Goal: Task Accomplishment & Management: Manage account settings

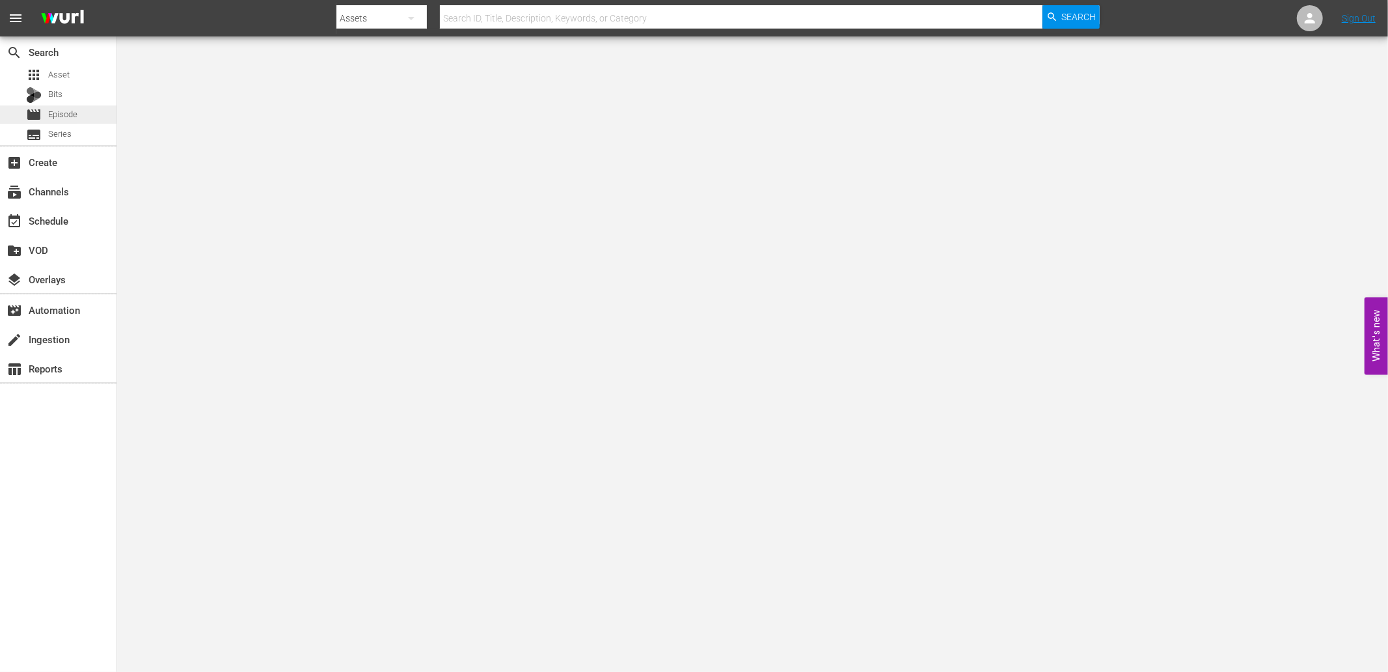
click at [65, 116] on span "Episode" at bounding box center [62, 114] width 29 height 13
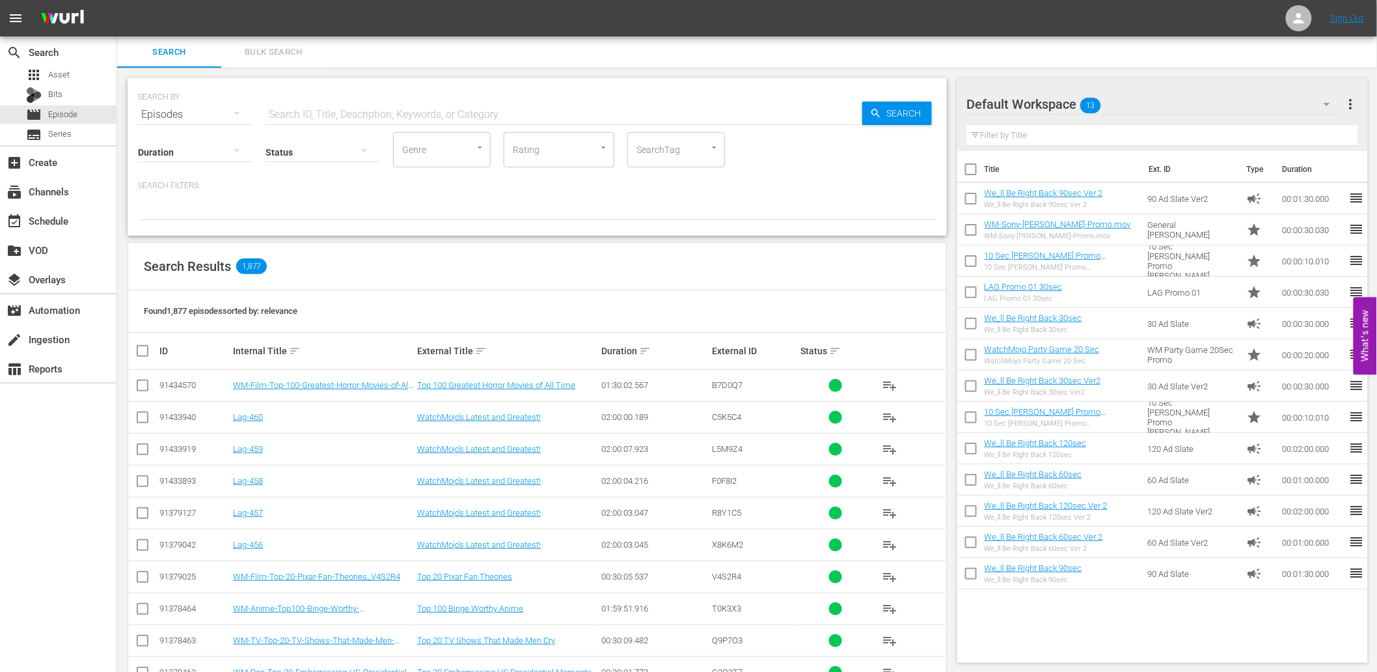
click at [1135, 114] on hr at bounding box center [1155, 114] width 376 height 1
click at [1133, 100] on div "Default Workspace 13" at bounding box center [1155, 104] width 376 height 36
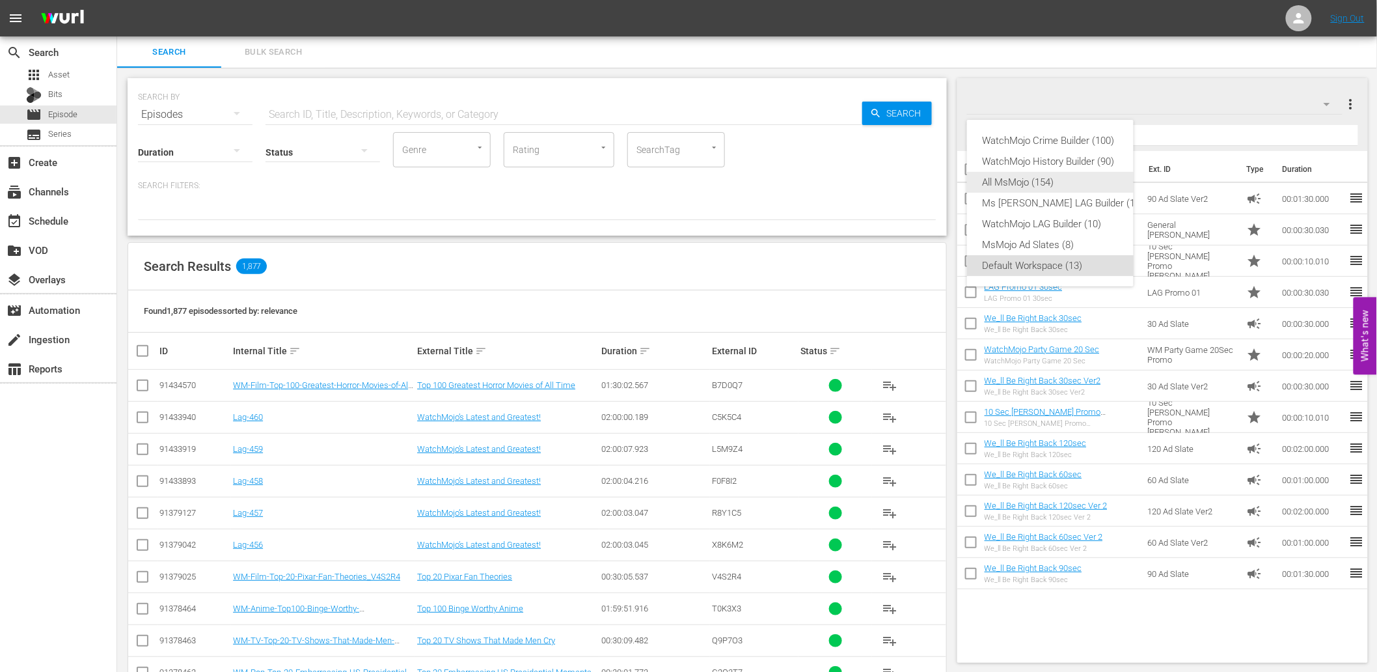
click at [1038, 185] on div "All MsMojo (154)" at bounding box center [1063, 182] width 161 height 21
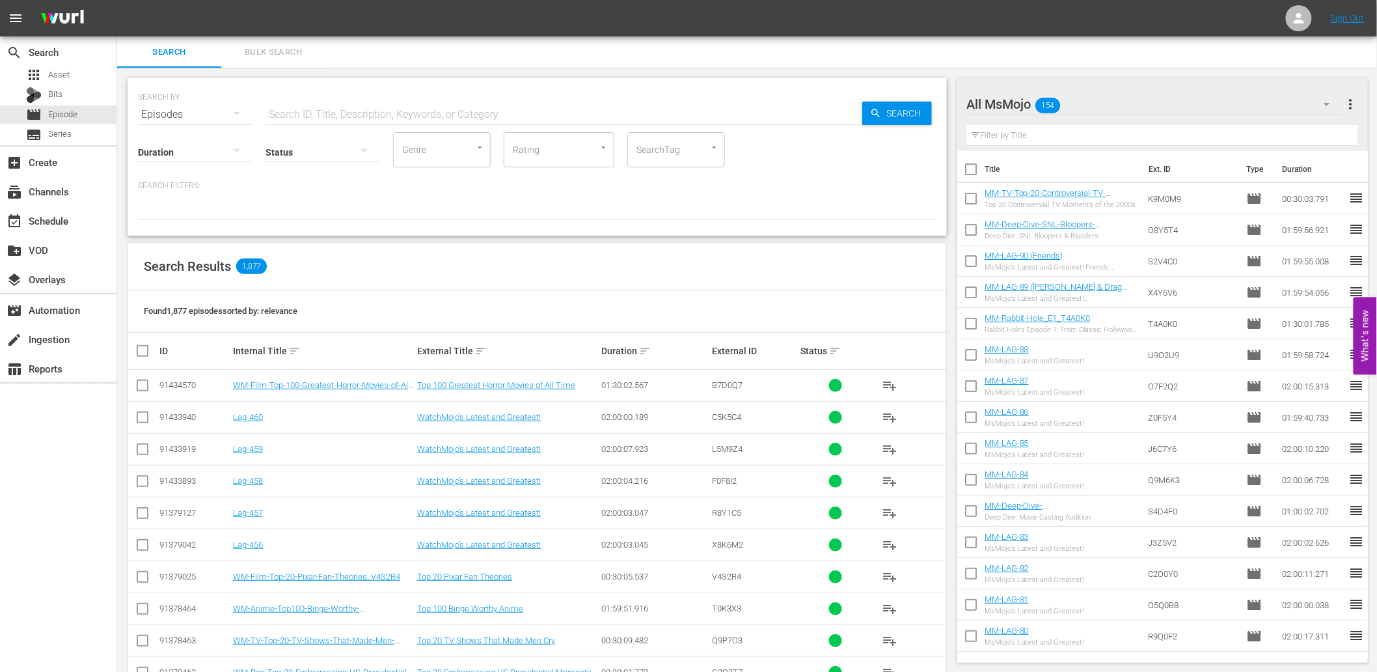
click at [1059, 133] on input "text" at bounding box center [1163, 135] width 392 height 21
click at [1095, 51] on div "Search Bulk Search" at bounding box center [747, 51] width 1260 height 31
click at [1039, 137] on input "text" at bounding box center [1163, 135] width 392 height 21
paste input "Romantic"
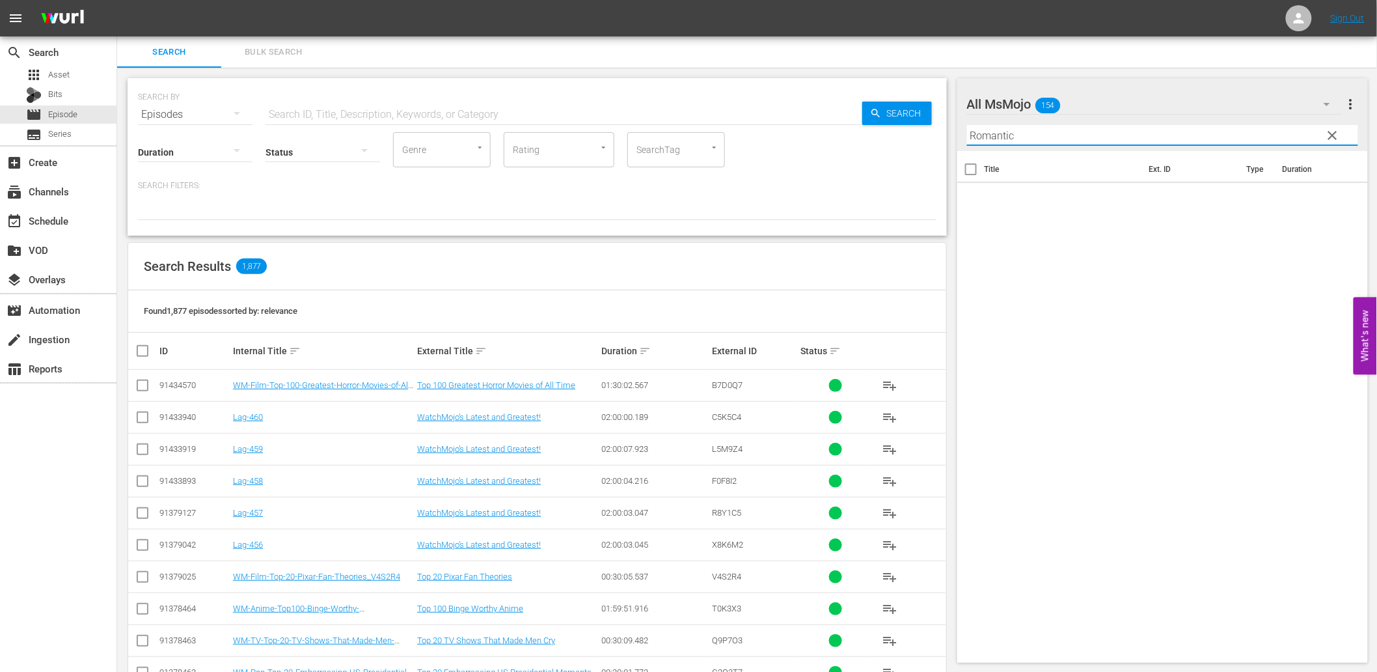
type input "Romantic"
click at [420, 115] on input "text" at bounding box center [564, 114] width 597 height 31
paste input "Romantic"
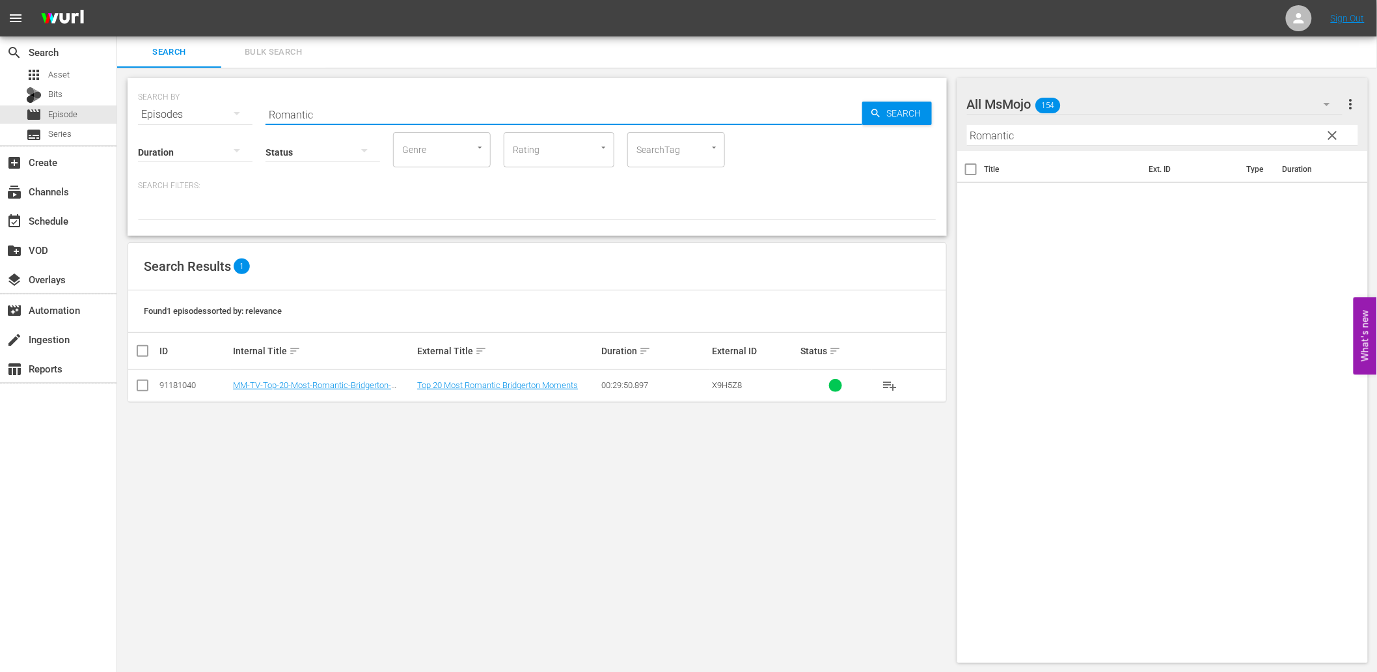
type input "Romantic"
click at [590, 229] on div "SEARCH BY Search By Episodes Search ID, Title, Description, Keywords, or Catego…" at bounding box center [537, 157] width 819 height 158
click at [1326, 139] on span "clear" at bounding box center [1333, 136] width 16 height 16
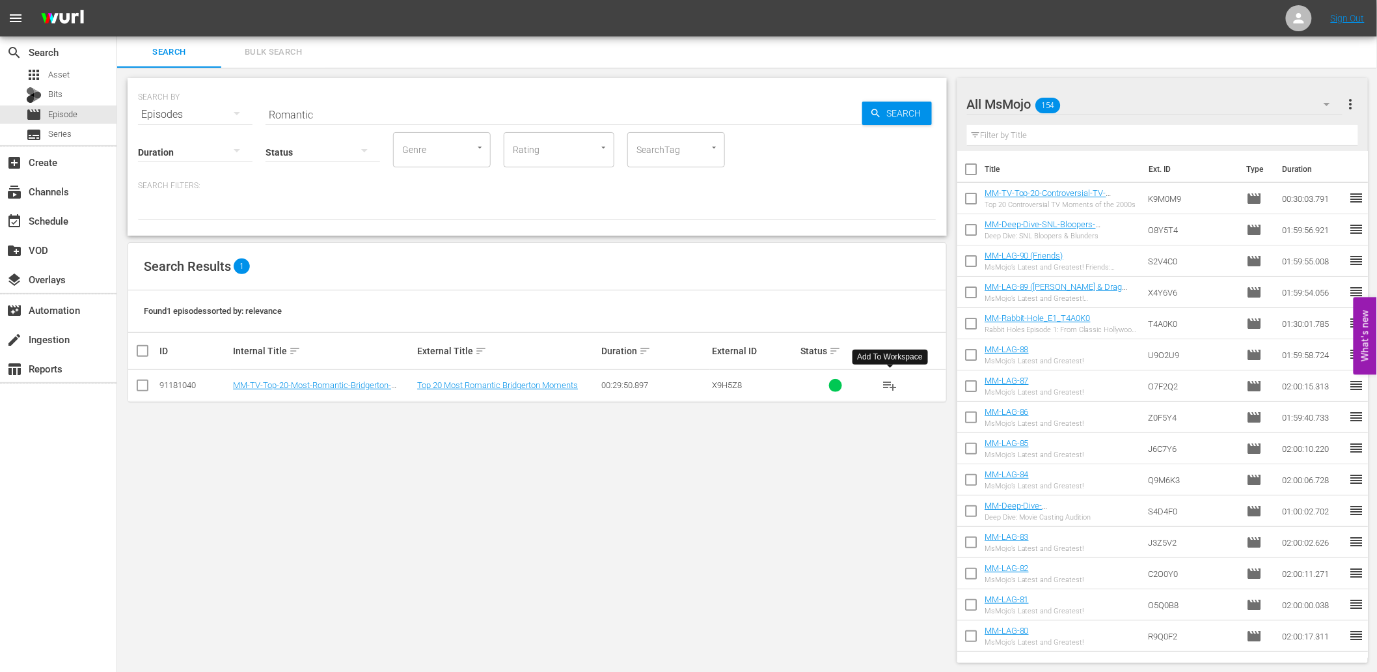
click at [887, 389] on span "playlist_add" at bounding box center [890, 386] width 16 height 16
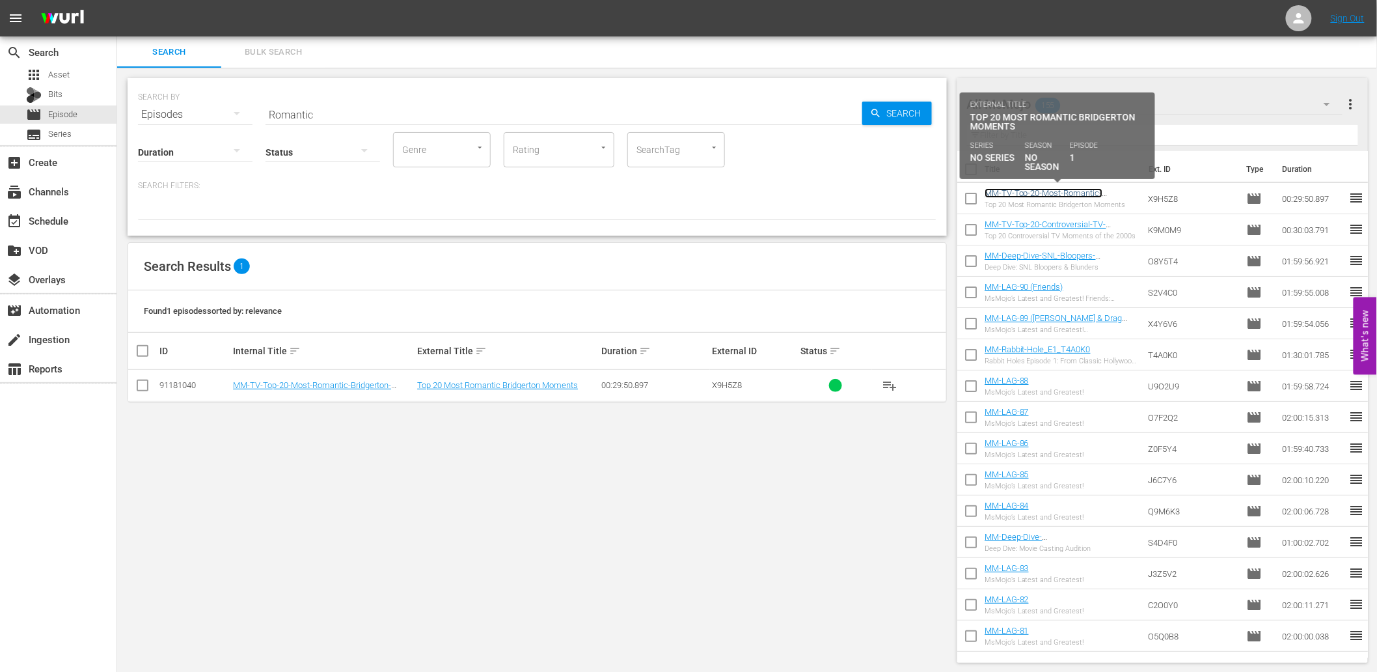
click at [1045, 194] on link "MM-TV-Top-20-Most-Romantic-Bridgerton-Moments_X9H5Z8" at bounding box center [1044, 198] width 118 height 20
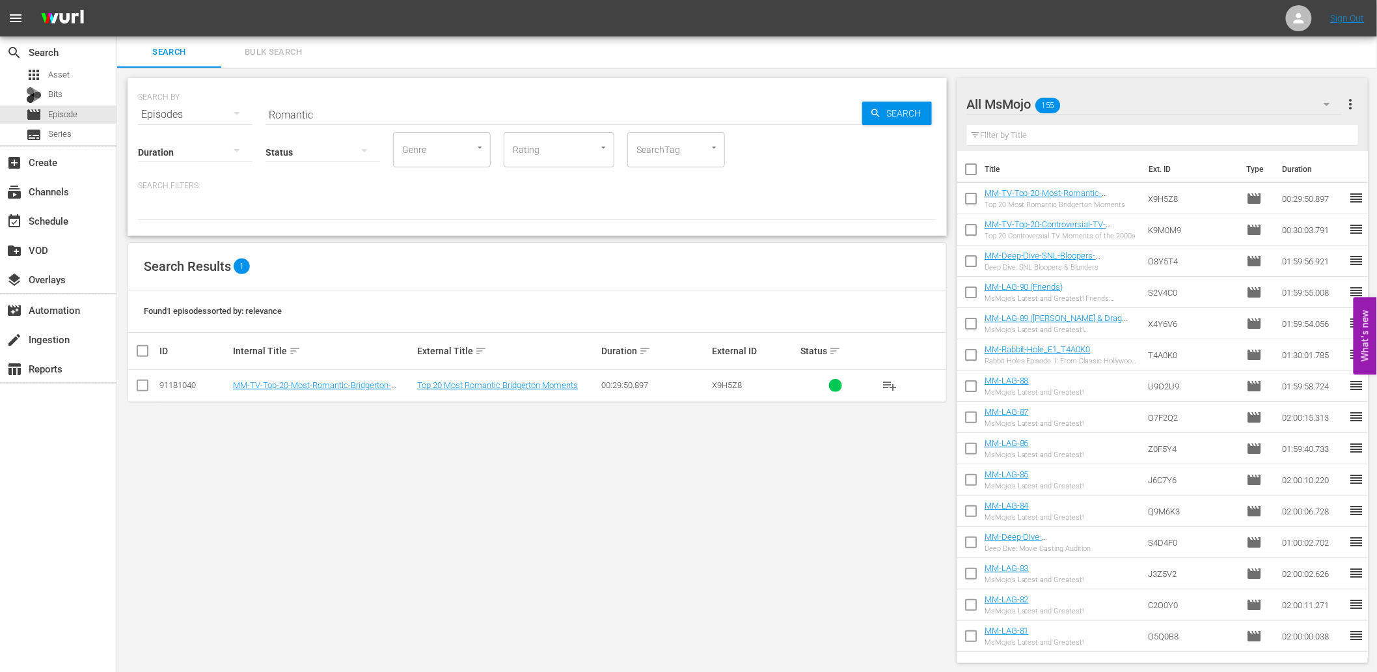
click at [1010, 137] on input "text" at bounding box center [1163, 135] width 392 height 21
paste input "Shocking"
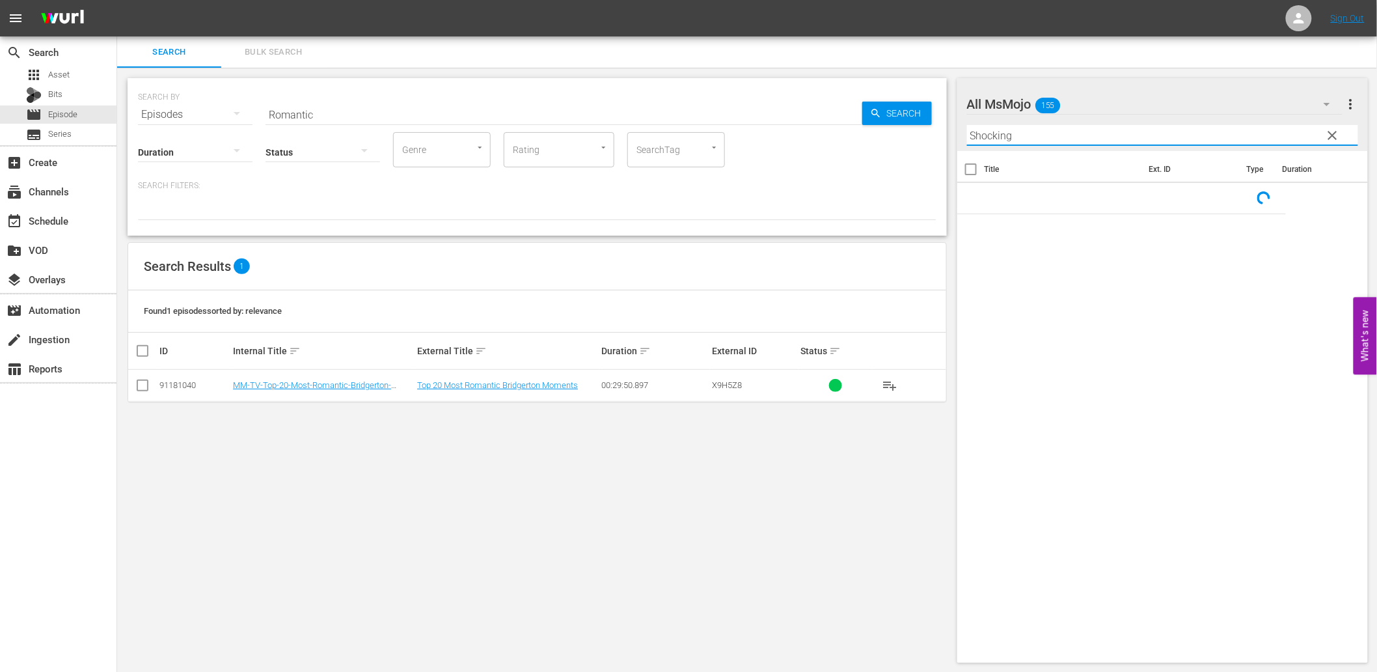
type input "Shocking"
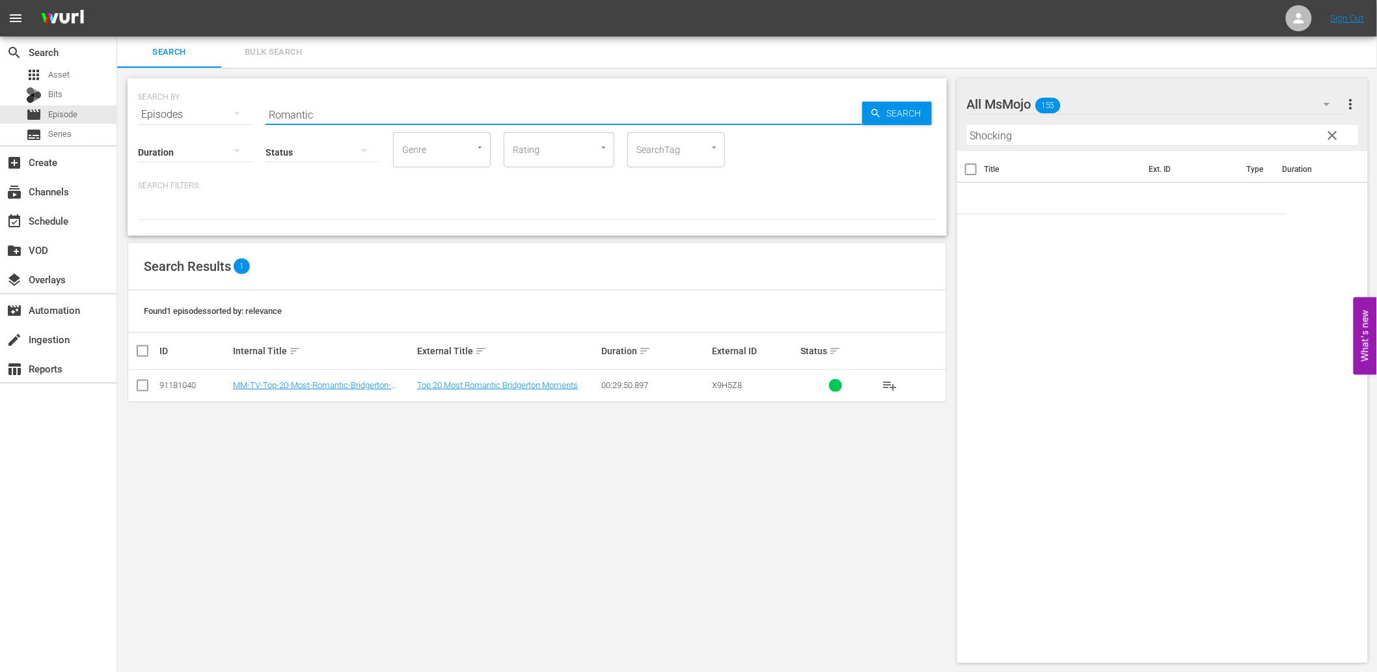
drag, startPoint x: 297, startPoint y: 107, endPoint x: 210, endPoint y: 105, distance: 87.9
click at [210, 105] on div "SEARCH BY Search By Episodes Search ID, Title, Description, Keywords, or Catego…" at bounding box center [537, 106] width 799 height 47
paste input "Shocking"
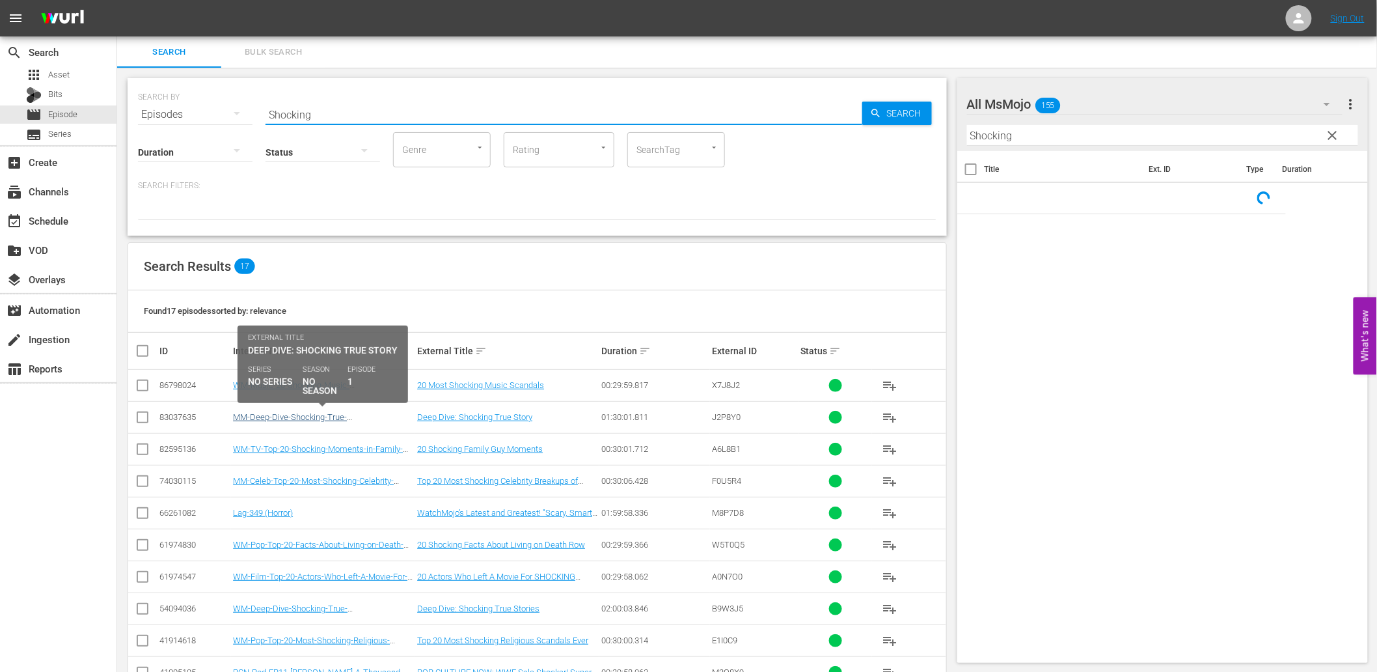
type input "Shocking"
click at [312, 413] on link "MM-Deep-Dive-Shocking-True-Story_Dive134_J2P8Y0" at bounding box center [290, 422] width 114 height 20
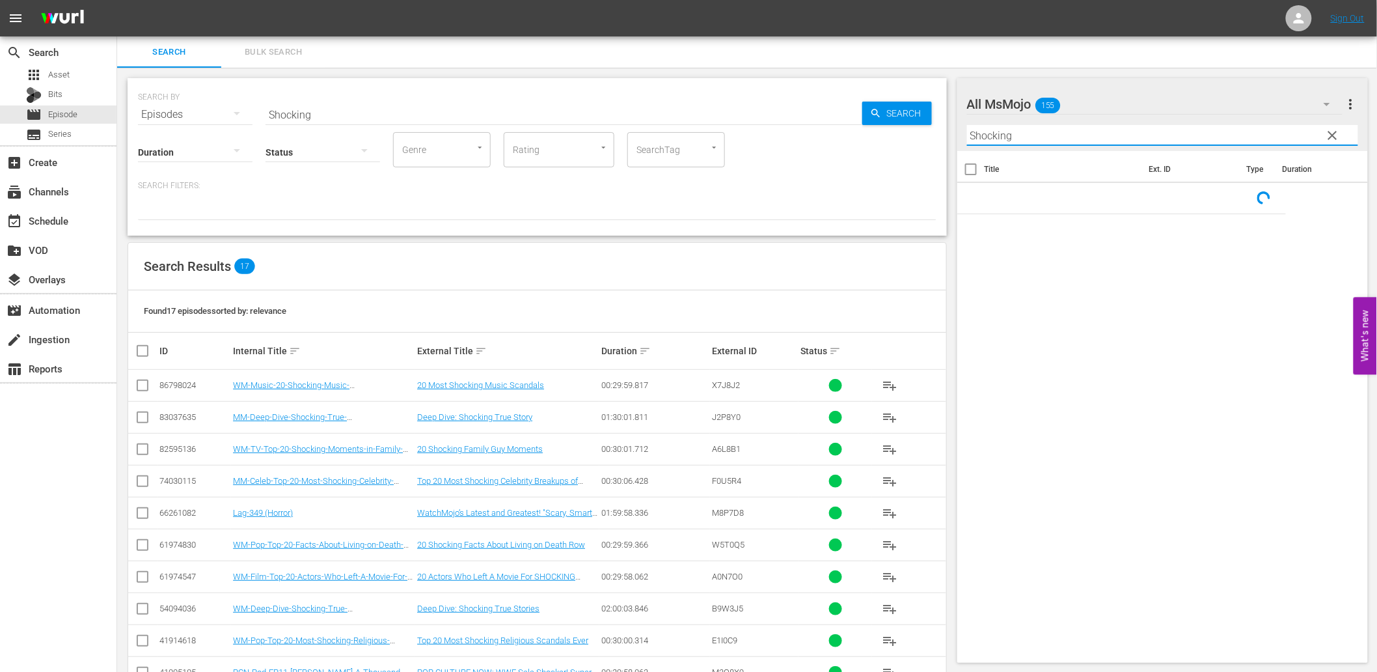
drag, startPoint x: 974, startPoint y: 134, endPoint x: 927, endPoint y: 129, distance: 47.2
click at [927, 129] on div "Search Bulk Search SEARCH BY Search By Episodes Search ID, Title, Description, …" at bounding box center [747, 486] width 1260 height 900
paste input "Moment"
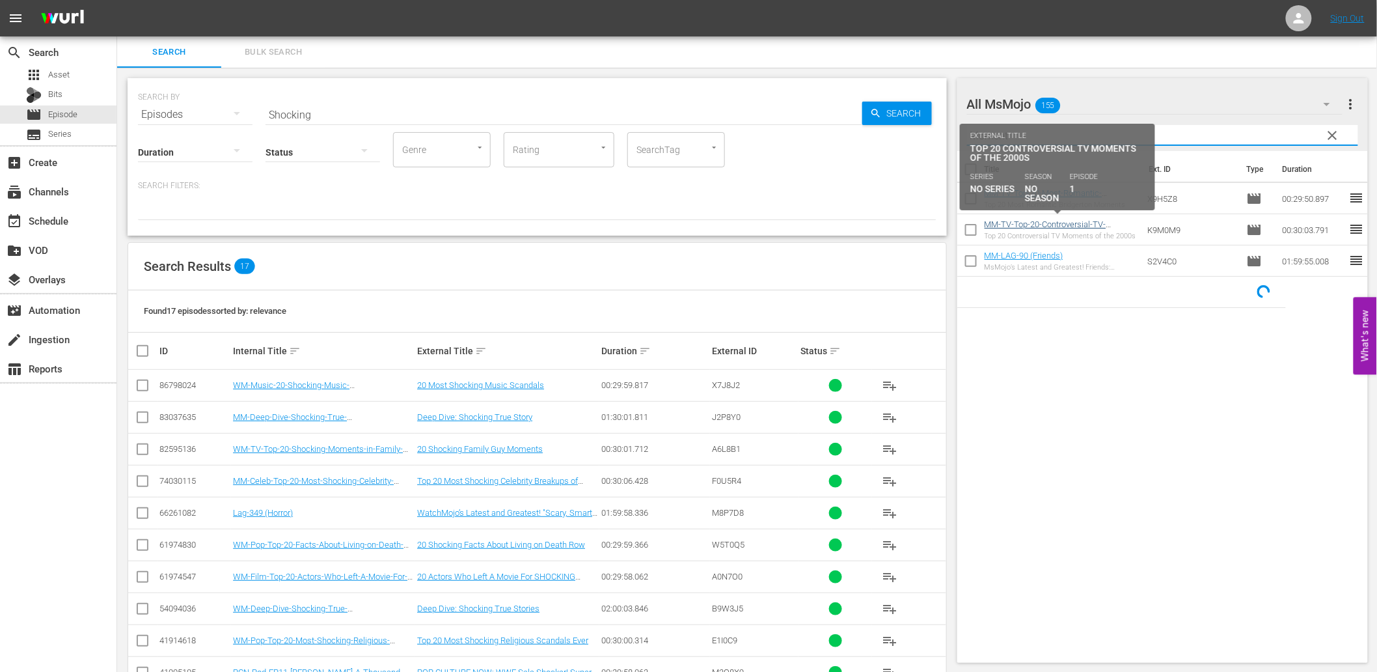
type input "Moment"
click at [1052, 223] on link "MM-TV-Top-20-Controversial-TV-Moments-of-the-2000s_K9M0M9" at bounding box center [1046, 229] width 122 height 20
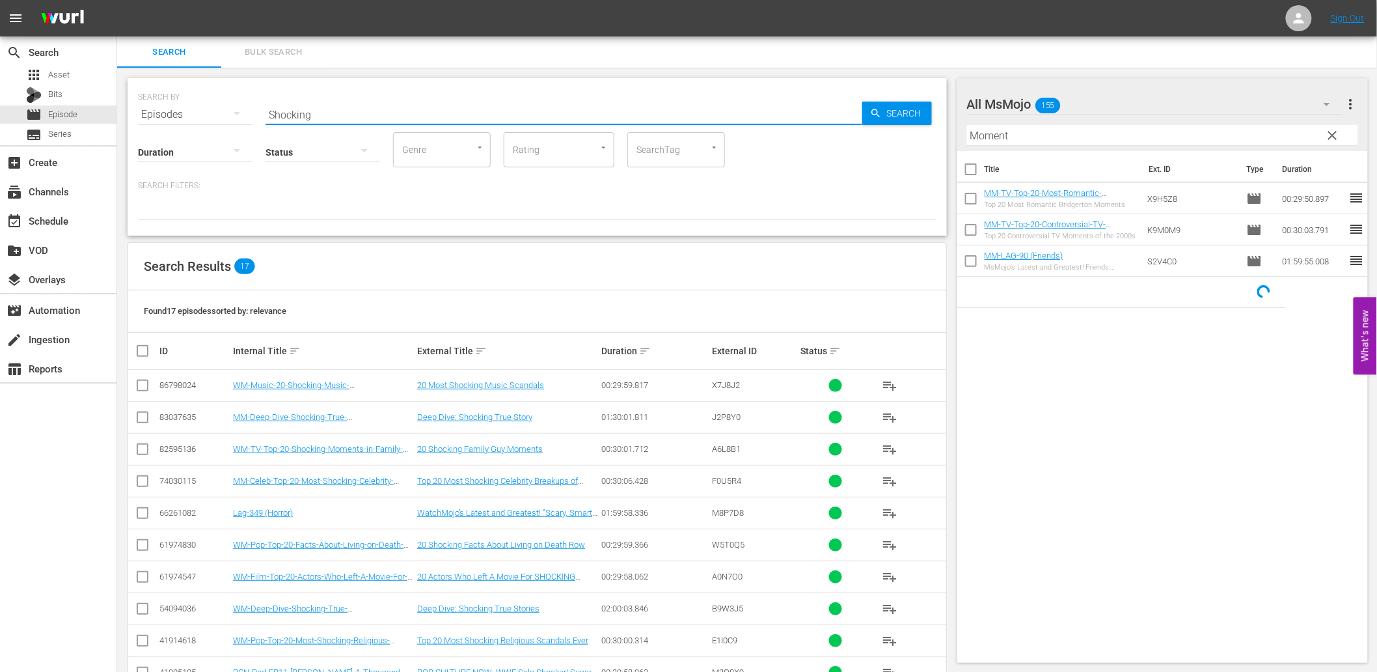
drag, startPoint x: 303, startPoint y: 107, endPoint x: 217, endPoint y: 111, distance: 86.6
click at [217, 111] on div "SEARCH BY Search By Episodes Search ID, Title, Description, Keywords, or Catego…" at bounding box center [537, 106] width 799 height 47
paste input "Moment"
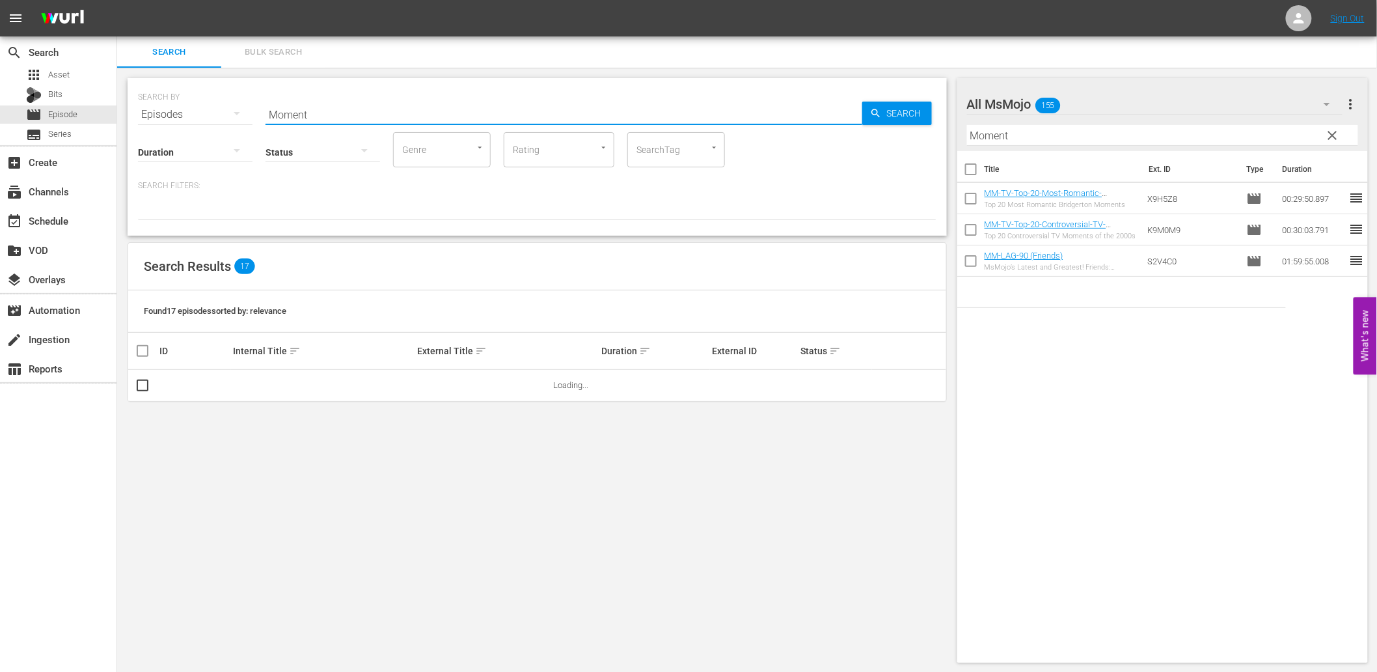
click at [703, 237] on div "SEARCH BY Search By Episodes Search ID, Title, Description, Keywords, or Catego…" at bounding box center [537, 370] width 840 height 605
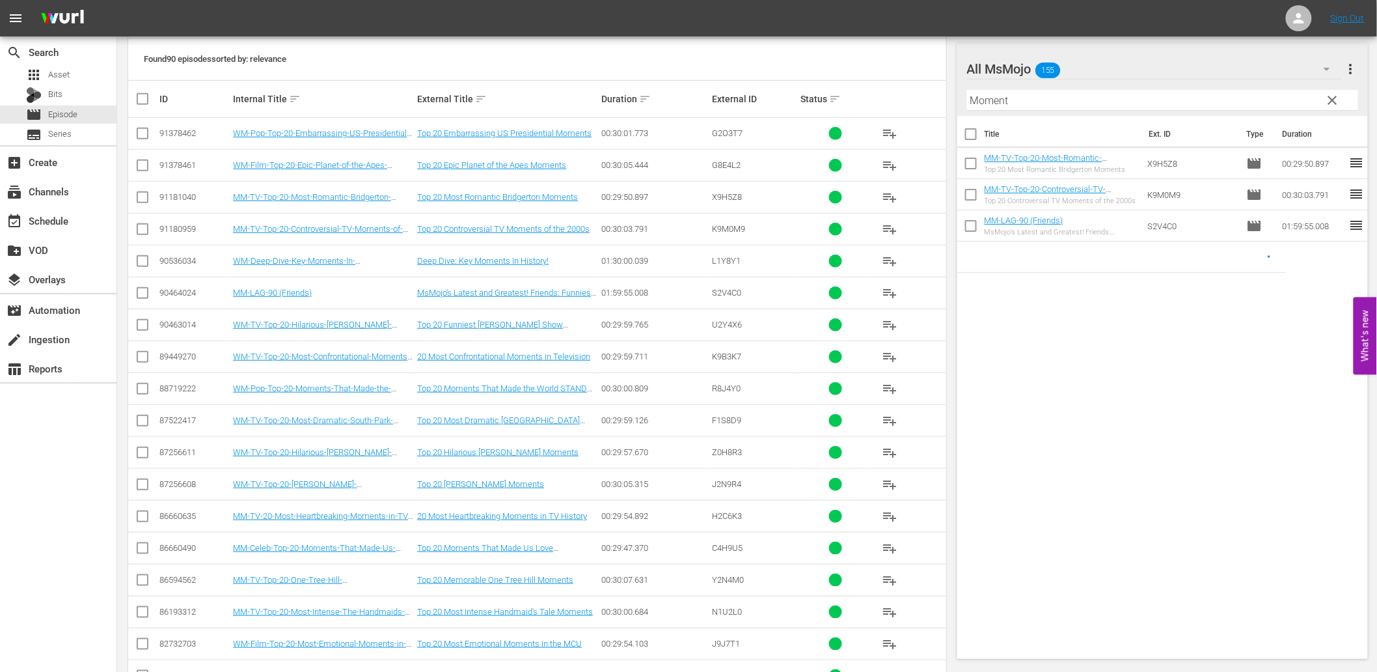
scroll to position [289, 0]
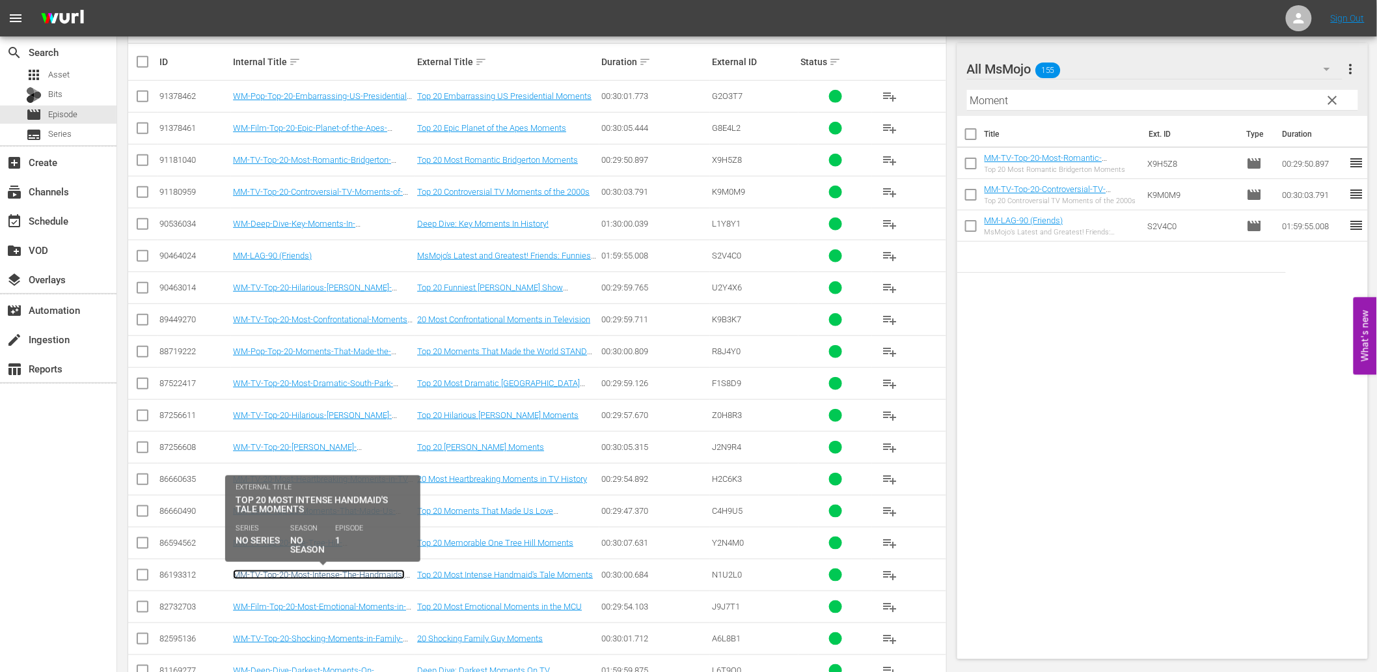
click at [296, 570] on link "MM-TV-Top-20-Most-Intense-The-Handmaids-Tale-Moments_N1U2L0" at bounding box center [319, 580] width 172 height 20
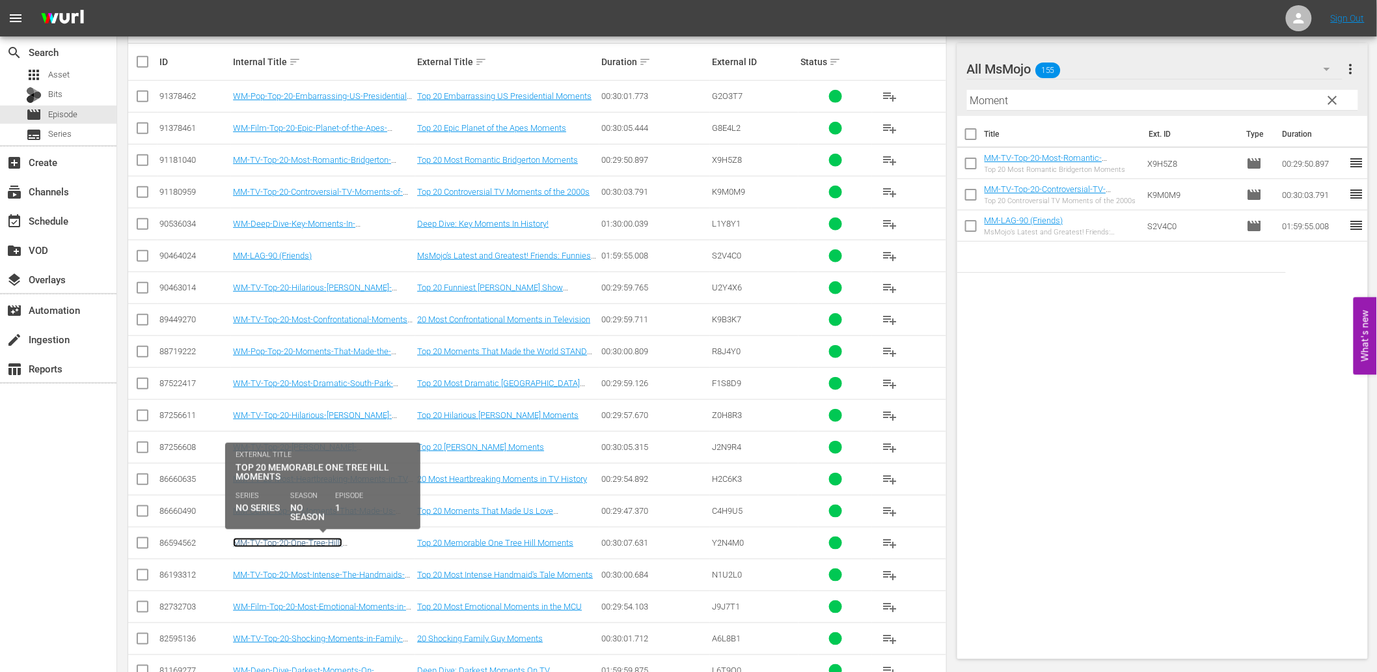
click at [342, 543] on link "MM-TV-Top-20-One-Tree-Hill-Moments_Y2N4M0" at bounding box center [287, 548] width 109 height 20
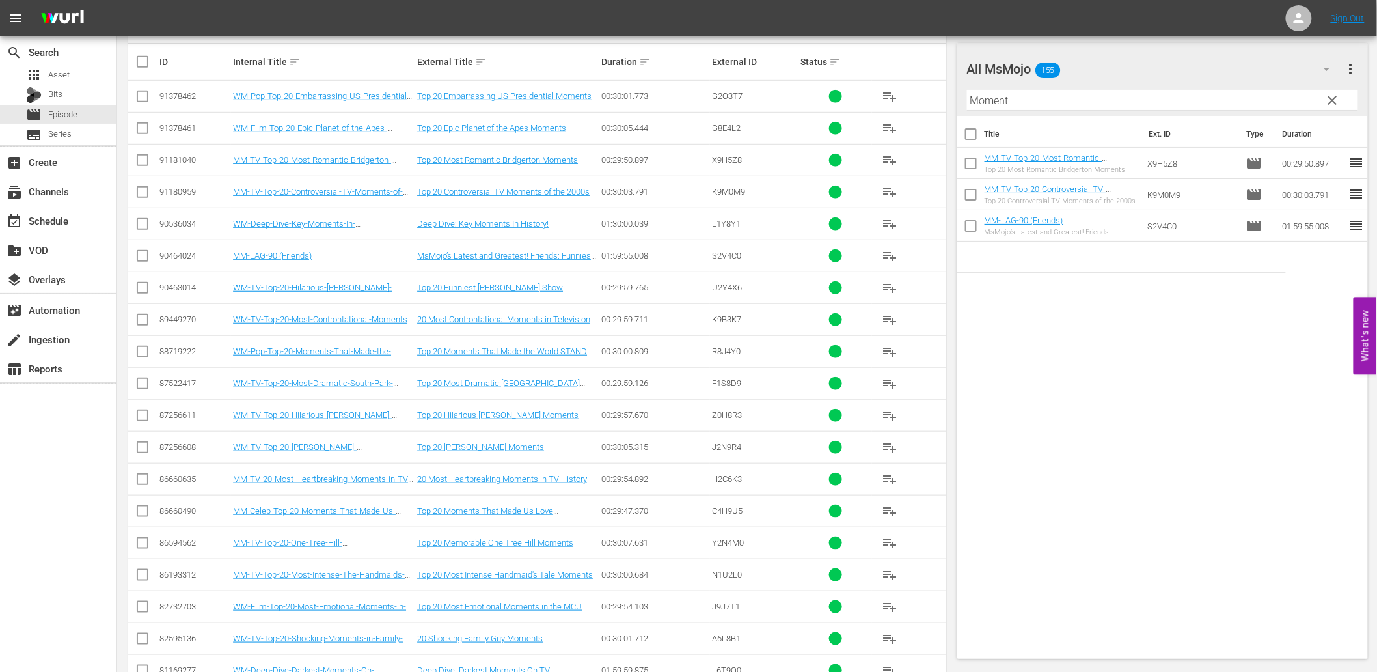
click at [325, 200] on td "MM-TV-Top-20-Controversial-TV-Moments-of-the-2000s_K9M0M9" at bounding box center [323, 192] width 184 height 32
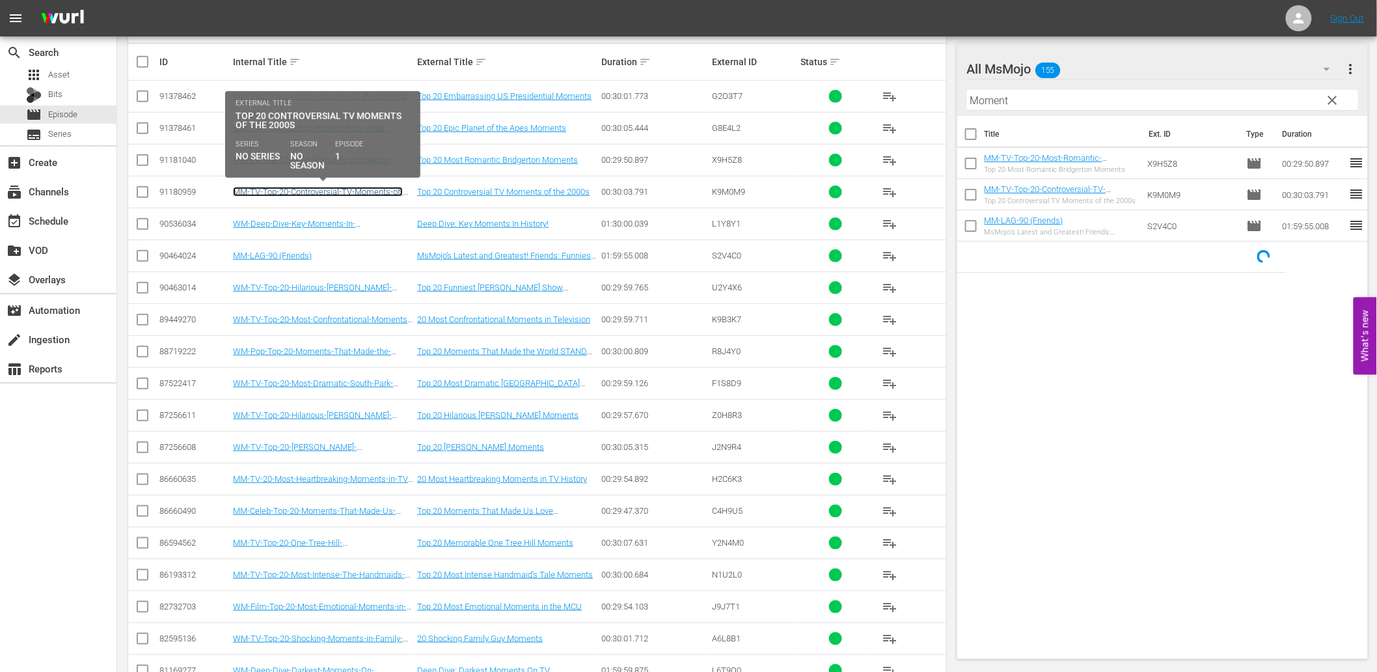
click at [340, 196] on link "MM-TV-Top-20-Controversial-TV-Moments-of-the-2000s_K9M0M9" at bounding box center [318, 197] width 170 height 20
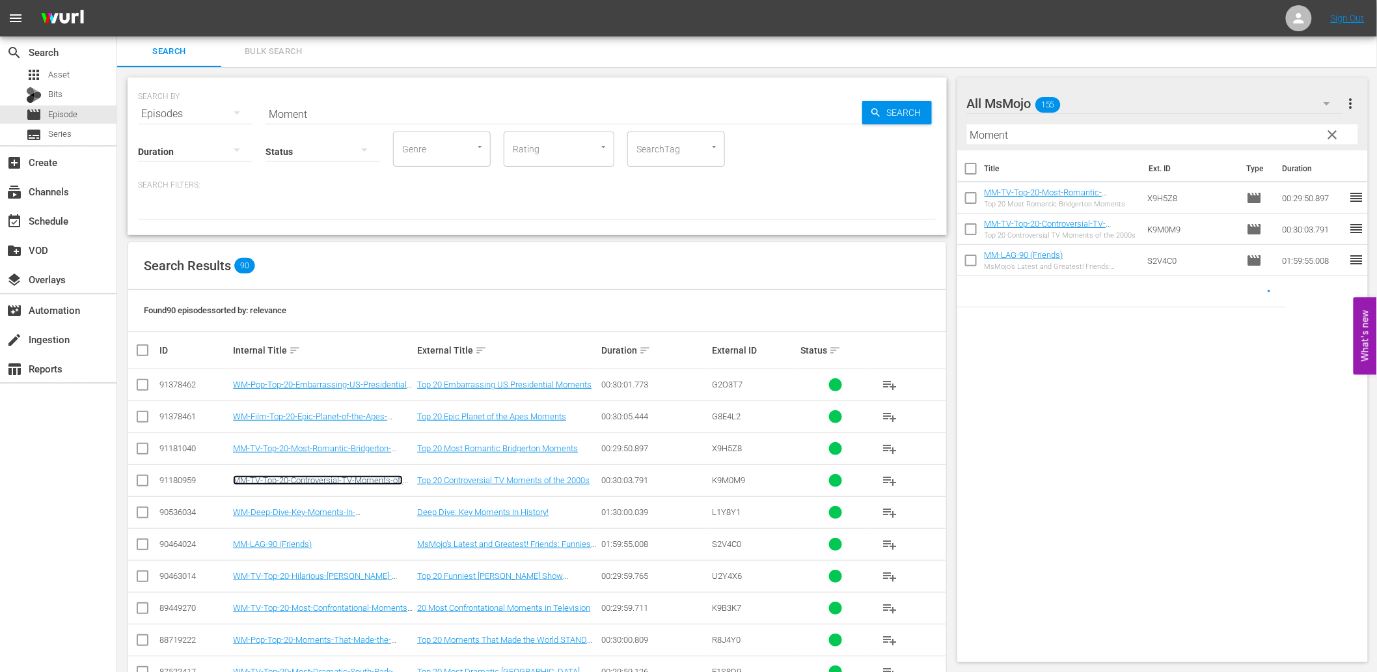
scroll to position [0, 0]
drag, startPoint x: 334, startPoint y: 111, endPoint x: 198, endPoint y: 107, distance: 136.1
click at [198, 107] on div "SEARCH BY Search By Episodes Search ID, Title, Description, Keywords, or Catego…" at bounding box center [537, 106] width 799 height 47
paste input "Dont-Exist-Anymore"
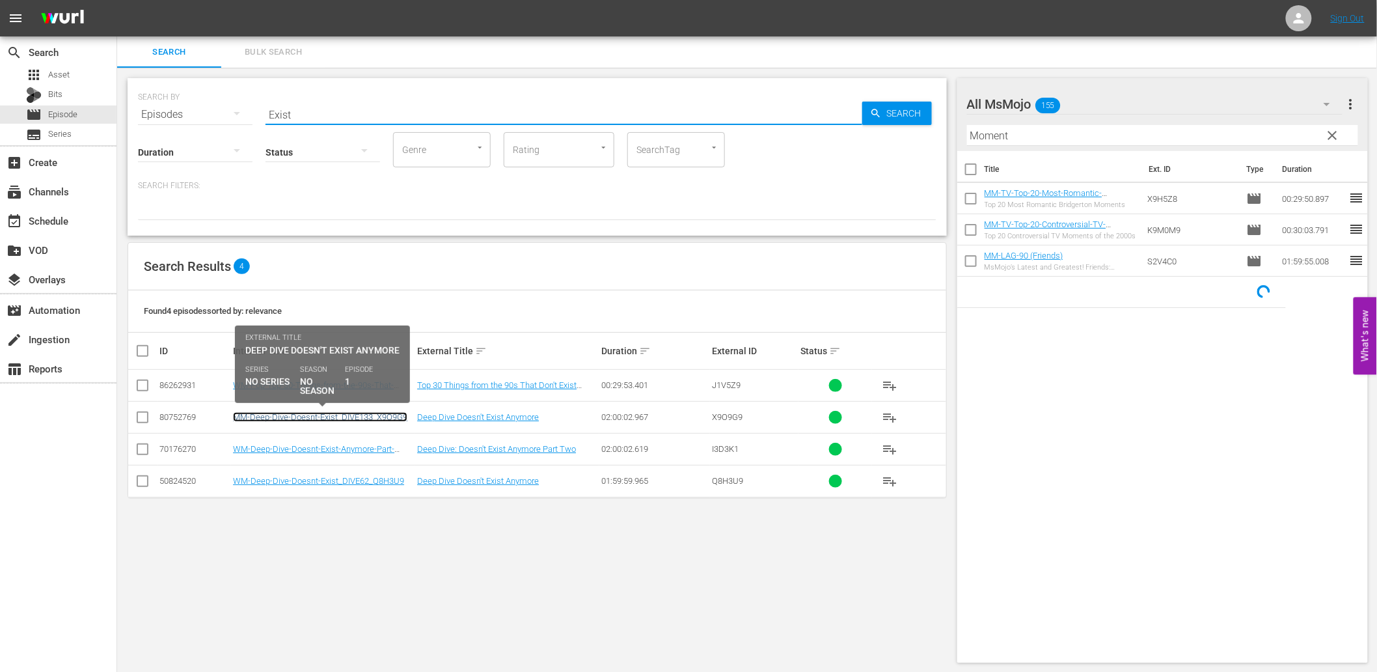
click at [314, 420] on link "MM-Deep-Dive-Doesnt-Exist_DIVE133_X9O9G9" at bounding box center [320, 417] width 174 height 10
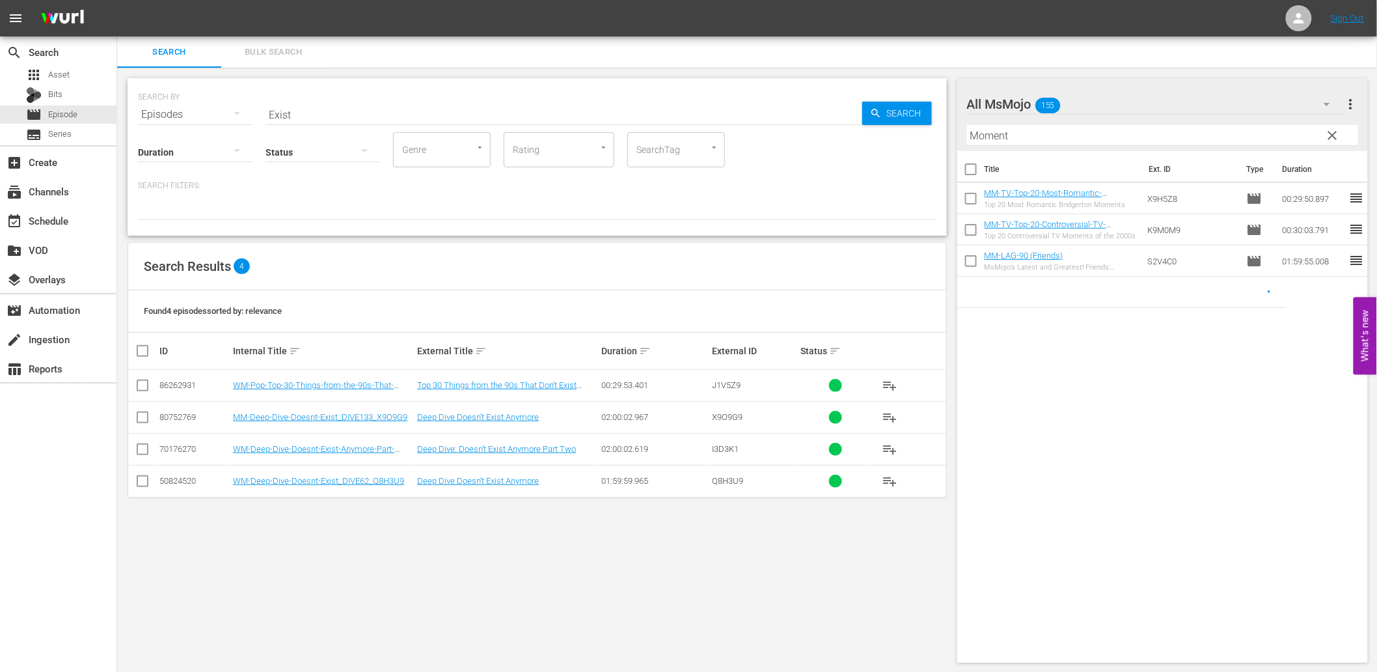
paste input "Carrey"
drag, startPoint x: 139, startPoint y: 107, endPoint x: 128, endPoint y: 114, distance: 12.8
click at [128, 114] on div "SEARCH BY Search By Episodes Search ID, Title, Description, Keywords, or Catego…" at bounding box center [537, 157] width 819 height 158
type input "Carrey"
drag, startPoint x: 978, startPoint y: 129, endPoint x: 896, endPoint y: 134, distance: 82.2
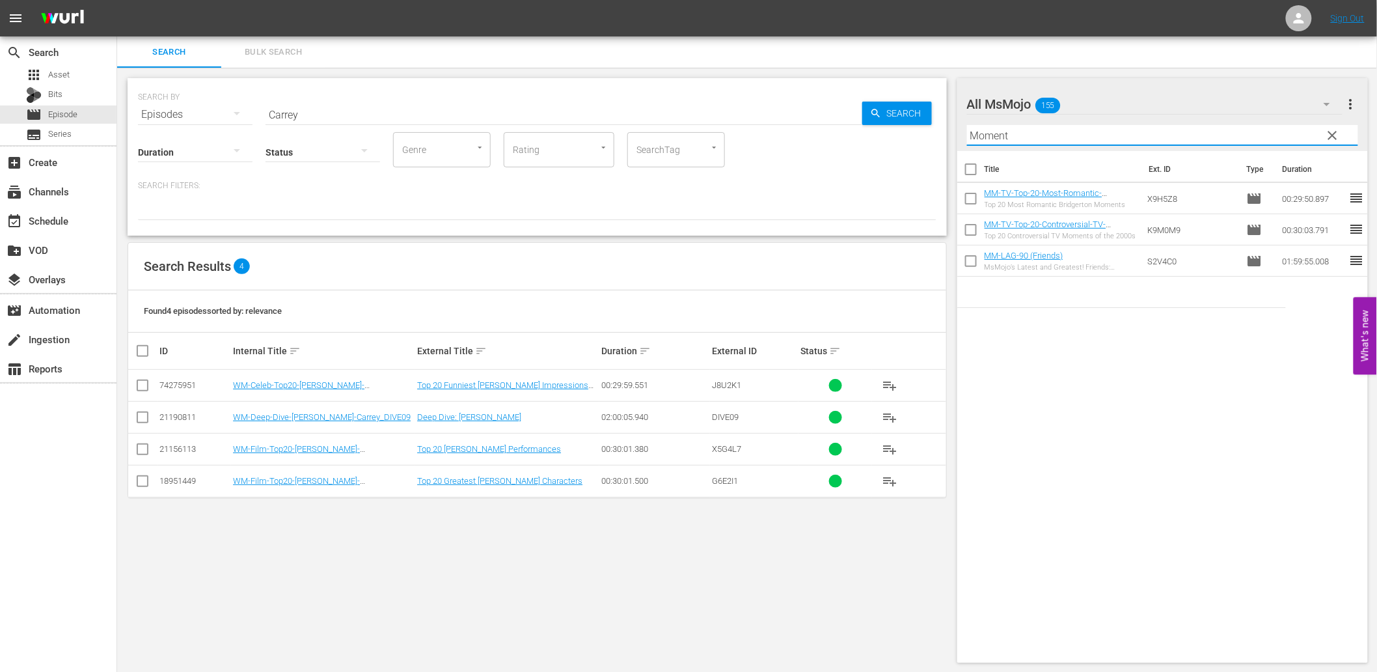
click at [896, 134] on div "Search Bulk Search SEARCH BY Search By Episodes Search ID, Title, Description, …" at bounding box center [747, 354] width 1260 height 637
paste input "Female"
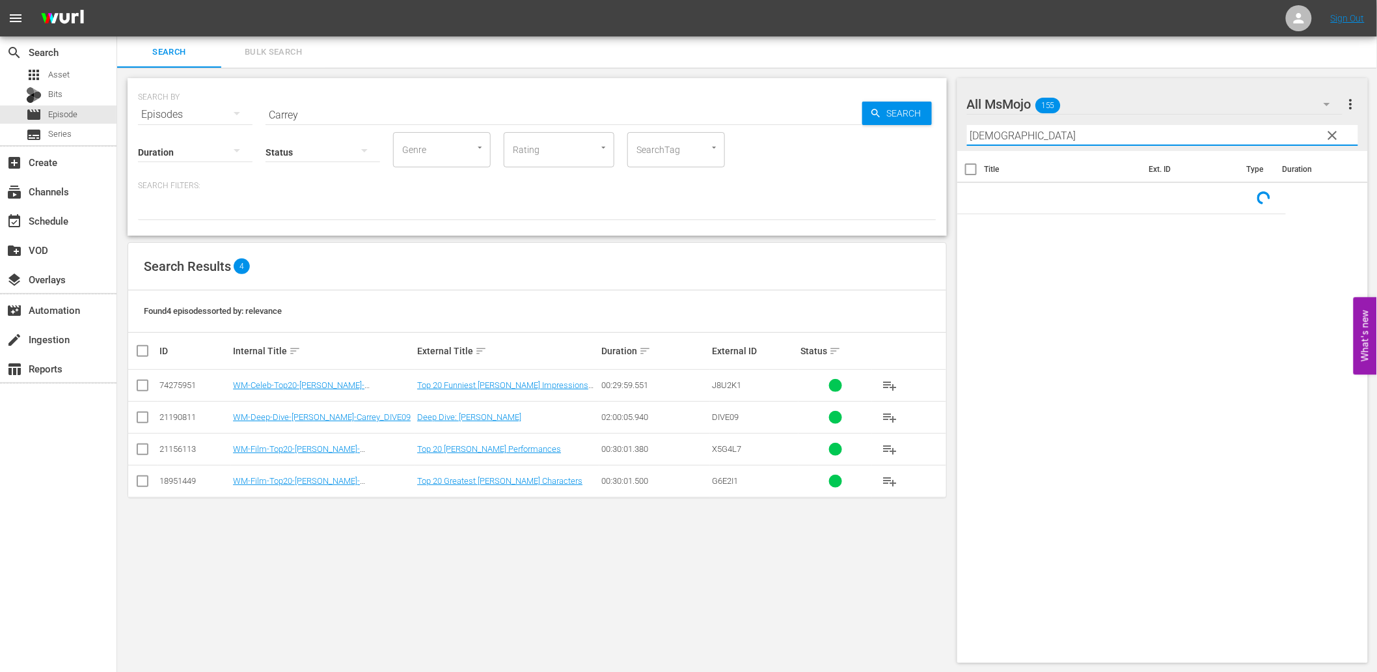
drag, startPoint x: 1019, startPoint y: 140, endPoint x: 913, endPoint y: 138, distance: 106.1
click at [913, 138] on div "Search Bulk Search SEARCH BY Search By Episodes Search ID, Title, Description, …" at bounding box center [747, 354] width 1260 height 637
type input "Female"
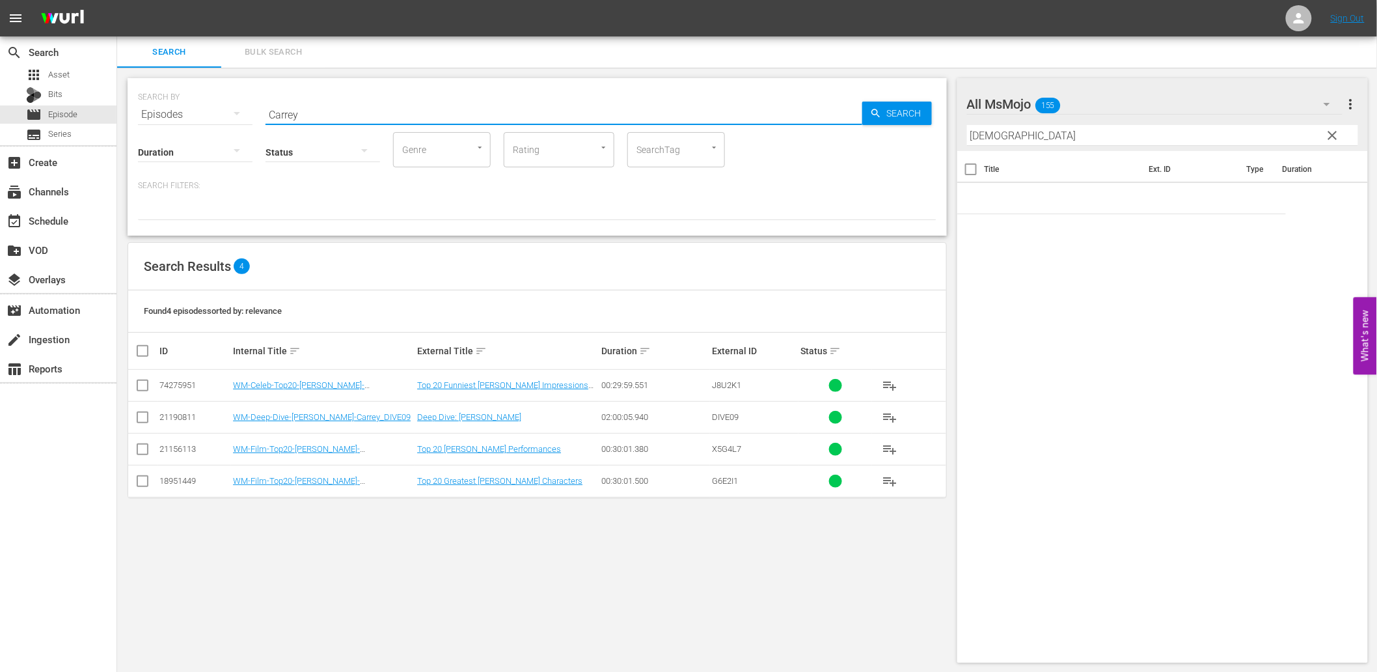
drag, startPoint x: 328, startPoint y: 117, endPoint x: 184, endPoint y: 122, distance: 144.6
click at [186, 122] on div "SEARCH BY Search By Episodes Search ID, Title, Description, Keywords, or Catego…" at bounding box center [537, 157] width 819 height 158
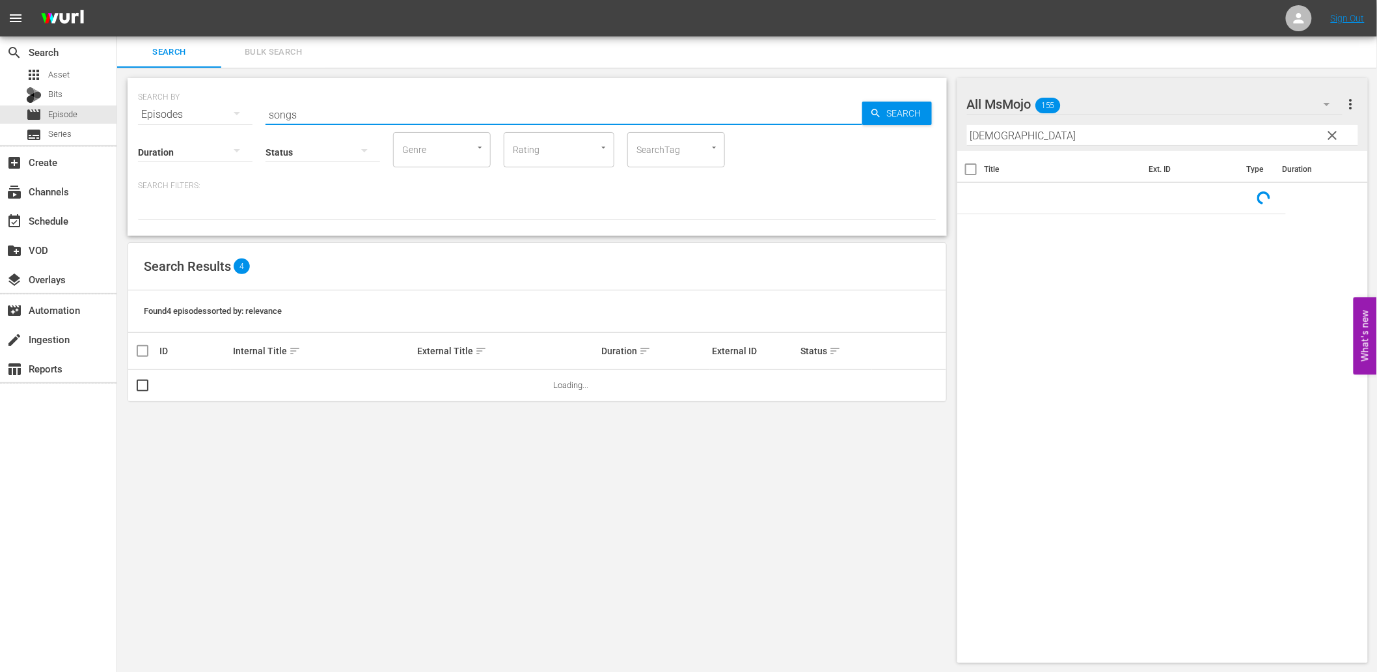
type input "songs"
click at [1330, 133] on span "clear" at bounding box center [1333, 136] width 16 height 16
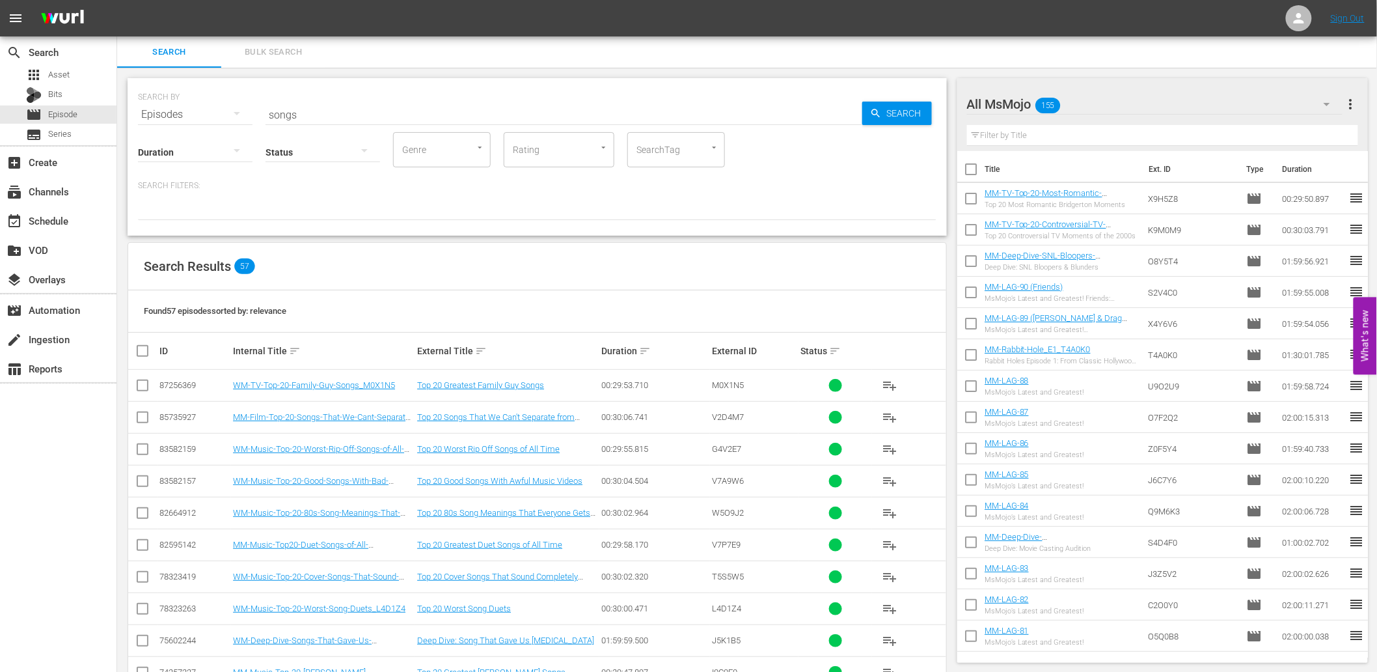
click at [413, 305] on div "Found 57 episodes sorted by: relevance" at bounding box center [537, 311] width 818 height 42
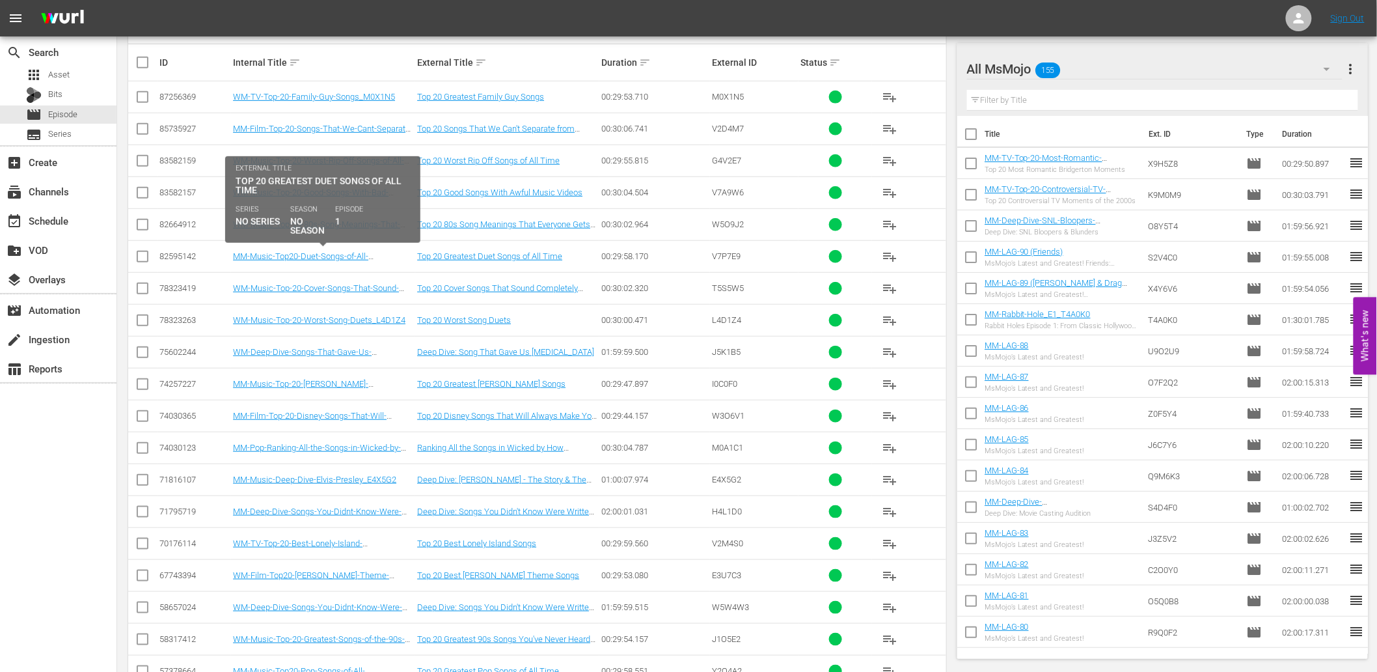
scroll to position [289, 0]
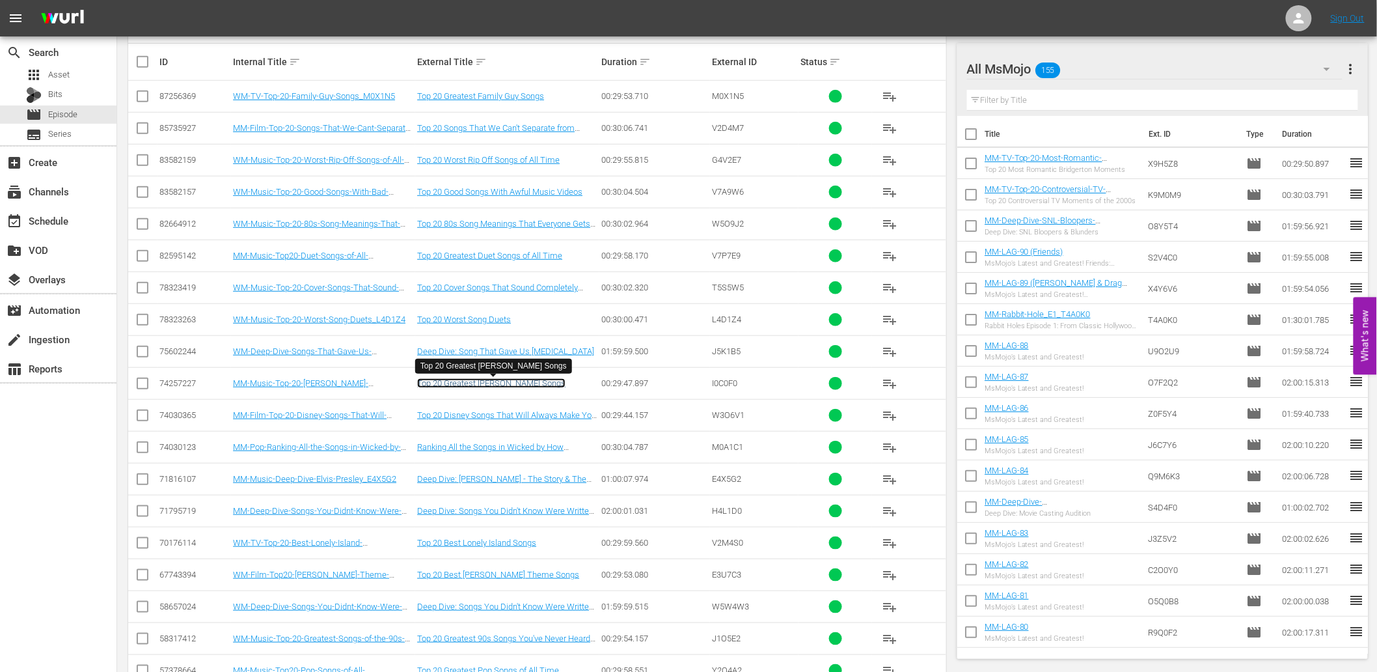
click at [504, 382] on link "Top 20 Greatest Celine Dion Songs" at bounding box center [491, 383] width 148 height 10
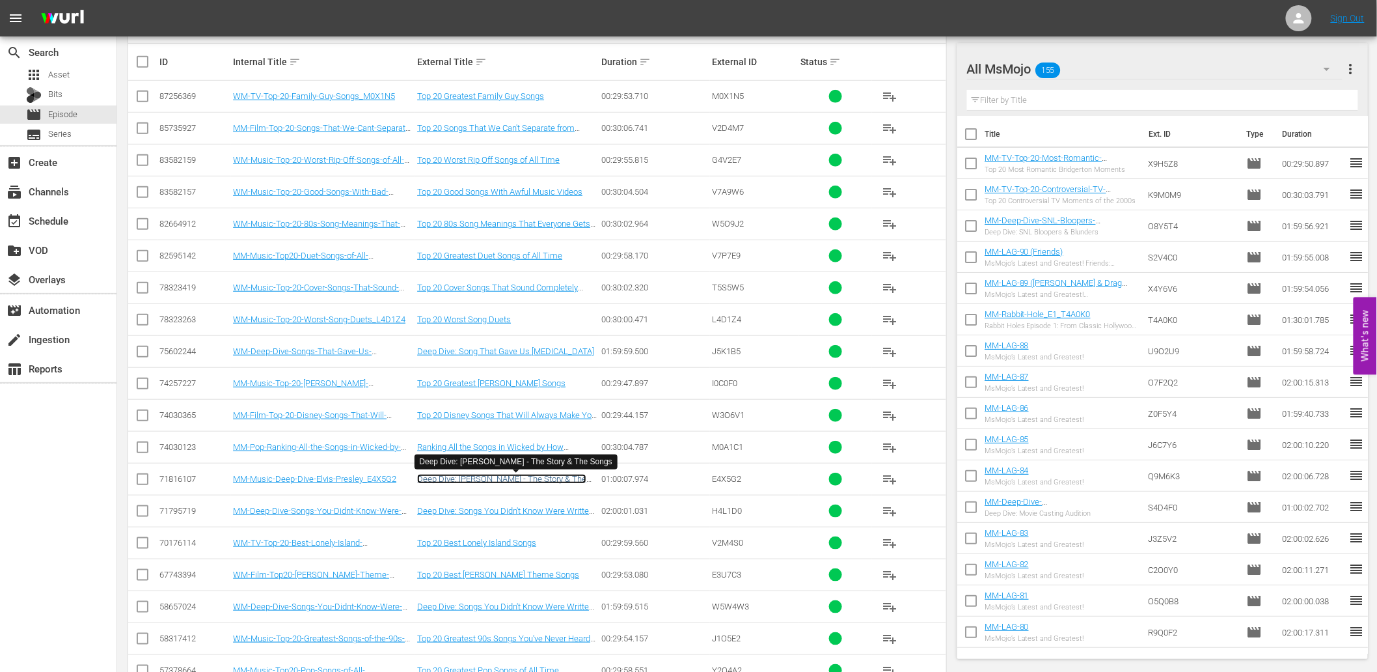
click at [469, 478] on link "Deep Dive: Elvis Presley - The Story & The Songs" at bounding box center [501, 484] width 169 height 20
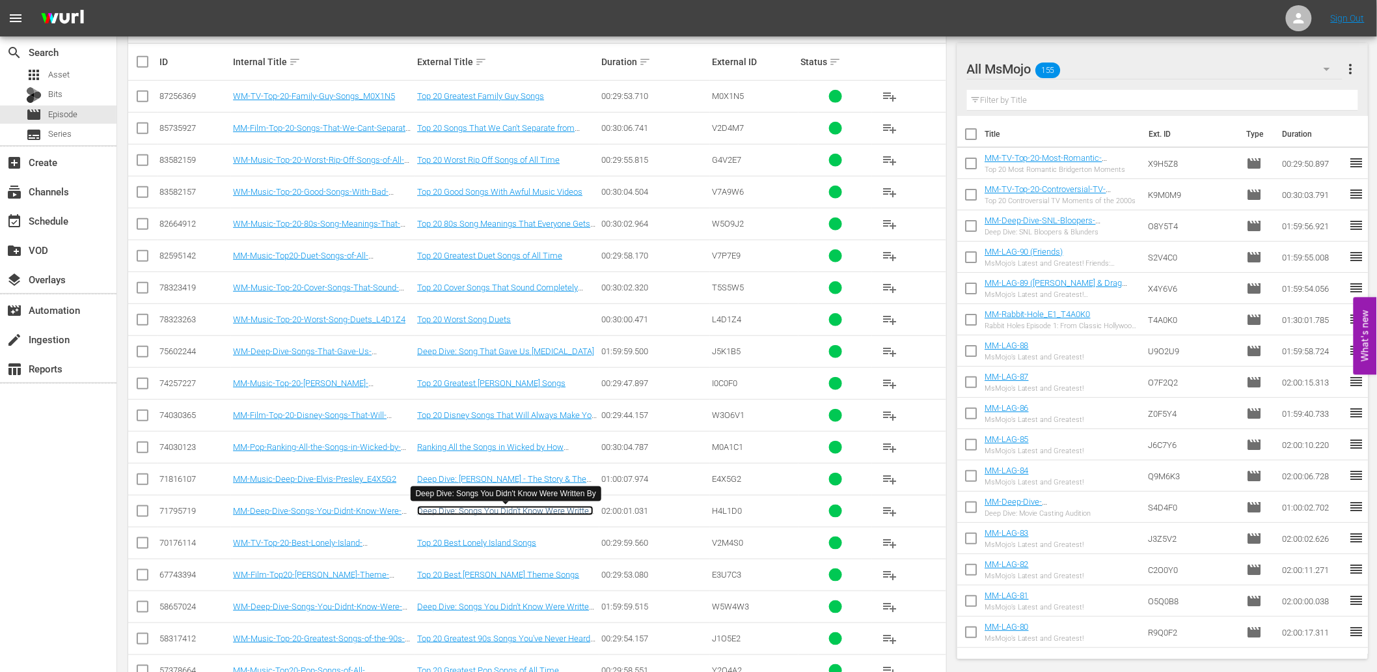
click at [453, 514] on link "Deep Dive: Songs You Didn't Know Were Written By" at bounding box center [505, 516] width 176 height 20
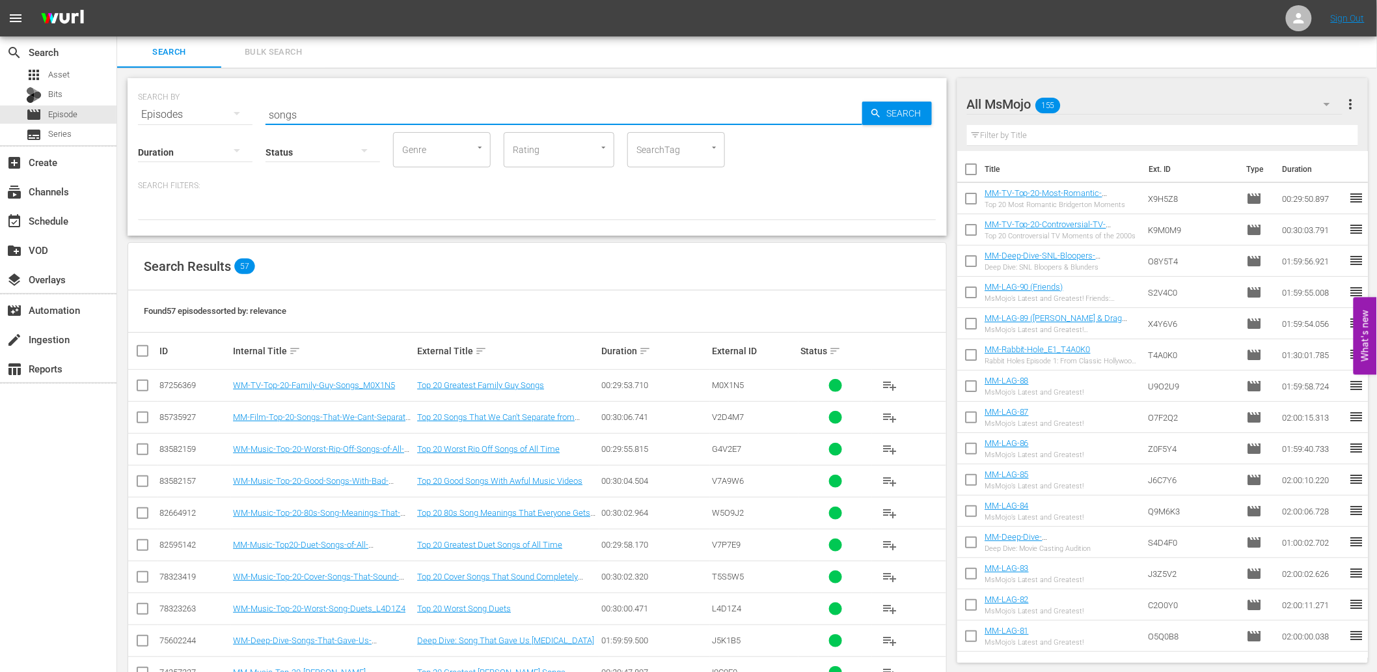
drag, startPoint x: 258, startPoint y: 109, endPoint x: 205, endPoint y: 114, distance: 53.0
click at [205, 114] on div "SEARCH BY Search By Episodes Search ID, Title, Description, Keywords, or Catego…" at bounding box center [537, 106] width 799 height 47
click at [364, 277] on div "Search Results 169" at bounding box center [537, 267] width 818 height 48
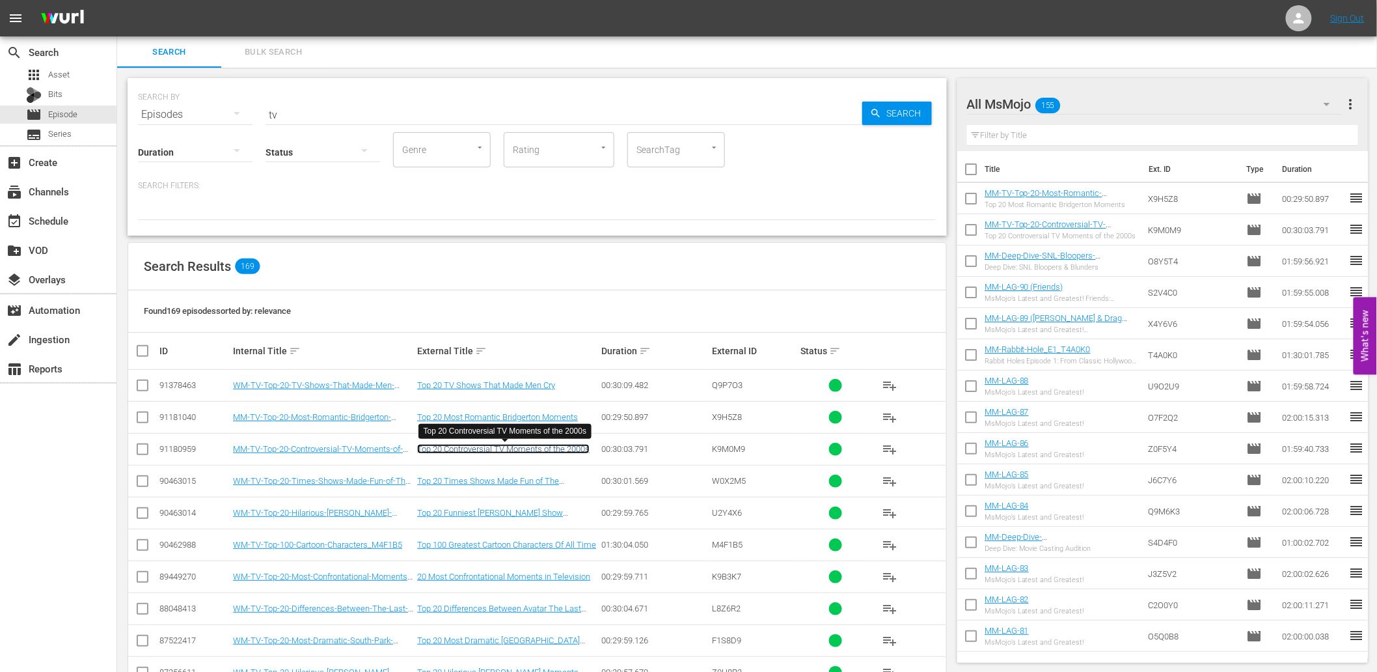
click at [532, 445] on link "Top 20 Controversial TV Moments of the 2000s" at bounding box center [503, 449] width 172 height 10
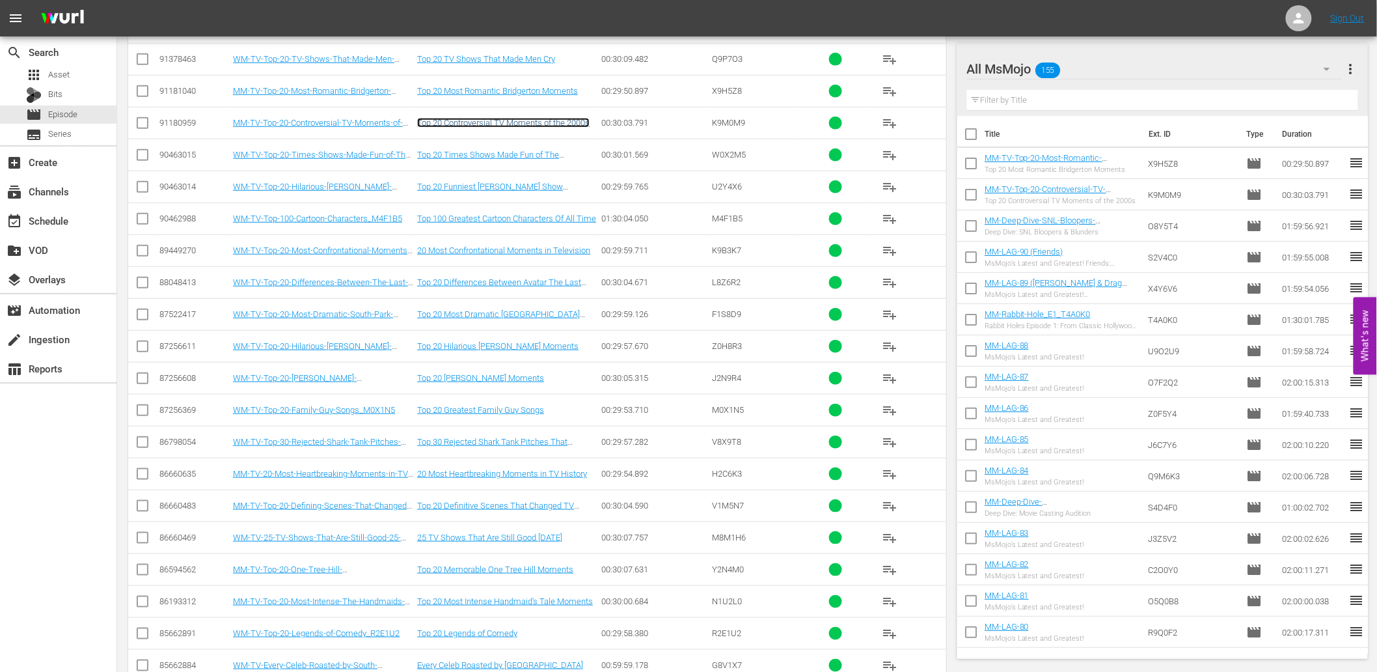
scroll to position [392, 0]
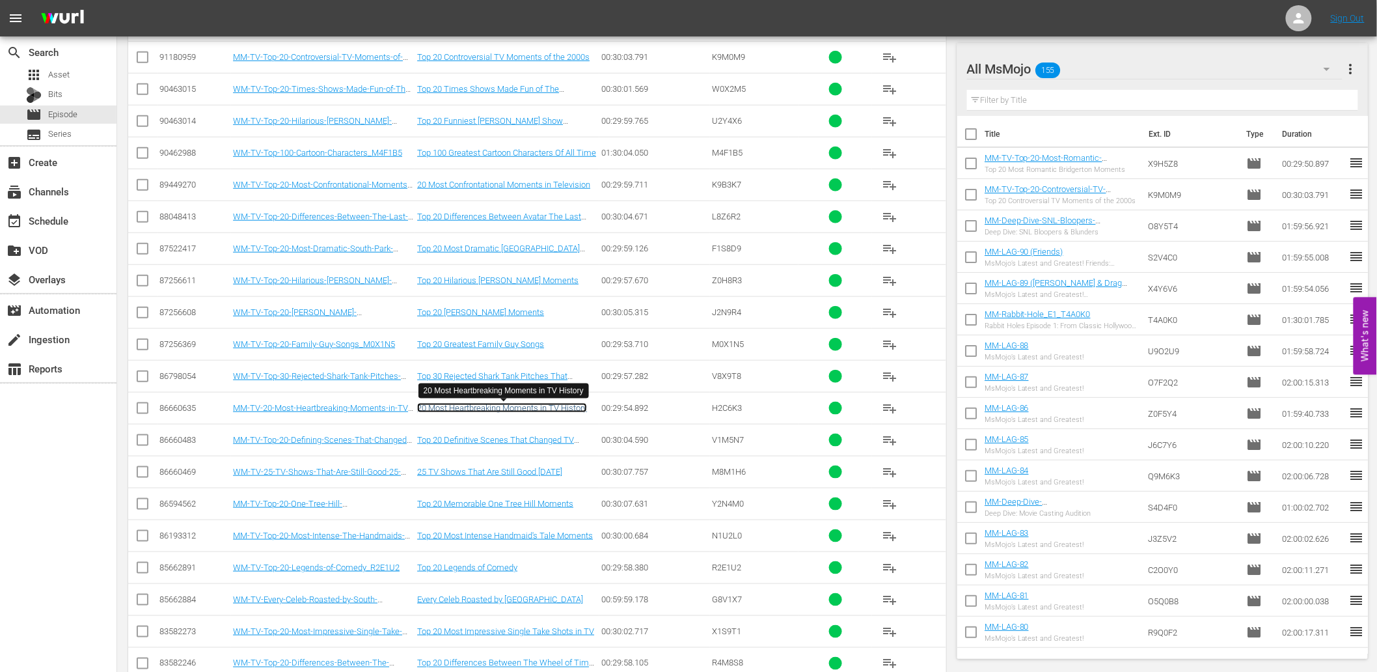
click at [518, 413] on link "20 Most Heartbreaking Moments in TV History" at bounding box center [502, 408] width 170 height 10
click at [471, 439] on link "Top 20 Definitive Scenes That Changed TV Forever" at bounding box center [495, 445] width 157 height 20
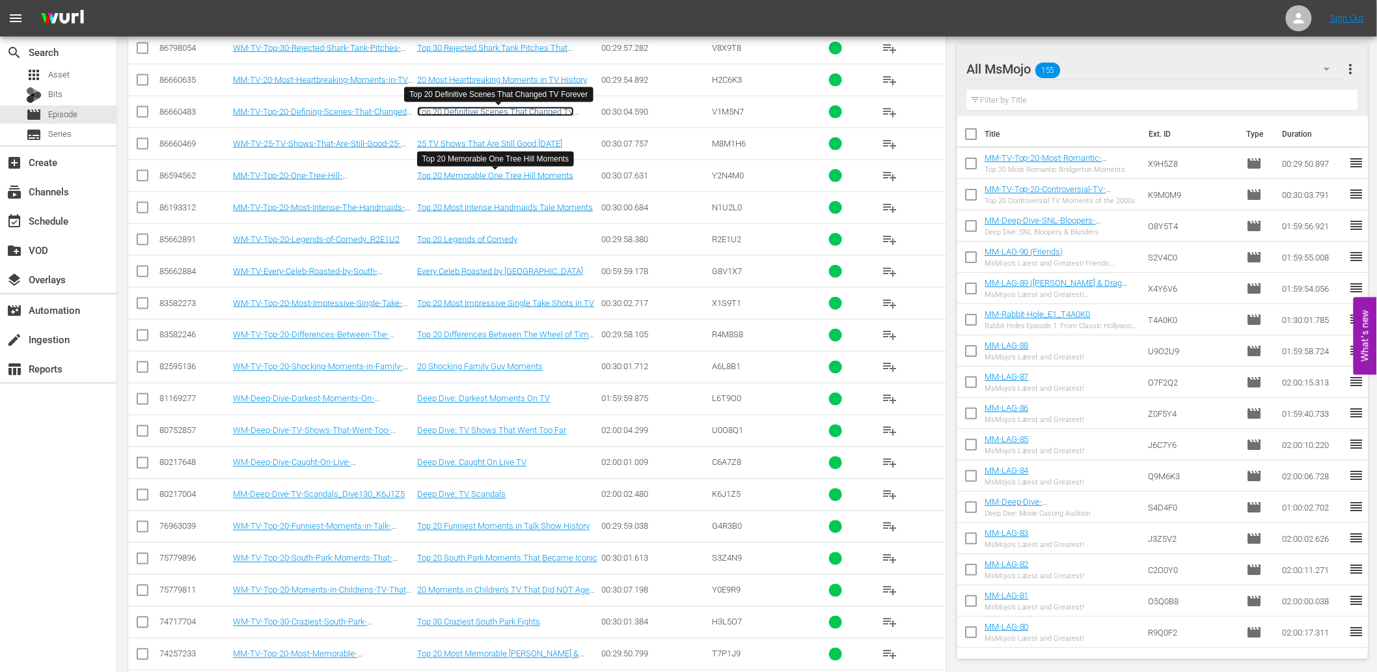
scroll to position [0, 0]
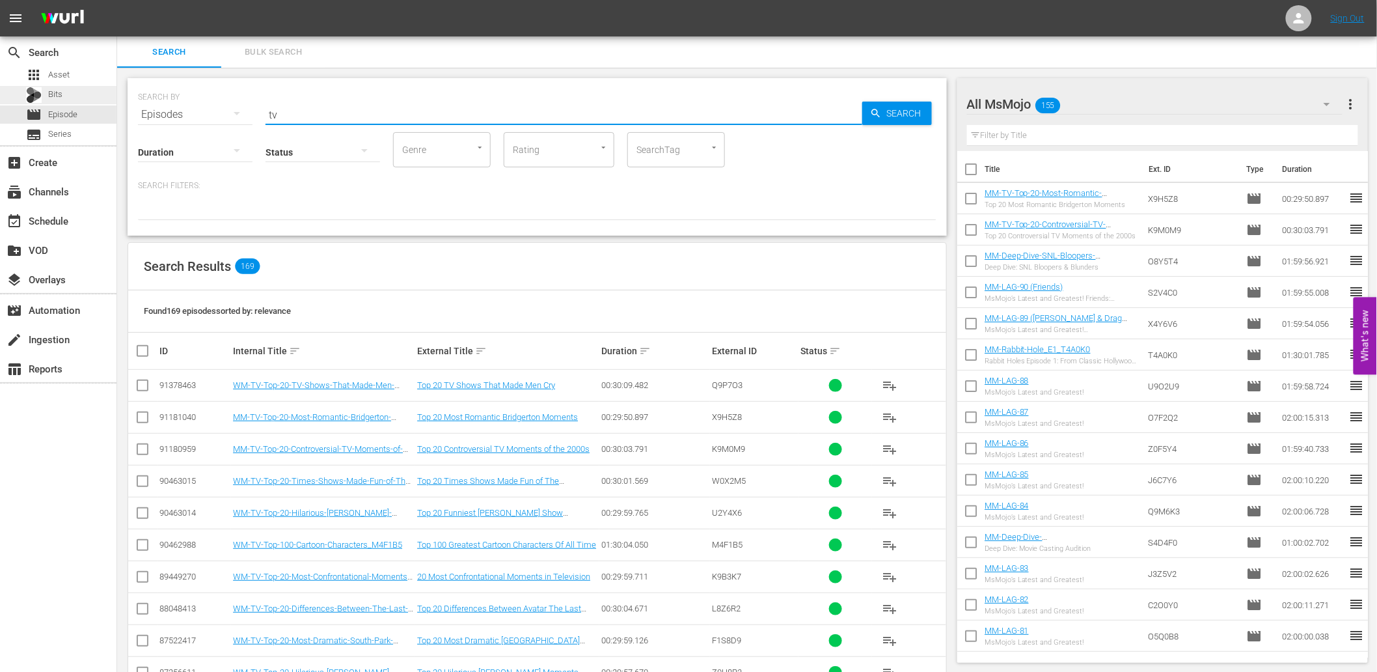
drag, startPoint x: 296, startPoint y: 105, endPoint x: 92, endPoint y: 102, distance: 203.8
click at [117, 0] on div "search Search apps Asset Bits movie Episode subtitles Series add_box Create sub…" at bounding box center [747, 0] width 1260 height 0
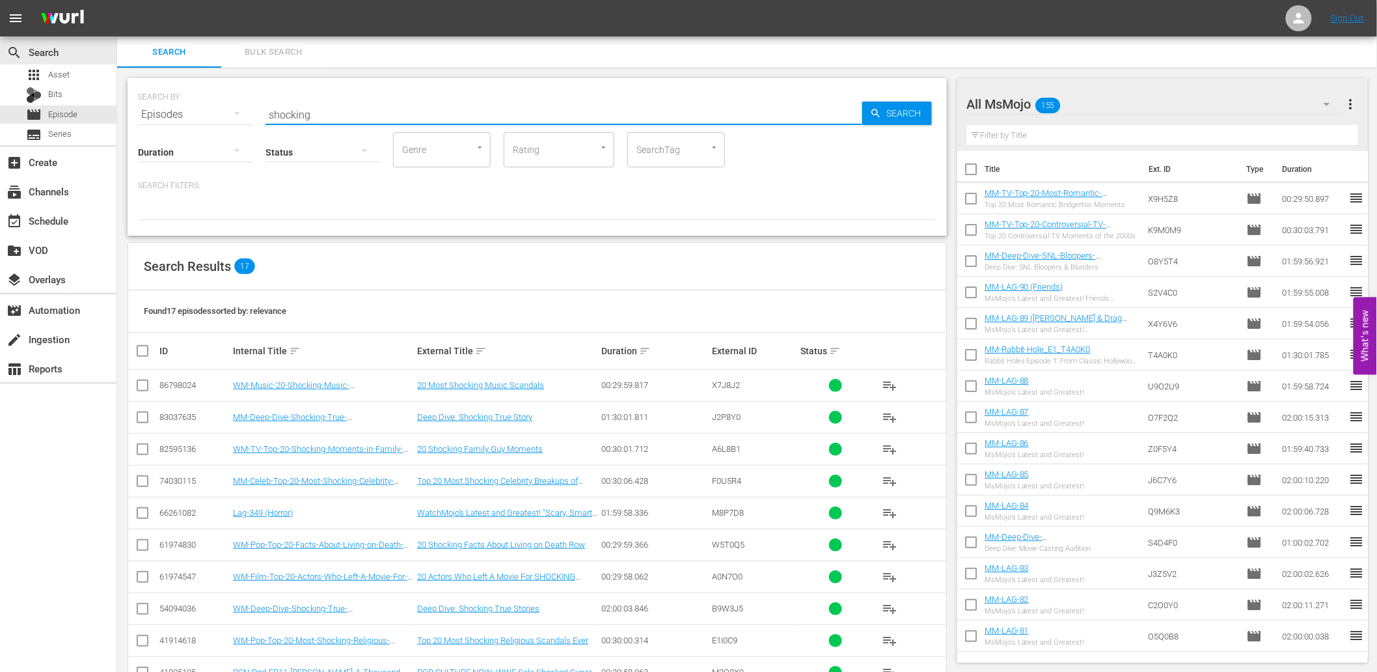
drag, startPoint x: 74, startPoint y: 53, endPoint x: -57, endPoint y: 28, distance: 132.6
click at [0, 28] on html "menu Sign Out search Search apps Asset Bits movie Episode subtitles Series add_…" at bounding box center [688, 336] width 1377 height 672
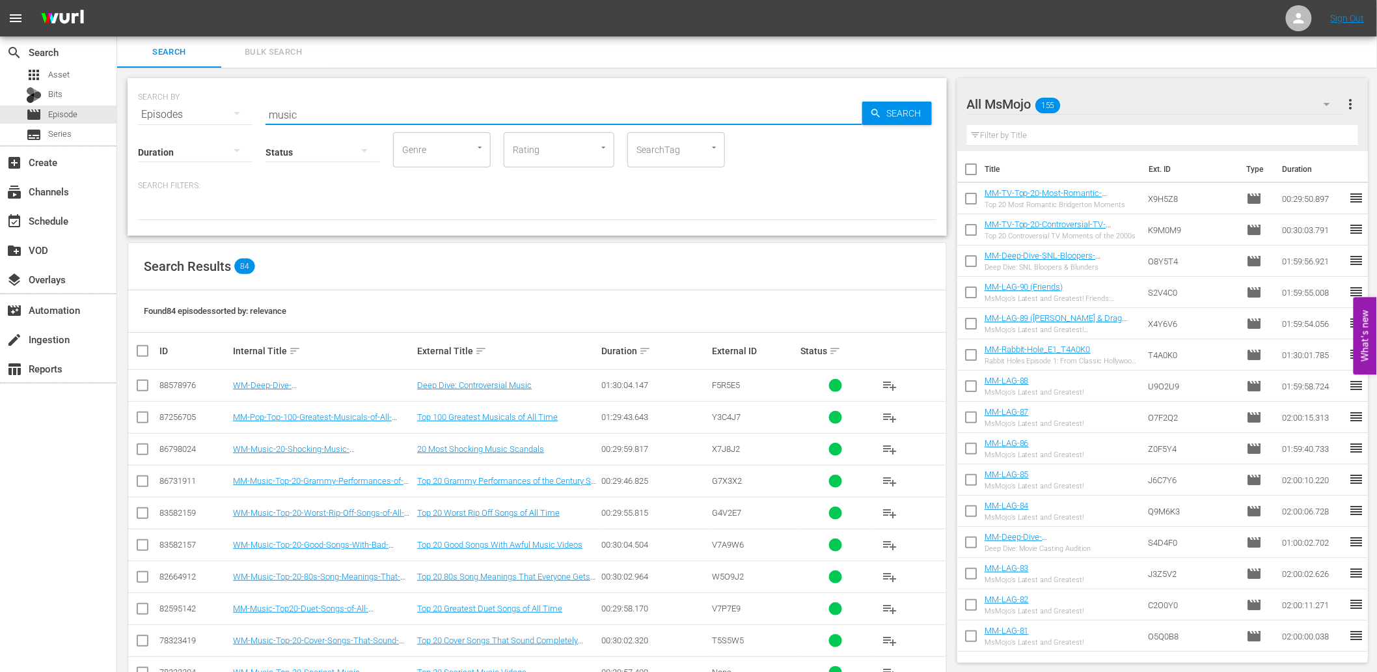
click at [342, 290] on div "Found 84 episodes sorted by: relevance" at bounding box center [537, 311] width 818 height 42
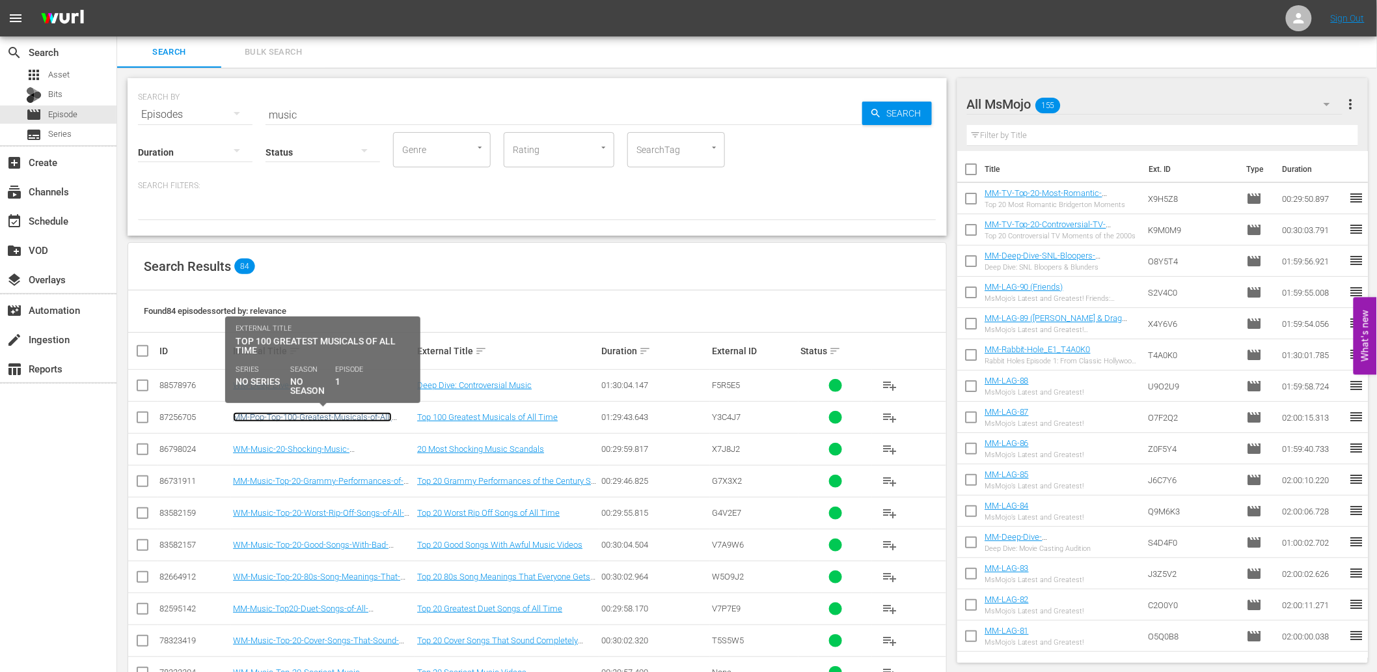
click at [350, 418] on link "MM-Pop-Top-100-Greatest-Musicals-of-All-Time_Y3C4J7" at bounding box center [312, 422] width 159 height 20
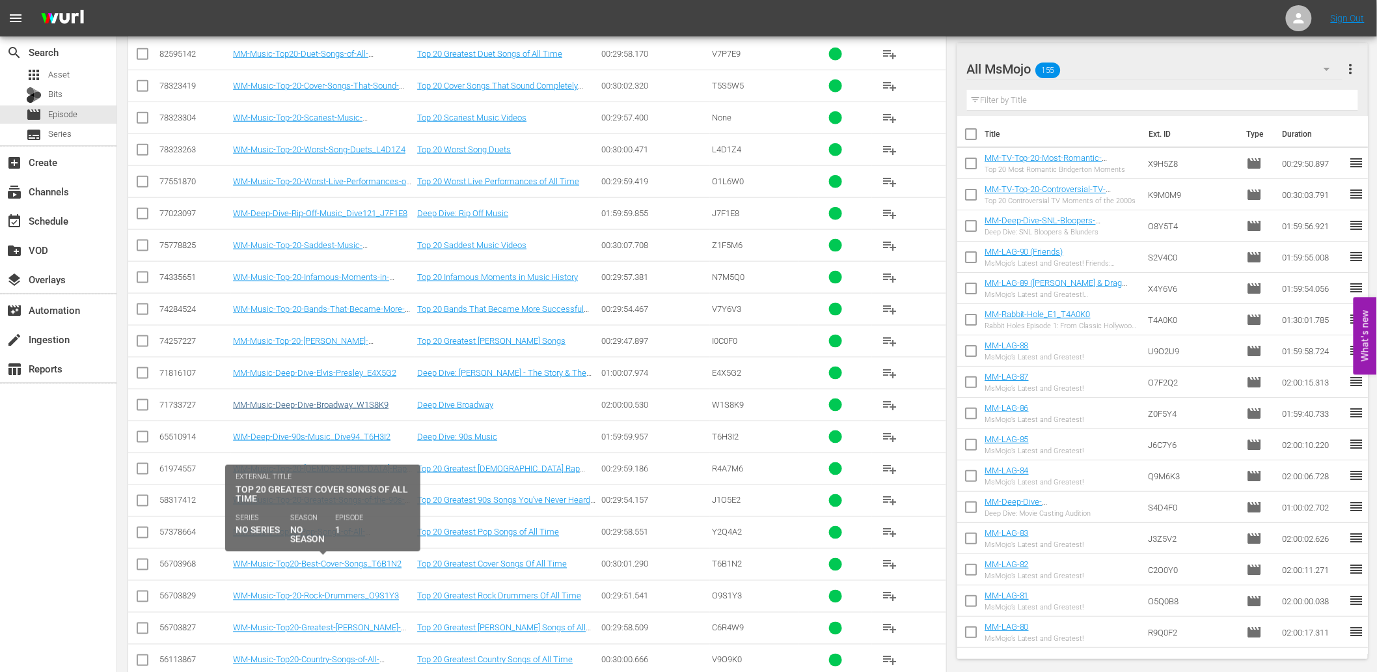
scroll to position [633, 0]
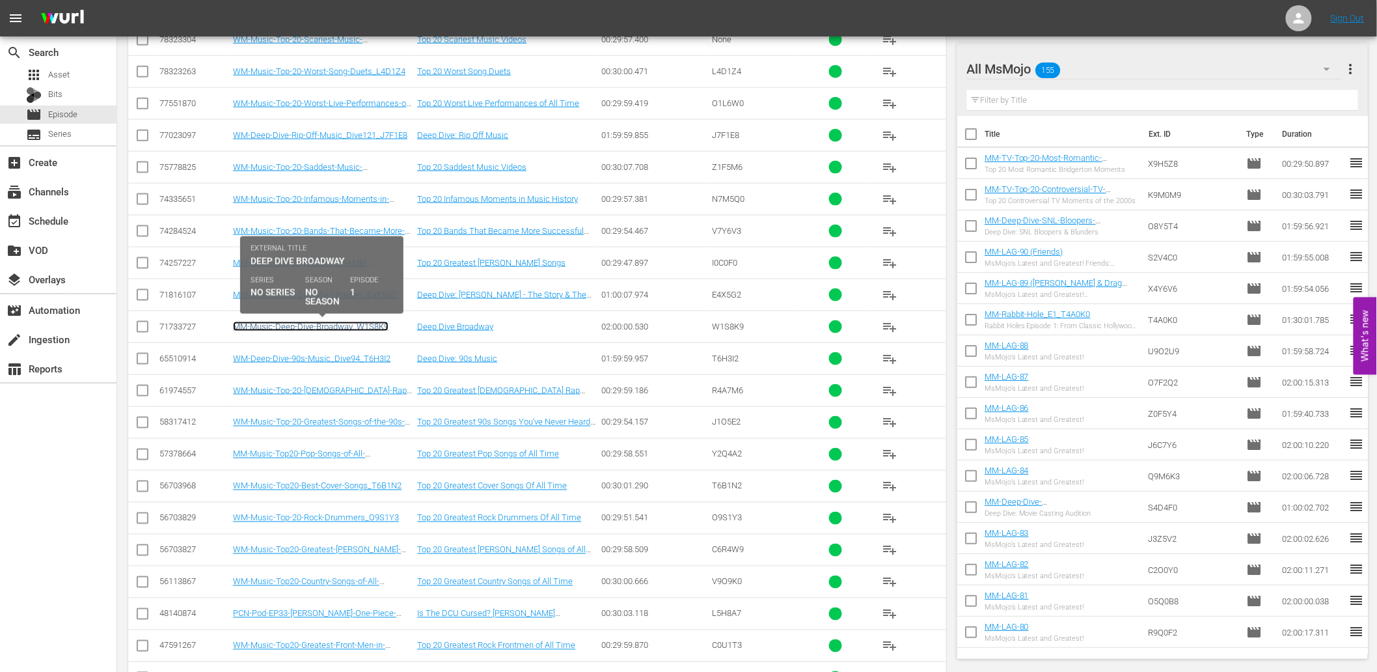
click at [342, 324] on link "MM-Music-Deep-Dive-Broadway_W1S8K9" at bounding box center [311, 327] width 156 height 10
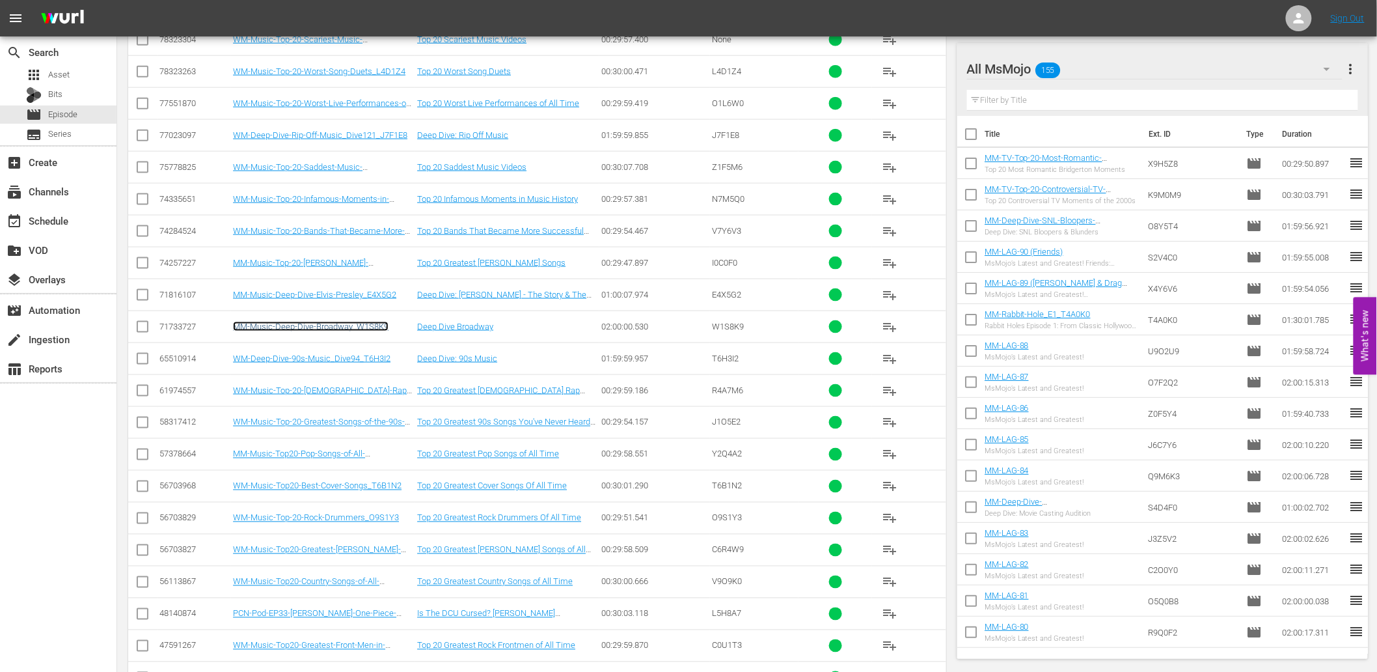
scroll to position [0, 0]
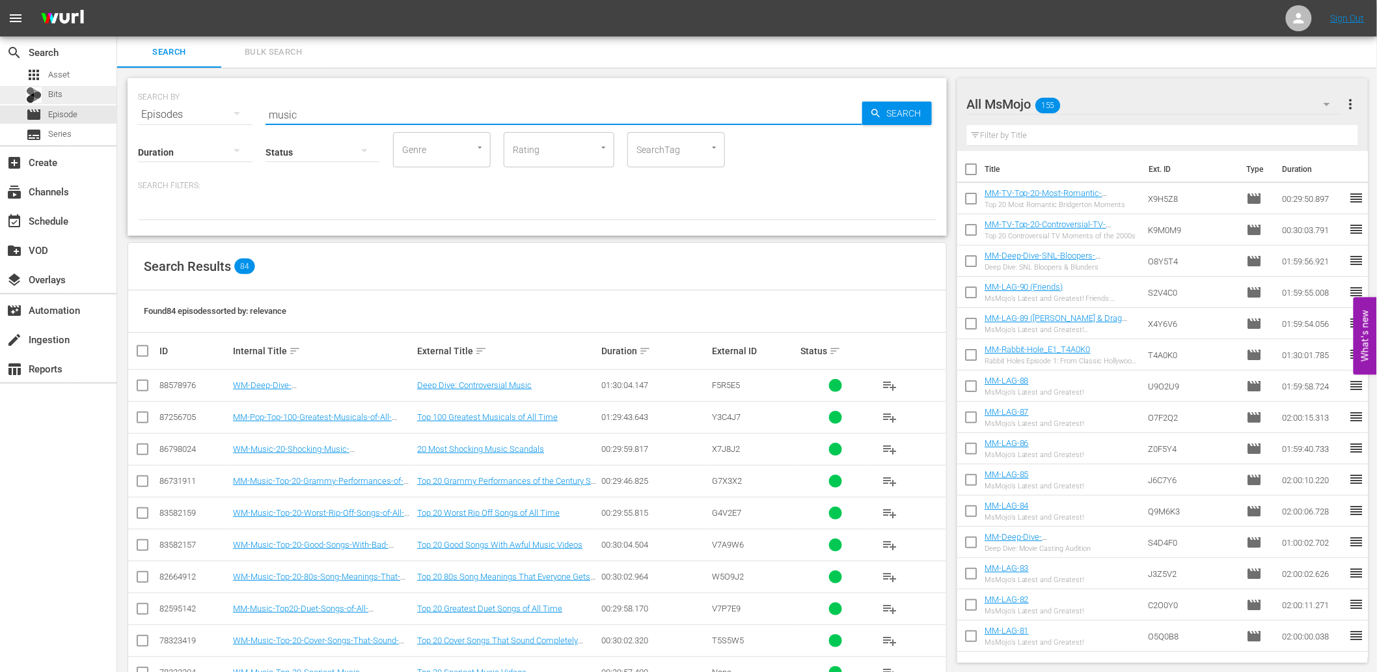
drag, startPoint x: 334, startPoint y: 113, endPoint x: 66, endPoint y: 100, distance: 267.8
click at [117, 0] on div "search Search apps Asset Bits movie Episode subtitles Series add_box Create sub…" at bounding box center [747, 0] width 1260 height 0
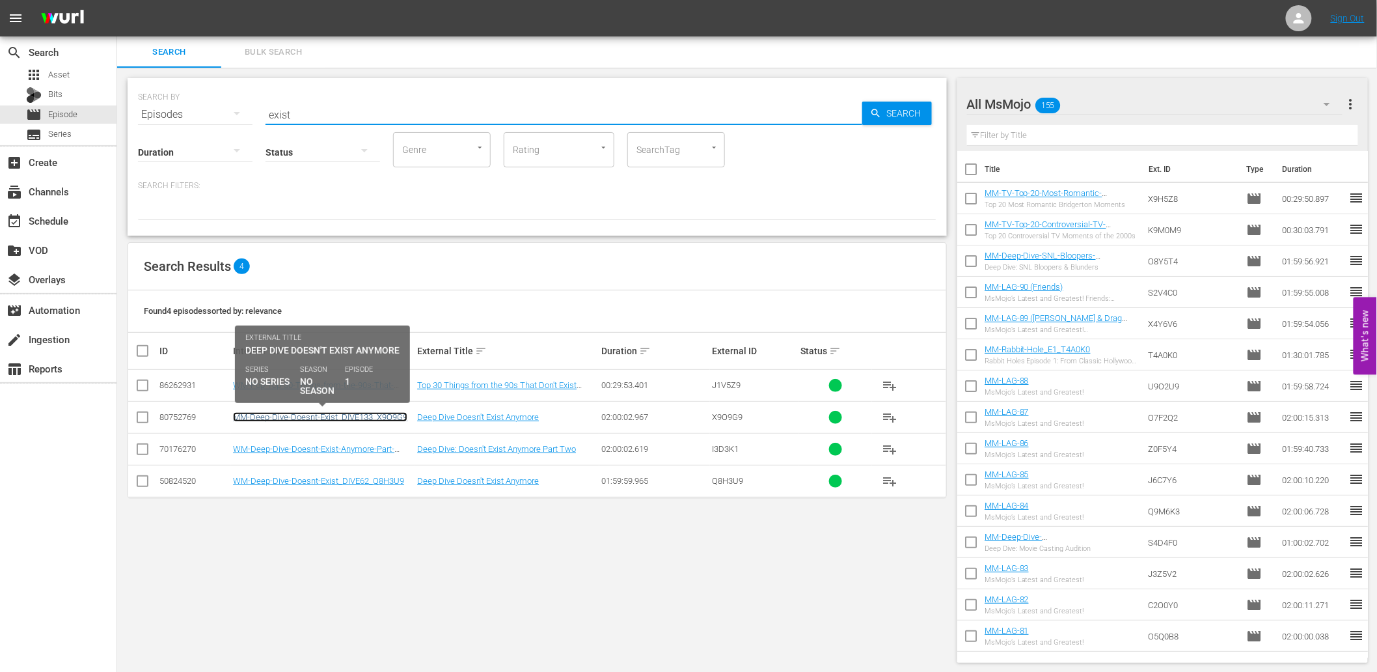
click at [305, 419] on link "MM-Deep-Dive-Doesnt-Exist_DIVE133_X9O9G9" at bounding box center [320, 417] width 174 height 10
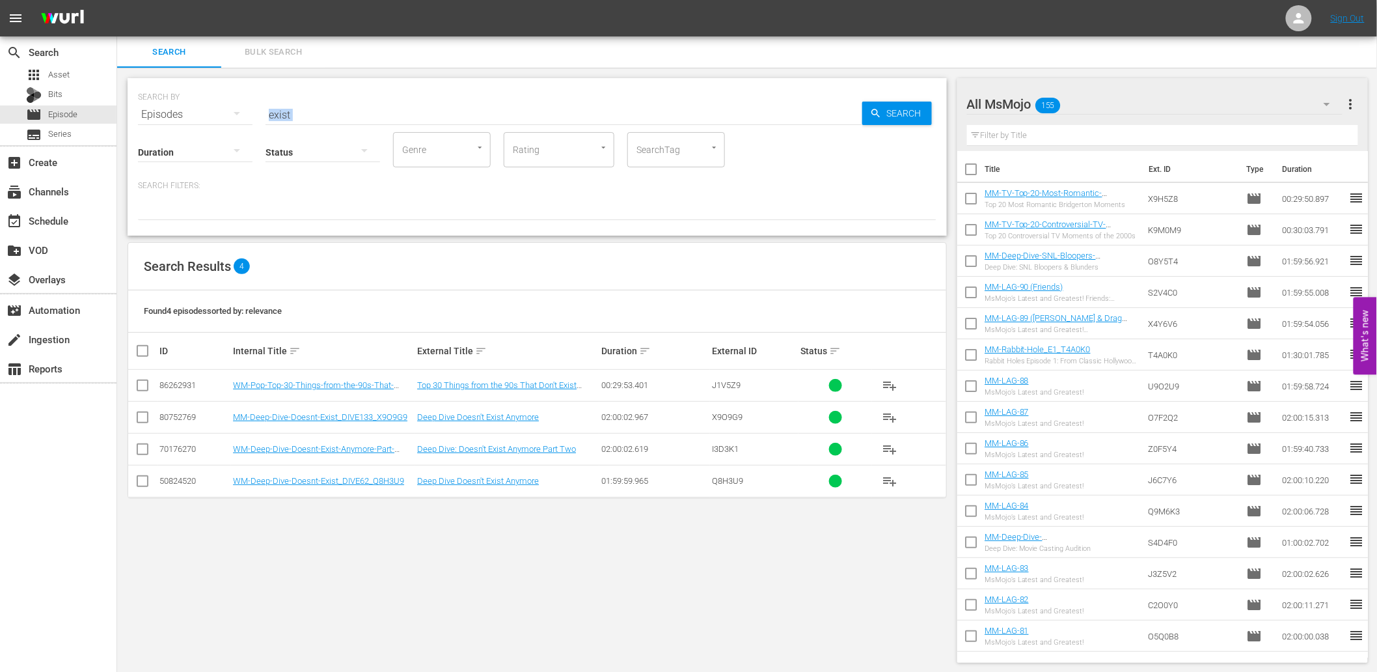
drag, startPoint x: 321, startPoint y: 120, endPoint x: 297, endPoint y: 118, distance: 23.5
click at [297, 118] on div "SEARCH BY Search By Episodes Search ID, Title, Description, Keywords, or Catego…" at bounding box center [537, 157] width 819 height 158
drag, startPoint x: 200, startPoint y: 99, endPoint x: 205, endPoint y: 111, distance: 13.4
click at [198, 107] on div "SEARCH BY Search By Episodes Search ID, Title, Description, Keywords, or Catego…" at bounding box center [537, 106] width 799 height 47
paste input "MM-Deep-Dive-Doesnt-Exist_DIVE133_X9O9G9"
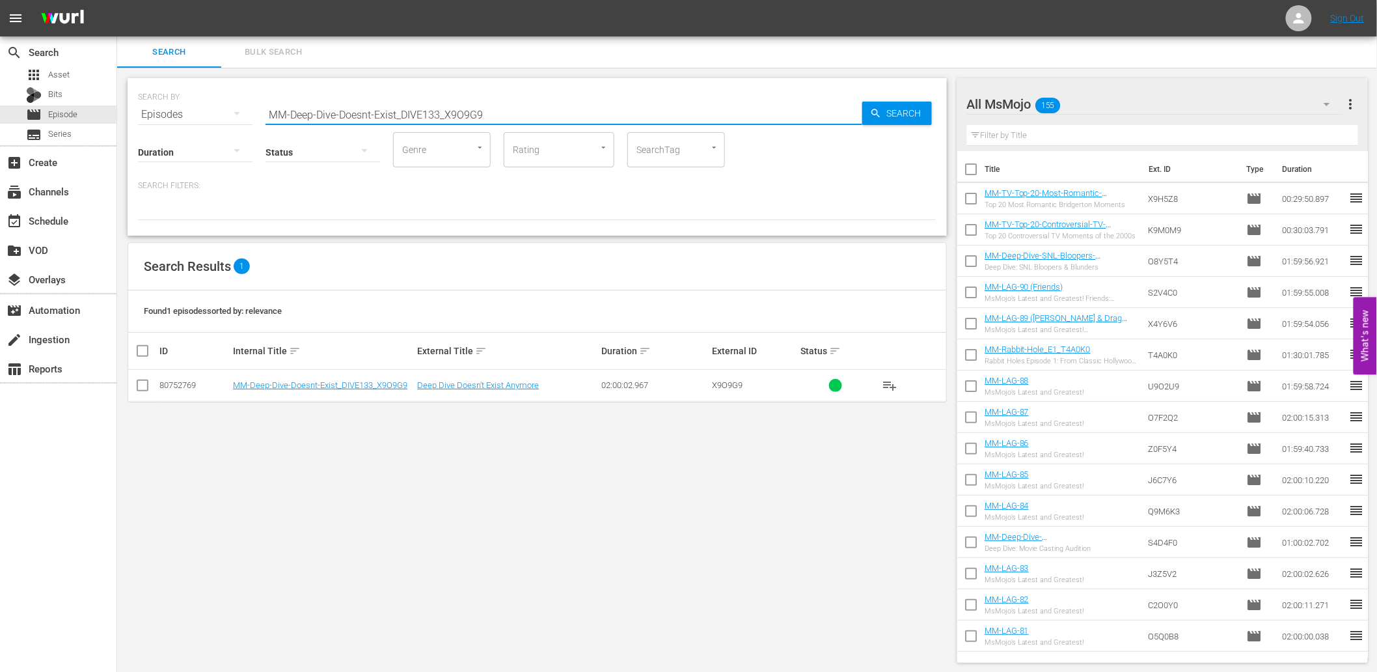
paste input "LAG-89 (RuPaul & Drag Race)"
drag, startPoint x: 500, startPoint y: 124, endPoint x: 226, endPoint y: 118, distance: 274.1
click at [241, 118] on div "SEARCH BY Search By Episodes Search ID, Title, Description, Keywords, or Catego…" at bounding box center [537, 106] width 799 height 47
paste input "Death"
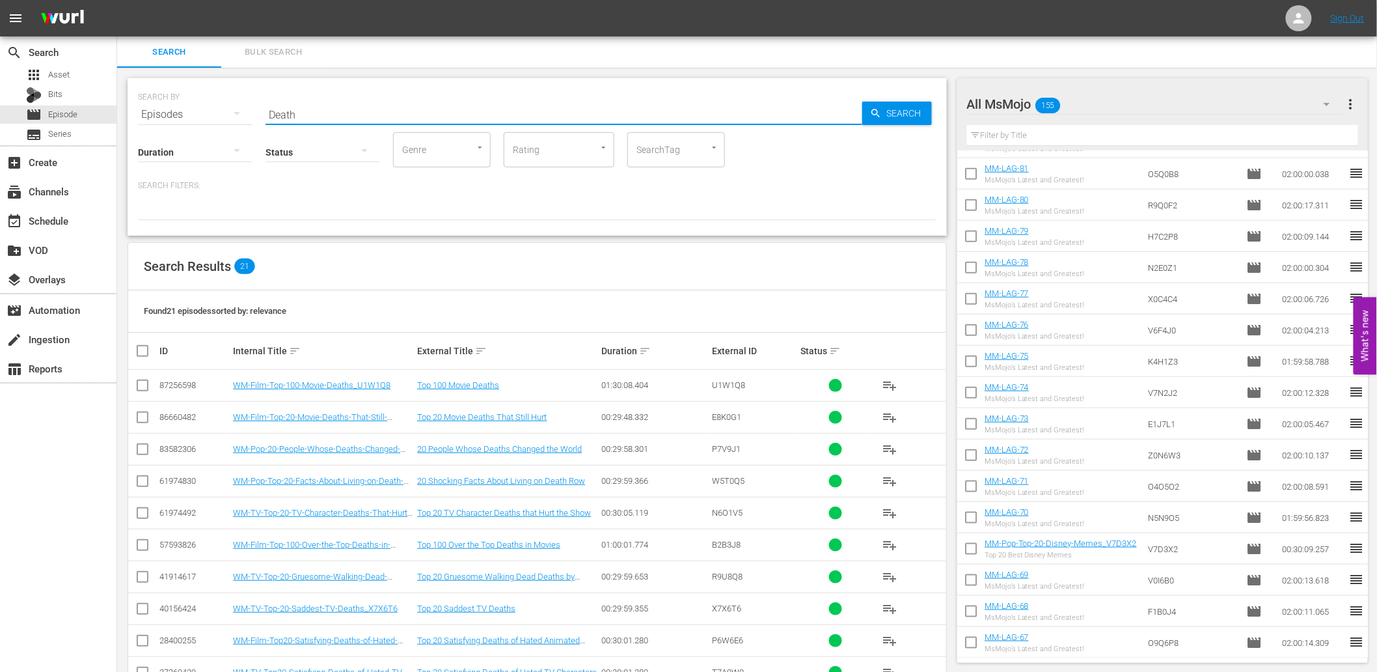
drag, startPoint x: 228, startPoint y: 104, endPoint x: 190, endPoint y: 107, distance: 37.9
click at [191, 107] on div "SEARCH BY Search By Episodes Search ID, Title, Description, Keywords, or Catego…" at bounding box center [537, 106] width 799 height 47
paste input "Heartbreaking"
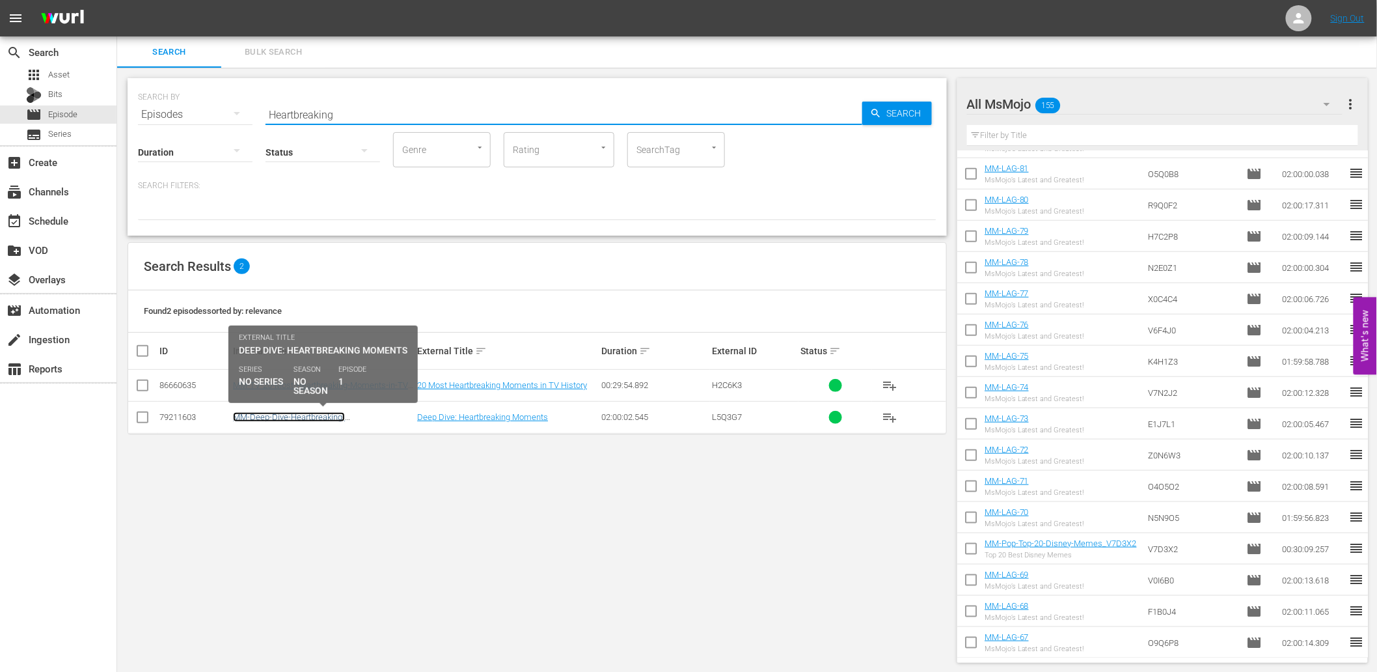
click at [269, 415] on link "MM-Deep-Dive-Heartbreaking-Moments_Dive129_L5Q3G7" at bounding box center [289, 422] width 112 height 20
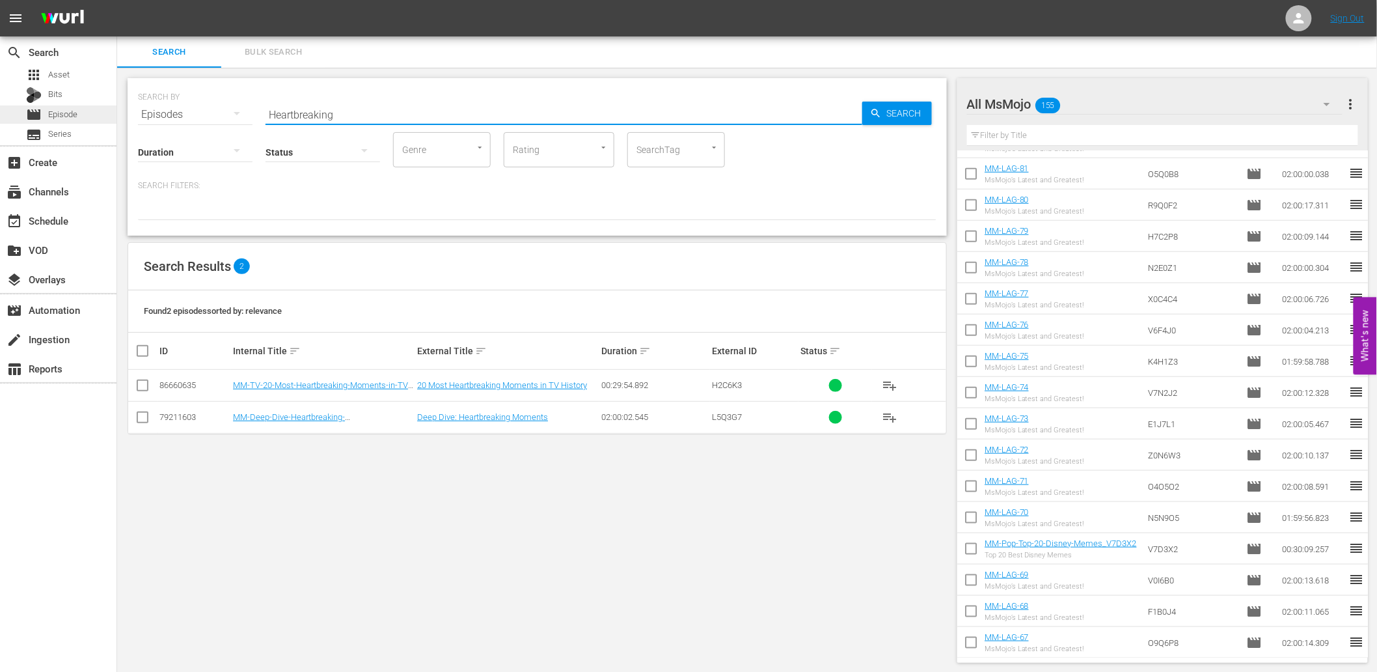
drag, startPoint x: 191, startPoint y: 98, endPoint x: 85, endPoint y: 114, distance: 107.2
click at [117, 0] on div "search Search apps Asset Bits movie Episode subtitles Series add_box Create sub…" at bounding box center [747, 0] width 1260 height 0
paste input "Singers"
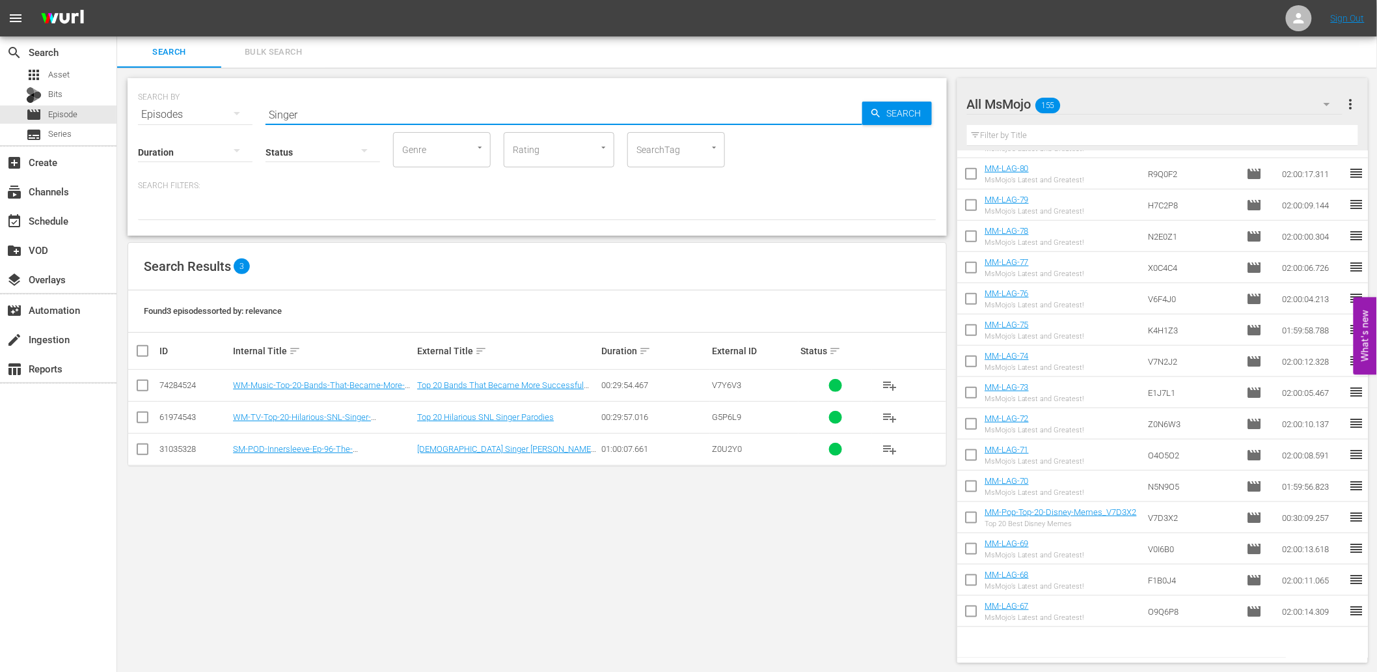
scroll to position [1, 0]
type input "Singer"
click at [824, 525] on div "SEARCH BY Search By Episodes Search ID, Title, Description, Keywords, or Catego…" at bounding box center [537, 368] width 840 height 605
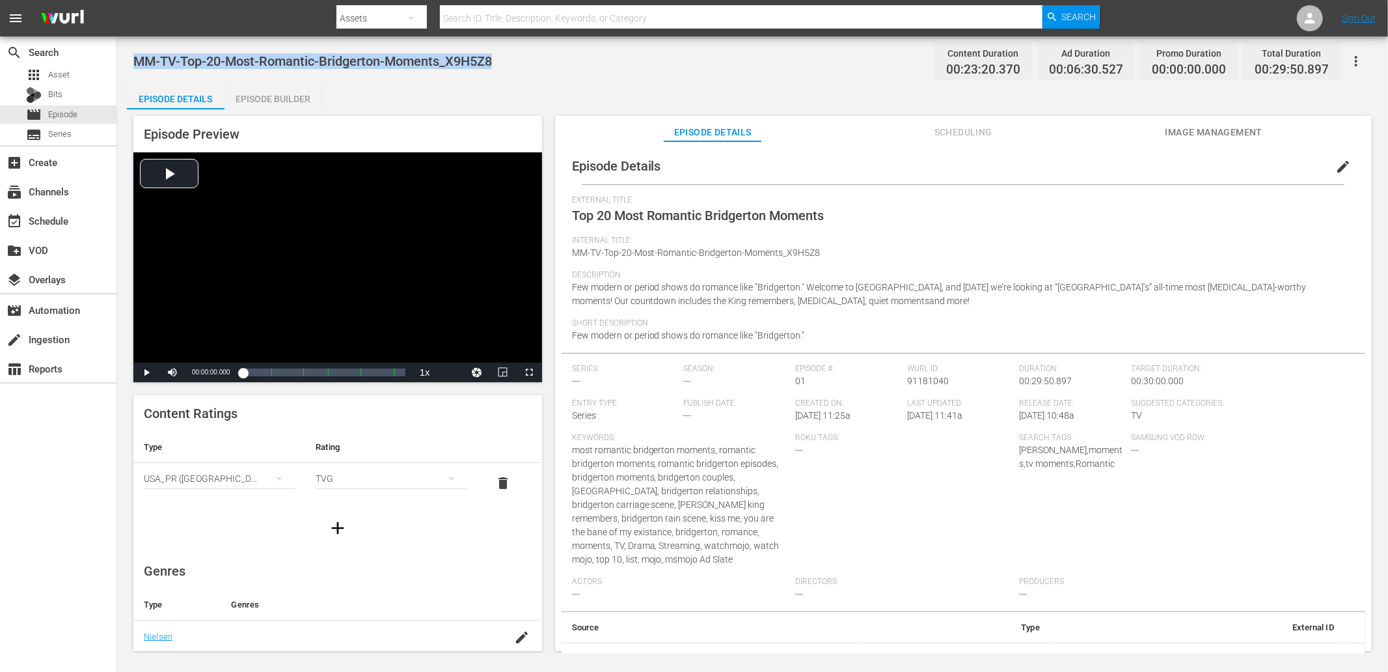
drag, startPoint x: 433, startPoint y: 62, endPoint x: 137, endPoint y: 46, distance: 296.6
click at [137, 46] on div "MM-TV-Top-20-Most-Romantic-Bridgerton-Moments_X9H5Z8 Content Duration 00:23:20.…" at bounding box center [752, 60] width 1239 height 29
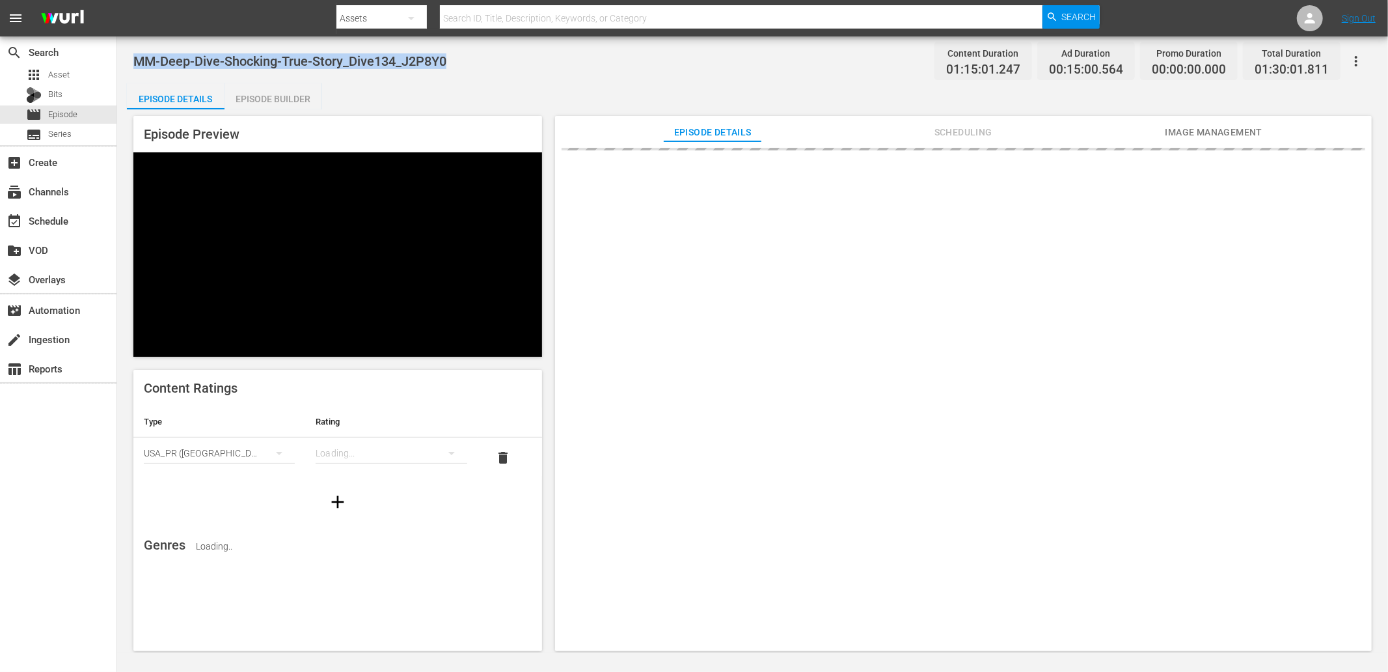
drag, startPoint x: 387, startPoint y: 55, endPoint x: 131, endPoint y: 56, distance: 255.1
click at [131, 56] on div "MM-Deep-Dive-Shocking-True-Story_Dive134_J2P8Y0 Content Duration 01:15:01.247 A…" at bounding box center [752, 344] width 1271 height 616
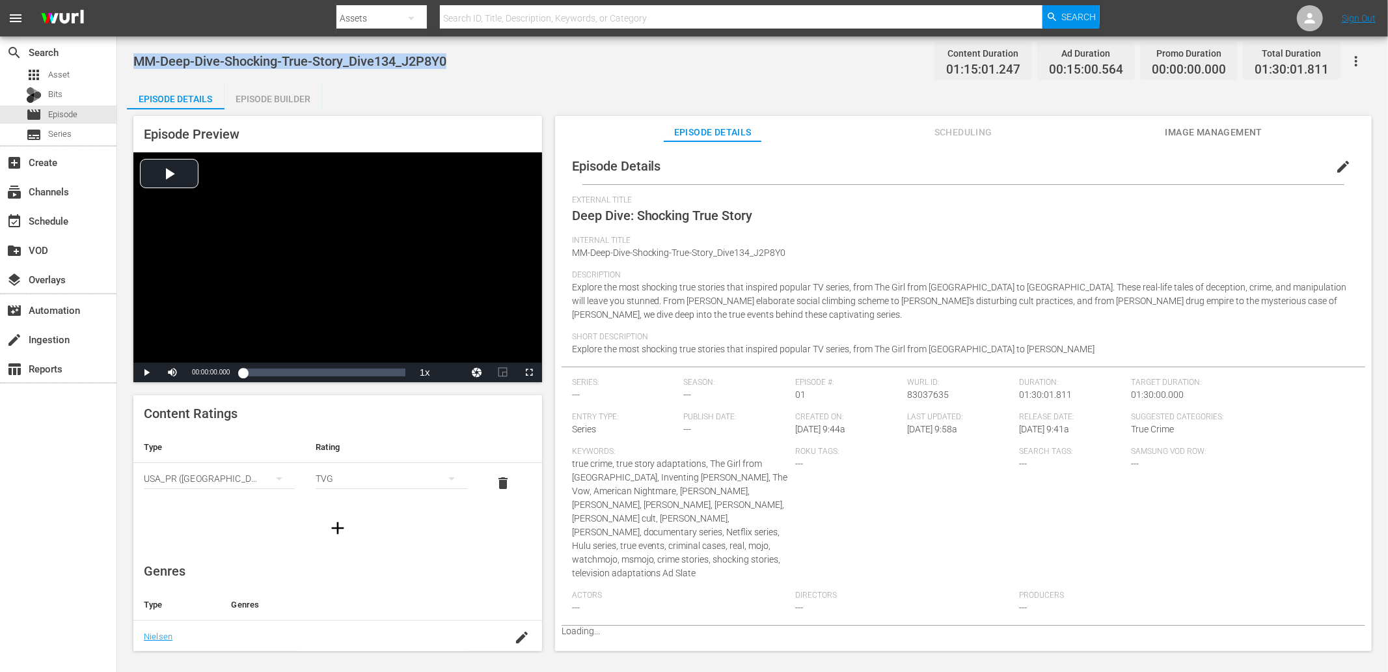
copy span "MM-Deep-Dive-Shocking-True-Story_Dive134_J2P8Y0"
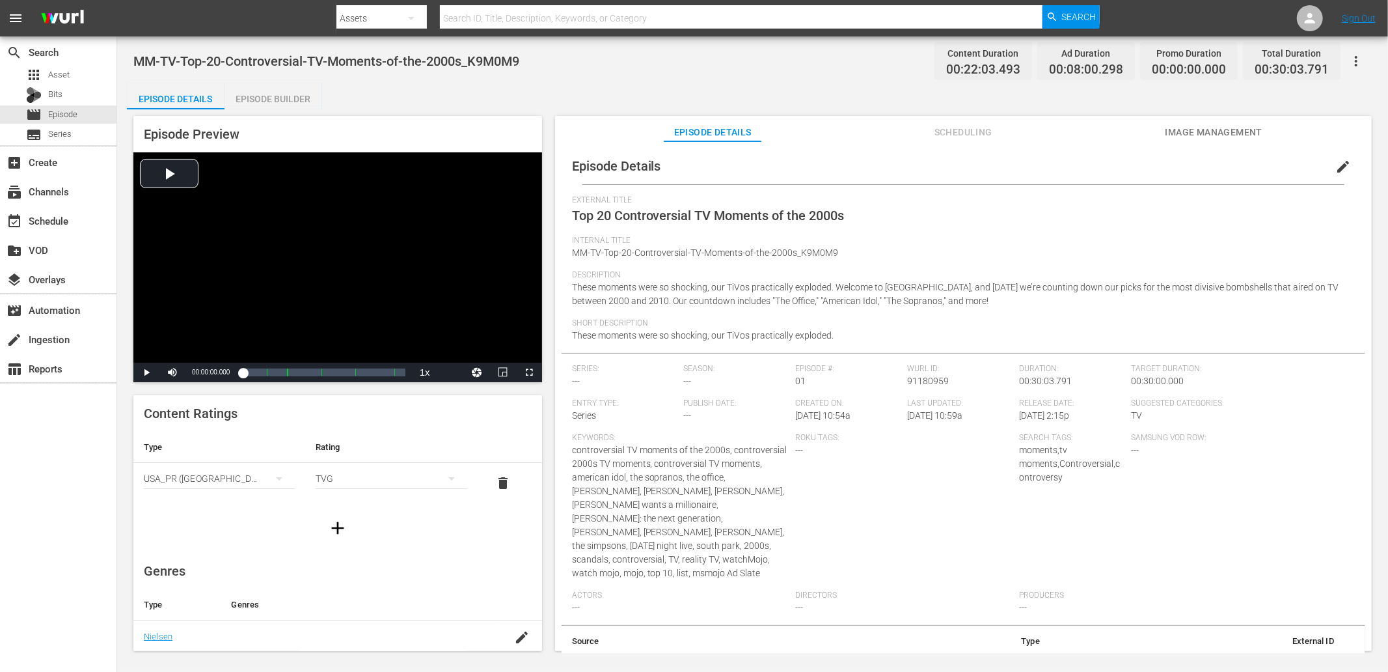
click at [540, 62] on div "MM-TV-Top-20-Controversial-TV-Moments-of-the-2000s_K9M0M9 Content Duration 00:2…" at bounding box center [752, 60] width 1239 height 29
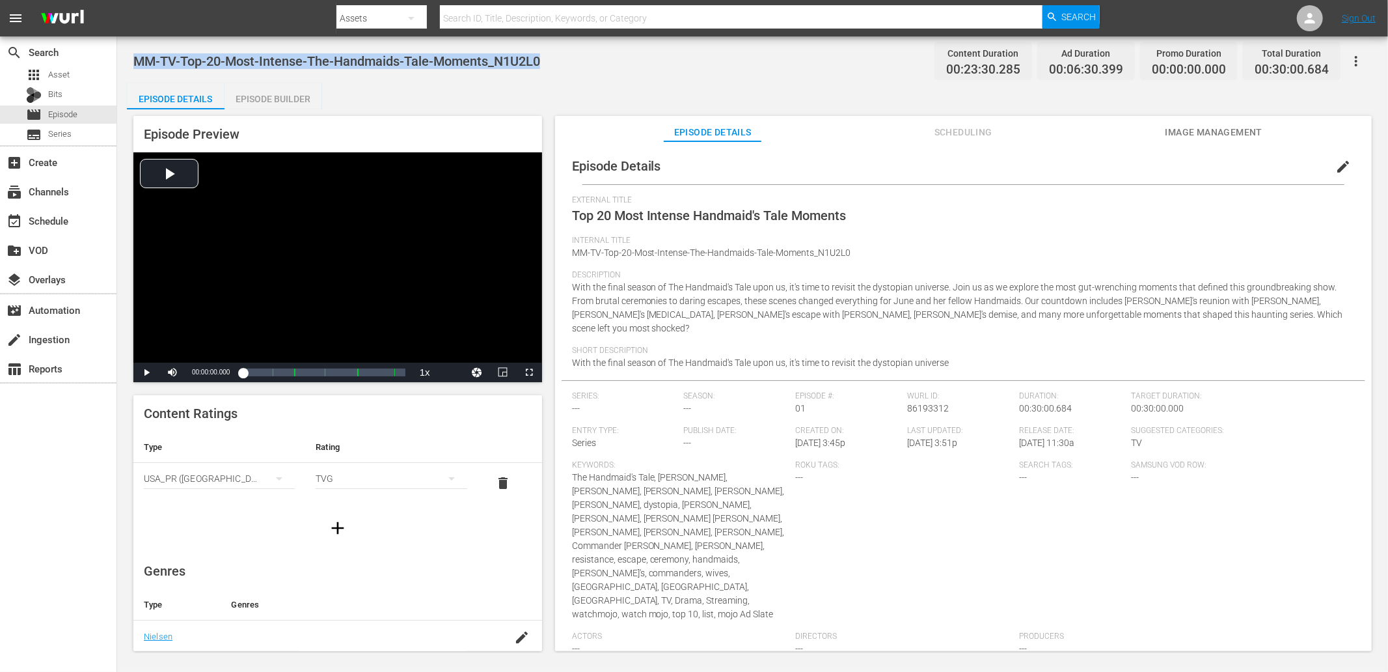
drag, startPoint x: 558, startPoint y: 55, endPoint x: 139, endPoint y: 57, distance: 419.2
click at [139, 57] on div "MM-TV-Top-20-Most-Intense-The-Handmaids-Tale-Moments_N1U2L0 Content Duration 00…" at bounding box center [752, 60] width 1239 height 29
copy span "MM-TV-Top-20-Most-Intense-The-Handmaids-Tale-Moments_N1U2L0"
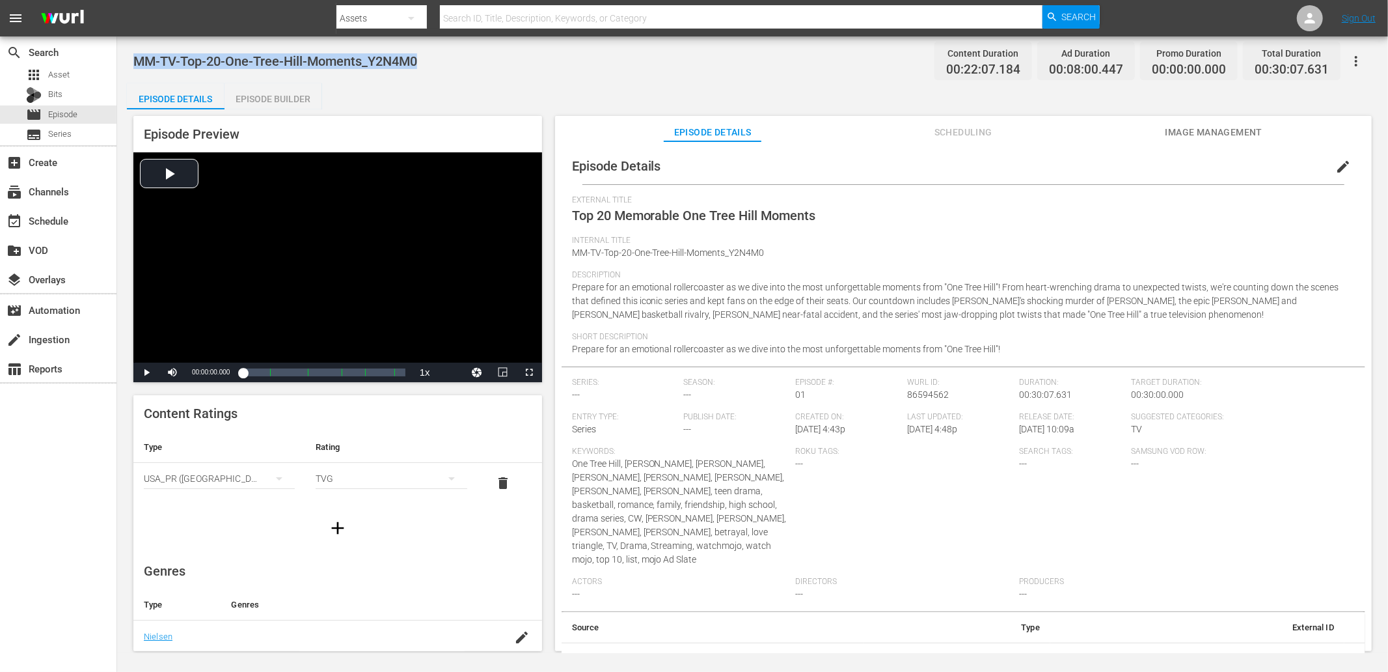
drag, startPoint x: 467, startPoint y: 57, endPoint x: 133, endPoint y: 59, distance: 334.6
click at [133, 59] on div "MM-TV-Top-20-One-Tree-Hill-Moments_Y2N4M0 Content Duration 00:22:07.184 Ad Dura…" at bounding box center [752, 60] width 1239 height 29
copy span "MM-TV-Top-20-One-Tree-Hill-Moments_Y2N4M0"
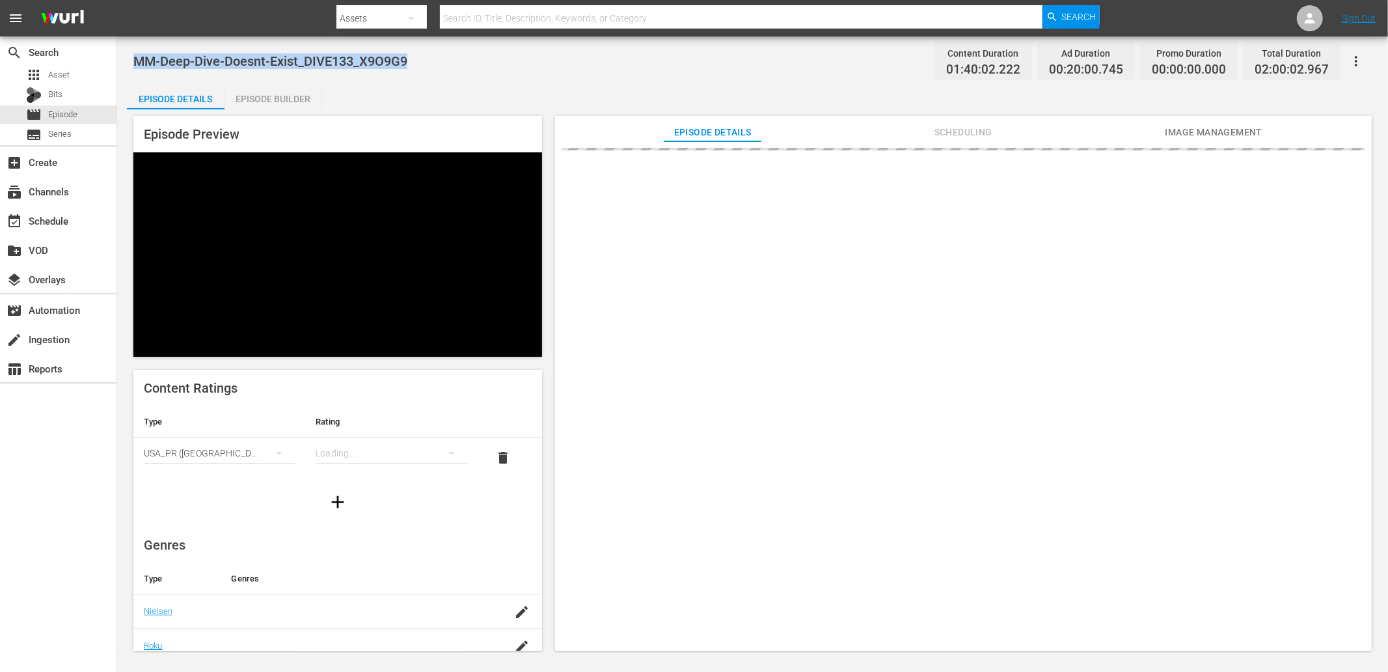
drag, startPoint x: 420, startPoint y: 62, endPoint x: 139, endPoint y: 68, distance: 281.9
click at [139, 68] on div "MM-Deep-Dive-Doesnt-Exist_DIVE133_X9O9G9 Content Duration 01:40:02.222 Ad Durat…" at bounding box center [752, 60] width 1239 height 29
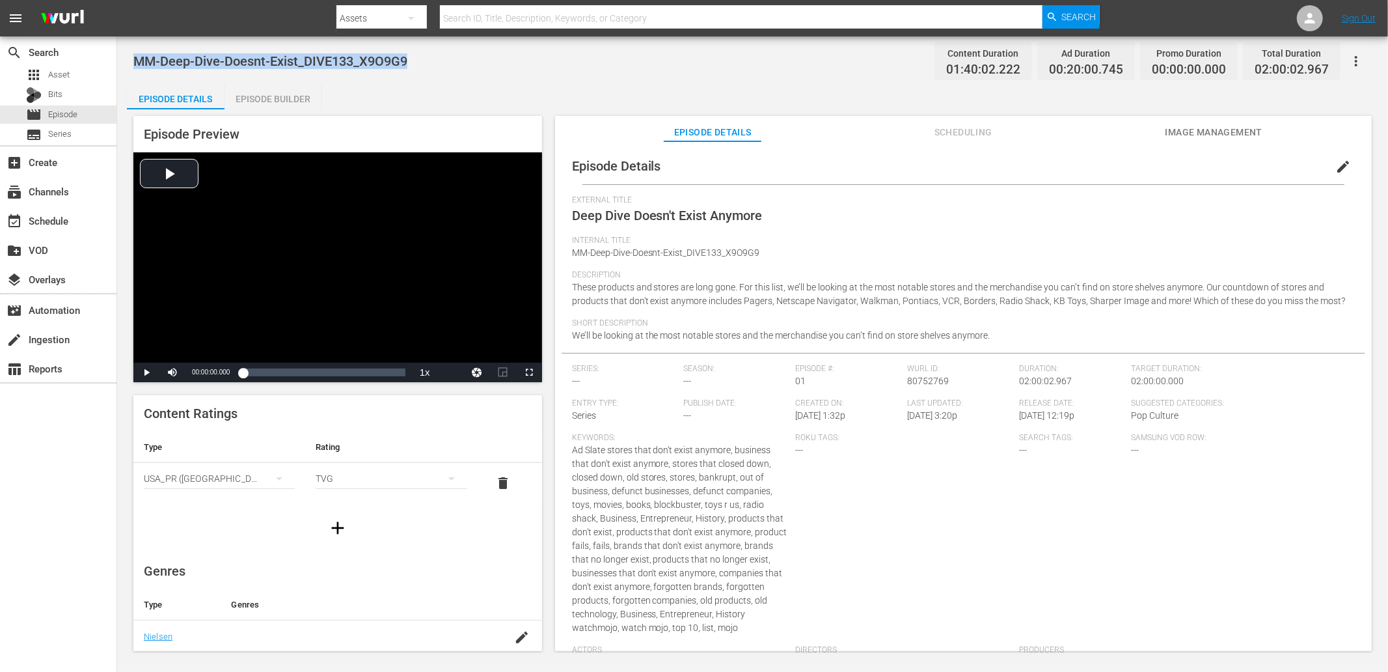
copy span "MM-Deep-Dive-Doesnt-Exist_DIVE133_X9O9G9"
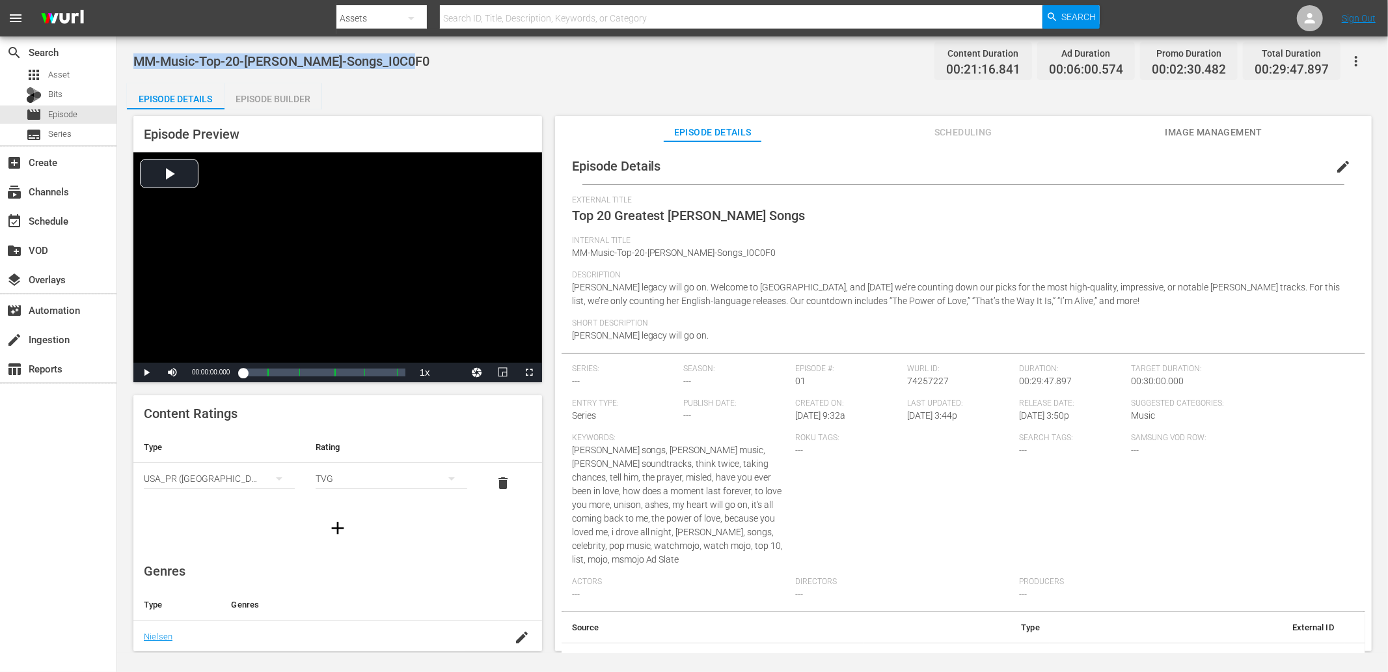
drag, startPoint x: 406, startPoint y: 55, endPoint x: 137, endPoint y: 59, distance: 269.5
click at [137, 59] on div "MM-Music-Top-20-Celine-Dion-Songs_I0C0F0 Content Duration 00:21:16.841 Ad Durat…" at bounding box center [752, 60] width 1239 height 29
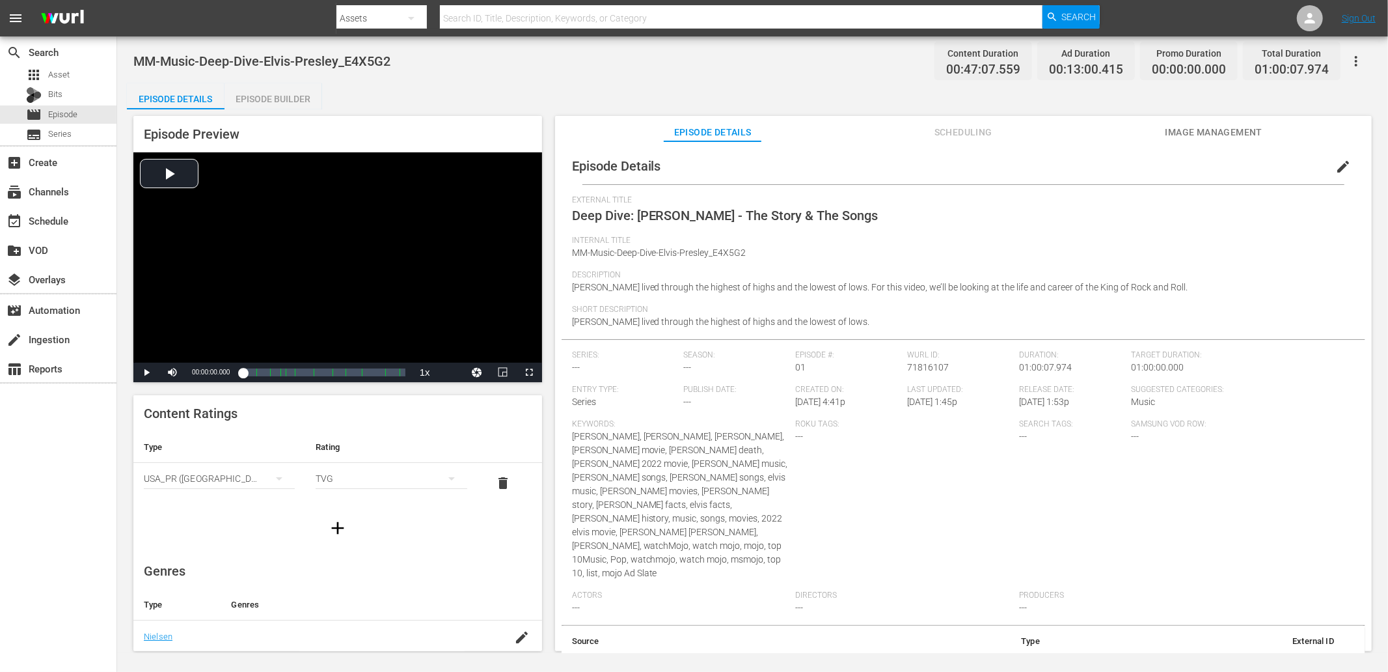
click at [411, 72] on div "MM-Music-Deep-Dive-Elvis-Presley_E4X5G2 Content Duration 00:47:07.559 Ad Durati…" at bounding box center [752, 60] width 1239 height 29
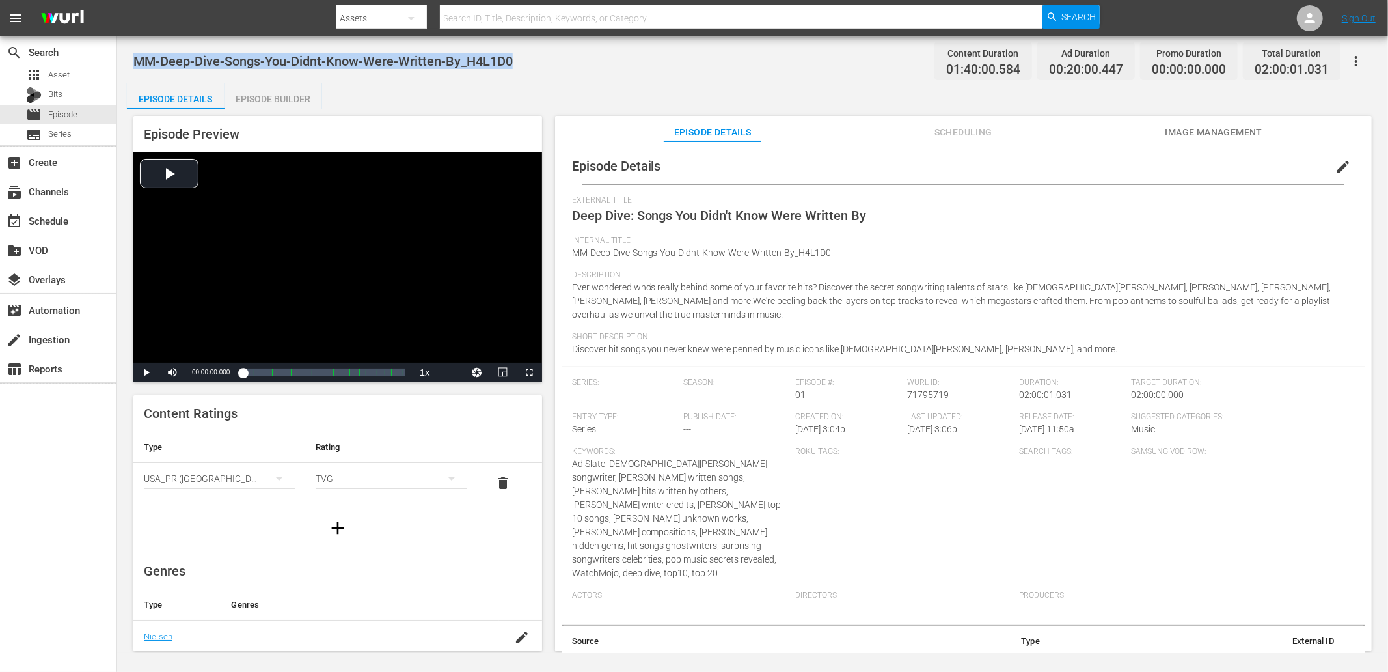
drag, startPoint x: 516, startPoint y: 53, endPoint x: 122, endPoint y: 48, distance: 394.5
click at [122, 48] on div "MM-Deep-Dive-Songs-You-Didnt-Know-Were-Written-By_H4L1D0 Content Duration 01:40…" at bounding box center [752, 344] width 1271 height 616
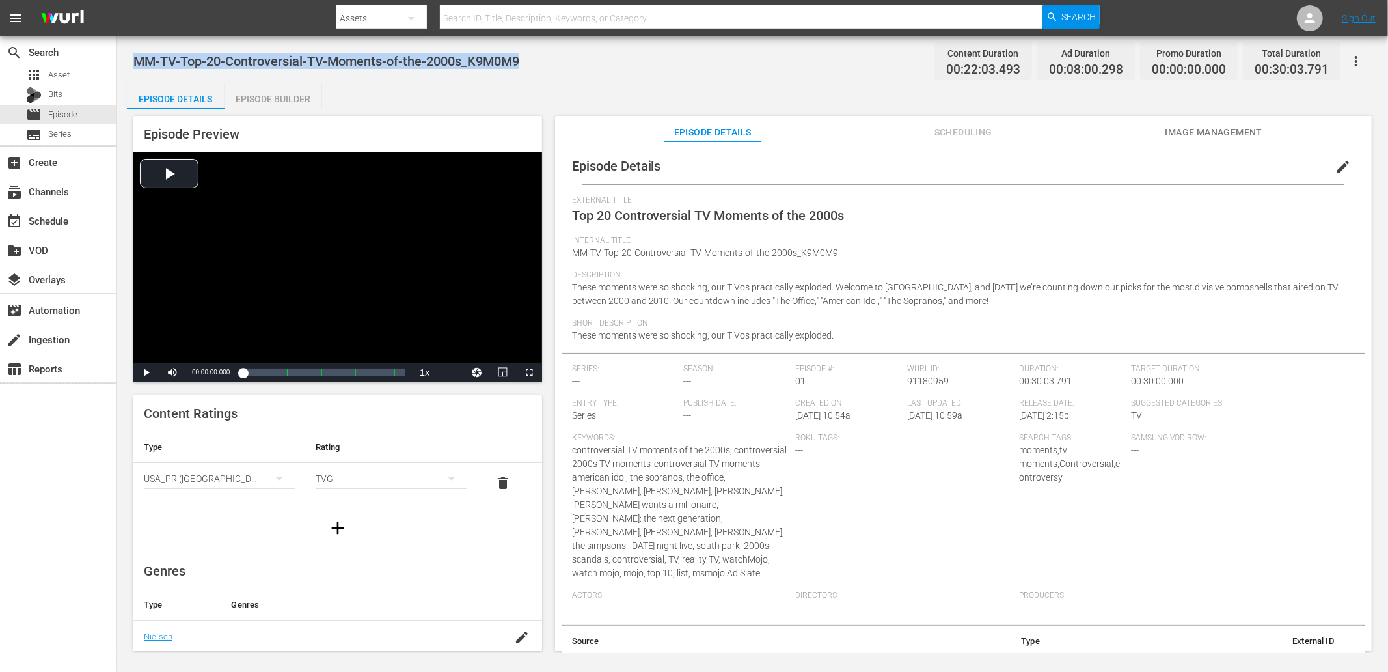
drag, startPoint x: 529, startPoint y: 62, endPoint x: 133, endPoint y: 59, distance: 395.8
click at [133, 59] on div "MM-TV-Top-20-Controversial-TV-Moments-of-the-2000s_K9M0M9 Content Duration 00:2…" at bounding box center [752, 60] width 1239 height 29
copy span "MM-TV-Top-20-Controversial-TV-Moments-of-the-2000s_K9M0M9"
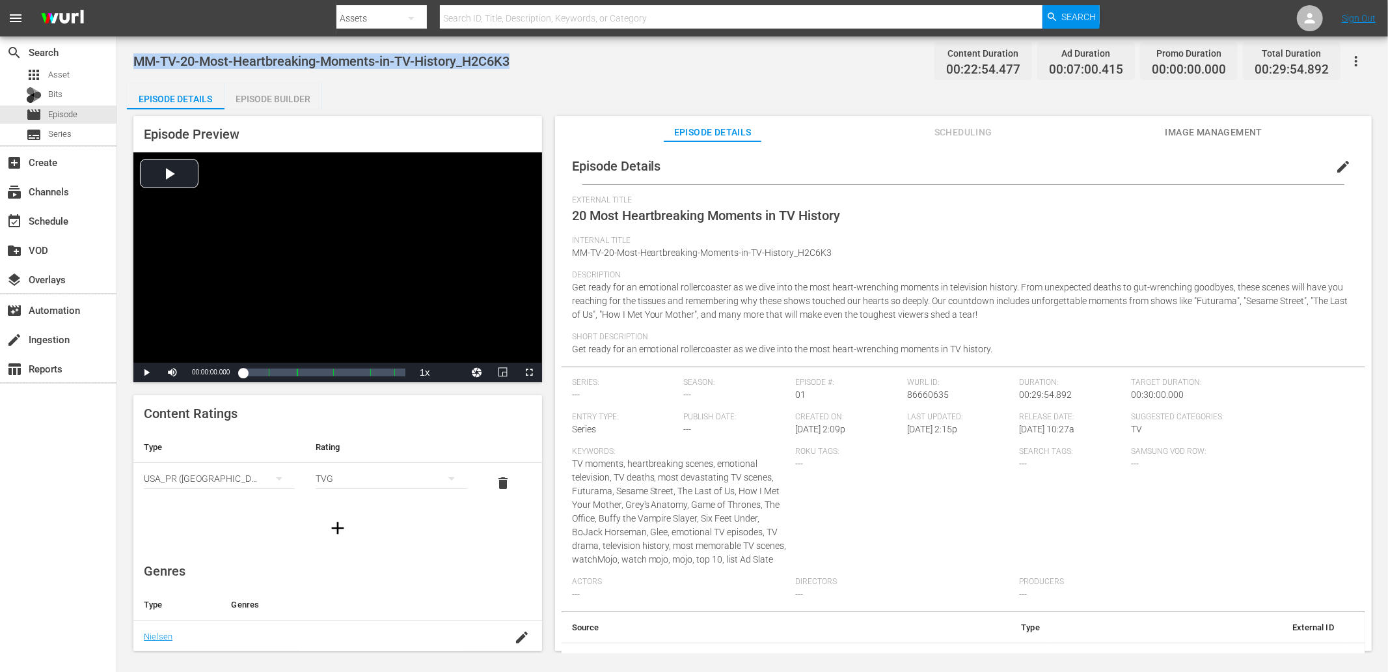
drag, startPoint x: 512, startPoint y: 59, endPoint x: 126, endPoint y: 53, distance: 386.7
click at [126, 53] on div "MM-TV-20-Most-Heartbreaking-Moments-in-TV-History_H2C6K3 Content Duration 00:22…" at bounding box center [752, 344] width 1271 height 616
drag, startPoint x: 588, startPoint y: 57, endPoint x: 139, endPoint y: 59, distance: 449.8
click at [139, 59] on div "MM-TV-Top-20-Defining-Scenes-That-Changed-Television-Forever_V1M5N7 Content Dur…" at bounding box center [752, 60] width 1239 height 29
copy span "MM-TV-Top-20-Defining-Scenes-That-Changed-Television-Forever_V1M5N7"
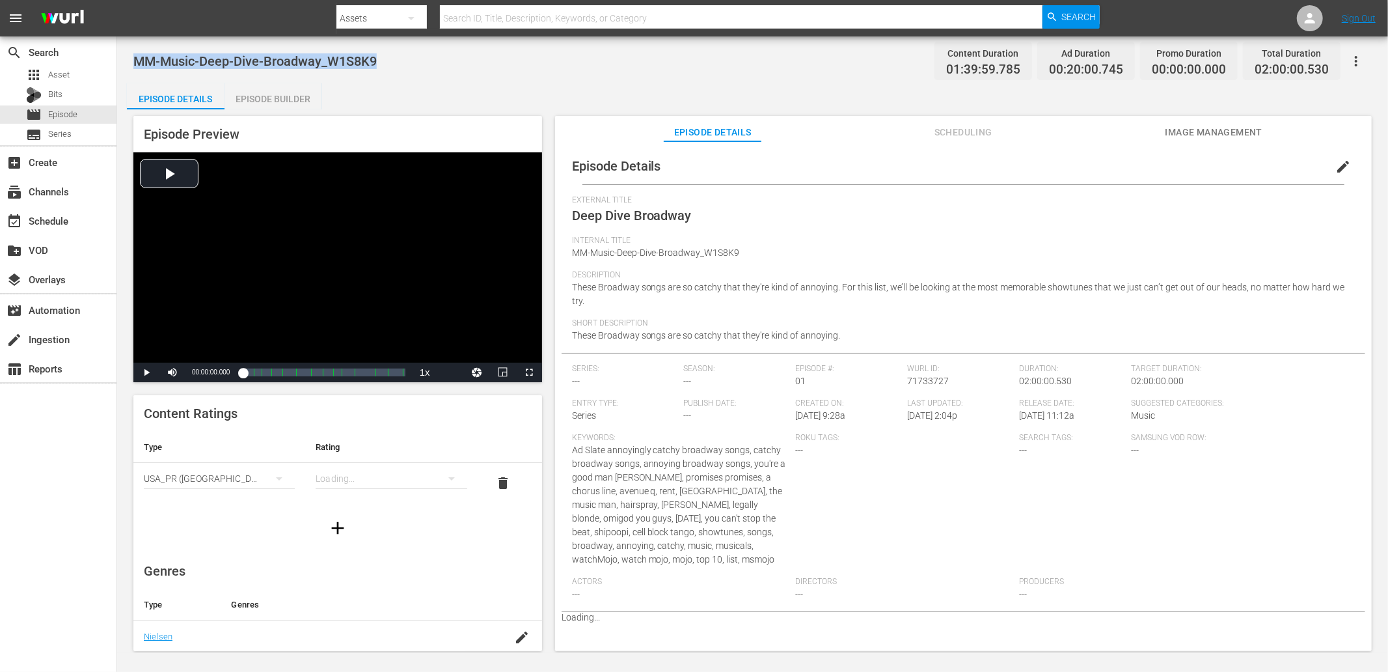
drag, startPoint x: 402, startPoint y: 59, endPoint x: 126, endPoint y: 60, distance: 276.6
click at [126, 60] on div "MM-Music-Deep-Dive-Broadway_W1S8K9 Content Duration 01:39:59.785 Ad Duration 00…" at bounding box center [752, 344] width 1271 height 616
copy span "MM-Music-Deep-Dive-Broadway_W1S8K9"
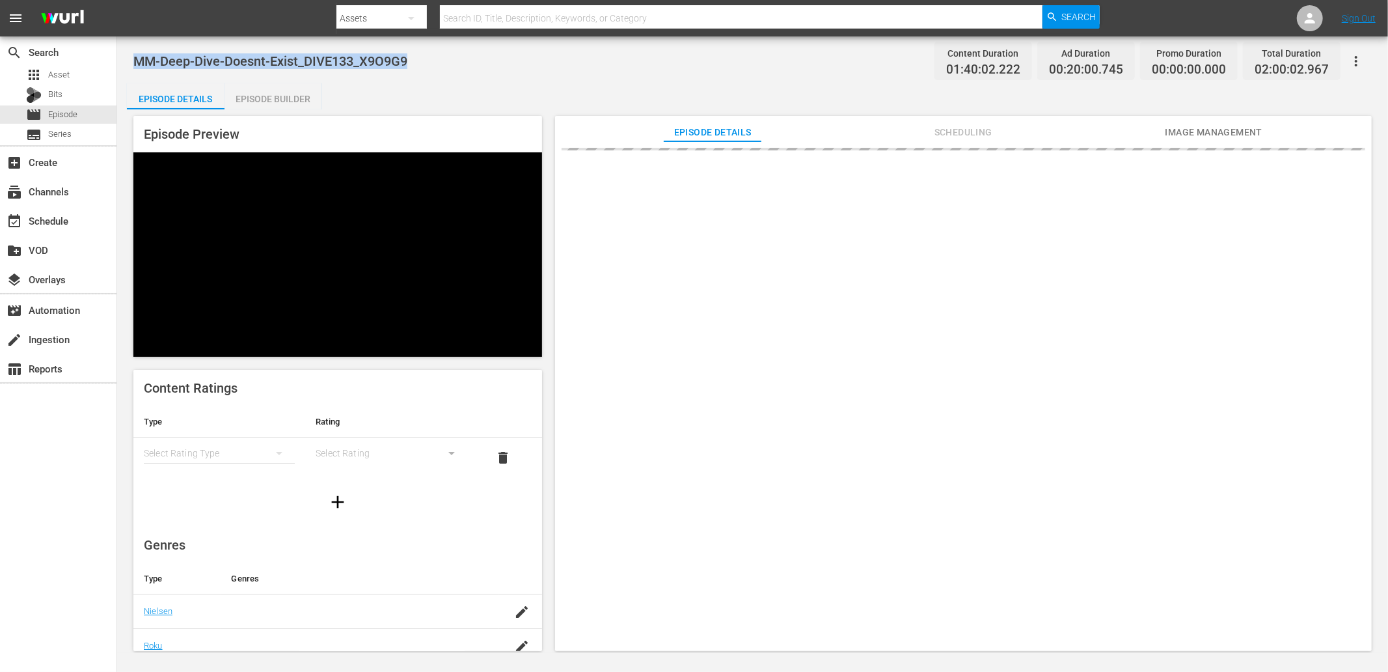
drag, startPoint x: 419, startPoint y: 70, endPoint x: 122, endPoint y: 64, distance: 296.9
click at [122, 64] on div "MM-Deep-Dive-Doesnt-Exist_DIVE133_X9O9G9 Content Duration 01:40:02.222 Ad Durat…" at bounding box center [752, 344] width 1271 height 616
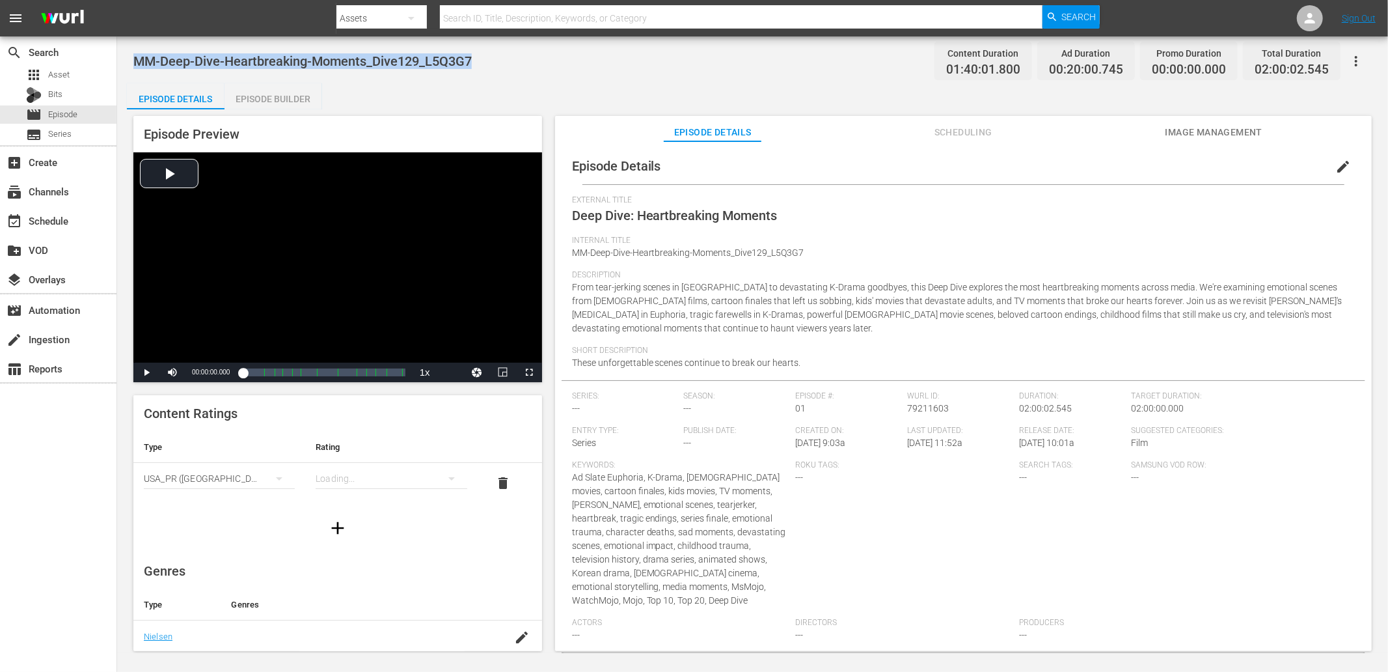
drag, startPoint x: 530, startPoint y: 51, endPoint x: 130, endPoint y: 55, distance: 399.7
click at [130, 55] on div "MM-Deep-Dive-Heartbreaking-Moments_Dive129_L5Q3G7 Content Duration 01:40:01.800…" at bounding box center [752, 344] width 1271 height 616
copy span "MM-Deep-Dive-Heartbreaking-Moments_Dive129_L5Q3G7"
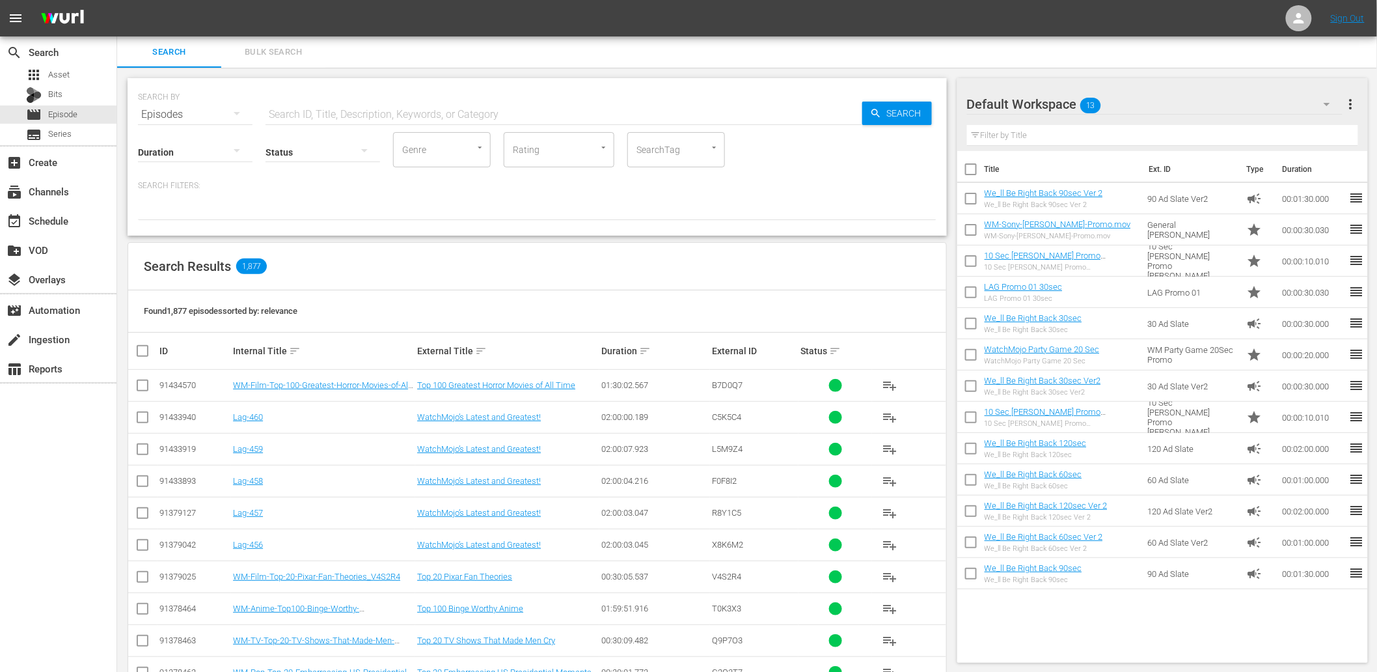
click at [1252, 102] on div "Default Workspace 13" at bounding box center [1155, 104] width 376 height 36
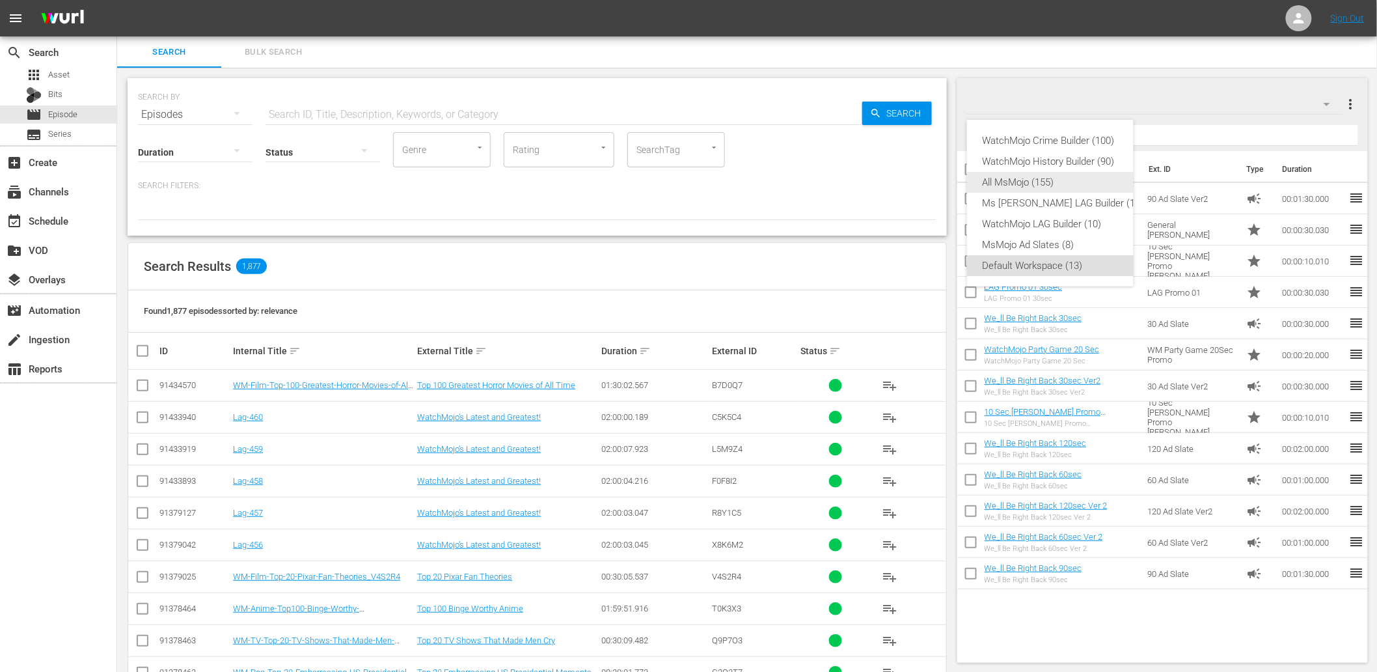
click at [1022, 181] on div "All MsMojo (155)" at bounding box center [1063, 182] width 161 height 21
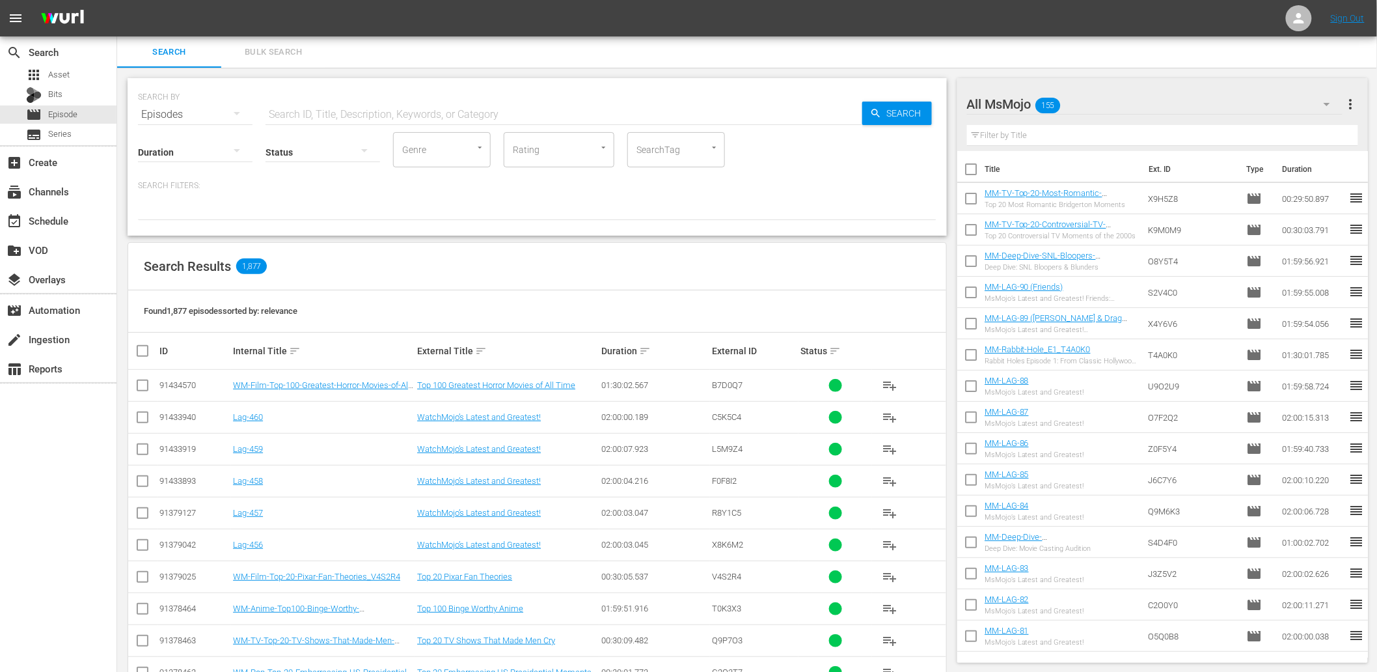
click at [480, 106] on input "text" at bounding box center [564, 114] width 597 height 31
paste input "Song"
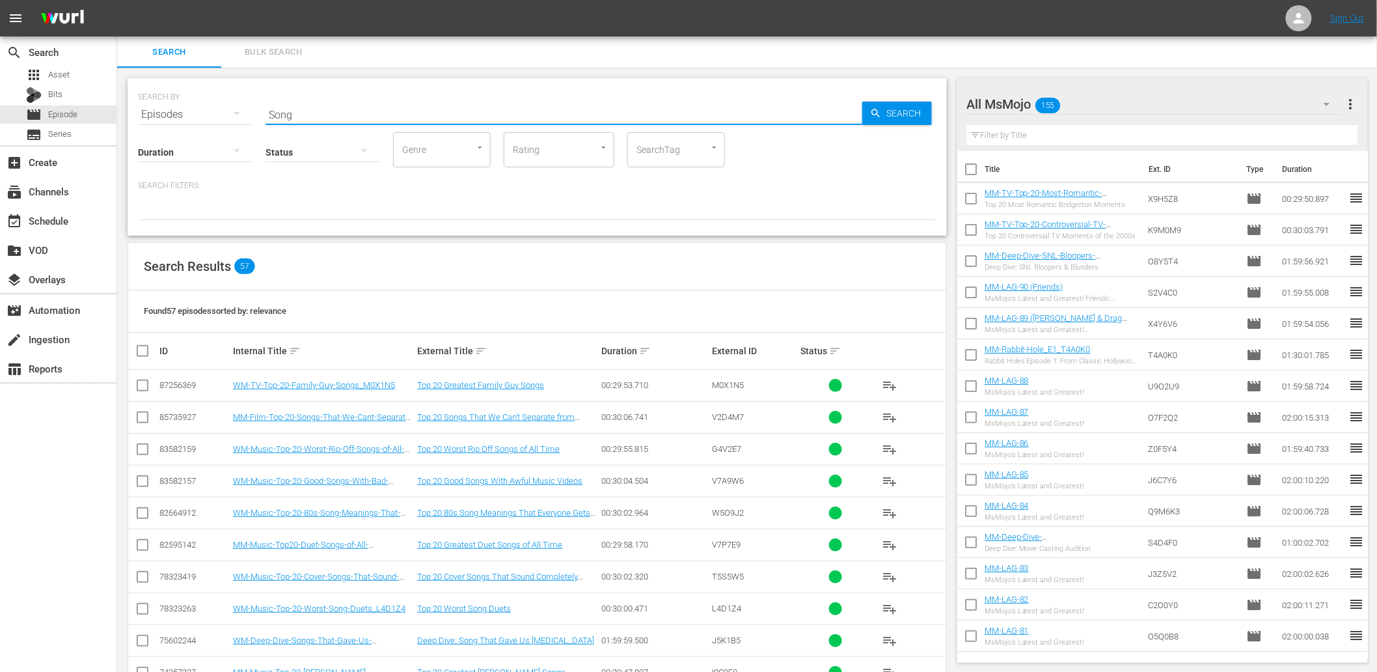
type input "Song"
click at [1026, 134] on input "text" at bounding box center [1163, 135] width 392 height 21
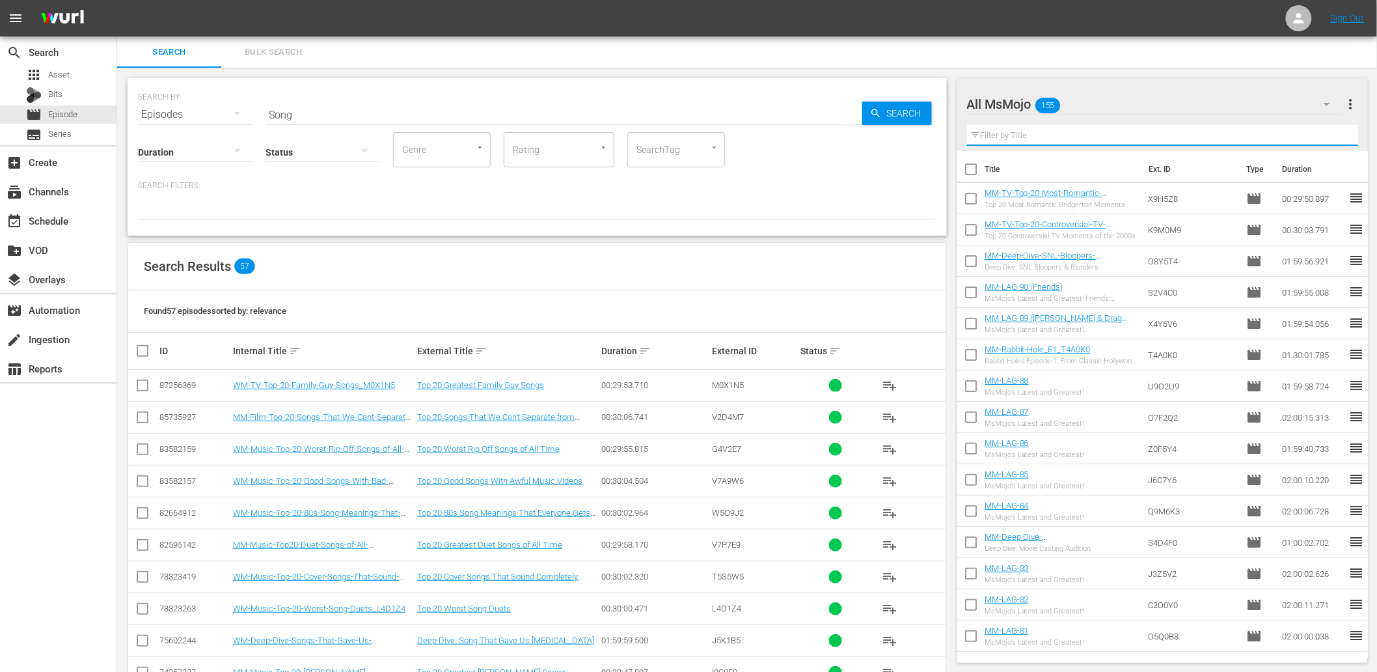
paste input "Song"
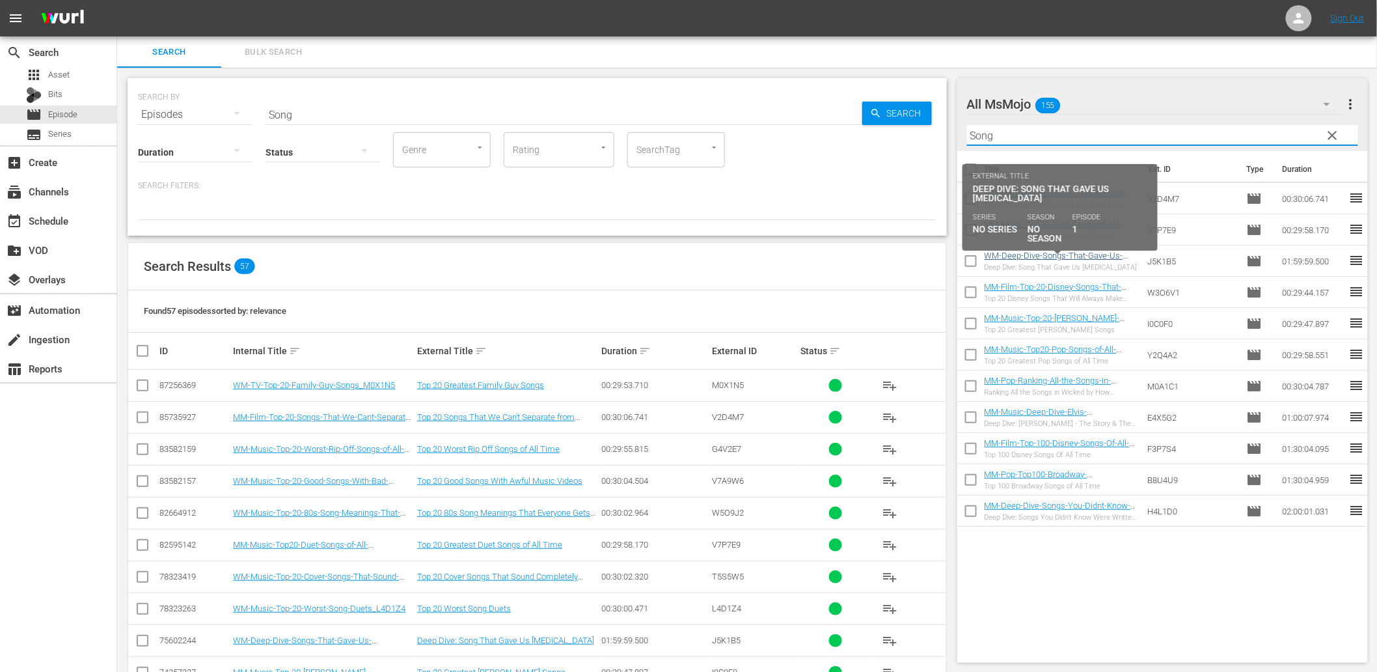
type input "Song"
click at [1083, 252] on link "WM-Deep-Dive-Songs-That-Gave-Us-Chills-_Dive116_J5K1B5" at bounding box center [1054, 261] width 139 height 20
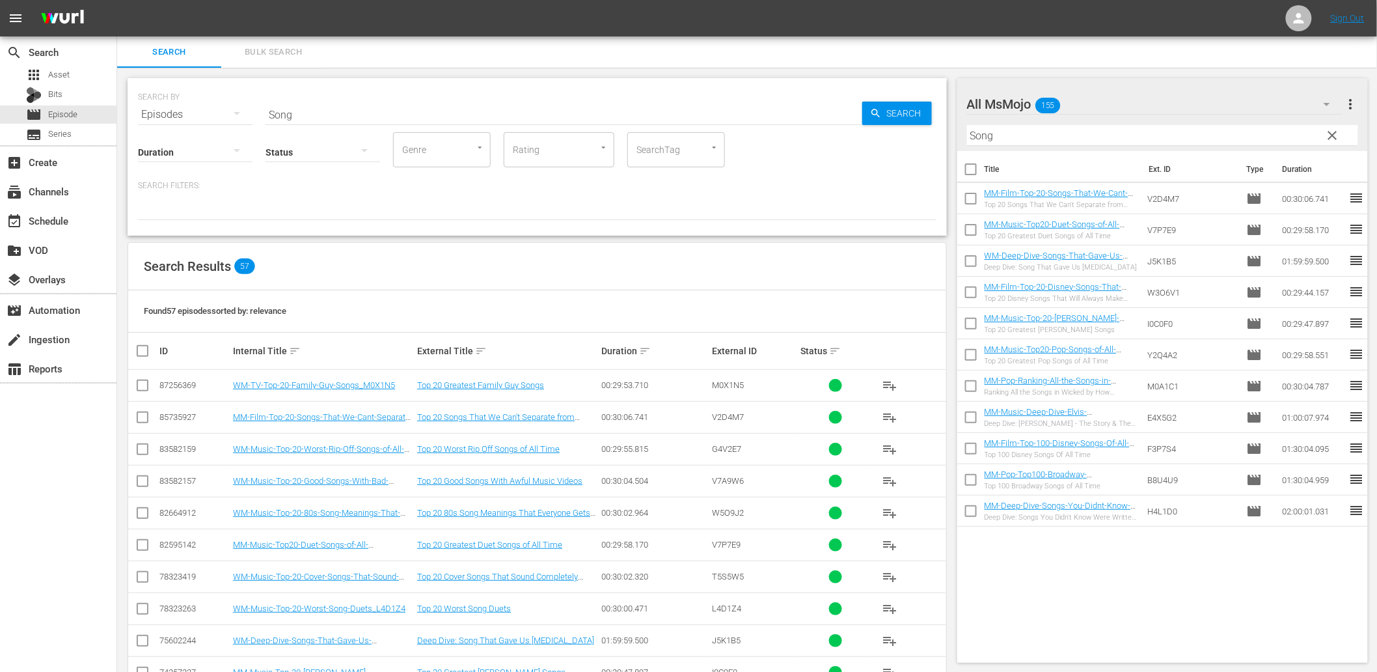
click at [314, 111] on input "Song" at bounding box center [564, 114] width 597 height 31
drag, startPoint x: 313, startPoint y: 103, endPoint x: 235, endPoint y: 109, distance: 78.3
click at [235, 109] on div "SEARCH BY Search By Episodes Search ID, Title, Description, Keywords, or Catego…" at bounding box center [537, 106] width 799 height 47
paste input "One-Hit-Wonder"
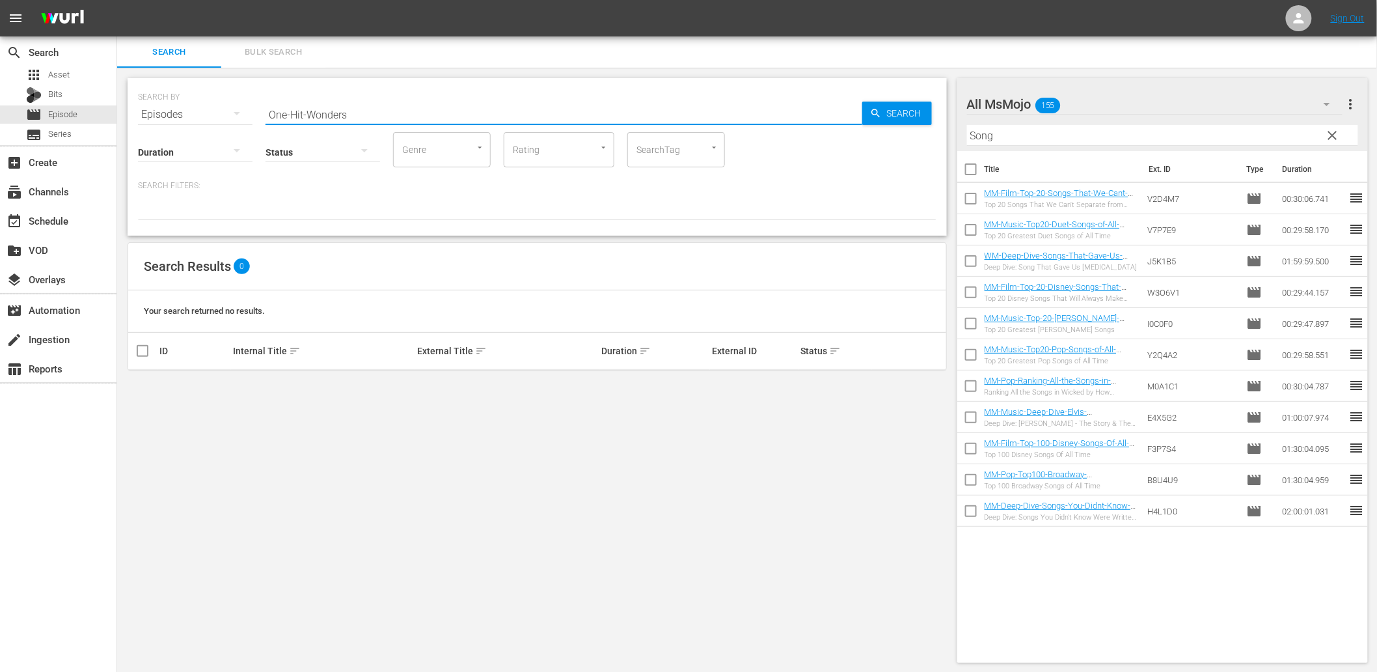
drag, startPoint x: 305, startPoint y: 111, endPoint x: 152, endPoint y: 113, distance: 153.0
click at [161, 109] on div "SEARCH BY Search By Episodes Search ID, Title, Description, Keywords, or Catego…" at bounding box center [537, 106] width 799 height 47
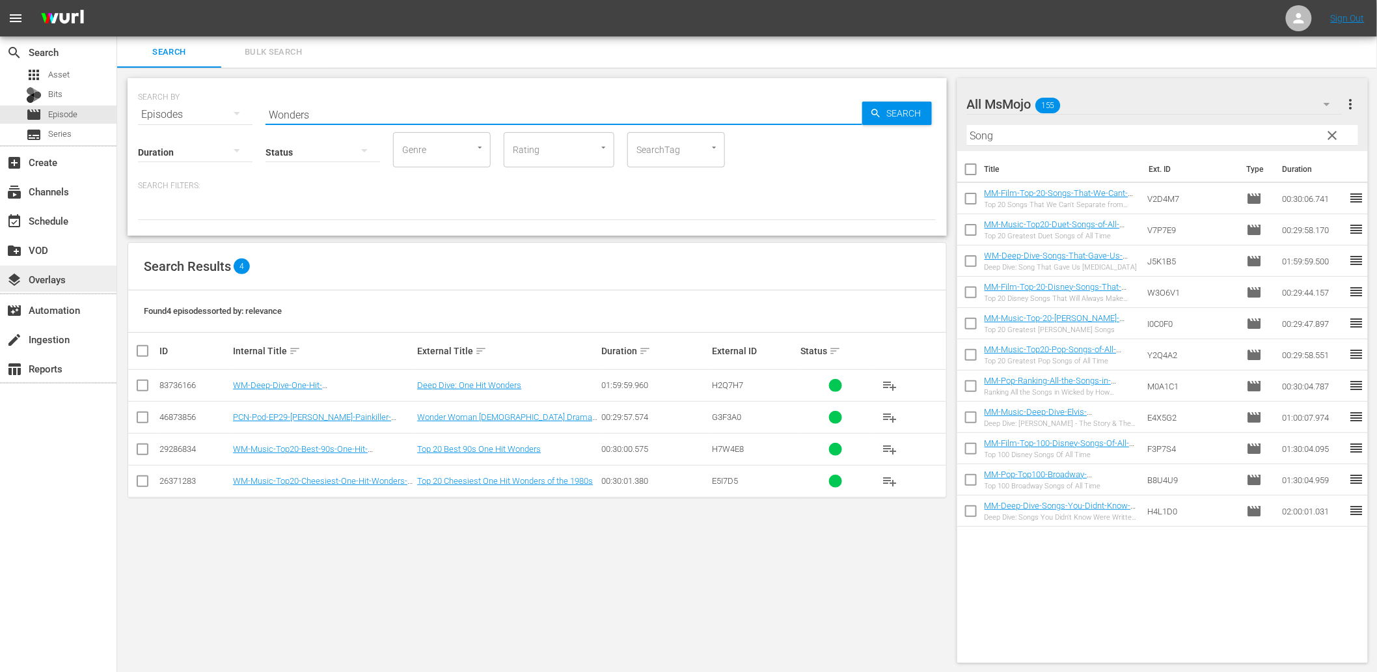
type input "Wonders"
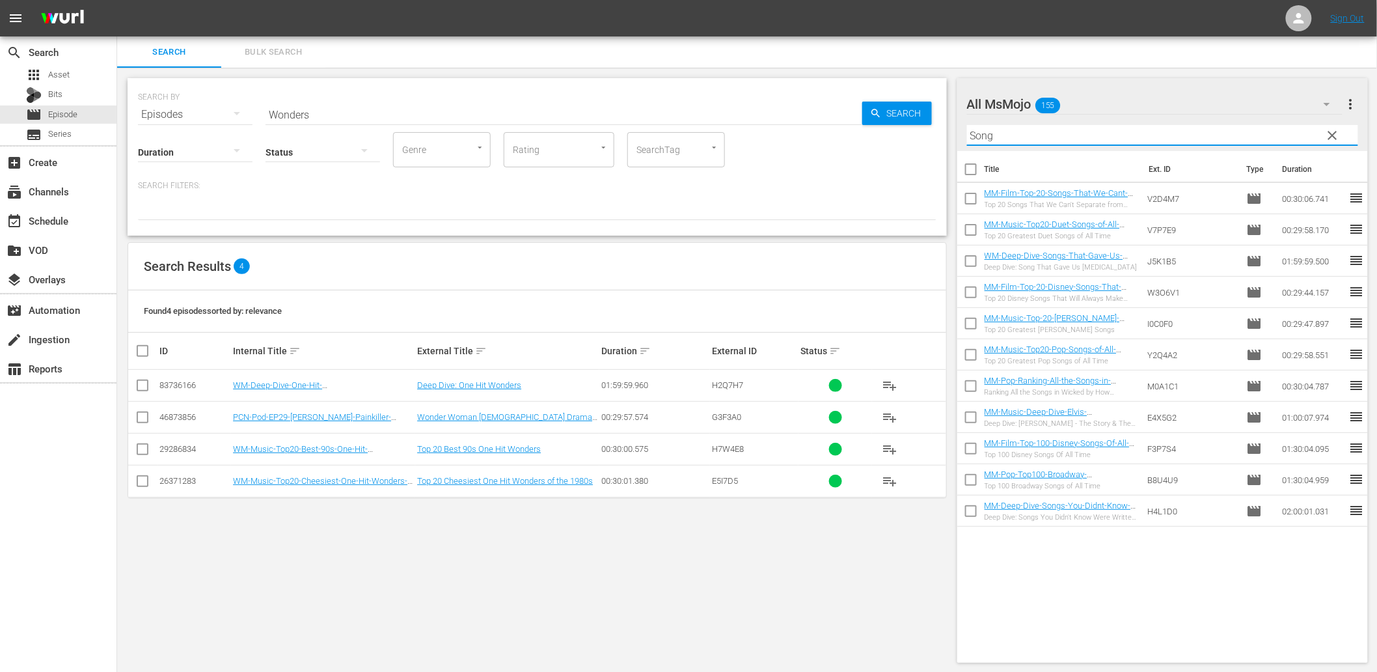
drag, startPoint x: 1003, startPoint y: 134, endPoint x: 913, endPoint y: 138, distance: 89.9
click at [916, 138] on div "Search Bulk Search SEARCH BY Search By Episodes Search ID, Title, Description, …" at bounding box center [747, 354] width 1260 height 637
paste input "TV"
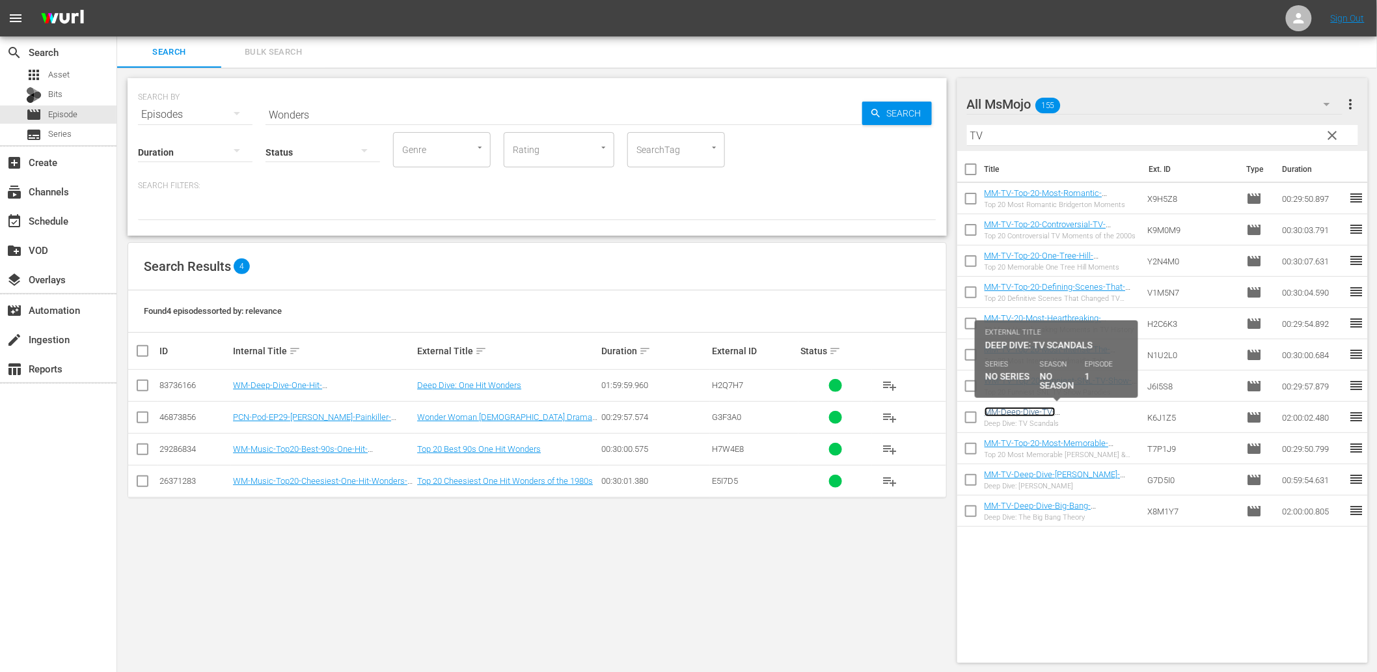
click at [1025, 413] on link "MM-Deep-Dive-TV-Scandals_Dive130_K6J1Z5" at bounding box center [1035, 417] width 101 height 20
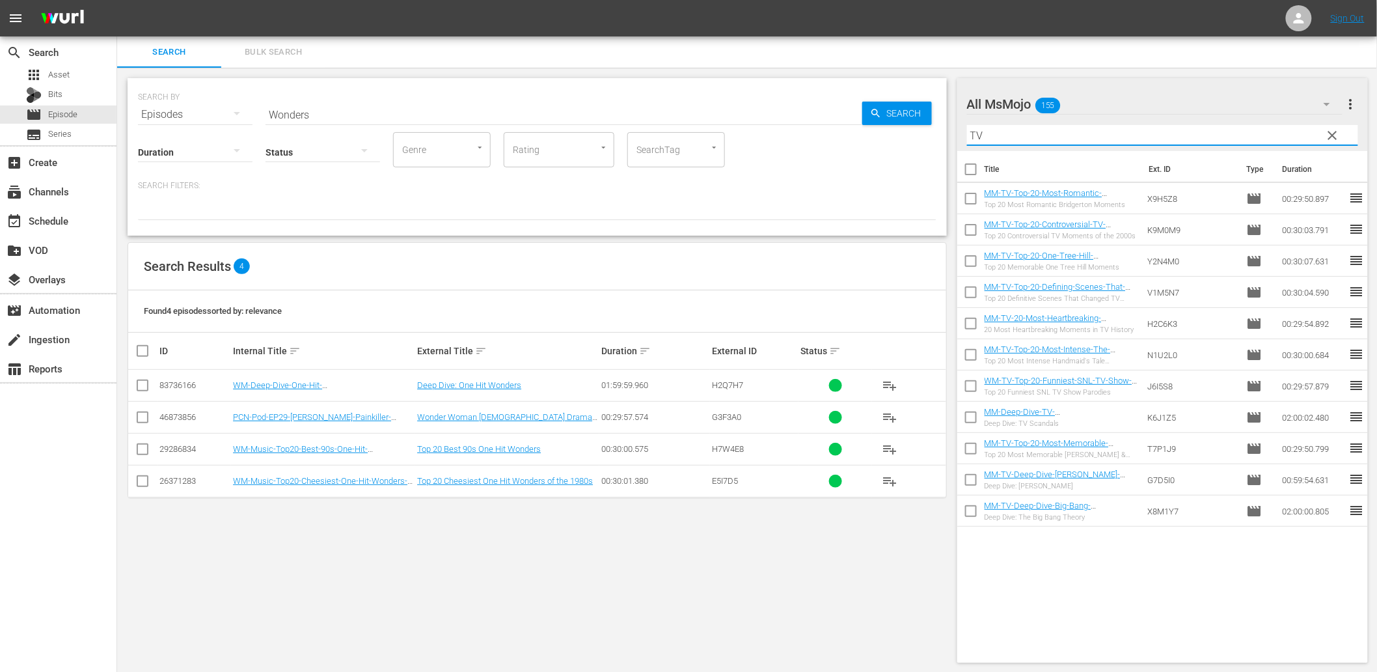
drag, startPoint x: 931, startPoint y: 129, endPoint x: 907, endPoint y: 131, distance: 24.2
click at [907, 131] on div "Search Bulk Search SEARCH BY Search By Episodes Search ID, Title, Description, …" at bounding box center [747, 354] width 1260 height 637
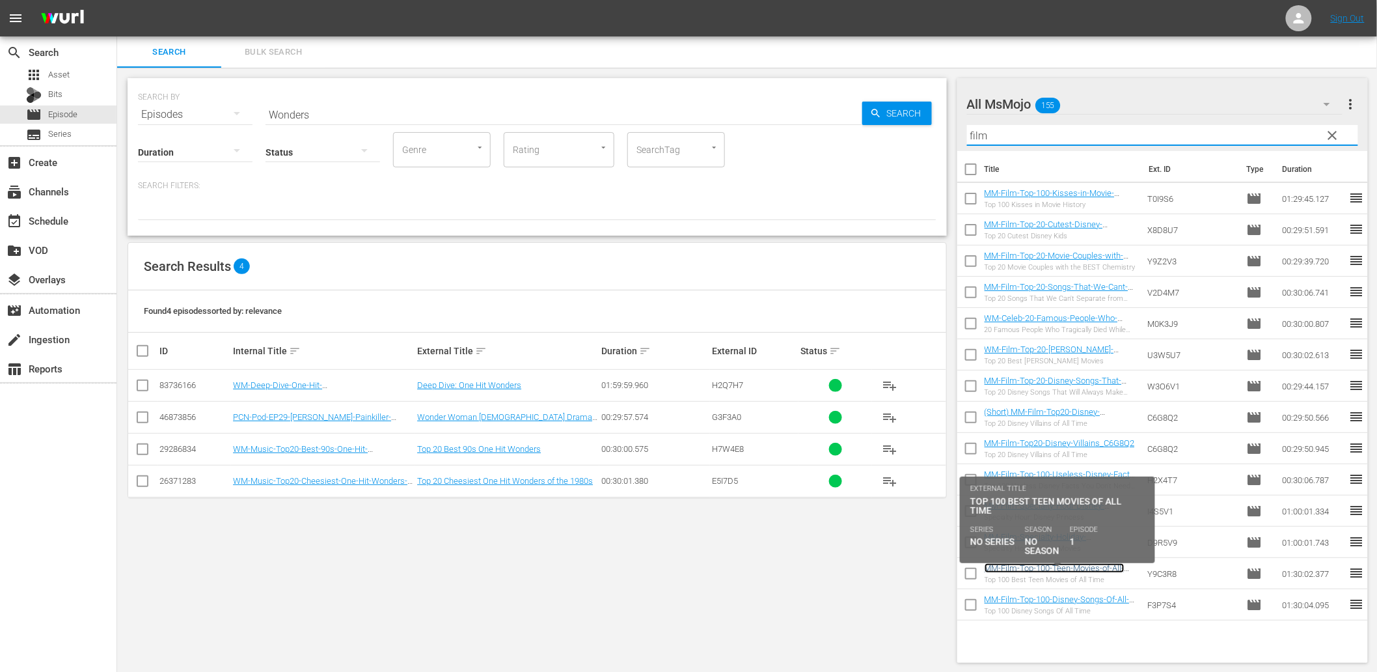
click at [1063, 570] on link "MM-Film-Top-100-Teen-Movies-of-All-Time_Y9C3R8" at bounding box center [1055, 573] width 140 height 20
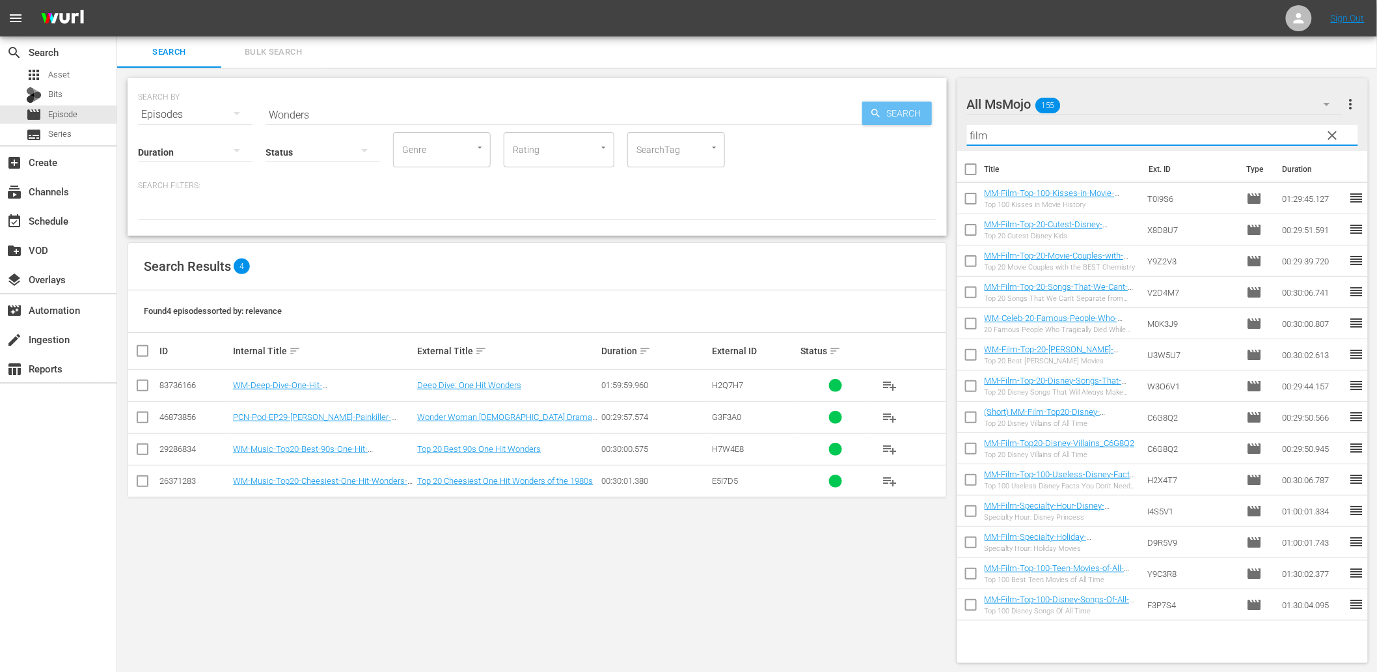
drag, startPoint x: 954, startPoint y: 126, endPoint x: 888, endPoint y: 125, distance: 66.4
click at [888, 125] on div "Search Bulk Search SEARCH BY Search By Episodes Search ID, Title, Description, …" at bounding box center [747, 354] width 1260 height 637
paste input "Music"
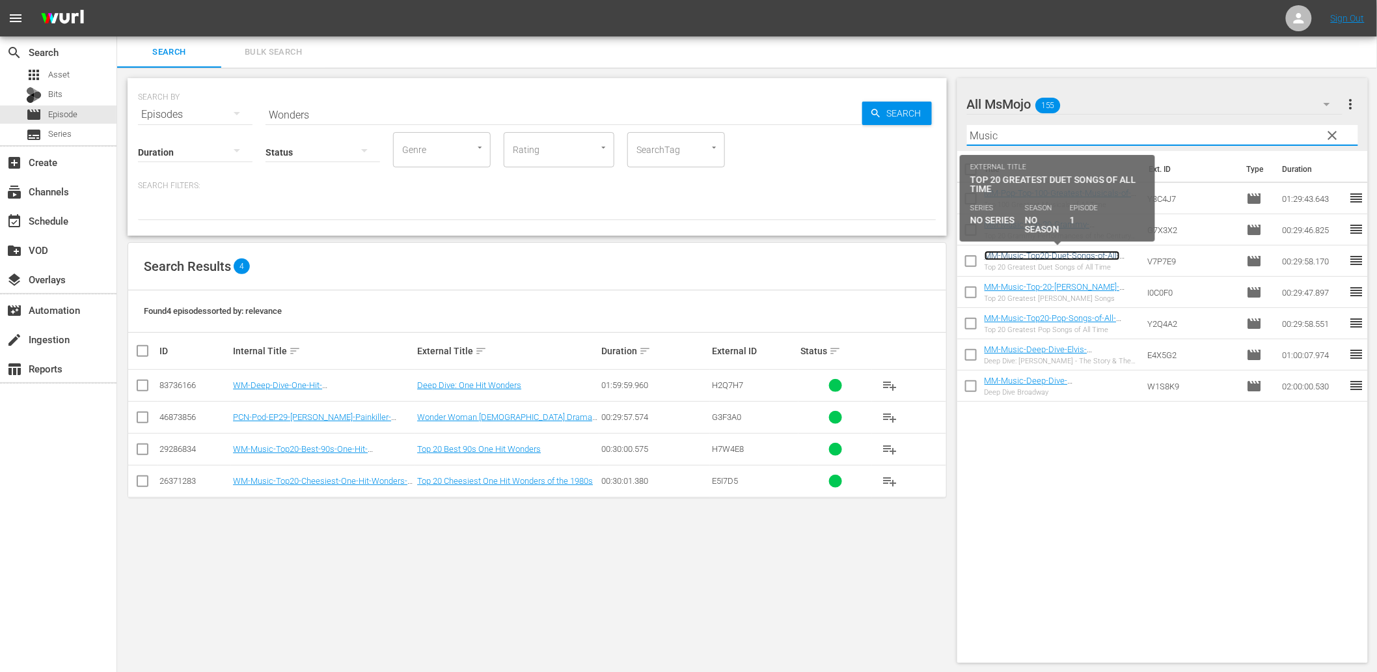
click at [1077, 252] on link "MM-Music-Top20-Duet-Songs-of-All-Time_V7P7E9" at bounding box center [1052, 261] width 135 height 20
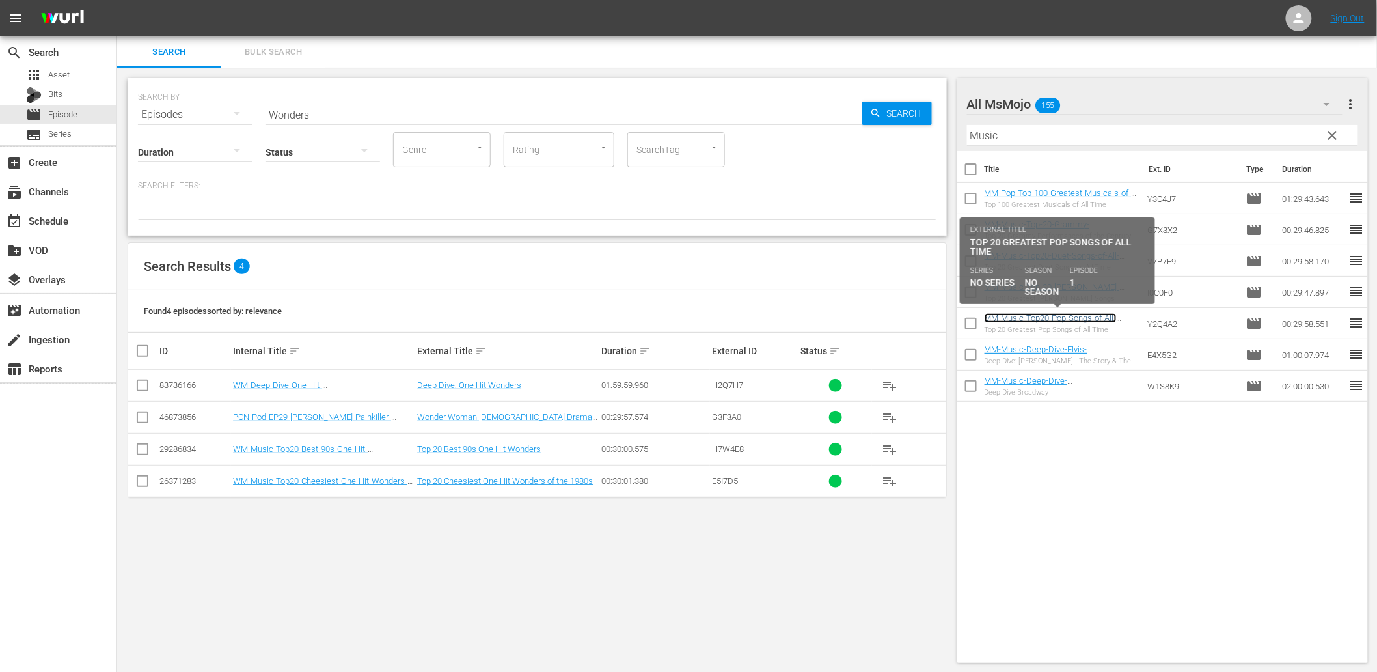
click at [1103, 322] on link "MM-Music-Top20-Pop-Songs-of-All-Time_Y2Q4A2" at bounding box center [1051, 323] width 132 height 20
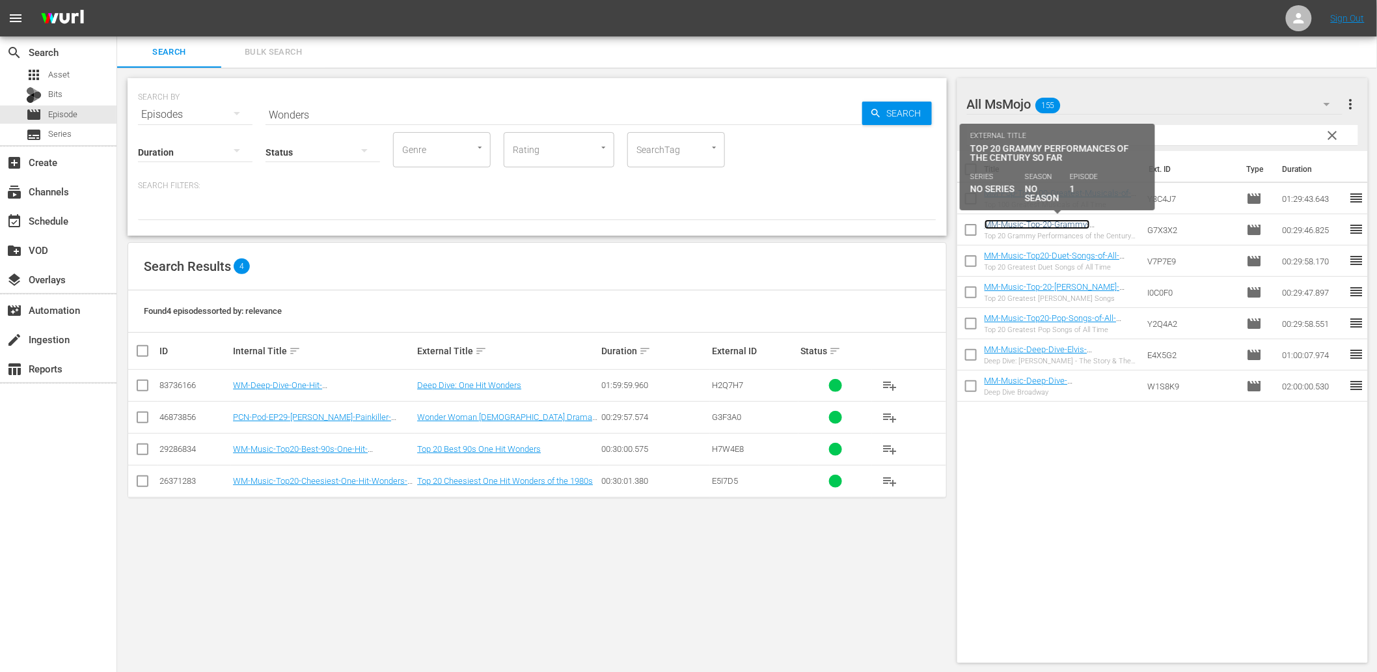
click at [1058, 225] on link "MM-Music-Top-20-Grammy-Performances-of-the-Century-So-Far_G7X3X2" at bounding box center [1046, 233] width 122 height 29
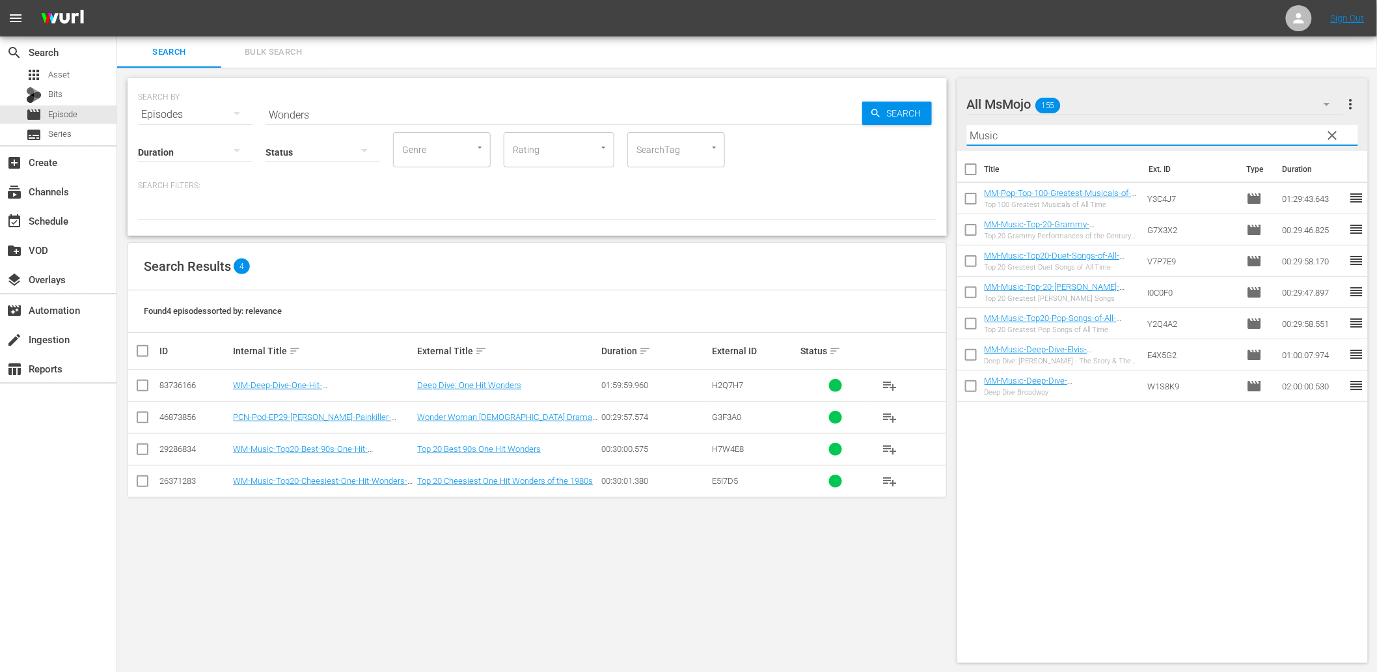
drag, startPoint x: 983, startPoint y: 133, endPoint x: 829, endPoint y: 115, distance: 155.3
click at [829, 115] on div "Search Bulk Search SEARCH BY Search By Episodes Search ID, Title, Description, …" at bounding box center [747, 354] width 1260 height 637
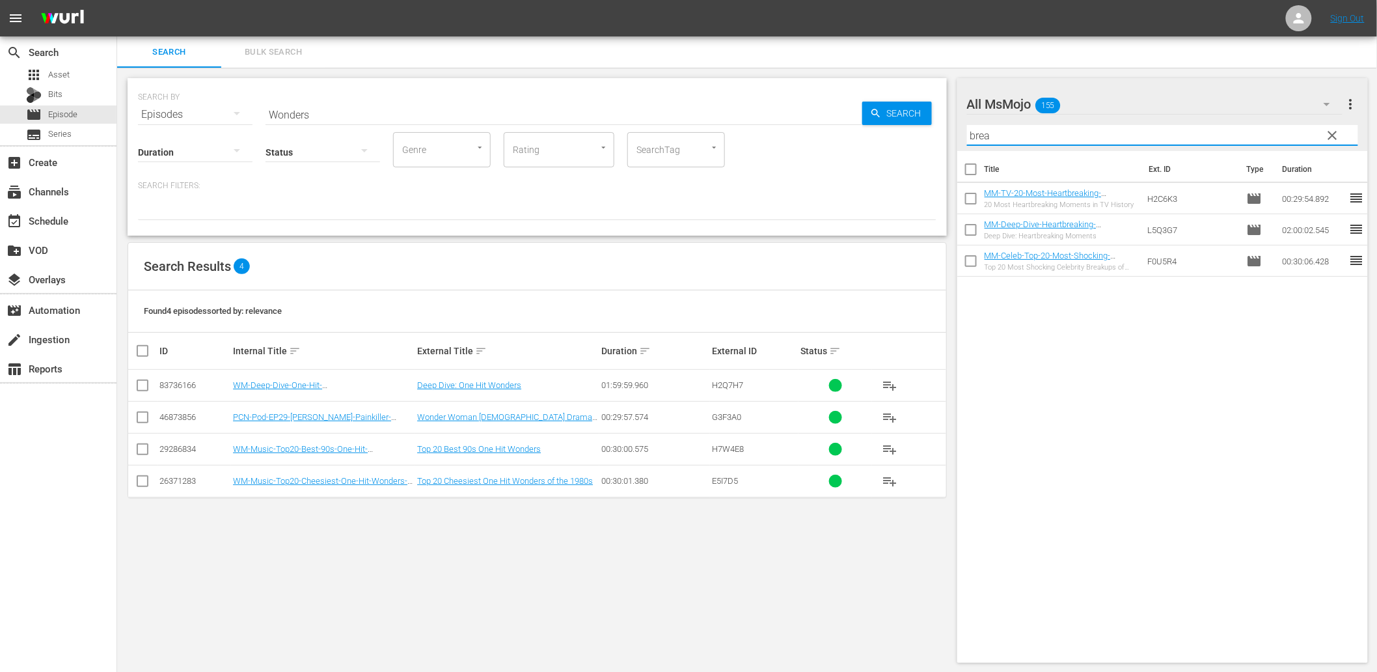
type input "brea"
click at [1151, 407] on div "Title Ext. ID Type Duration MM-TV-20-Most-Heartbreaking-Moments-in-TV-History_H…" at bounding box center [1162, 404] width 411 height 506
click at [1101, 326] on div "Title Ext. ID Type Duration MM-TV-20-Most-Heartbreaking-Moments-in-TV-History_H…" at bounding box center [1162, 404] width 411 height 506
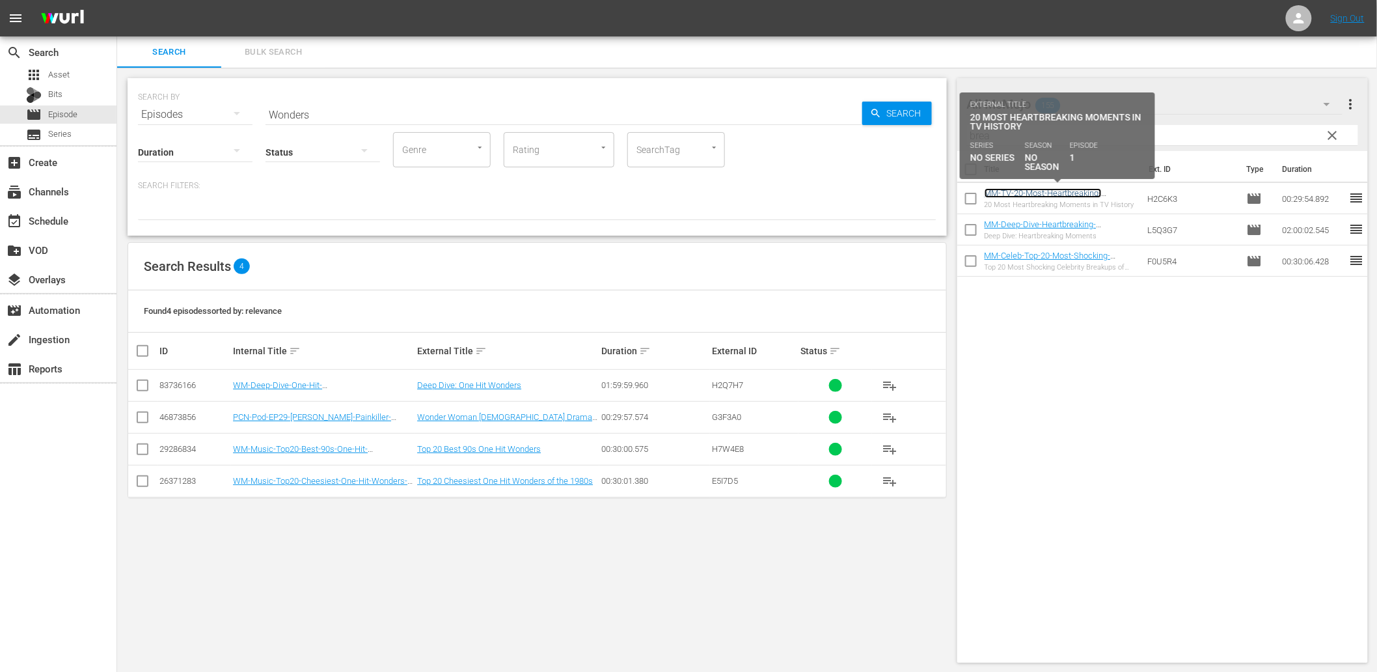
click at [1017, 189] on link "MM-TV-20-Most-Heartbreaking-Moments-in-TV-History_H2C6K3" at bounding box center [1045, 198] width 120 height 20
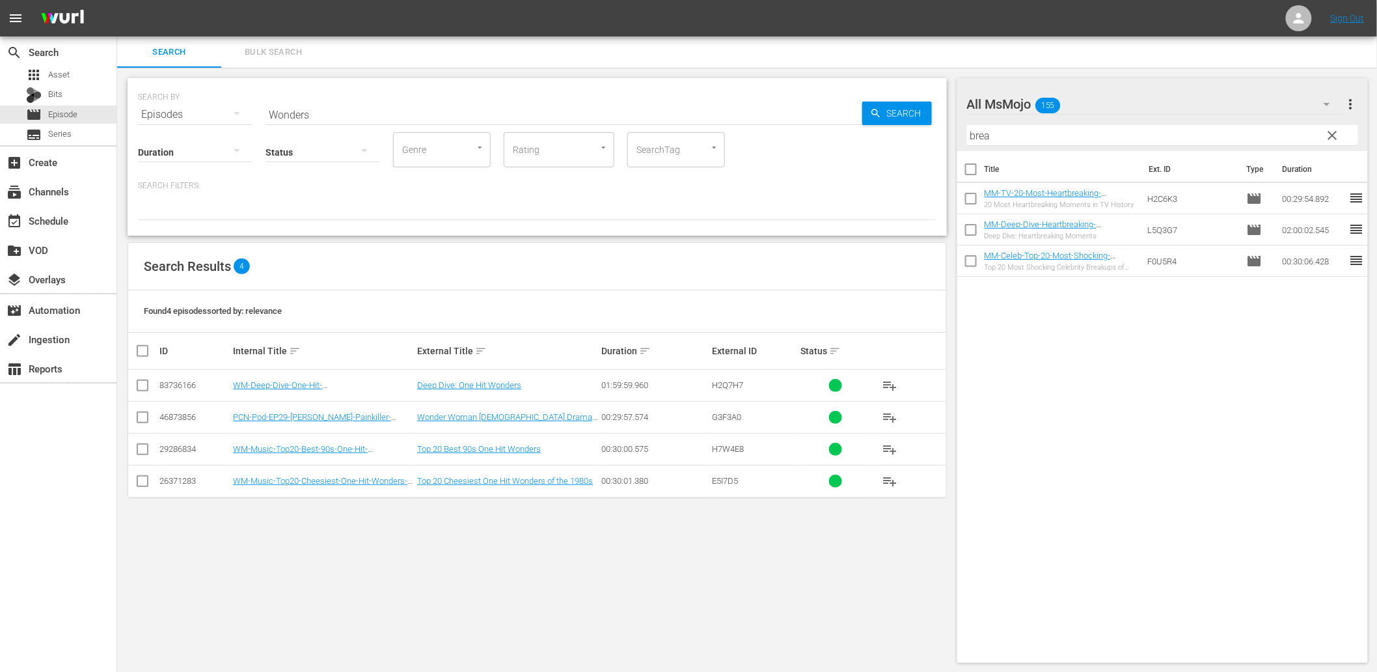
click at [1332, 137] on span "clear" at bounding box center [1333, 136] width 16 height 16
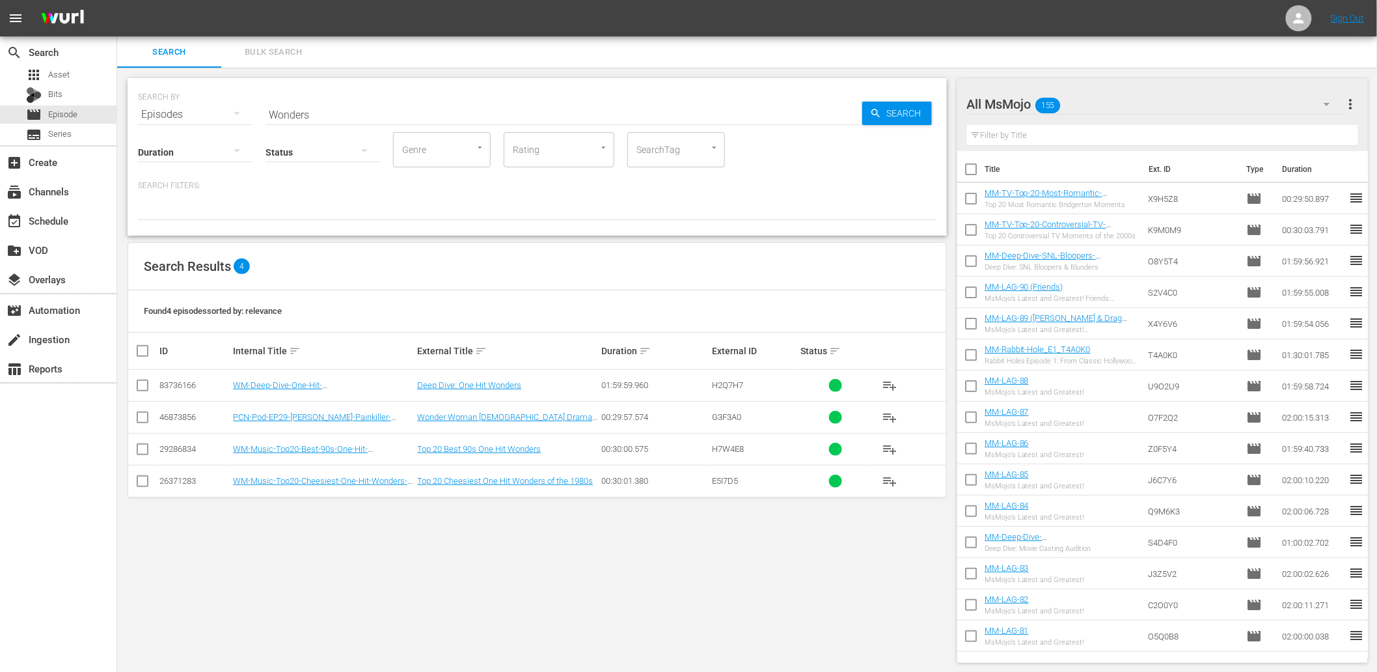
click at [1108, 131] on input "text" at bounding box center [1163, 135] width 392 height 21
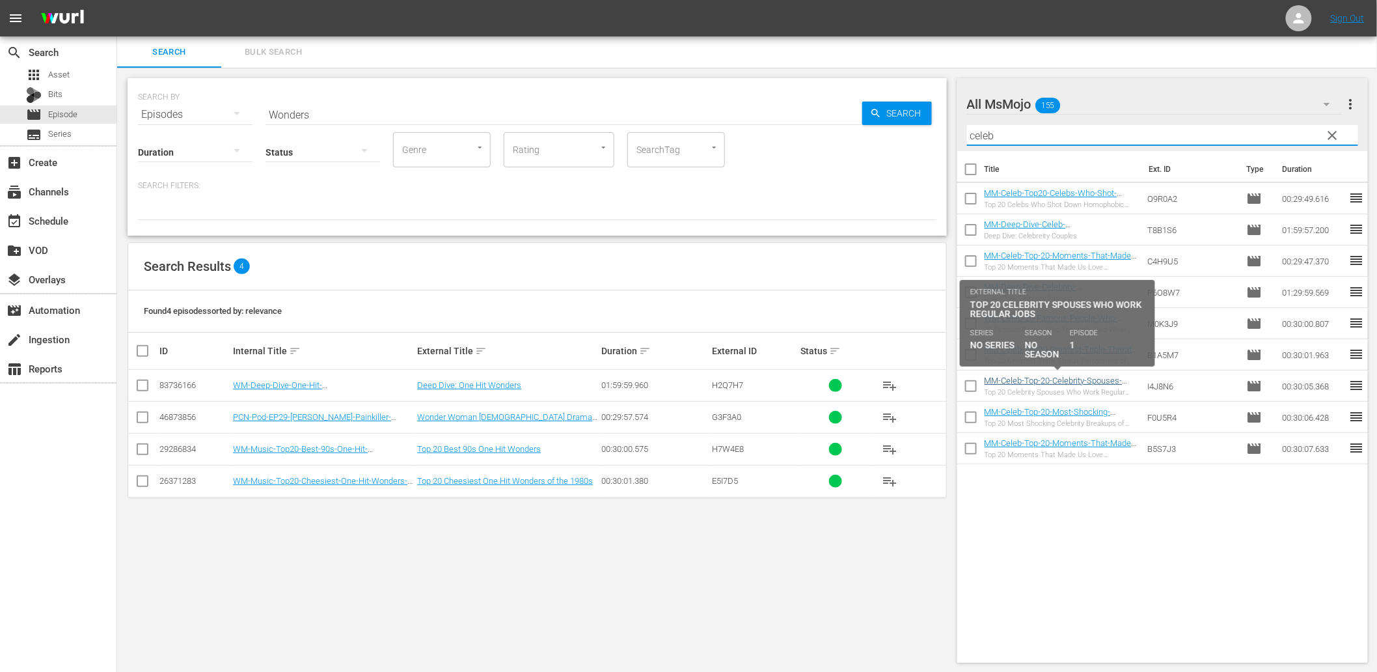
type input "celeb"
click at [1053, 380] on link "MM-Celeb-Top-20-Celebrity-Spouses-Who-Work-Regular-Jobs_I4J8N6" at bounding box center [1054, 386] width 138 height 20
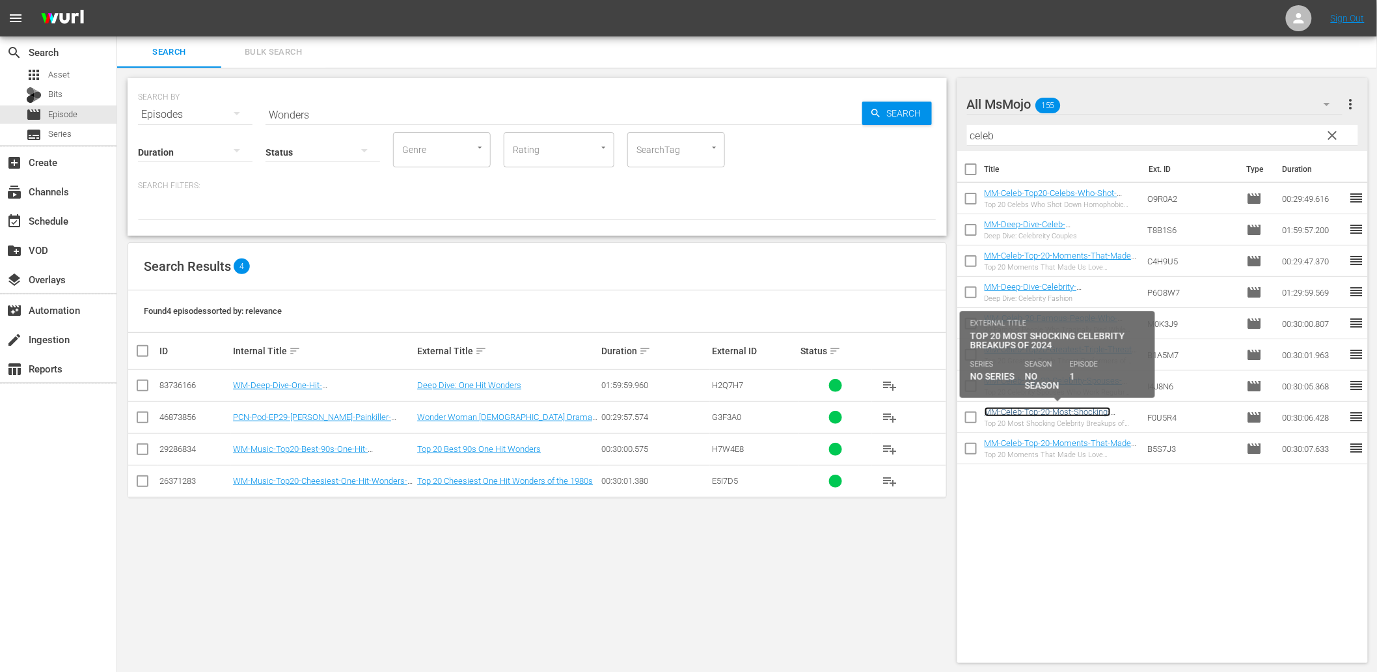
click at [1092, 414] on link "MM-Celeb-Top-20-Most-Shocking-Celebrity-Breakups-of-2024_F0U5R4" at bounding box center [1051, 417] width 133 height 20
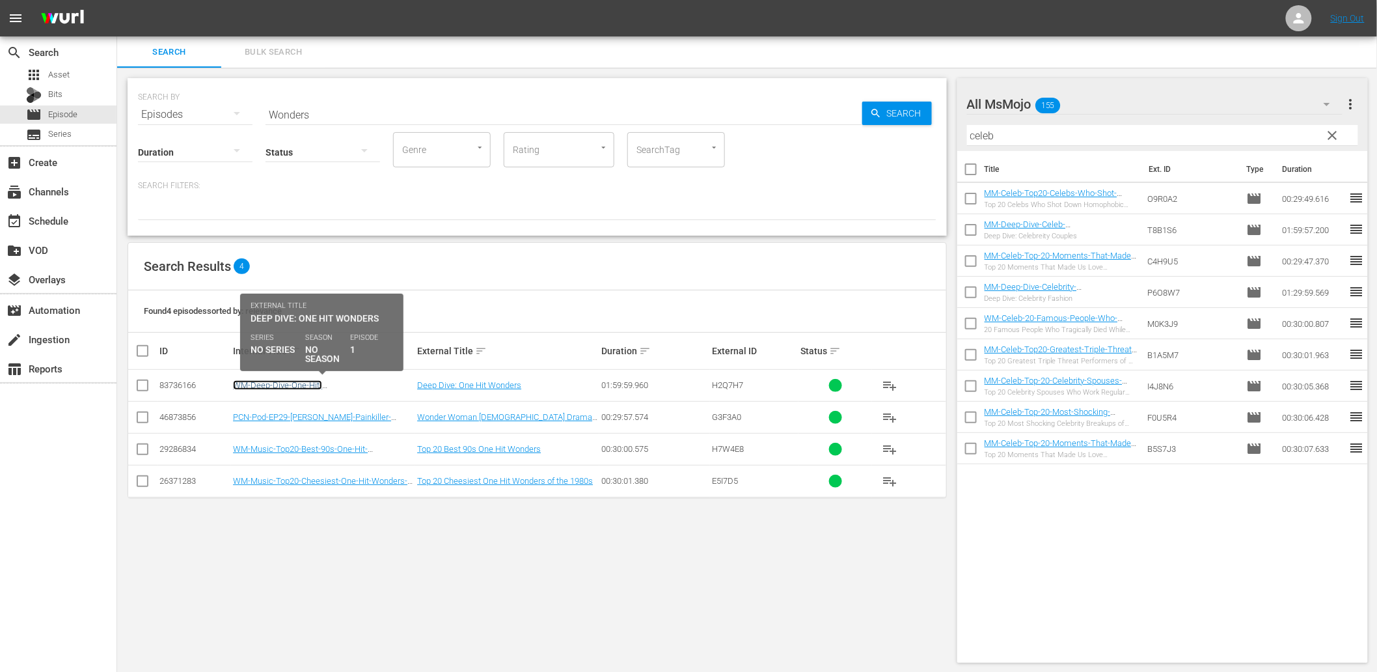
click at [288, 382] on link "WM-Deep-Dive-One-Hit-Wonders_Dive139_H2Q7H7" at bounding box center [284, 390] width 102 height 20
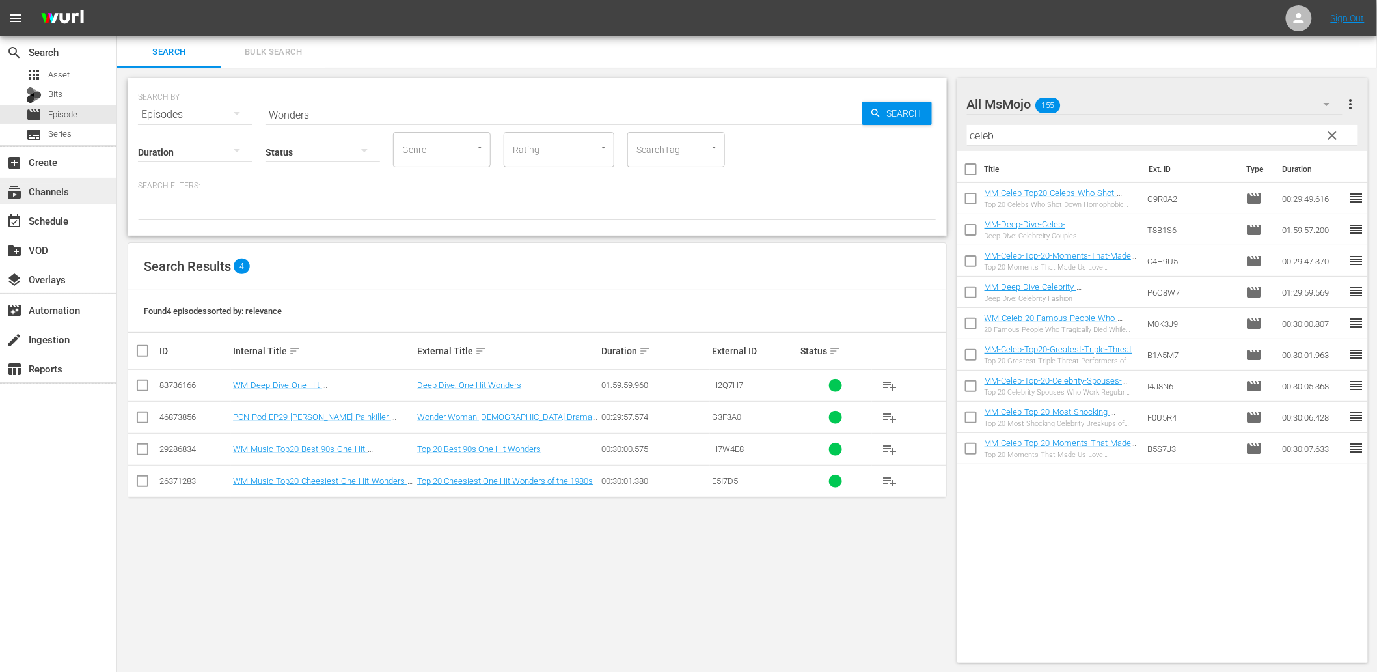
click at [43, 187] on div "subscriptions Channels" at bounding box center [36, 190] width 73 height 12
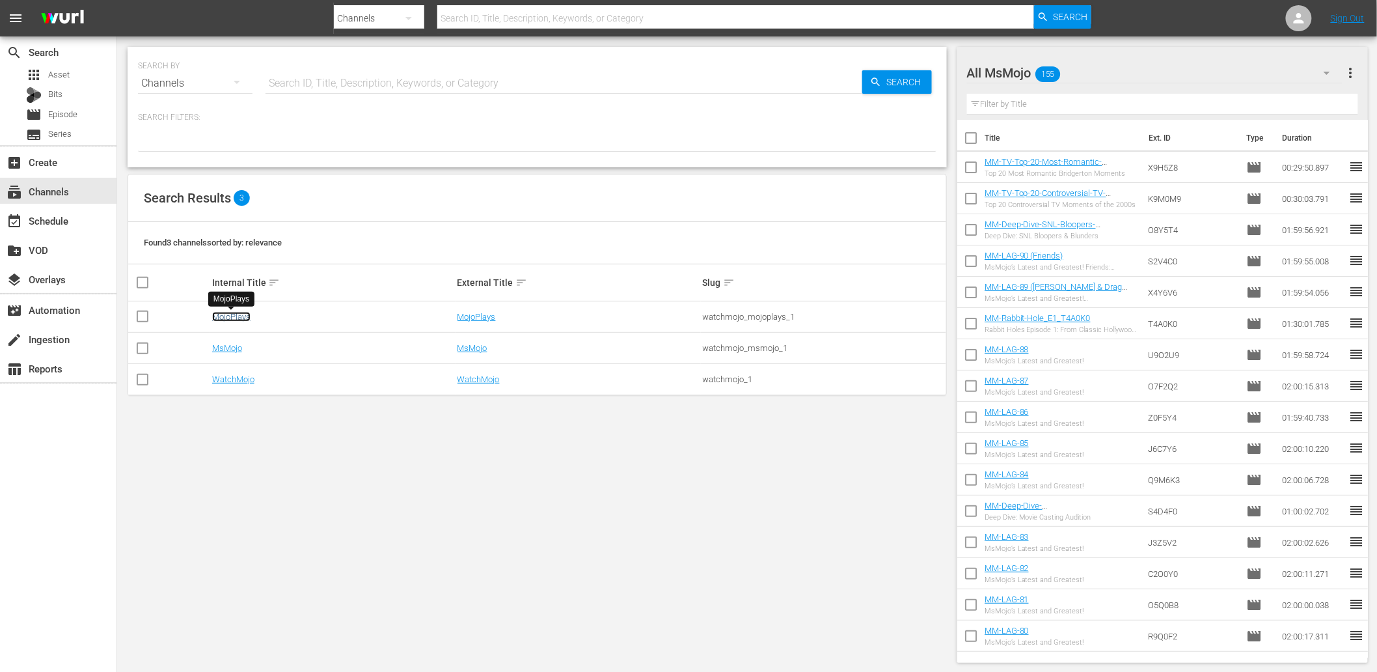
click at [231, 318] on link "MojoPlays" at bounding box center [231, 317] width 38 height 10
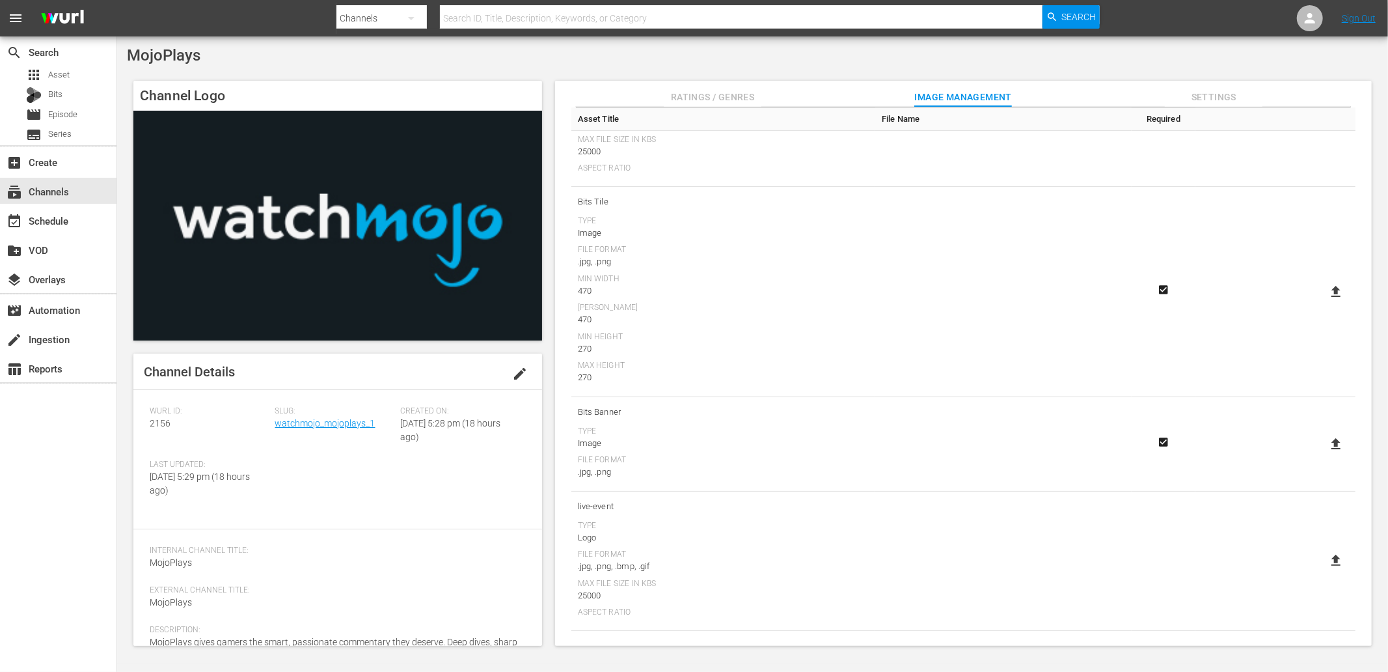
click at [847, 359] on div "Type Image File Format .jpg, .png Min Width 470 Max Width 470 Min Height 270 Ma…" at bounding box center [723, 300] width 291 height 168
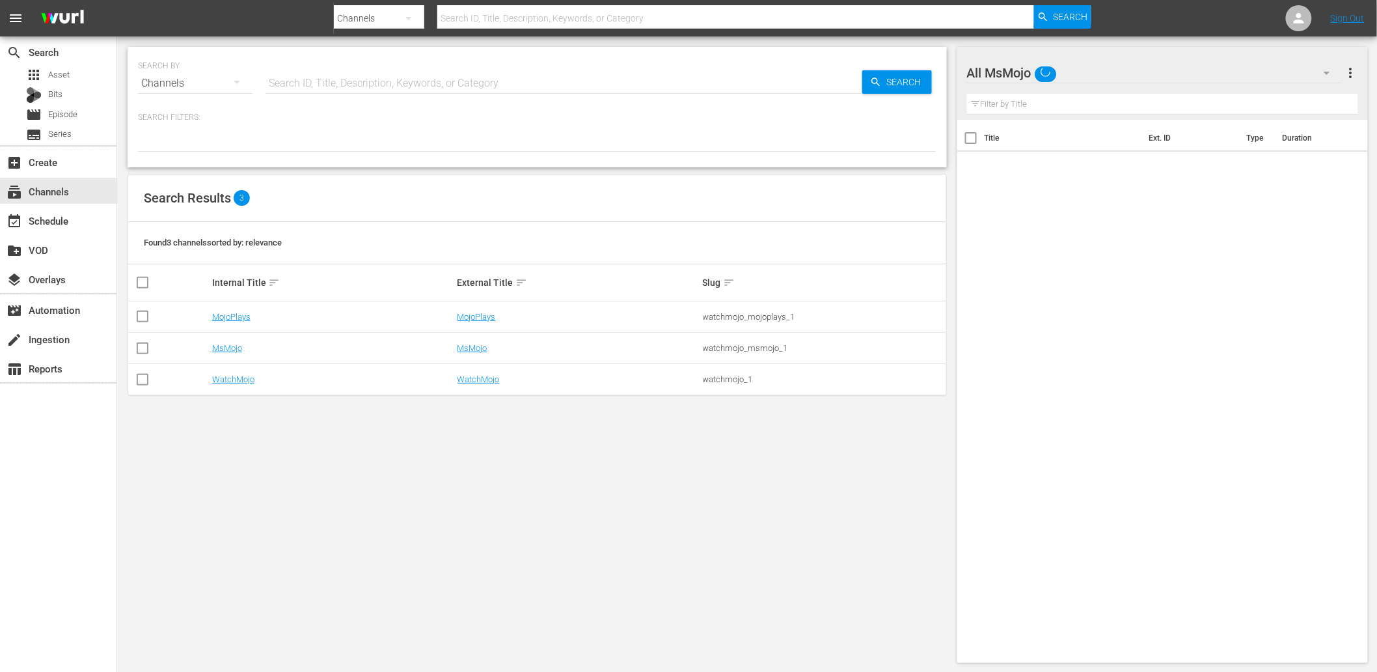
click at [508, 560] on div "SEARCH BY Search By Channels Search ID, Title, Description, Keywords, or Catego…" at bounding box center [537, 354] width 840 height 637
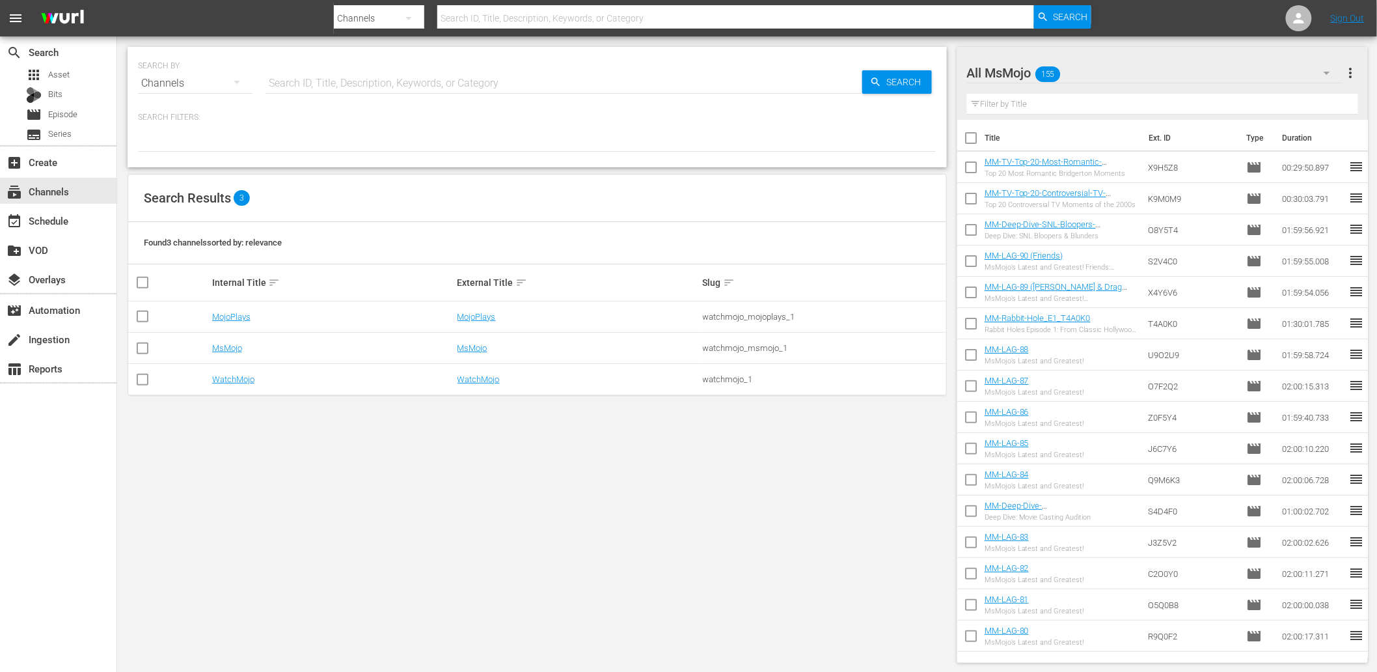
click at [453, 516] on div "SEARCH BY Search By Channels Search ID, Title, Description, Keywords, or Catego…" at bounding box center [537, 354] width 840 height 637
click at [446, 508] on div "SEARCH BY Search By Channels Search ID, Title, Description, Keywords, or Catego…" at bounding box center [537, 354] width 840 height 637
click at [48, 219] on div "event_available Schedule" at bounding box center [36, 219] width 73 height 12
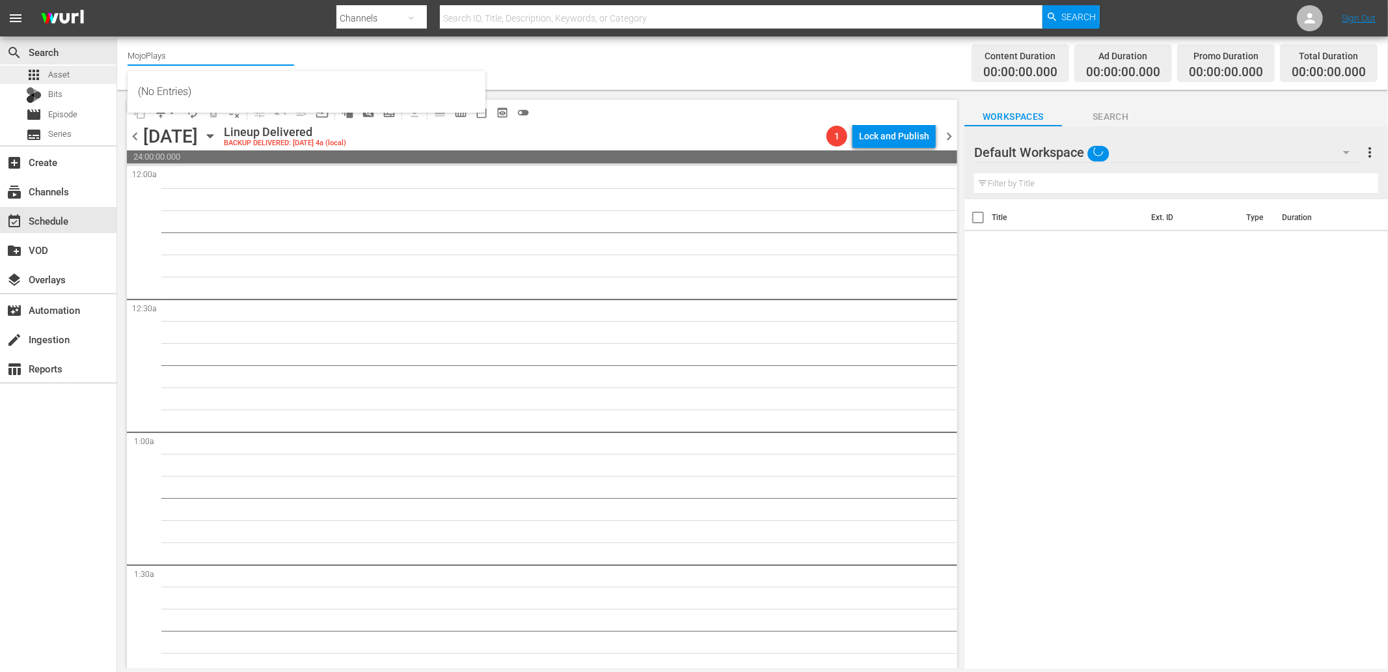
drag, startPoint x: 178, startPoint y: 53, endPoint x: 92, endPoint y: 69, distance: 88.0
click at [117, 0] on div "search Search apps Asset Bits movie Episode subtitles Series add_box Create sub…" at bounding box center [752, 0] width 1271 height 0
type input "msmojo"
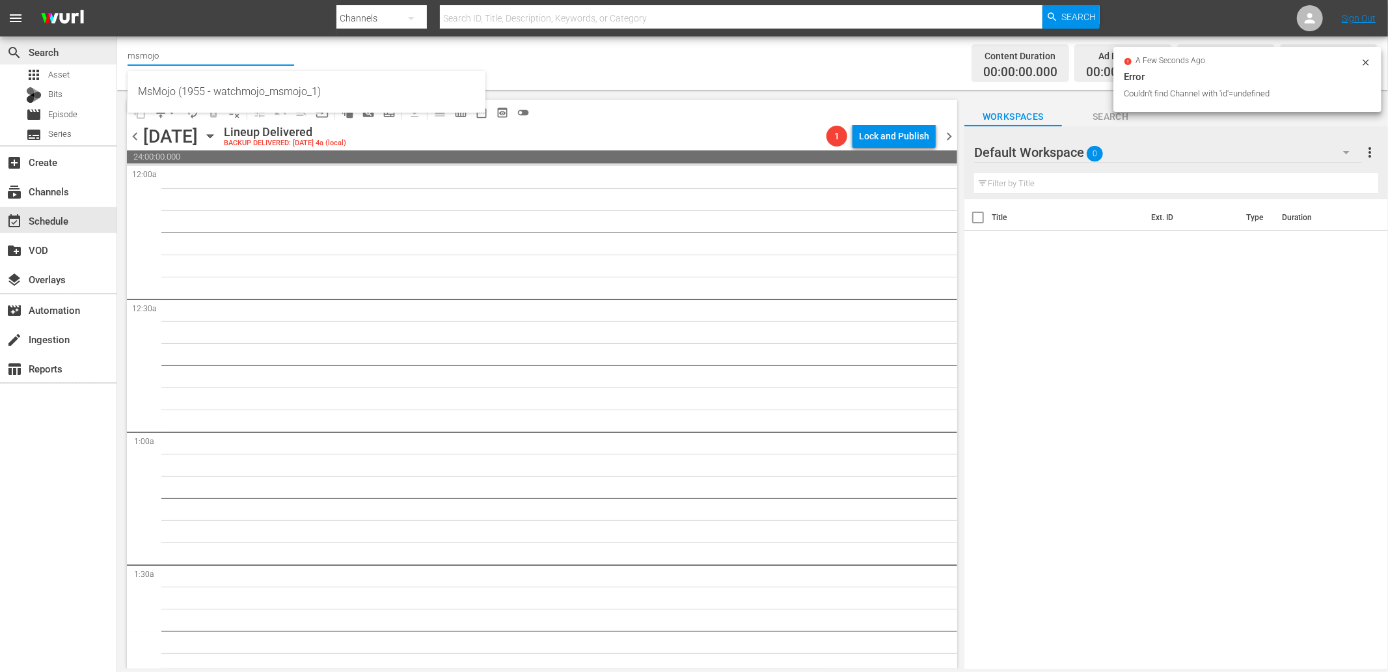
drag, startPoint x: 173, startPoint y: 48, endPoint x: 33, endPoint y: 61, distance: 141.1
click at [117, 0] on div "search Search apps Asset Bits movie Episode subtitles Series add_box Create sub…" at bounding box center [752, 0] width 1271 height 0
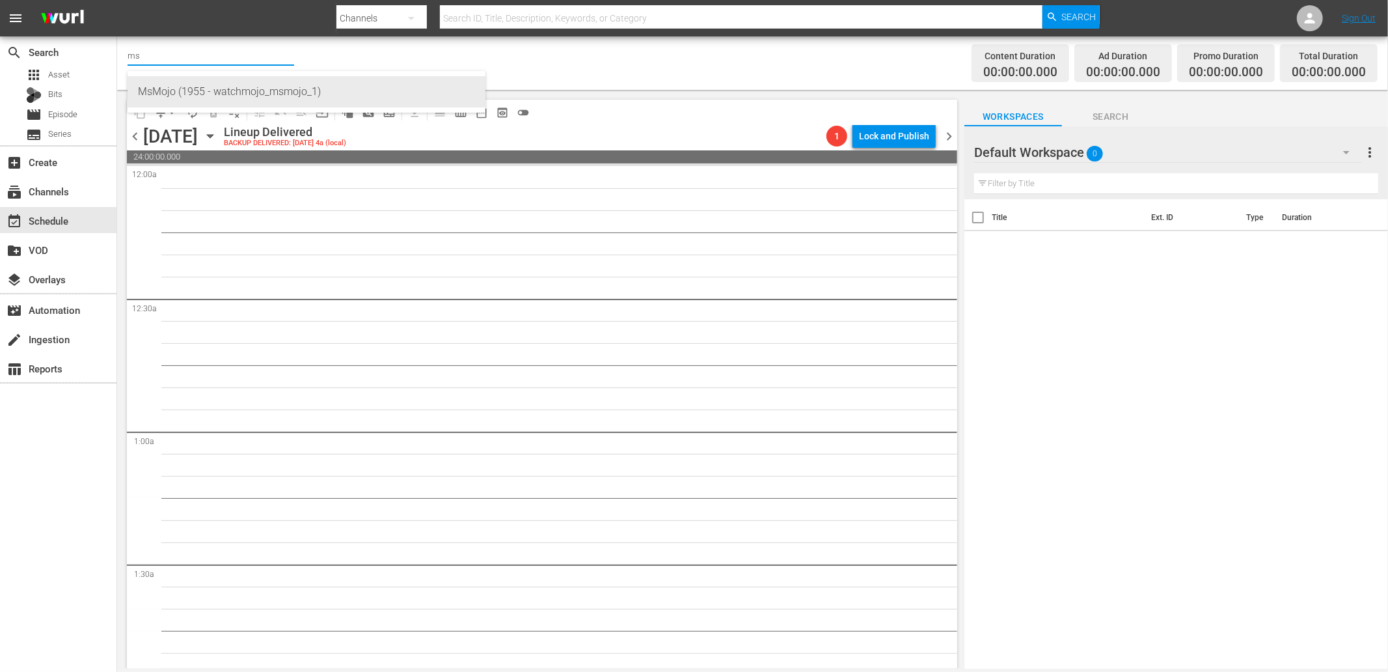
click at [186, 89] on div "MsMojo (1955 - watchmojo_msmojo_1)" at bounding box center [306, 91] width 337 height 31
type input "MsMojo (1955 - watchmojo_msmojo_1)"
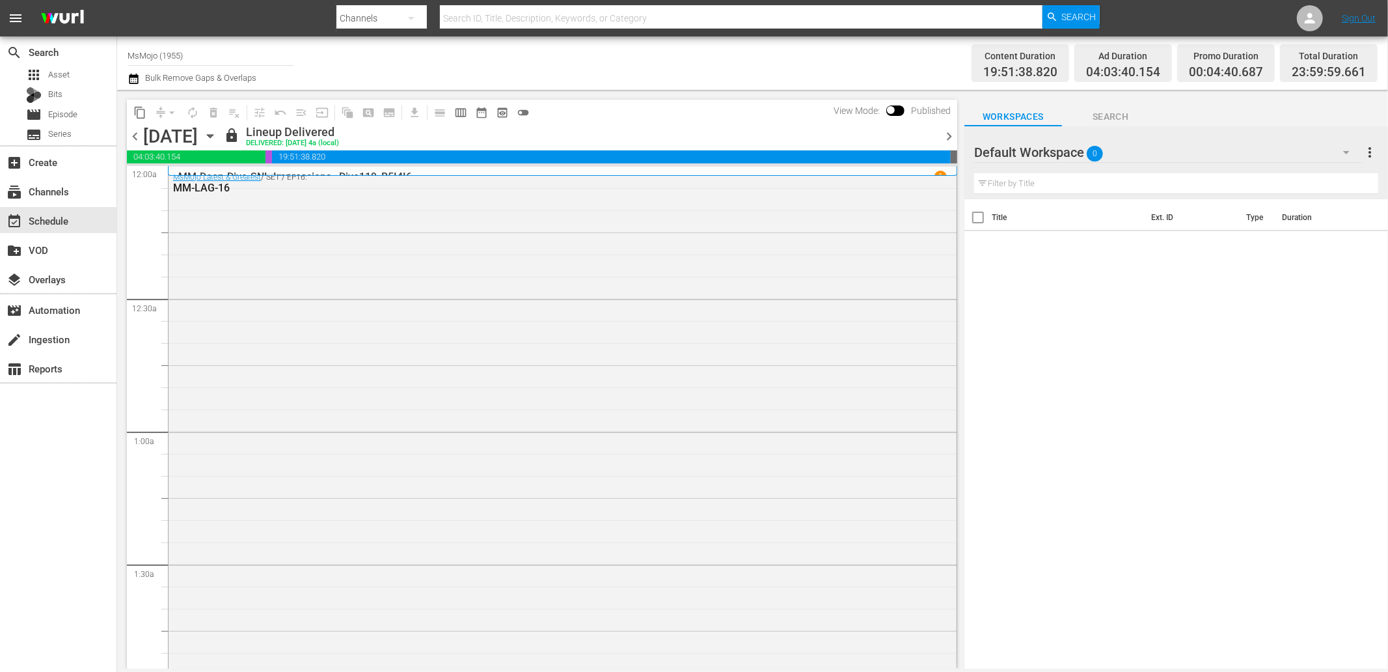
click at [947, 137] on span "chevron_right" at bounding box center [949, 136] width 16 height 16
click at [942, 131] on span "chevron_right" at bounding box center [949, 136] width 16 height 16
click at [951, 137] on span "chevron_right" at bounding box center [949, 136] width 16 height 16
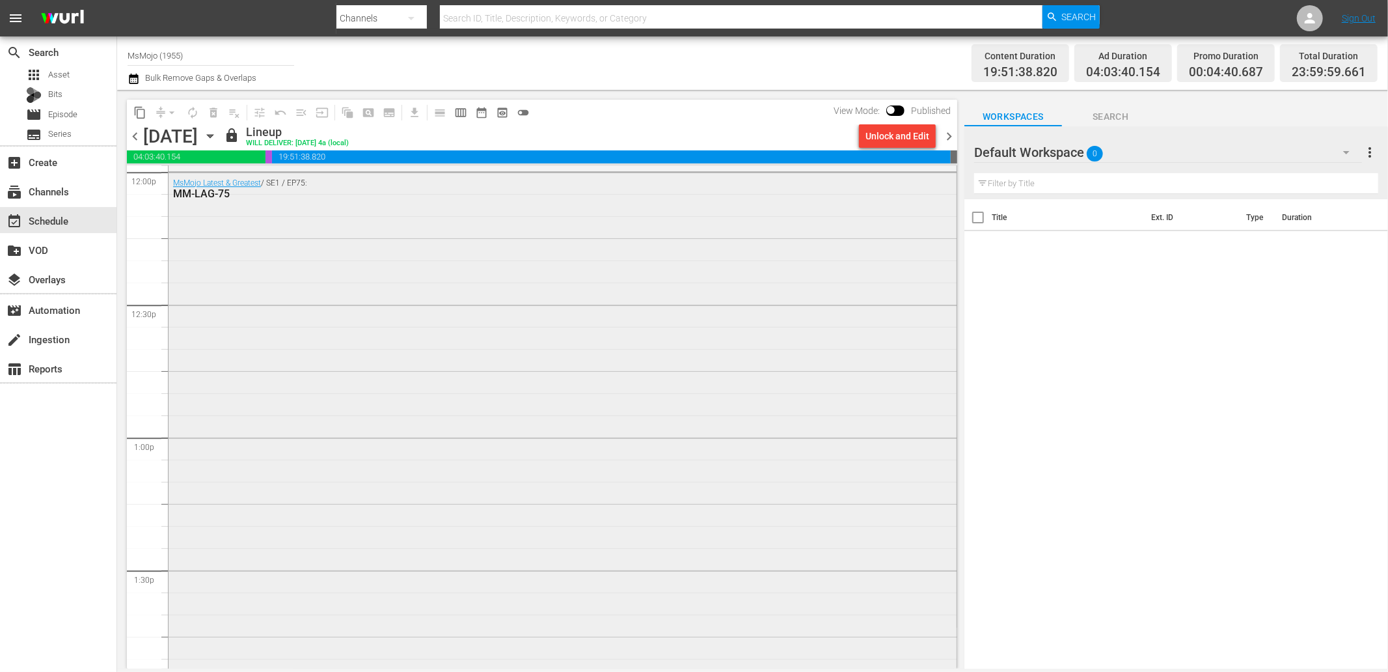
scroll to position [3182, 0]
click at [887, 131] on div "Unlock and Edit" at bounding box center [898, 135] width 64 height 23
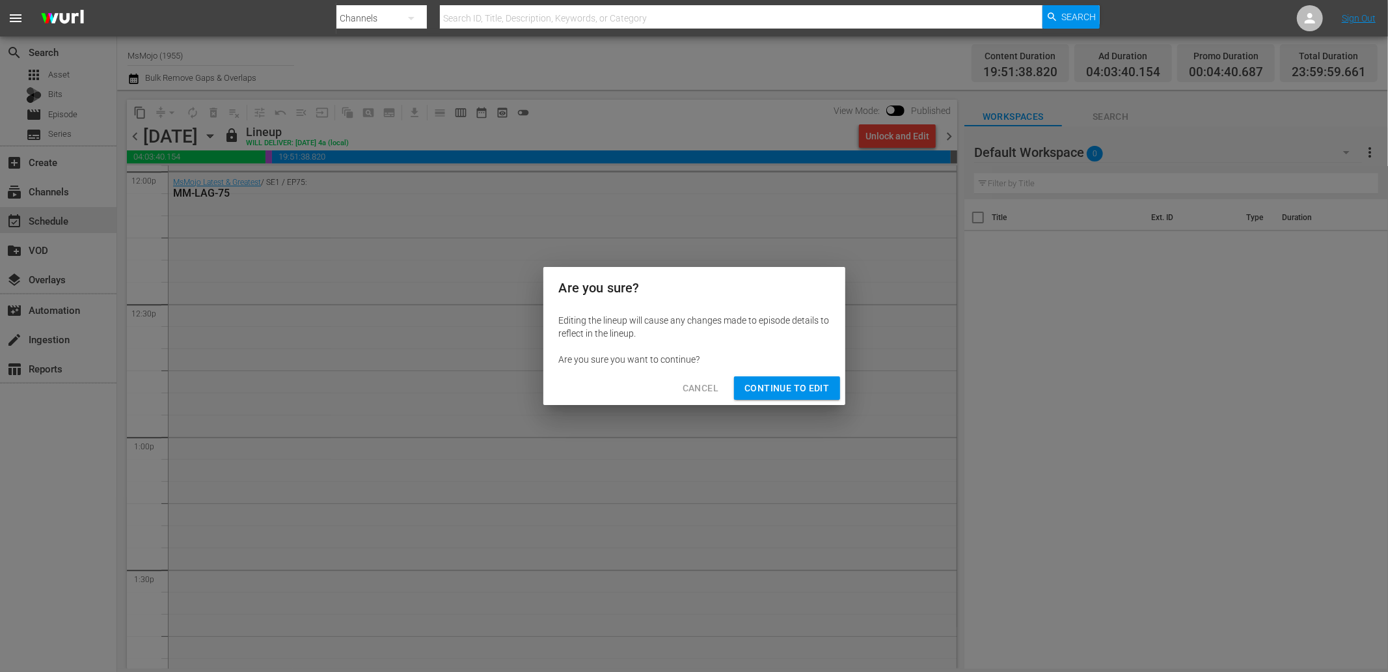
click at [769, 386] on span "Continue to Edit" at bounding box center [787, 388] width 85 height 16
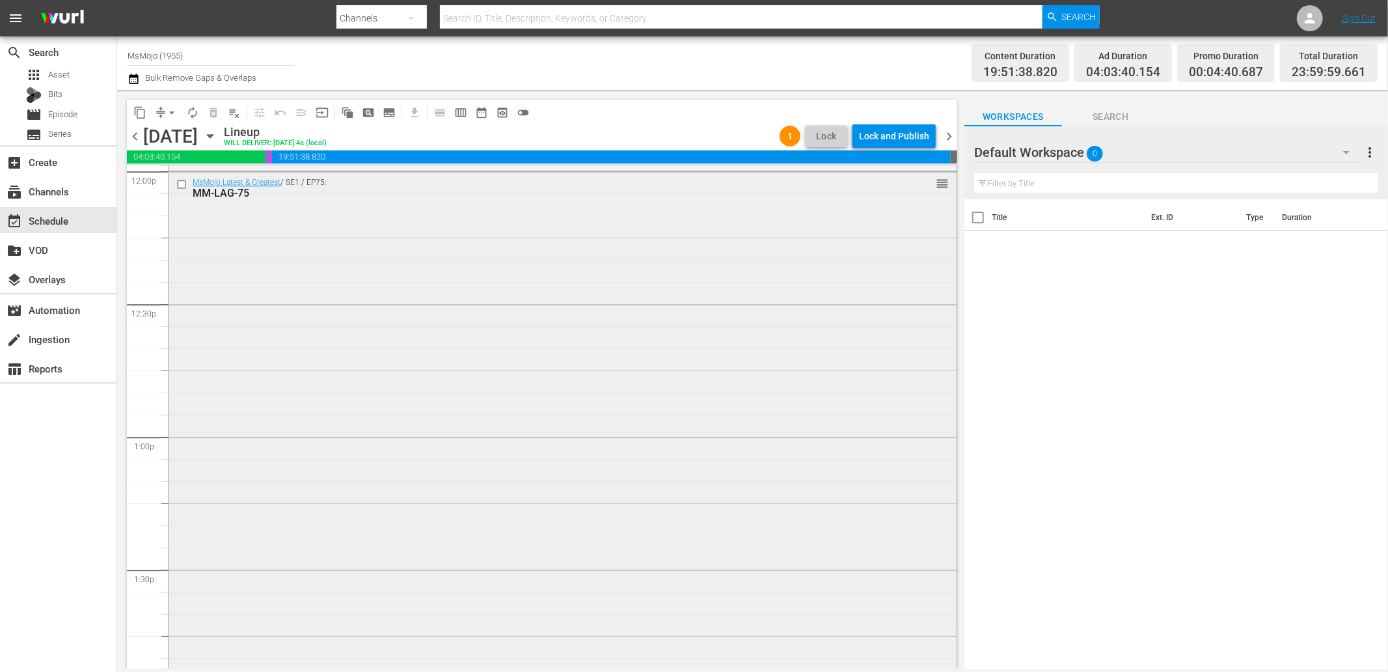
scroll to position [3086, 0]
click at [176, 277] on input "checkbox" at bounding box center [183, 279] width 14 height 11
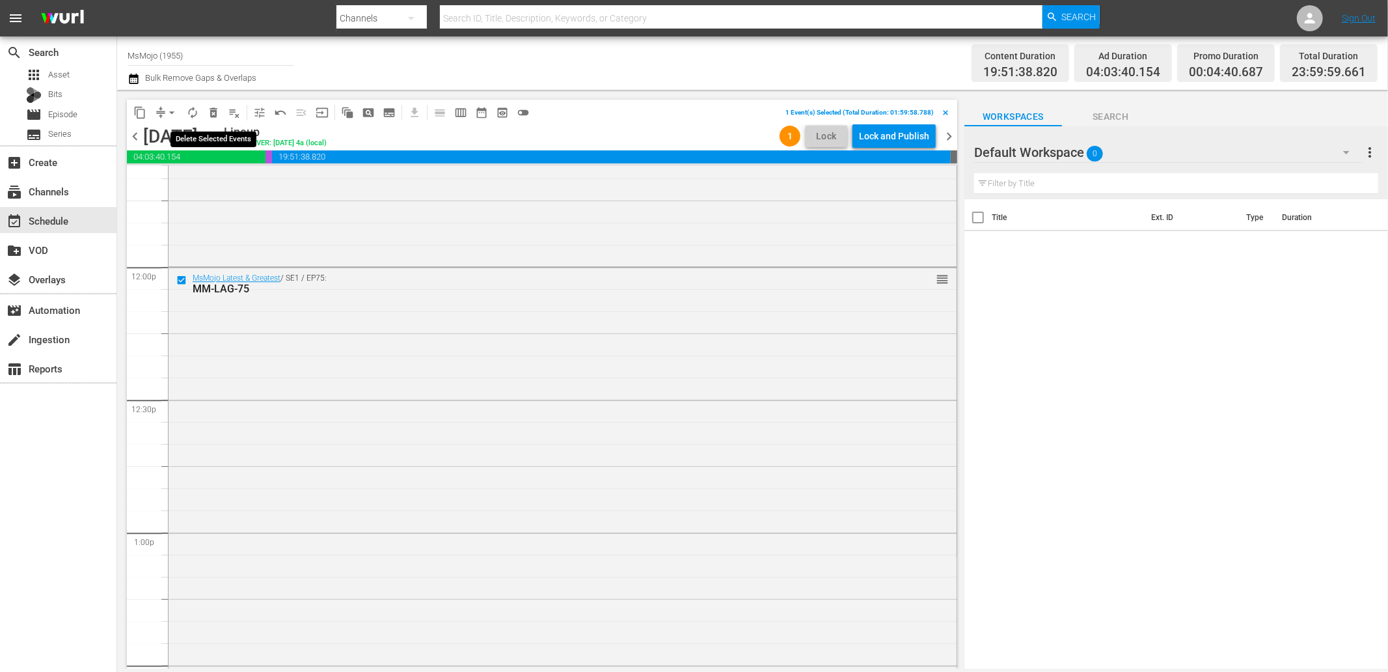
click at [215, 104] on button "delete_forever_outlined" at bounding box center [213, 112] width 21 height 21
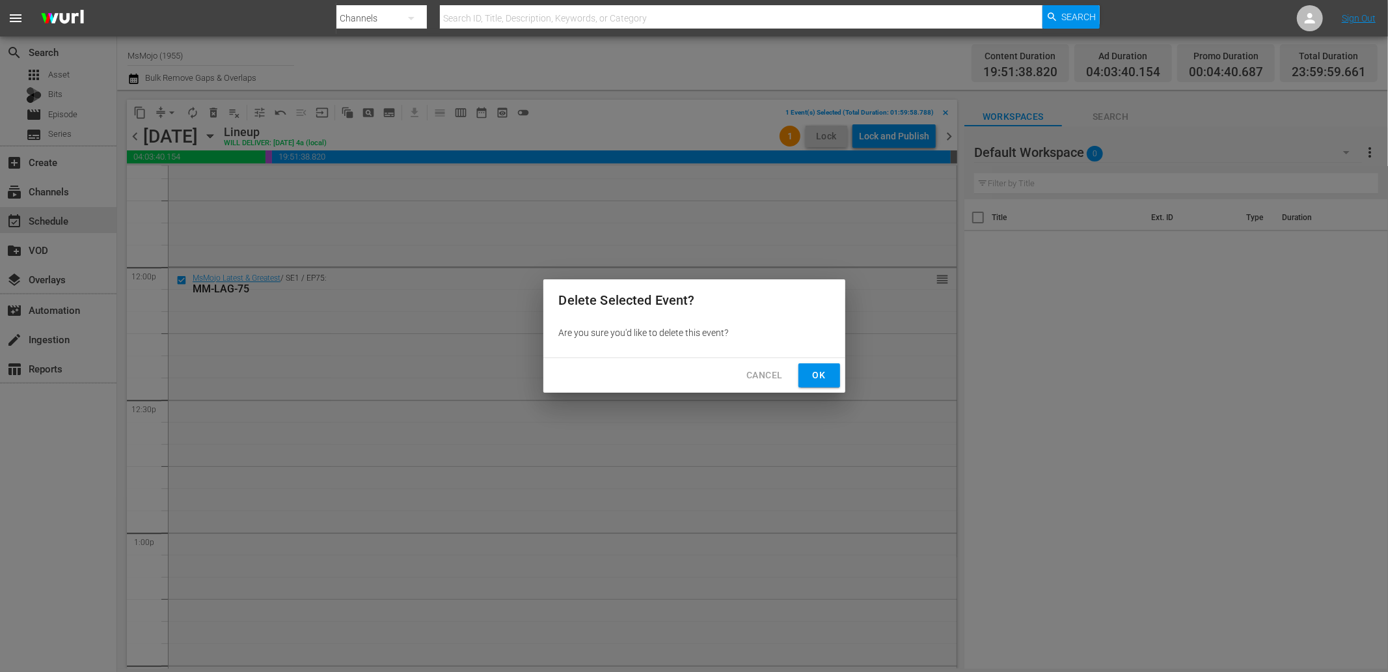
click at [812, 375] on span "Ok" at bounding box center [819, 375] width 21 height 16
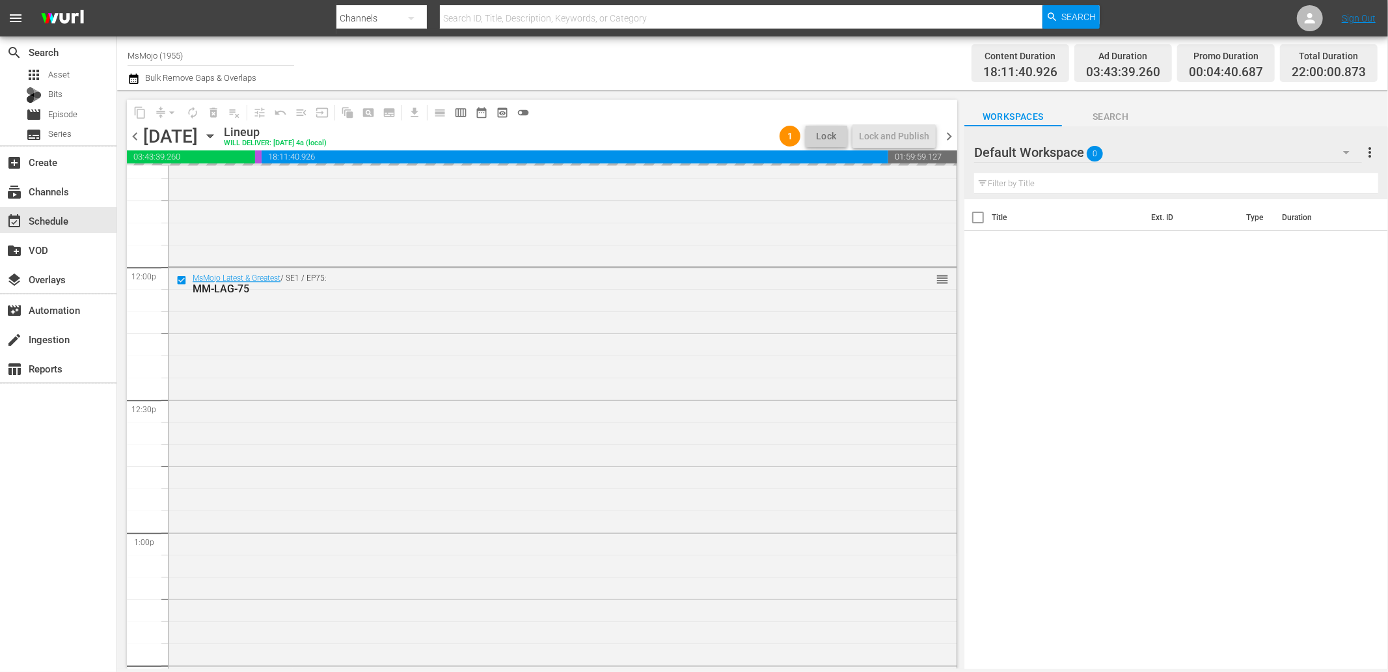
click at [1209, 144] on div "Default Workspace 0" at bounding box center [1168, 152] width 388 height 36
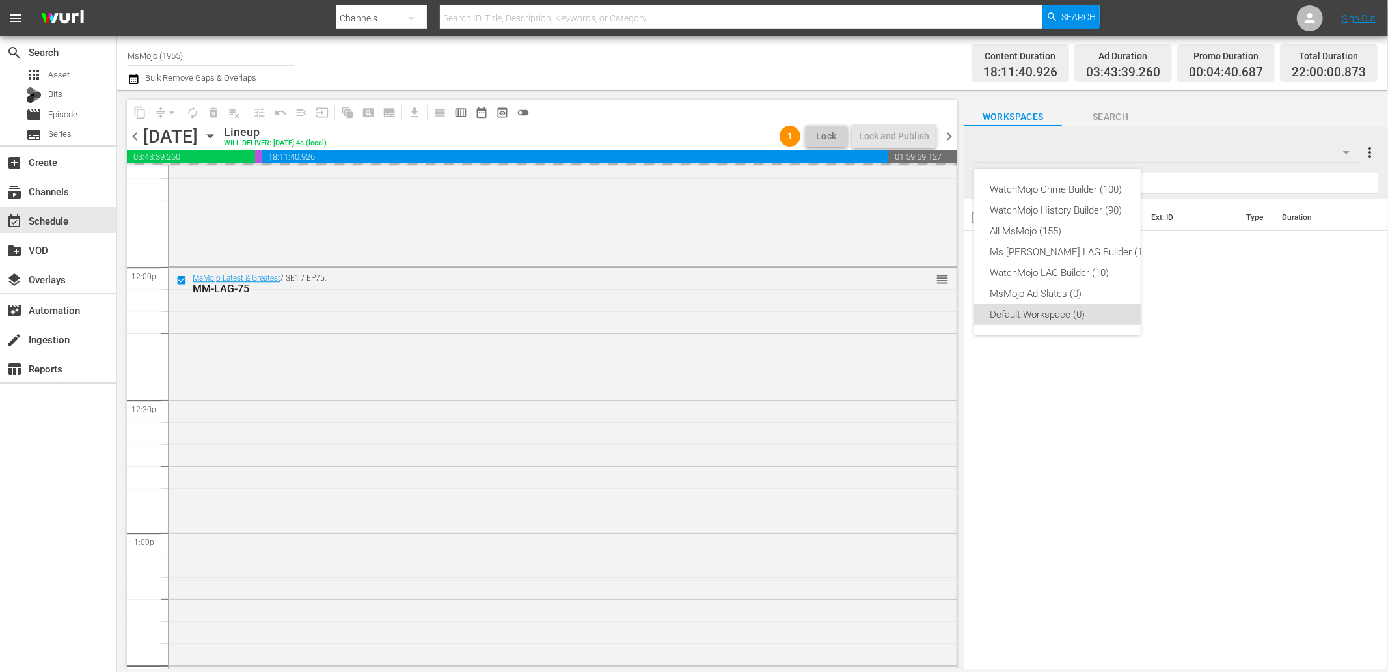
click at [1105, 118] on div "WatchMojo Crime Builder (100) WatchMojo History Builder (90) All MsMojo (155) M…" at bounding box center [694, 336] width 1388 height 672
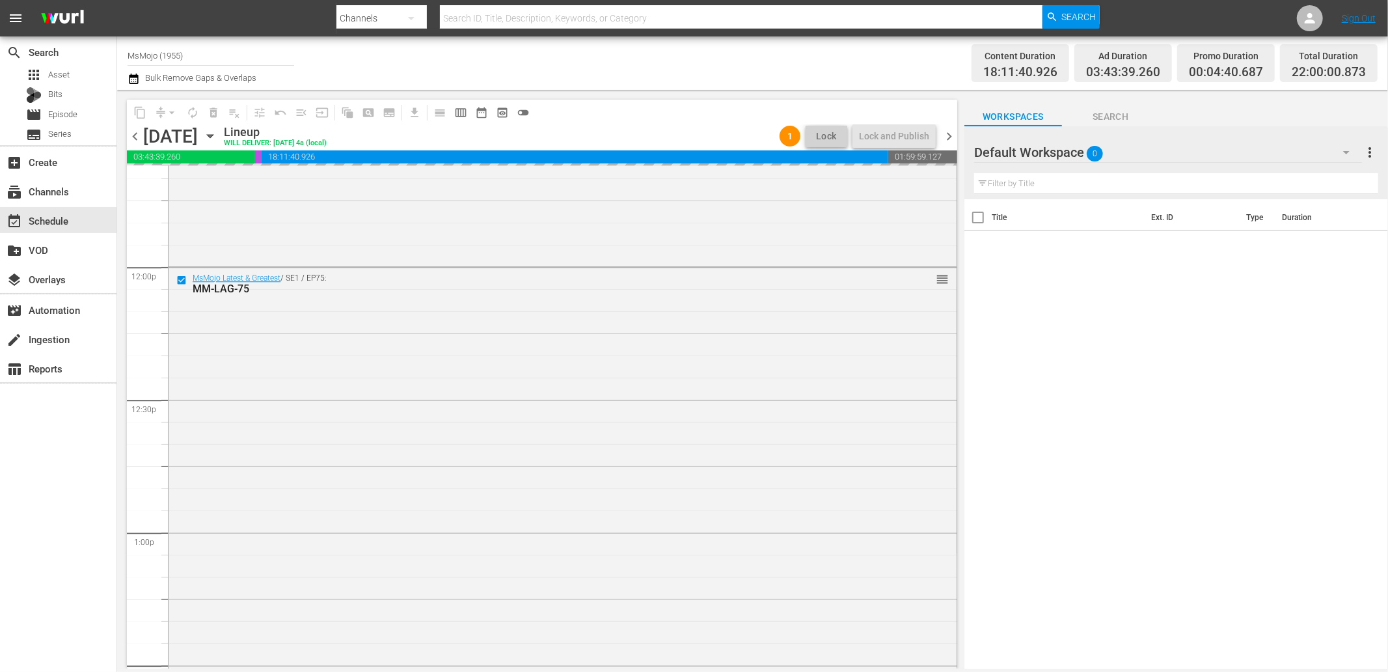
click at [1108, 111] on span "Search" at bounding box center [1111, 117] width 98 height 16
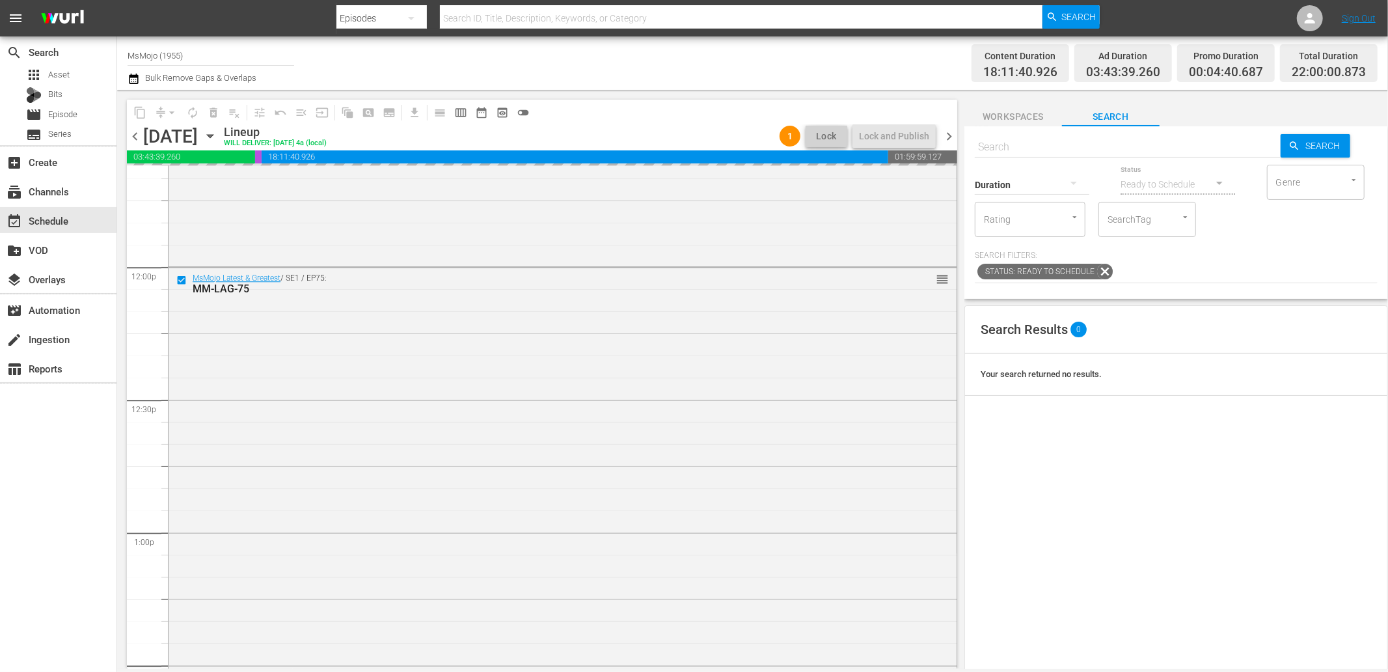
click at [1026, 147] on input "text" at bounding box center [1128, 146] width 306 height 31
paste input "MM-LAG-90 (Friends)"
type input "MM-LAG-90 (Friends)"
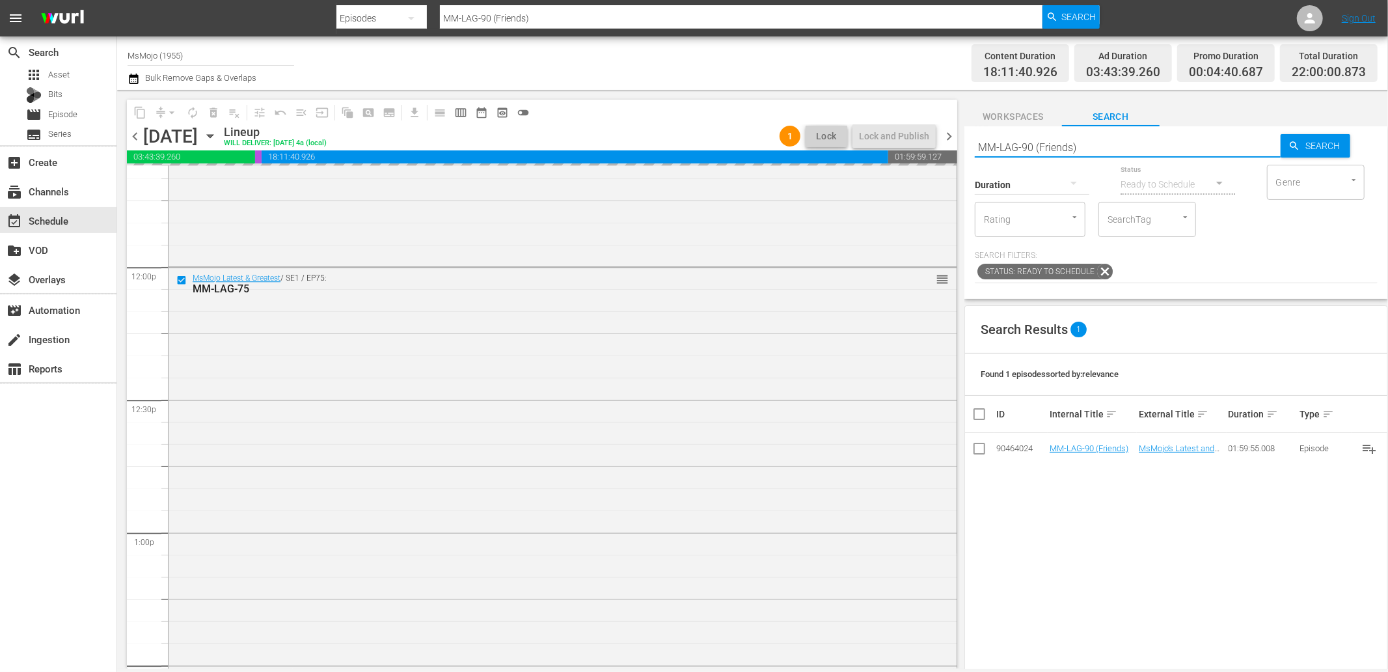
click at [1023, 116] on span "Workspaces" at bounding box center [1014, 117] width 98 height 16
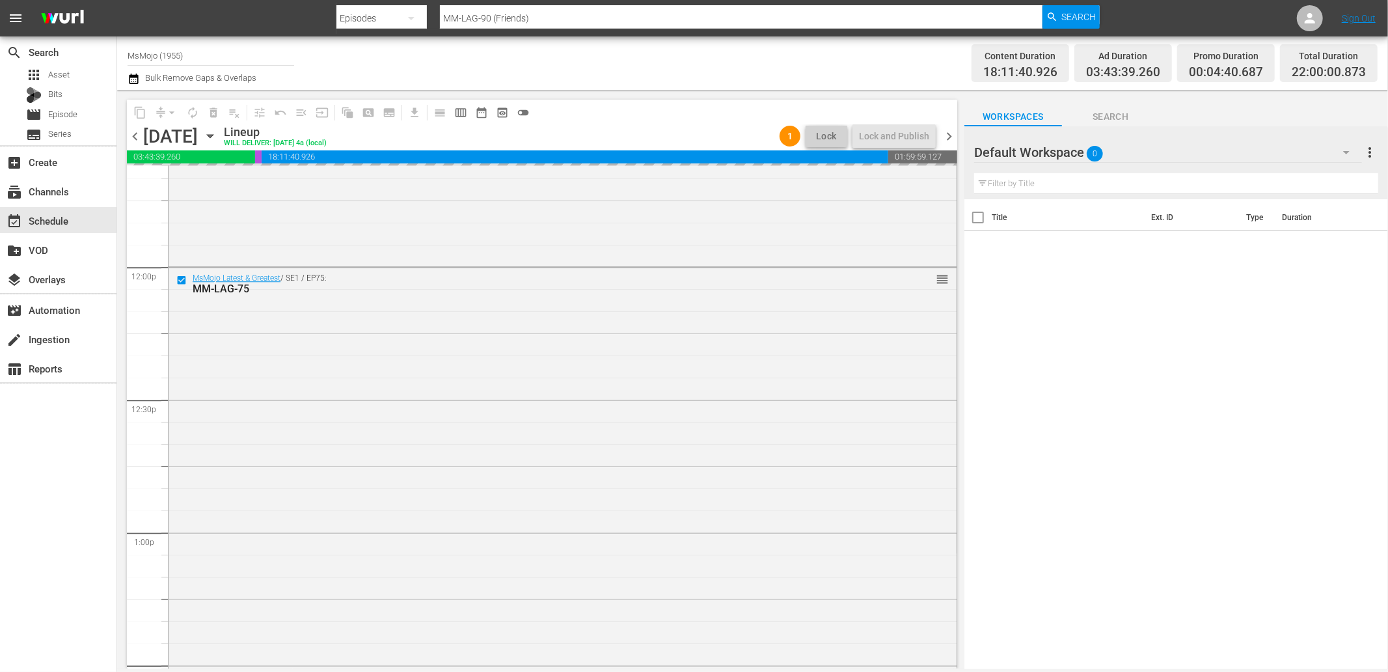
click at [1196, 153] on div "Default Workspace 0" at bounding box center [1168, 152] width 388 height 36
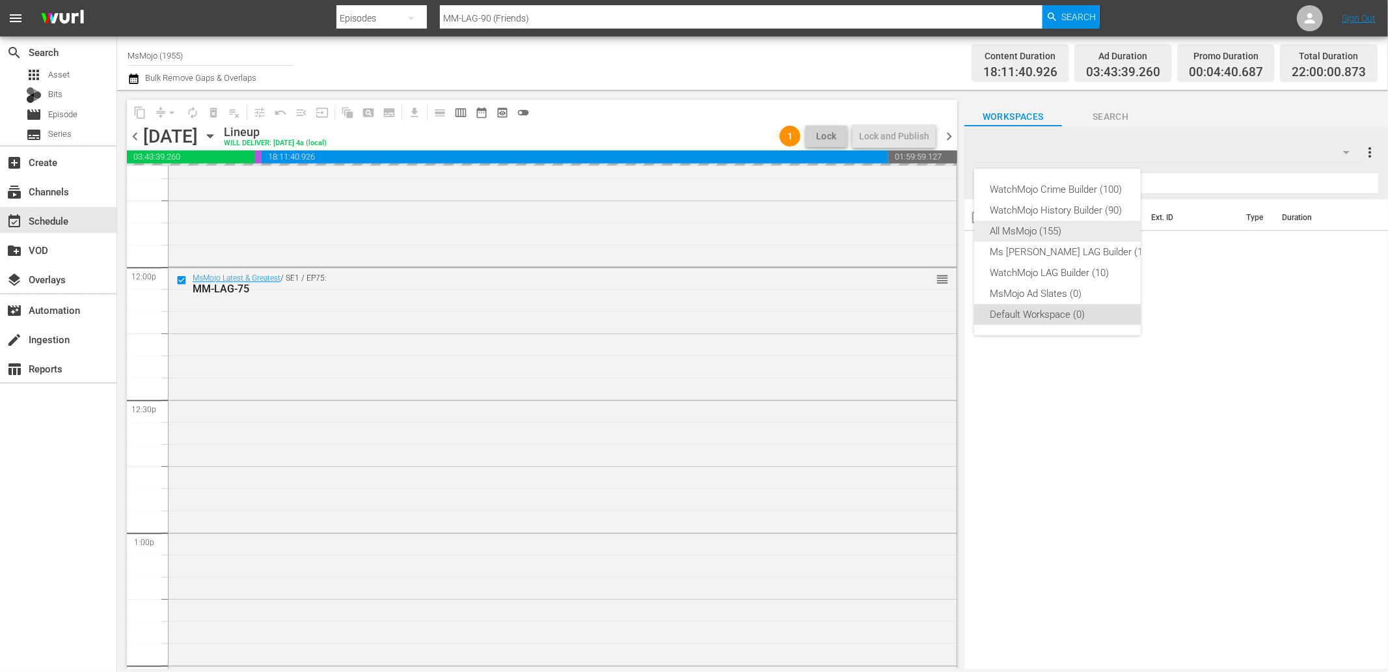
click at [1056, 229] on div "All MsMojo (155)" at bounding box center [1070, 231] width 161 height 21
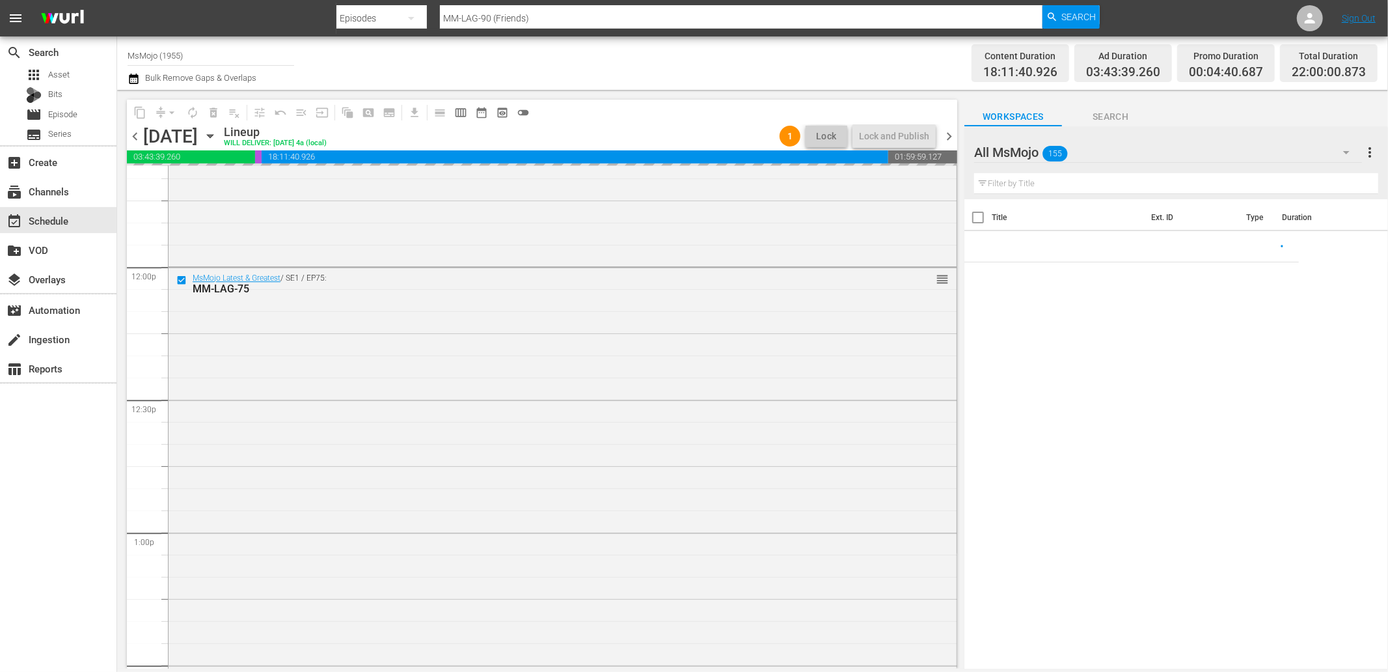
click at [1024, 178] on input "text" at bounding box center [1176, 183] width 404 height 21
paste input "MM-LAG-90 (Friends)"
type input "MM-LAG-90 (Friends)"
click at [1079, 485] on div "Title Ext. ID Type Duration MM-LAG-90 (Friends) MsMojo’s Latest and Greatest! F…" at bounding box center [1177, 434] width 424 height 471
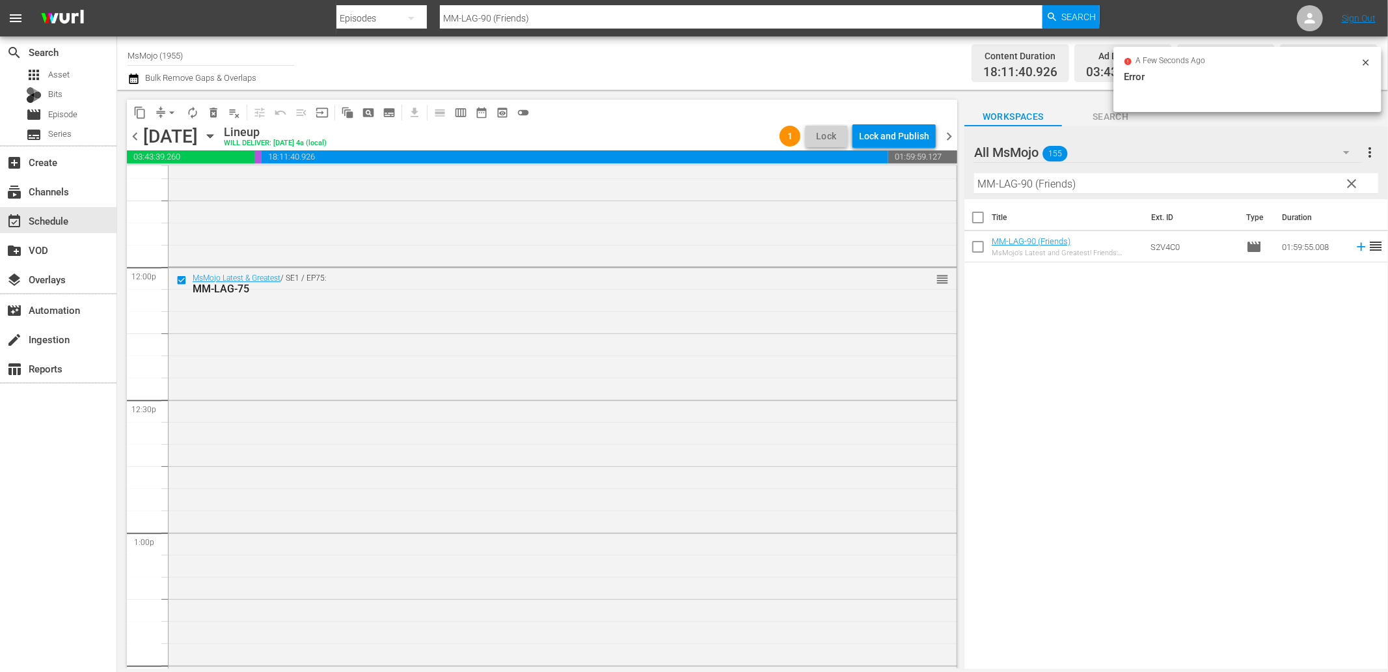
click at [1075, 375] on div "Title Ext. ID Type Duration MM-LAG-90 (Friends) MsMojo’s Latest and Greatest! F…" at bounding box center [1177, 434] width 424 height 471
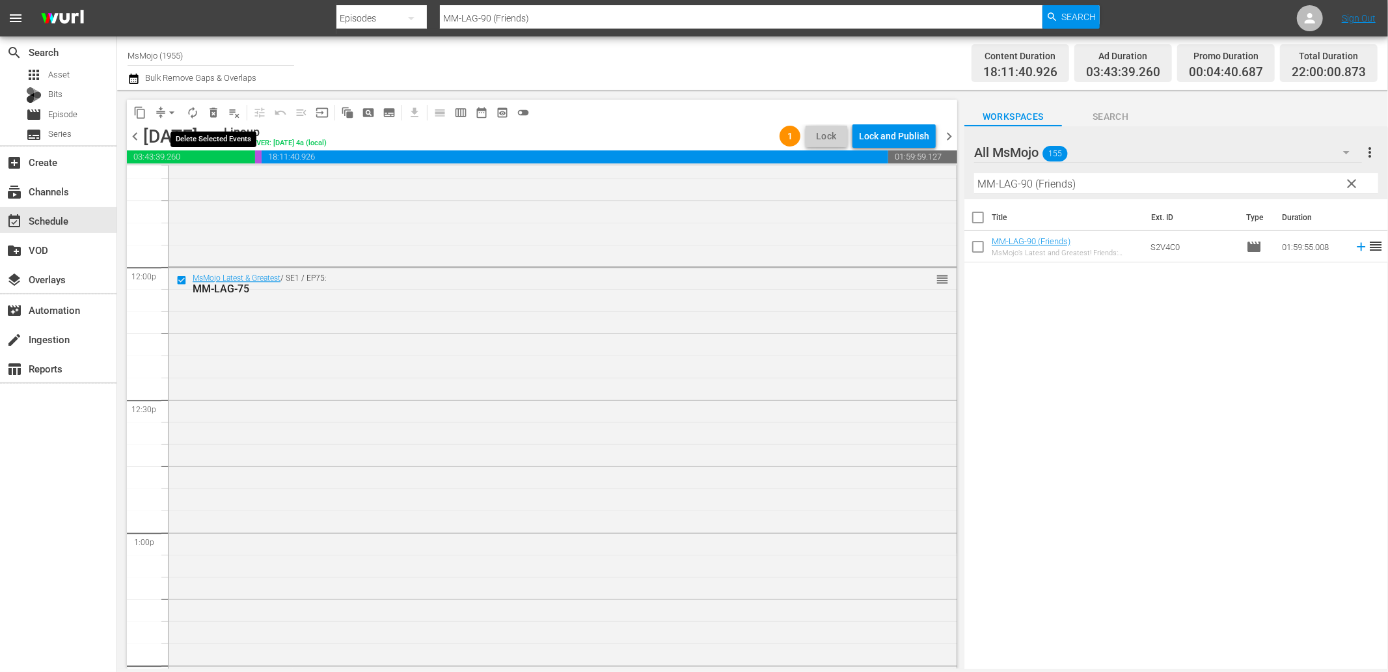
click at [211, 111] on span "delete_forever_outlined" at bounding box center [213, 112] width 13 height 13
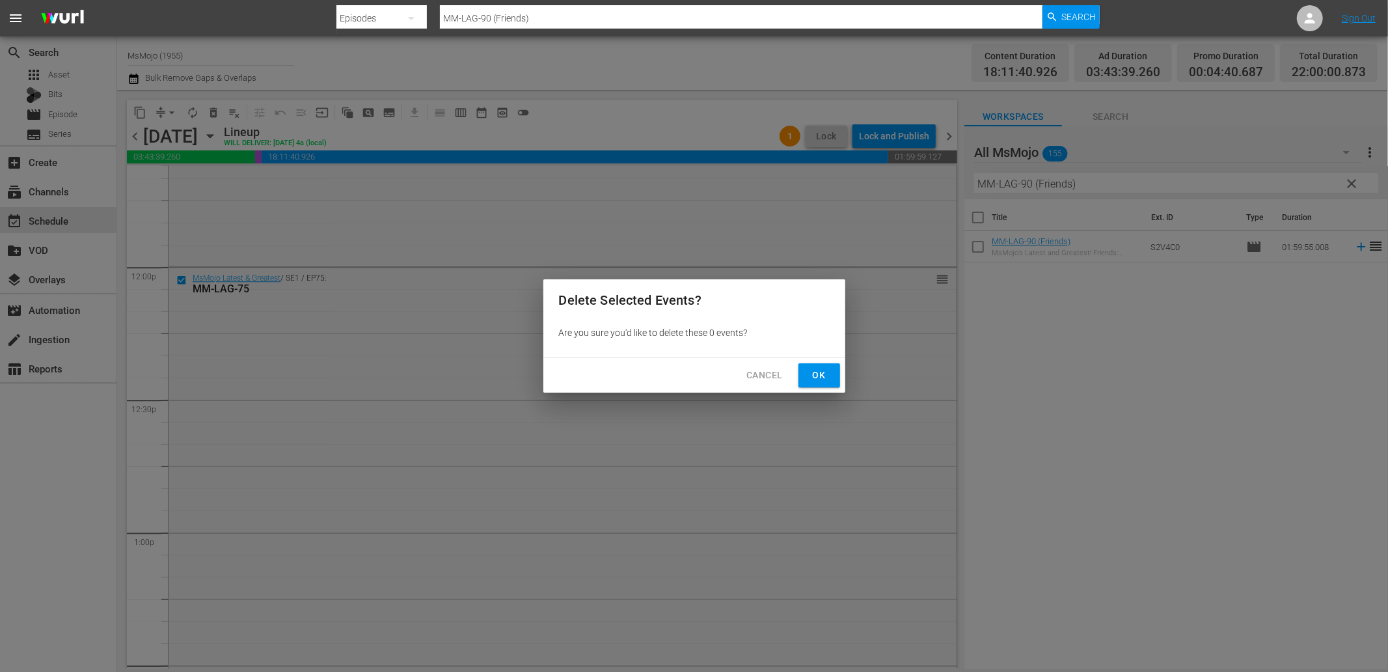
click at [760, 376] on span "Cancel" at bounding box center [765, 375] width 36 height 16
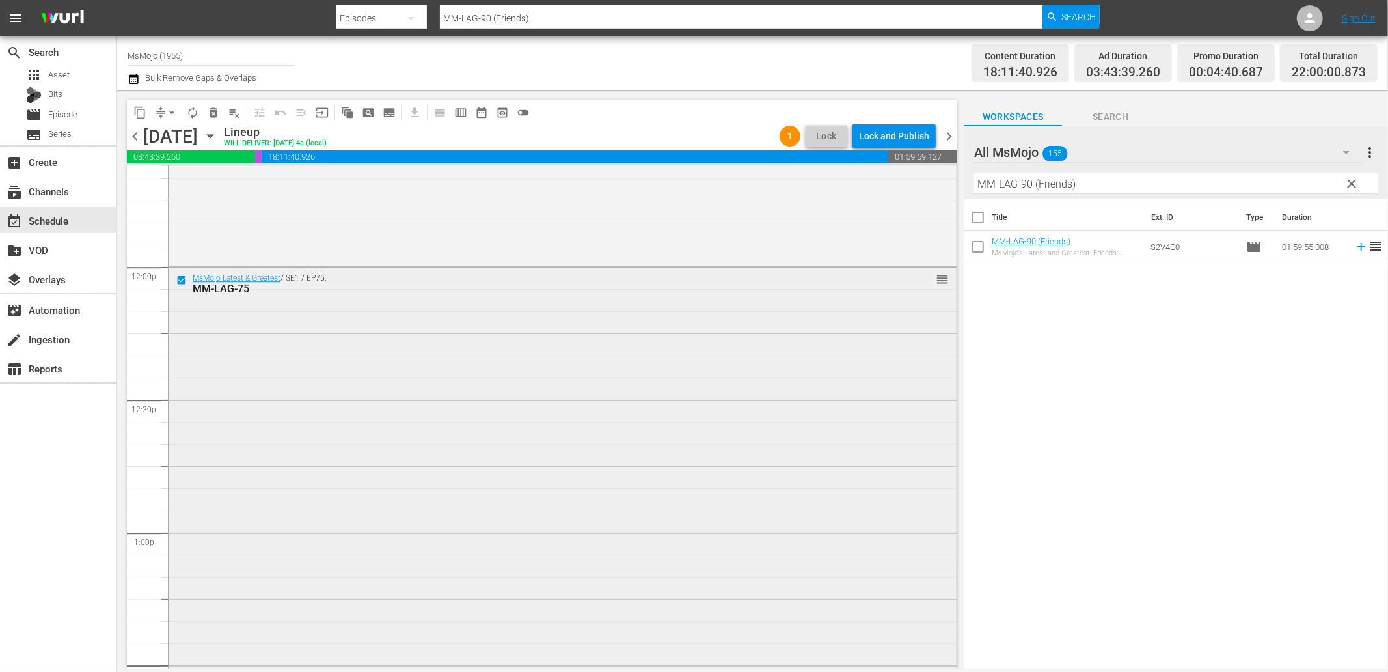
click at [180, 283] on input "checkbox" at bounding box center [183, 279] width 14 height 11
click at [180, 280] on input "checkbox" at bounding box center [183, 279] width 14 height 11
click at [213, 115] on span "delete_forever_outlined" at bounding box center [213, 112] width 13 height 13
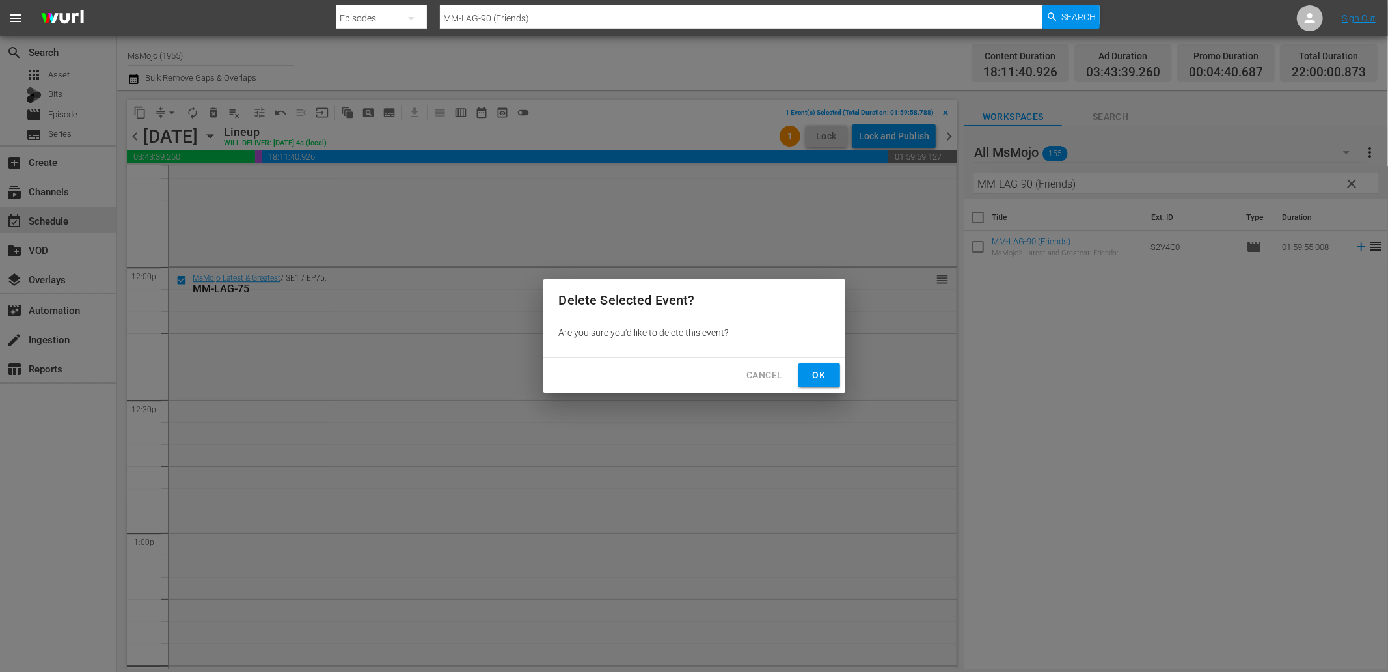
click at [818, 379] on span "Ok" at bounding box center [819, 375] width 21 height 16
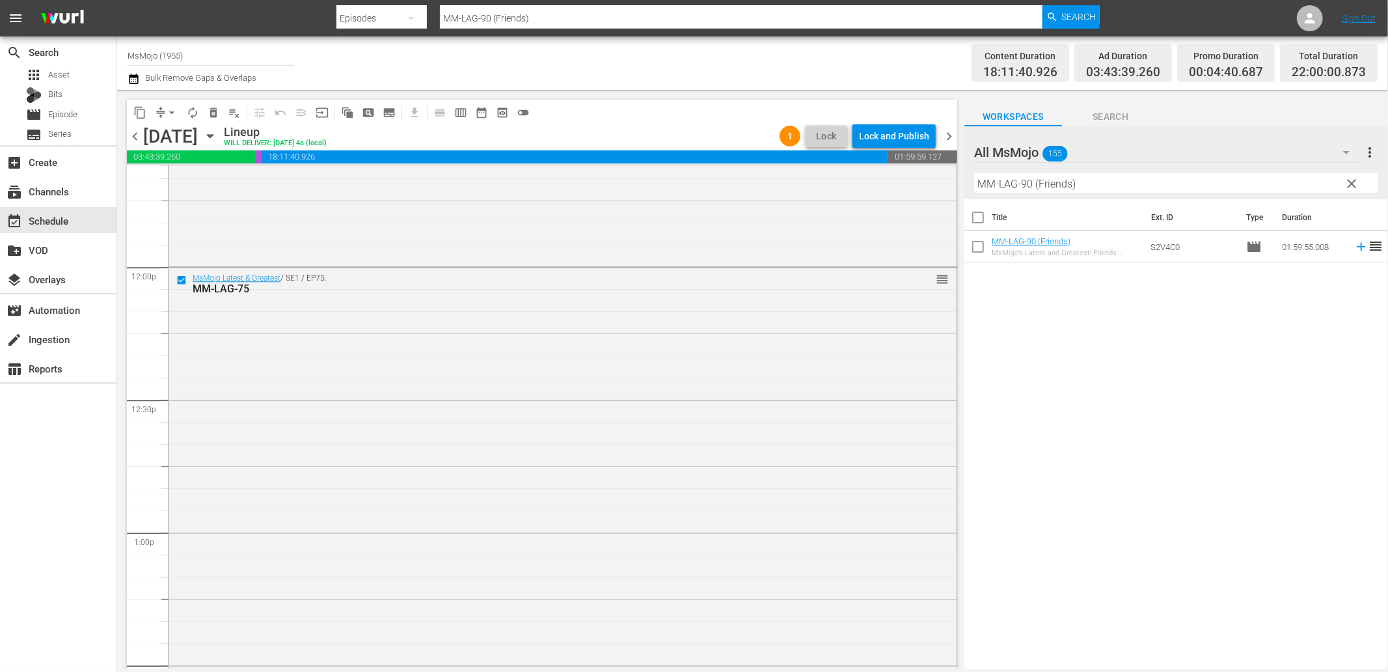
click at [1117, 432] on div "Title Ext. ID Type Duration MM-LAG-90 (Friends) MsMojo’s Latest and Greatest! F…" at bounding box center [1177, 434] width 424 height 471
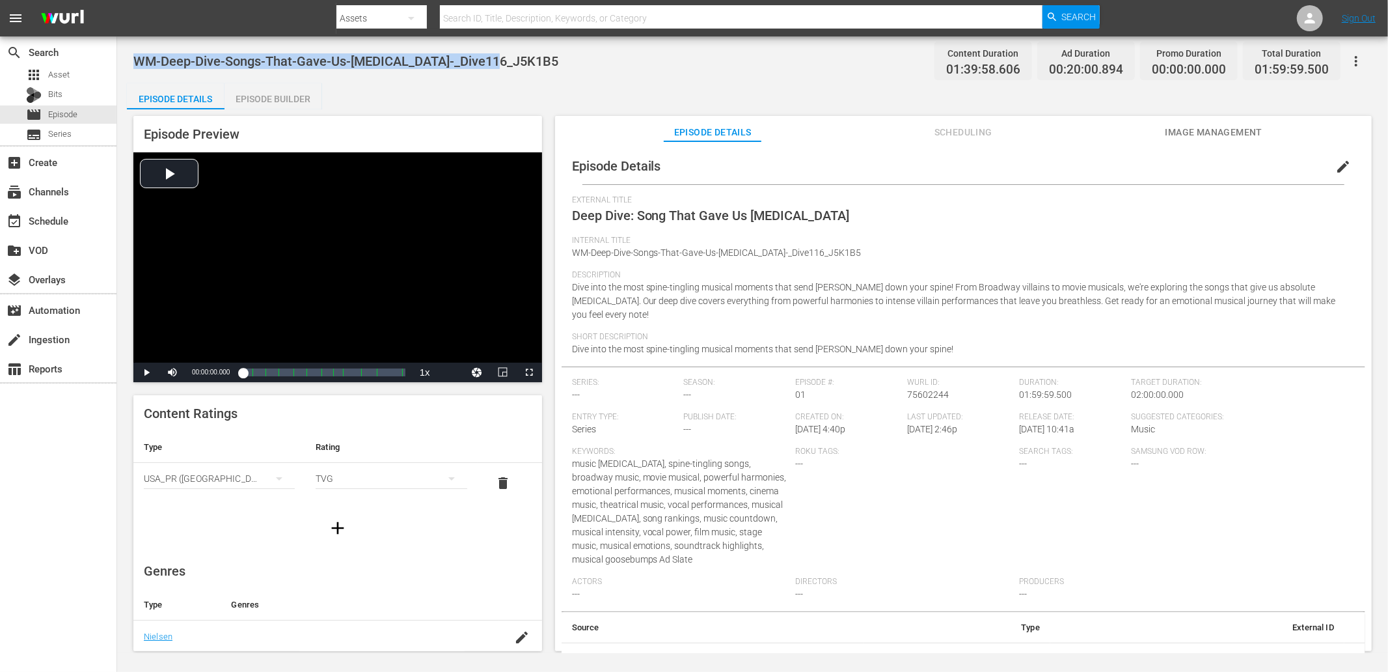
drag, startPoint x: 511, startPoint y: 55, endPoint x: 135, endPoint y: 66, distance: 375.7
click at [135, 66] on div "WM-Deep-Dive-Songs-That-Gave-Us-Chills-_Dive116_J5K1B5 Content Duration 01:39:5…" at bounding box center [752, 60] width 1239 height 29
copy span "WM-Deep-Dive-Songs-That-Gave-Us-Chills-_Dive116_J5K1B5"
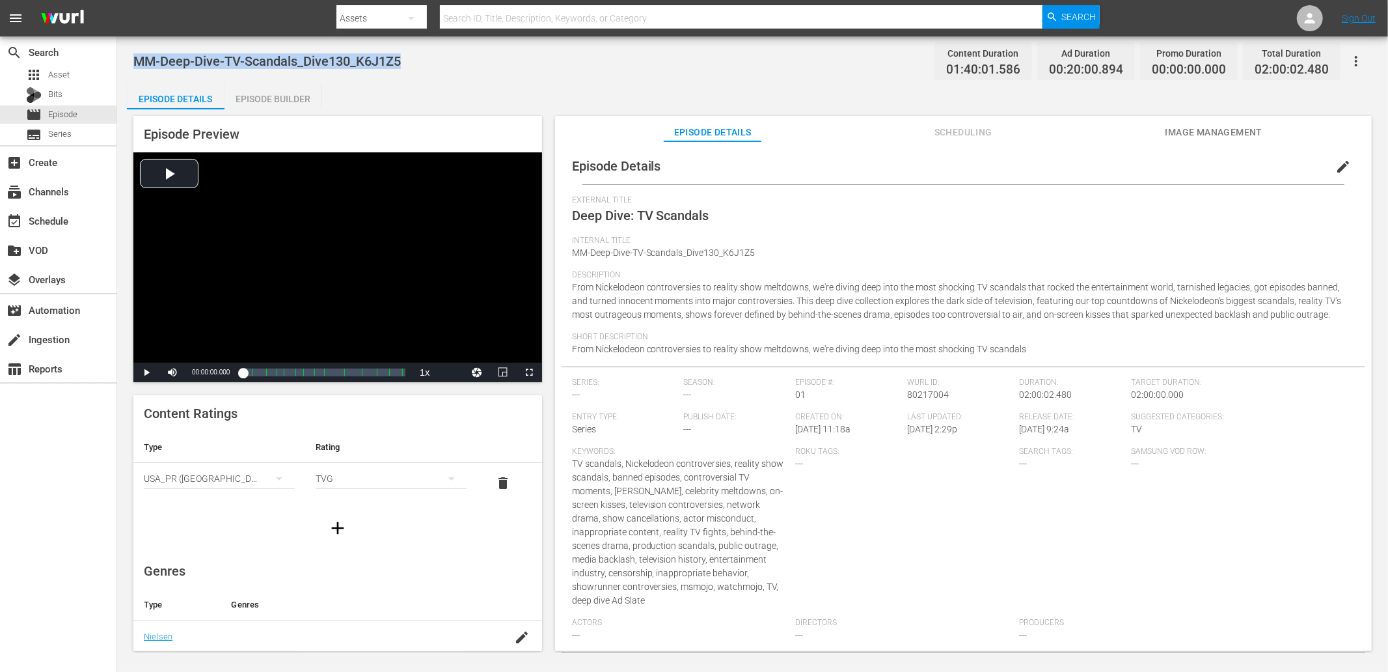
drag, startPoint x: 415, startPoint y: 62, endPoint x: 128, endPoint y: 49, distance: 287.3
click at [130, 48] on div "MM-Deep-Dive-TV-Scandals_Dive130_K6J1Z5 Content Duration 01:40:01.586 Ad Durati…" at bounding box center [752, 344] width 1271 height 616
copy span "MM-Deep-Dive-TV-Scandals_Dive130_K6J1Z5"
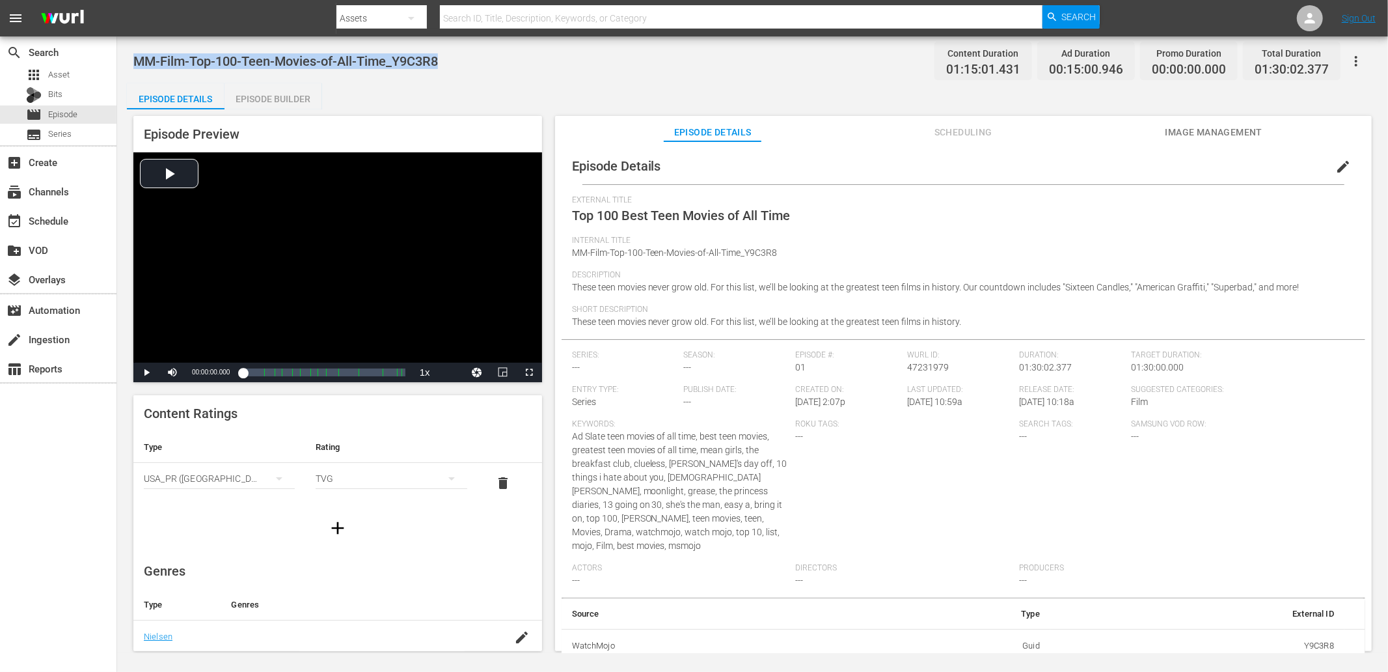
drag, startPoint x: 465, startPoint y: 52, endPoint x: 135, endPoint y: 51, distance: 329.3
click at [135, 51] on div "MM-Film-Top-100-Teen-Movies-of-All-Time_Y9C3R8 Content Duration 01:15:01.431 Ad…" at bounding box center [752, 60] width 1239 height 29
click at [487, 82] on div "MM-Film-Top-100-Teen-Movies-of-All-Time_Y9C3R8 Content Duration 01:15:01.431 Ad…" at bounding box center [752, 344] width 1271 height 616
drag, startPoint x: 441, startPoint y: 70, endPoint x: 130, endPoint y: 47, distance: 311.3
click at [130, 47] on div "MM-Music-Top20-Duet-Songs-of-All-Time_V7P7E9 Content Duration 00:21:57.872 Ad D…" at bounding box center [752, 344] width 1271 height 616
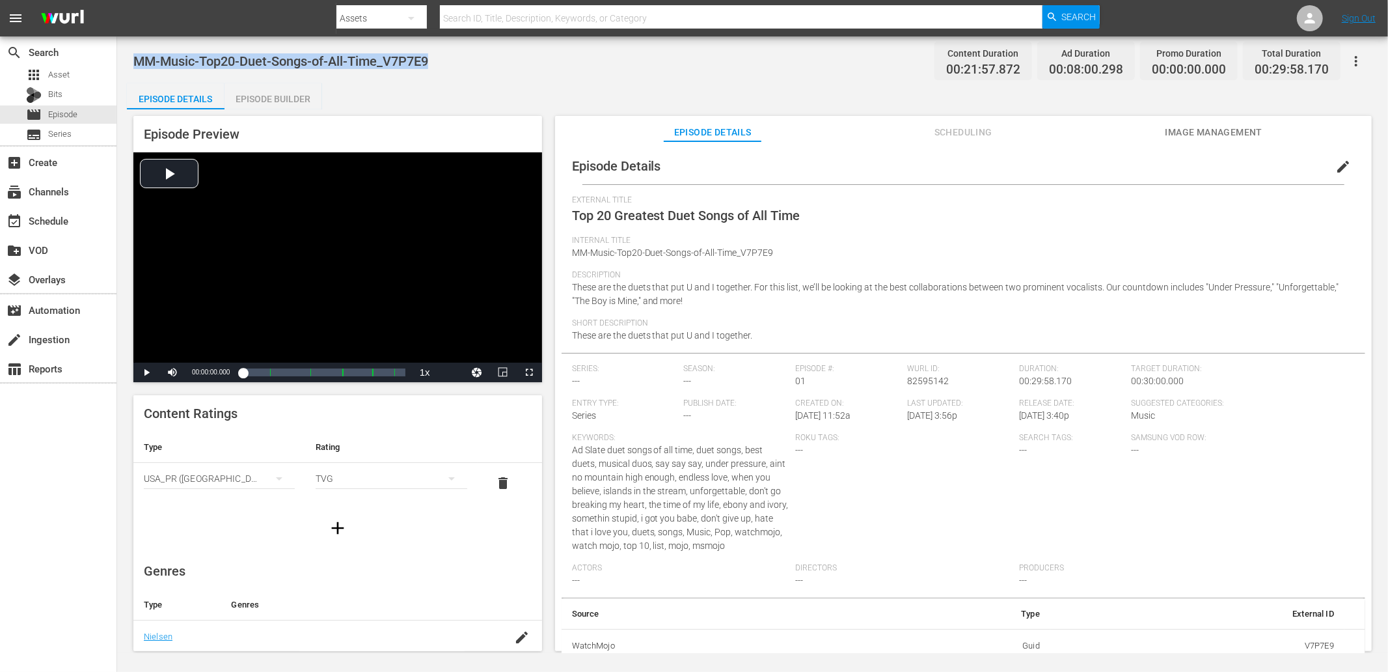
copy span "MM-Music-Top20-Duet-Songs-of-All-Time_V7P7E9"
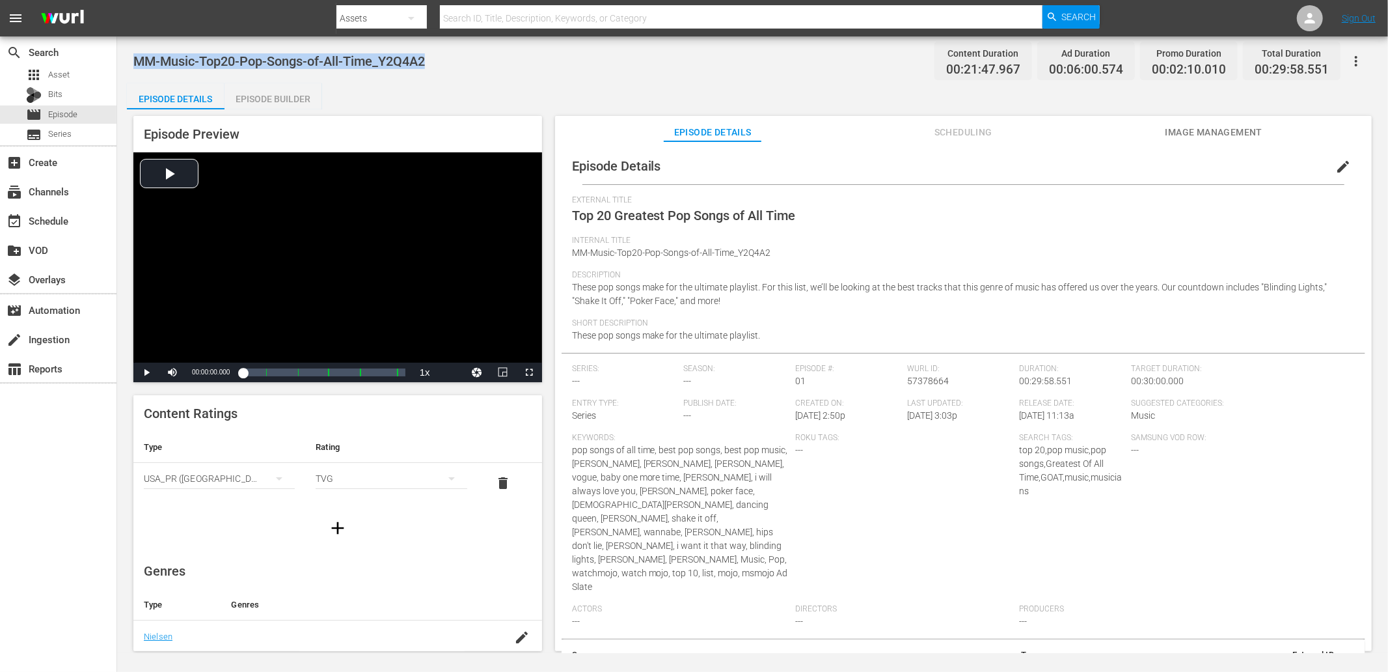
drag, startPoint x: 433, startPoint y: 68, endPoint x: 135, endPoint y: 62, distance: 298.2
click at [135, 62] on div "MM-Music-Top20-Pop-Songs-of-All-Time_Y2Q4A2 Content Duration 00:21:47.967 Ad Du…" at bounding box center [752, 60] width 1239 height 29
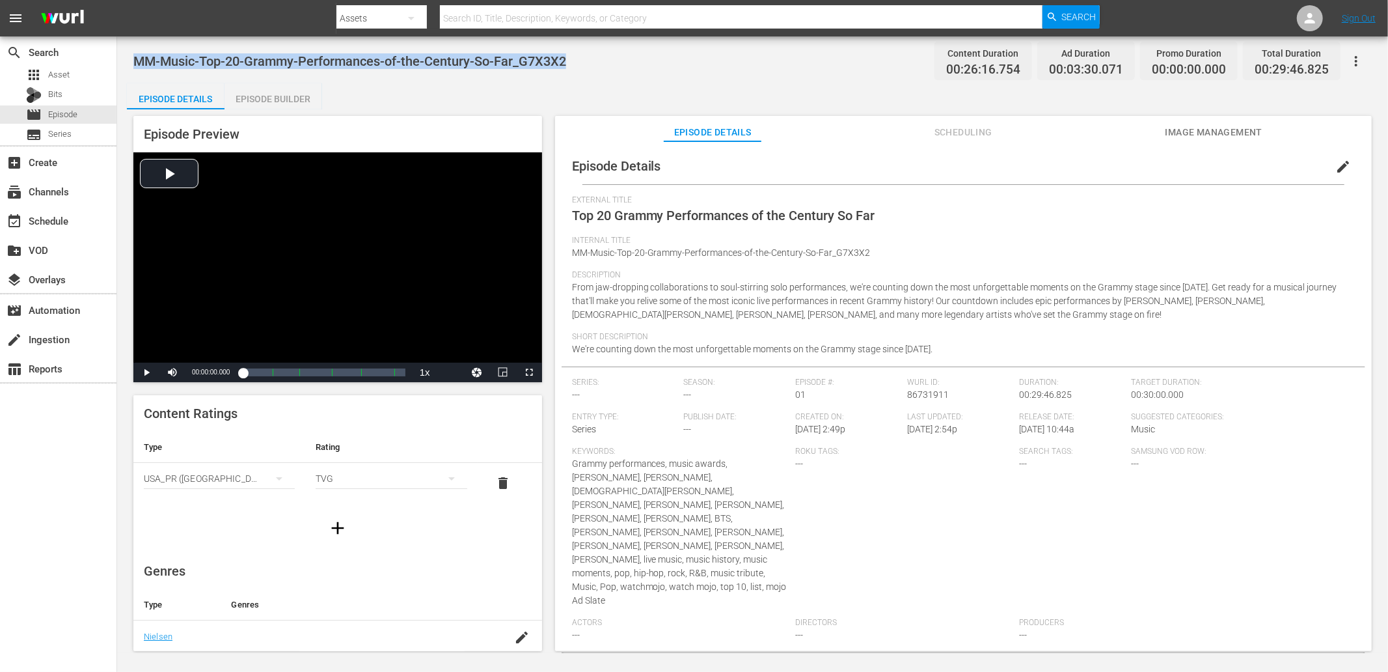
drag, startPoint x: 589, startPoint y: 59, endPoint x: 139, endPoint y: 46, distance: 450.6
click at [139, 46] on div "MM-Music-Top-20-Grammy-Performances-of-the-Century-So-Far_G7X3X2 Content Durati…" at bounding box center [752, 60] width 1239 height 29
copy span "MM-Music-Top-20-Grammy-Performances-of-the-Century-So-Far_G7X3X2"
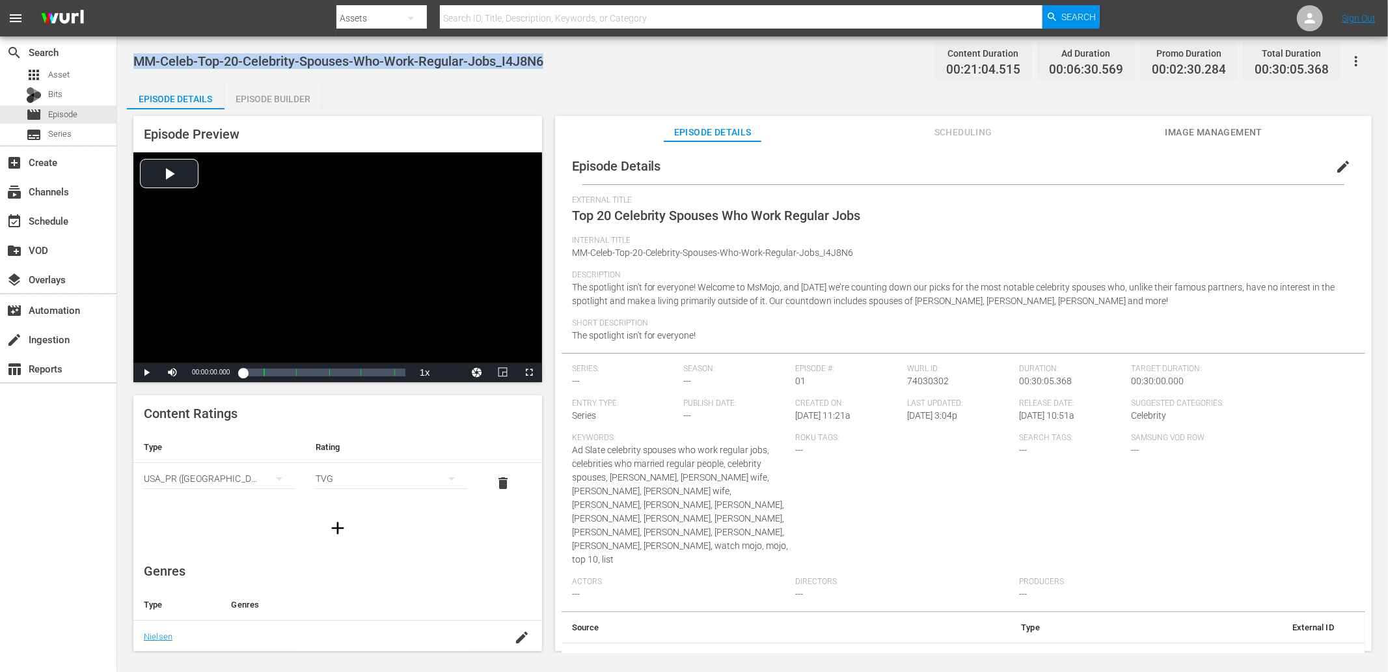
drag, startPoint x: 557, startPoint y: 55, endPoint x: 126, endPoint y: 59, distance: 430.3
click at [126, 59] on div "MM-Celeb-Top-20-Celebrity-Spouses-Who-Work-Regular-Jobs_I4J8N6 Content Duration…" at bounding box center [752, 344] width 1271 height 616
copy span "MM-Celeb-Top-20-Celebrity-Spouses-Who-Work-Regular-Jobs_I4J8N6"
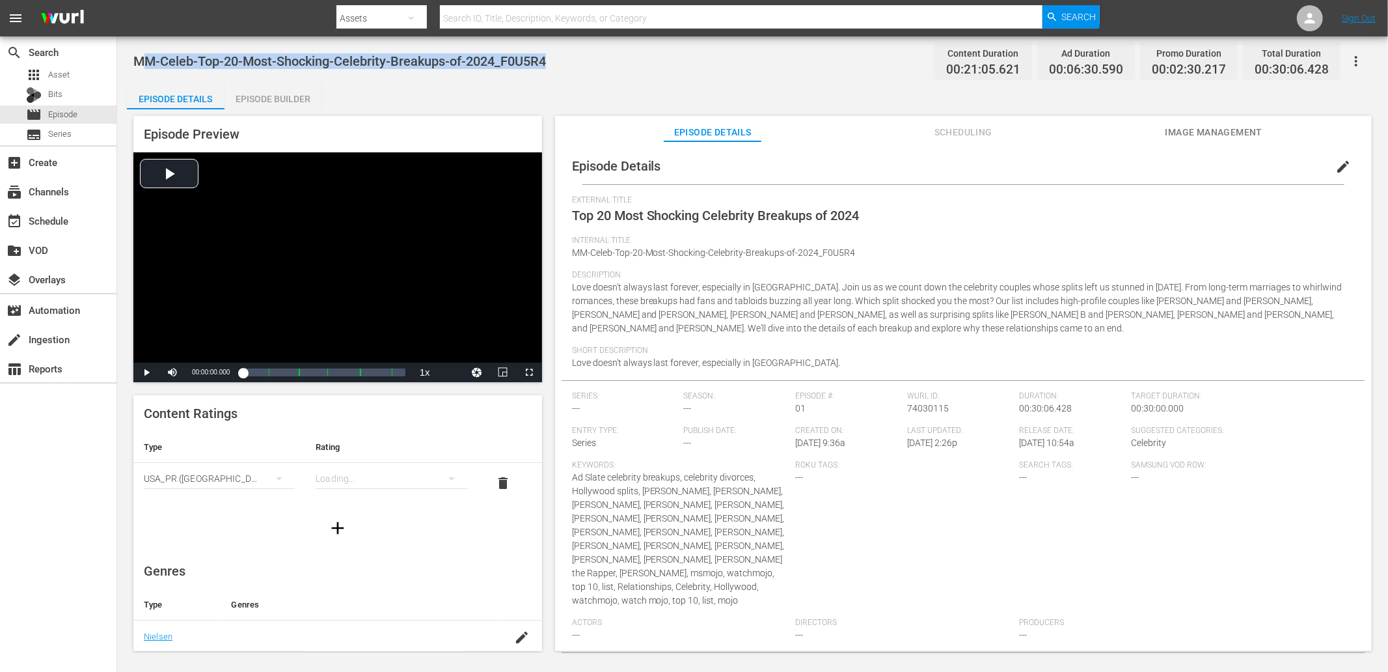
drag, startPoint x: 569, startPoint y: 61, endPoint x: 142, endPoint y: 51, distance: 427.1
click at [142, 51] on div "MM-Celeb-Top-20-Most-Shocking-Celebrity-Breakups-of-2024_F0U5R4 Content Duratio…" at bounding box center [752, 60] width 1239 height 29
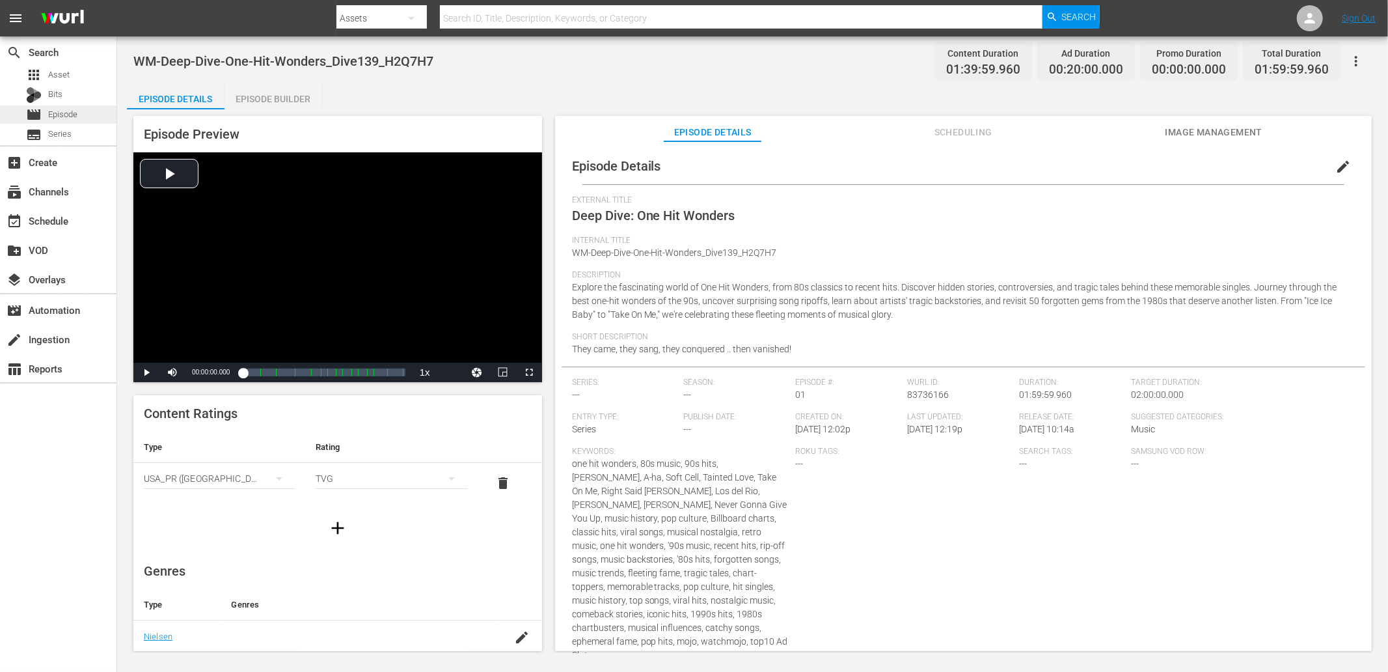
click at [72, 115] on span "Episode" at bounding box center [62, 114] width 29 height 13
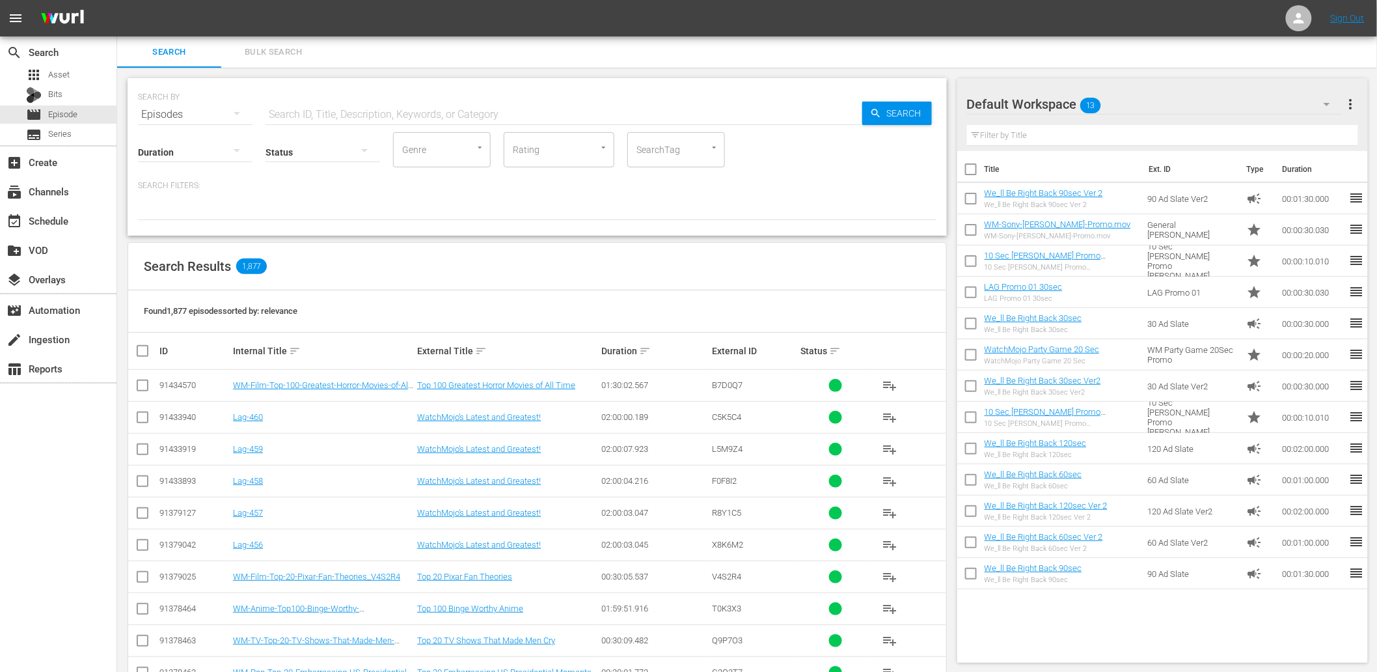
click at [347, 107] on input "text" at bounding box center [564, 114] width 597 height 31
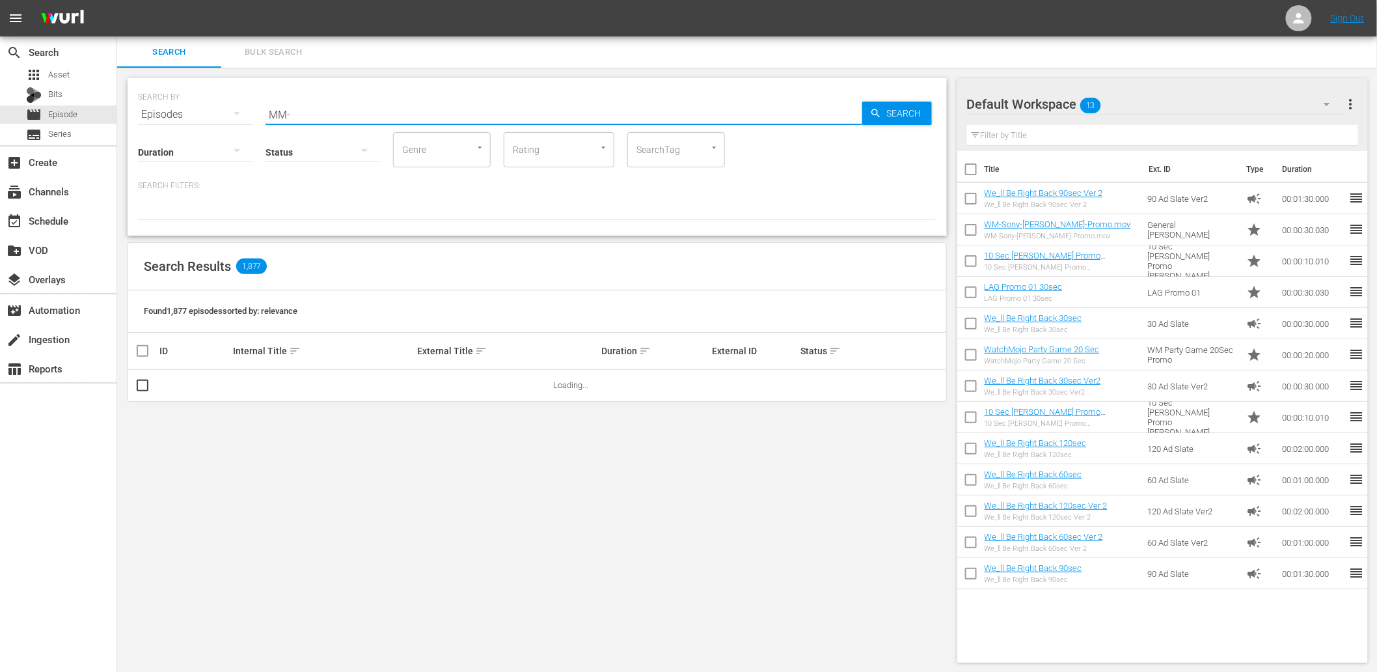
type input "MM-LAG"
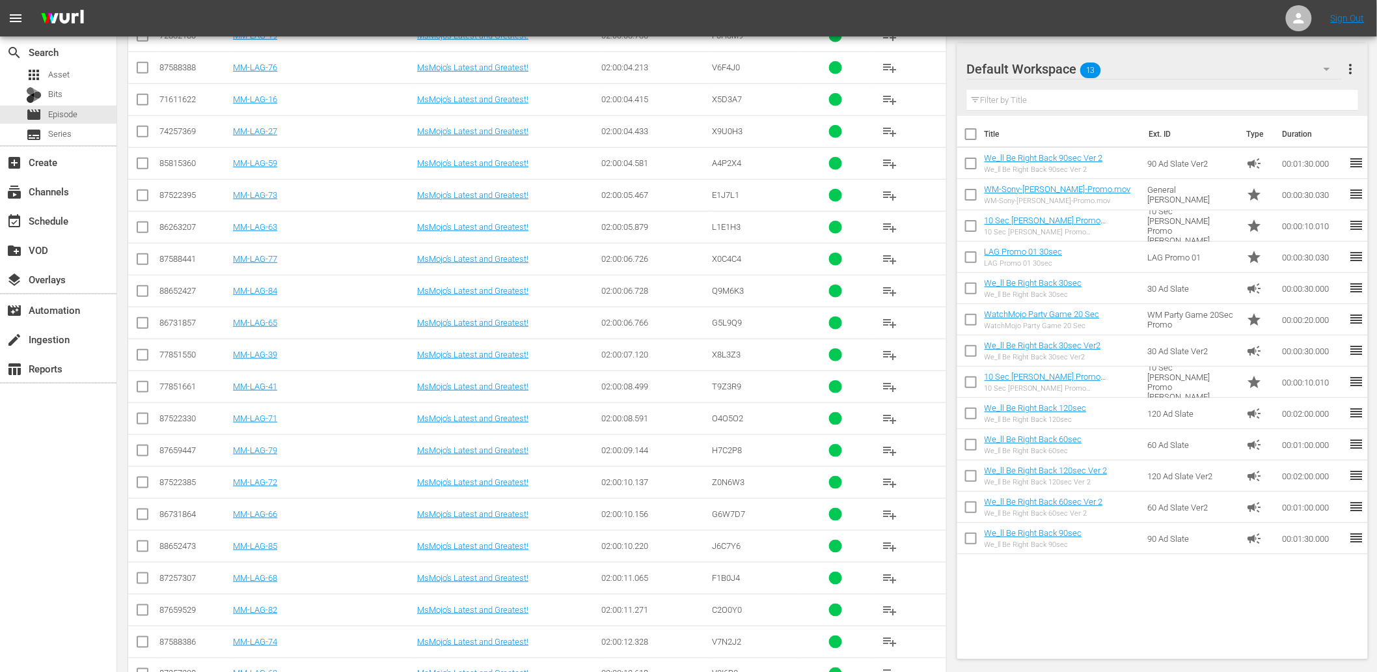
scroll to position [2406, 0]
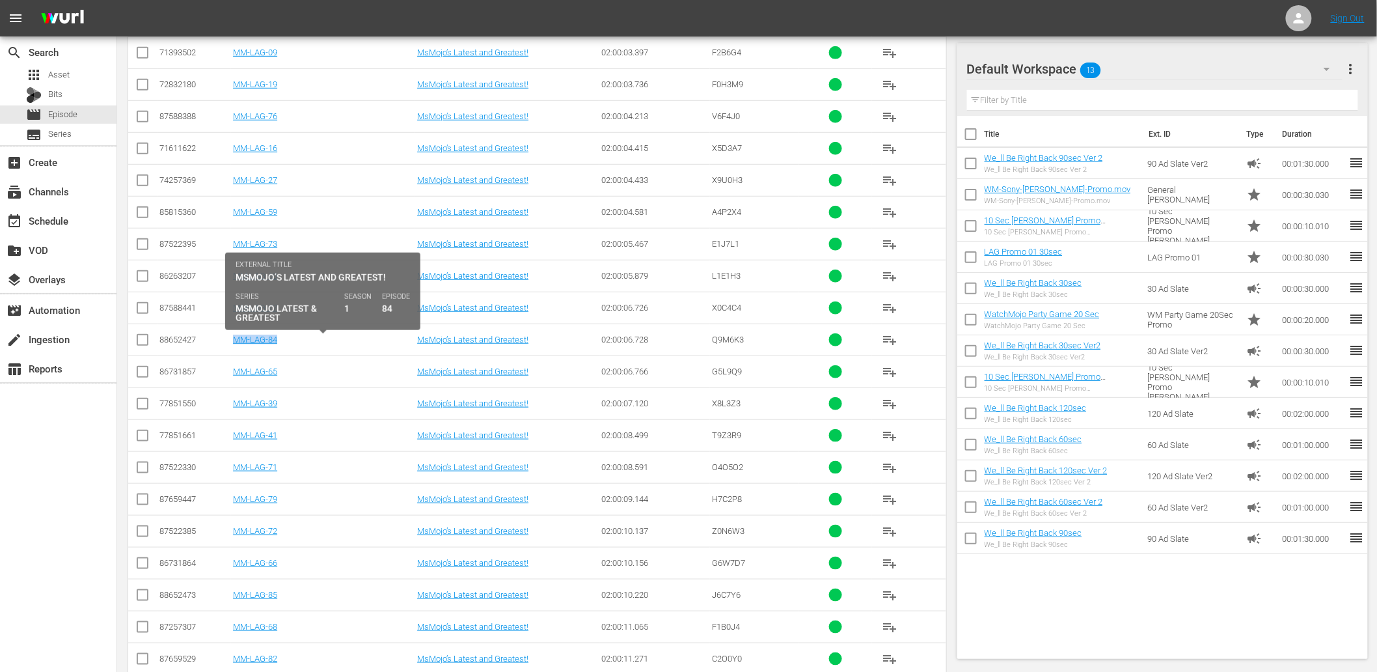
drag, startPoint x: 289, startPoint y: 348, endPoint x: 225, endPoint y: 348, distance: 63.8
click at [225, 348] on tr "88652427 MM-LAG-84 MsMojo’s Latest and Greatest! 02:00:06.728 Q9M6K3 playlist_a…" at bounding box center [537, 339] width 818 height 32
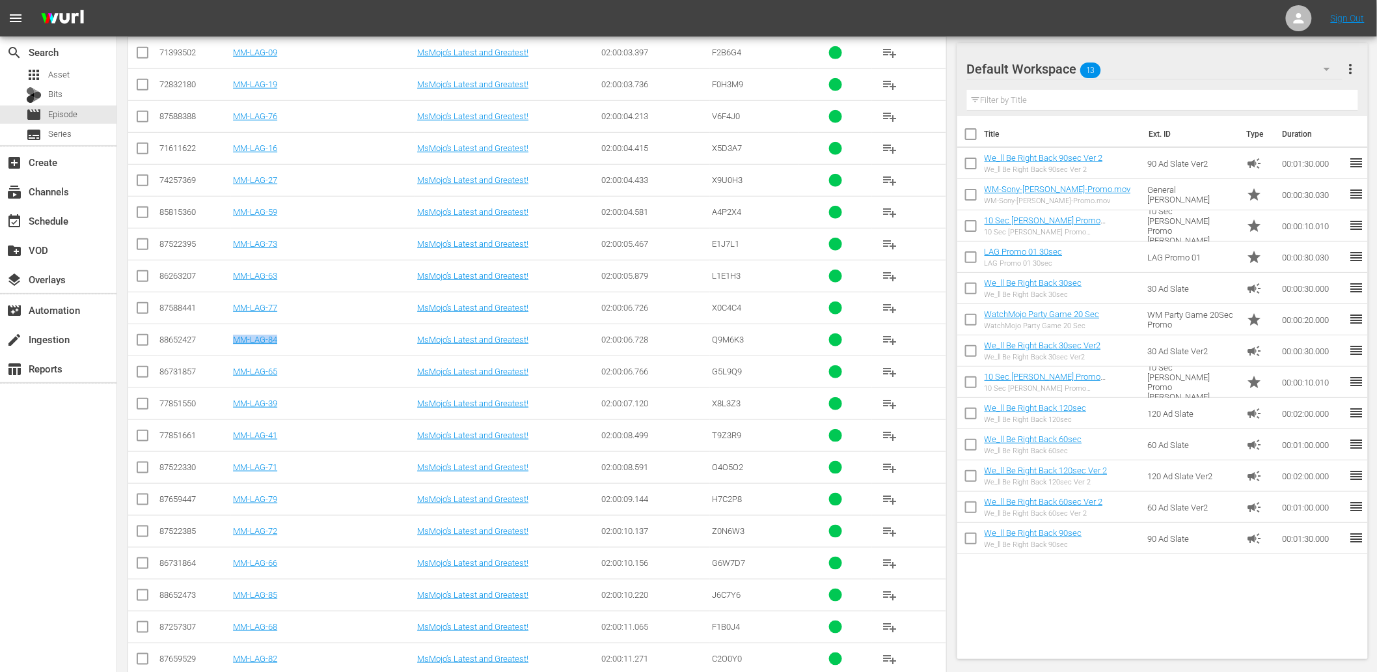
copy link "MM-LAG-84"
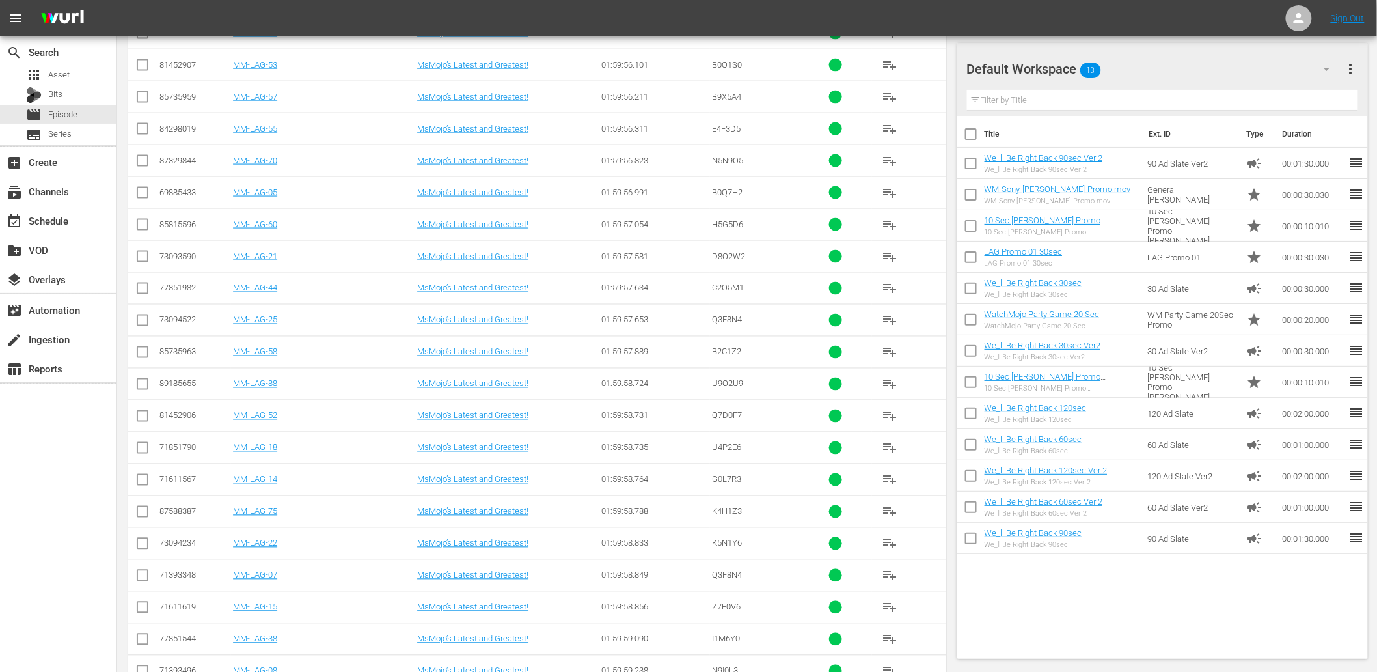
scroll to position [670, 0]
drag, startPoint x: 305, startPoint y: 268, endPoint x: 238, endPoint y: 261, distance: 66.8
click at [238, 261] on td "MM-LAG-70" at bounding box center [323, 257] width 184 height 32
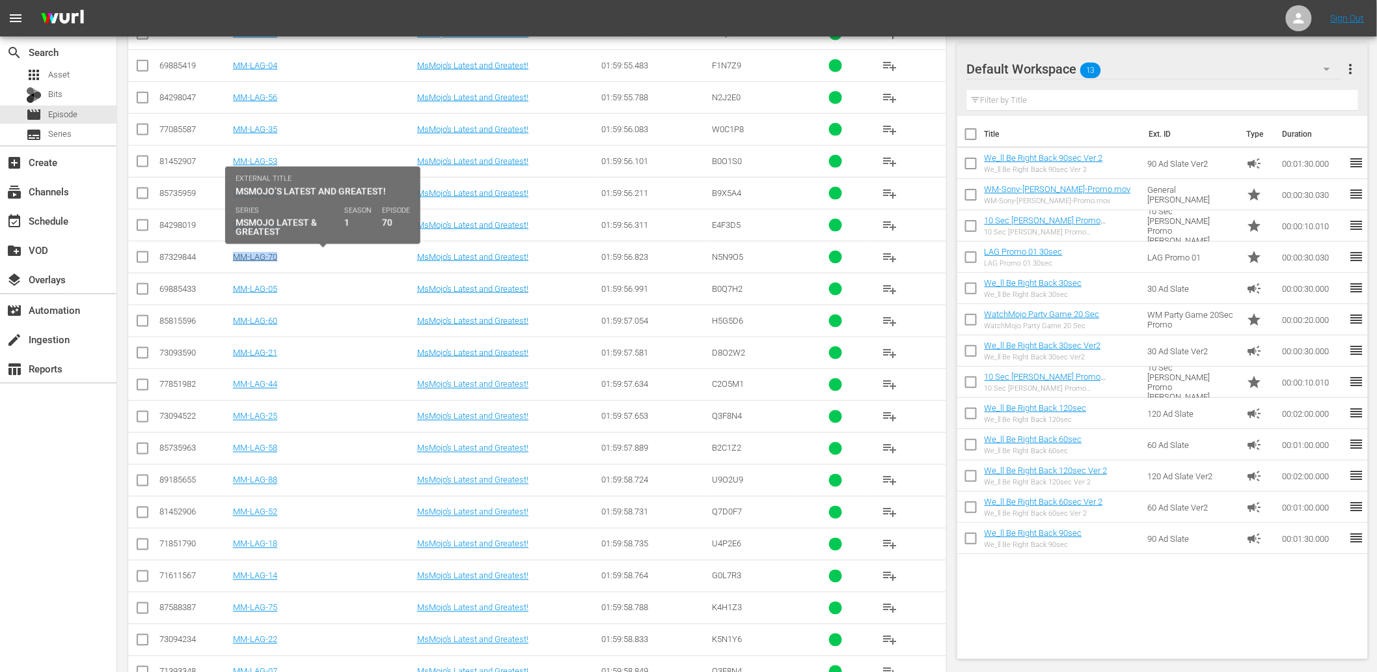
copy link "MM-LAG-70"
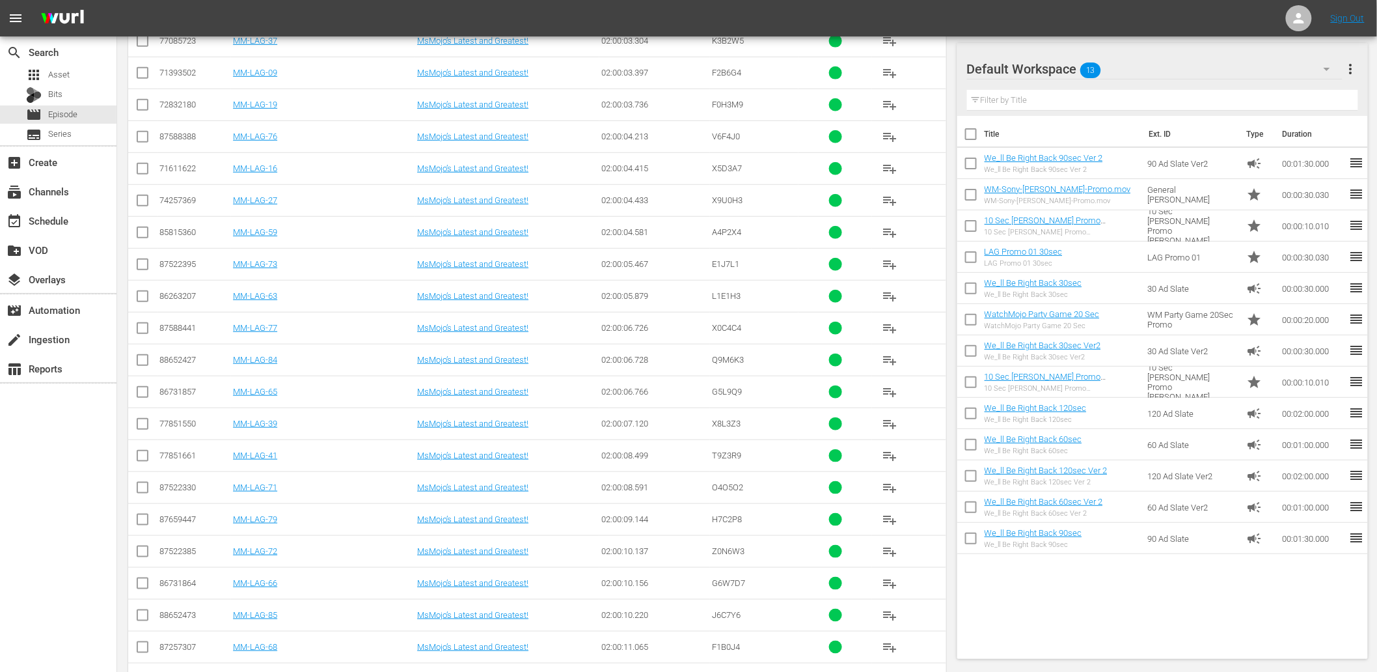
scroll to position [2598, 0]
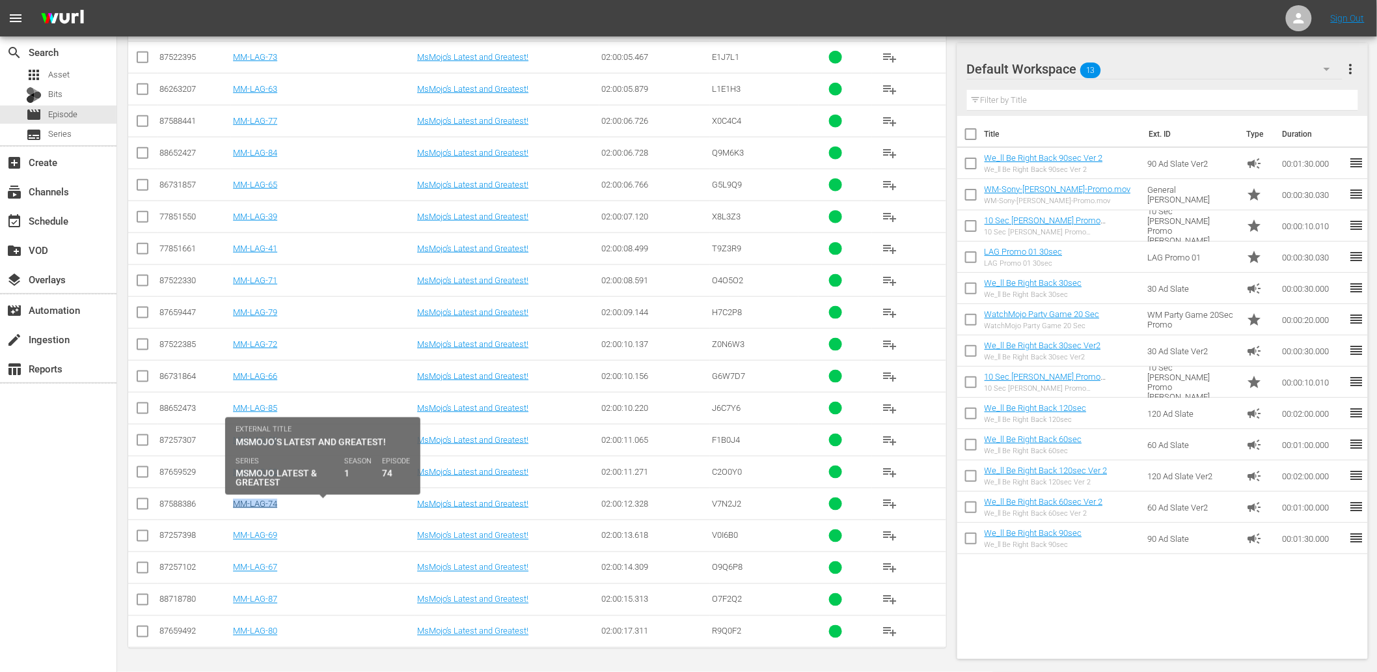
drag, startPoint x: 301, startPoint y: 502, endPoint x: 232, endPoint y: 504, distance: 69.0
click at [233, 503] on div "MM-LAG-74" at bounding box center [323, 504] width 180 height 10
copy link "MM-LAG-74"
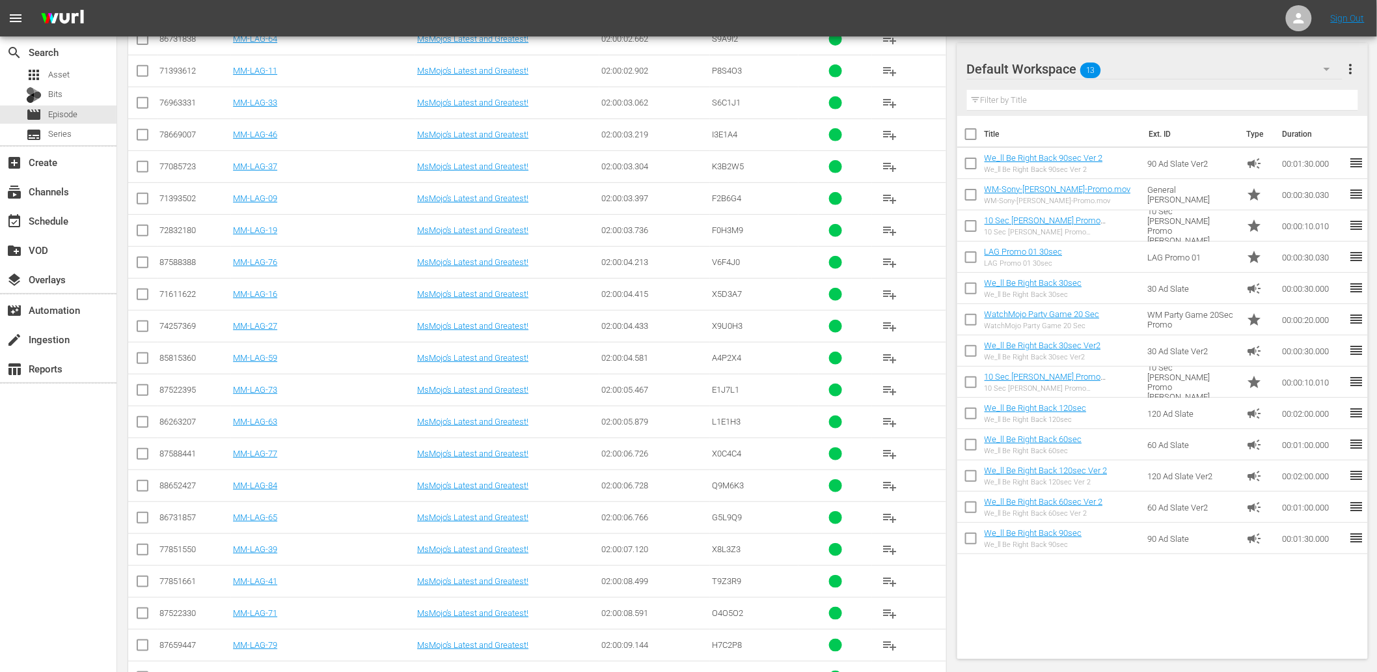
scroll to position [2019, 0]
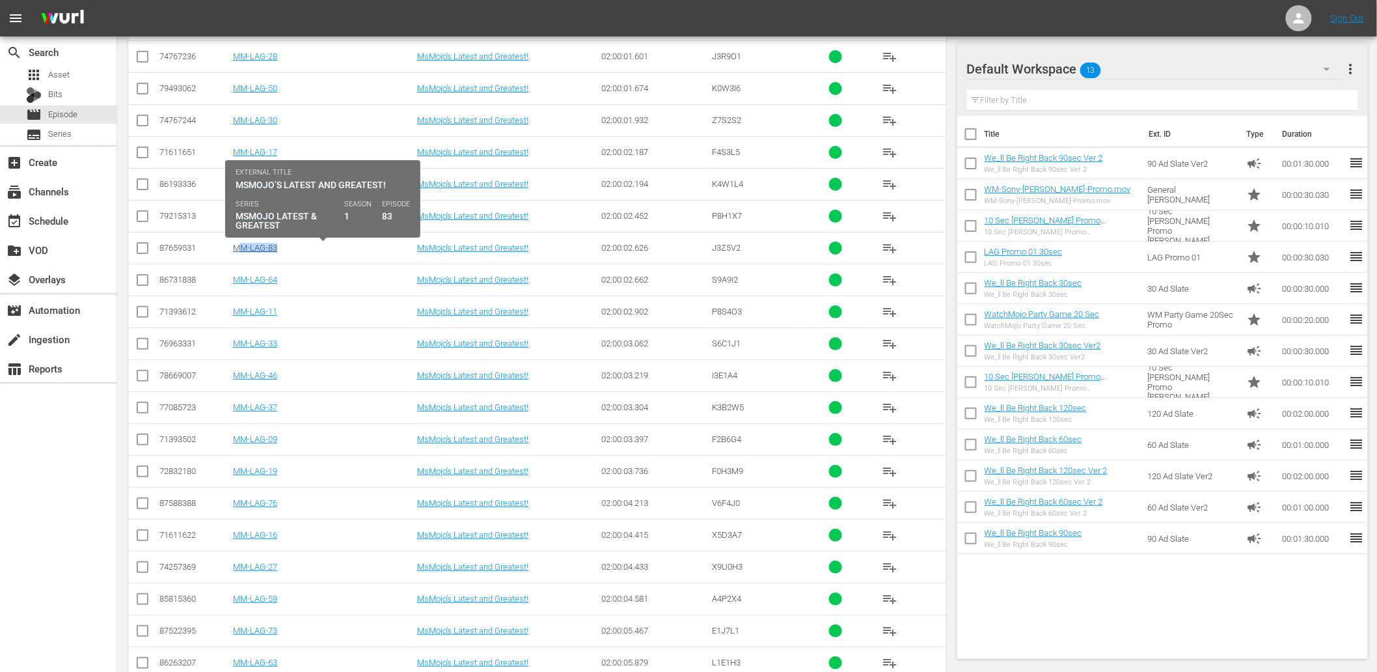
drag, startPoint x: 309, startPoint y: 254, endPoint x: 243, endPoint y: 252, distance: 65.1
click at [243, 252] on div "MM-LAG-83" at bounding box center [323, 248] width 180 height 10
copy link "MM-LAG-83"
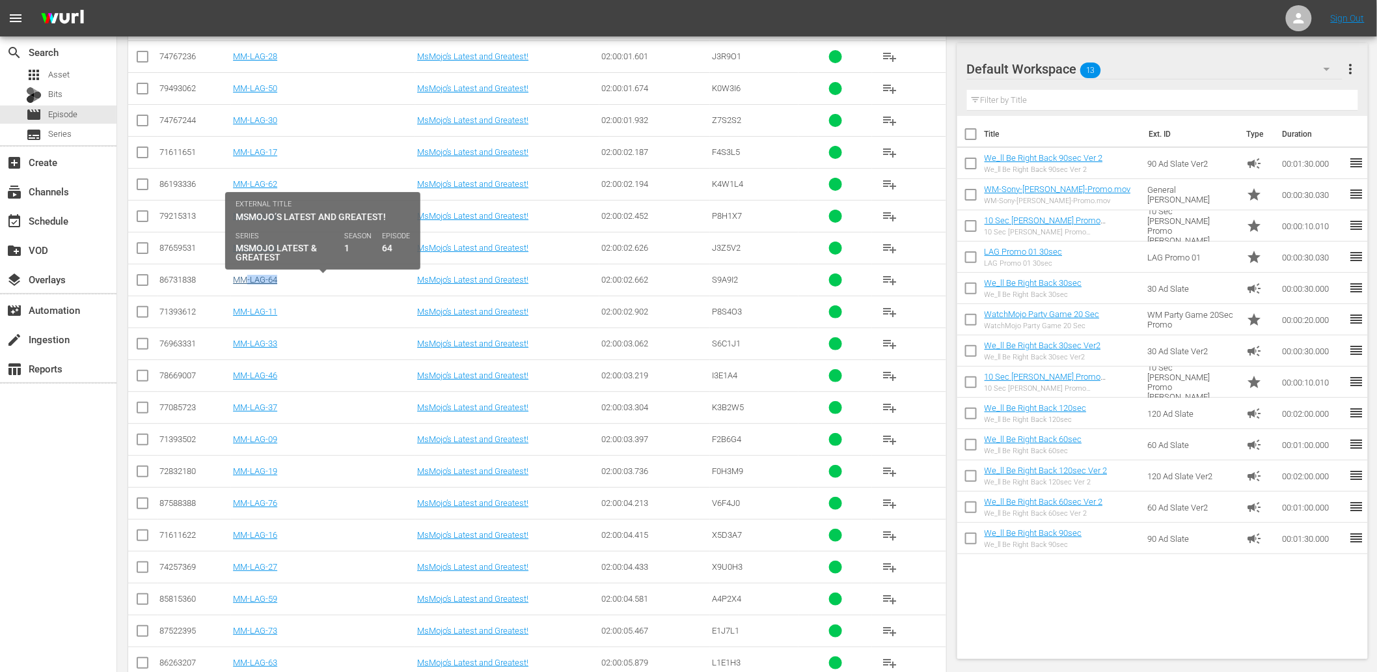
drag, startPoint x: 296, startPoint y: 283, endPoint x: 245, endPoint y: 286, distance: 50.9
click at [245, 284] on div "MM-LAG-64" at bounding box center [323, 280] width 180 height 10
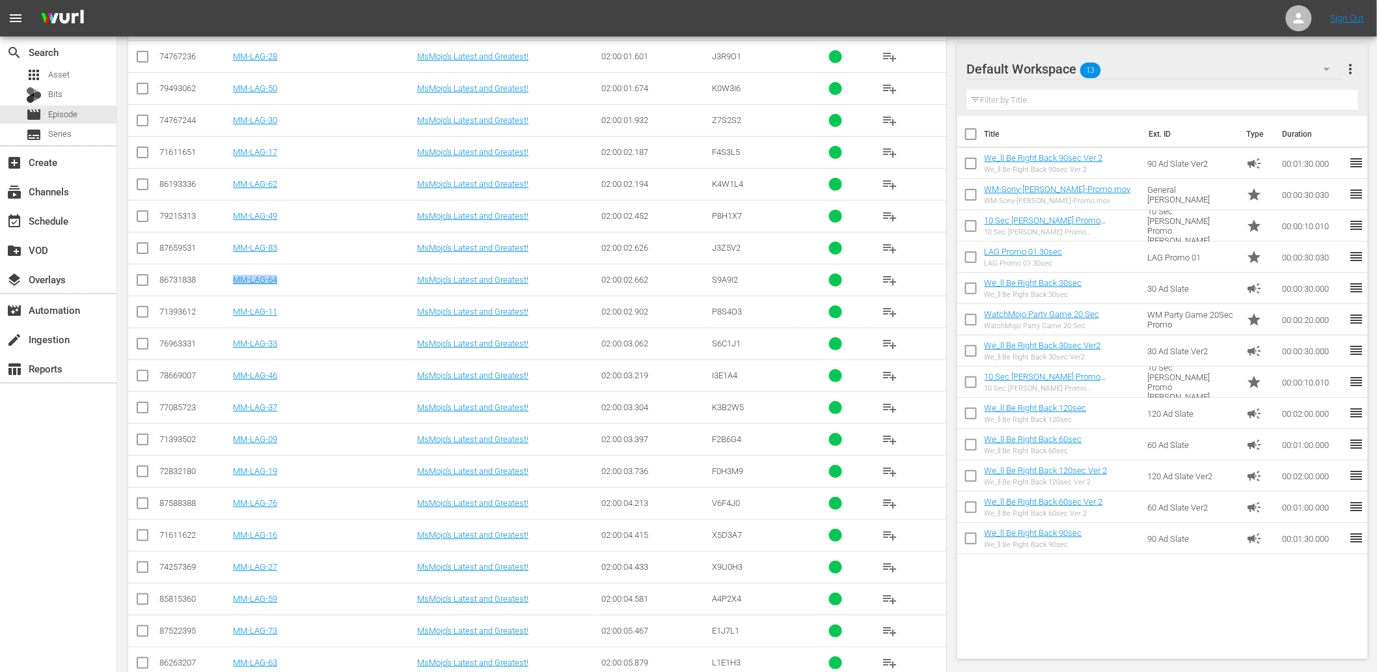
copy link "MM-LAG-64"
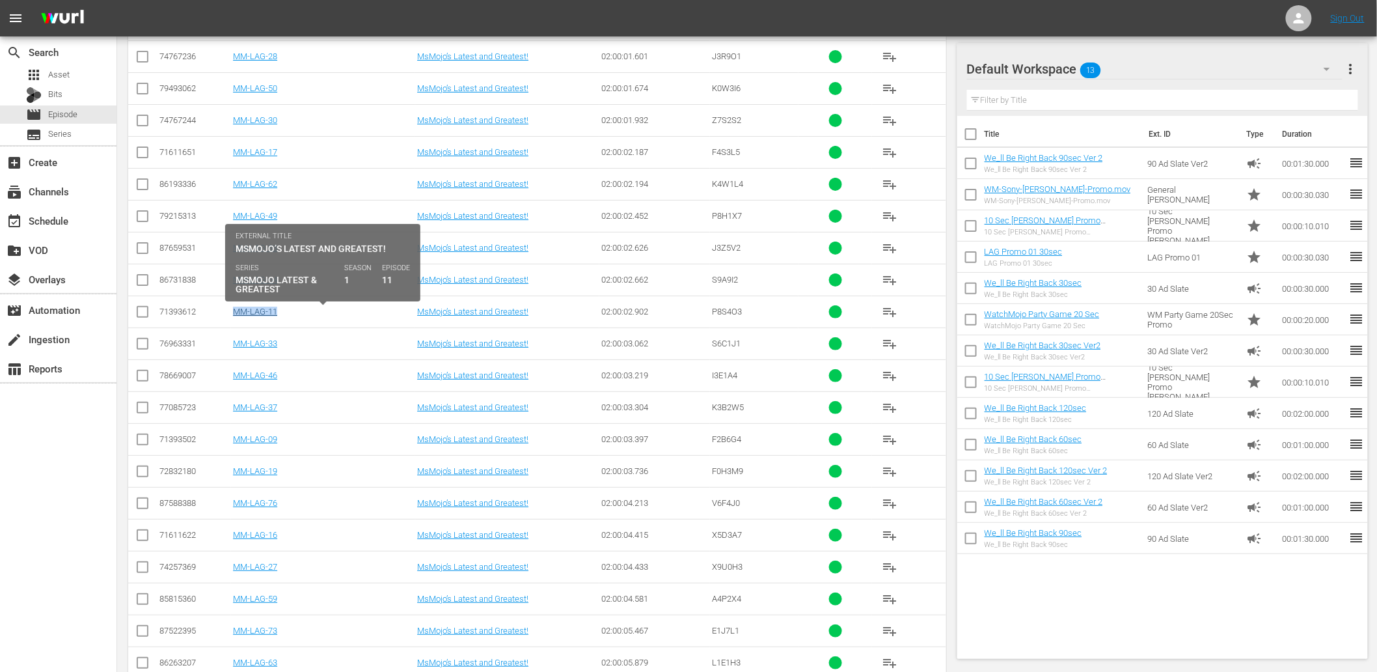
drag, startPoint x: 293, startPoint y: 319, endPoint x: 235, endPoint y: 319, distance: 57.9
click at [235, 316] on div "MM-LAG-11" at bounding box center [323, 312] width 180 height 10
copy link "MM-LAG-11"
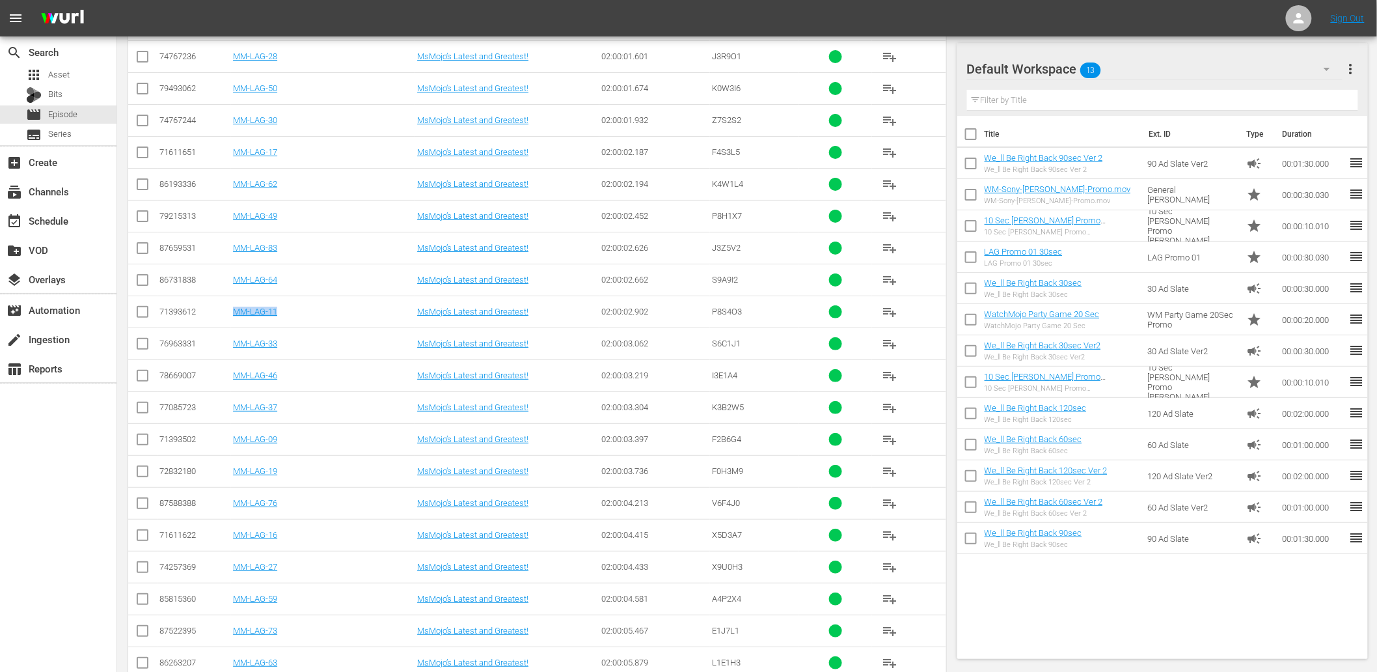
scroll to position [1537, 0]
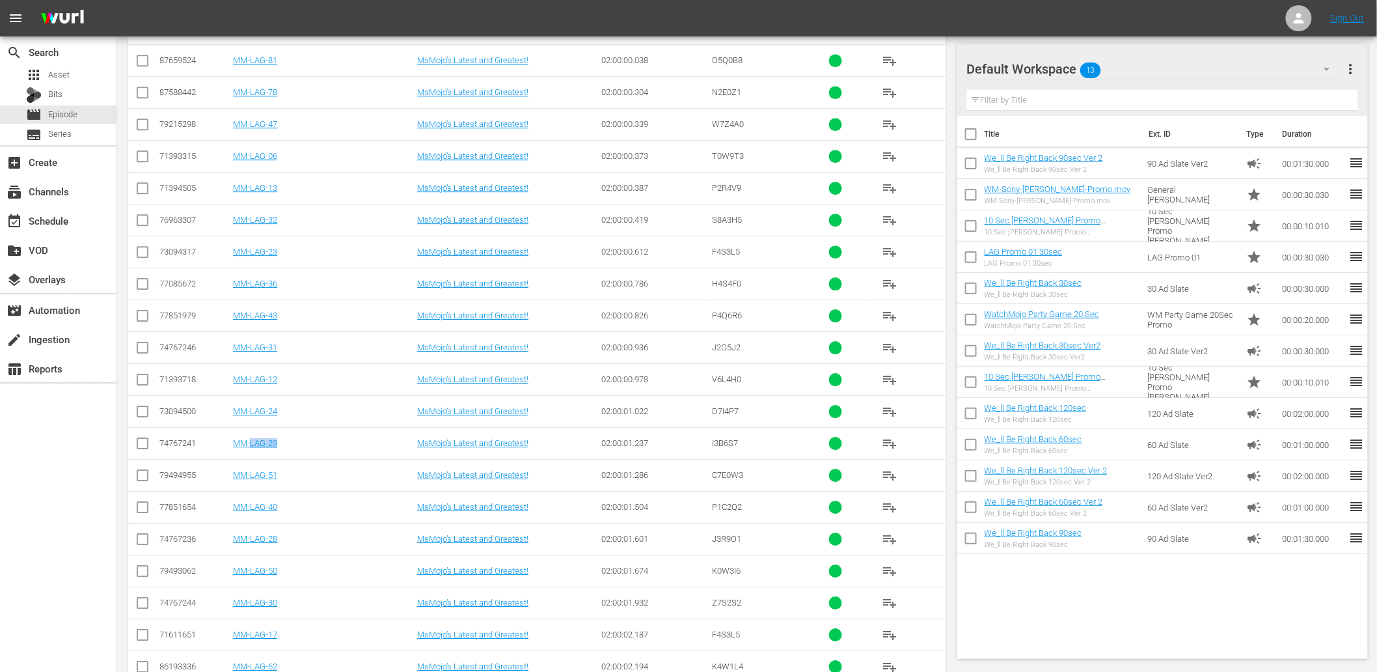
drag, startPoint x: 285, startPoint y: 452, endPoint x: 249, endPoint y: 456, distance: 36.0
click at [249, 456] on td "MM-LAG-29" at bounding box center [323, 443] width 184 height 32
drag, startPoint x: 264, startPoint y: 489, endPoint x: 238, endPoint y: 497, distance: 26.8
click at [238, 497] on tbody "88718775 MM-LAG-86 MsMojo’s Latest and Greatest! 01:59:40.733 Z0F5Y4 playlist_a…" at bounding box center [537, 268] width 818 height 2870
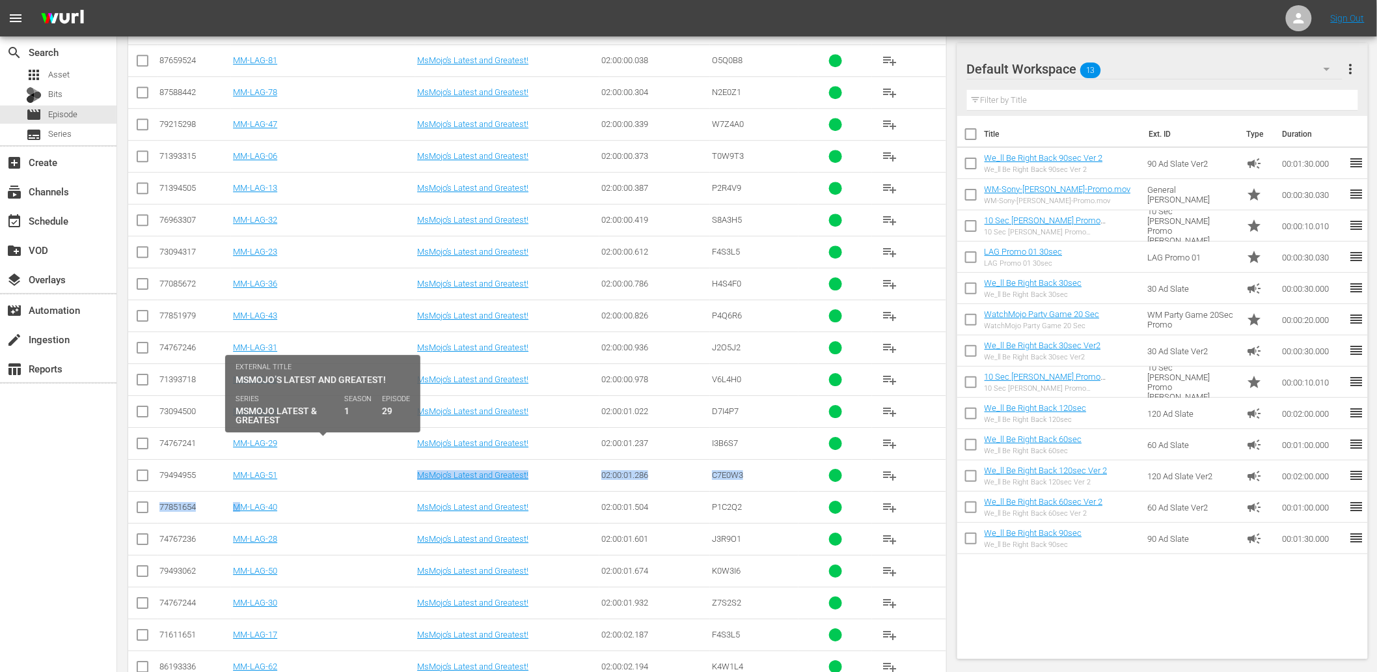
scroll to position [1489, 0]
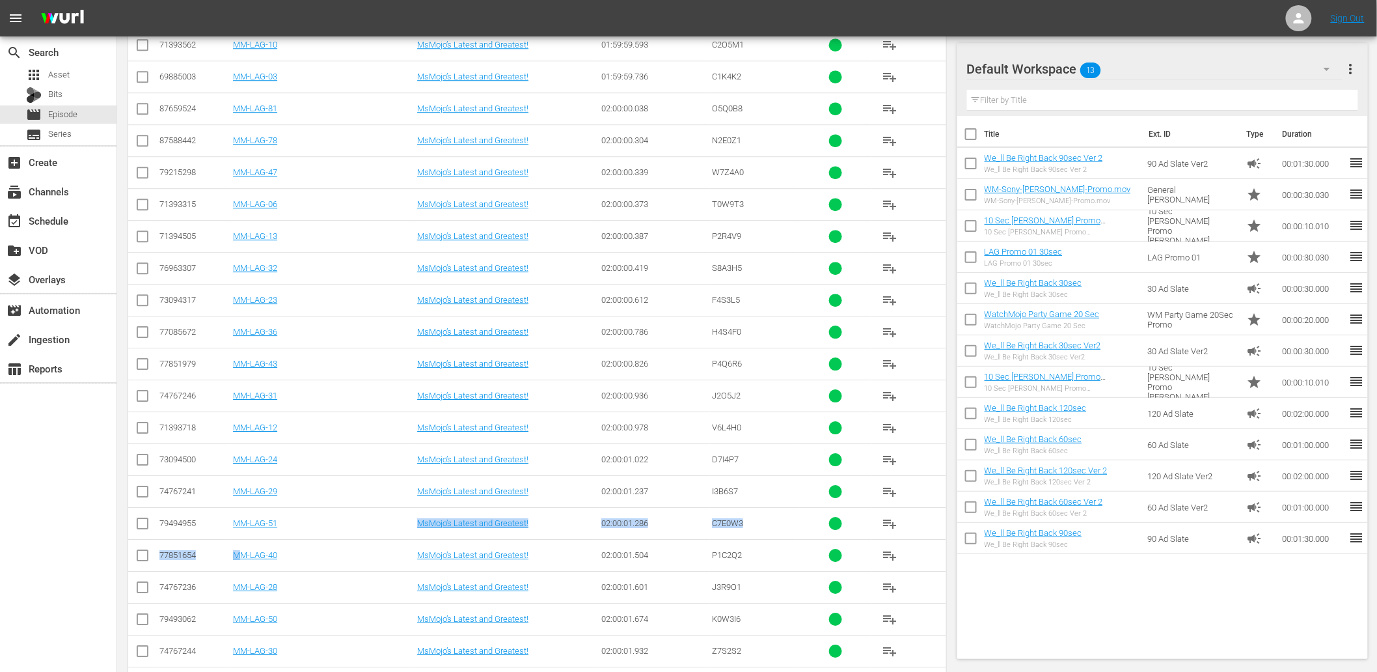
click at [359, 519] on td "MM-LAG-51" at bounding box center [323, 523] width 184 height 32
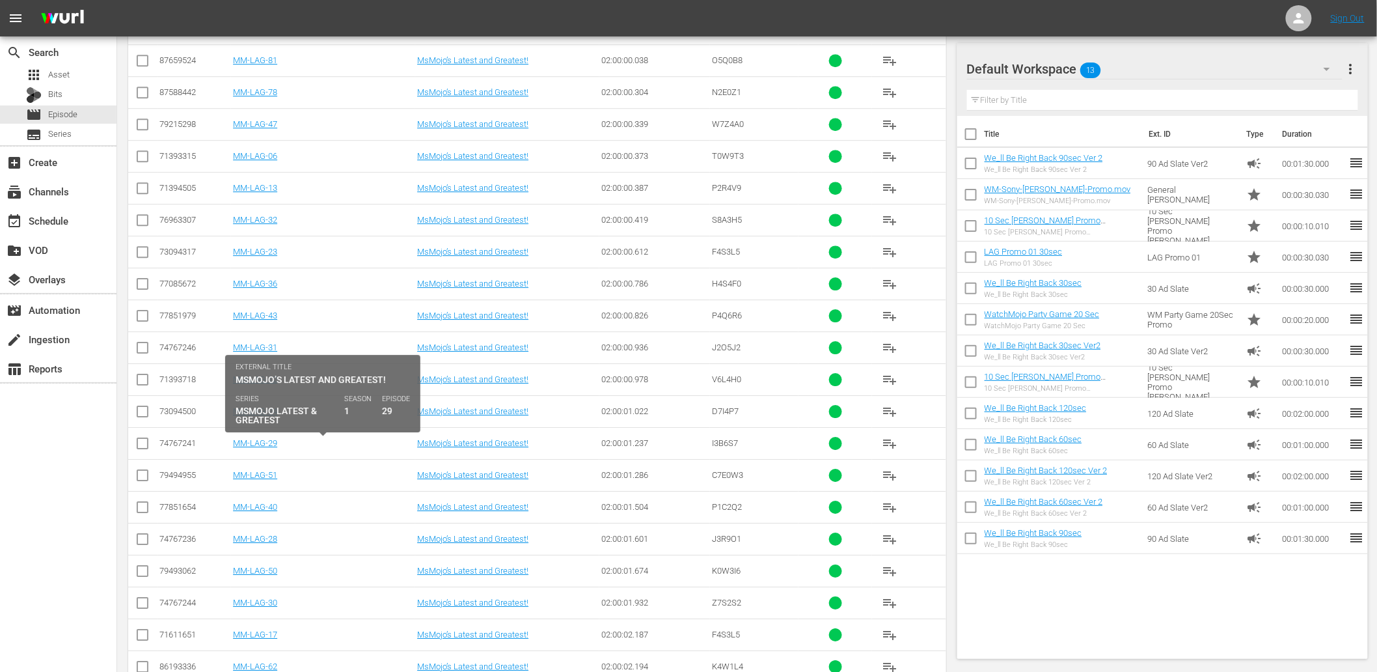
click at [297, 465] on tbody "88718775 MM-LAG-86 MsMojo’s Latest and Greatest! 01:59:40.733 Z0F5Y4 playlist_a…" at bounding box center [537, 268] width 818 height 2870
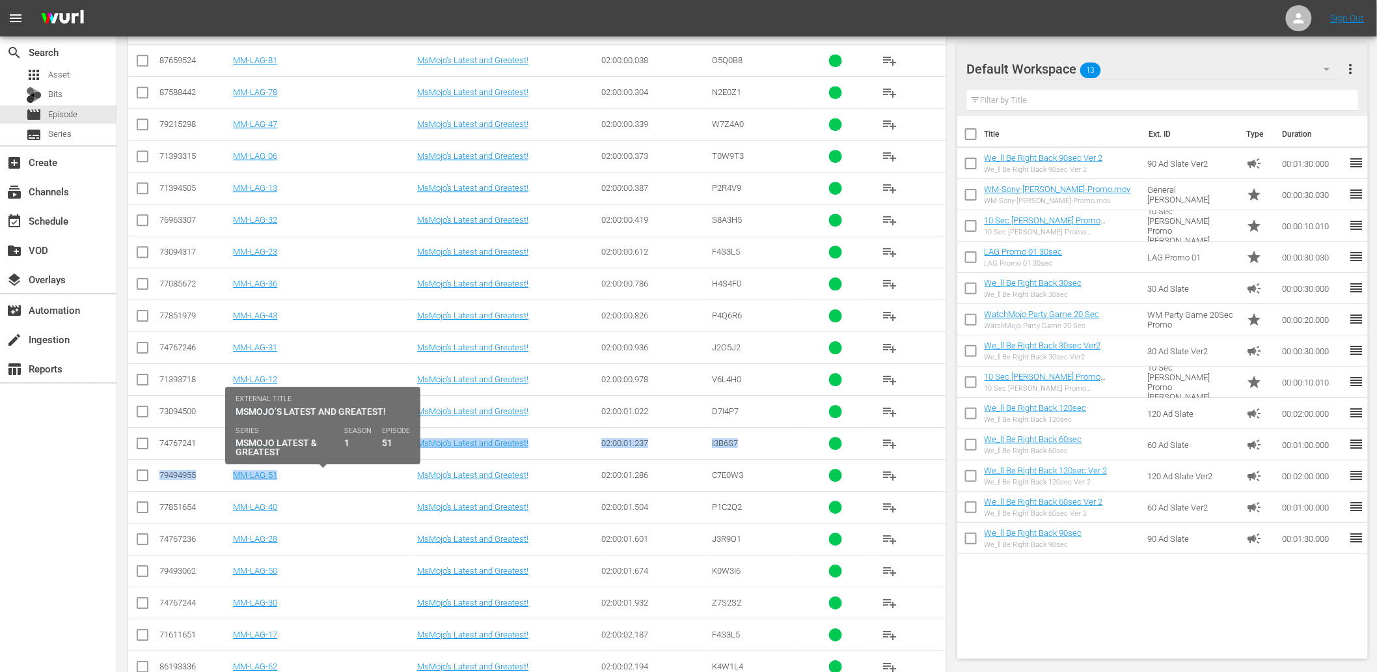
click at [294, 480] on div "MM-LAG-51" at bounding box center [323, 475] width 180 height 10
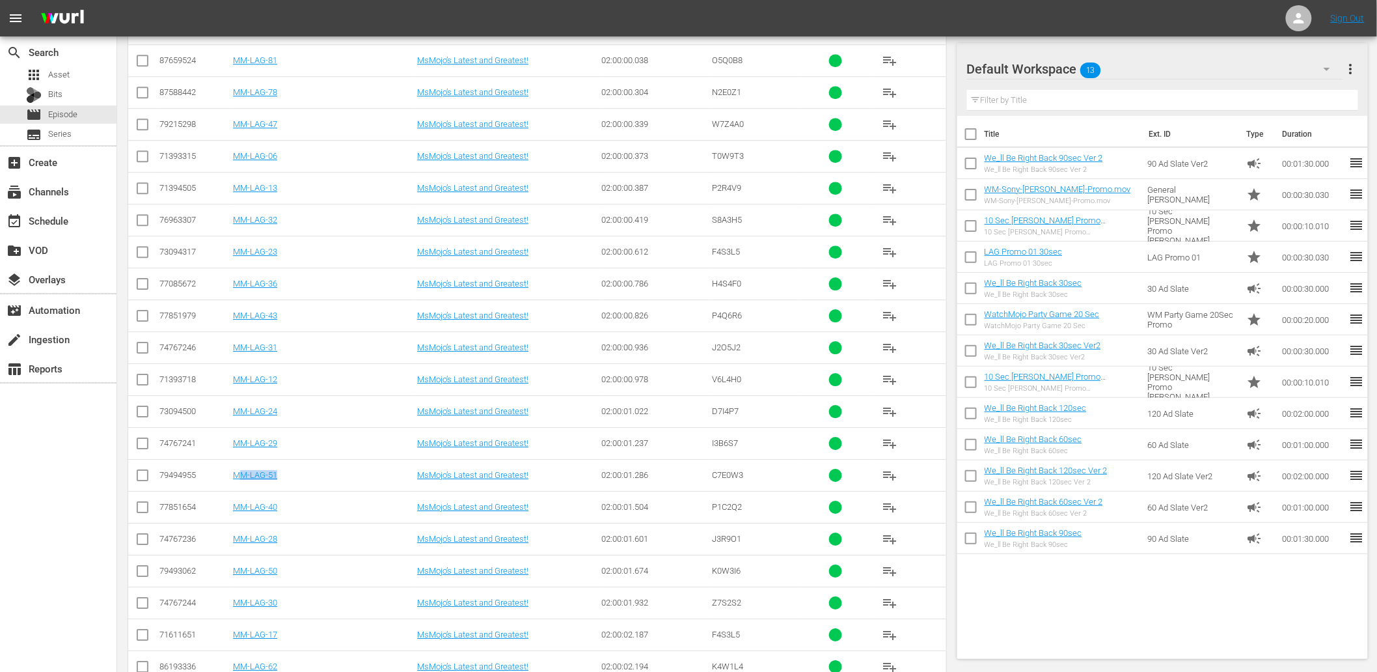
drag, startPoint x: 327, startPoint y: 482, endPoint x: 242, endPoint y: 490, distance: 85.0
click at [242, 490] on td "MM-LAG-51" at bounding box center [323, 475] width 184 height 32
copy link "MM-LAG-51"
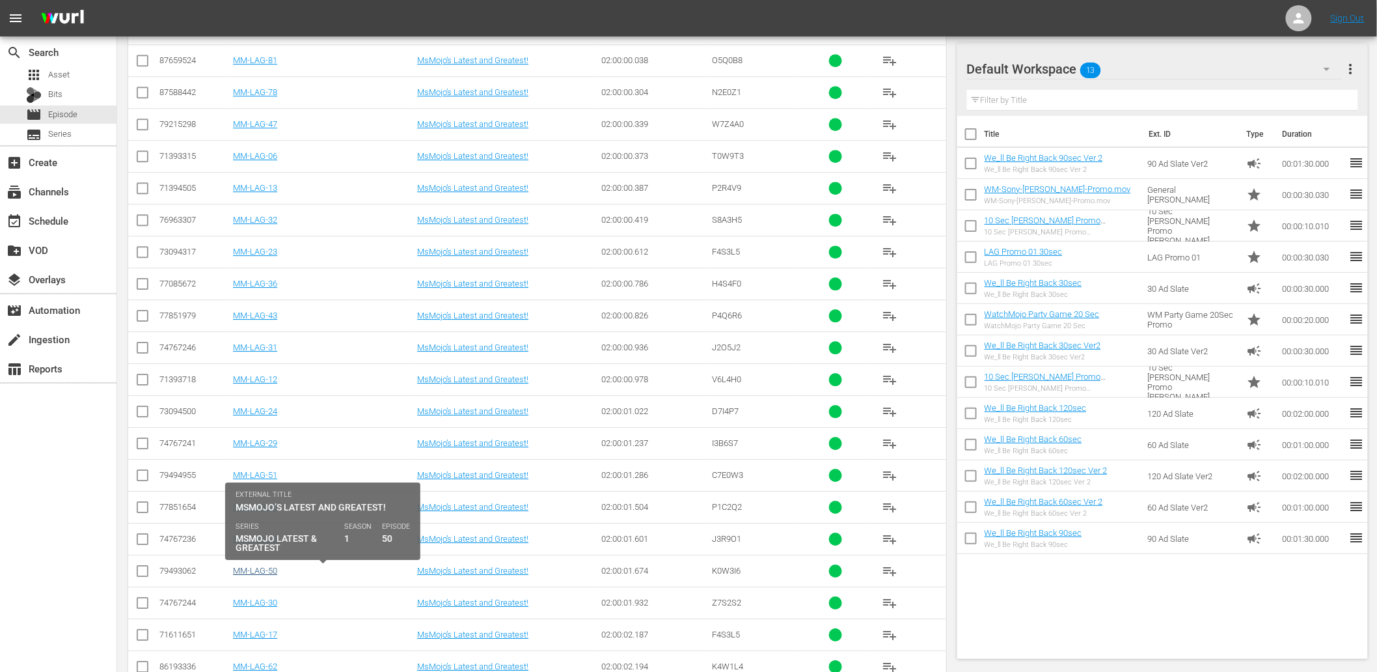
drag, startPoint x: 282, startPoint y: 575, endPoint x: 275, endPoint y: 575, distance: 7.2
click at [275, 575] on div "MM-LAG-50" at bounding box center [323, 571] width 180 height 10
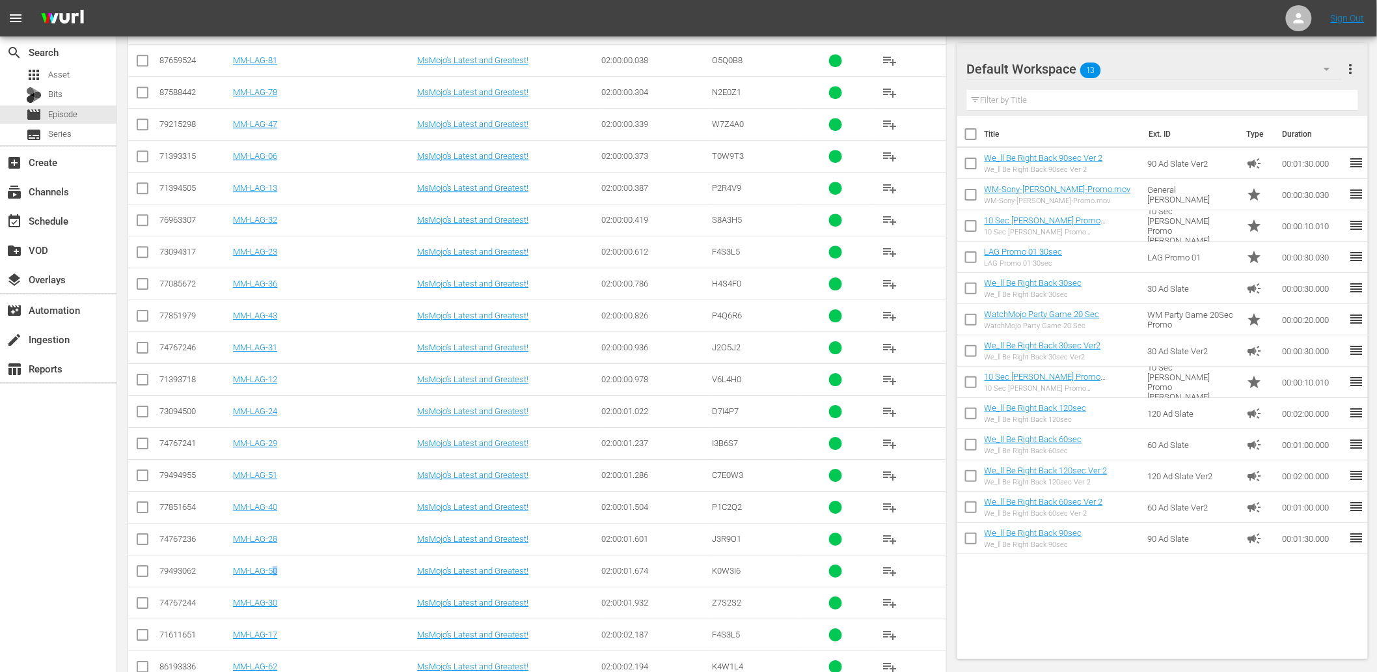
click at [1120, 59] on div "Default Workspace 13" at bounding box center [1155, 69] width 376 height 36
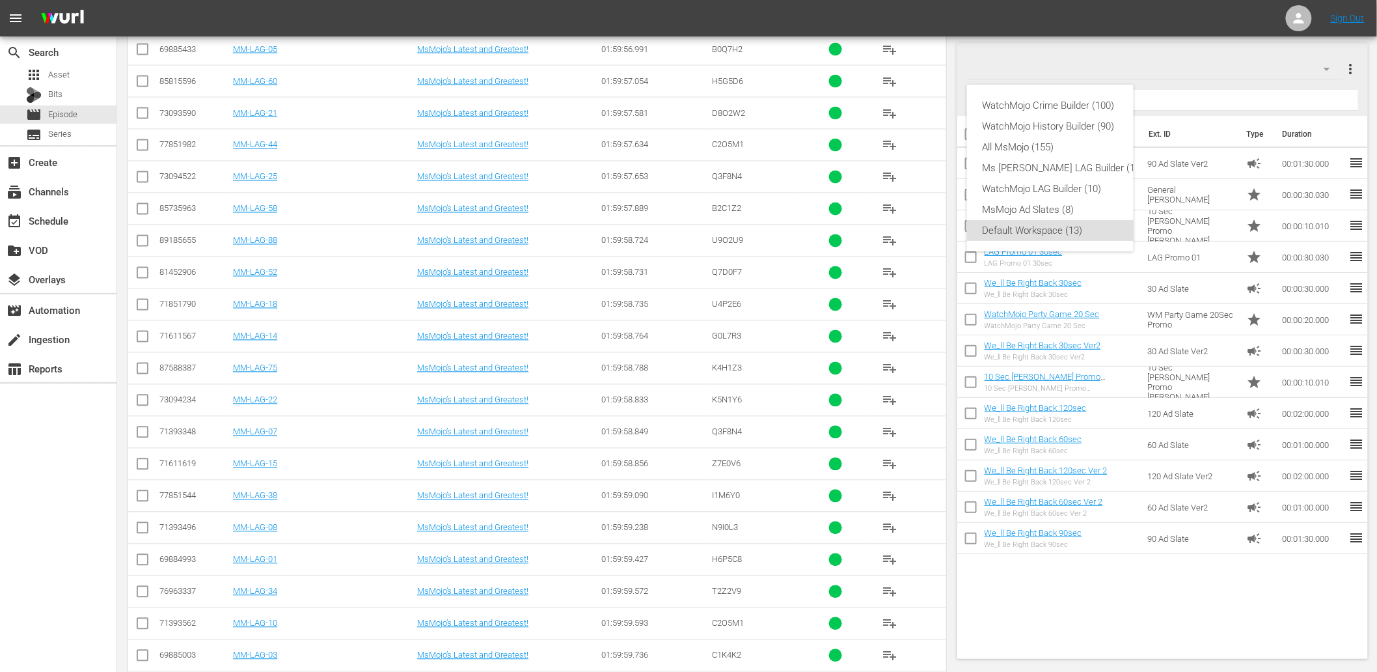
scroll to position [668, 0]
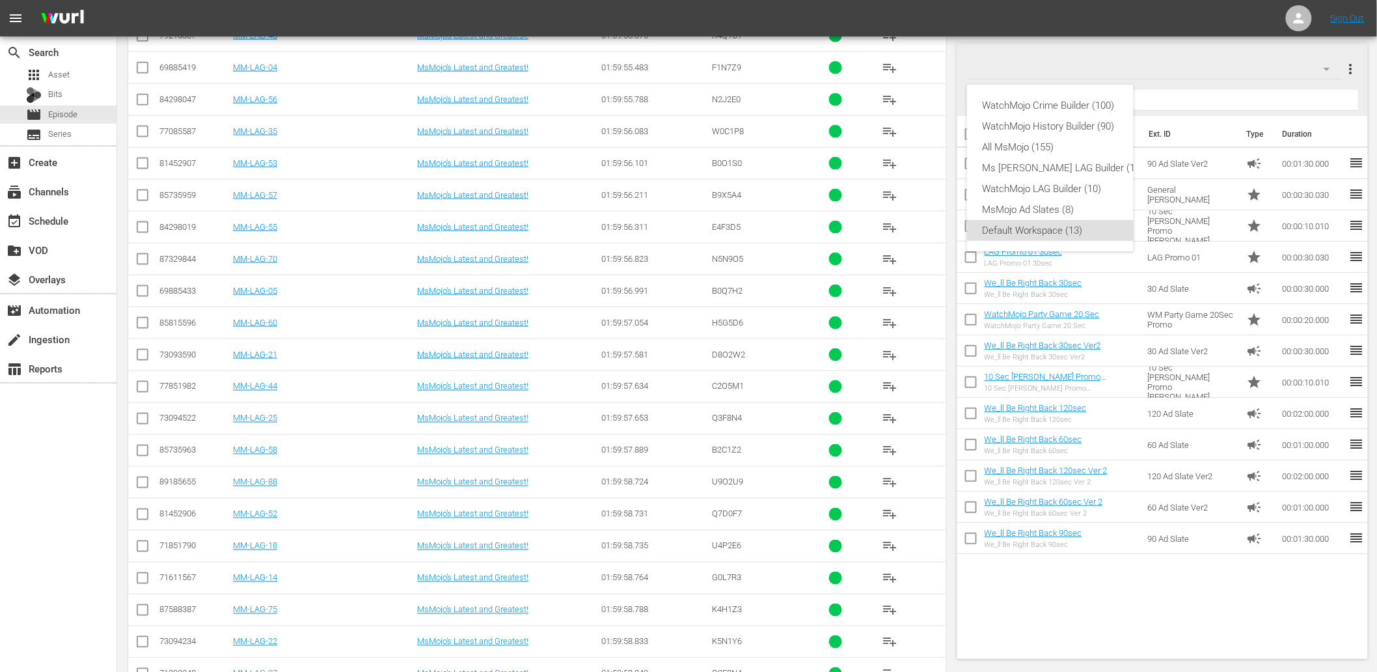
drag, startPoint x: 269, startPoint y: 324, endPoint x: 245, endPoint y: 324, distance: 23.4
click at [245, 324] on div "WatchMojo Crime Builder (100) WatchMojo History Builder (90) All MsMojo (155) M…" at bounding box center [688, 336] width 1377 height 672
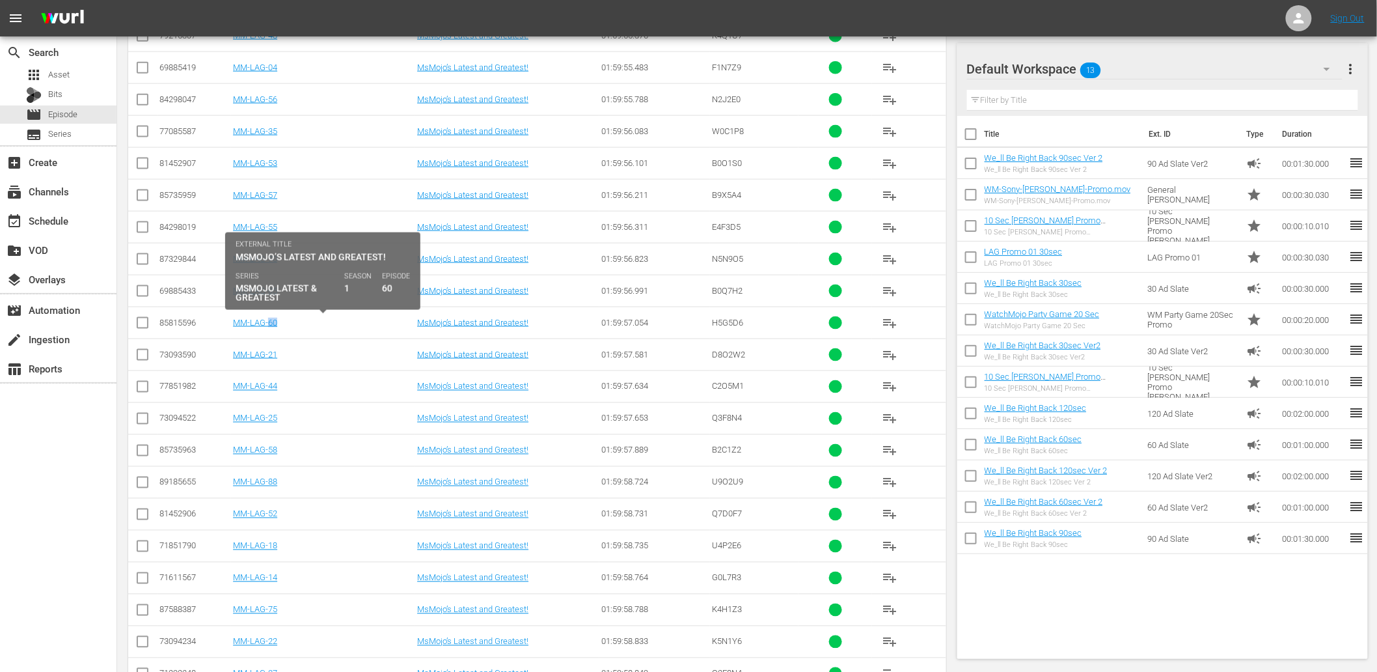
drag, startPoint x: 276, startPoint y: 328, endPoint x: 260, endPoint y: 337, distance: 17.8
click at [260, 335] on td "MM-LAG-60" at bounding box center [323, 323] width 184 height 32
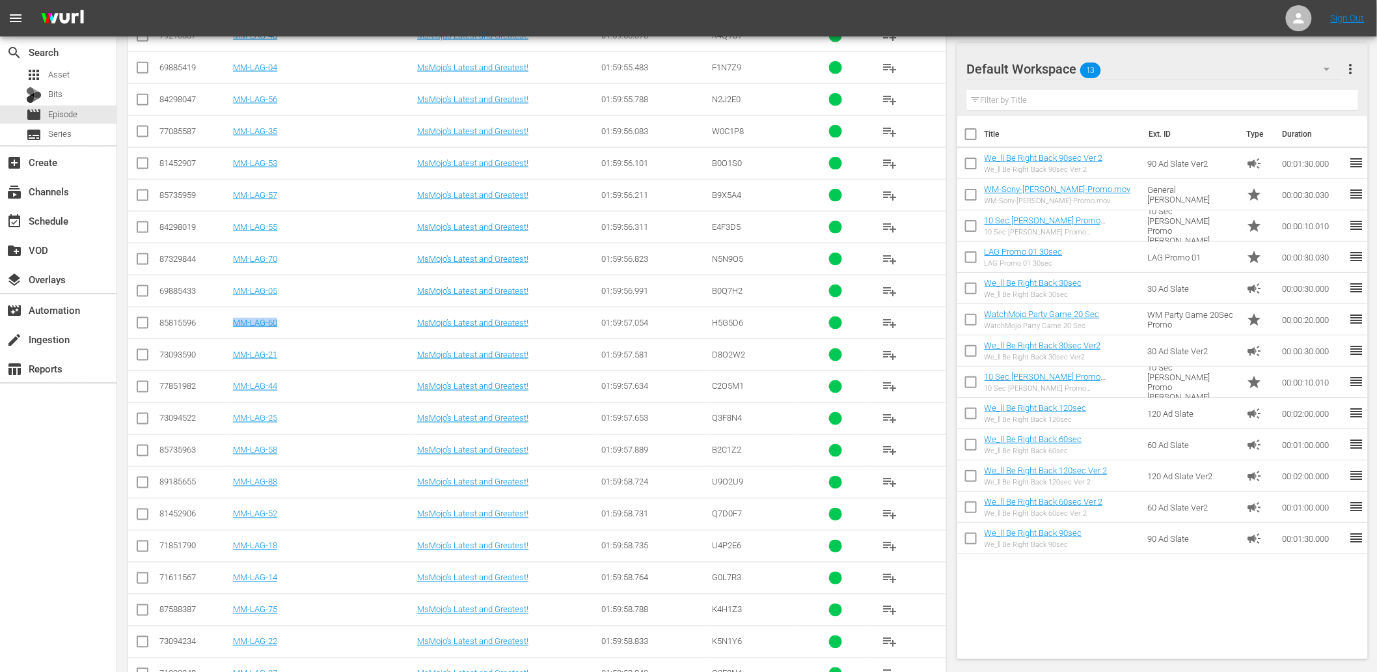
copy link "MM-LAG-60"
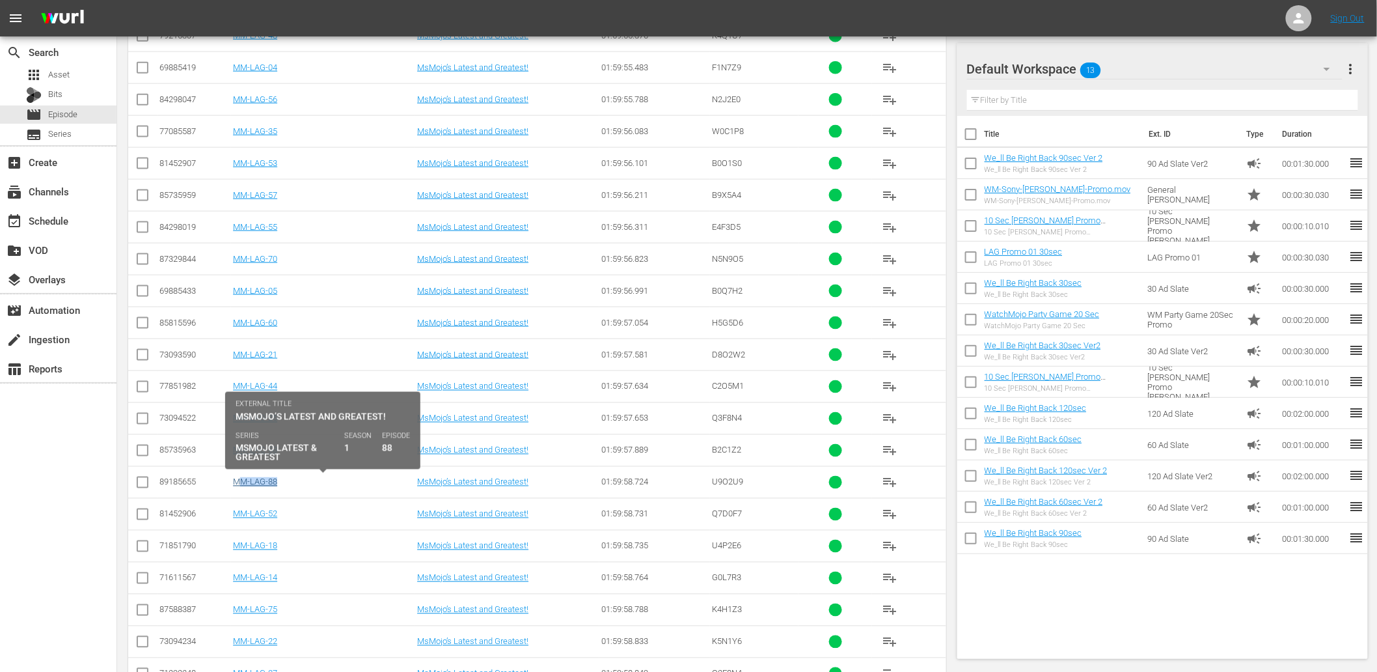
drag, startPoint x: 276, startPoint y: 485, endPoint x: 238, endPoint y: 483, distance: 37.8
click at [238, 483] on td "MM-LAG-88" at bounding box center [323, 482] width 184 height 32
copy link "MM-LAG-88"
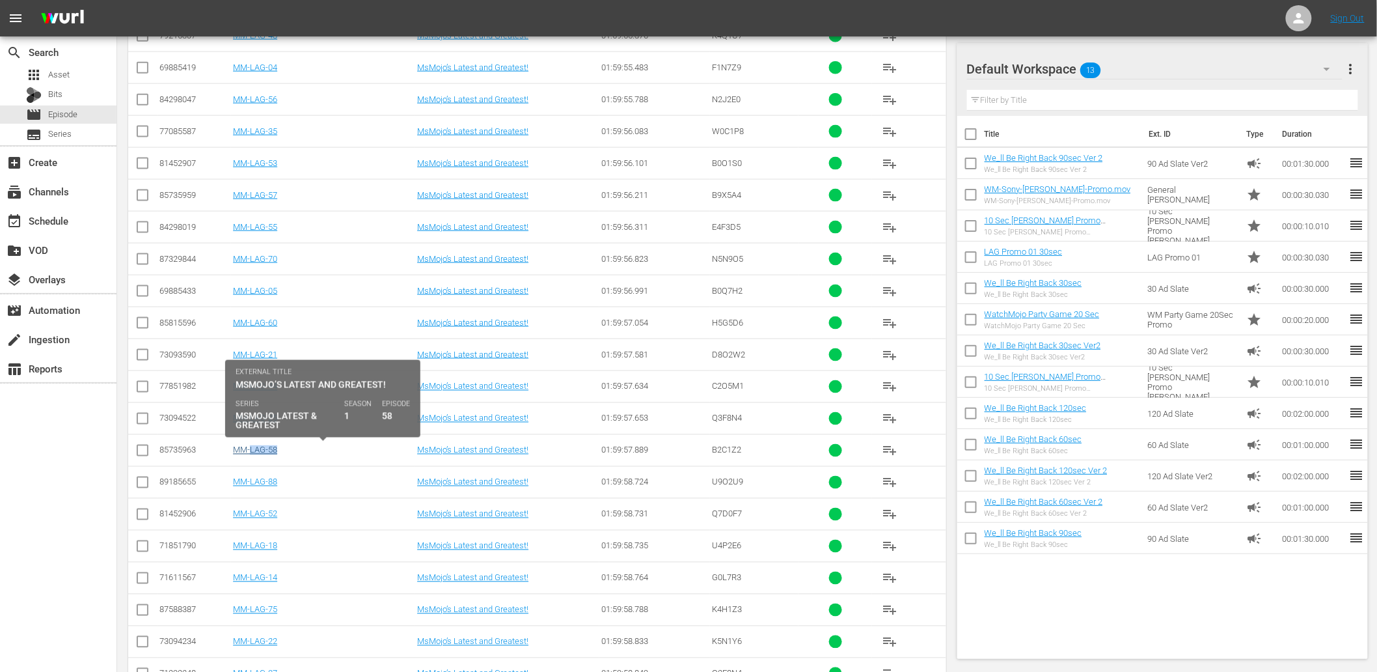
drag, startPoint x: 303, startPoint y: 447, endPoint x: 251, endPoint y: 452, distance: 53.0
click at [251, 452] on div "MM-LAG-58" at bounding box center [323, 450] width 180 height 10
copy link "MM-LAG-58"
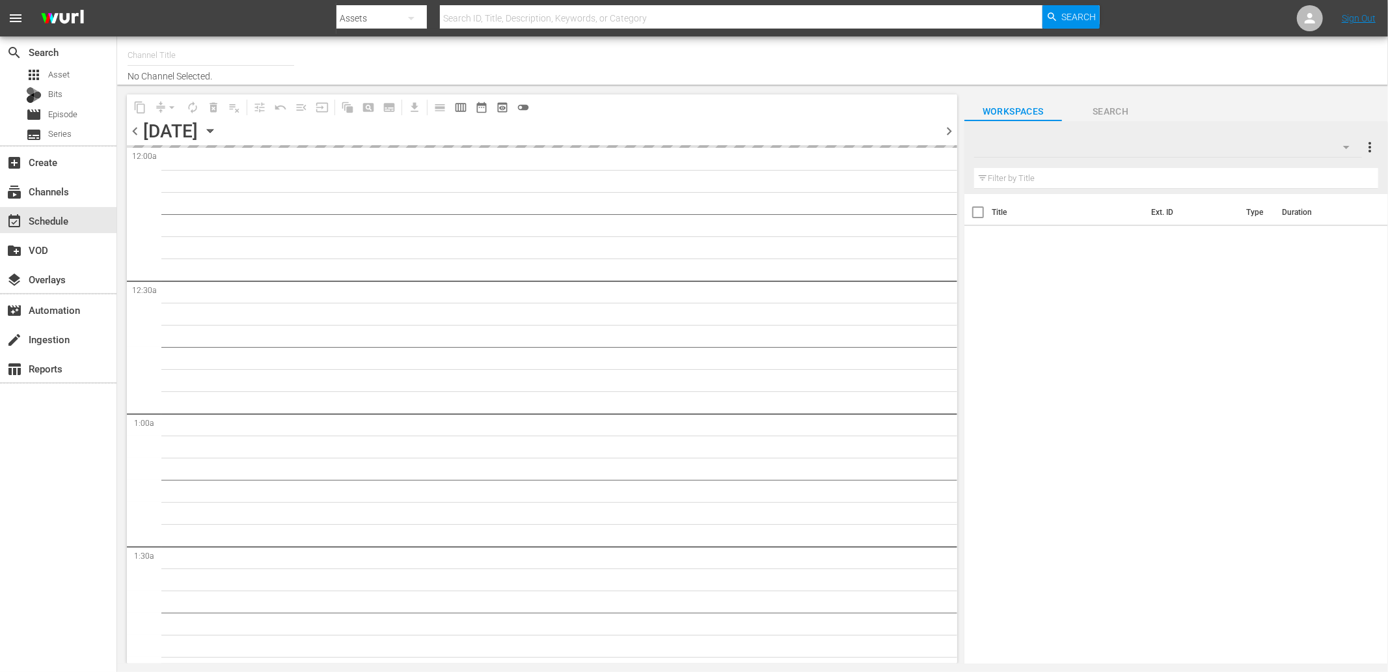
type input "MsMojo (1955)"
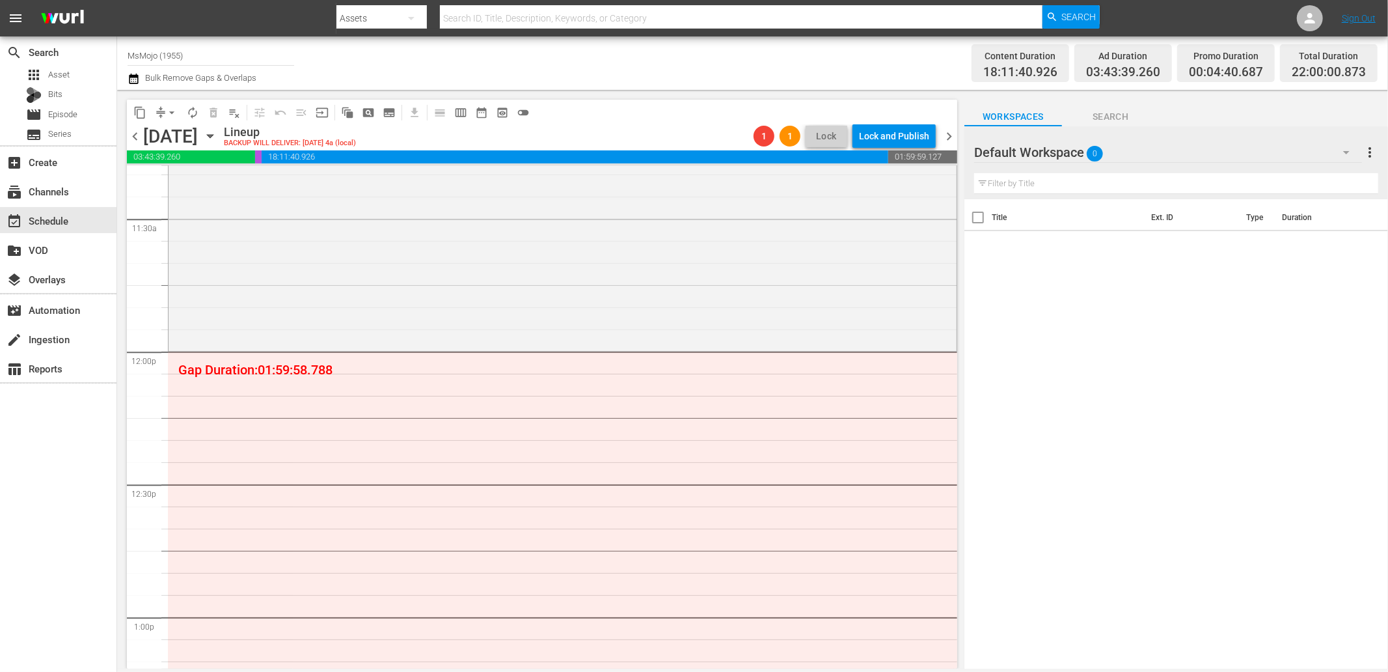
scroll to position [3015, 0]
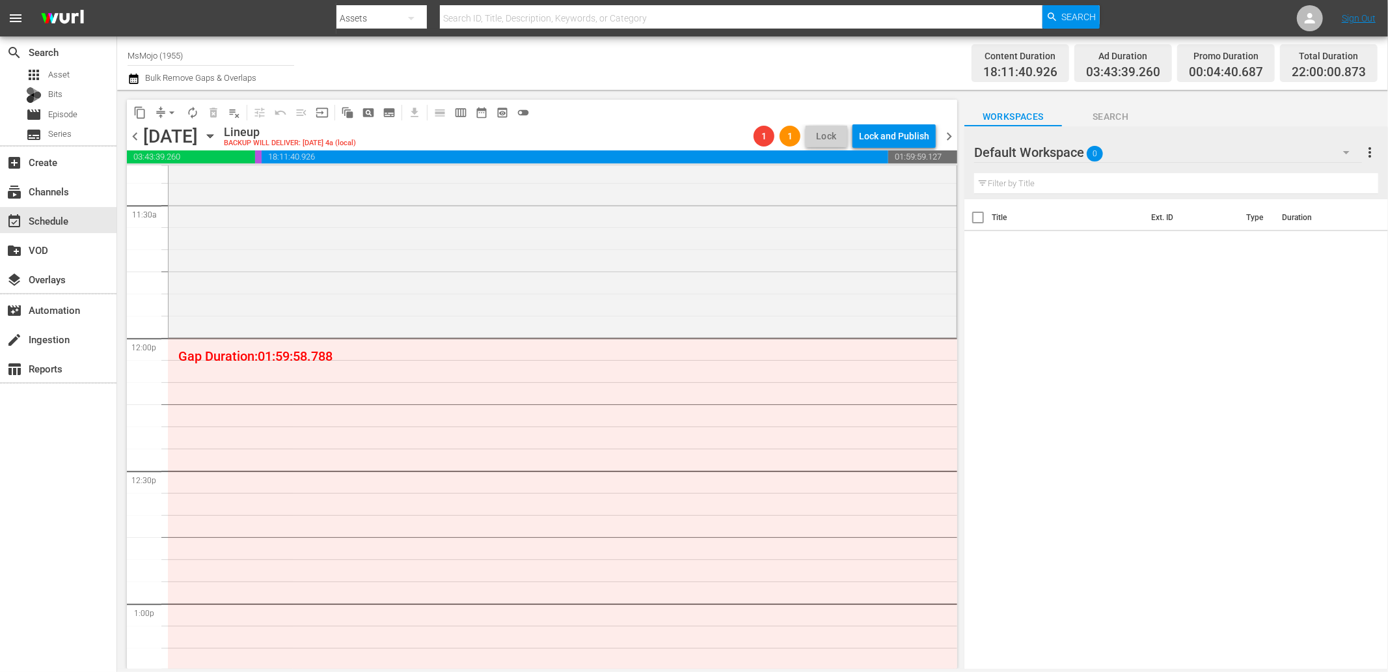
click at [1134, 151] on div "Default Workspace 0" at bounding box center [1168, 152] width 388 height 36
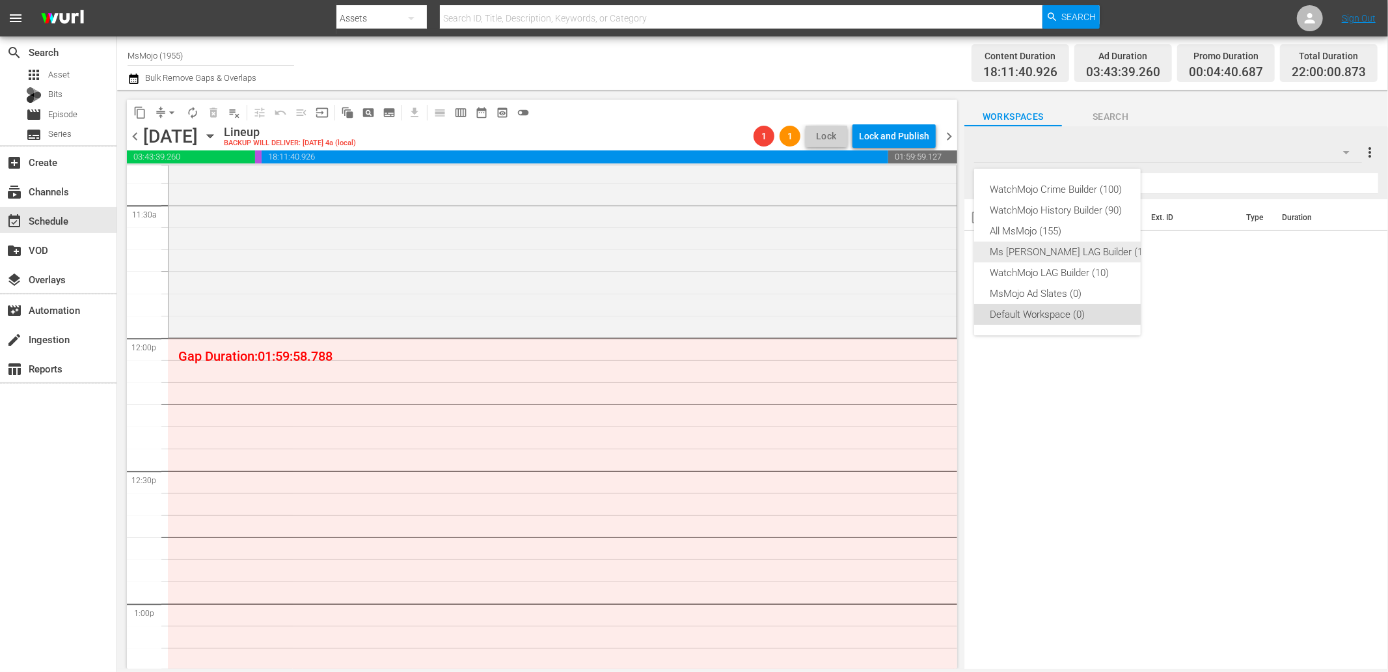
click at [1041, 251] on div "Ms Mojo LAG Builder (10)" at bounding box center [1070, 251] width 161 height 21
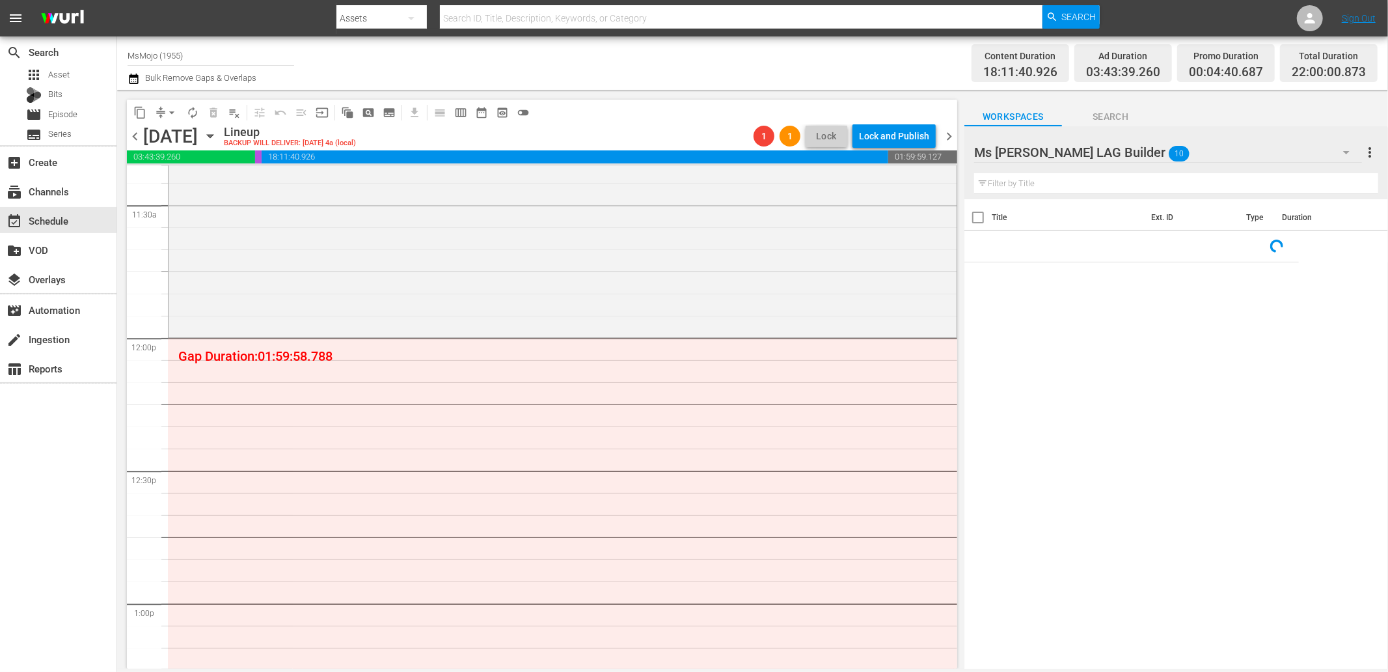
click at [1169, 154] on div "Ms Mojo LAG Builder 10" at bounding box center [1168, 152] width 388 height 36
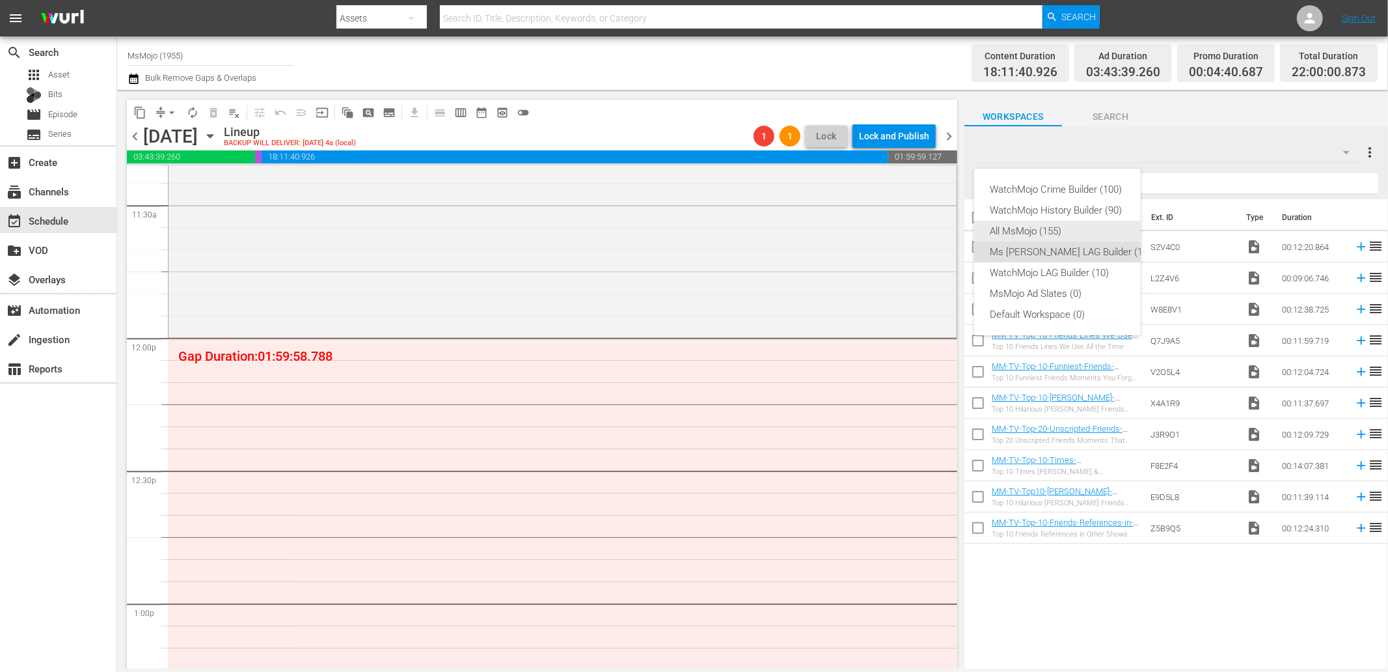
click at [1059, 229] on div "All MsMojo (155)" at bounding box center [1070, 231] width 161 height 21
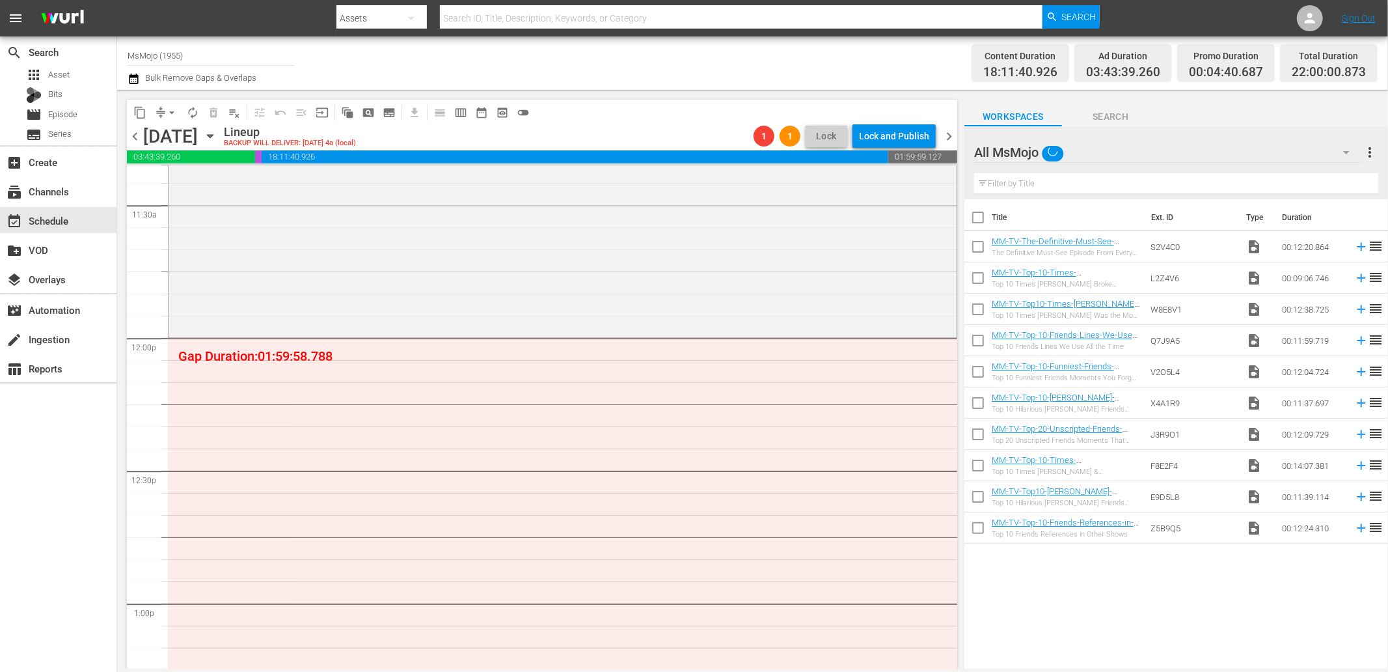
click at [1017, 184] on input "text" at bounding box center [1176, 183] width 404 height 21
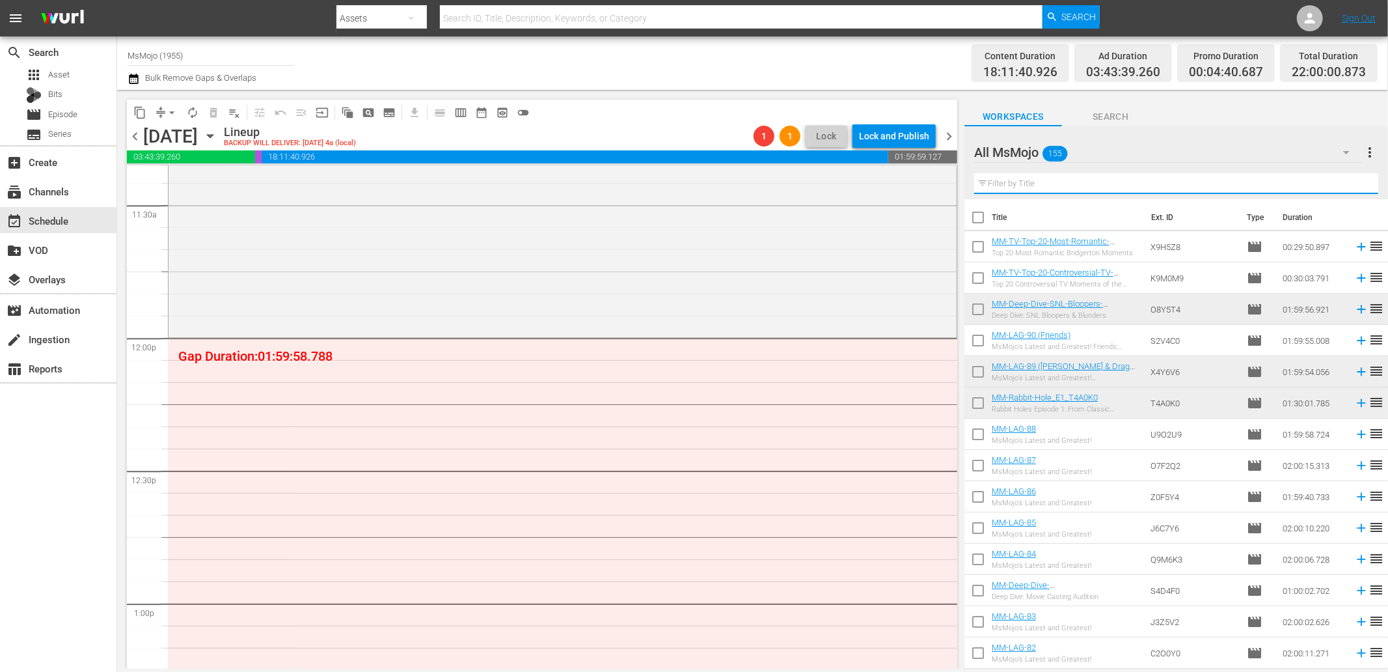
paste input "MM-LAG-90 (Friends)"
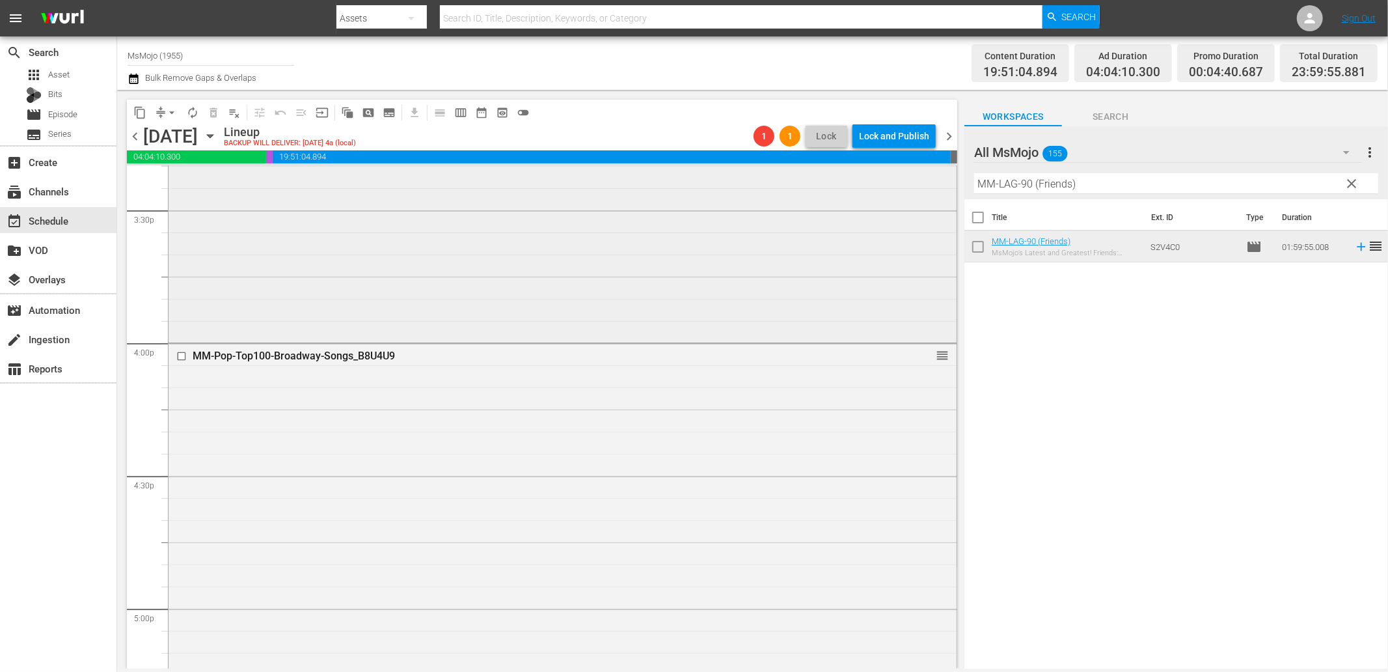
scroll to position [4076, 0]
click at [178, 350] on input "checkbox" at bounding box center [183, 352] width 14 height 11
click at [215, 111] on span "delete_forever_outlined" at bounding box center [213, 112] width 13 height 13
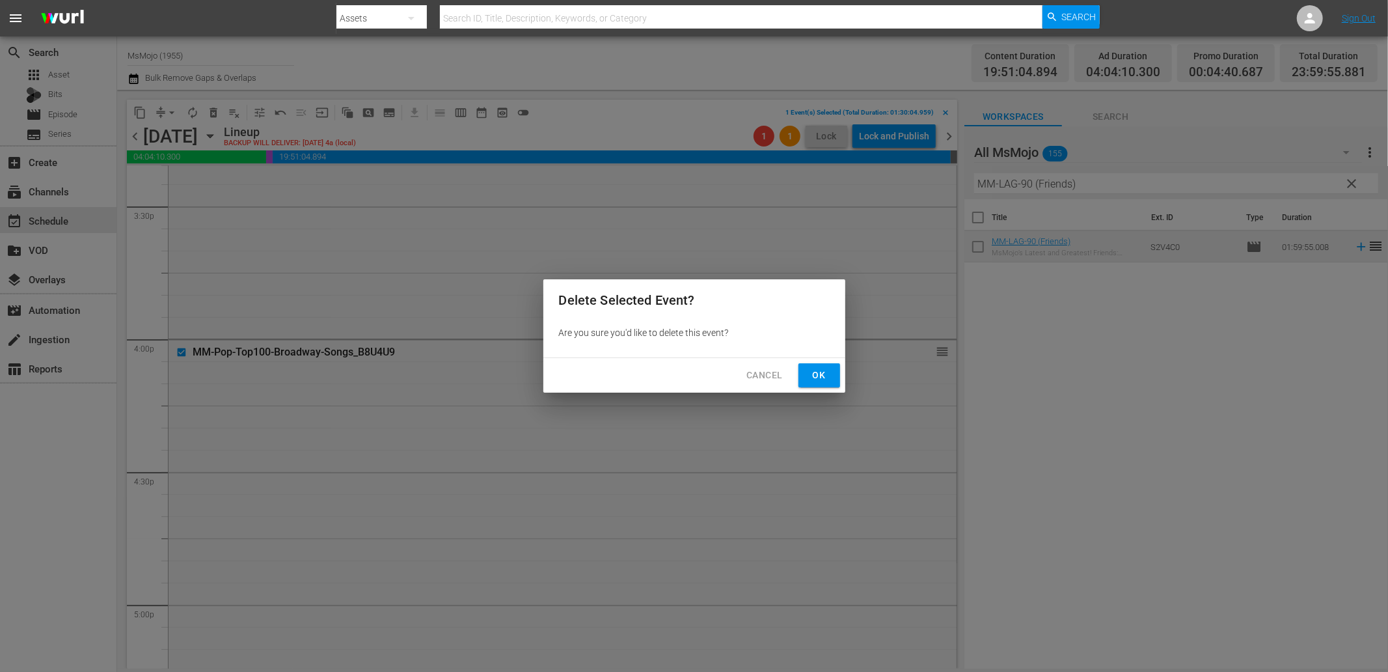
click at [829, 374] on span "Ok" at bounding box center [819, 375] width 21 height 16
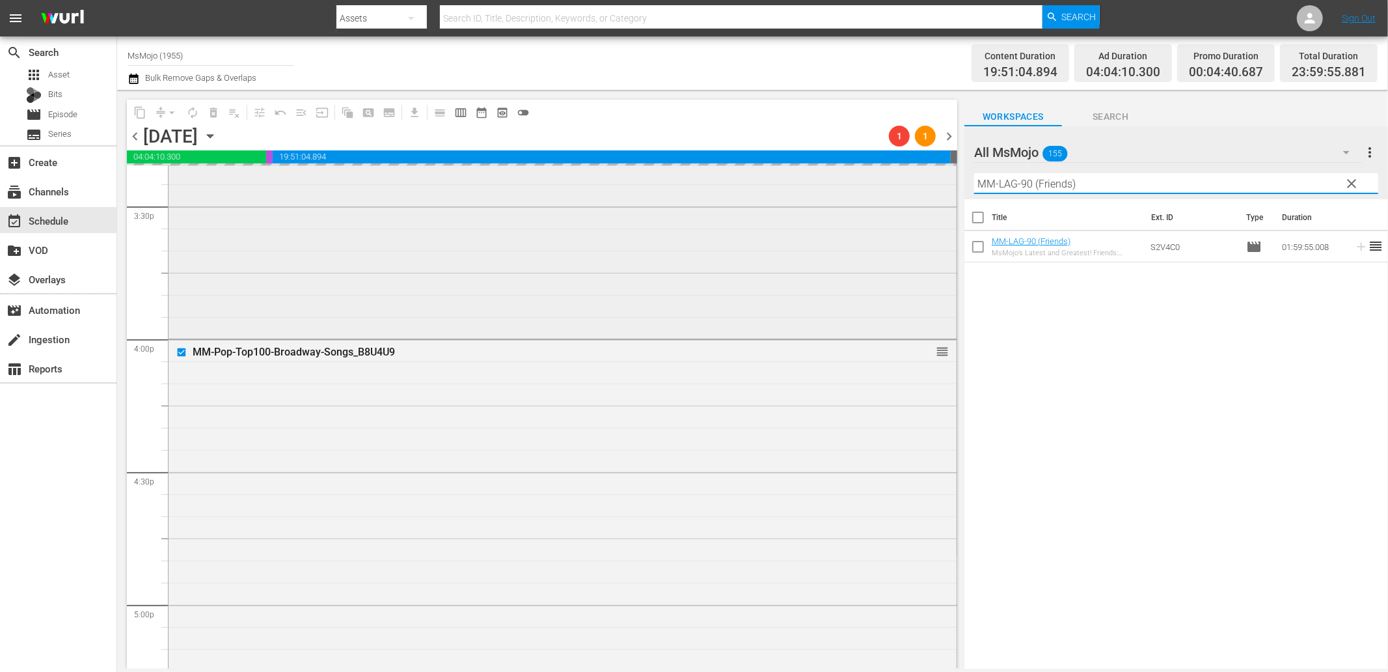
drag, startPoint x: 1023, startPoint y: 178, endPoint x: 914, endPoint y: 172, distance: 108.9
click at [914, 172] on div "content_copy compress arrow_drop_down autorenew_outlined delete_forever_outline…" at bounding box center [752, 379] width 1271 height 579
paste input "TV-Top-20-Most-Romantic-Bridgerton-Moments_X9H5Z8"
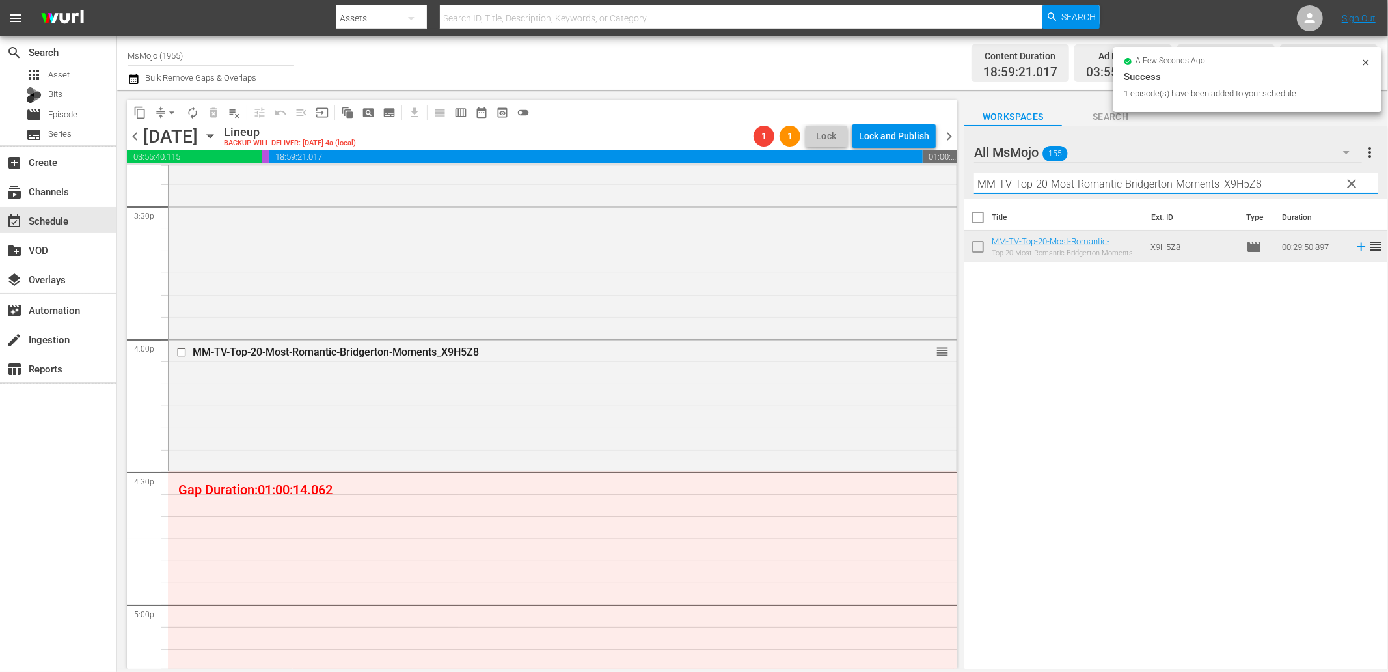
click at [766, 167] on div "content_copy compress arrow_drop_down autorenew_outlined delete_forever_outline…" at bounding box center [752, 379] width 1271 height 579
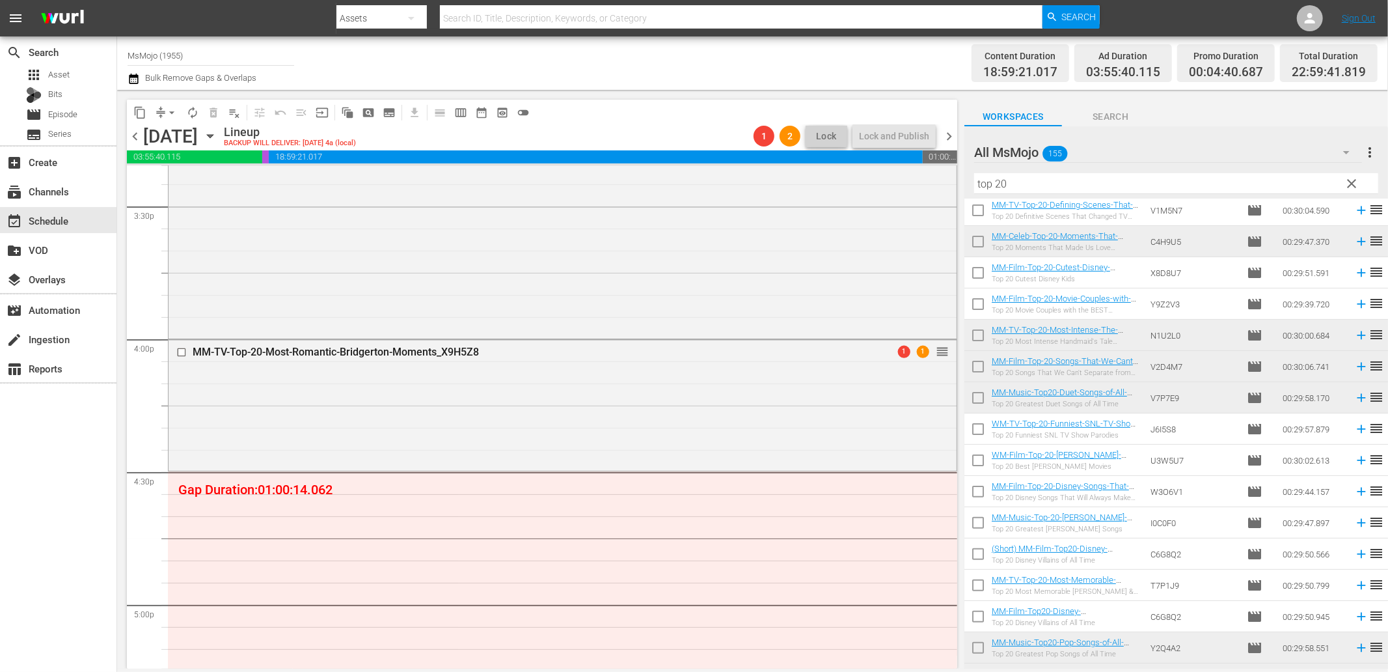
scroll to position [289, 0]
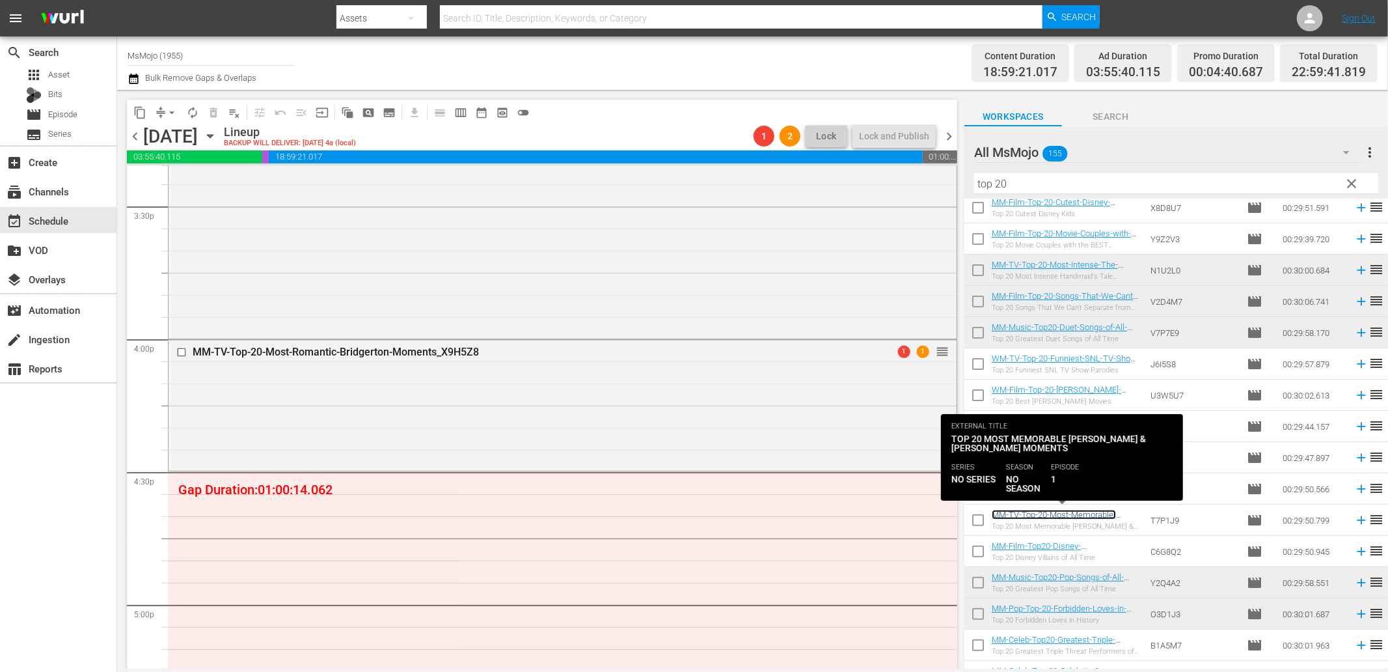
click at [1053, 517] on link "MM-TV-Top-20-Most-Memorable-Ross-And-Rachel-Moments_T7P1J9" at bounding box center [1065, 524] width 147 height 29
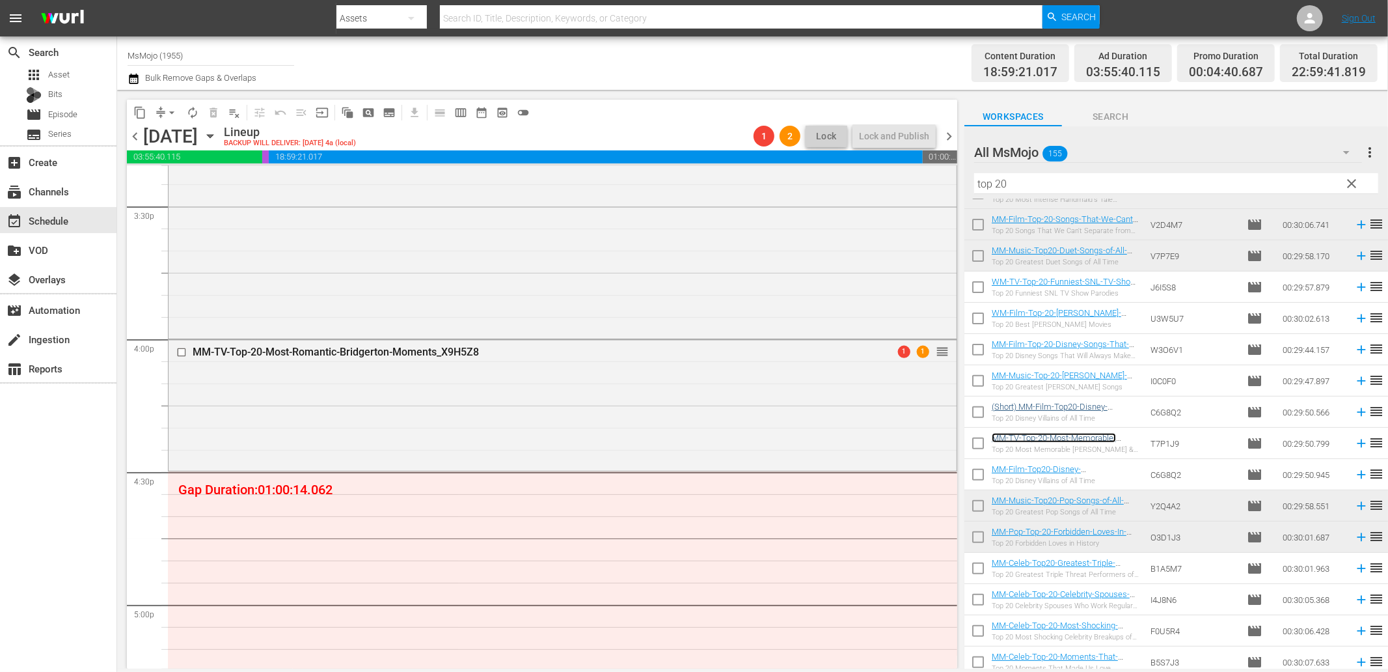
scroll to position [372, 0]
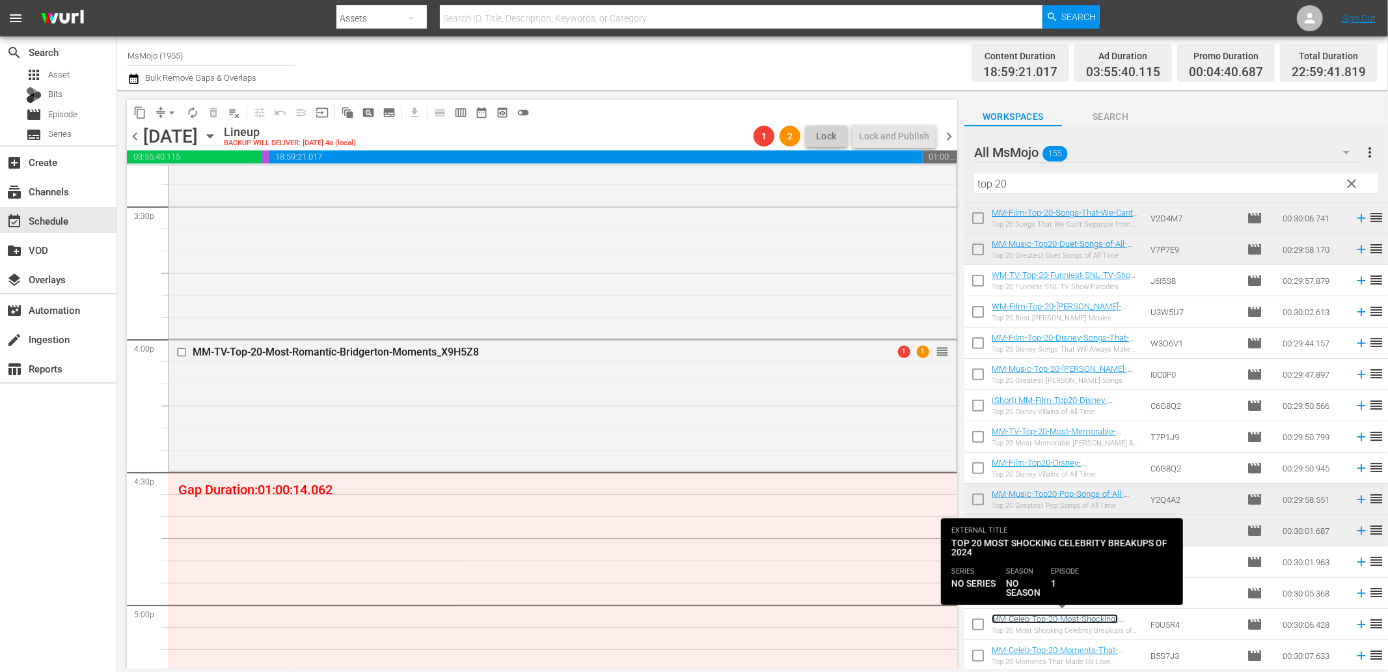
click at [1066, 617] on link "MM-Celeb-Top-20-Most-Shocking-Celebrity-Breakups-of-2024_F0U5R4" at bounding box center [1058, 624] width 133 height 20
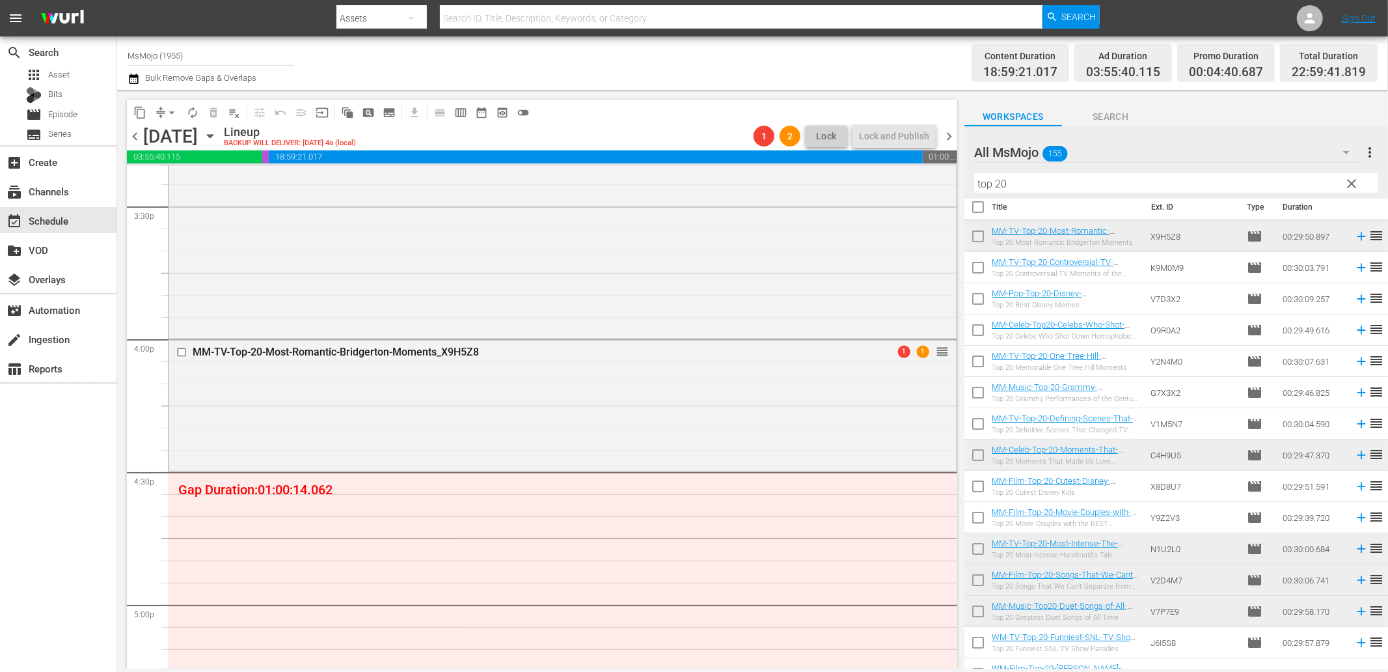
scroll to position [0, 0]
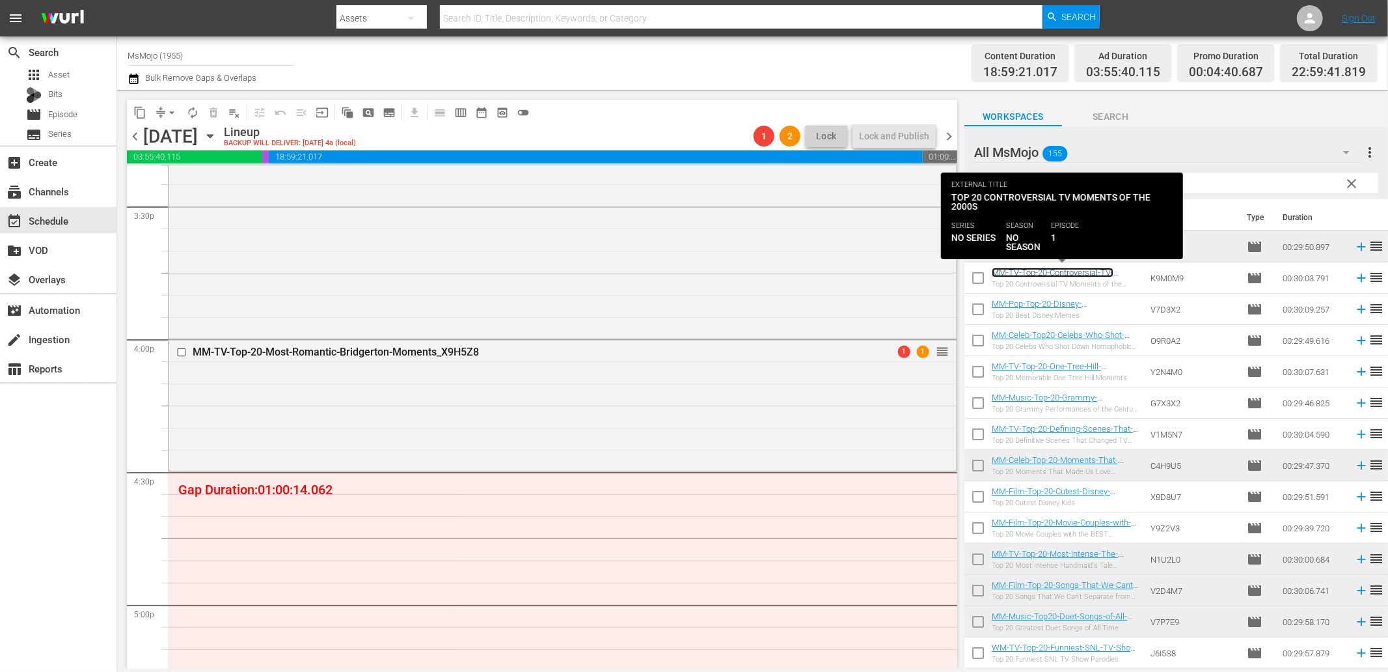
click at [1073, 274] on link "MM-TV-Top-20-Controversial-TV-Moments-of-the-2000s_K9M0M9" at bounding box center [1053, 278] width 122 height 20
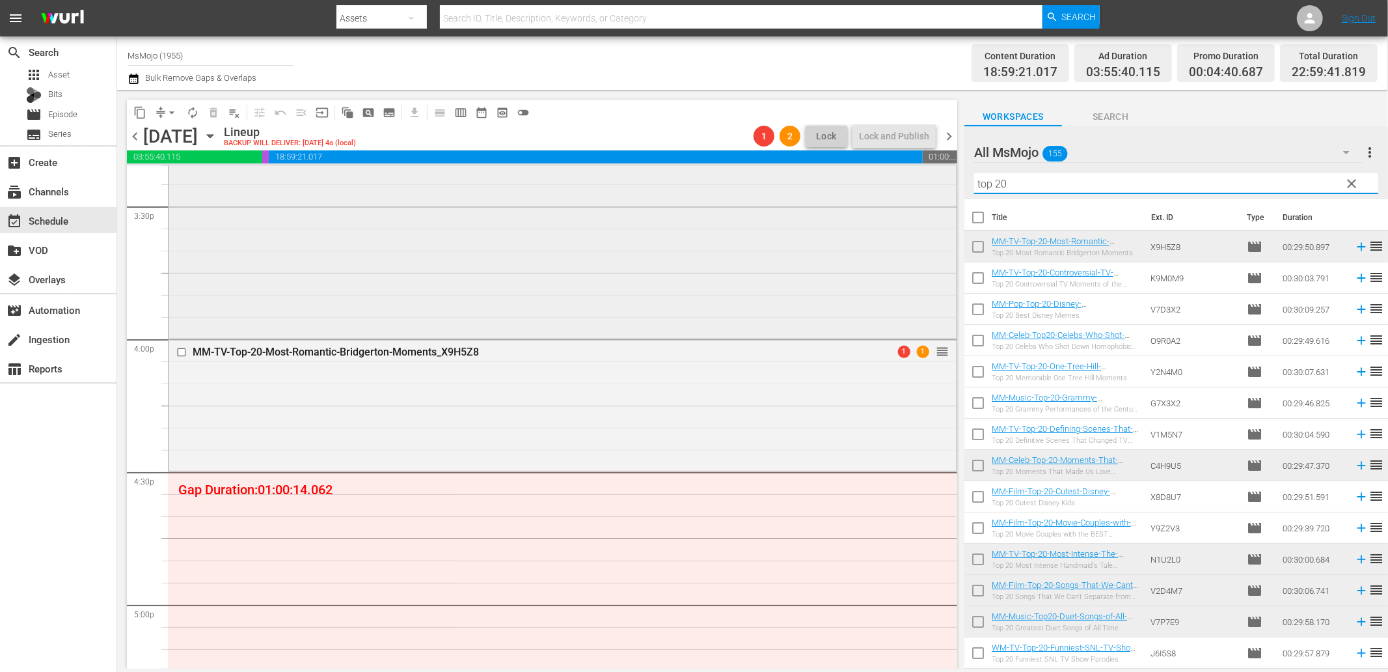
drag, startPoint x: 983, startPoint y: 172, endPoint x: 931, endPoint y: 167, distance: 53.0
click at [929, 167] on div "content_copy compress arrow_drop_down autorenew_outlined delete_forever_outline…" at bounding box center [752, 379] width 1271 height 579
paste input "MM-TV-Top-20-Most-Memorable-Ross-And-Rachel-Moments_T7P1J9"
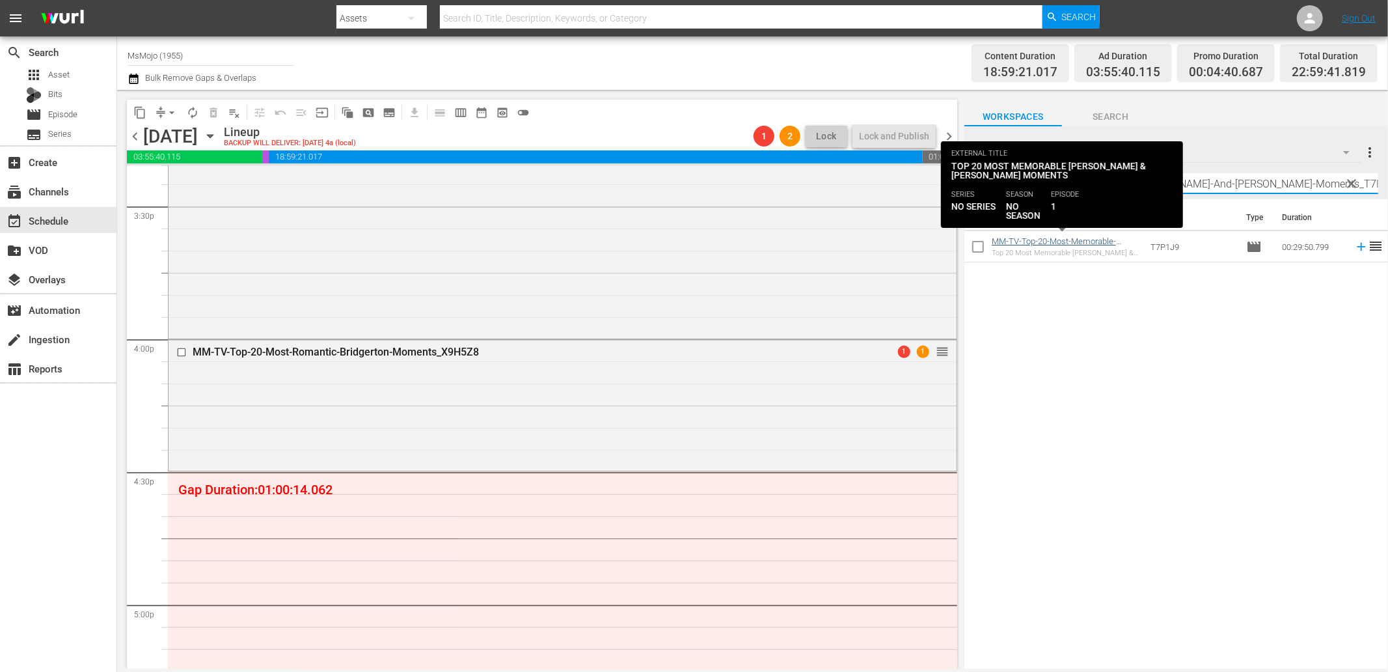
type input "MM-TV-Top-20-Most-Memorable-Ross-And-Rachel-Moments_T7P1J9"
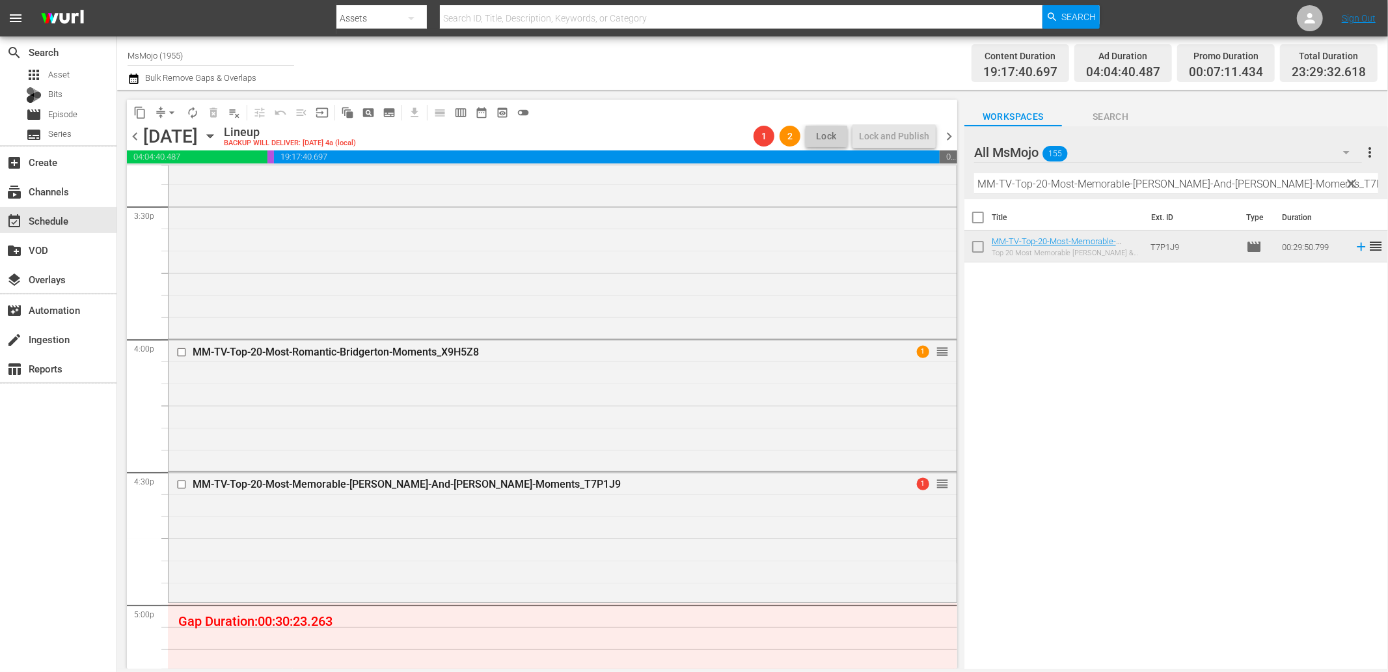
click at [1351, 185] on span "clear" at bounding box center [1353, 184] width 16 height 16
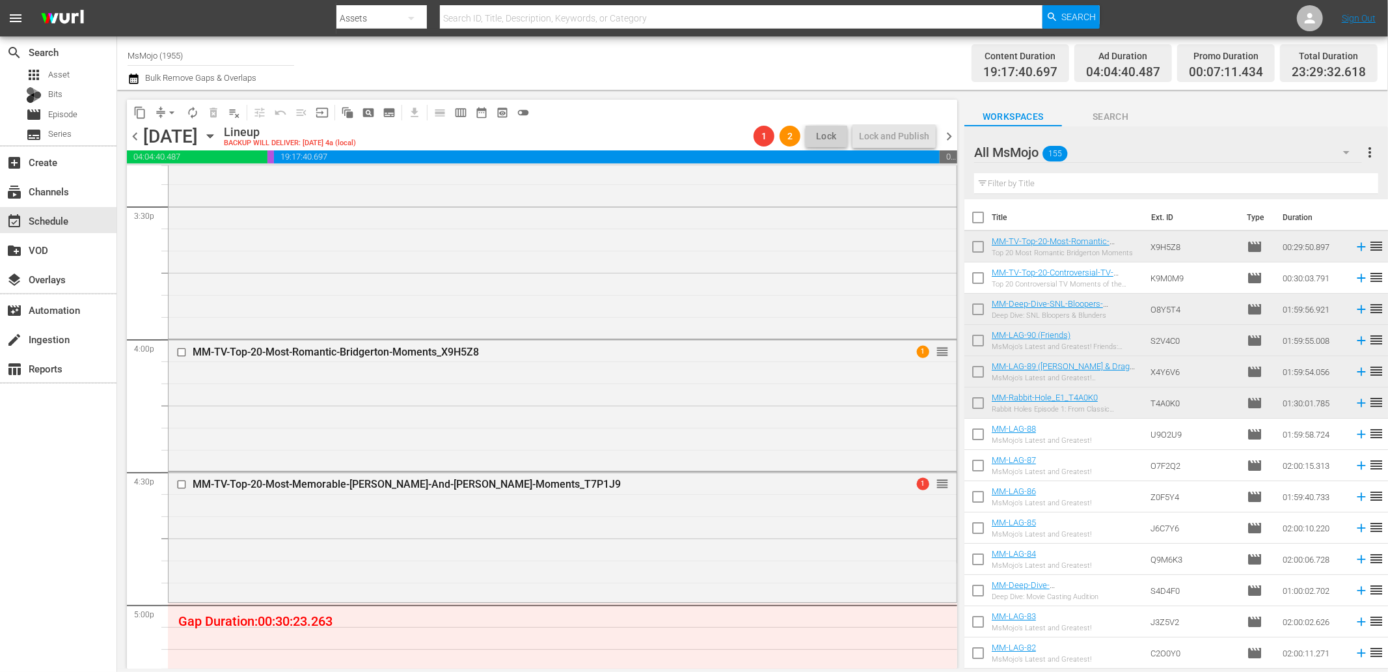
click at [1226, 180] on input "text" at bounding box center [1176, 183] width 404 height 21
paste input "MM-Celeb-Top-20-Most-Shocking-Celebrity-Breakups-of-2024_F0U5R4"
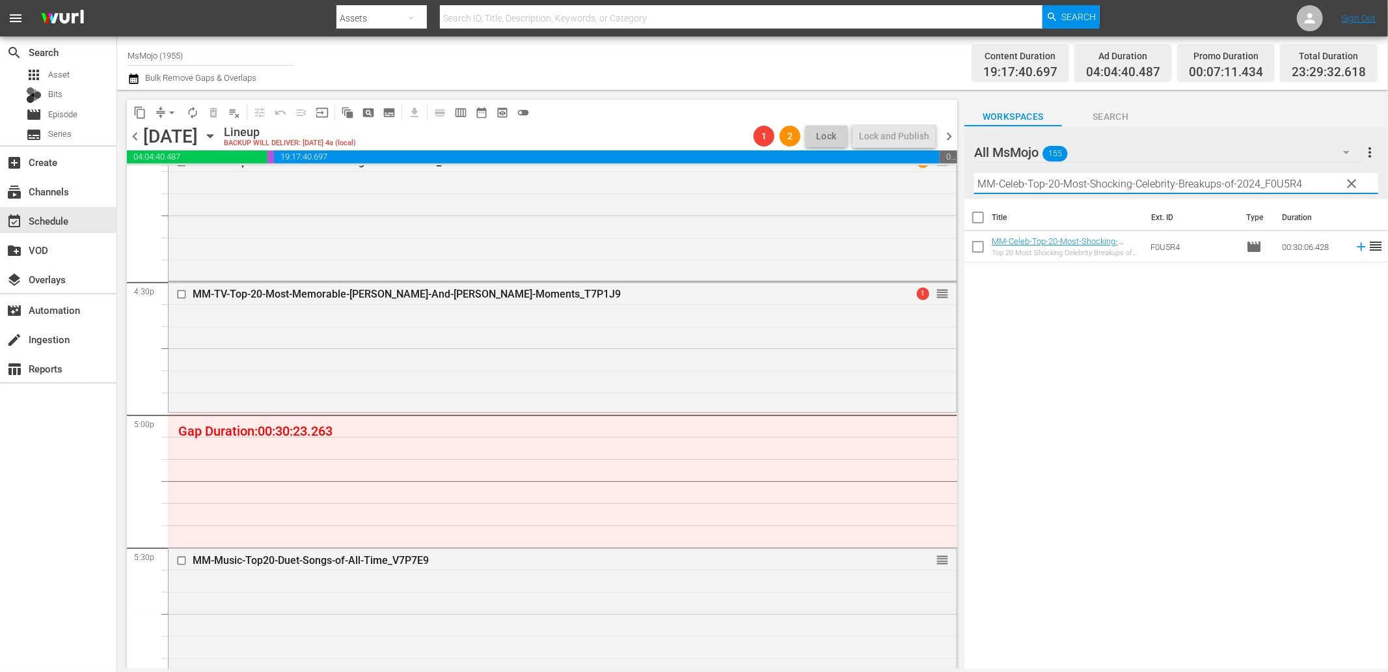
scroll to position [4317, 0]
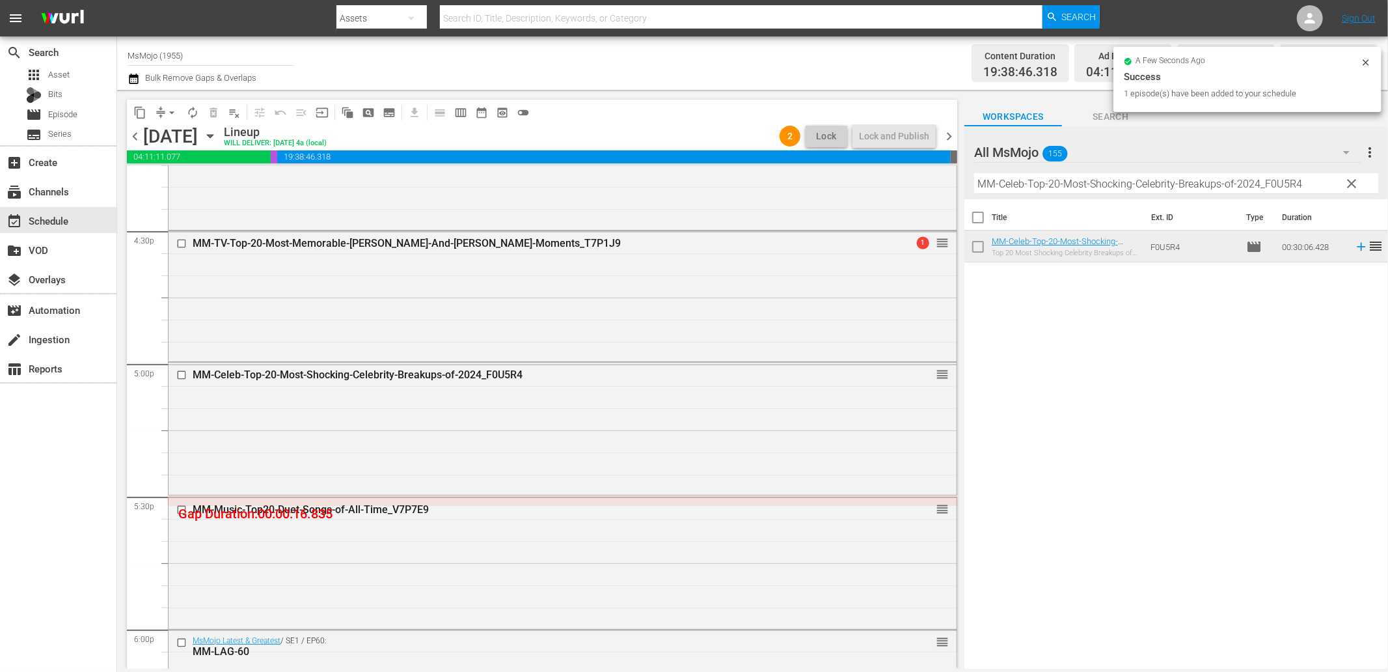
click at [276, 550] on div "MM-Music-Top20-Duet-Songs-of-All-Time_V7P7E9 reorder" at bounding box center [563, 561] width 788 height 129
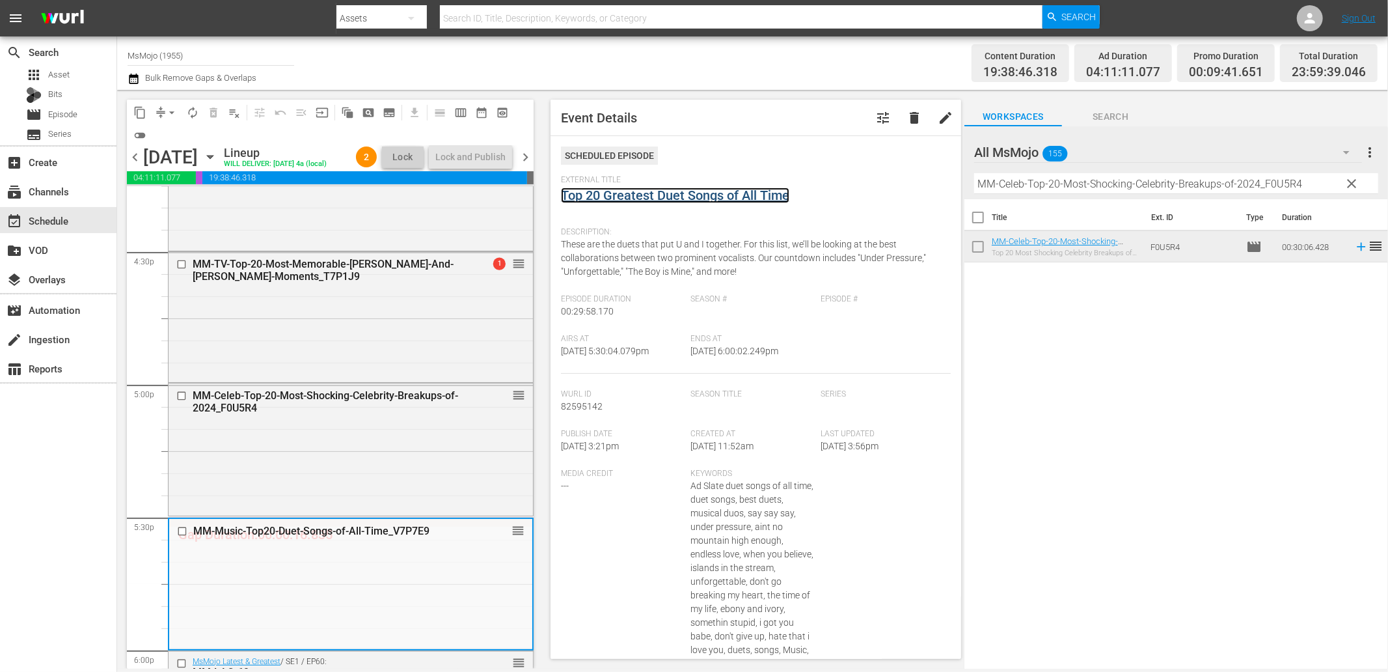
click at [659, 196] on link "Top 20 Greatest Duet Songs of All Time" at bounding box center [675, 195] width 228 height 16
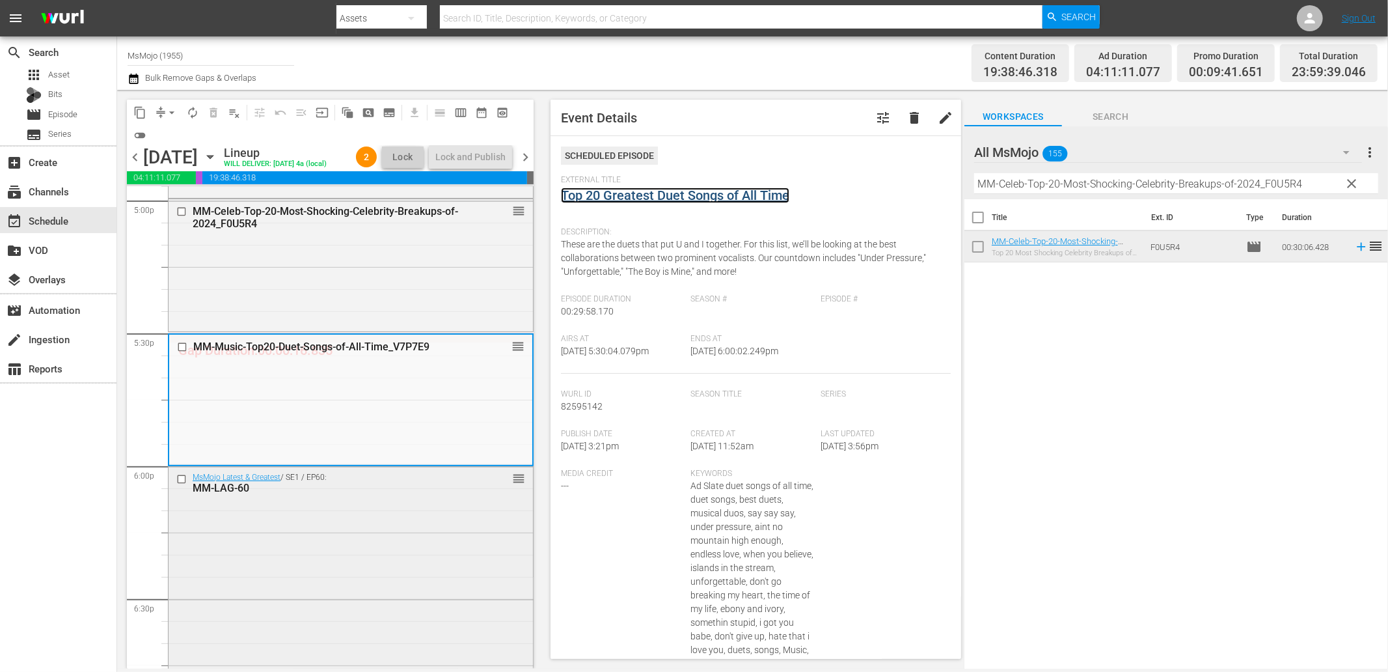
scroll to position [4509, 0]
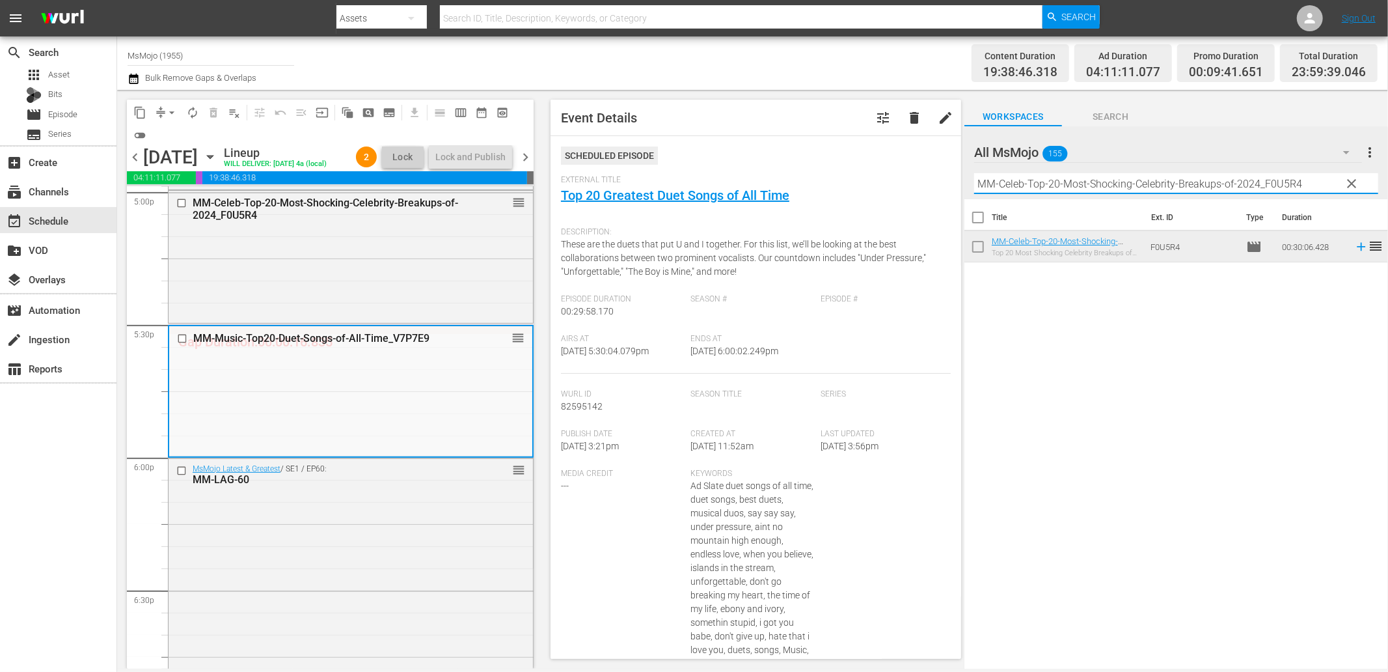
drag, startPoint x: 1204, startPoint y: 176, endPoint x: 918, endPoint y: 185, distance: 285.9
click at [940, 185] on div "content_copy compress arrow_drop_down autorenew_outlined delete_forever_outline…" at bounding box center [752, 379] width 1271 height 579
paste input "Deep-Dive-Shocking-True-Story_Dive134_J2P8Y0"
type input "MM-Deep-Dive-Shocking-True-Story_Dive134_J2P8Y0"
click at [171, 469] on div "MsMojo Latest & Greatest / SE1 / EP60: MM-LAG-60 reorder" at bounding box center [351, 474] width 364 height 32
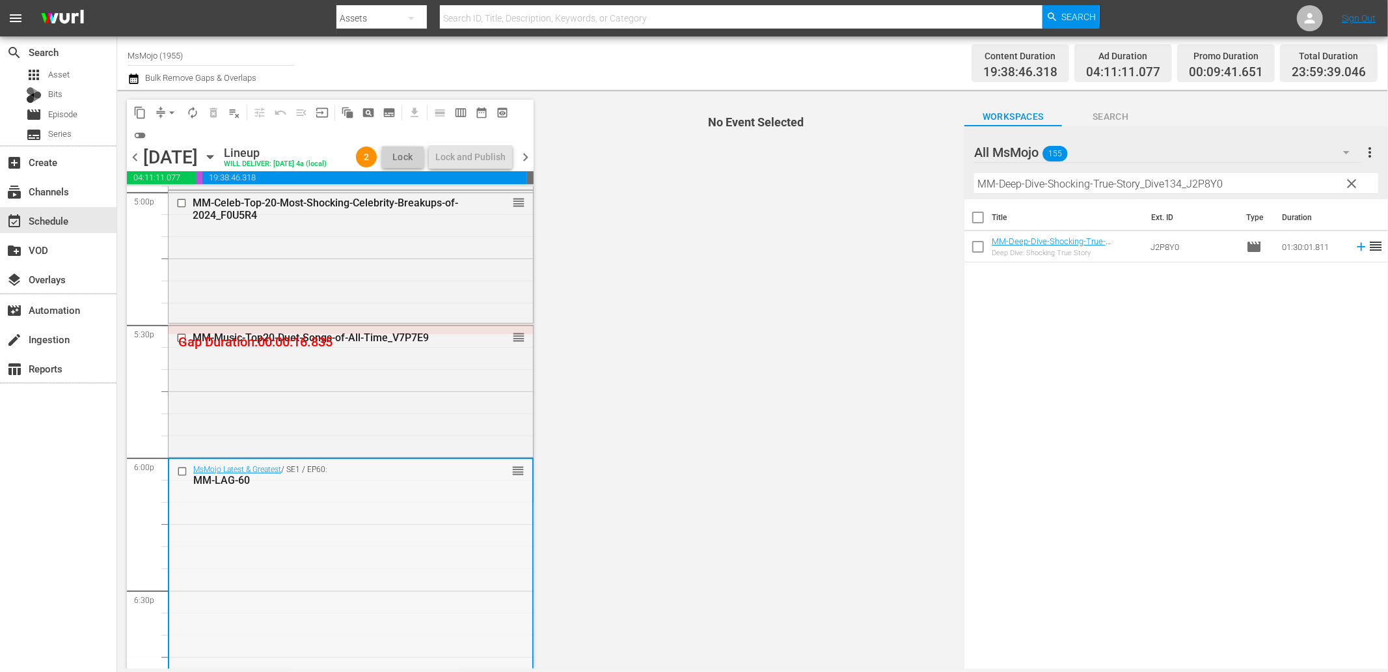
click at [180, 469] on input "checkbox" at bounding box center [184, 470] width 14 height 11
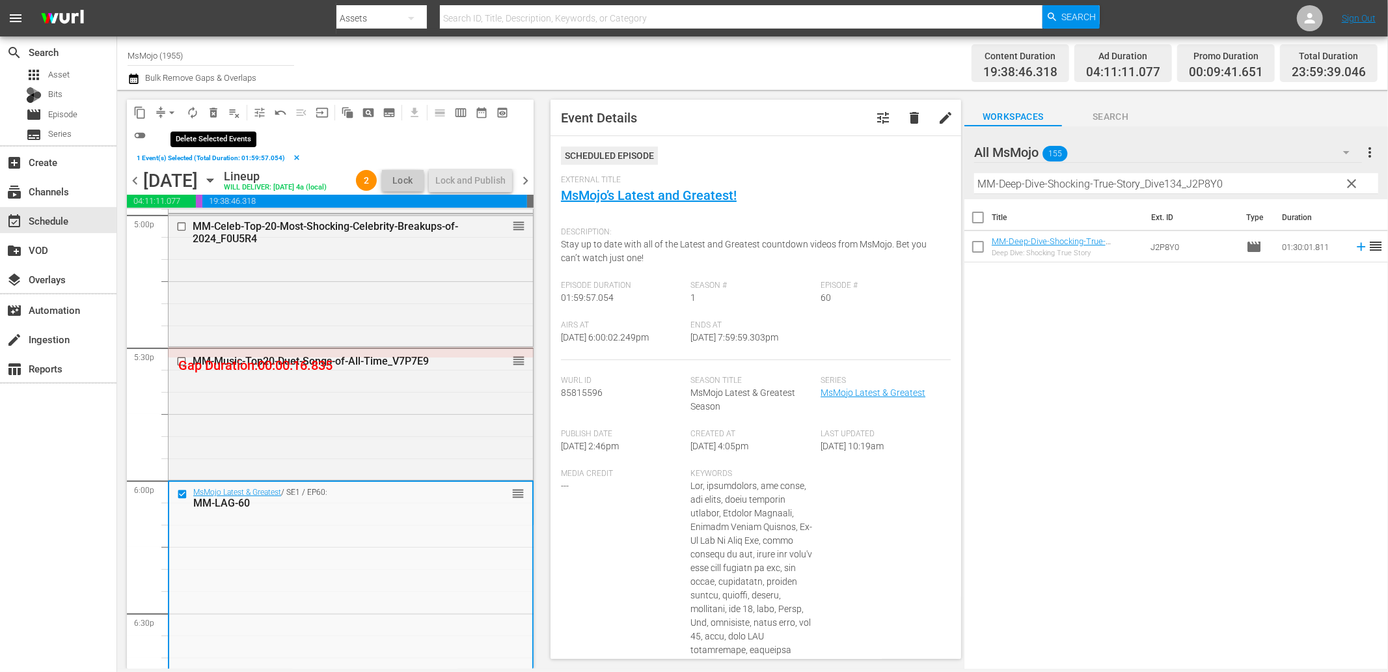
click at [215, 116] on span "delete_forever_outlined" at bounding box center [213, 112] width 13 height 13
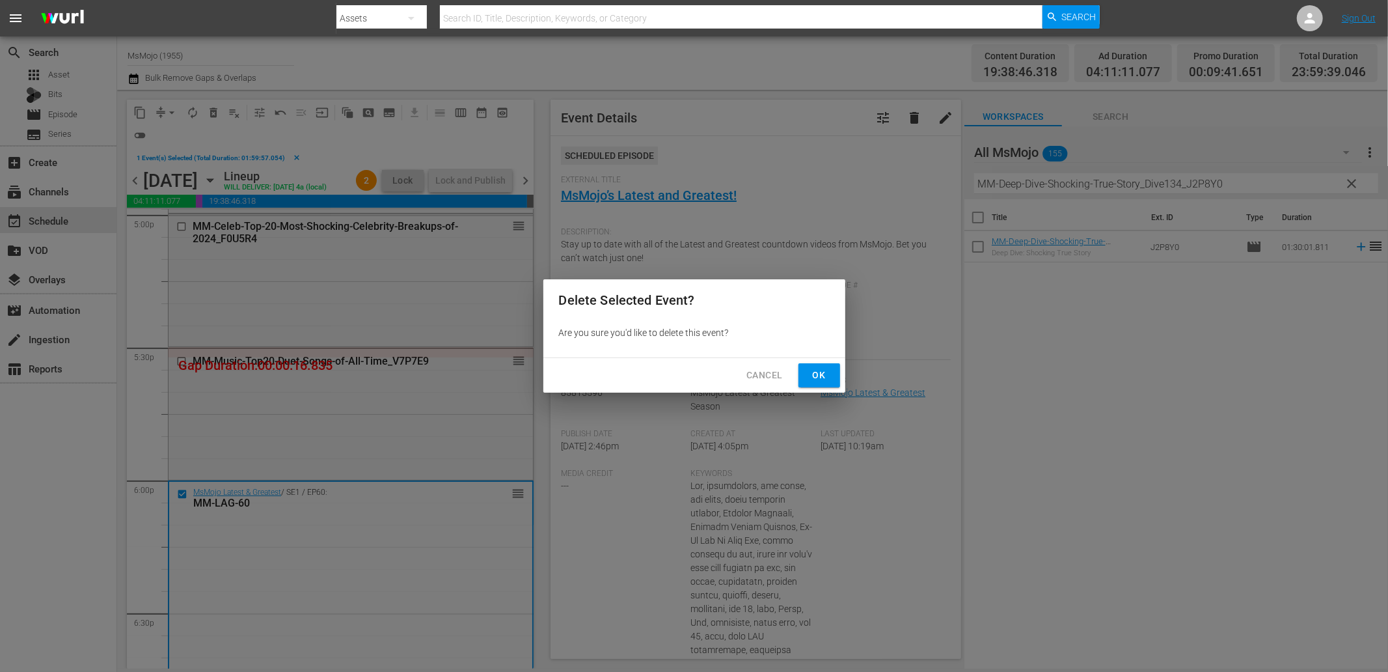
click at [824, 381] on span "Ok" at bounding box center [819, 375] width 21 height 16
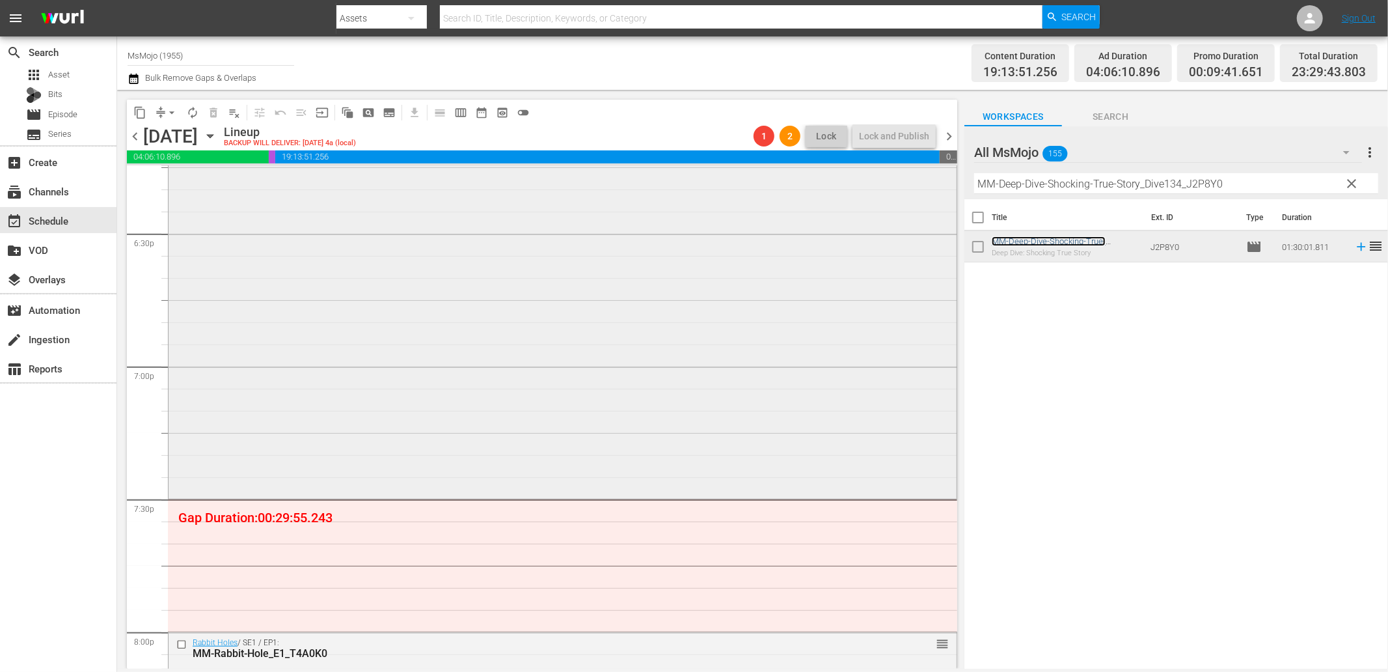
scroll to position [4895, 0]
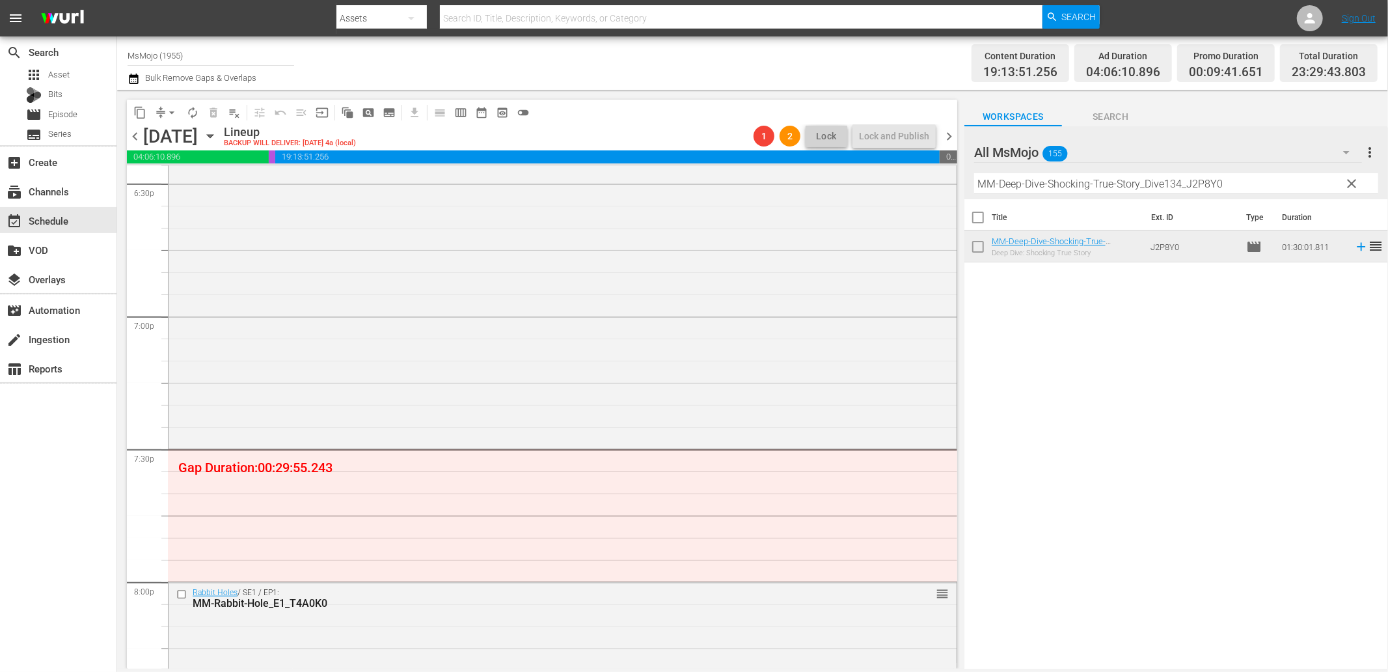
click at [1352, 184] on span "clear" at bounding box center [1353, 184] width 16 height 16
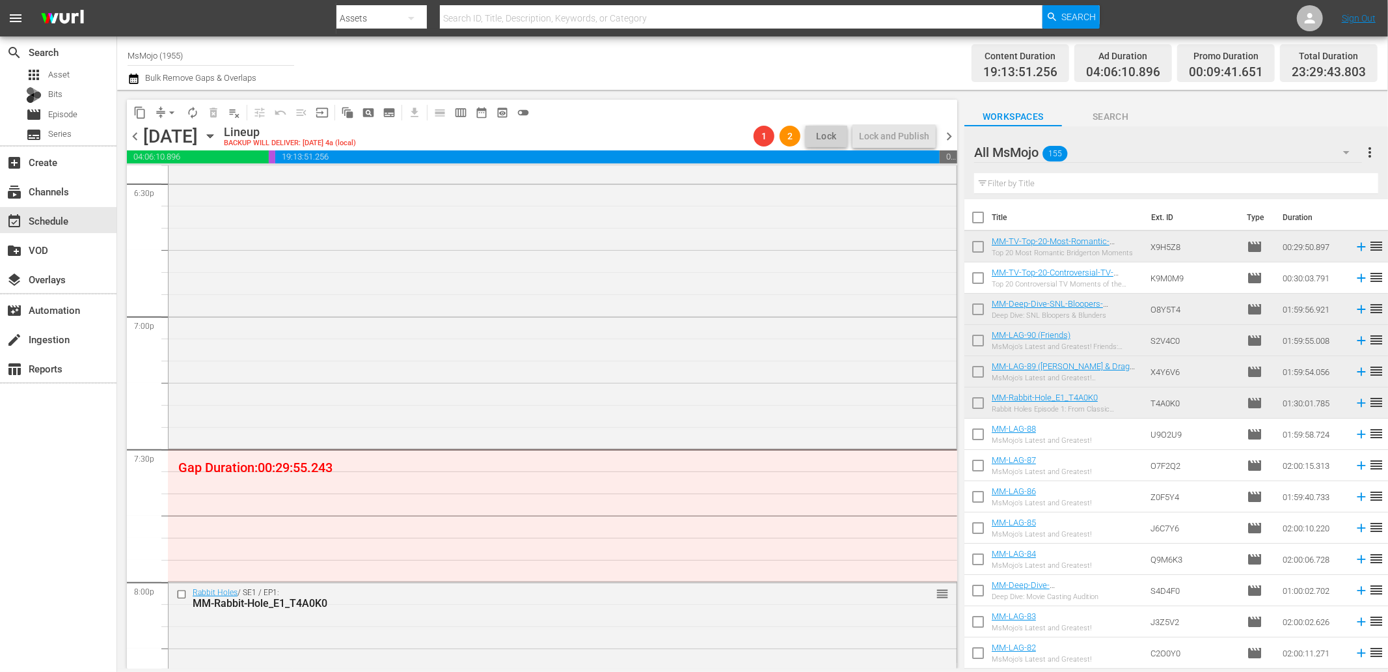
click at [1097, 178] on input "text" at bounding box center [1176, 183] width 404 height 21
click at [1271, 118] on div "Workspaces Search" at bounding box center [1177, 113] width 424 height 26
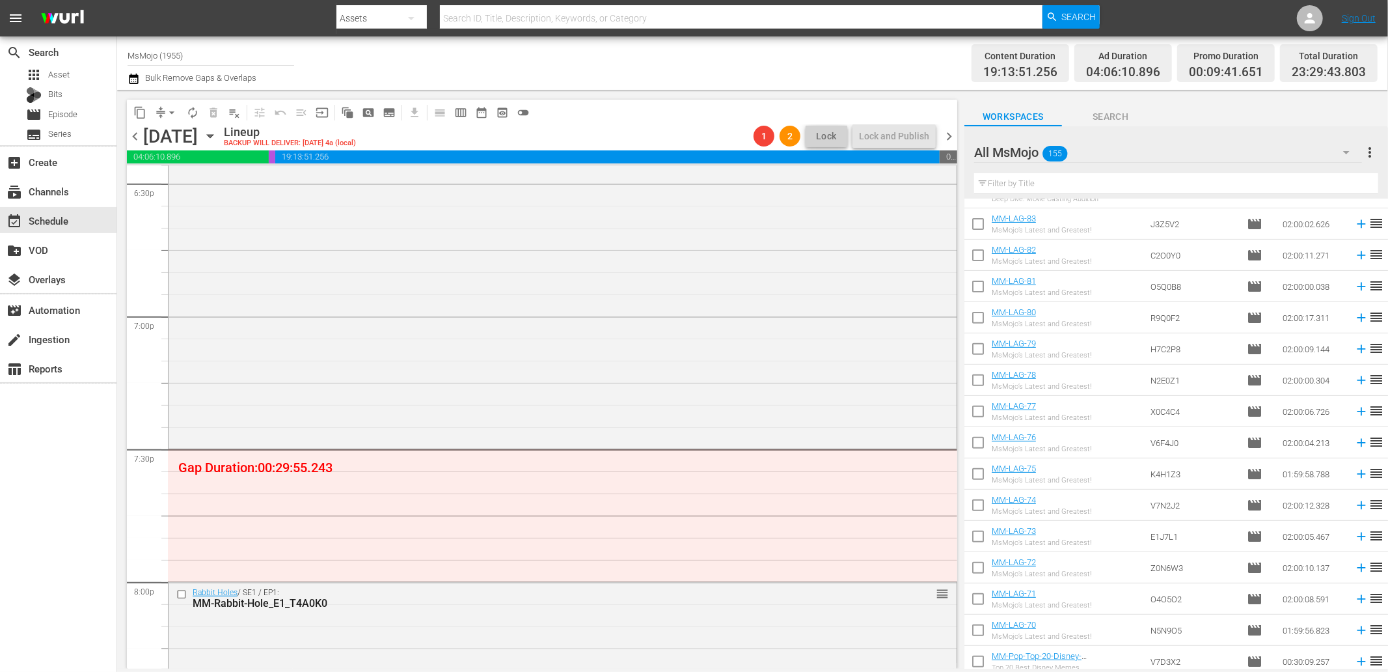
scroll to position [433, 0]
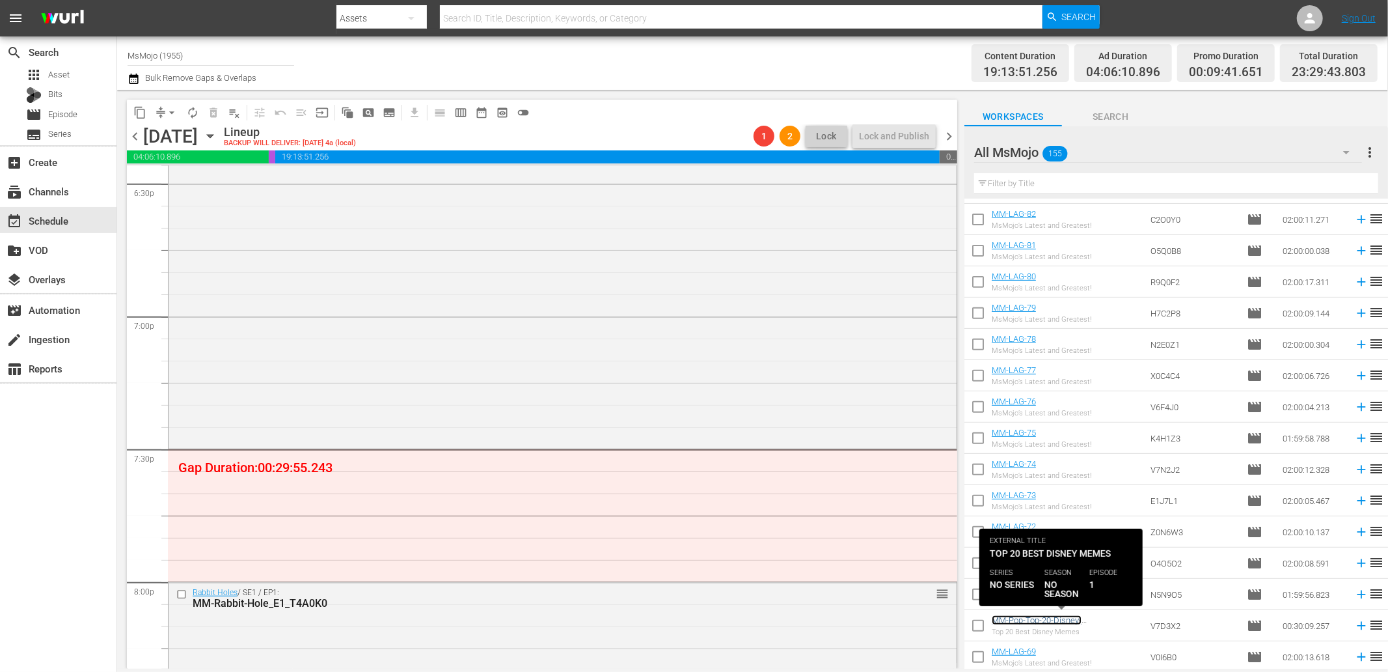
click at [1043, 621] on link "MM-Pop-Top-20-Disney-Memes_V7D3X2" at bounding box center [1037, 625] width 90 height 20
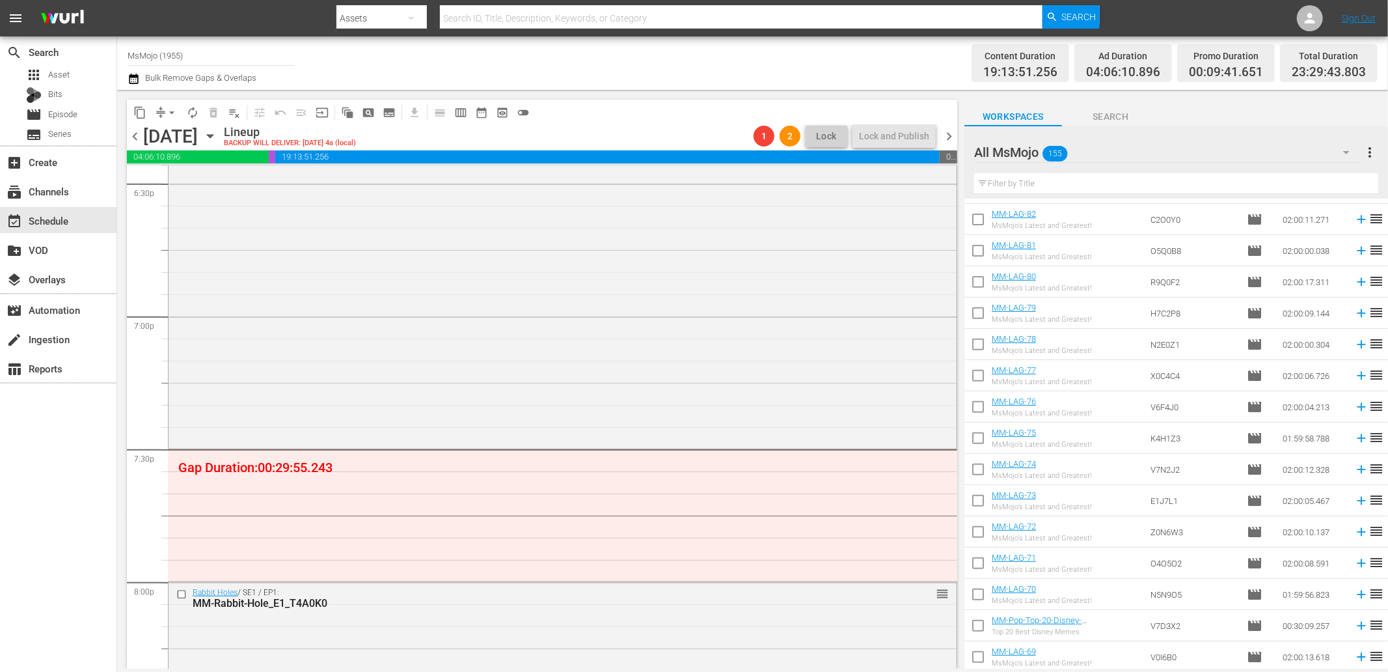
click at [1023, 187] on input "text" at bounding box center [1176, 183] width 404 height 21
paste input "MM-Pop-Top-20-Disney-Memes_V7D3X2"
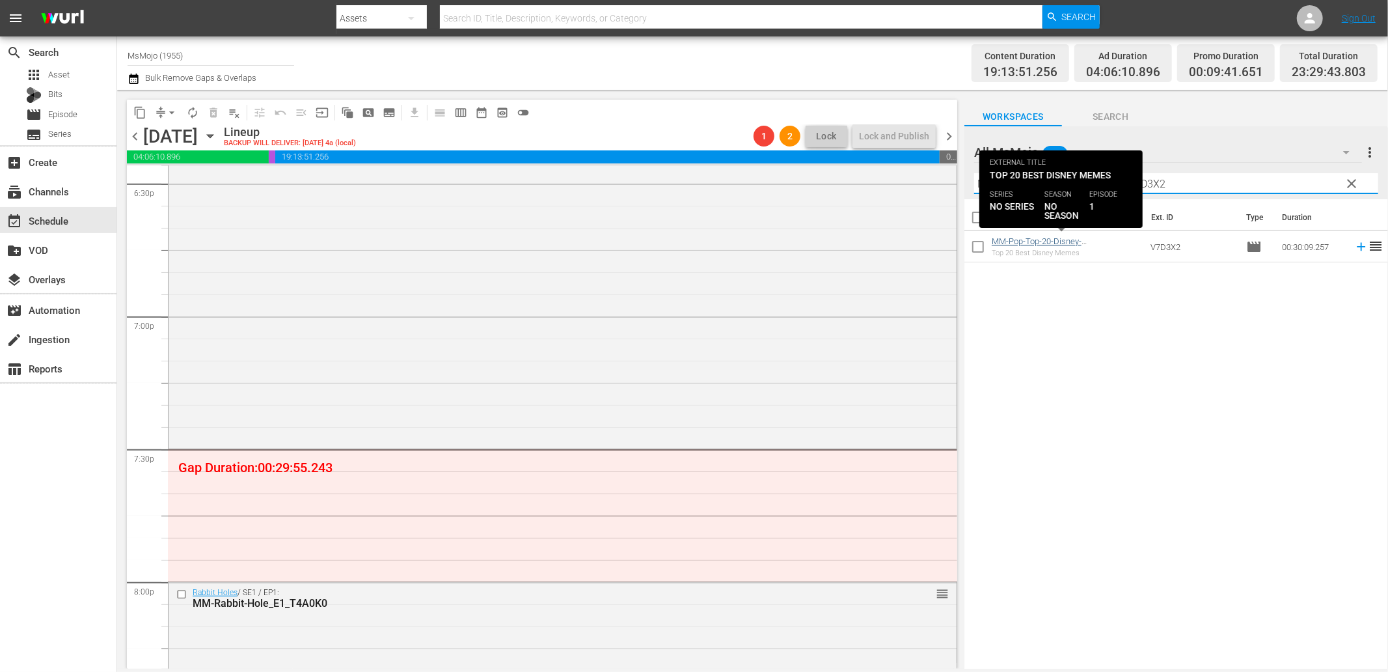
type input "MM-Pop-Top-20-Disney-Memes_V7D3X2"
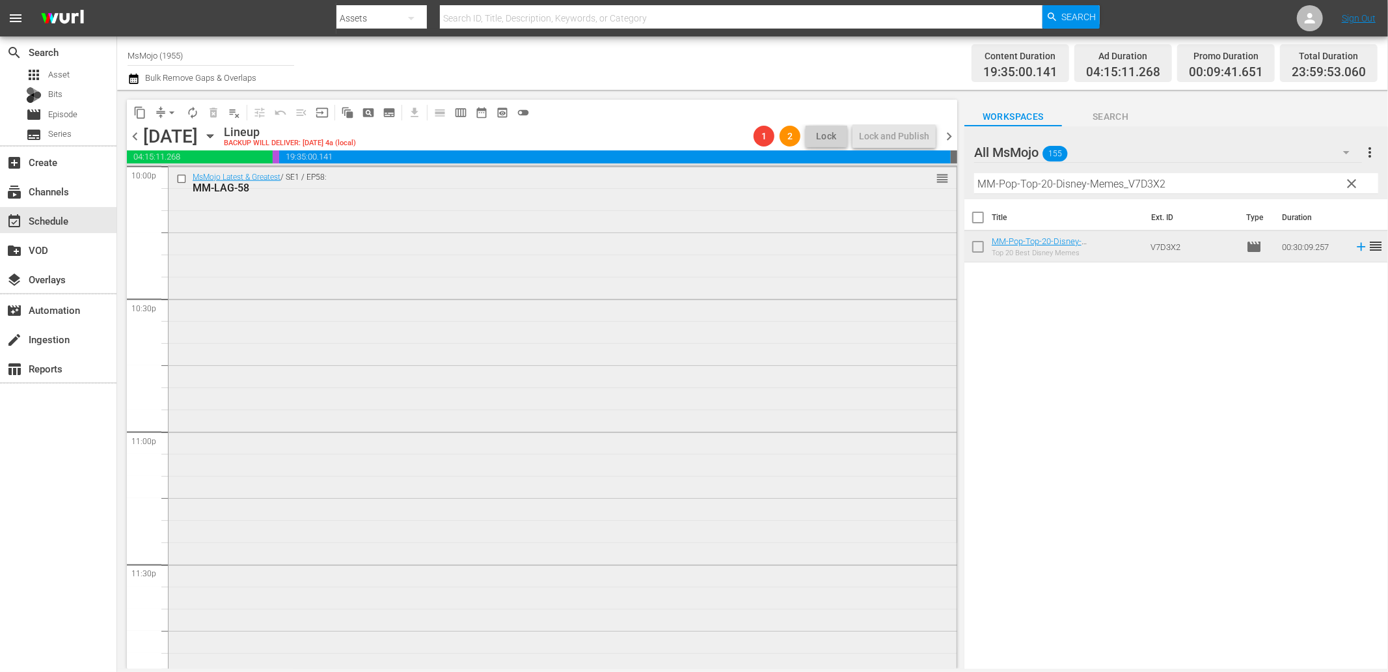
scroll to position [5859, 0]
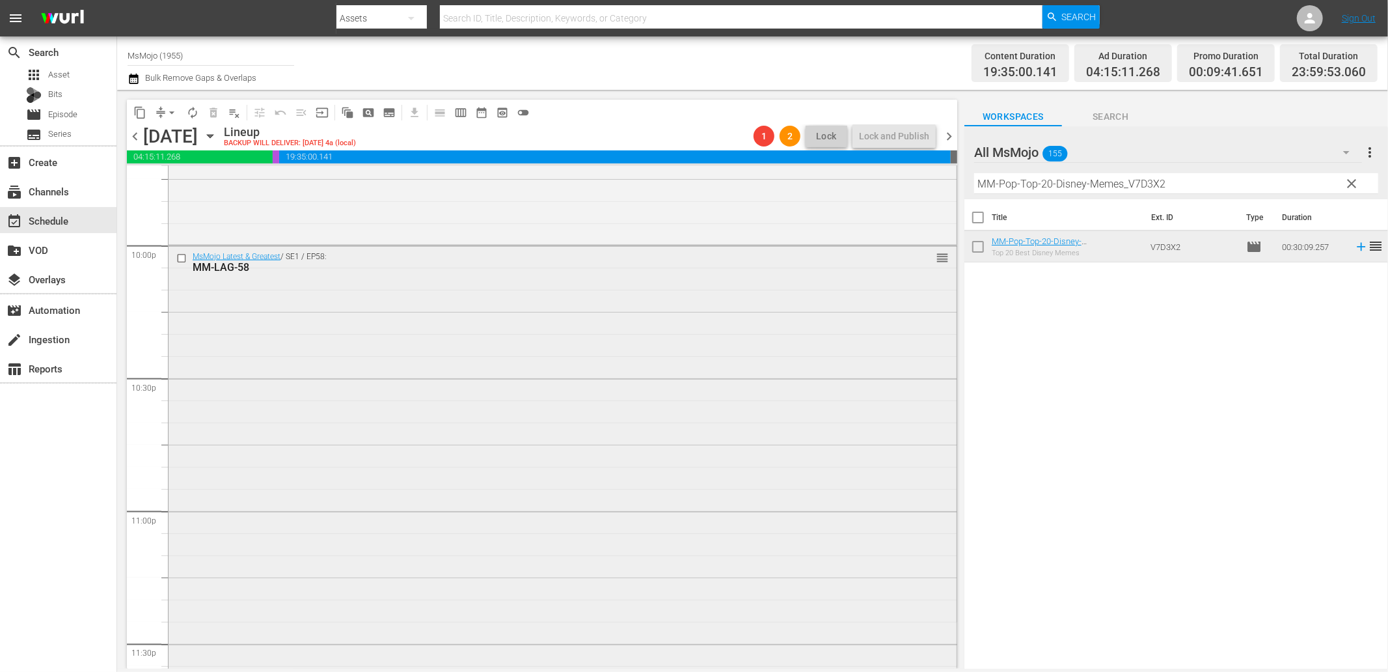
click at [484, 449] on div "MsMojo Latest & Greatest / SE1 / EP58: MM-LAG-58 reorder" at bounding box center [563, 509] width 788 height 527
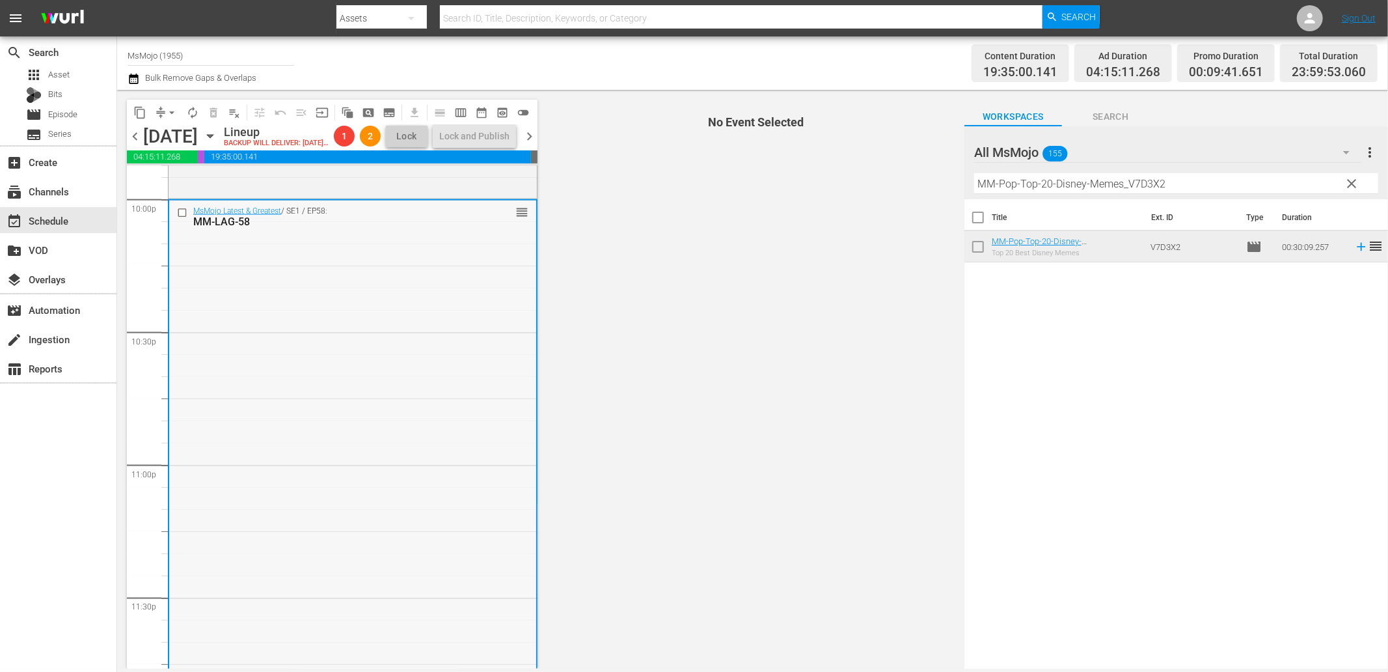
scroll to position [5892, 0]
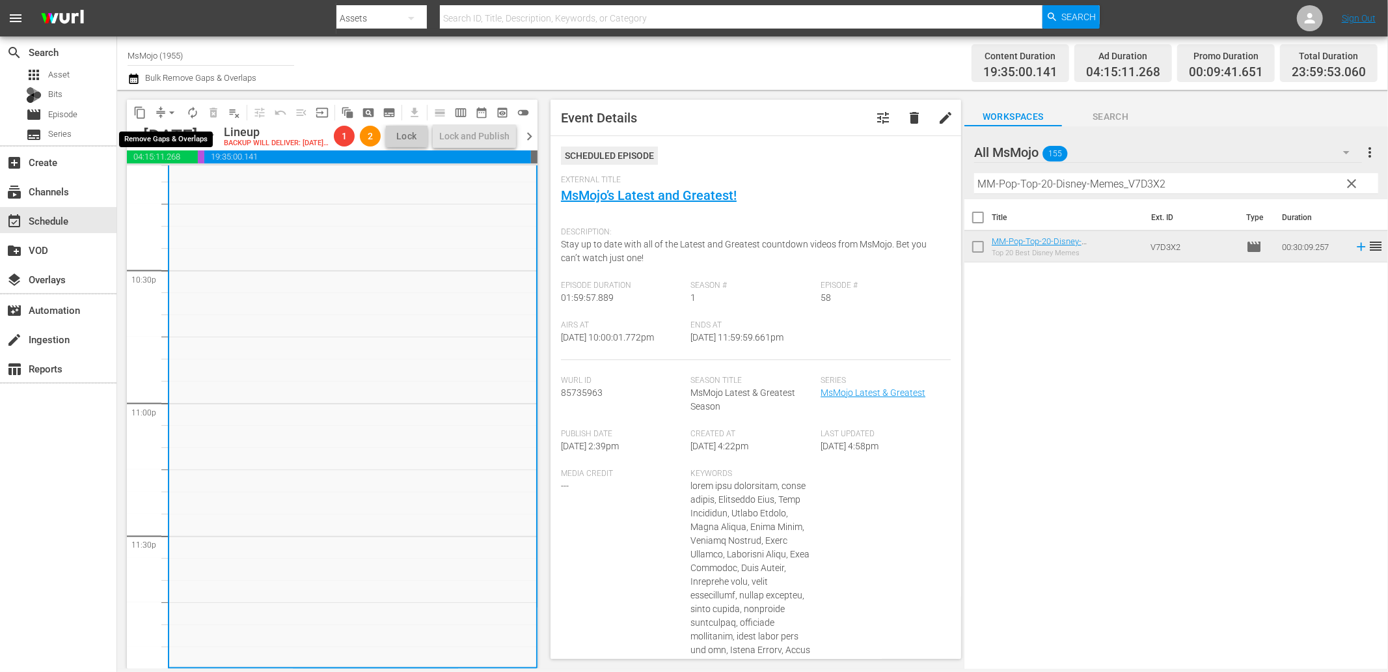
click at [171, 107] on span "arrow_drop_down" at bounding box center [171, 112] width 13 height 13
click at [207, 182] on li "Align to End of Previous Day" at bounding box center [172, 181] width 137 height 21
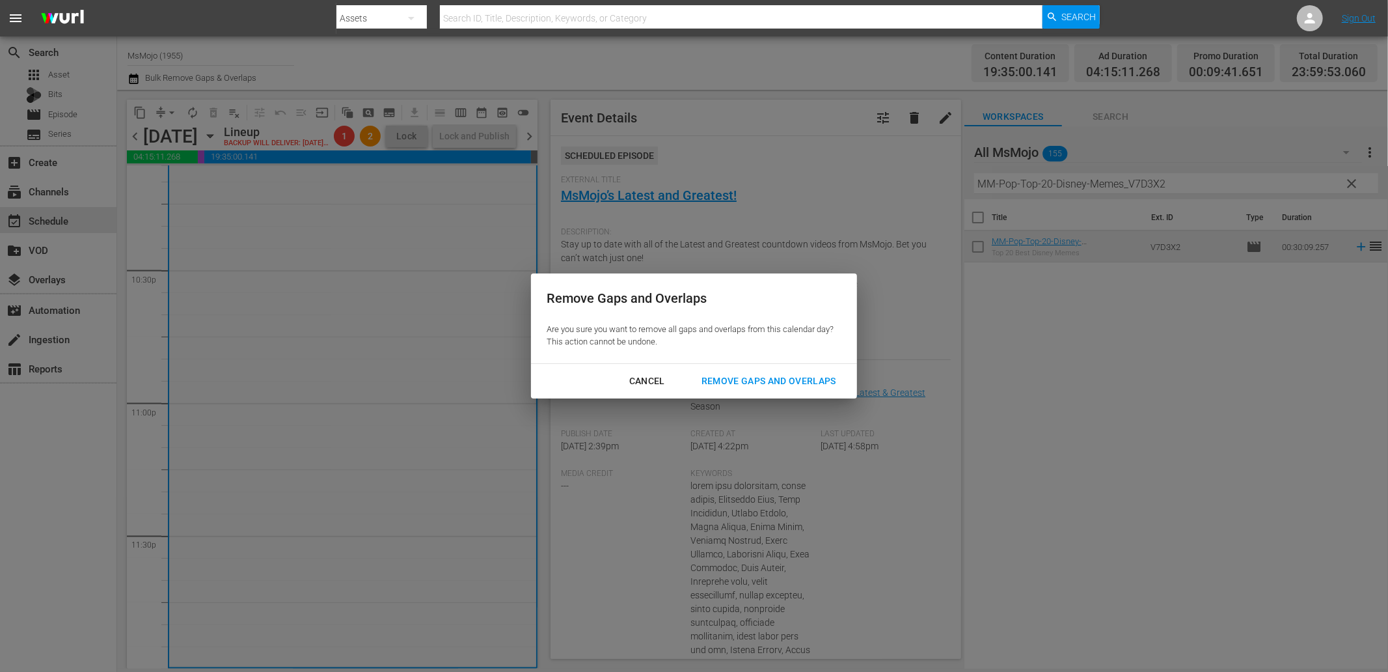
click at [782, 379] on div "Remove Gaps and Overlaps" at bounding box center [769, 381] width 156 height 16
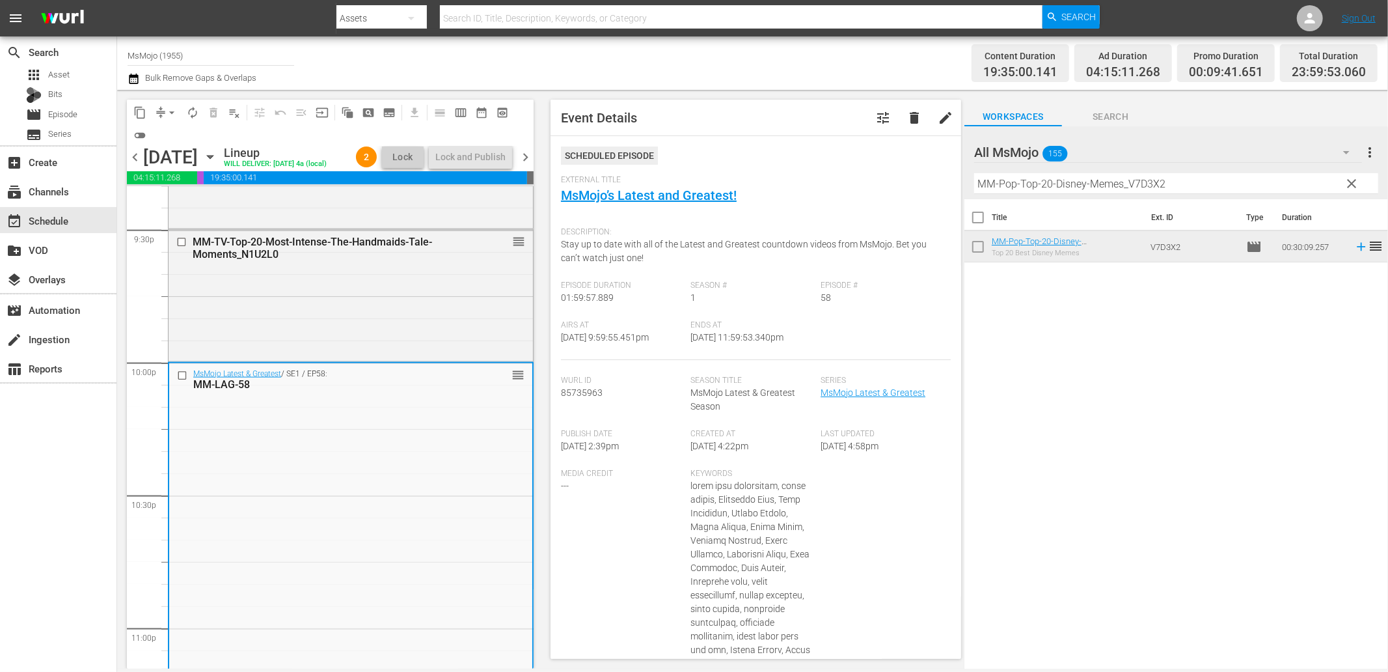
scroll to position [5601, 0]
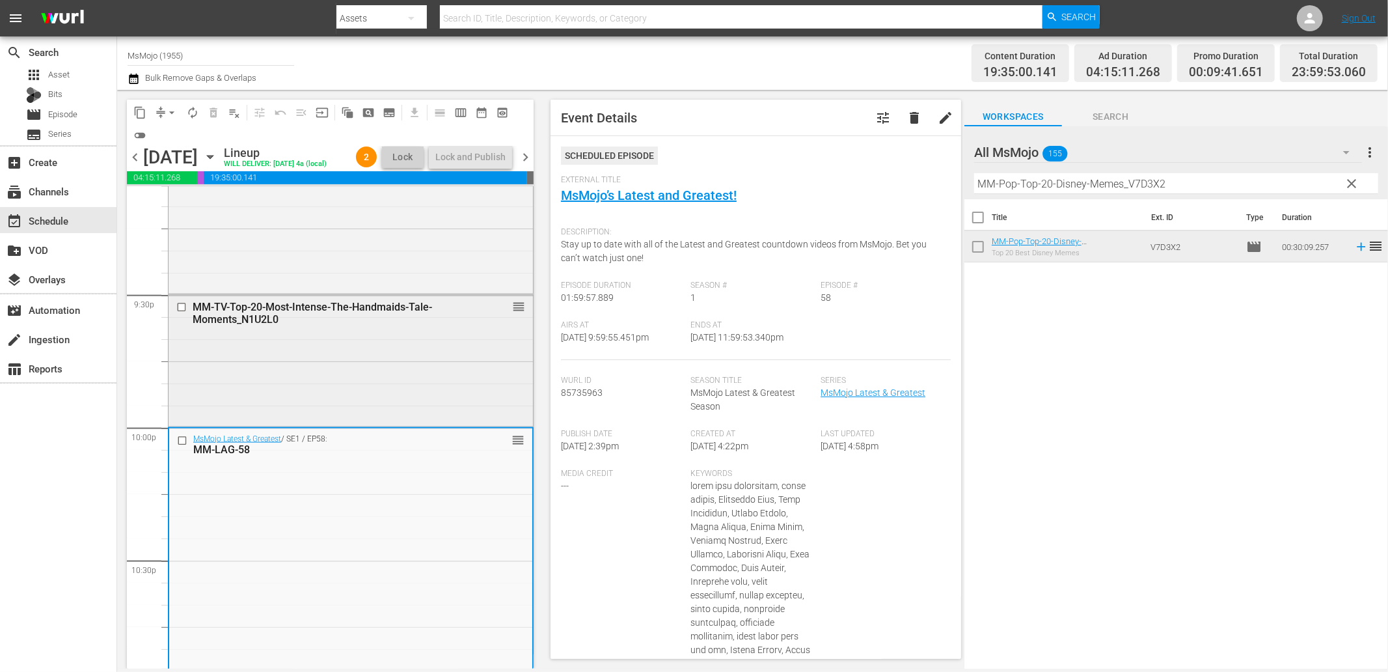
click at [231, 388] on div "MM-TV-Top-20-Most-Intense-The-Handmaids-Tale-Moments_N1U2L0 reorder" at bounding box center [351, 359] width 364 height 129
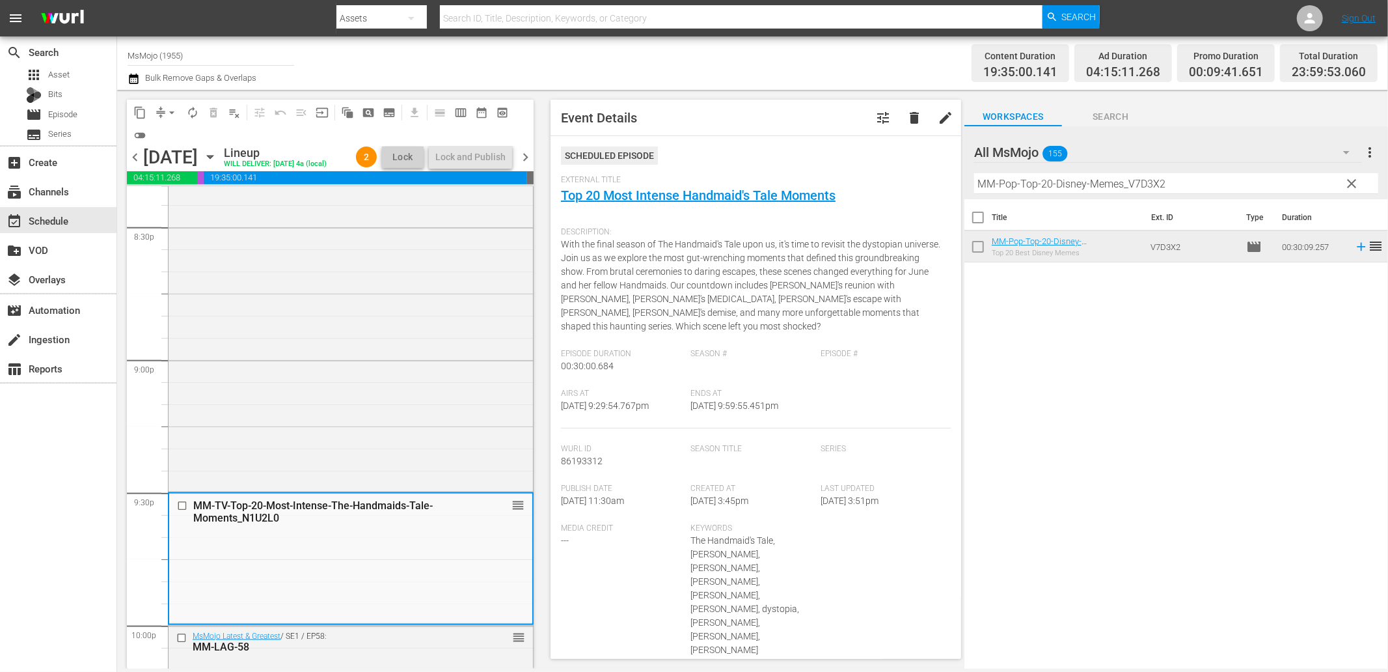
scroll to position [5119, 0]
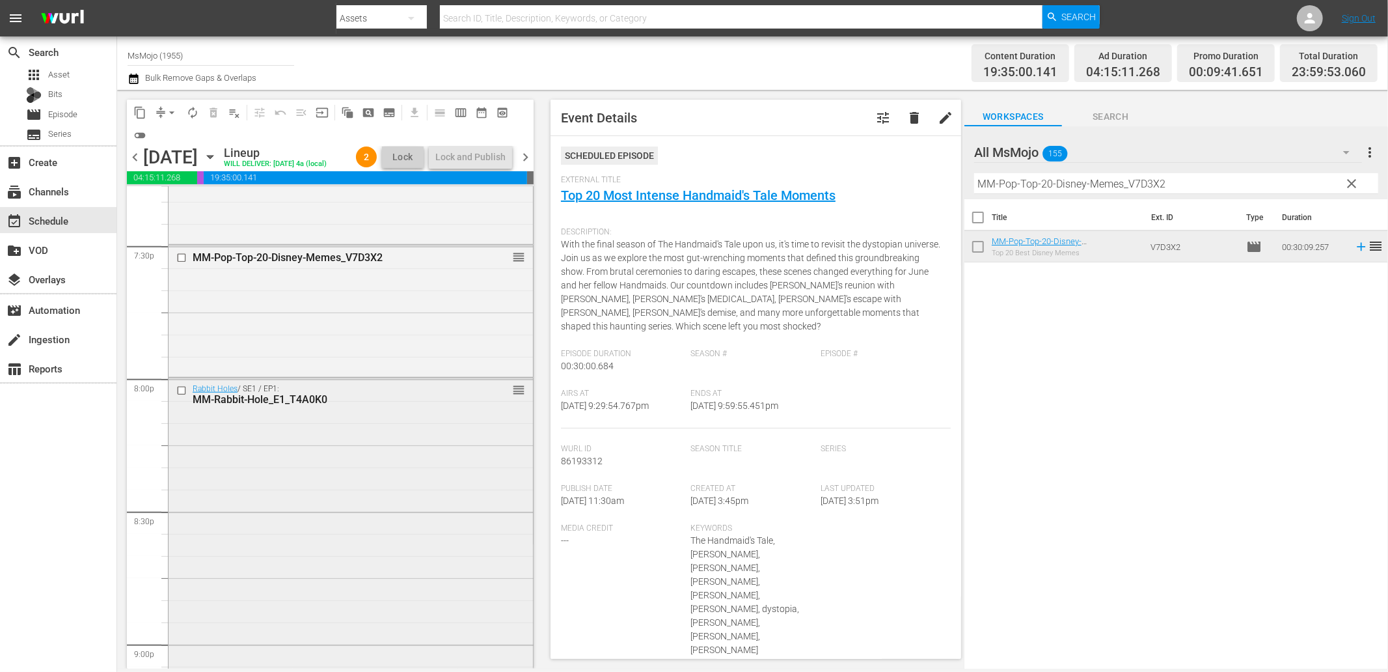
click at [296, 445] on div "Rabbit Holes / SE1 / EP1: MM-Rabbit-Hole_E1_T4A0K0 reorder" at bounding box center [351, 575] width 364 height 394
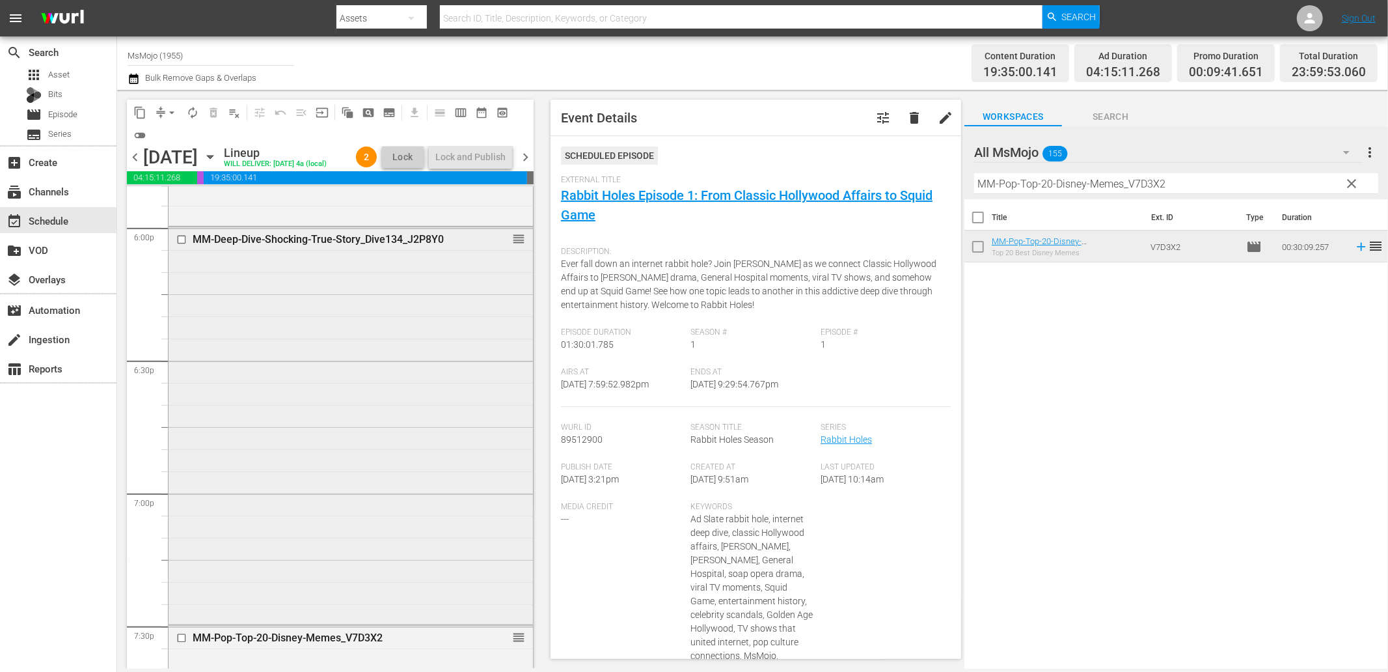
scroll to position [4638, 0]
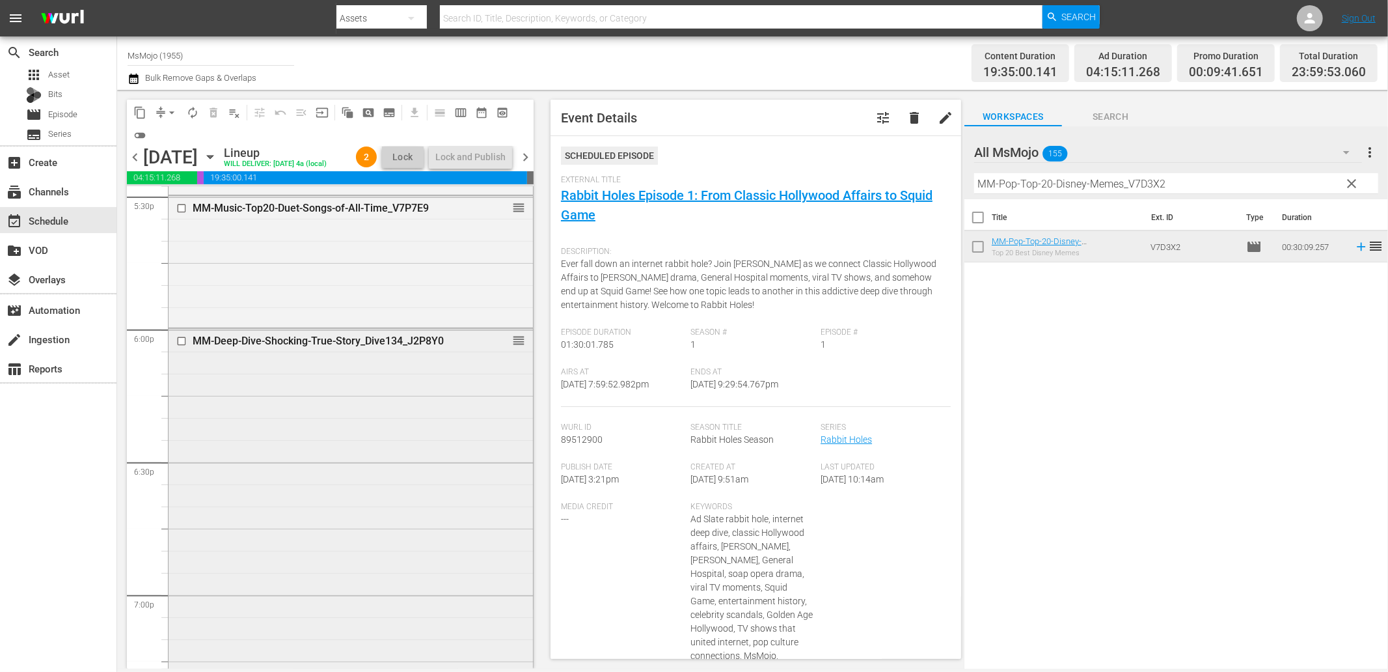
click at [294, 435] on div "MM-Deep-Dive-Shocking-True-Story_Dive134_J2P8Y0 reorder" at bounding box center [351, 526] width 364 height 394
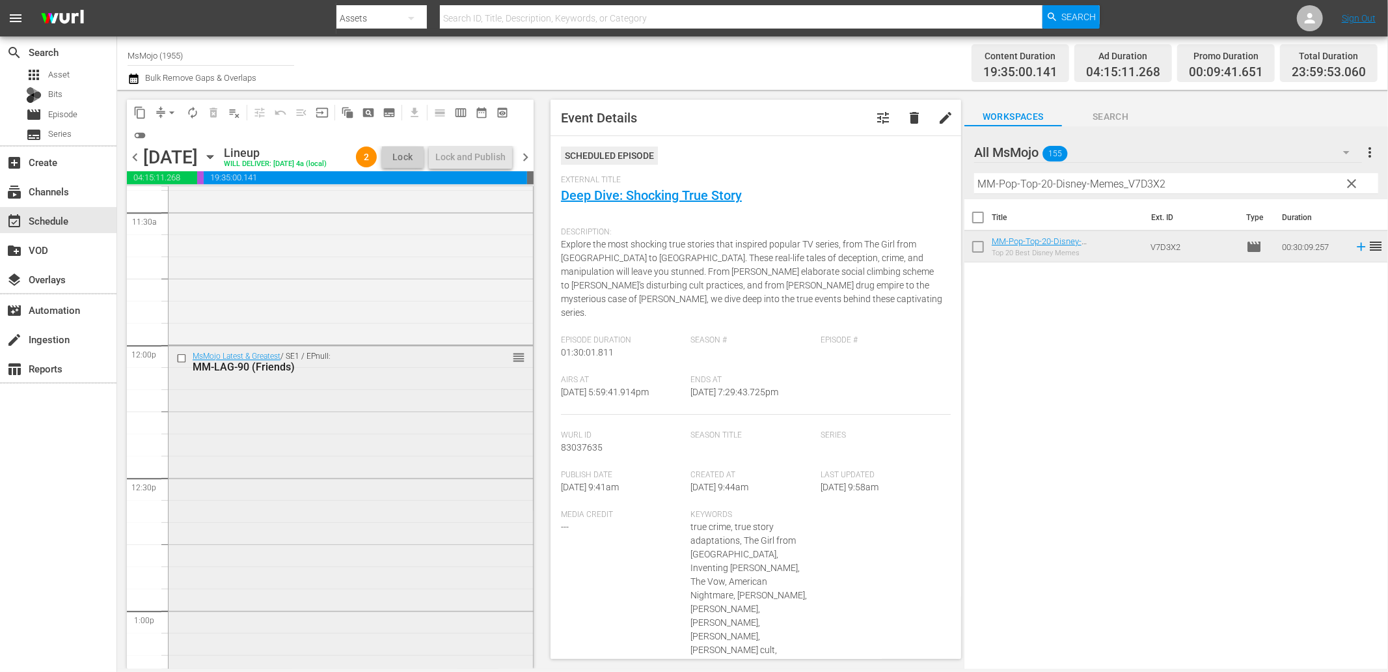
scroll to position [2998, 0]
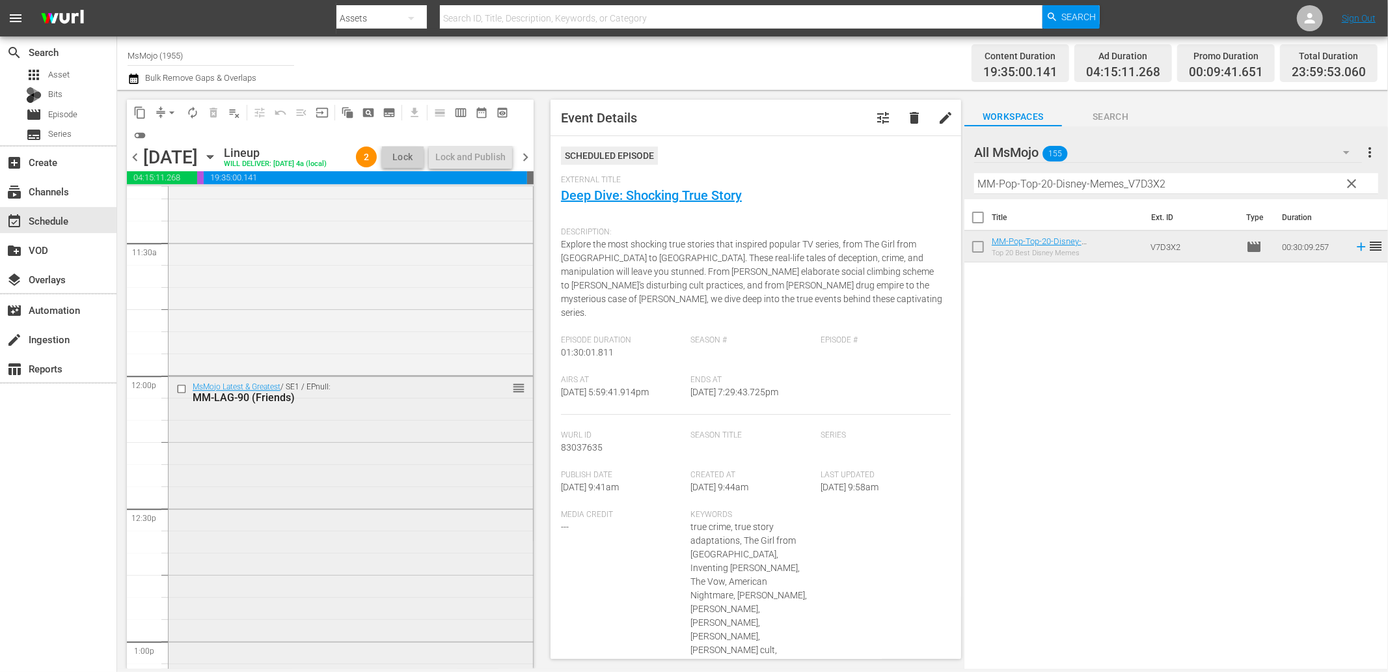
click at [441, 439] on div "MsMojo Latest & Greatest / SE1 / EPnull: MM-LAG-90 (Friends) reorder" at bounding box center [351, 639] width 364 height 527
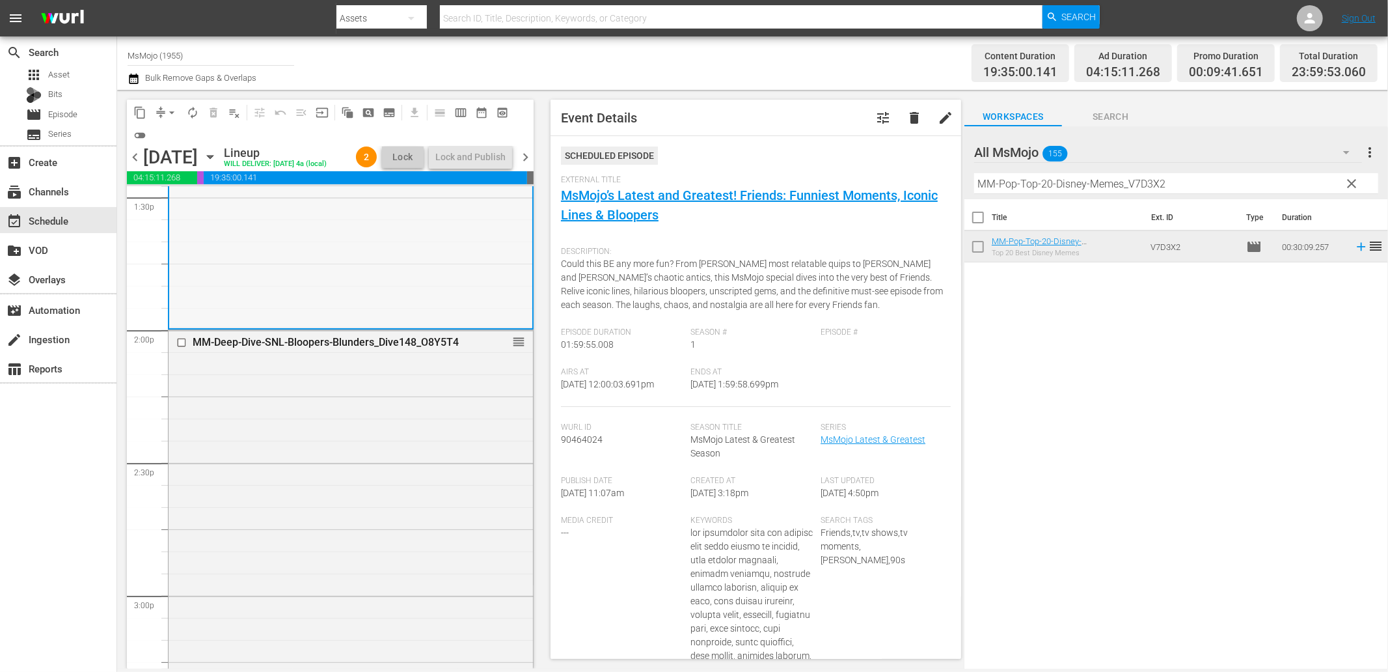
scroll to position [3577, 0]
click at [430, 410] on div "MM-Deep-Dive-SNL-Bloopers-Blunders_Dive148_O8Y5T4 reorder" at bounding box center [351, 591] width 364 height 527
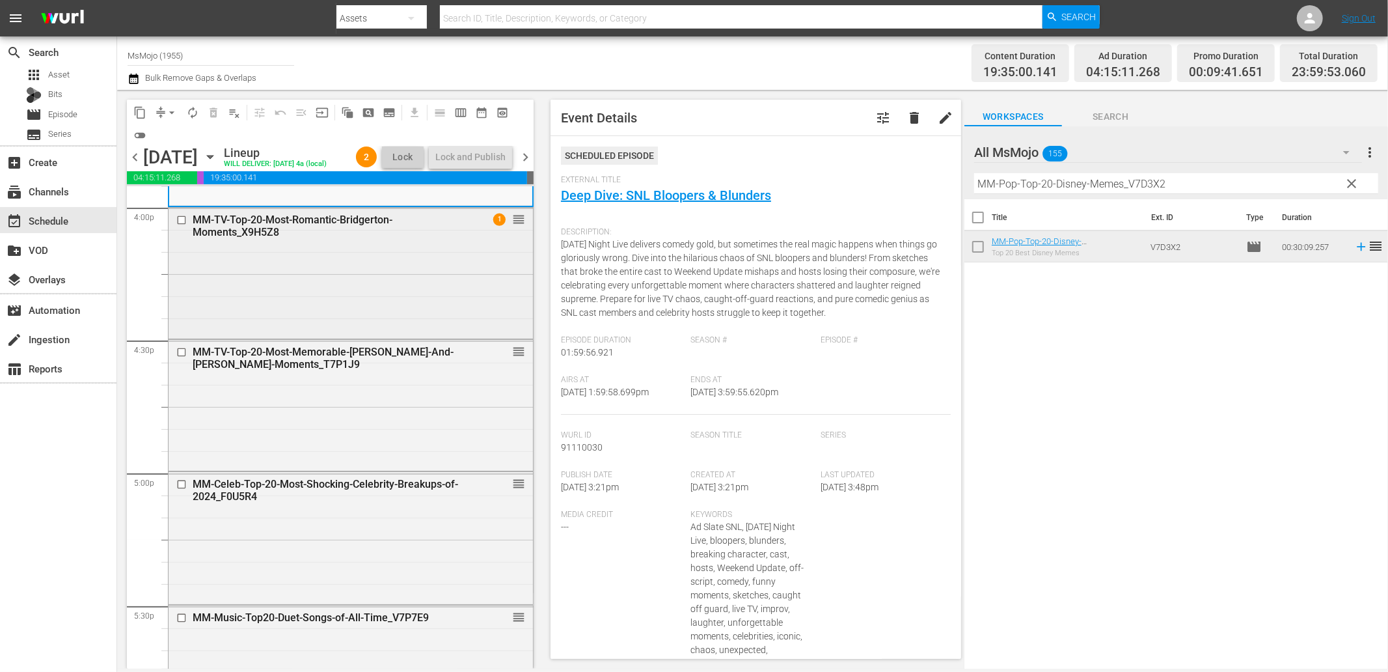
scroll to position [4252, 0]
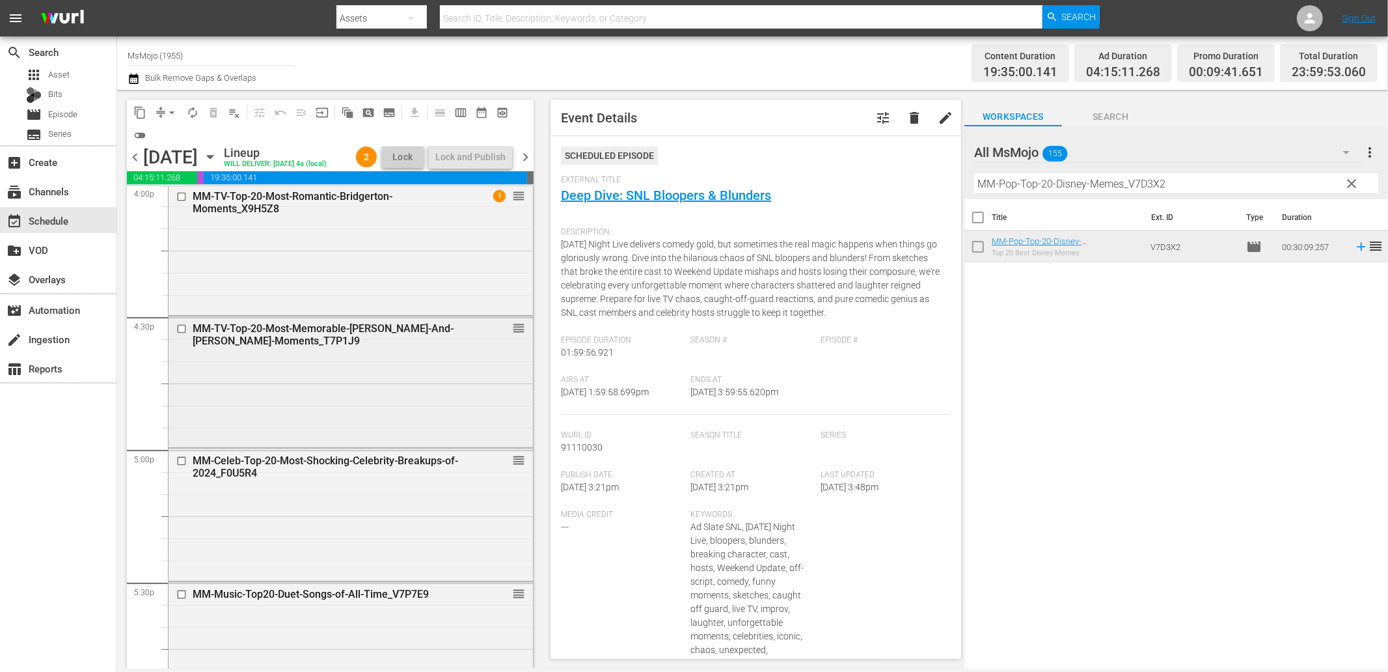
click at [363, 376] on div "MM-TV-Top-20-Most-Memorable-Ross-And-Rachel-Moments_T7P1J9 reorder" at bounding box center [351, 380] width 364 height 128
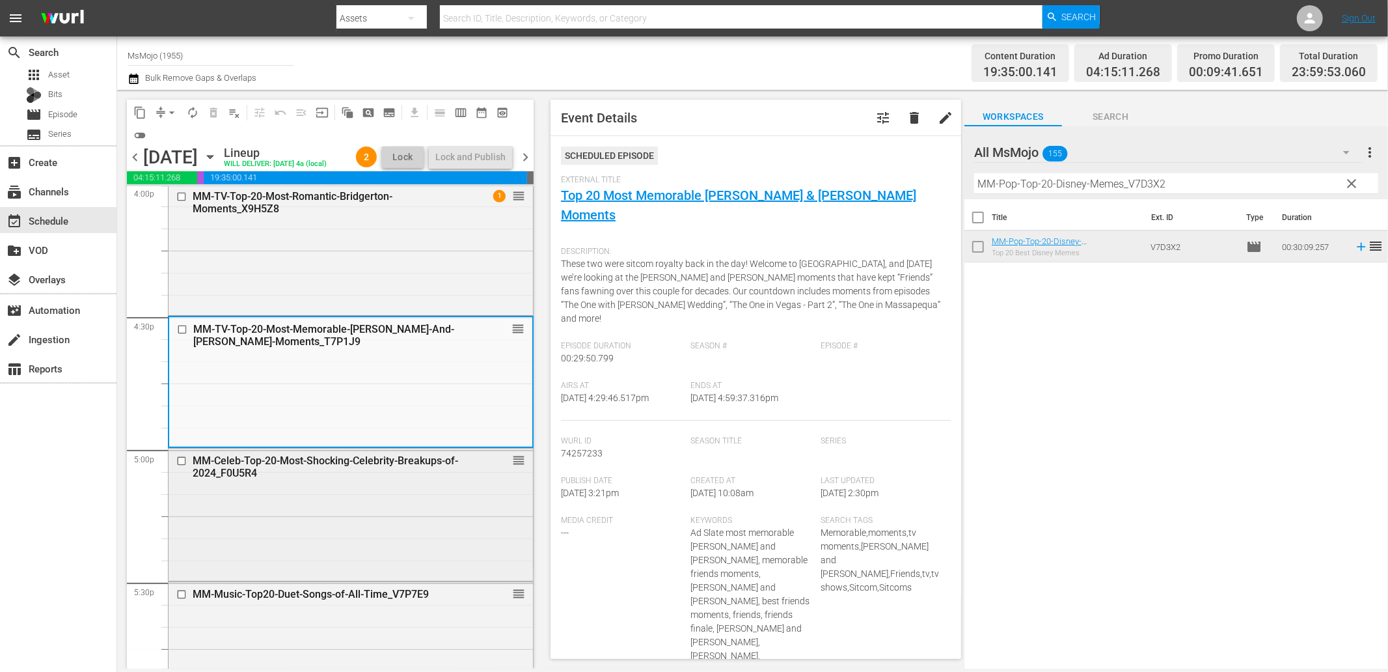
click at [364, 525] on div "MM-Celeb-Top-20-Most-Shocking-Celebrity-Breakups-of-2024_F0U5R4 reorder" at bounding box center [351, 513] width 364 height 130
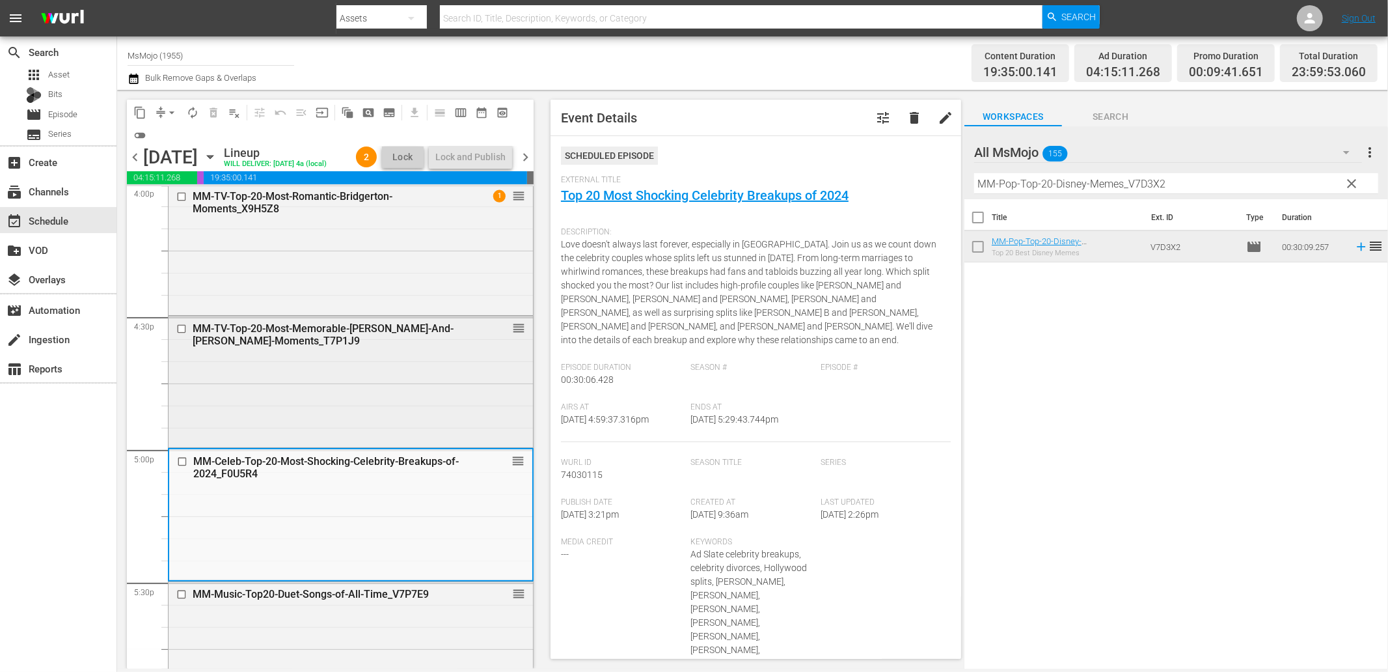
click at [277, 398] on div "MM-TV-Top-20-Most-Memorable-Ross-And-Rachel-Moments_T7P1J9 reorder" at bounding box center [351, 380] width 364 height 128
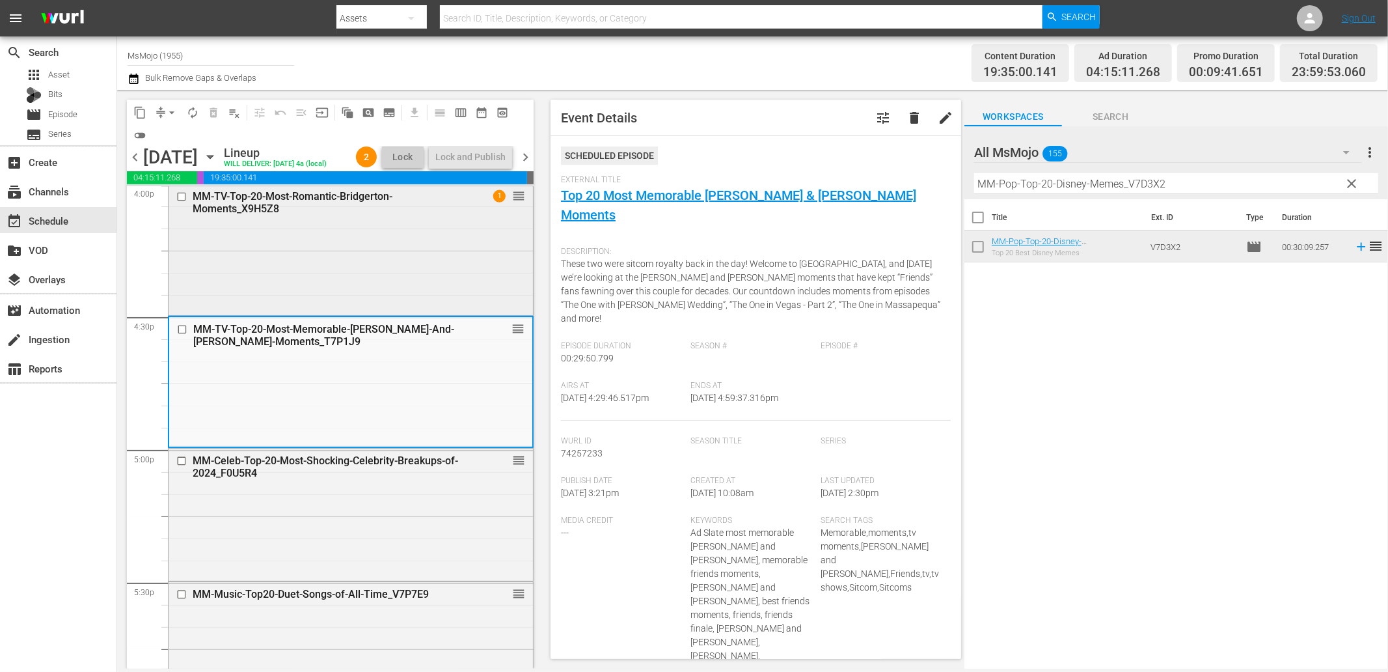
click at [256, 282] on div "MM-TV-Top-20-Most-Romantic-Bridgerton-Moments_X9H5Z8 1 reorder" at bounding box center [351, 248] width 364 height 128
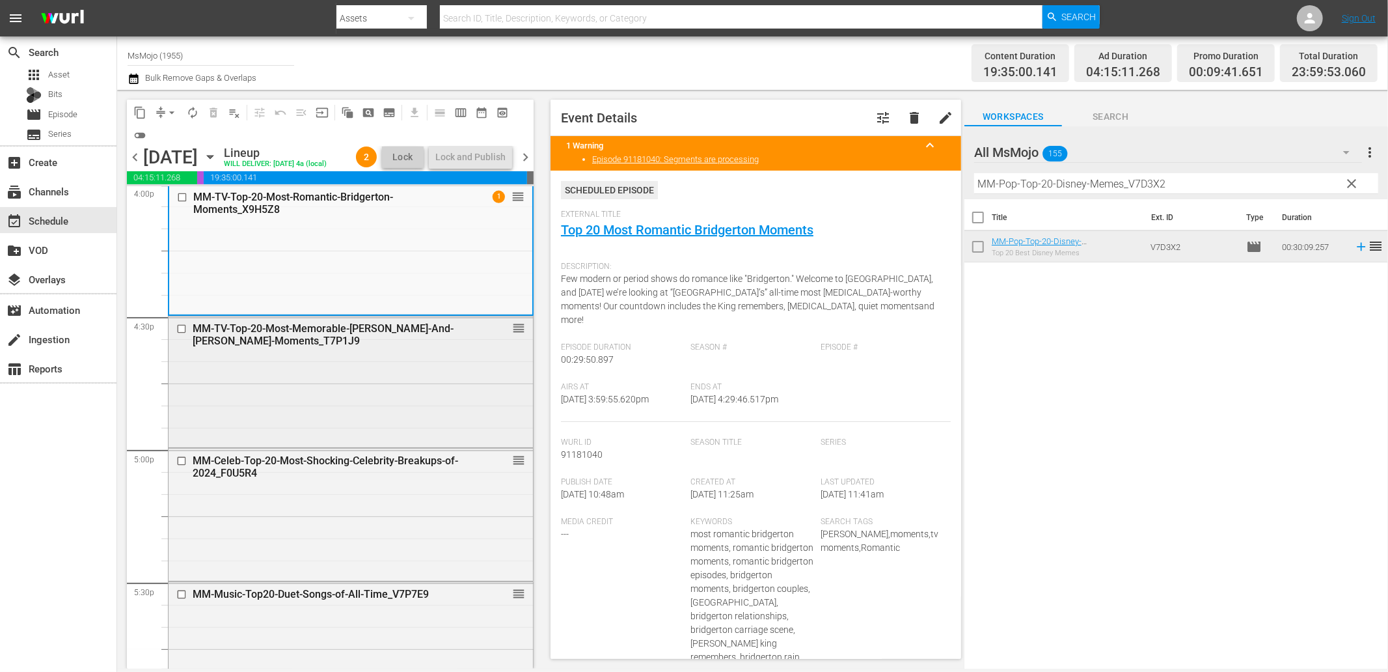
click at [381, 401] on div "MM-TV-Top-20-Most-Memorable-Ross-And-Rachel-Moments_T7P1J9 reorder" at bounding box center [351, 380] width 364 height 128
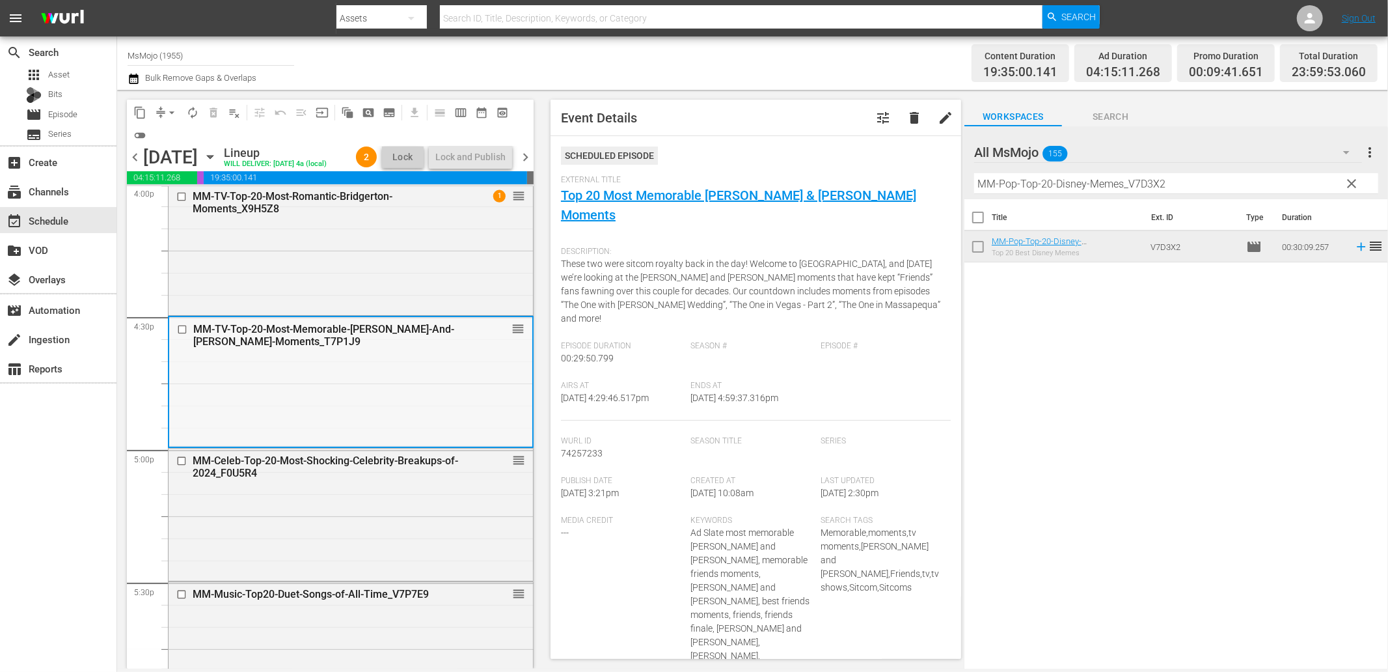
click at [180, 327] on input "checkbox" at bounding box center [184, 328] width 14 height 11
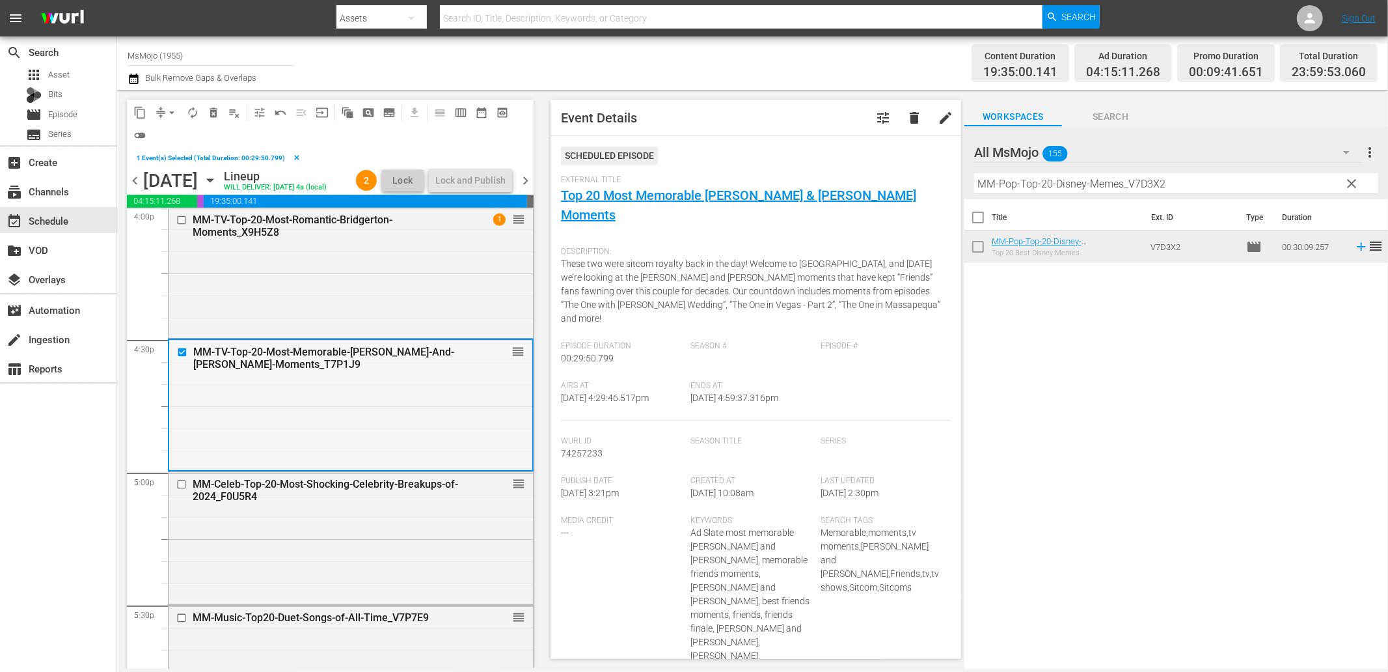
click at [182, 348] on input "checkbox" at bounding box center [184, 352] width 14 height 11
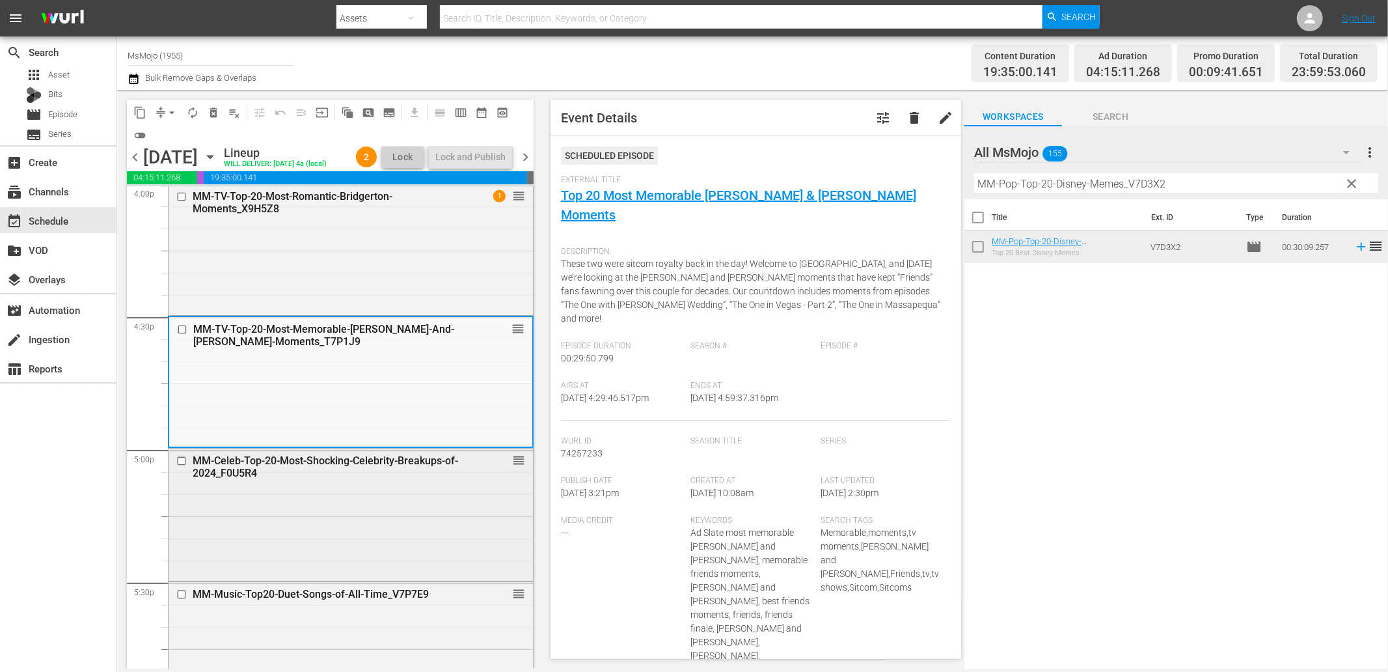
click at [290, 530] on div "MM-Celeb-Top-20-Most-Shocking-Celebrity-Breakups-of-2024_F0U5R4 reorder" at bounding box center [351, 513] width 364 height 130
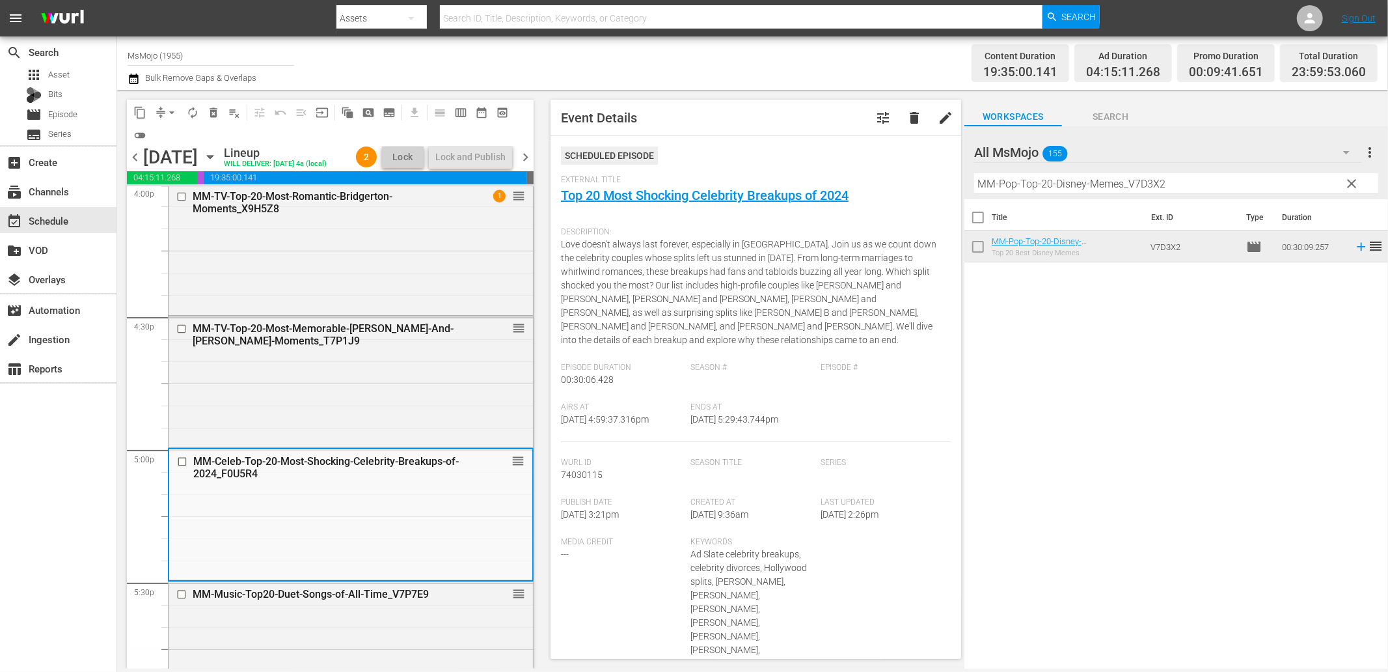
click at [182, 458] on input "checkbox" at bounding box center [184, 461] width 14 height 11
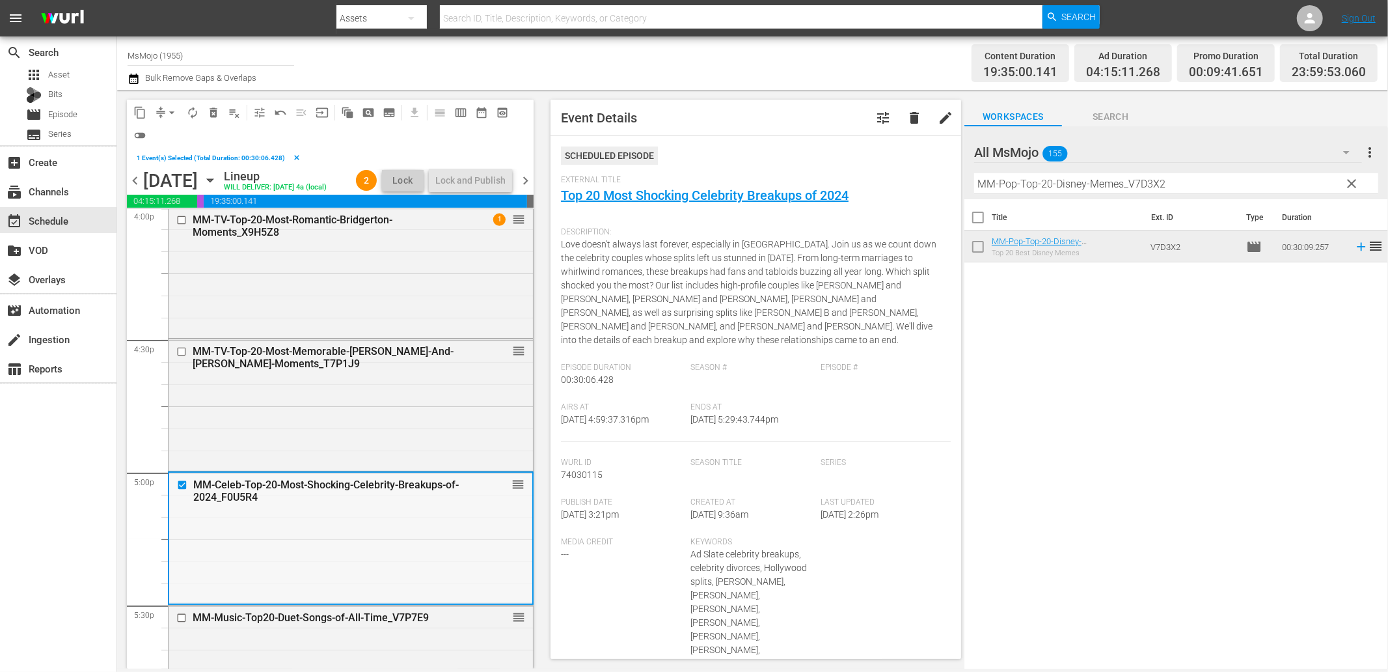
click at [361, 542] on div "MM-Celeb-Top-20-Most-Shocking-Celebrity-Breakups-of-2024_F0U5R4 reorder" at bounding box center [350, 538] width 363 height 130
click at [1346, 180] on span "clear" at bounding box center [1353, 184] width 16 height 16
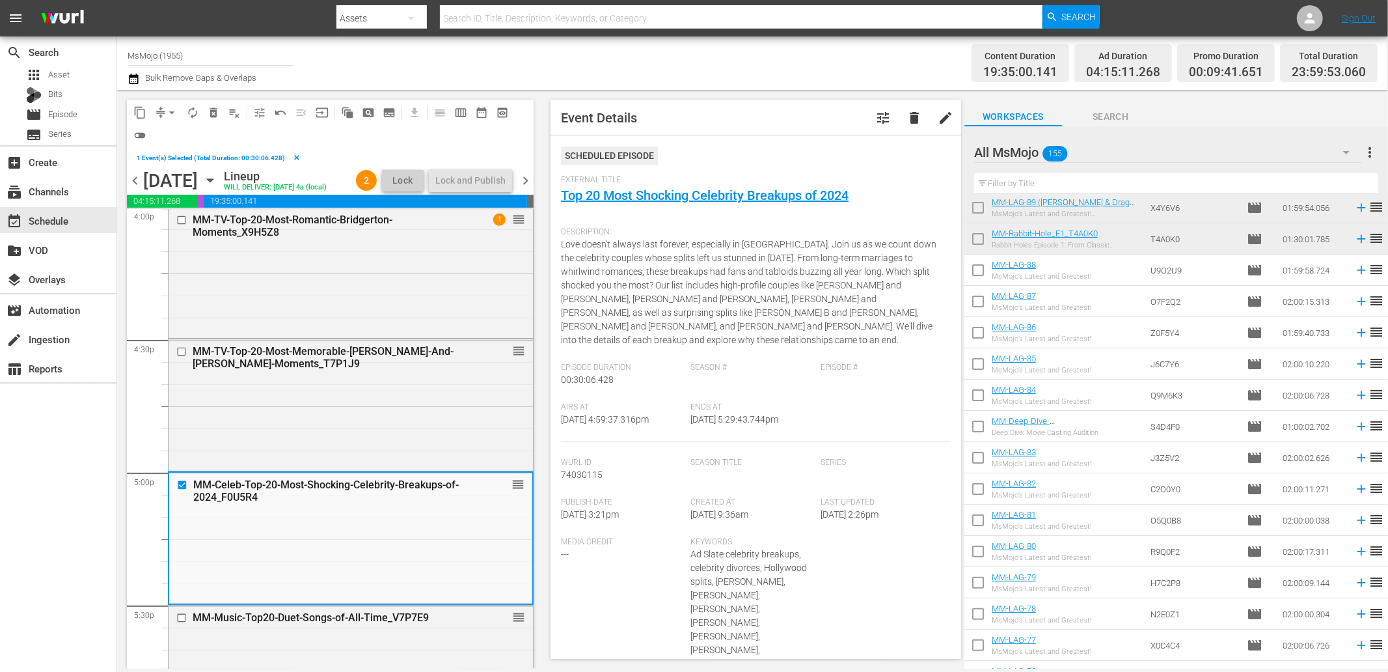
scroll to position [193, 0]
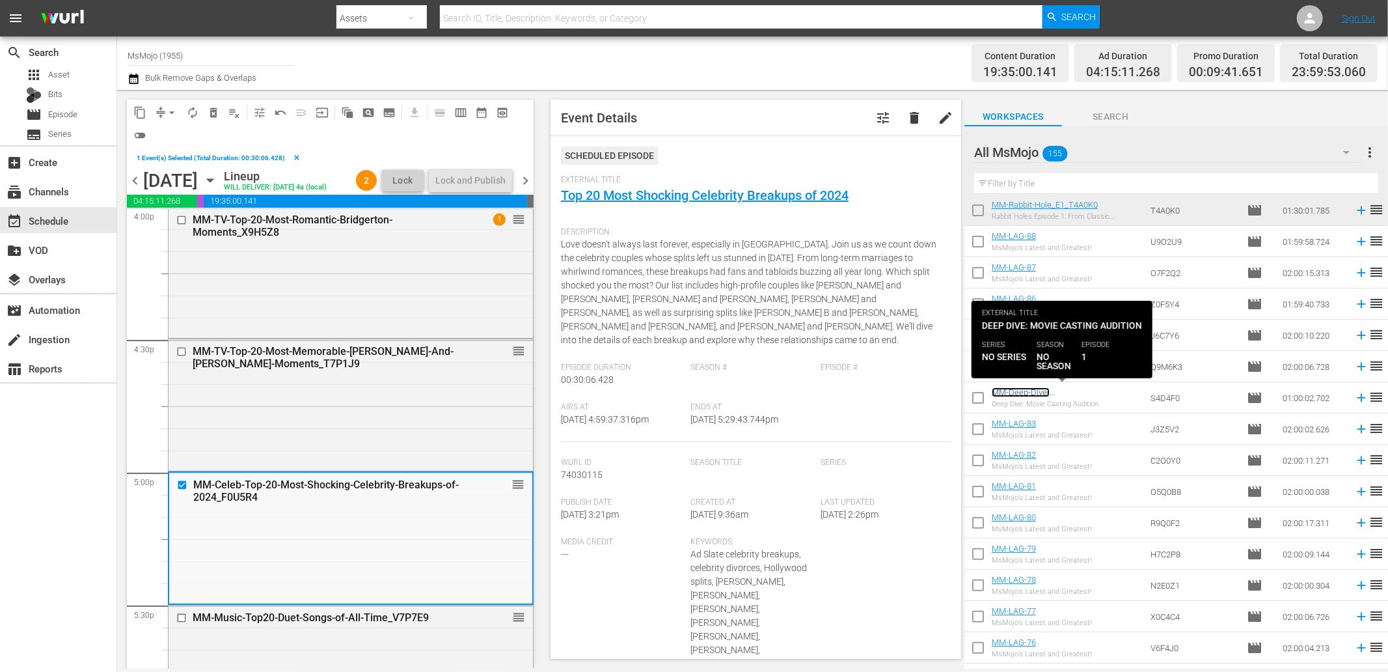
click at [1024, 392] on link "MM-Deep-Dive-Movie_Casting_Audition_Dive146_S4D4F0" at bounding box center [1065, 401] width 146 height 29
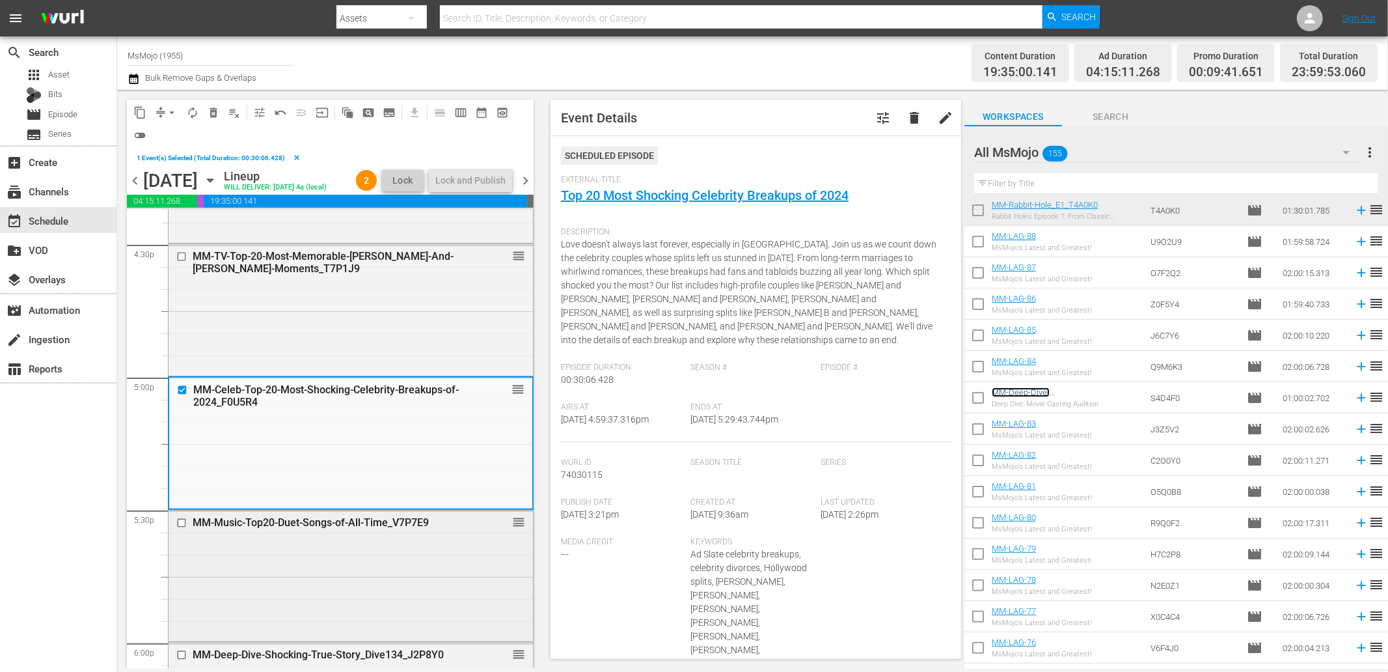
scroll to position [4349, 0]
click at [176, 524] on input "checkbox" at bounding box center [183, 520] width 14 height 11
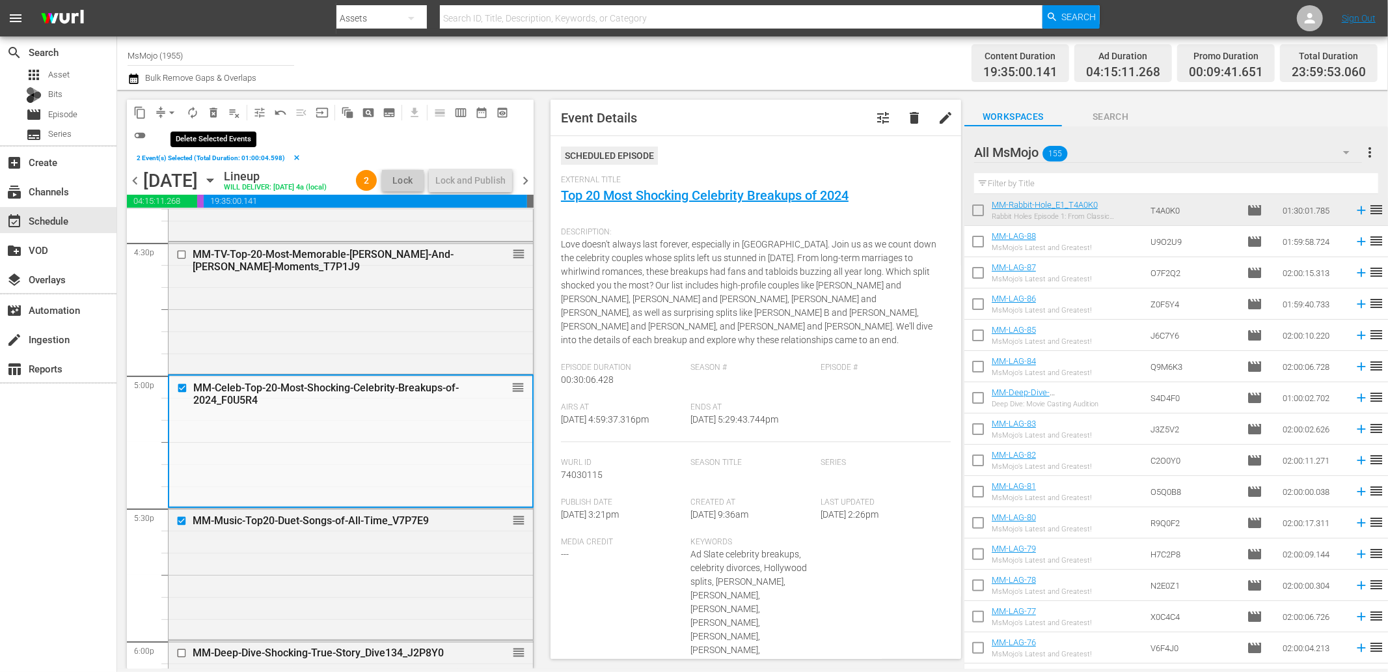
click at [213, 106] on span "delete_forever_outlined" at bounding box center [213, 112] width 13 height 13
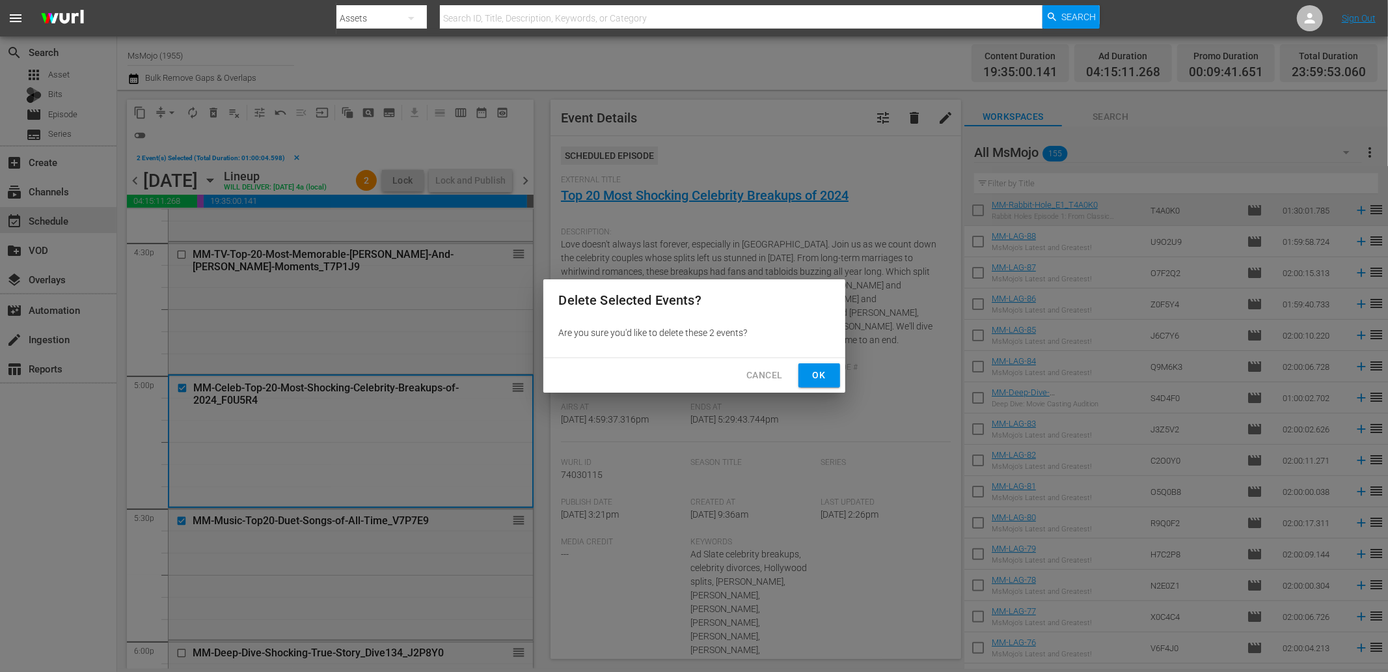
click at [829, 379] on span "Ok" at bounding box center [819, 375] width 21 height 16
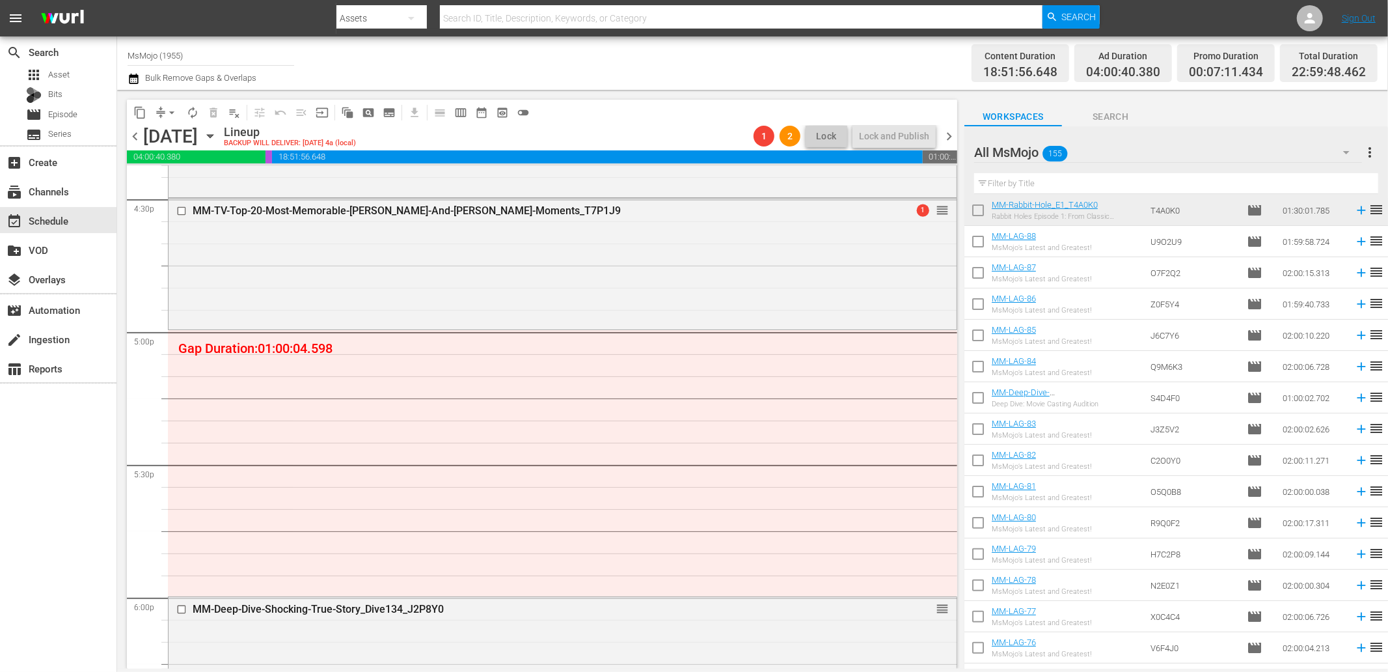
click at [1099, 189] on input "text" at bounding box center [1176, 183] width 404 height 21
paste input "MM-Deep-Dive-Movie_Casting_Audition_Dive146_S4D4F0"
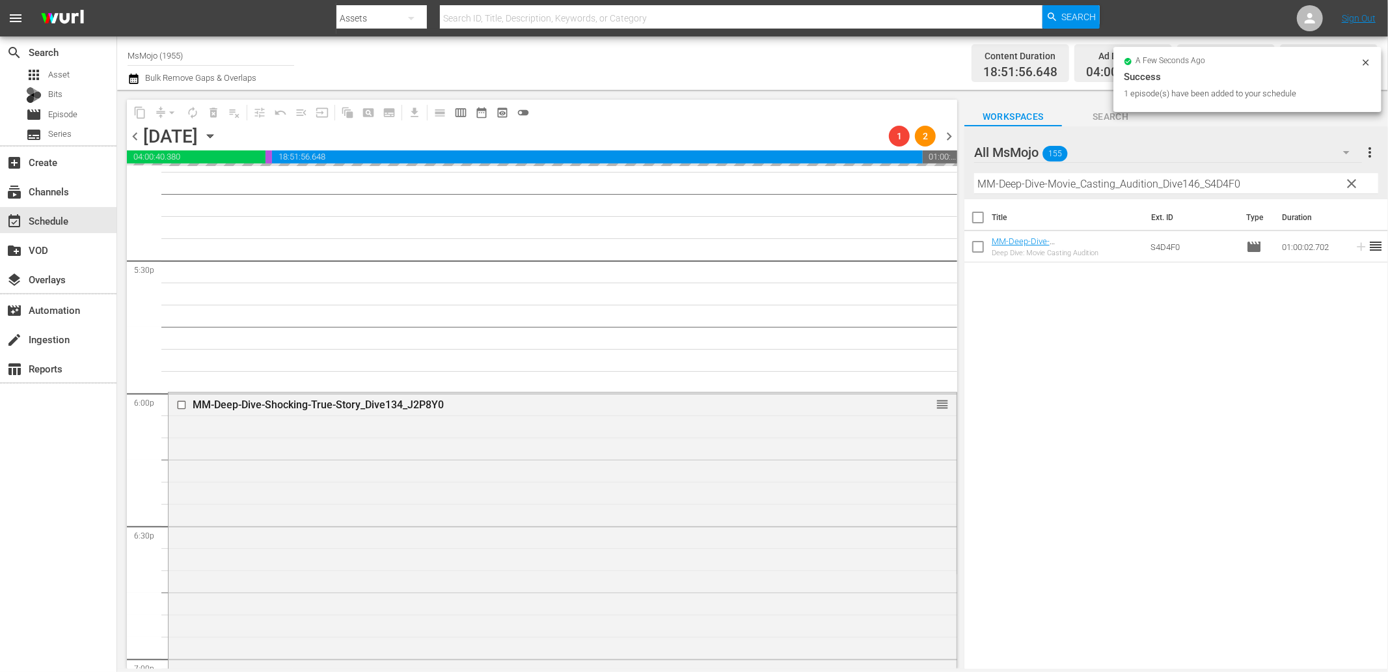
scroll to position [4638, 0]
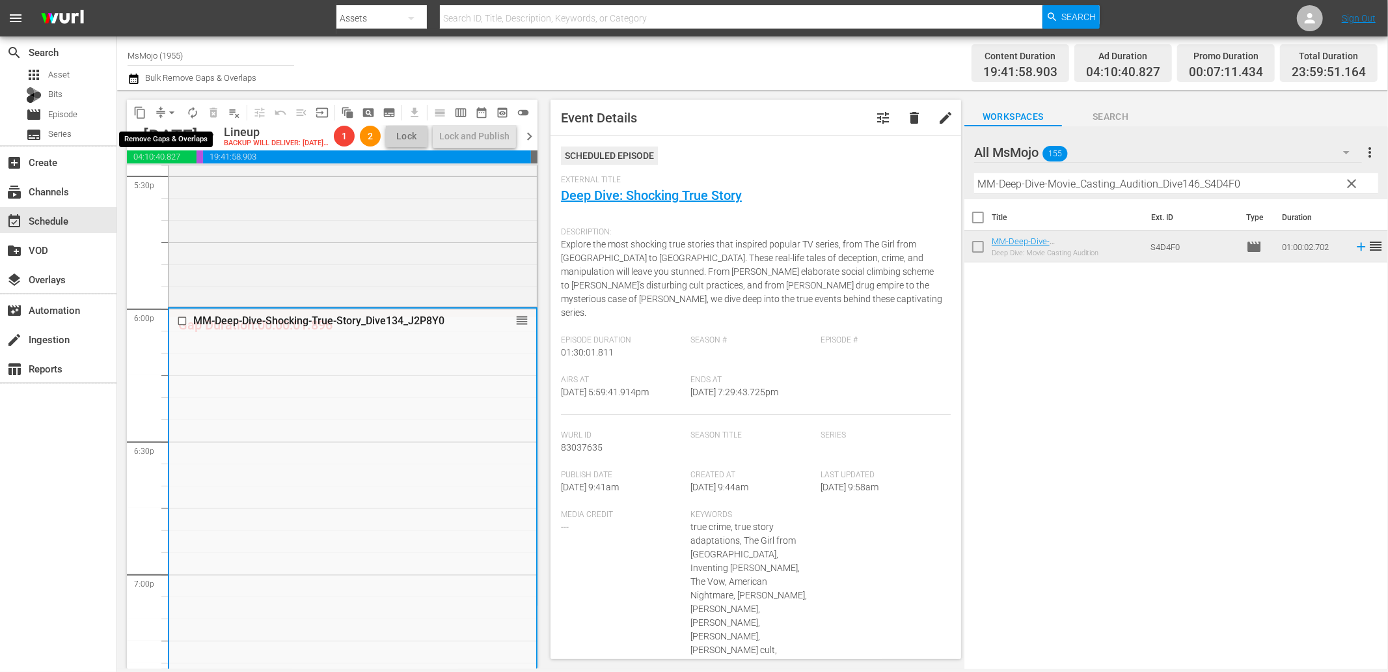
click at [171, 113] on span "arrow_drop_down" at bounding box center [171, 112] width 13 height 13
click at [182, 178] on li "Align to End of Previous Day" at bounding box center [172, 181] width 137 height 21
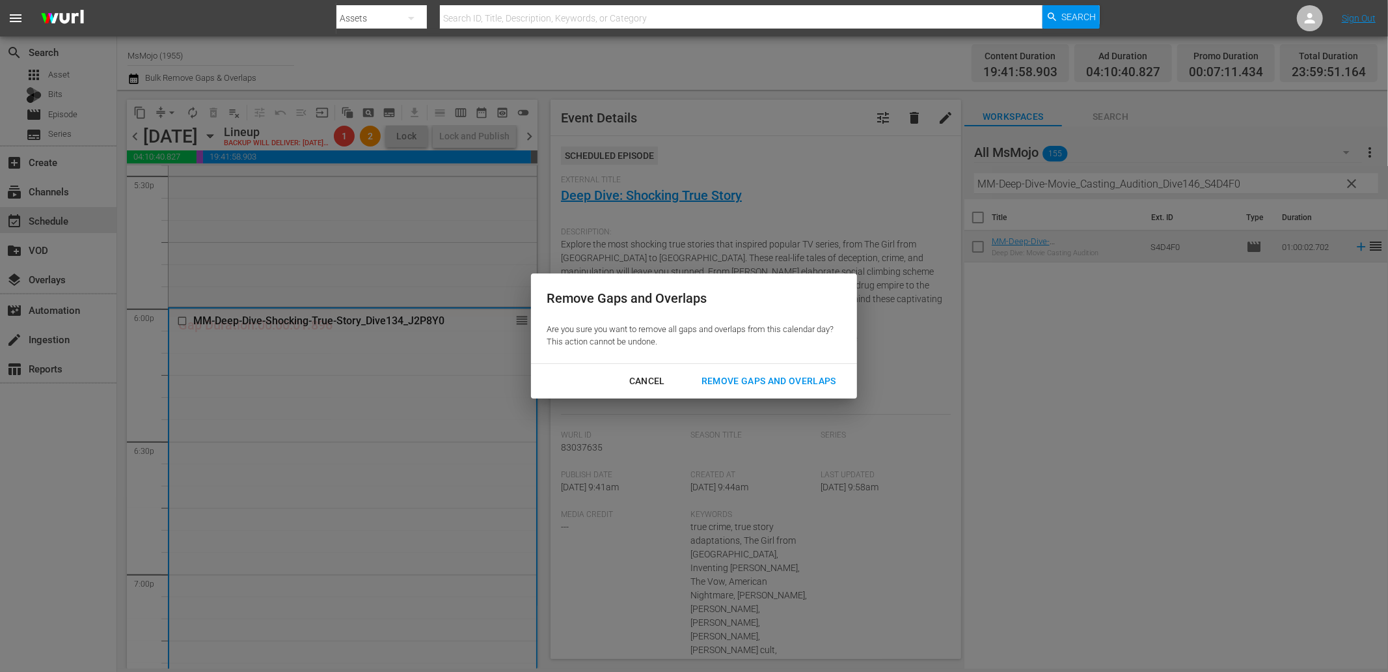
click at [750, 382] on div "Remove Gaps and Overlaps" at bounding box center [769, 381] width 156 height 16
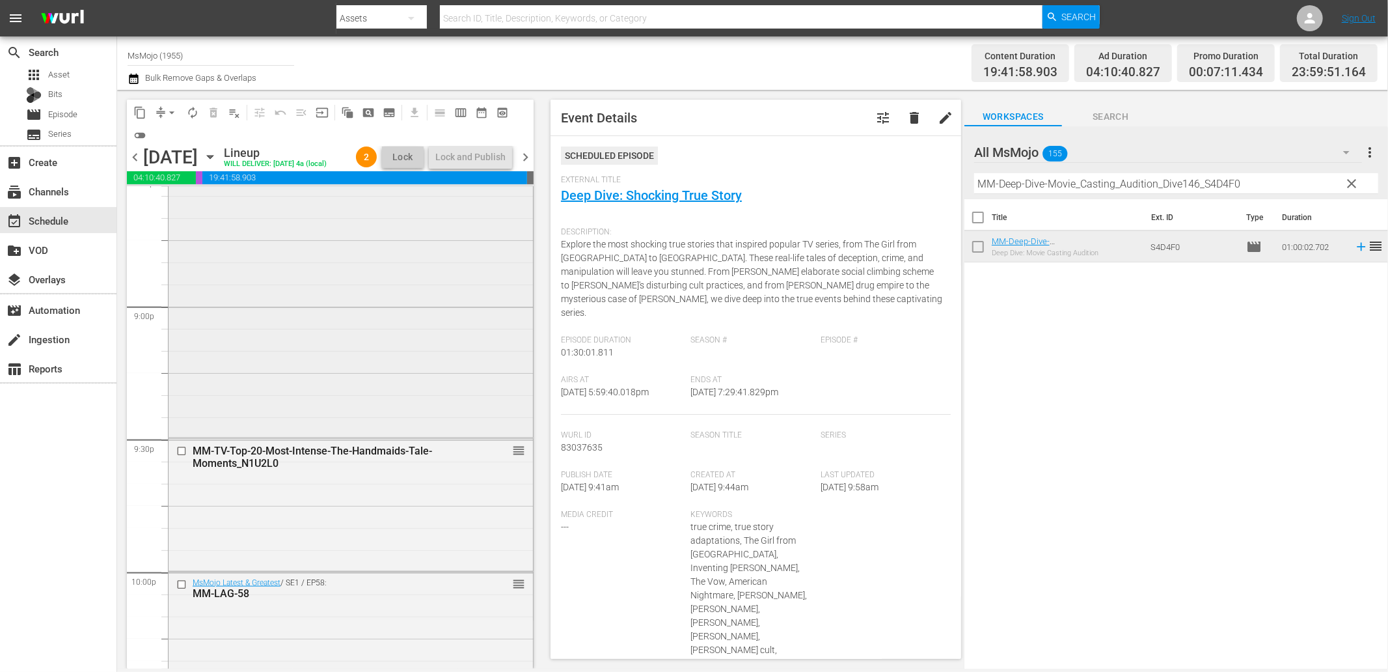
scroll to position [5505, 0]
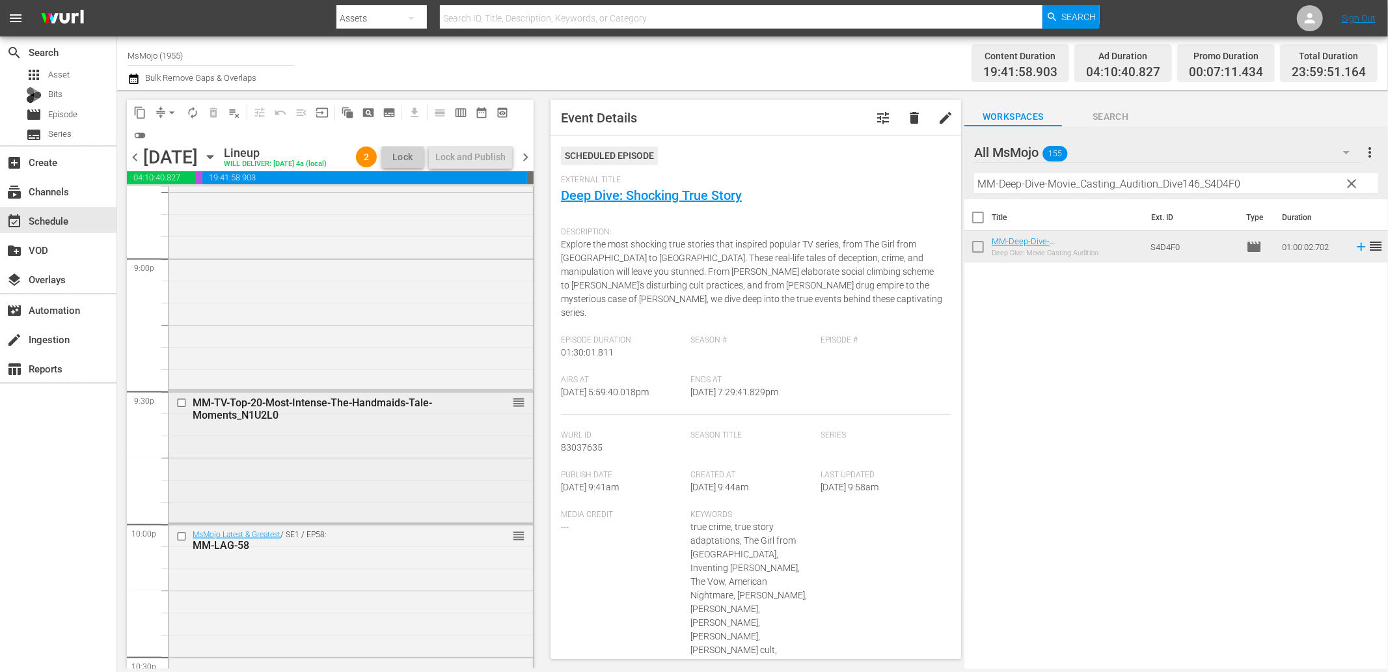
click at [355, 458] on div "MM-TV-Top-20-Most-Intense-The-Handmaids-Tale-Moments_N1U2L0 reorder" at bounding box center [351, 455] width 364 height 129
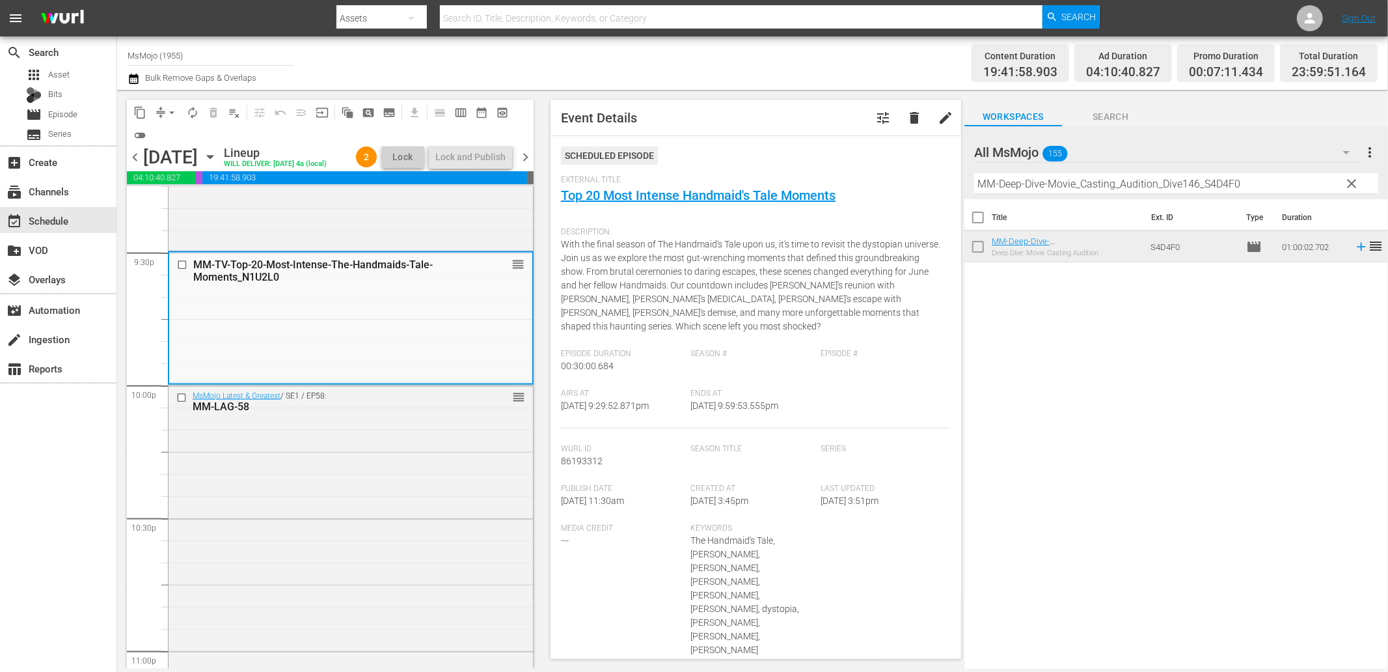
scroll to position [5698, 0]
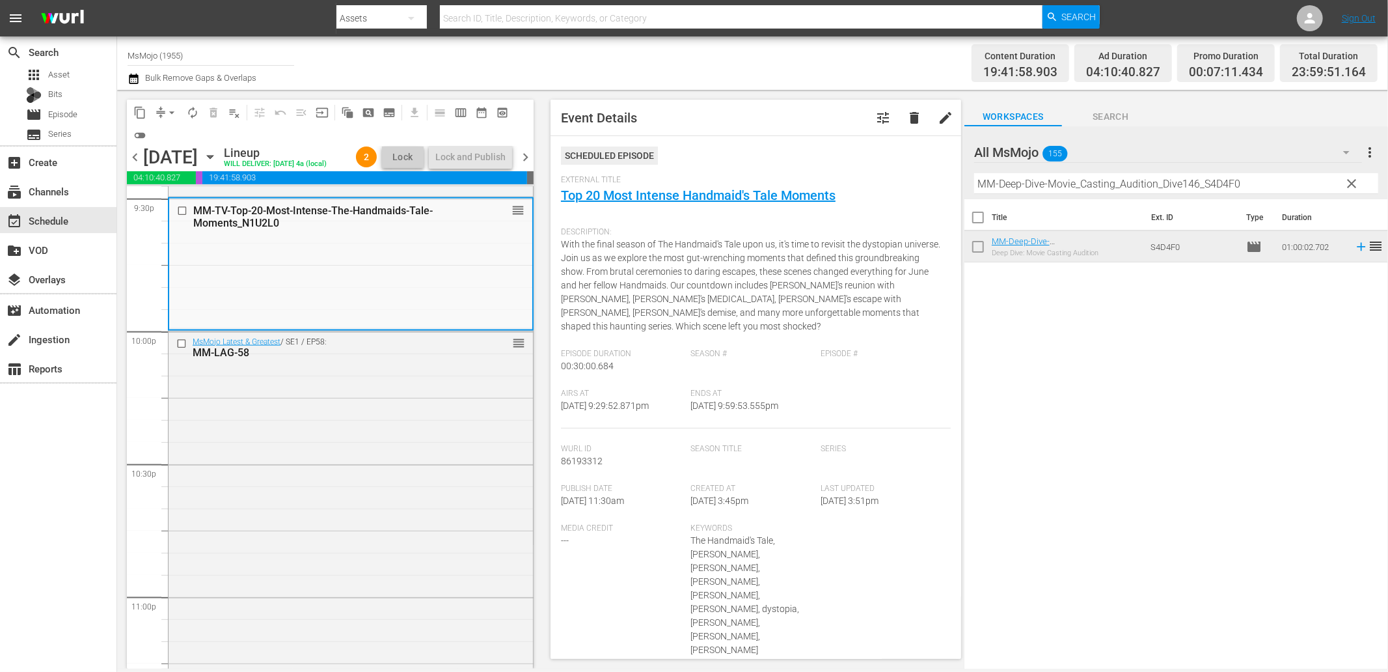
click at [355, 458] on div "MsMojo Latest & Greatest / SE1 / EP58: MM-LAG-58 reorder" at bounding box center [351, 594] width 364 height 527
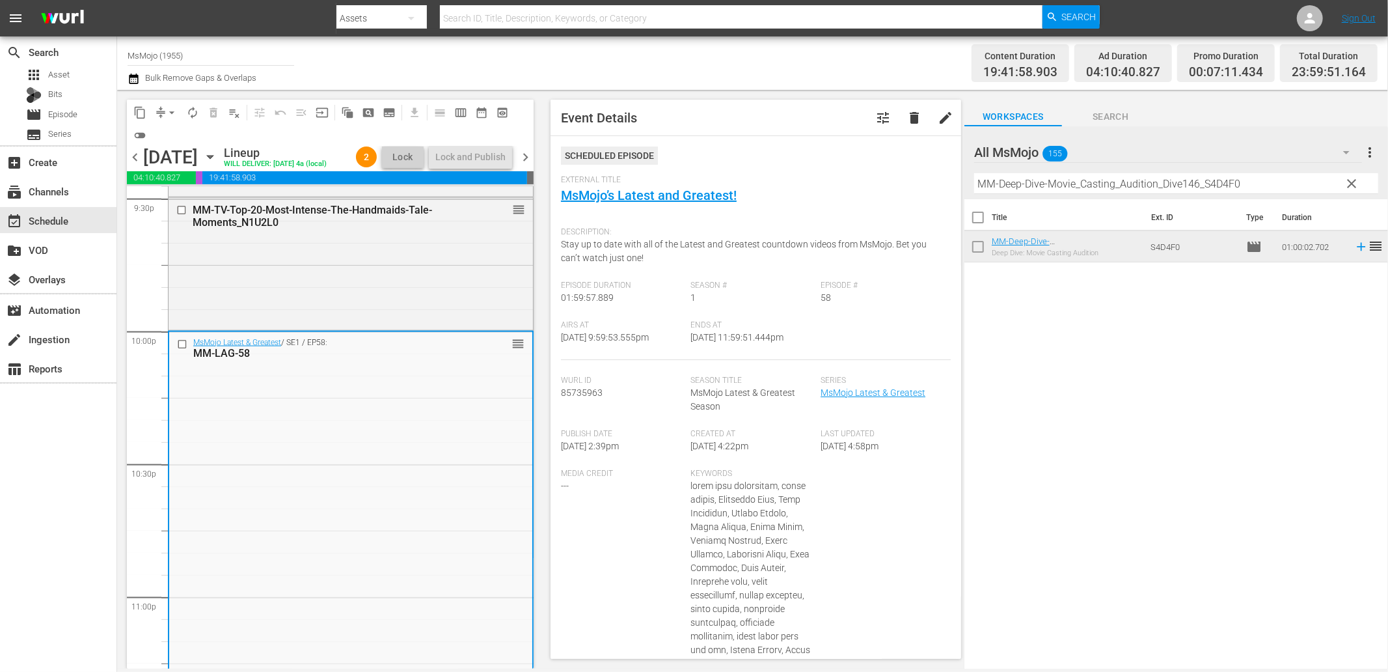
click at [355, 458] on div "MsMojo Latest & Greatest / SE1 / EP58: MM-LAG-58 reorder" at bounding box center [350, 595] width 363 height 527
click at [378, 407] on div "MsMojo Latest & Greatest / SE1 / EP58: MM-LAG-58 reorder" at bounding box center [350, 595] width 363 height 527
drag, startPoint x: 1200, startPoint y: 180, endPoint x: 905, endPoint y: 145, distance: 296.9
click at [926, 145] on div "content_copy compress arrow_drop_down autorenew_outlined delete_forever_outline…" at bounding box center [752, 379] width 1271 height 579
paste input "LAG-84"
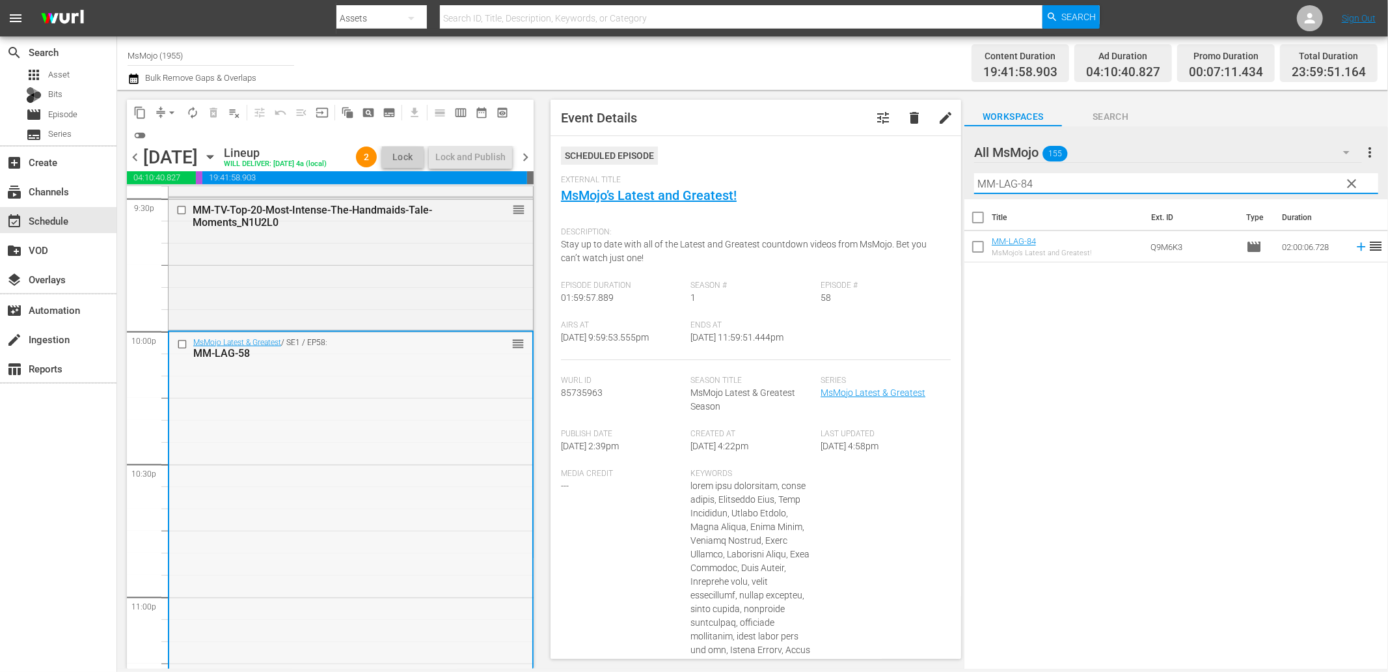
click at [180, 344] on input "checkbox" at bounding box center [184, 343] width 14 height 11
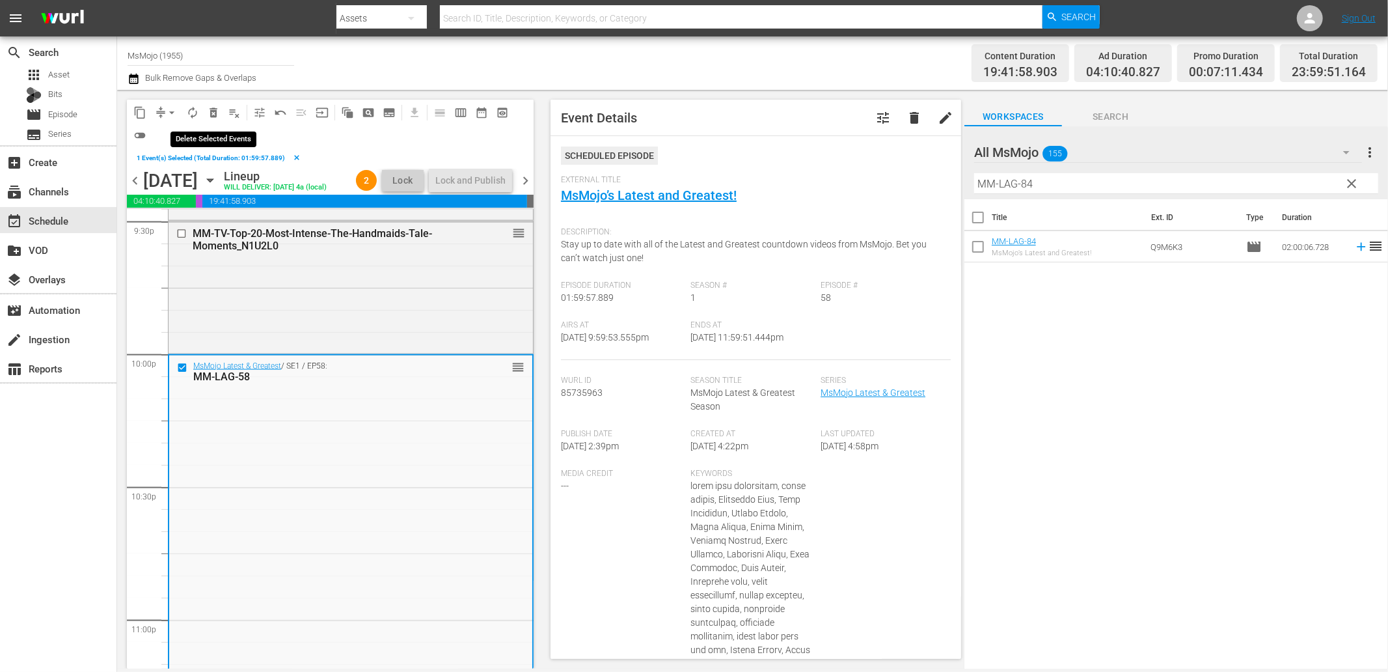
click at [209, 111] on span "delete_forever_outlined" at bounding box center [213, 112] width 13 height 13
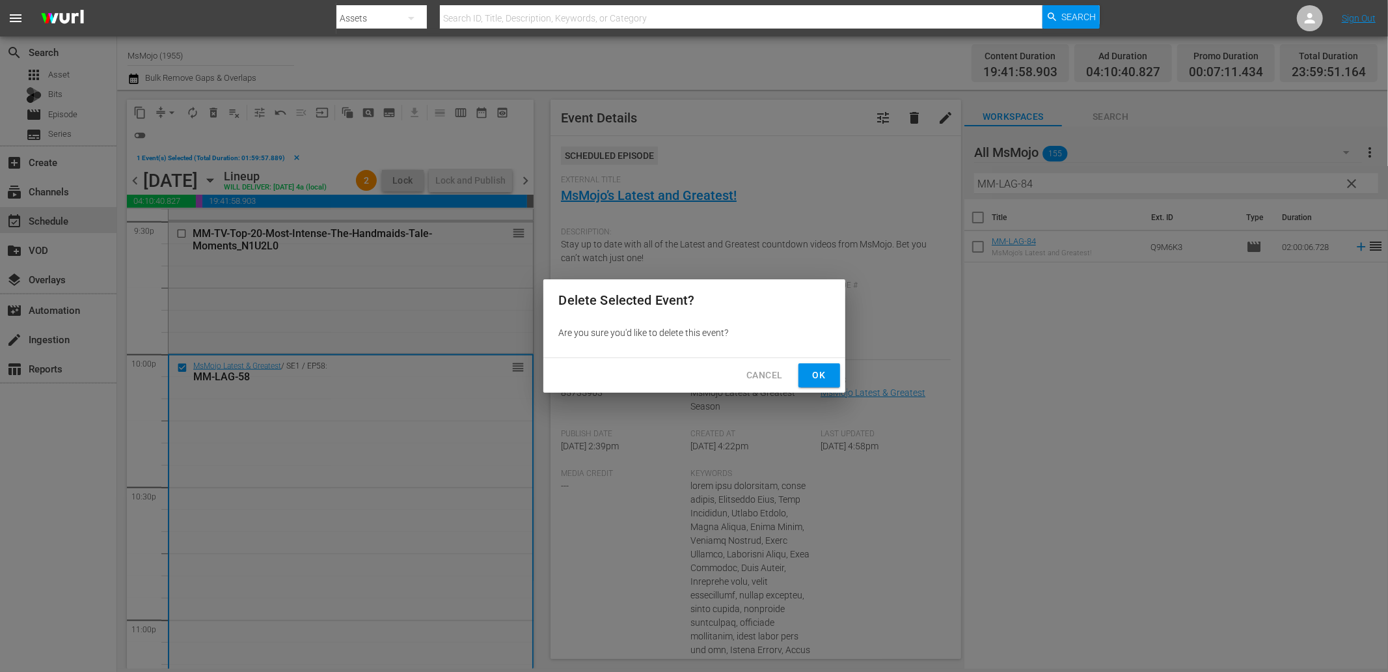
click at [815, 372] on span "Ok" at bounding box center [819, 375] width 21 height 16
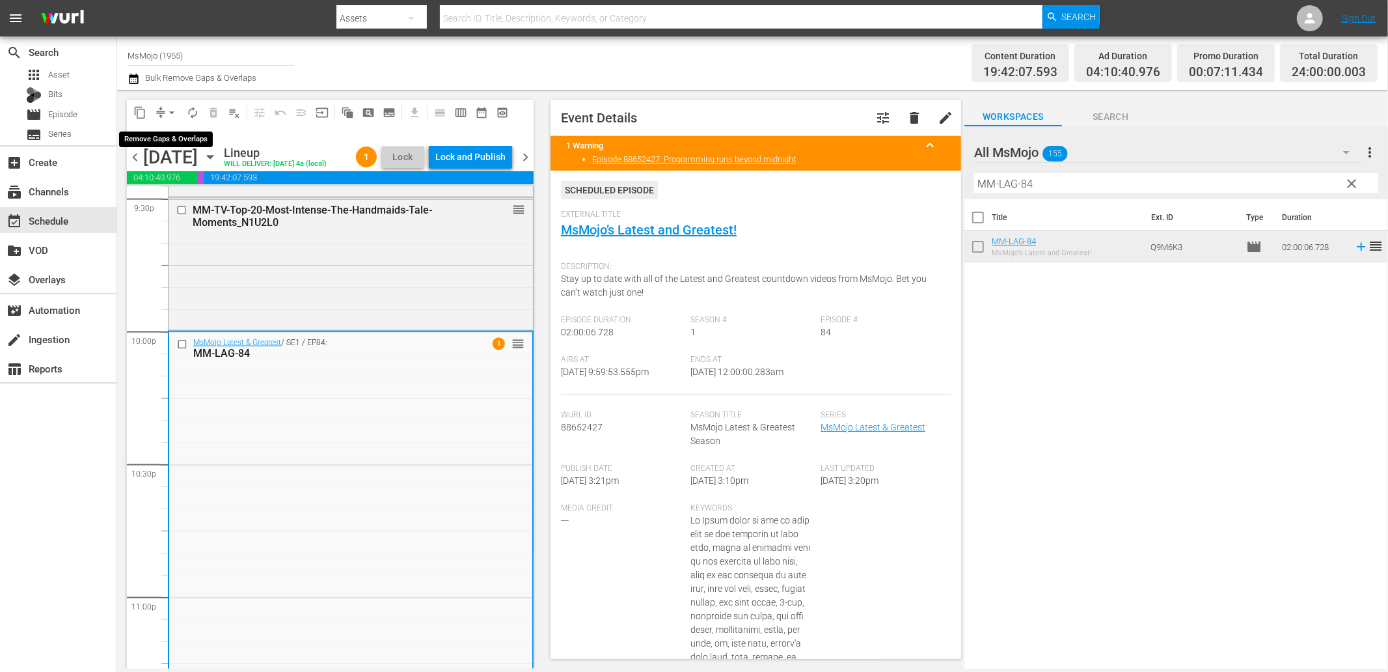
click at [170, 111] on span "arrow_drop_down" at bounding box center [171, 112] width 13 height 13
click at [195, 184] on li "Align to End of Previous Day" at bounding box center [172, 181] width 137 height 21
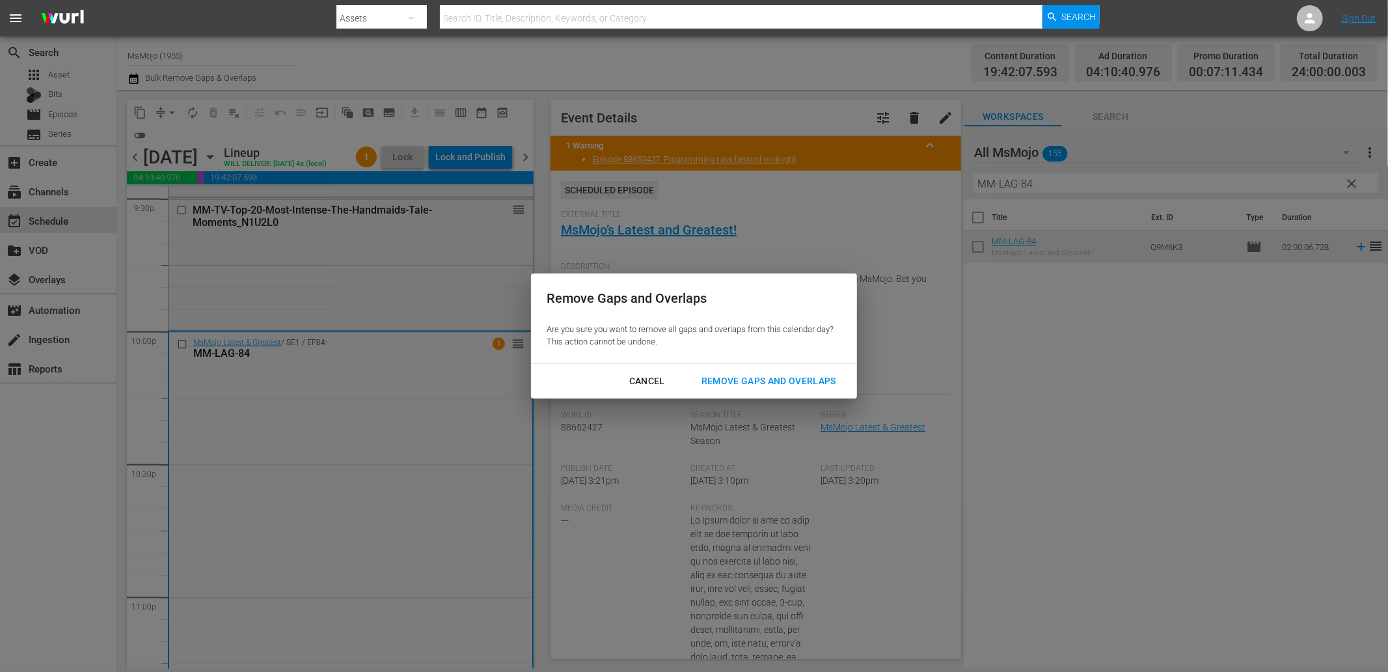
click at [743, 379] on div "Remove Gaps and Overlaps" at bounding box center [769, 381] width 156 height 16
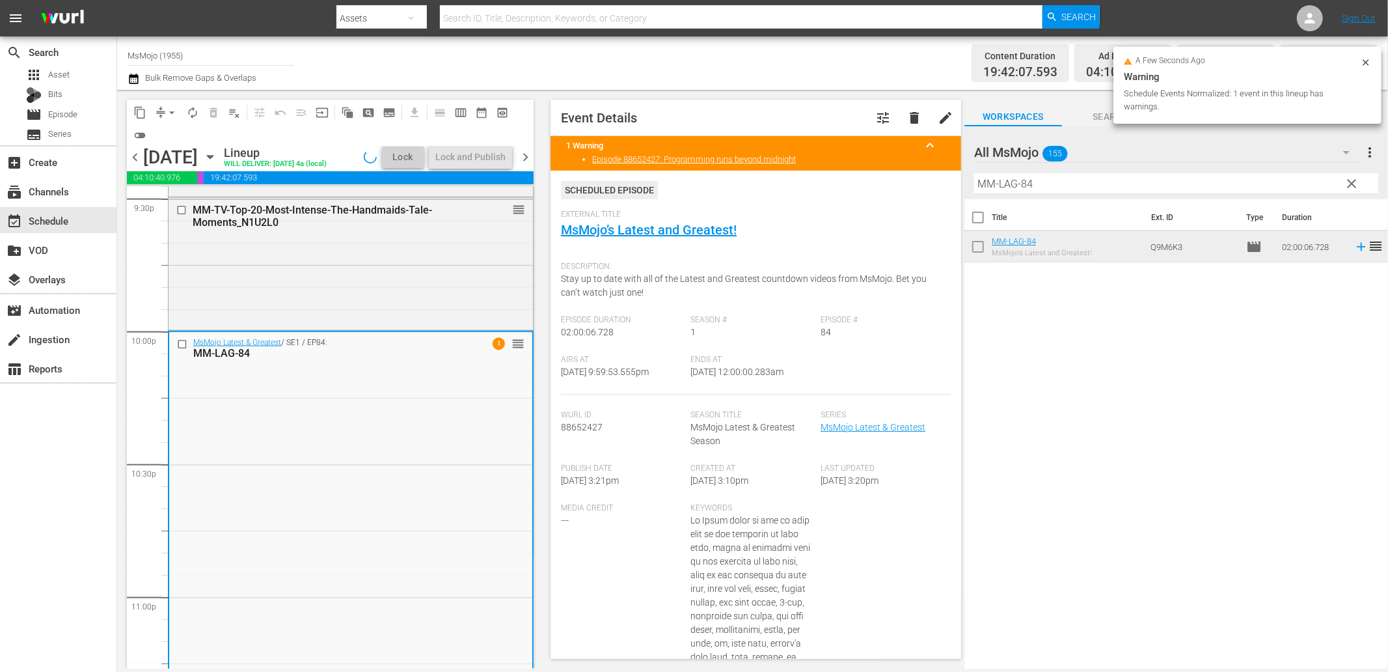
drag, startPoint x: 770, startPoint y: 368, endPoint x: 726, endPoint y: 375, distance: 44.2
click at [726, 375] on div "Airs At 10/6/25 @ 9:59:53.555pm Ends At 10/7/25 @ 12:00:00.283am" at bounding box center [756, 375] width 390 height 40
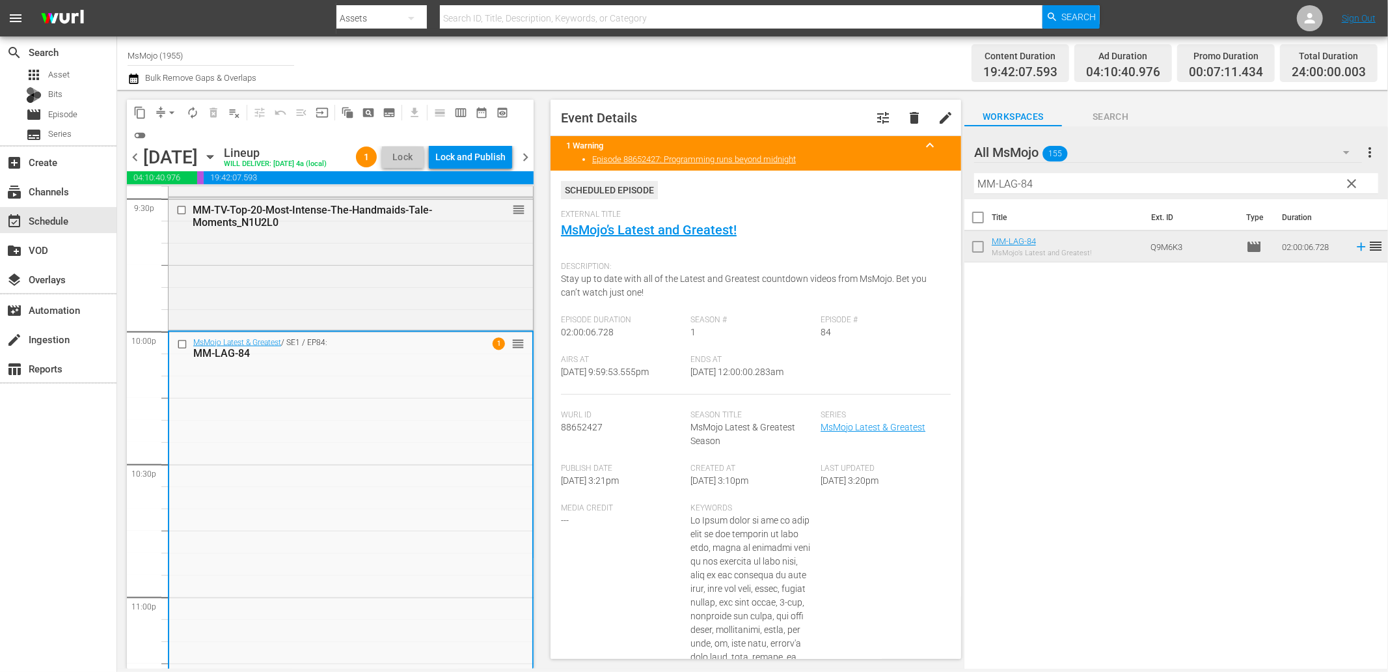
copy span "12:00:00.283am"
click at [472, 151] on div "Lock and Publish" at bounding box center [470, 156] width 70 height 23
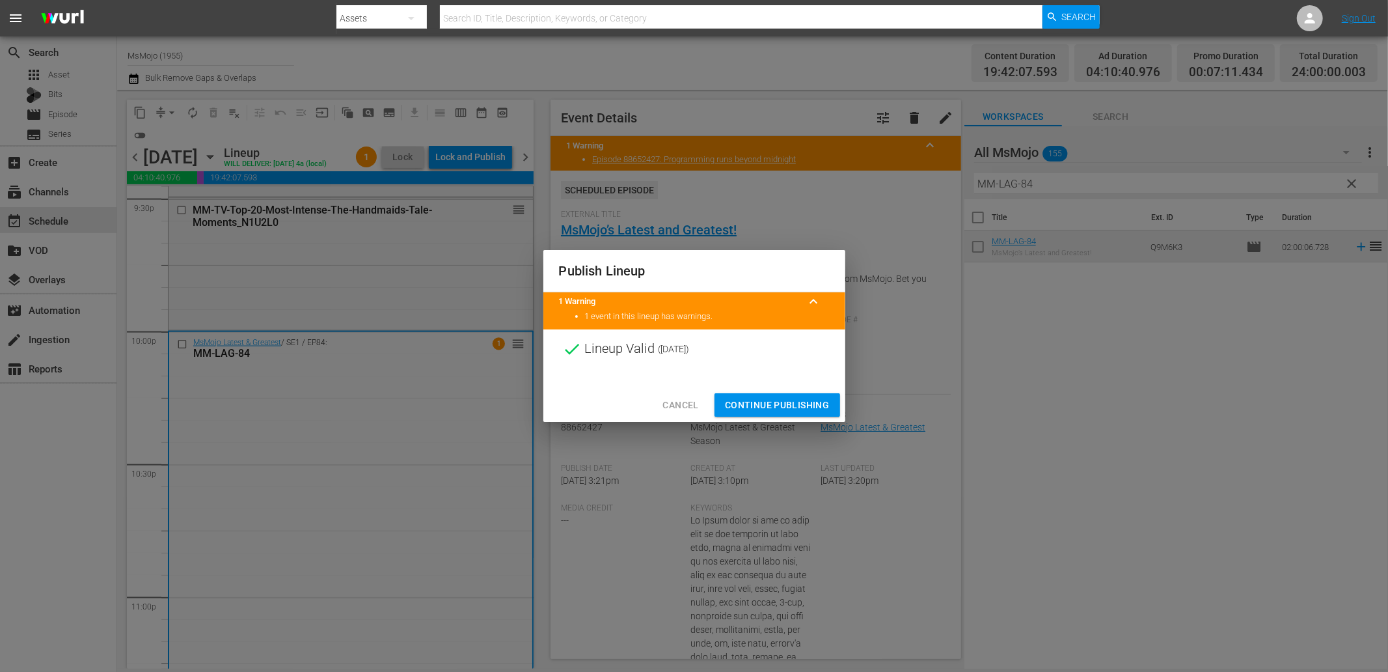
click at [759, 398] on span "Continue Publishing" at bounding box center [777, 405] width 105 height 16
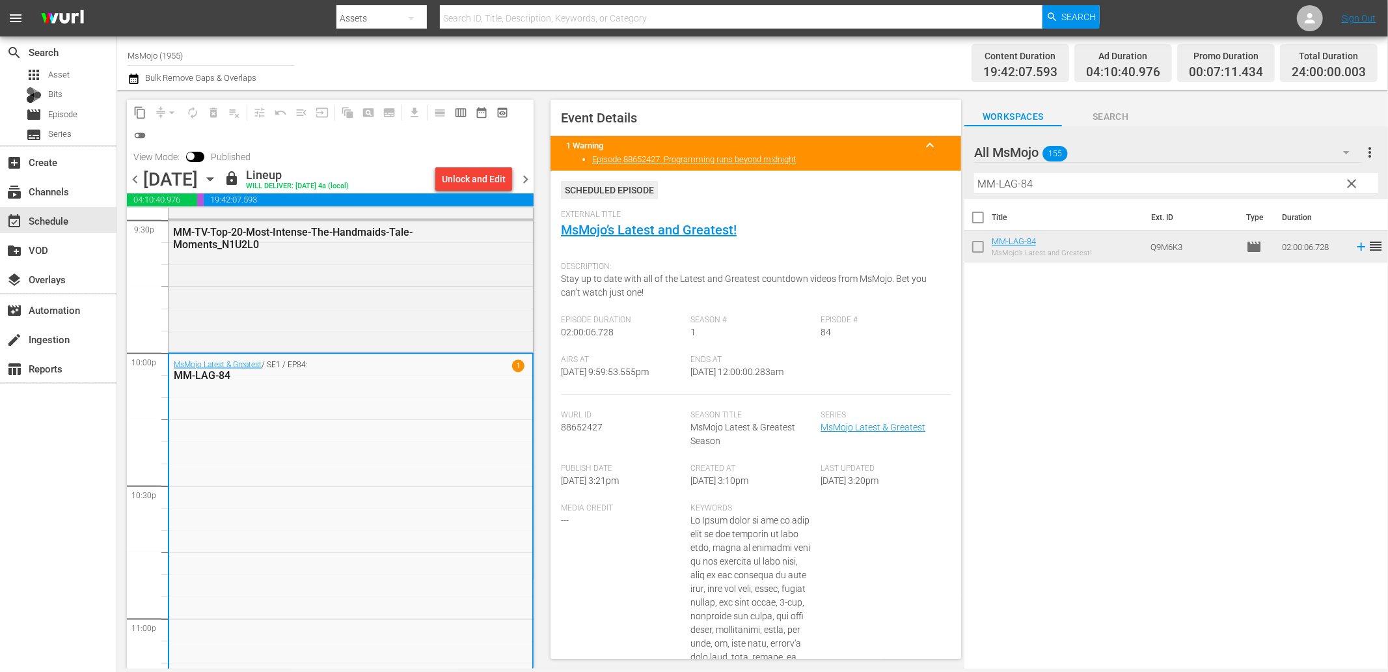
click at [524, 180] on span "chevron_right" at bounding box center [525, 179] width 16 height 16
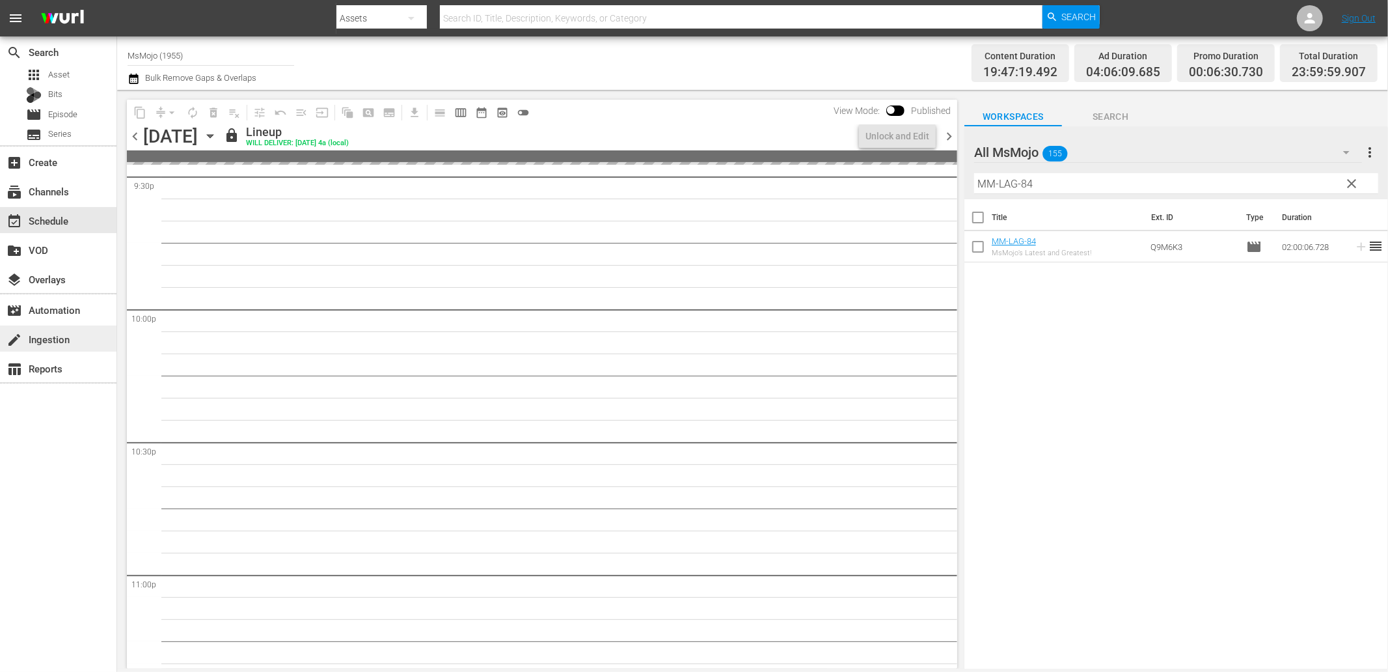
scroll to position [5676, 0]
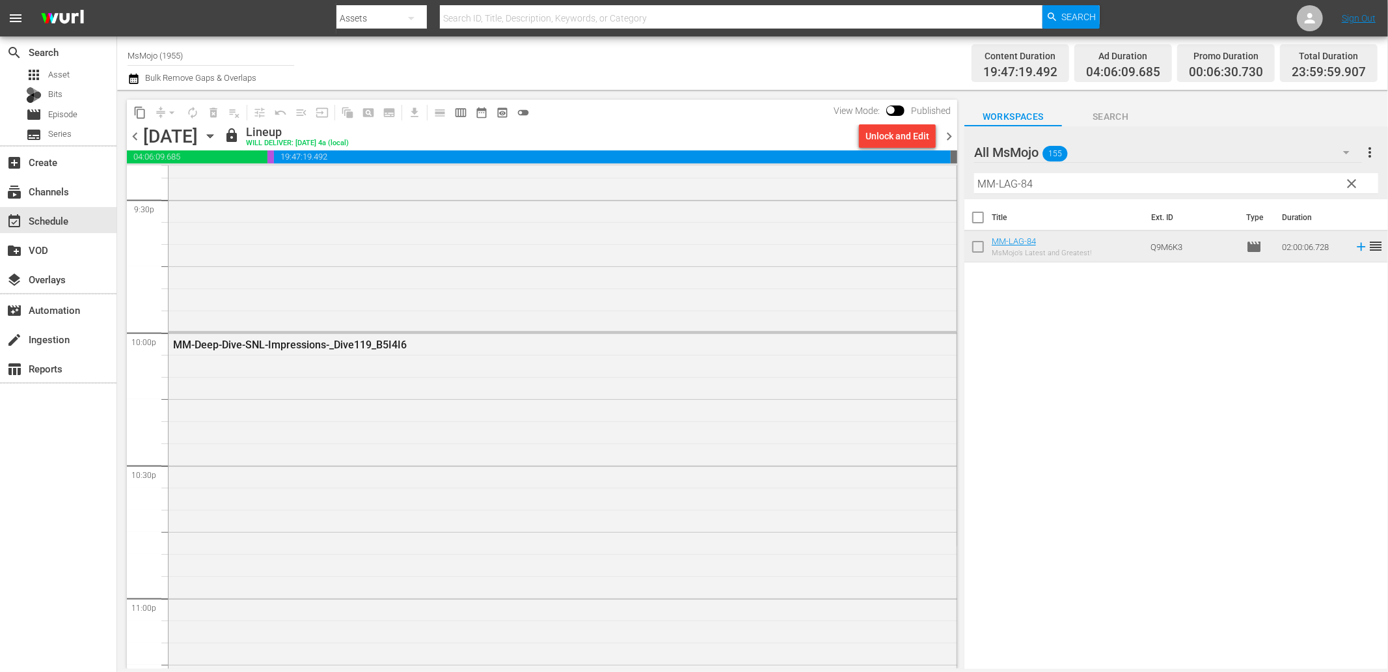
click at [871, 137] on div "Unlock and Edit" at bounding box center [898, 135] width 64 height 23
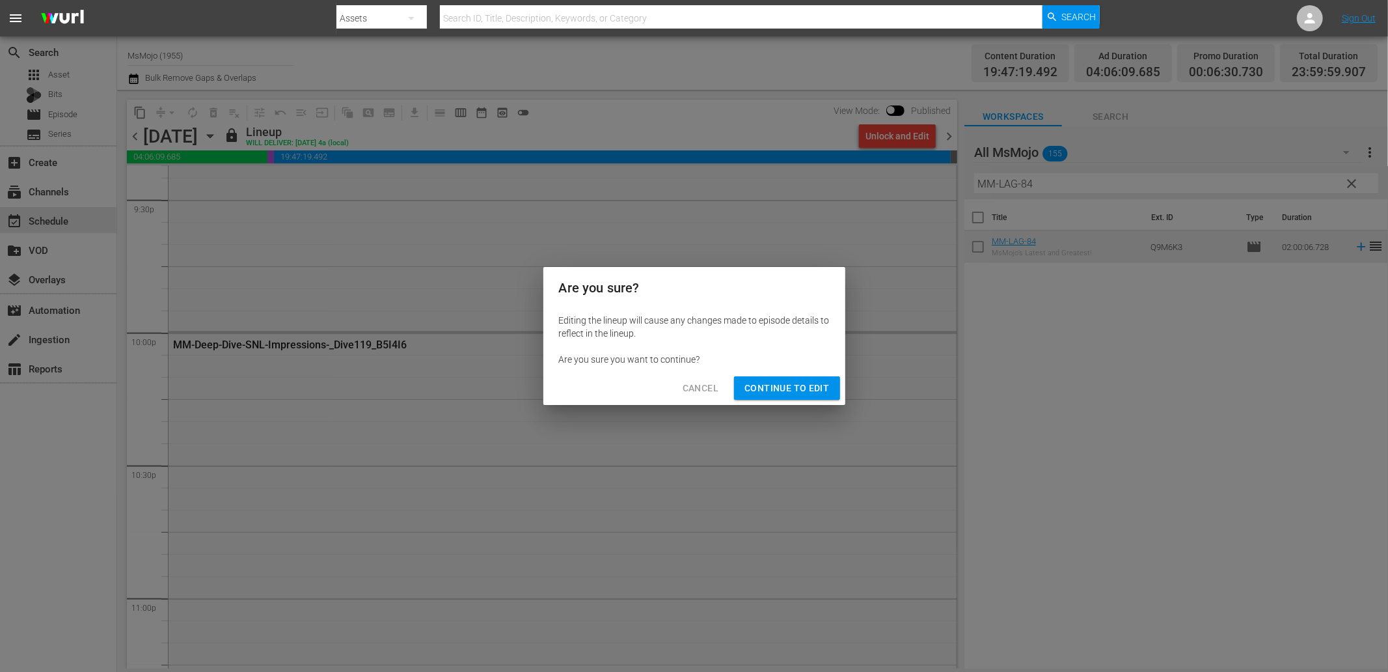
click at [763, 388] on span "Continue to Edit" at bounding box center [787, 388] width 85 height 16
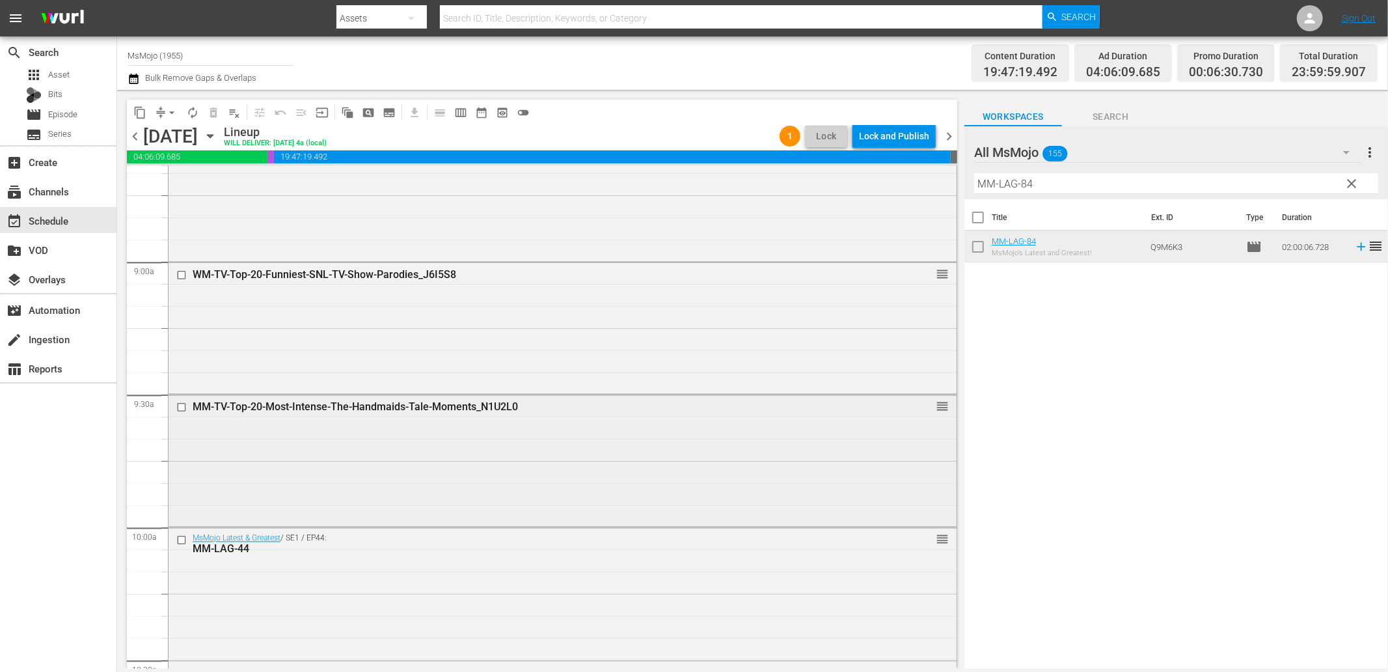
scroll to position [2314, 0]
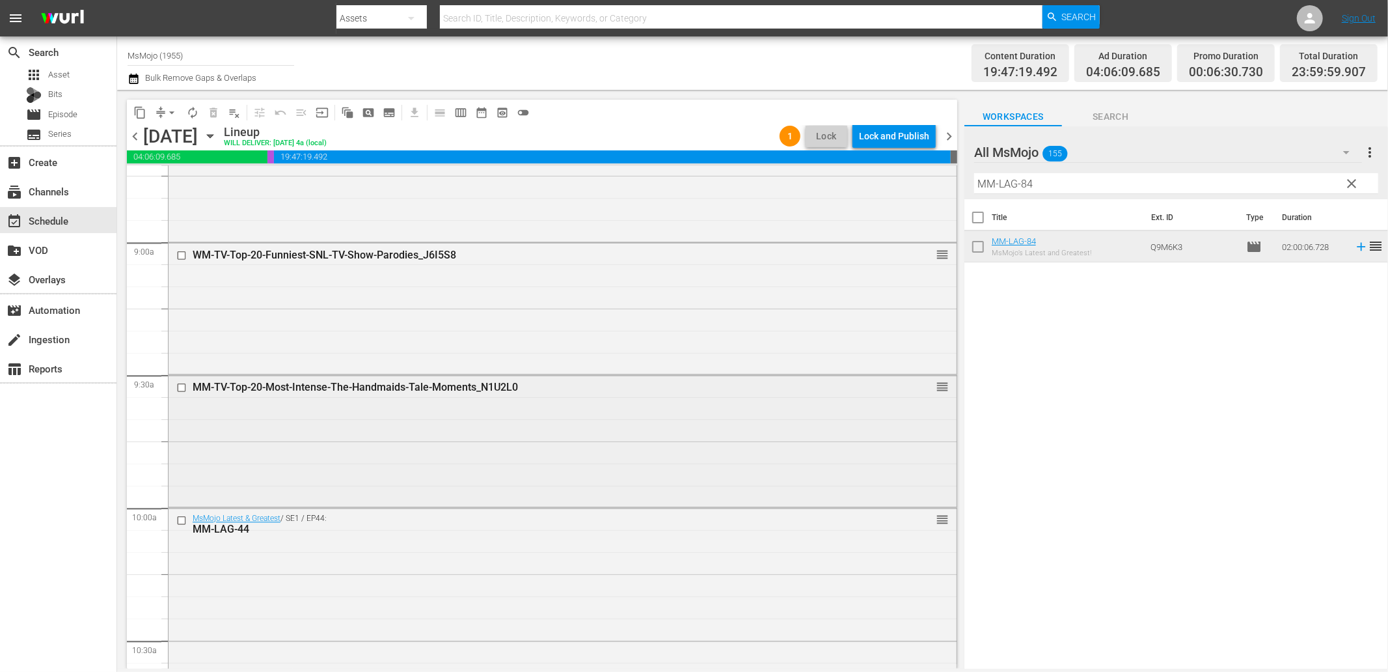
click at [184, 391] on input "checkbox" at bounding box center [183, 387] width 14 height 11
click at [210, 114] on span "delete_forever_outlined" at bounding box center [213, 112] width 13 height 13
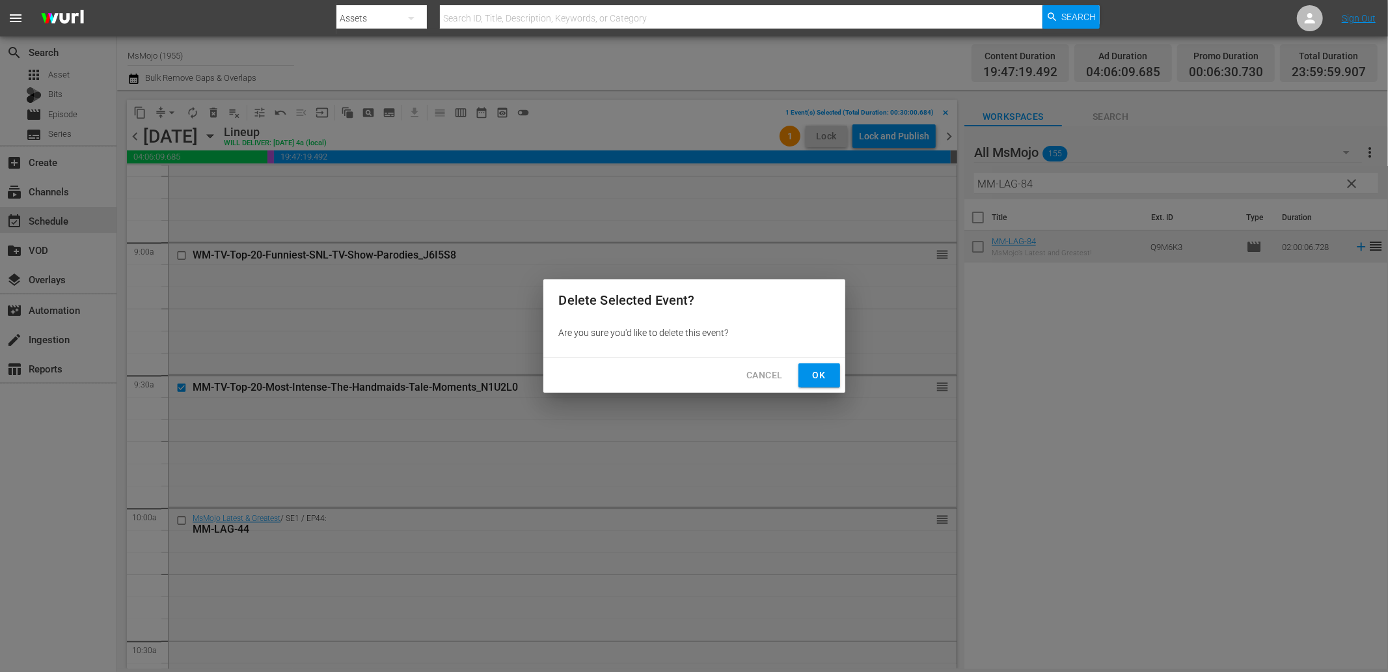
click at [810, 368] on span "Ok" at bounding box center [819, 375] width 21 height 16
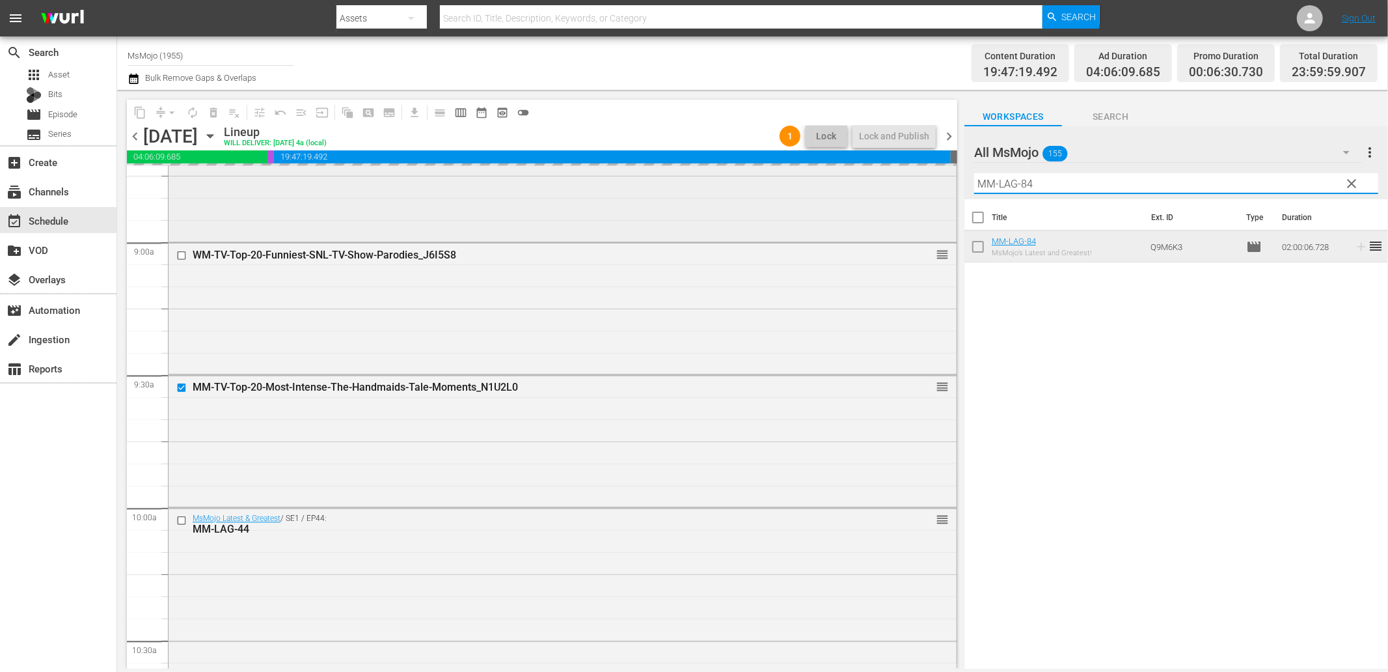
drag, startPoint x: 1014, startPoint y: 174, endPoint x: 806, endPoint y: 166, distance: 208.4
click at [808, 166] on div "content_copy compress arrow_drop_down autorenew_outlined delete_forever_outline…" at bounding box center [752, 379] width 1271 height 579
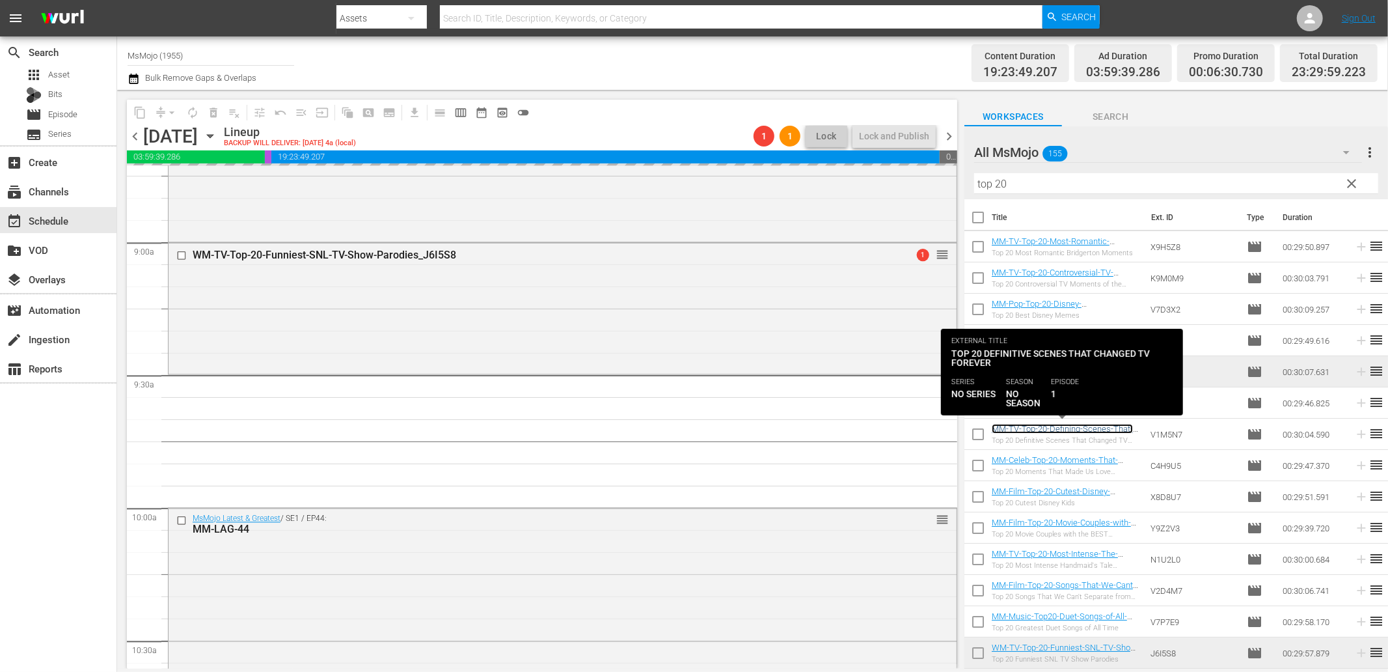
click at [1045, 428] on link "MM-TV-Top-20-Defining-Scenes-That-Changed-Television-Forever_V1M5N7" at bounding box center [1062, 434] width 141 height 20
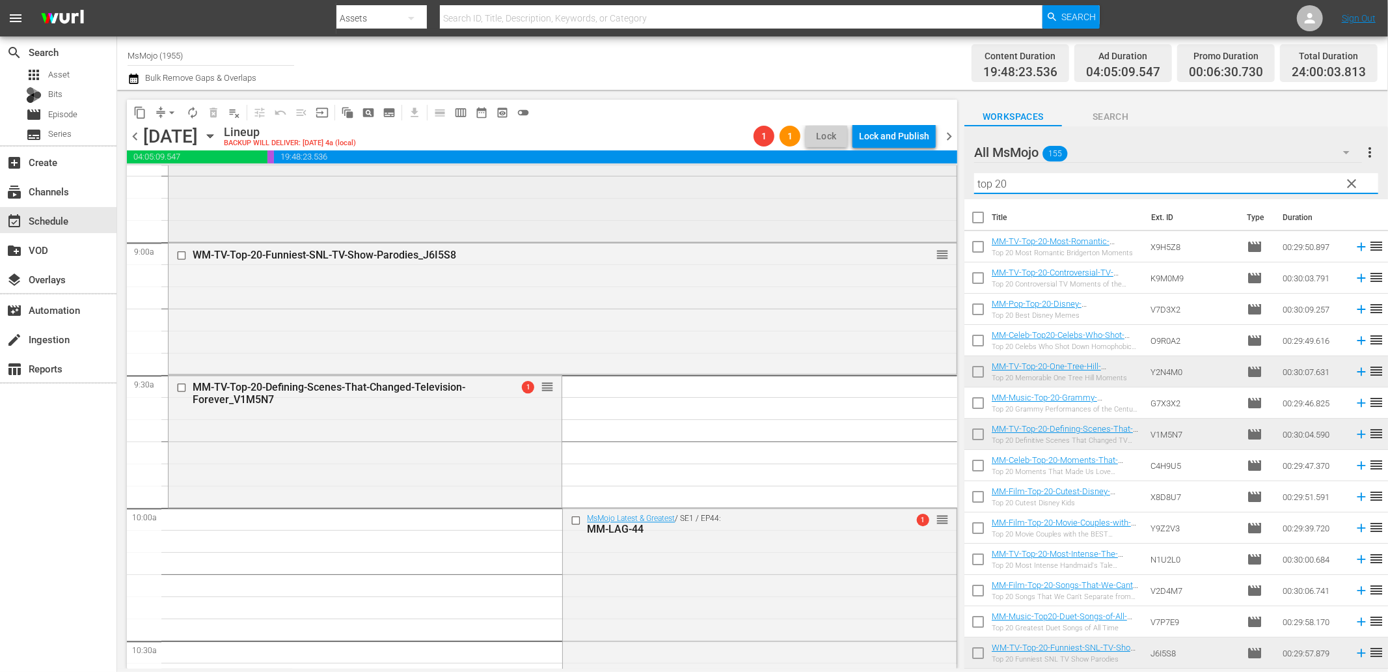
drag, startPoint x: 1005, startPoint y: 181, endPoint x: 916, endPoint y: 179, distance: 88.5
click at [916, 179] on div "content_copy compress arrow_drop_down autorenew_outlined delete_forever_outline…" at bounding box center [752, 379] width 1271 height 579
paste input "MM-TV-Top-20-Defining-Scenes-That-Changed-Television-Forever_V1M5N7"
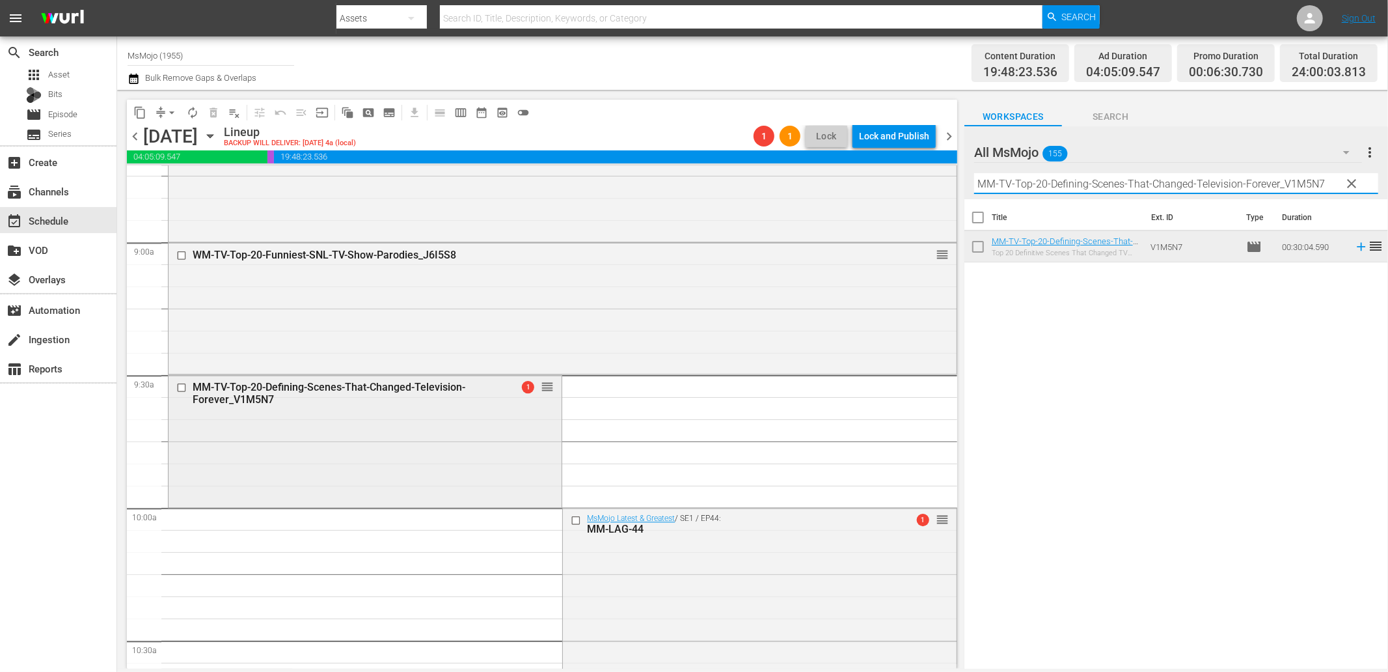
click at [176, 387] on input "checkbox" at bounding box center [183, 387] width 14 height 11
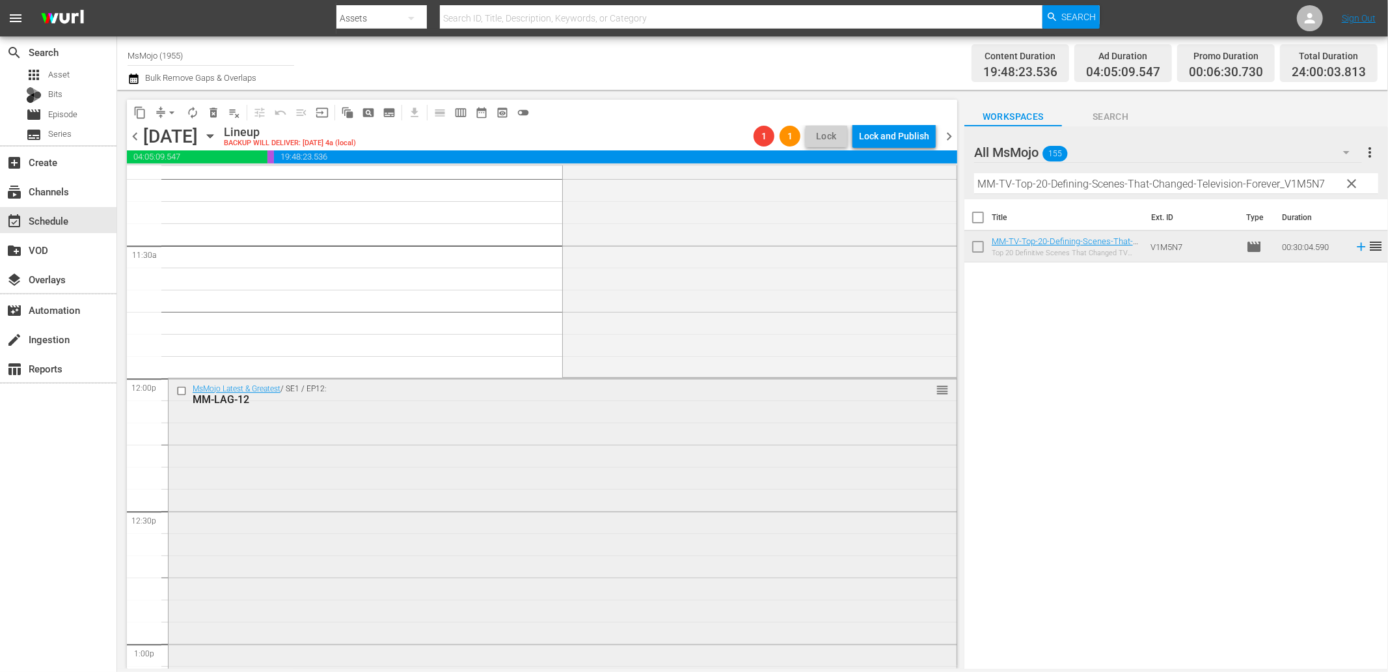
scroll to position [2989, 0]
click at [176, 376] on input "checkbox" at bounding box center [183, 375] width 14 height 11
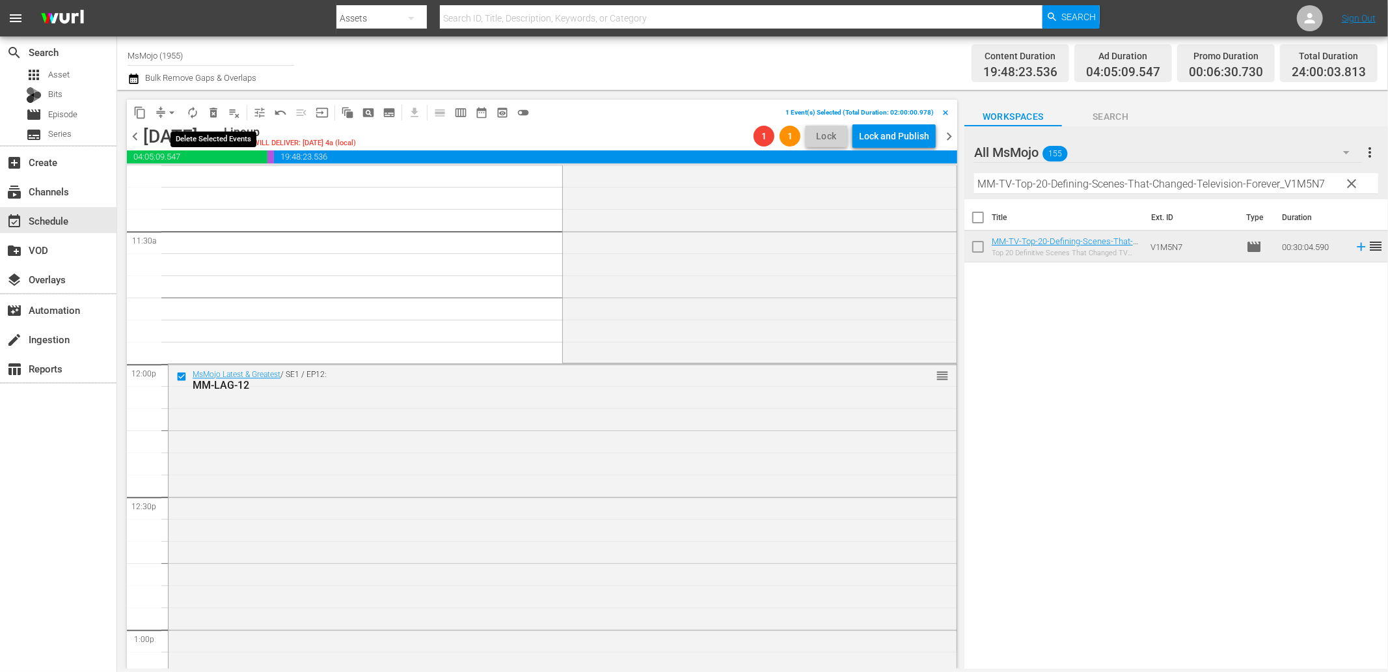
click at [220, 109] on button "delete_forever_outlined" at bounding box center [213, 112] width 21 height 21
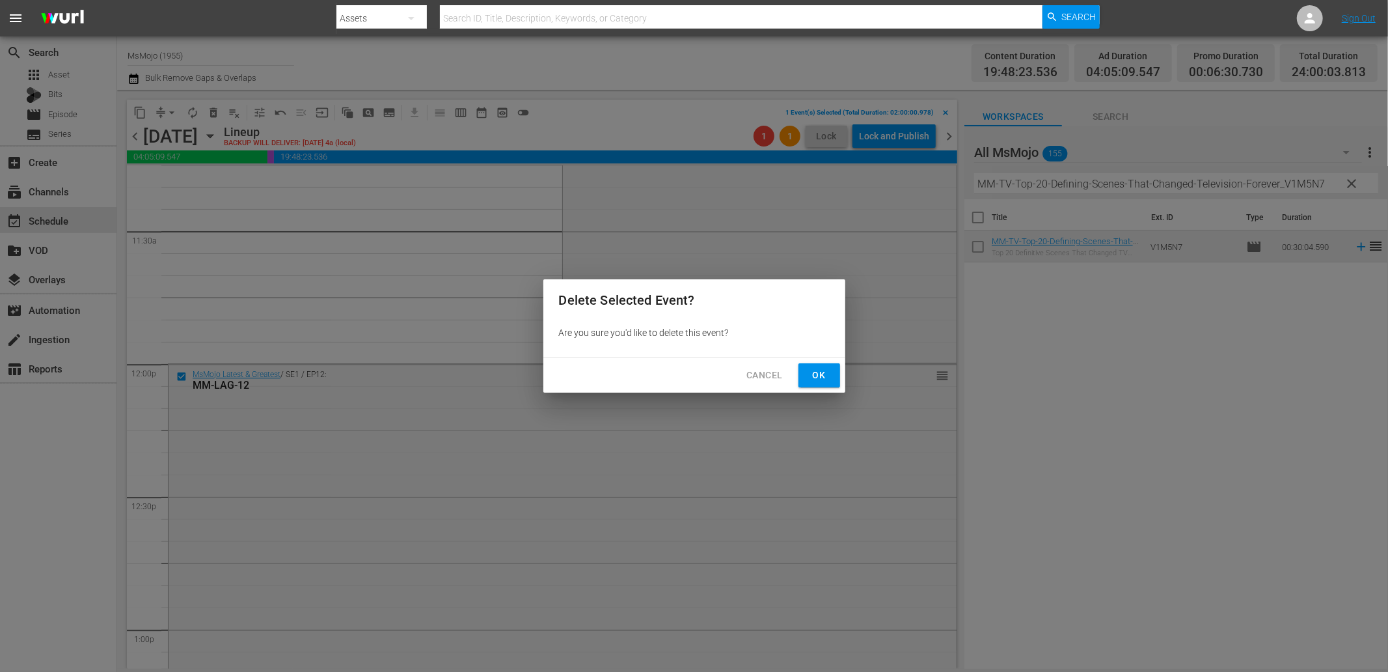
click at [811, 380] on span "Ok" at bounding box center [819, 375] width 21 height 16
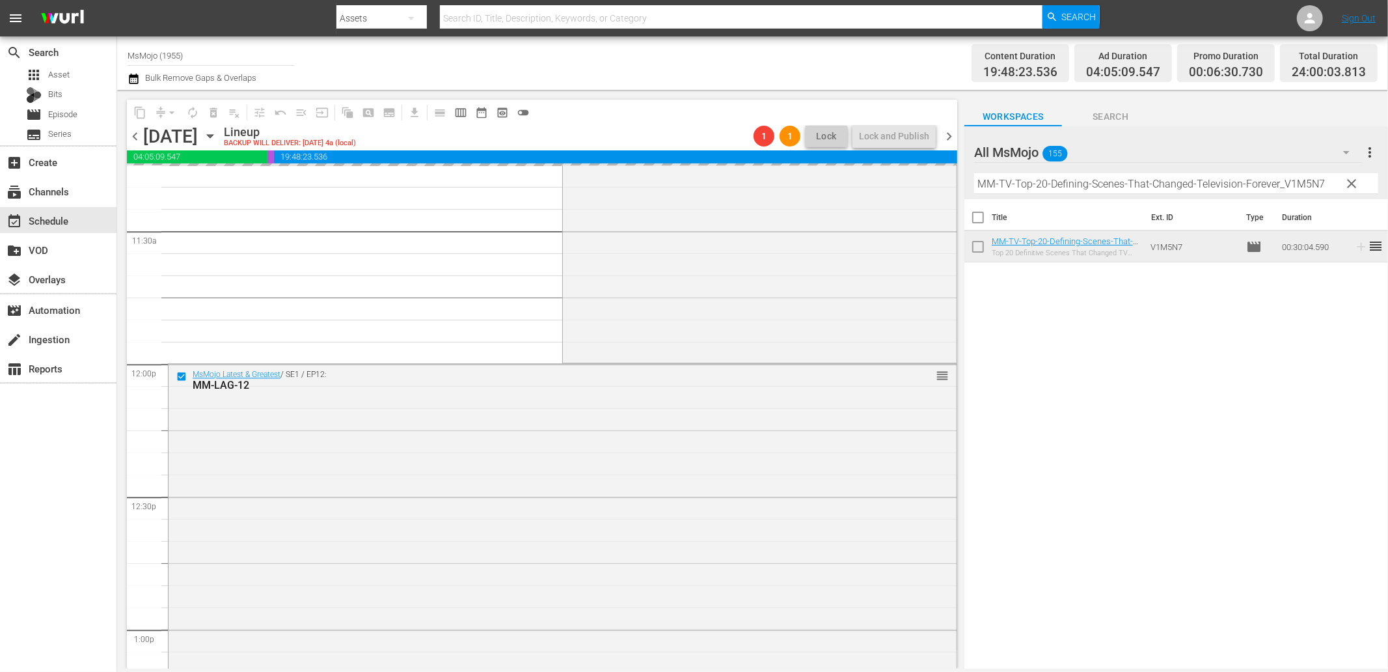
click at [1053, 185] on input "MM-TV-Top-20-Defining-Scenes-That-Changed-Television-Forever_V1M5N7" at bounding box center [1176, 183] width 404 height 21
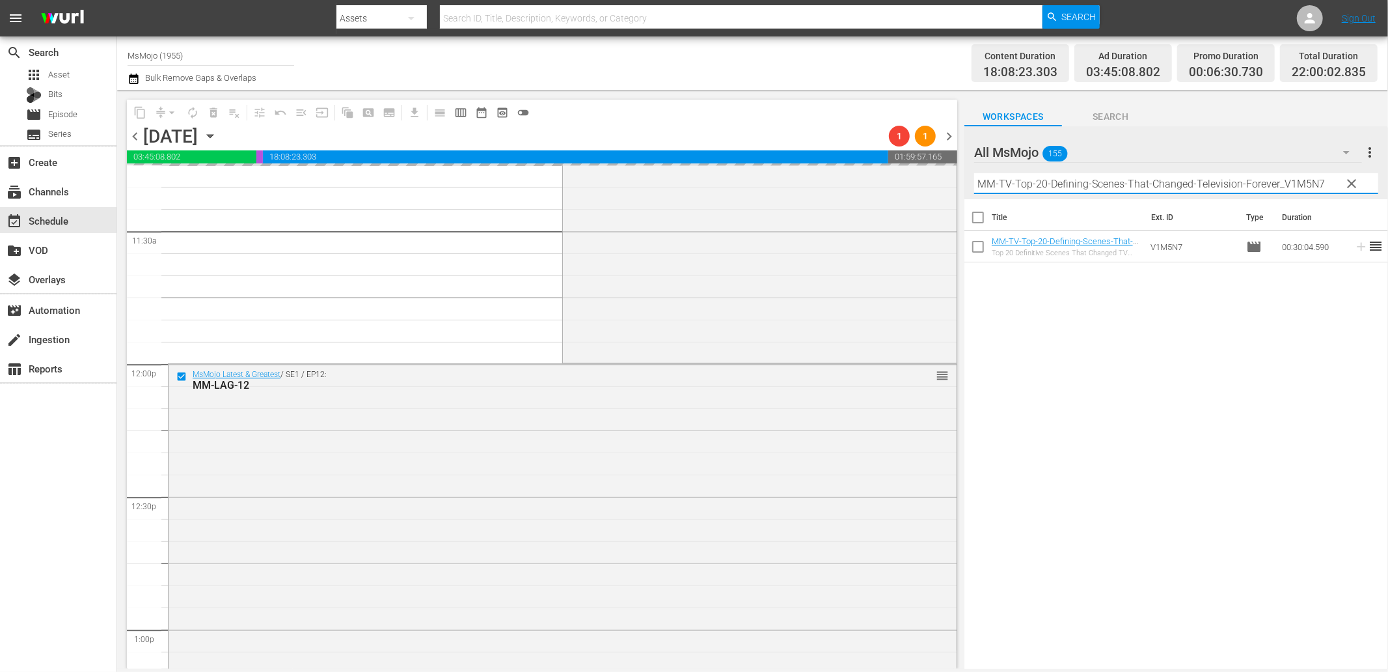
paste input "Most-Intense-The-Handmaids-Tale-Moments_N1U2L0"
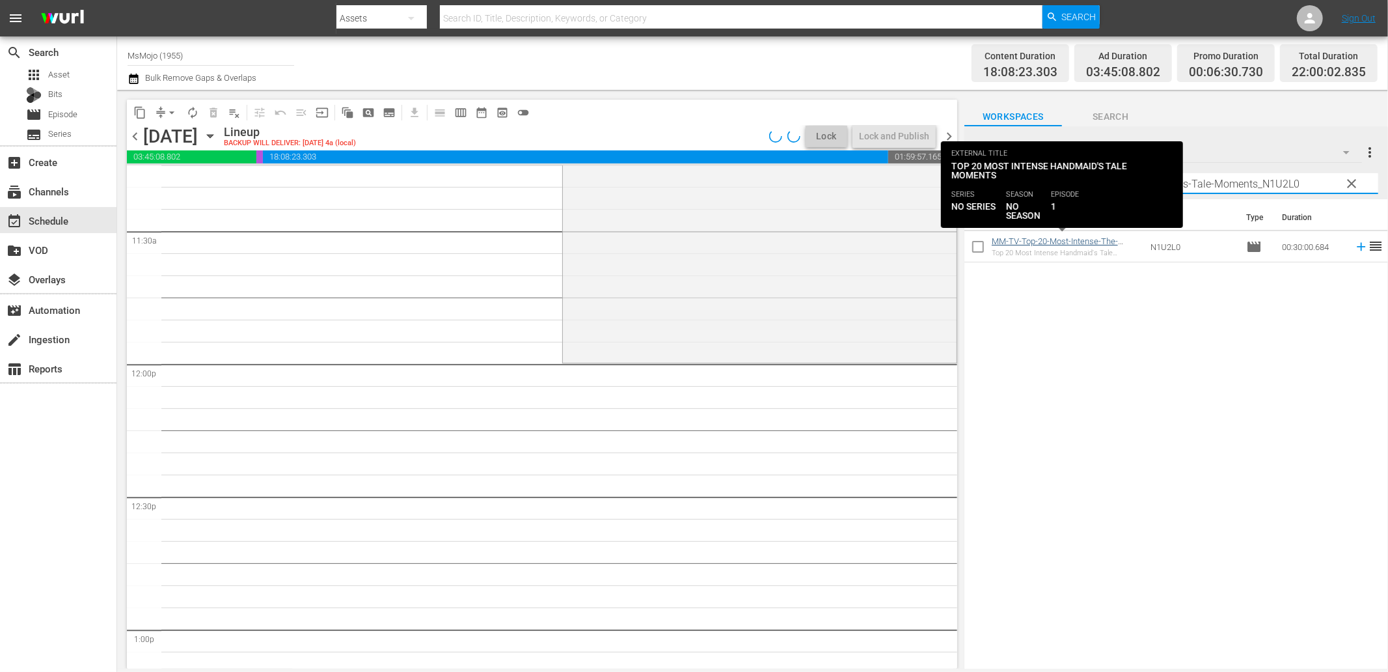
type input "MM-TV-Top-20-Most-Intense-The-Handmaids-Tale-Moments_N1U2L0"
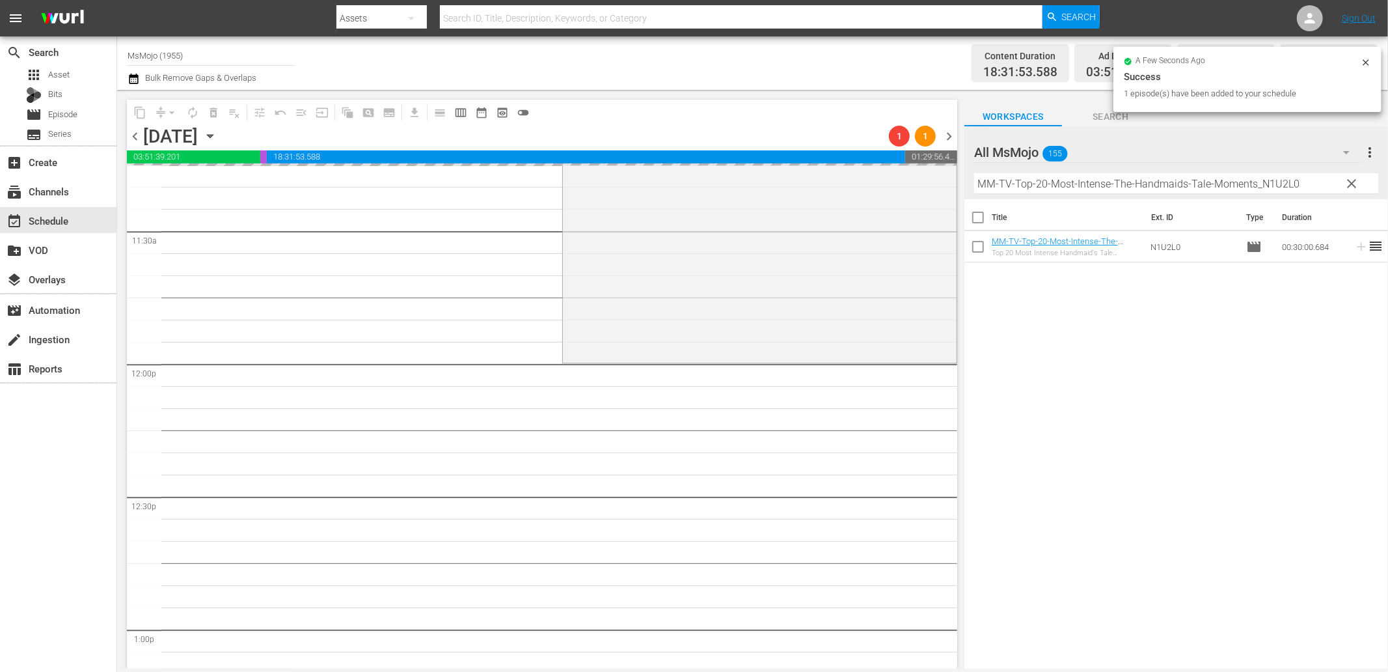
click at [1352, 180] on span "clear" at bounding box center [1353, 184] width 16 height 16
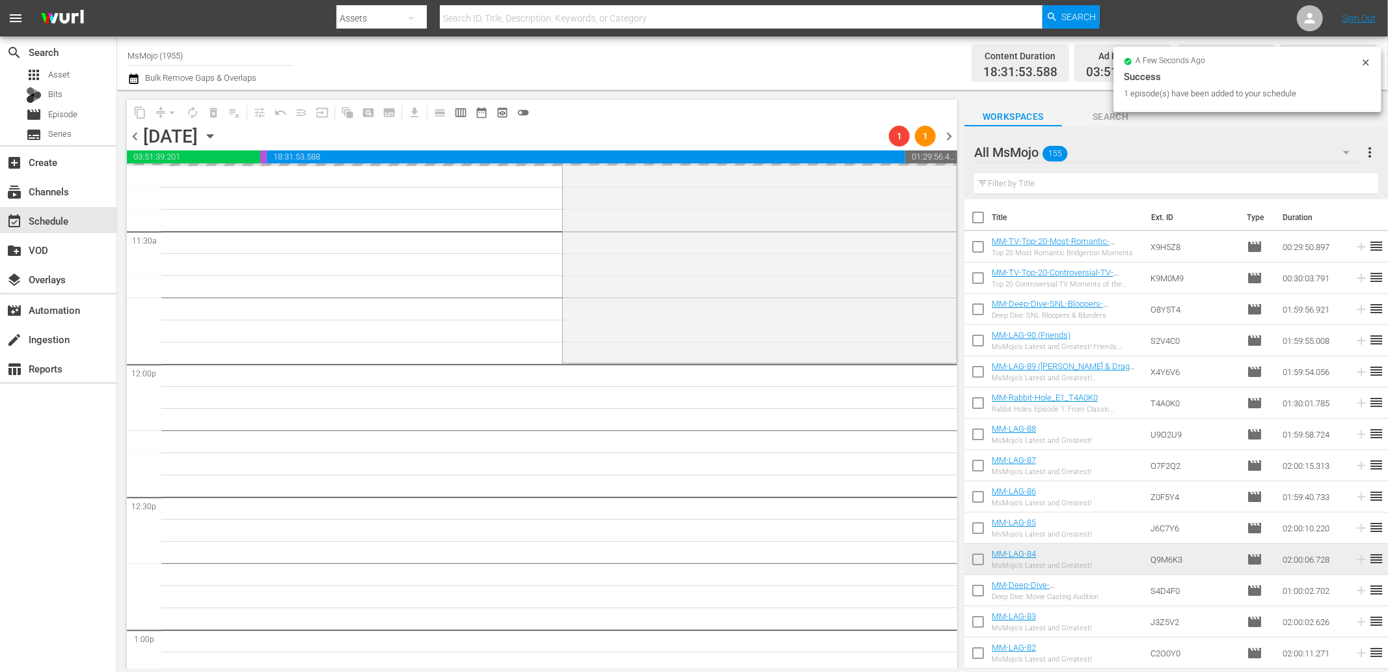
click at [1278, 183] on input "text" at bounding box center [1176, 183] width 404 height 21
paste input "MM-TV-Top-20-One-Tree-Hill-Moments_Y2N4M0"
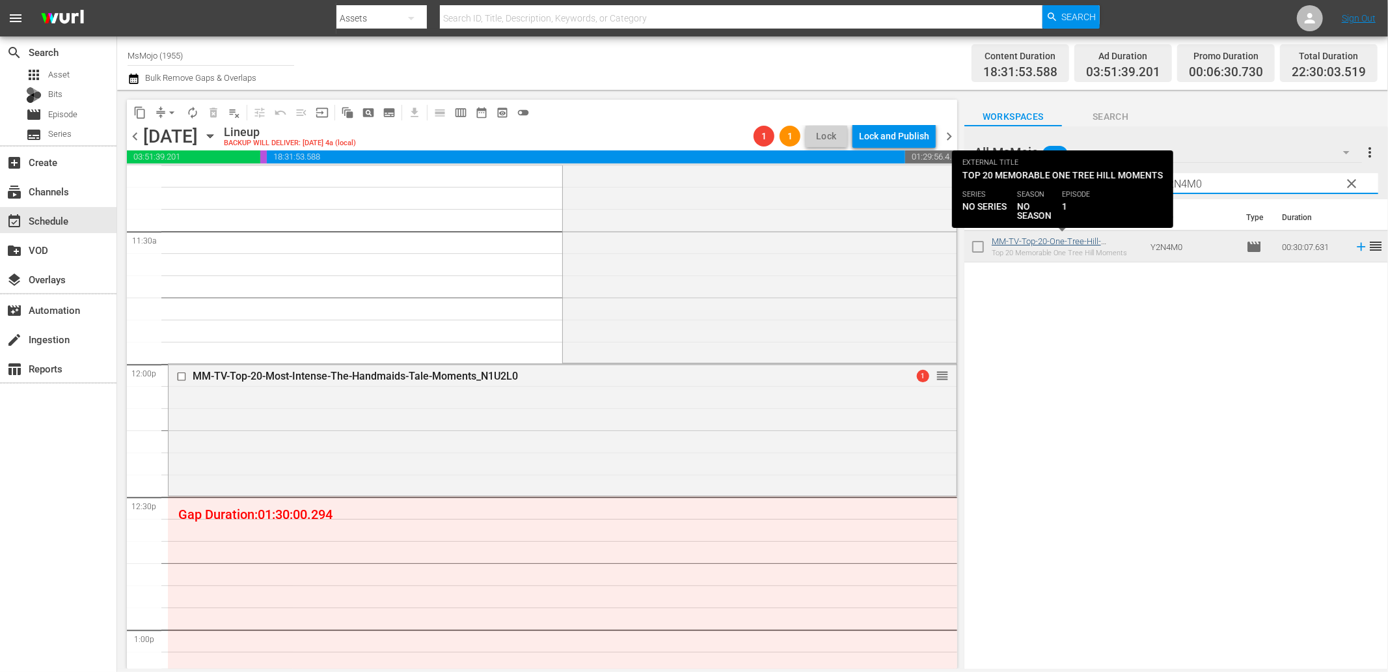
type input "MM-TV-Top-20-One-Tree-Hill-Moments_Y2N4M0"
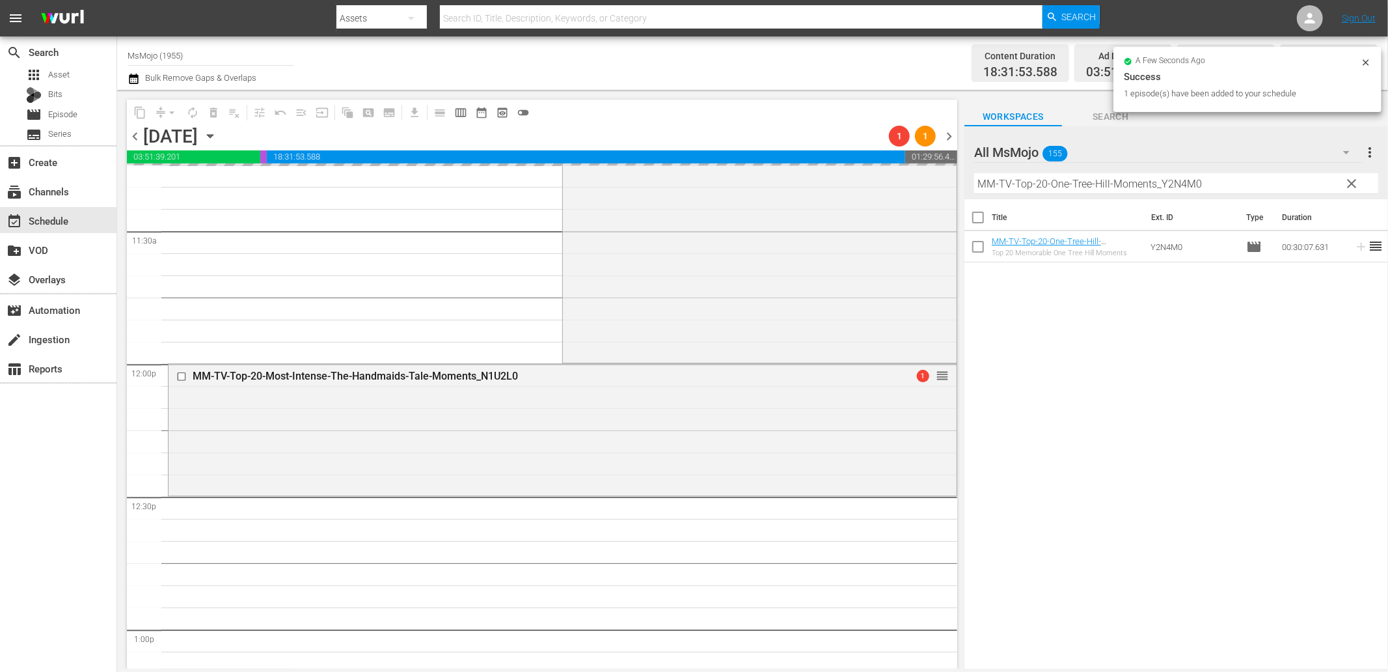
click at [1350, 183] on span "clear" at bounding box center [1353, 184] width 16 height 16
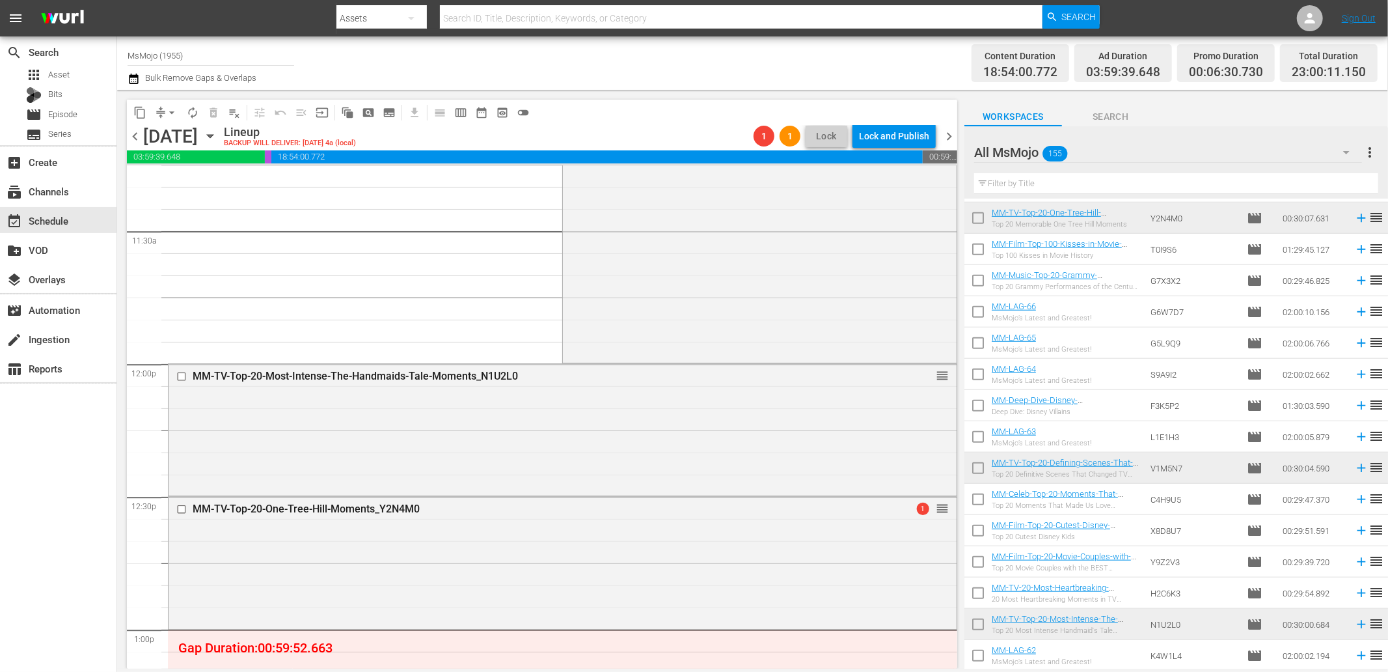
scroll to position [1205, 0]
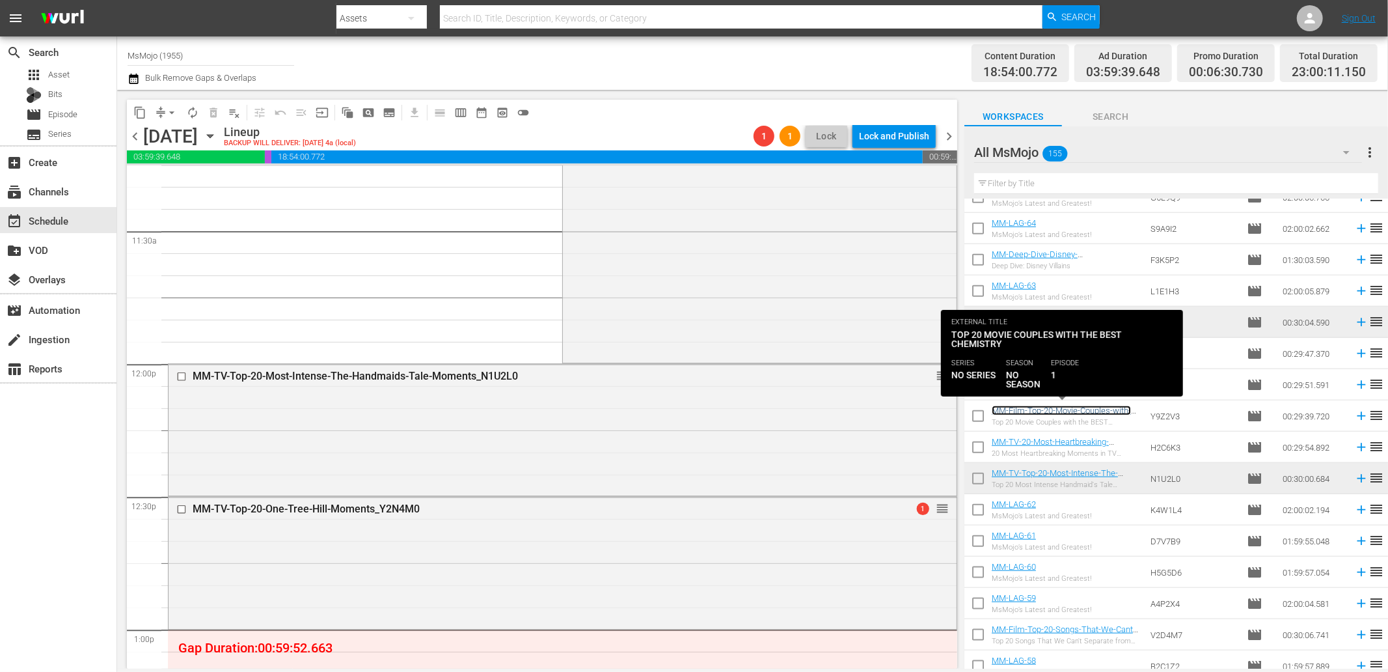
click at [1094, 409] on link "MM-Film-Top-20-Movie-Couples-with-the-BEST-Chemistry_Y9Z2V3" at bounding box center [1061, 415] width 139 height 20
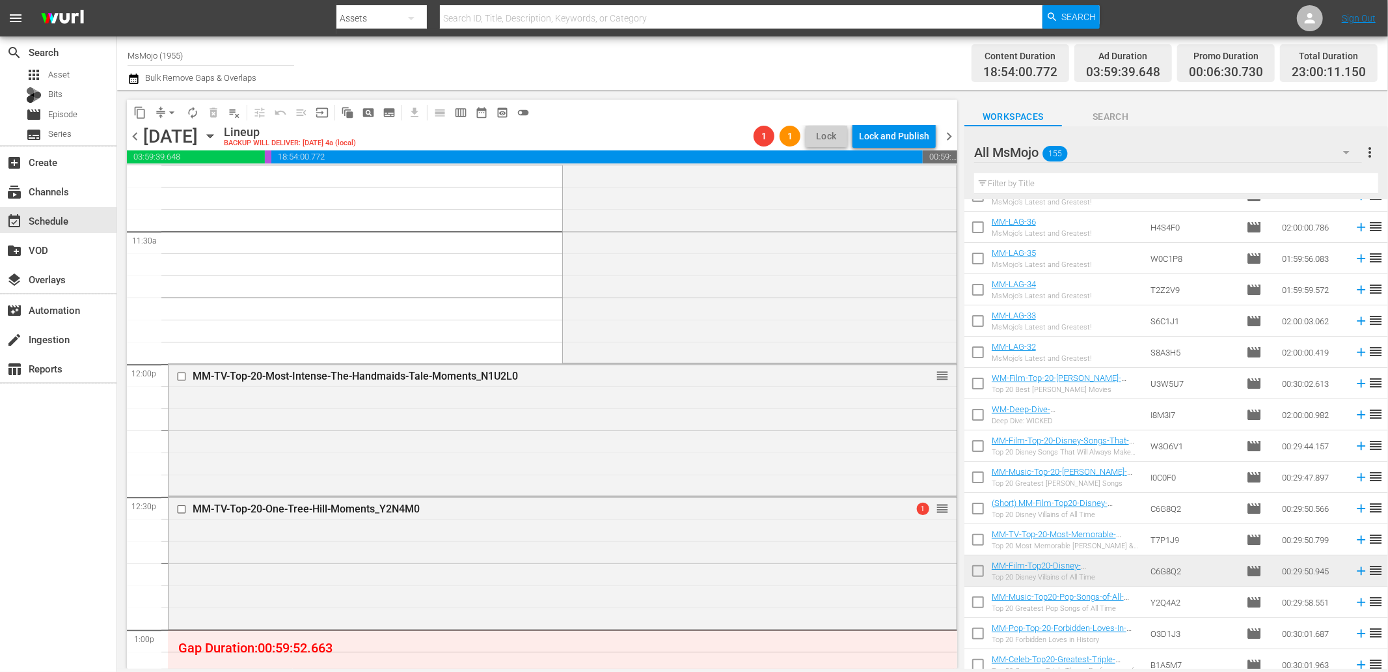
scroll to position [2796, 0]
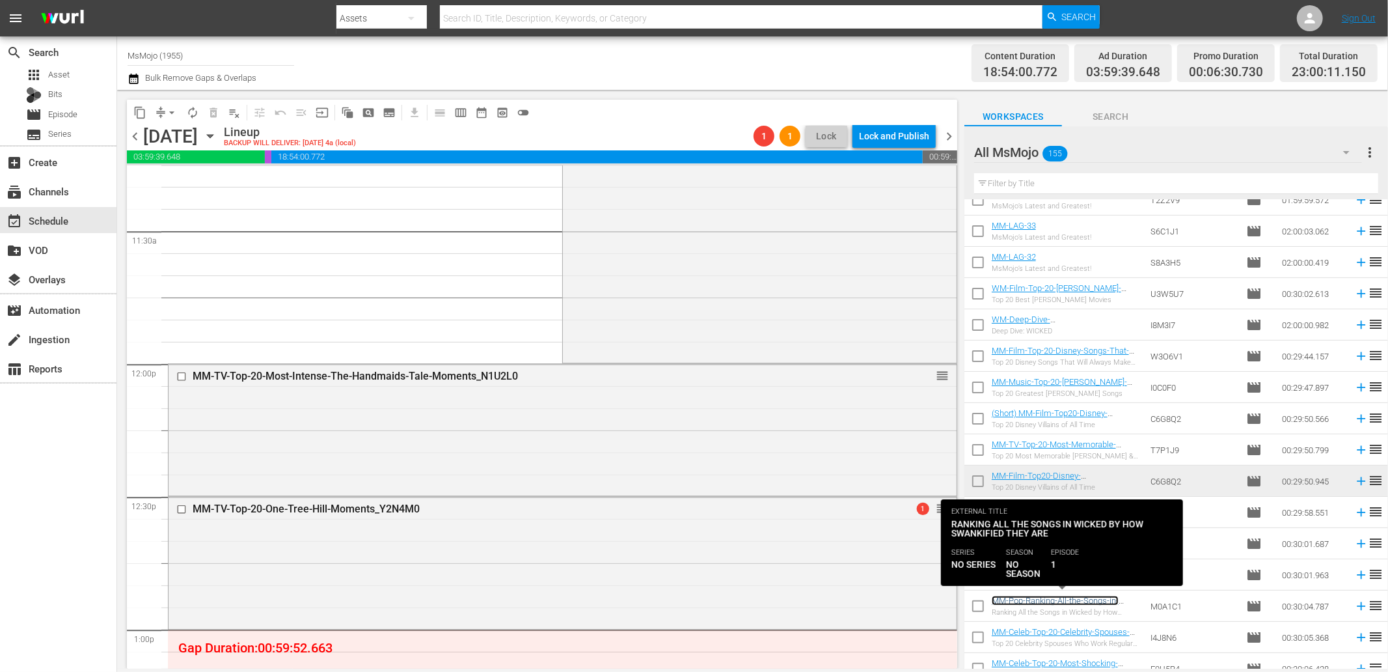
click at [1057, 599] on link "MM-Pop-Ranking-All-the-Songs-in-Wicked-by-How-Swankified-They-Are_M0A1C1" at bounding box center [1055, 610] width 127 height 29
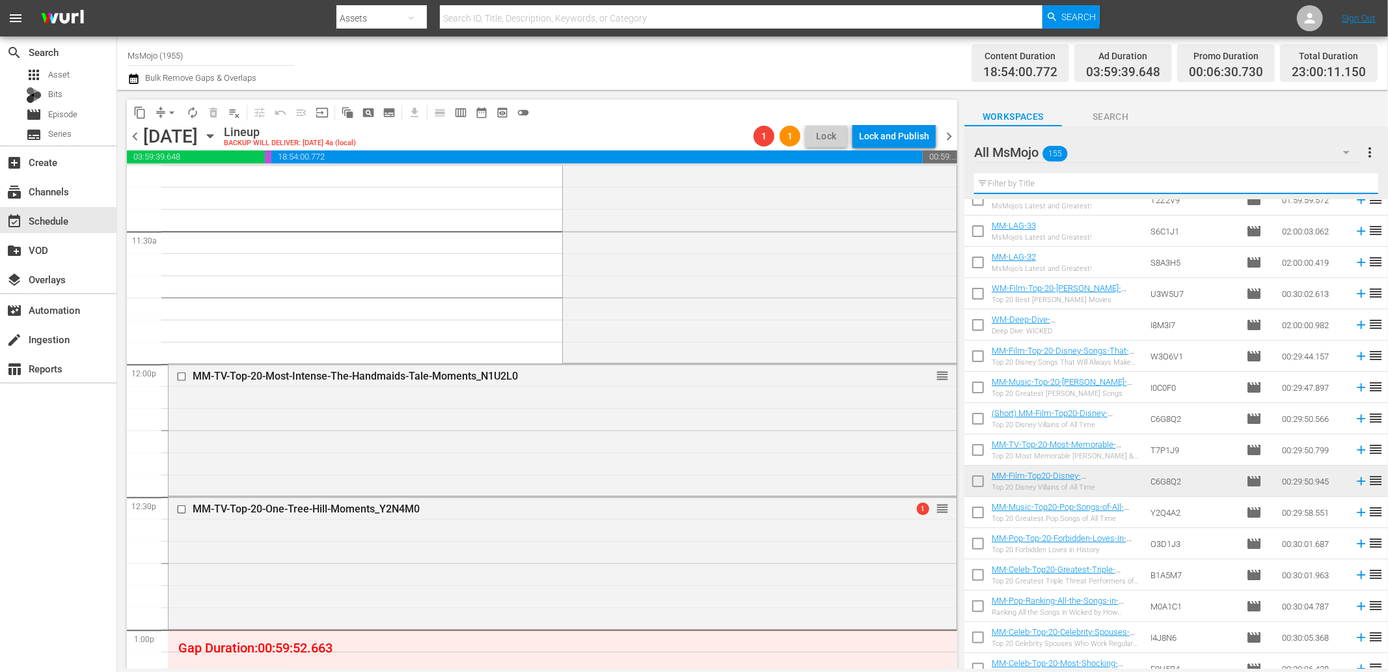
click at [1056, 189] on input "text" at bounding box center [1176, 183] width 404 height 21
paste input "MM-Film-Top-20-Movie-Couples-with-the-BEST-Chemistry_Y9Z2V3"
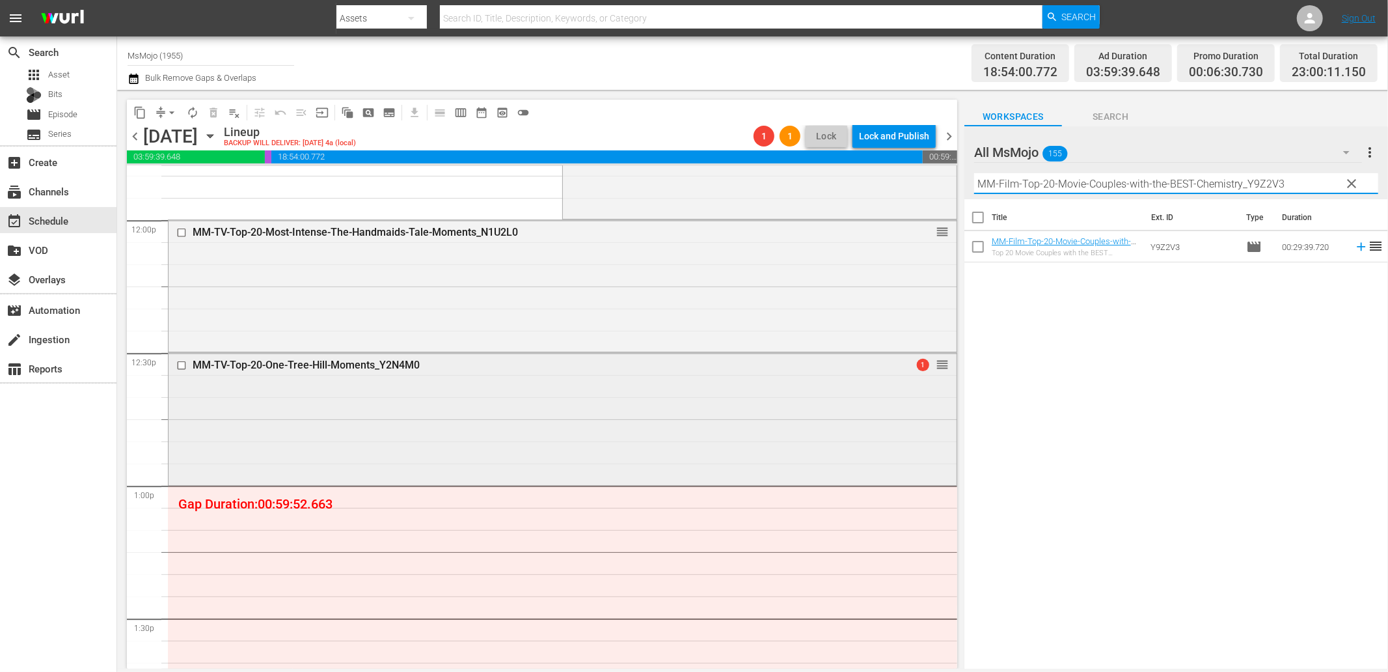
scroll to position [3230, 0]
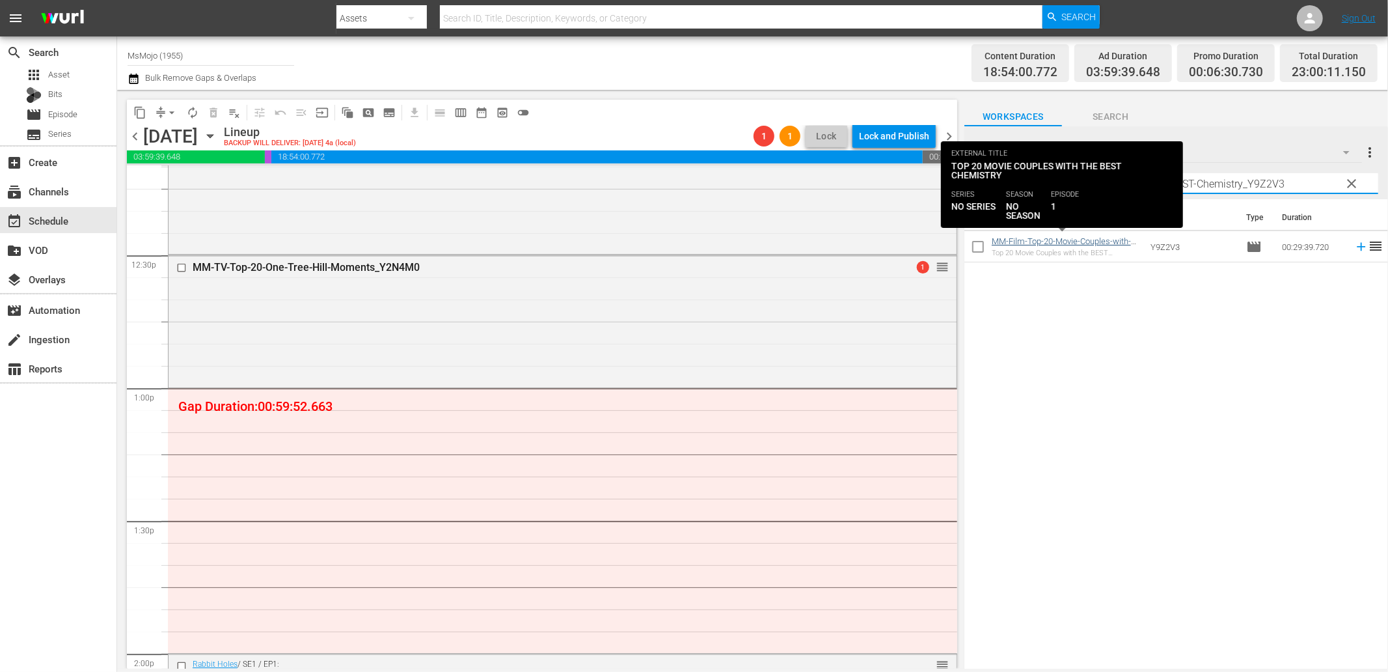
type input "MM-Film-Top-20-Movie-Couples-with-the-BEST-Chemistry_Y9Z2V3"
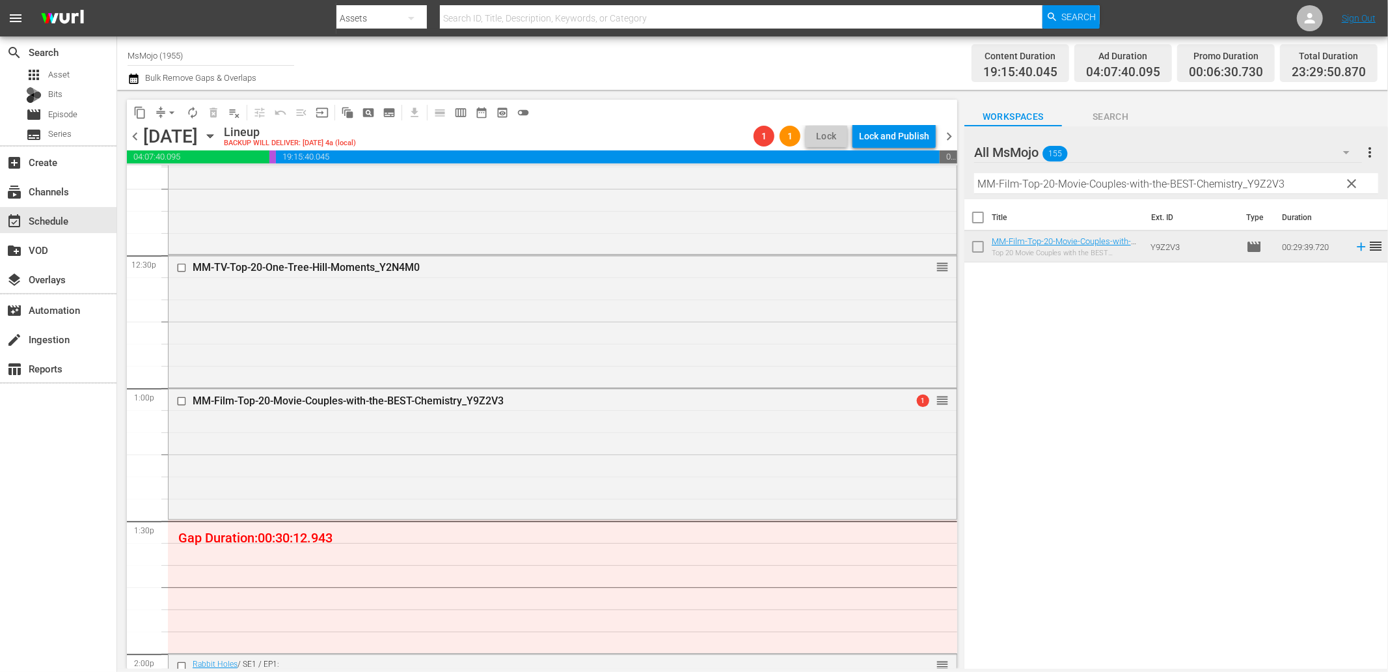
click at [1356, 190] on span "clear" at bounding box center [1353, 184] width 16 height 16
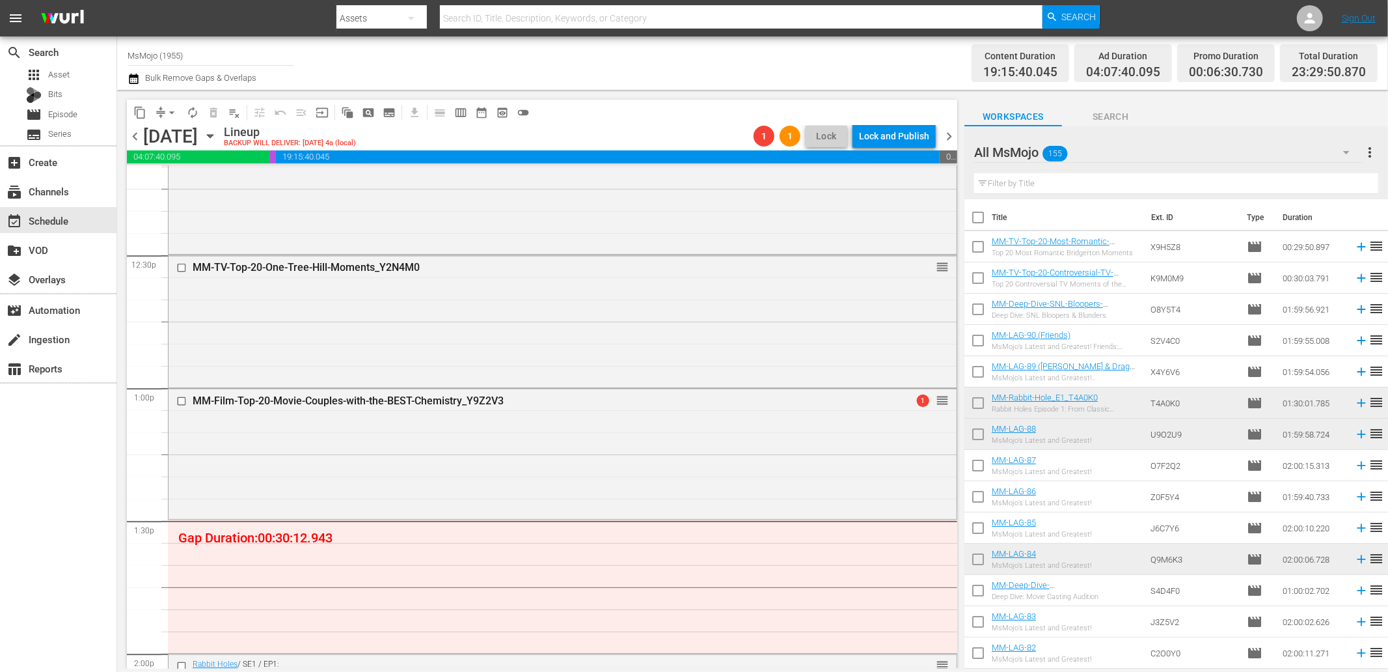
click at [1244, 174] on input "text" at bounding box center [1176, 183] width 404 height 21
paste input "MM-Pop-Ranking-All-the-Songs-in-Wicked-by-How-Swankified-They-Are_M0A1C1"
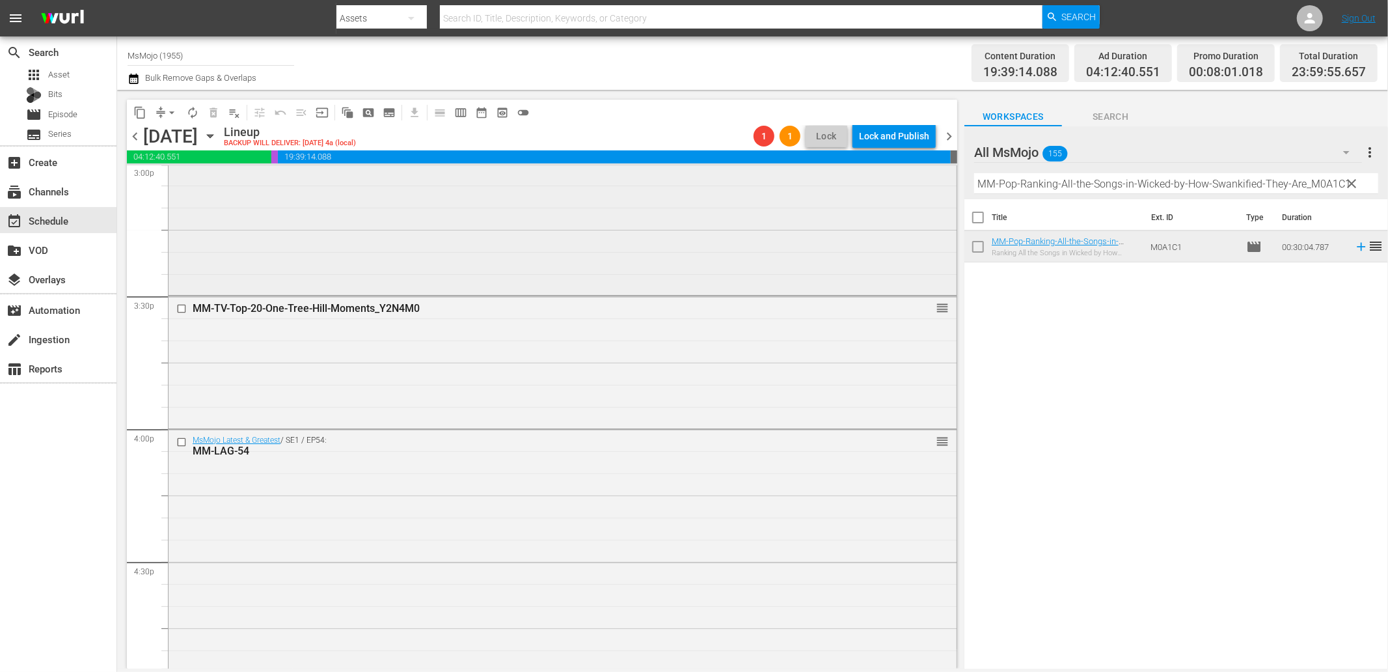
scroll to position [4001, 0]
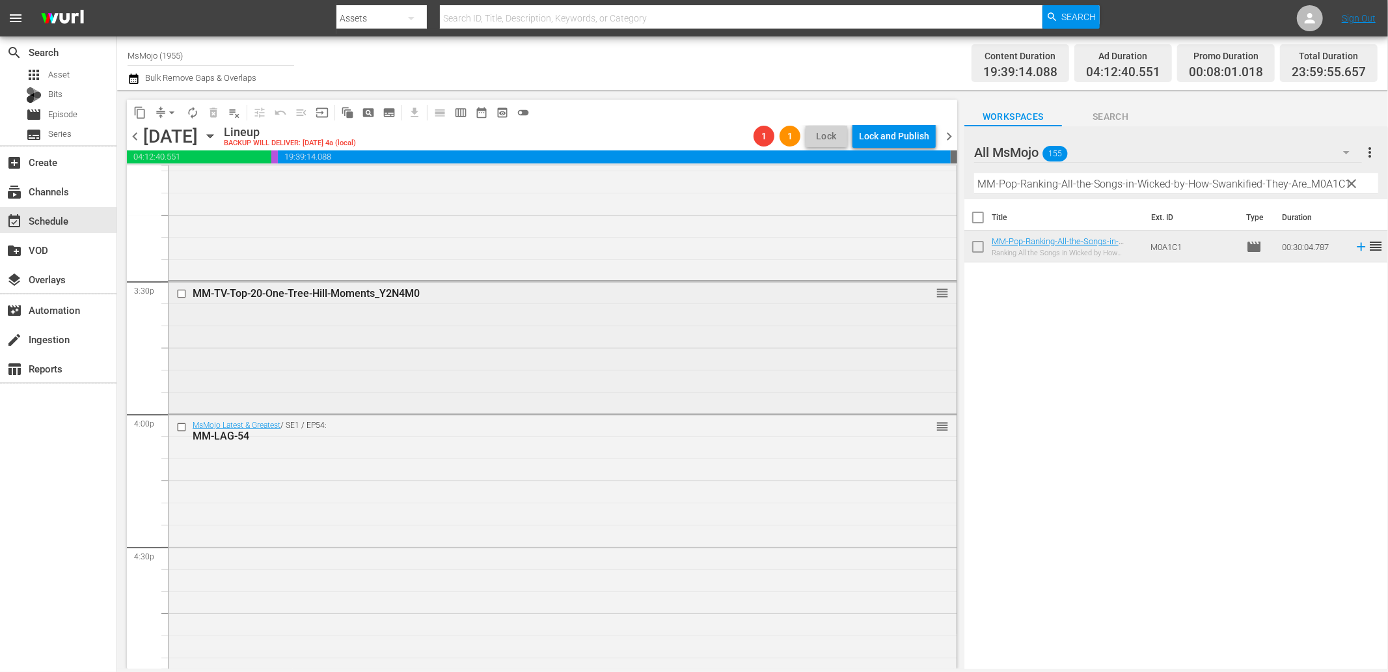
click at [177, 296] on input "checkbox" at bounding box center [183, 293] width 14 height 11
click at [215, 106] on span "delete_forever_outlined" at bounding box center [213, 112] width 13 height 13
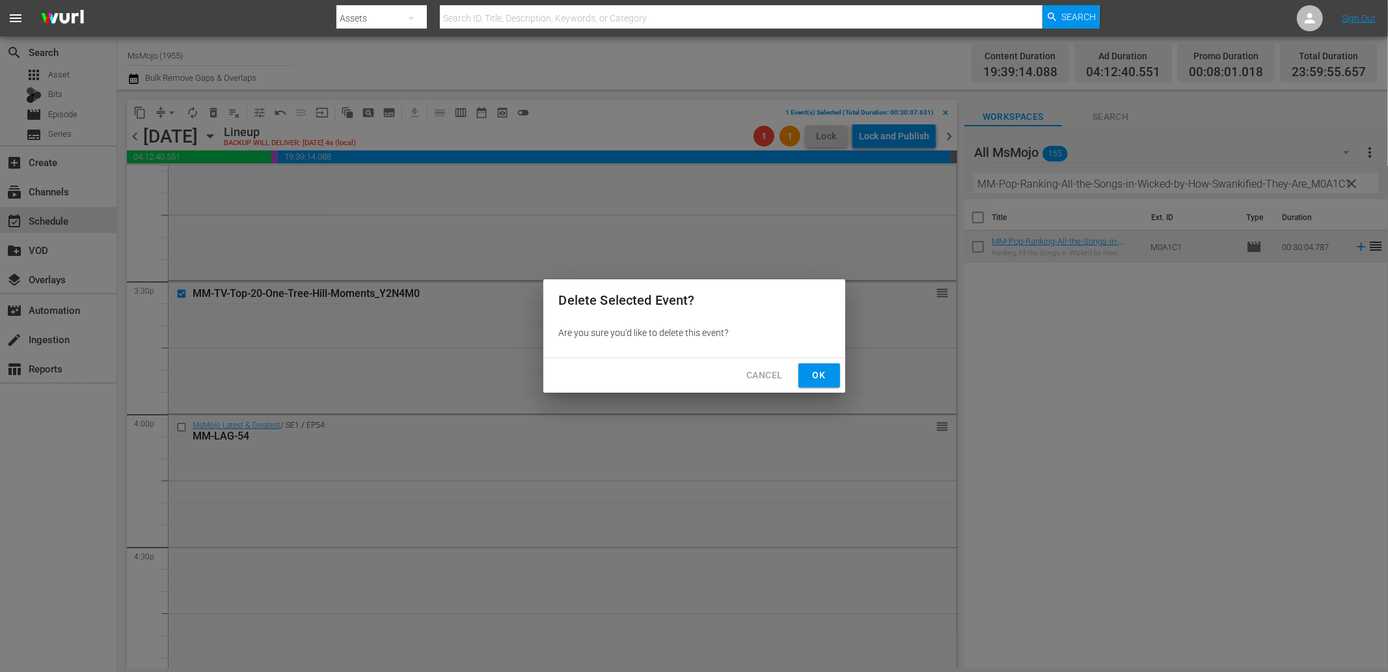
click at [816, 369] on span "Ok" at bounding box center [819, 375] width 21 height 16
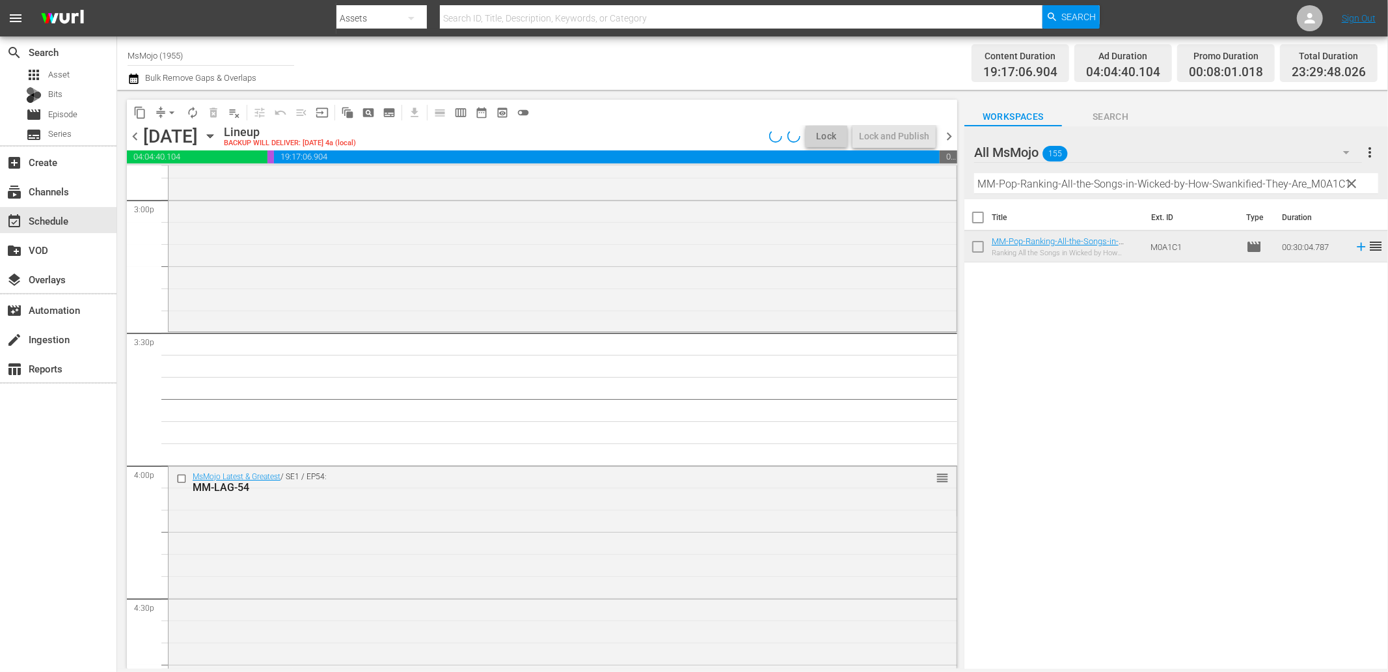
scroll to position [4050, 0]
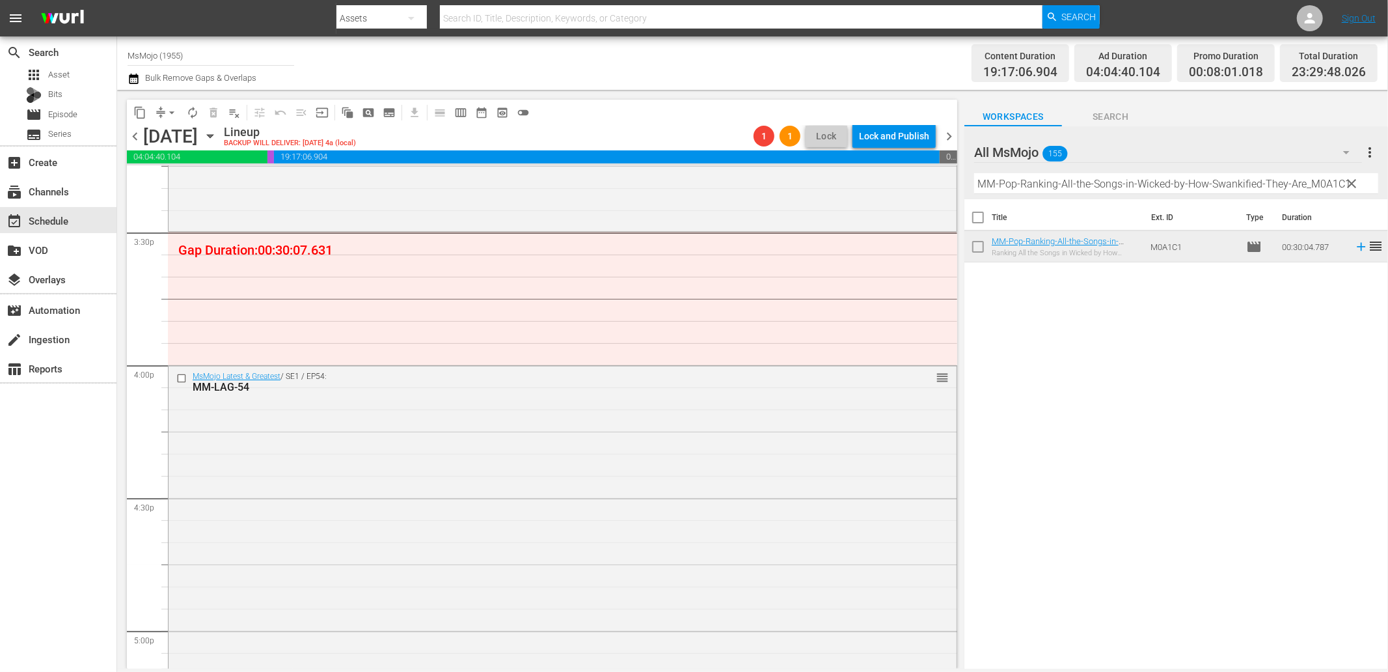
click at [1110, 185] on input "MM-Pop-Ranking-All-the-Songs-in-Wicked-by-How-Swankified-They-Are_M0A1C1" at bounding box center [1176, 183] width 404 height 21
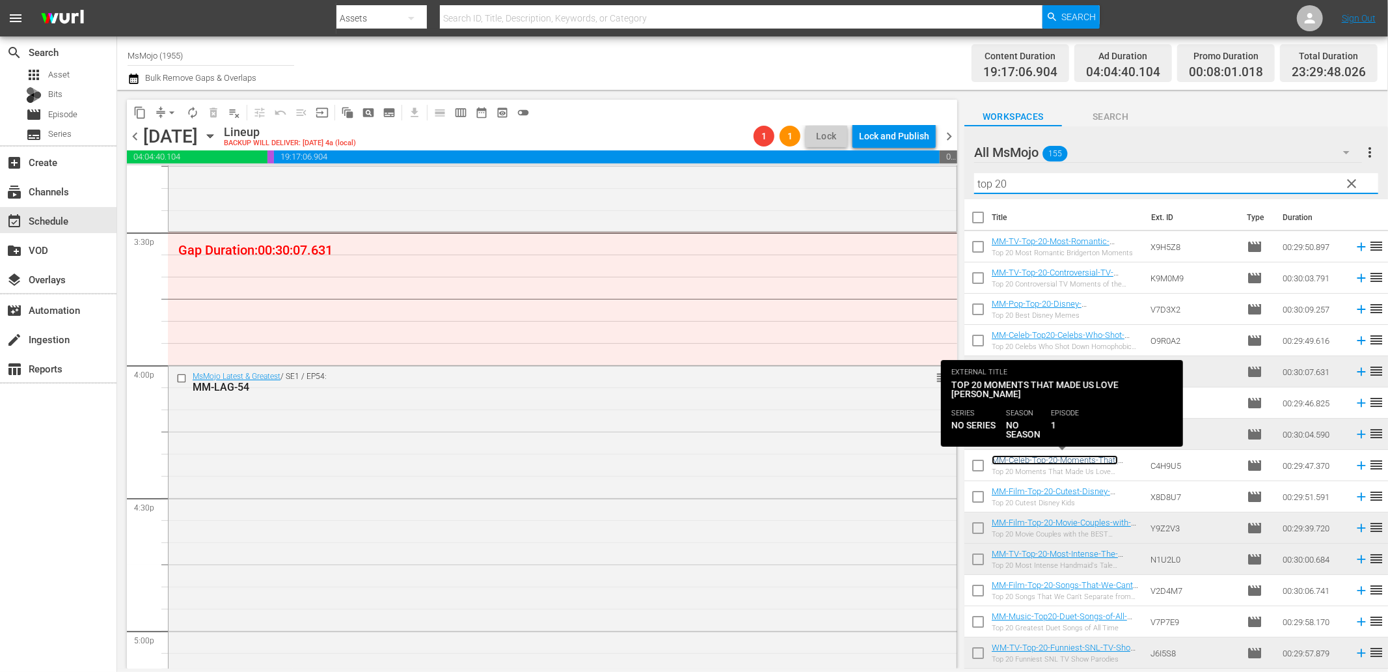
click at [1062, 463] on link "MM-Celeb-Top-20-Moments-That-Made-Us-Love-Sebastian-Stan_C4H9U5" at bounding box center [1055, 469] width 126 height 29
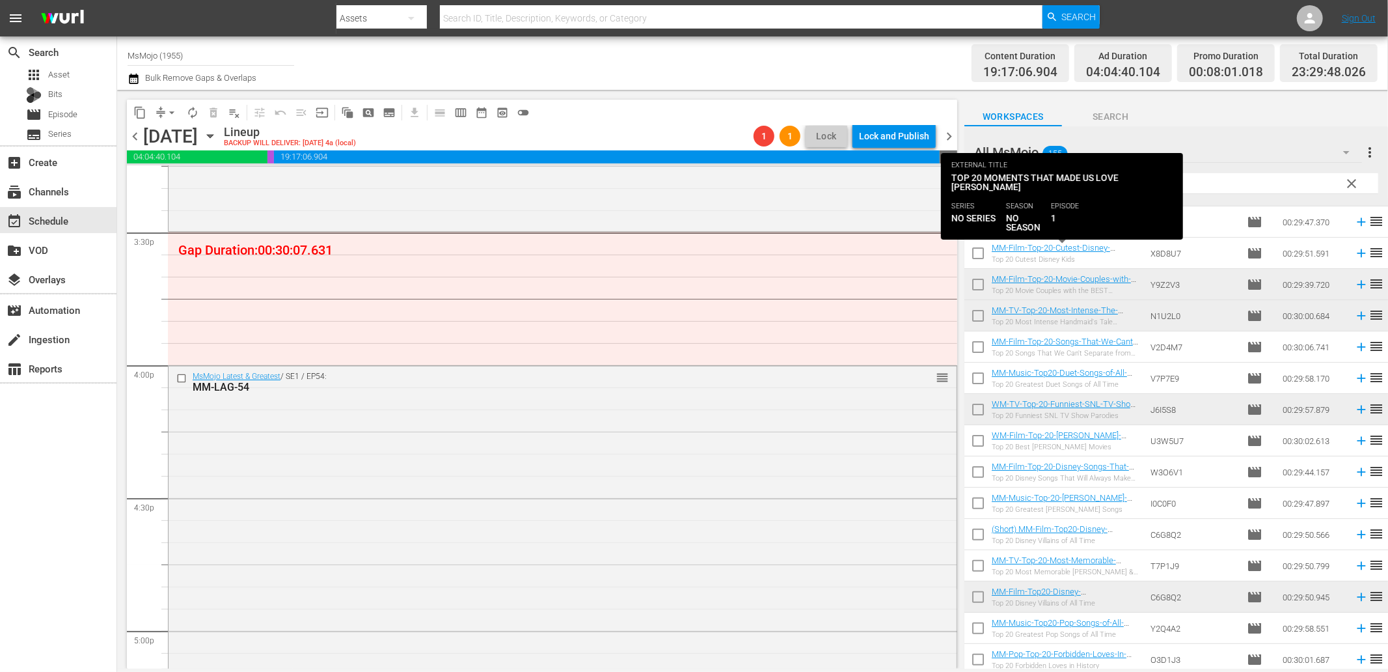
scroll to position [372, 0]
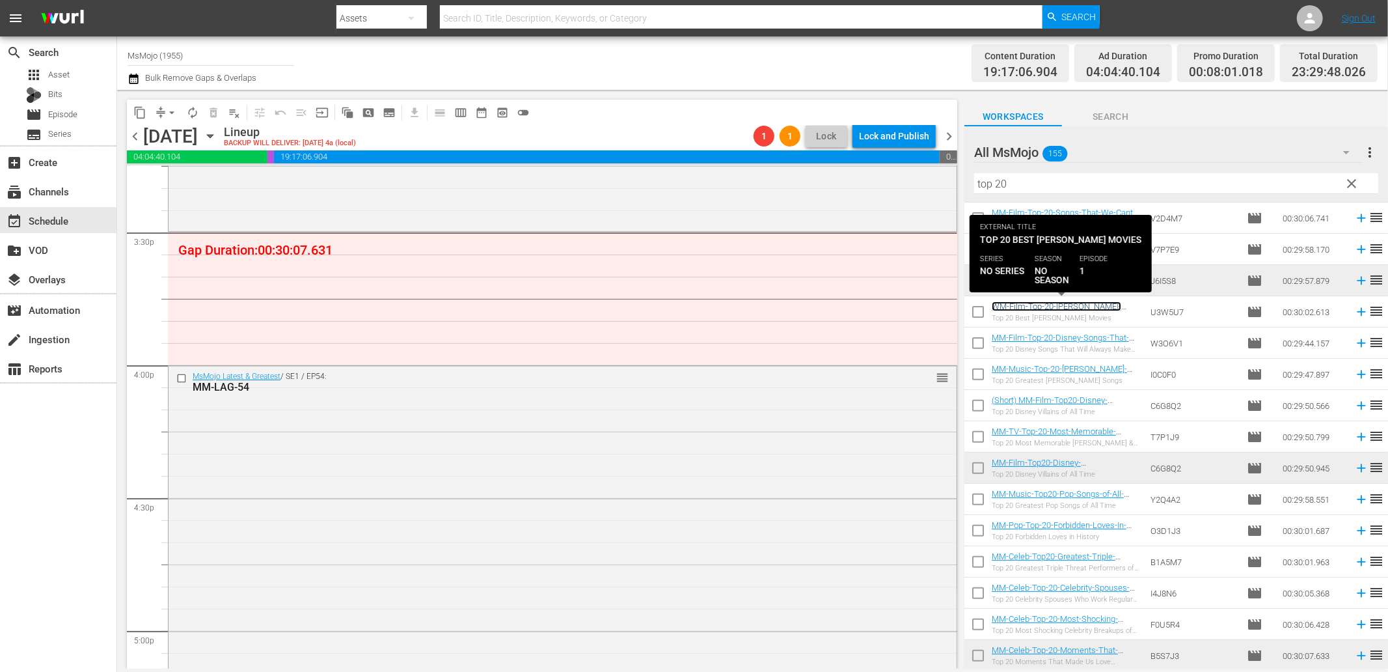
click at [1074, 310] on link "WM-Film-Top-20-Robin-Williams-Movies_U3W5U7" at bounding box center [1057, 311] width 130 height 20
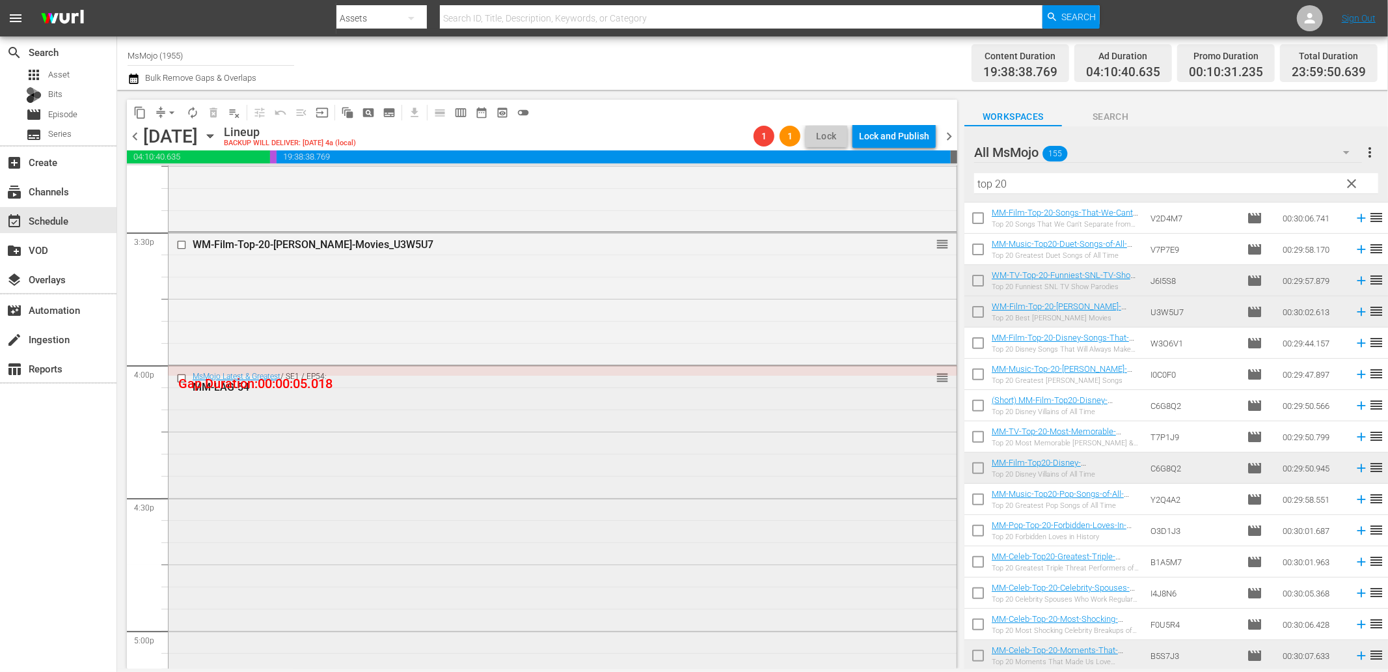
click at [180, 380] on input "checkbox" at bounding box center [183, 378] width 14 height 11
click at [217, 113] on span "delete_forever_outlined" at bounding box center [213, 112] width 13 height 13
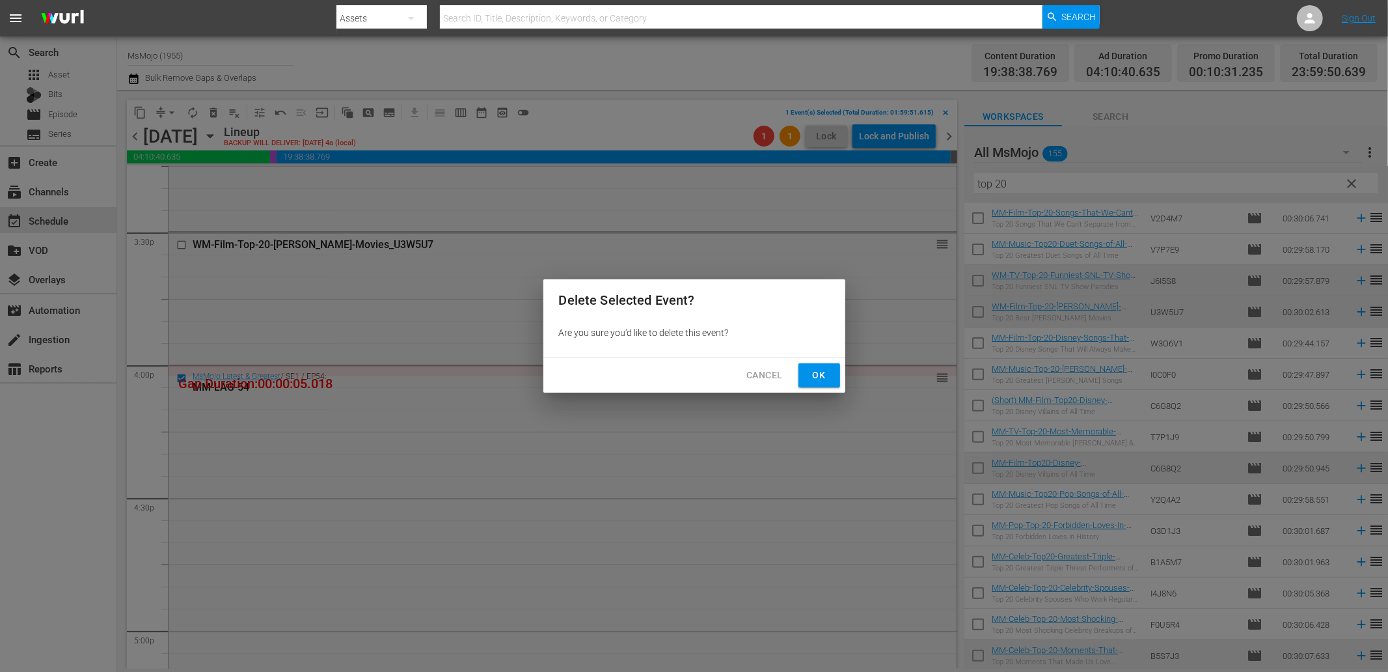
click at [824, 369] on span "Ok" at bounding box center [819, 375] width 21 height 16
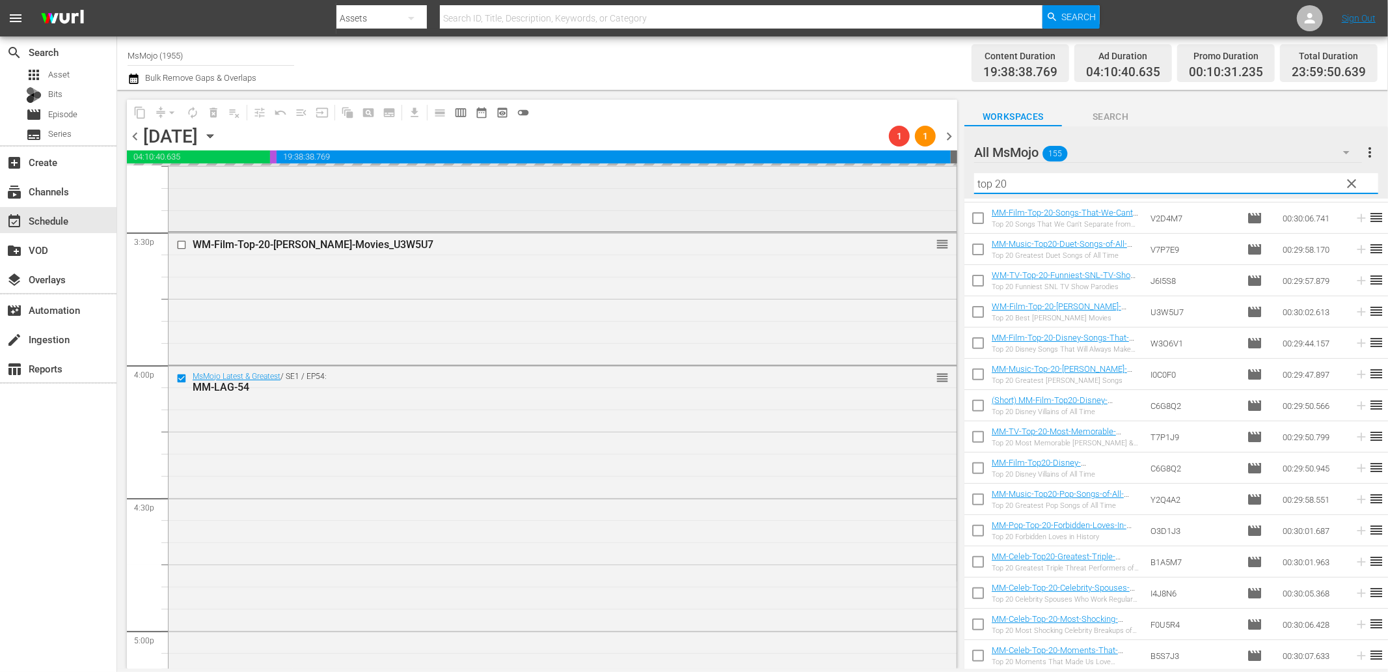
drag, startPoint x: 972, startPoint y: 184, endPoint x: 905, endPoint y: 190, distance: 67.4
click at [907, 190] on div "content_copy compress arrow_drop_down autorenew_outlined delete_forever_outline…" at bounding box center [752, 379] width 1271 height 579
paste input "MM-Deep-Dive-Heartbreaking-Moments_Dive129_L5Q3G7"
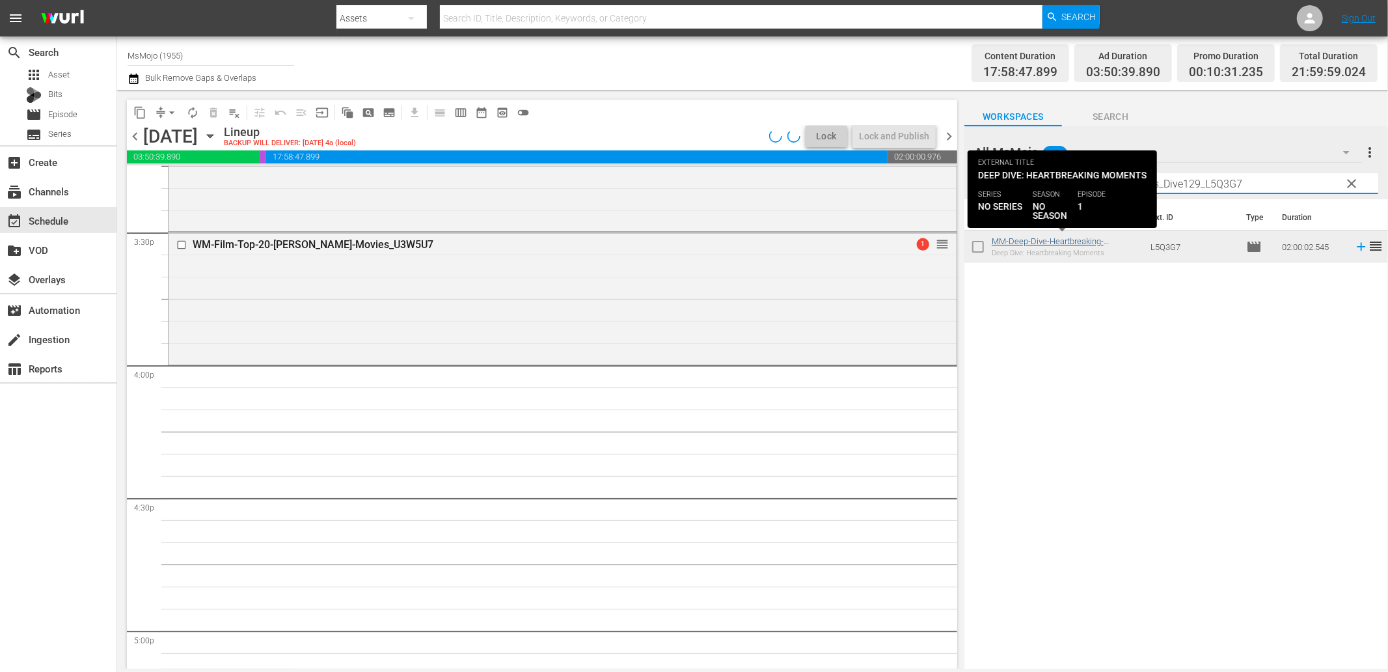
type input "MM-Deep-Dive-Heartbreaking-Moments_Dive129_L5Q3G7"
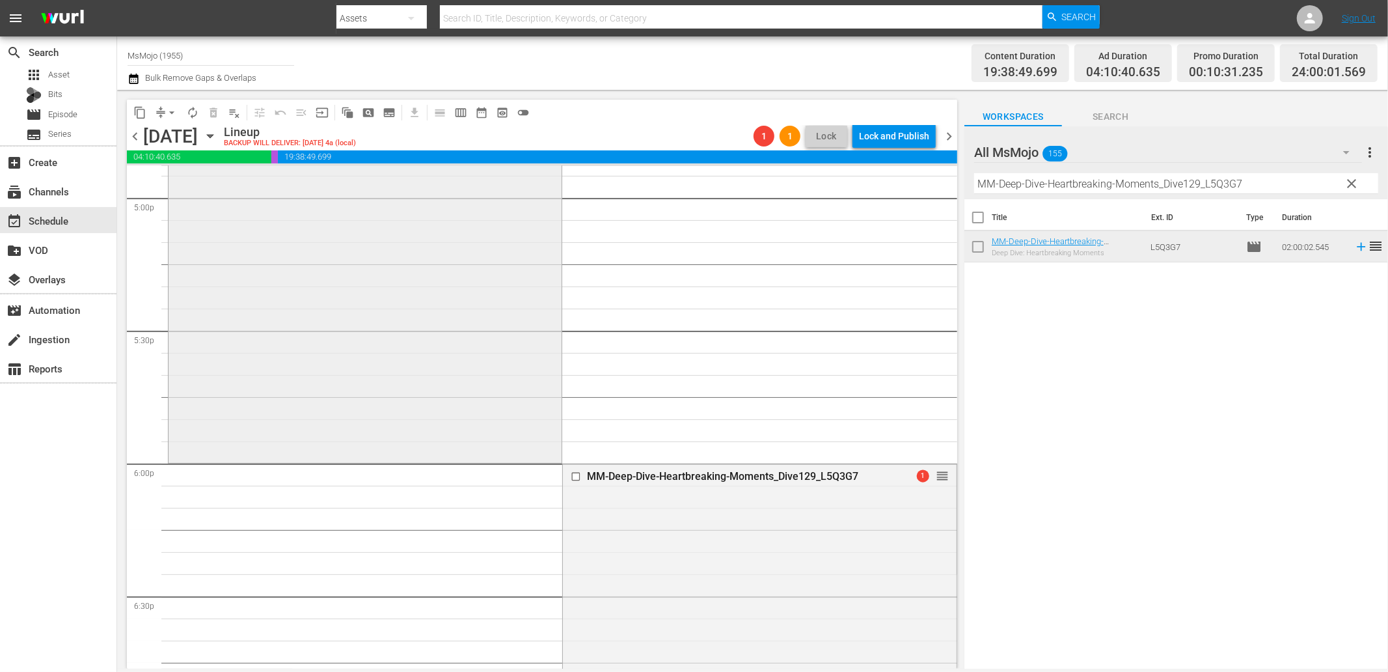
scroll to position [4483, 0]
click at [571, 479] on input "checkbox" at bounding box center [578, 475] width 14 height 11
click at [215, 111] on span "delete_forever_outlined" at bounding box center [213, 112] width 13 height 13
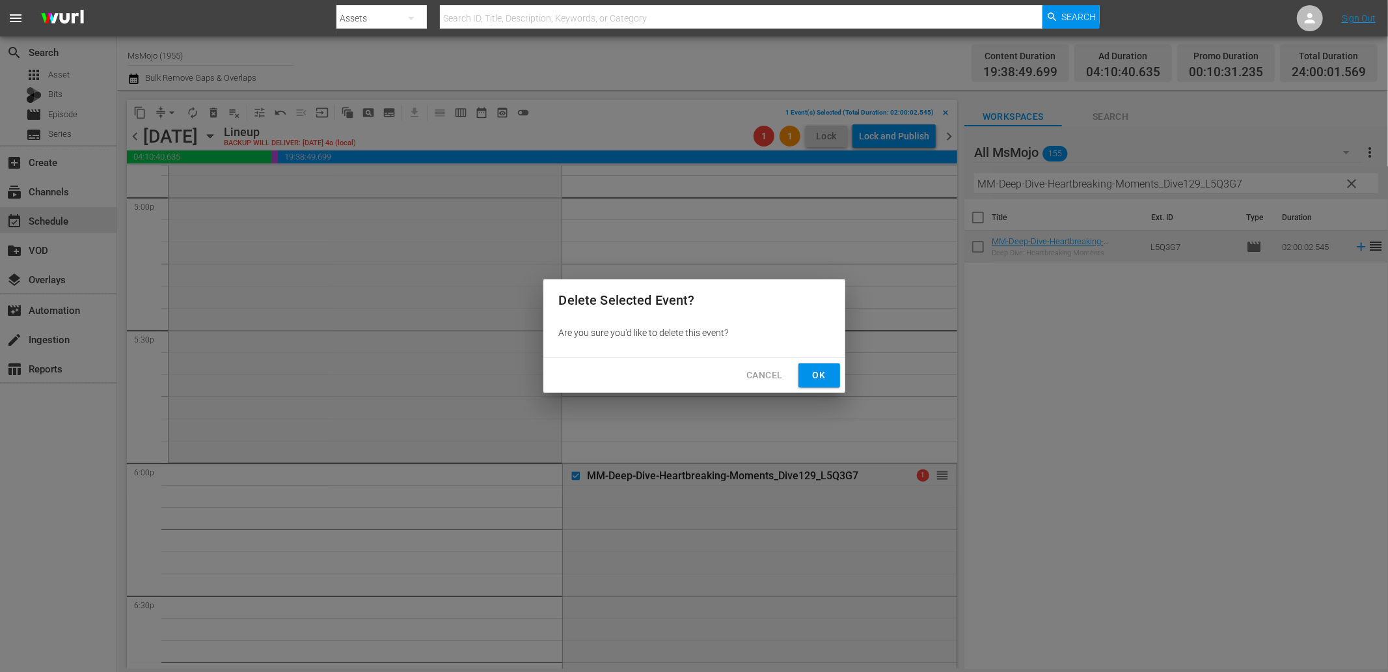
click at [818, 369] on span "Ok" at bounding box center [819, 375] width 21 height 16
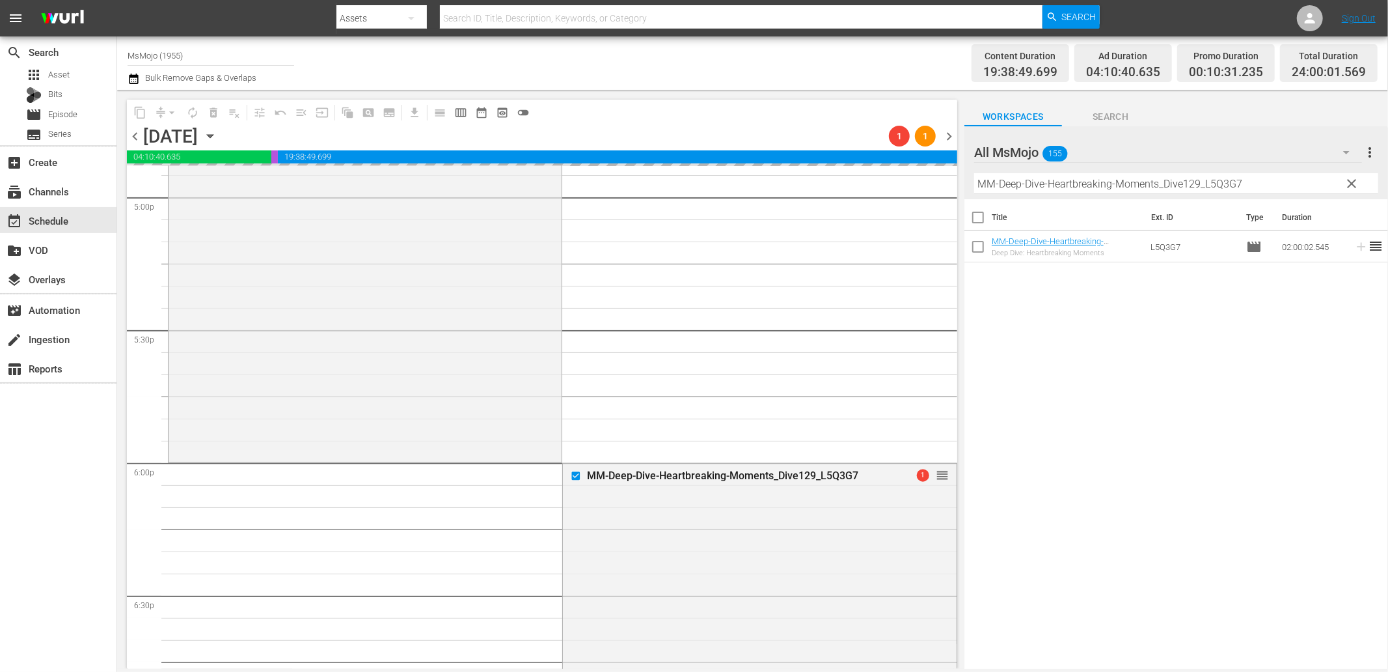
click at [1355, 180] on span "clear" at bounding box center [1353, 184] width 16 height 16
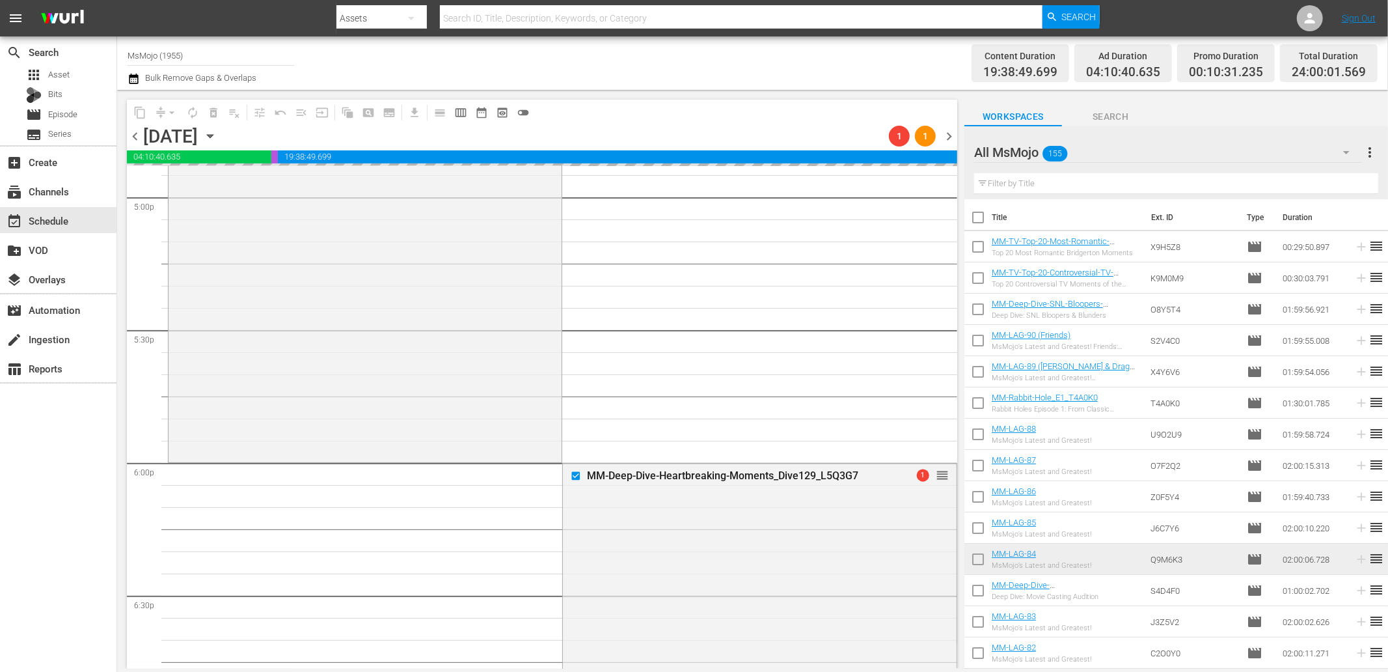
click at [1292, 181] on input "text" at bounding box center [1176, 183] width 404 height 21
paste input "MM-Deep-Dive-Doesnt-Exist_DIVE133_X9O9G9"
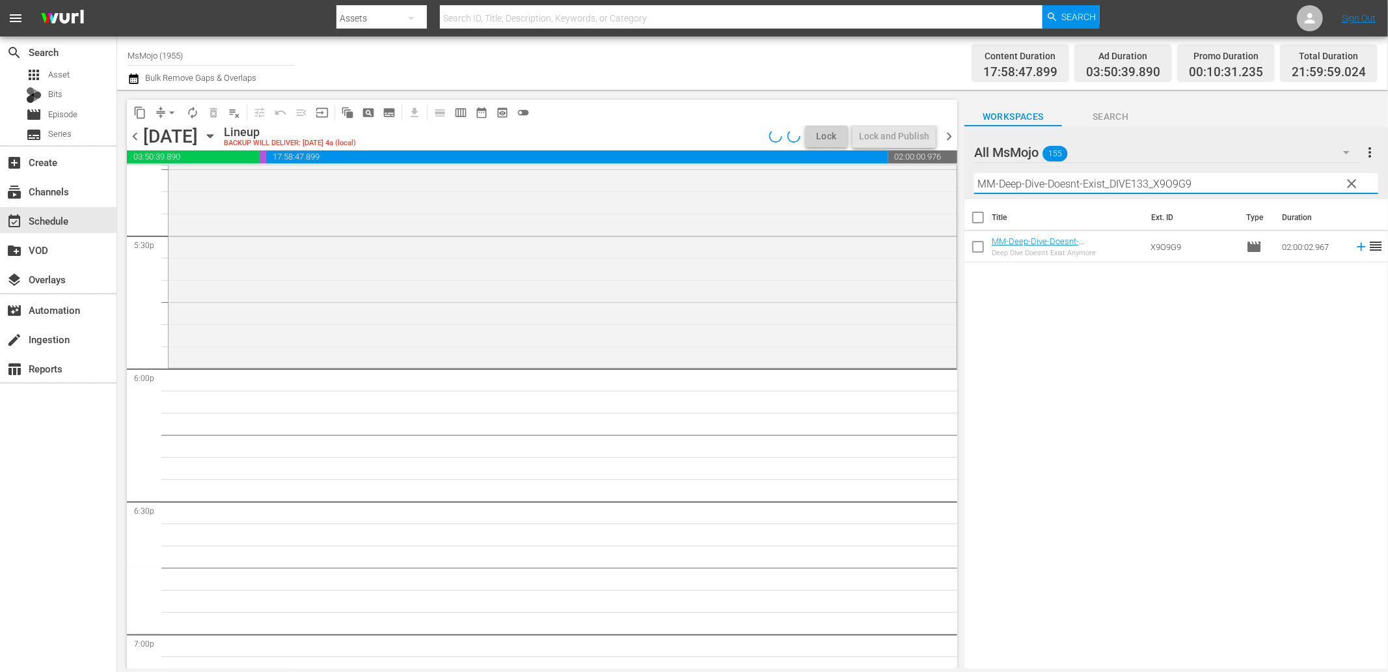
scroll to position [4580, 0]
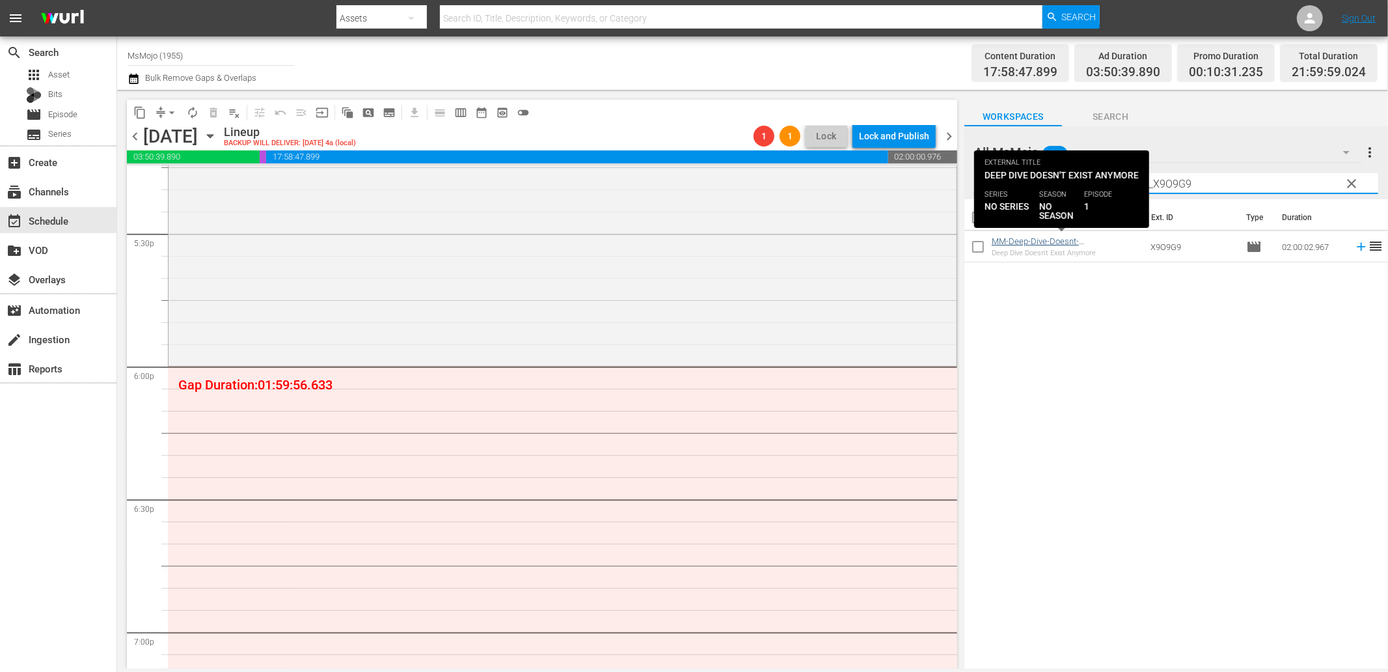
type input "MM-Deep-Dive-Doesnt-Exist_DIVE133_X9O9G9"
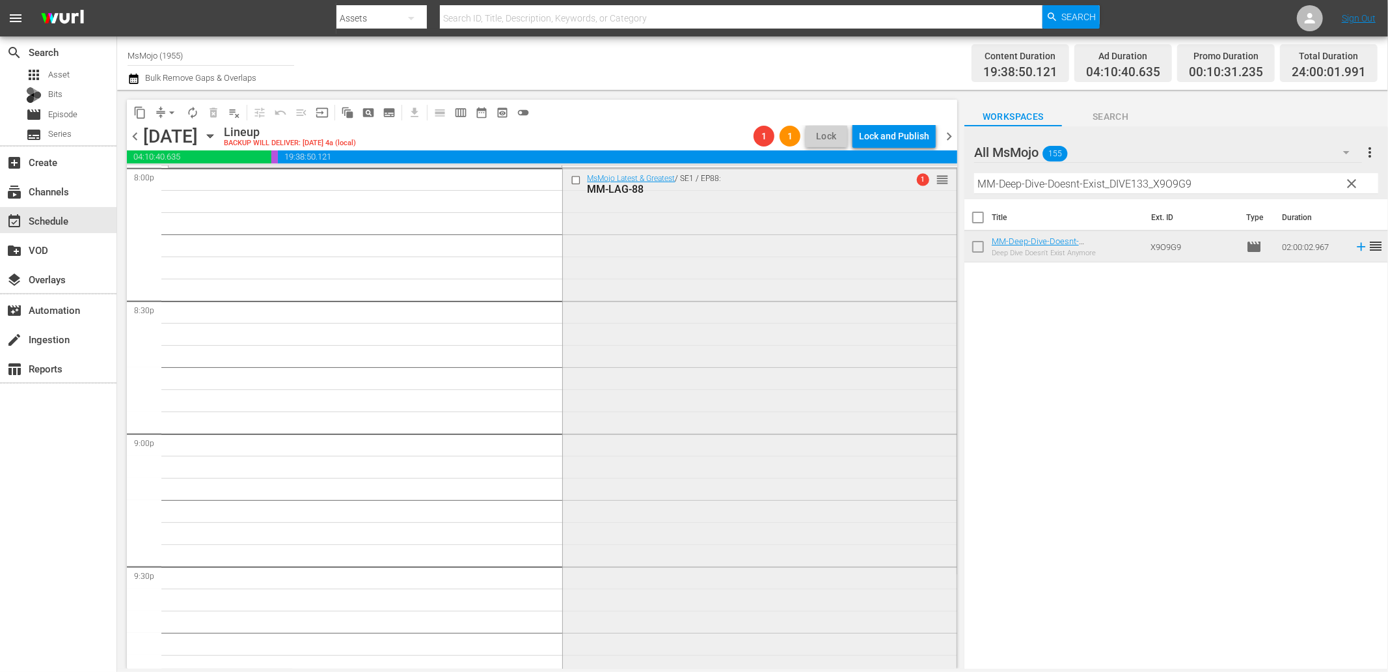
scroll to position [5099, 0]
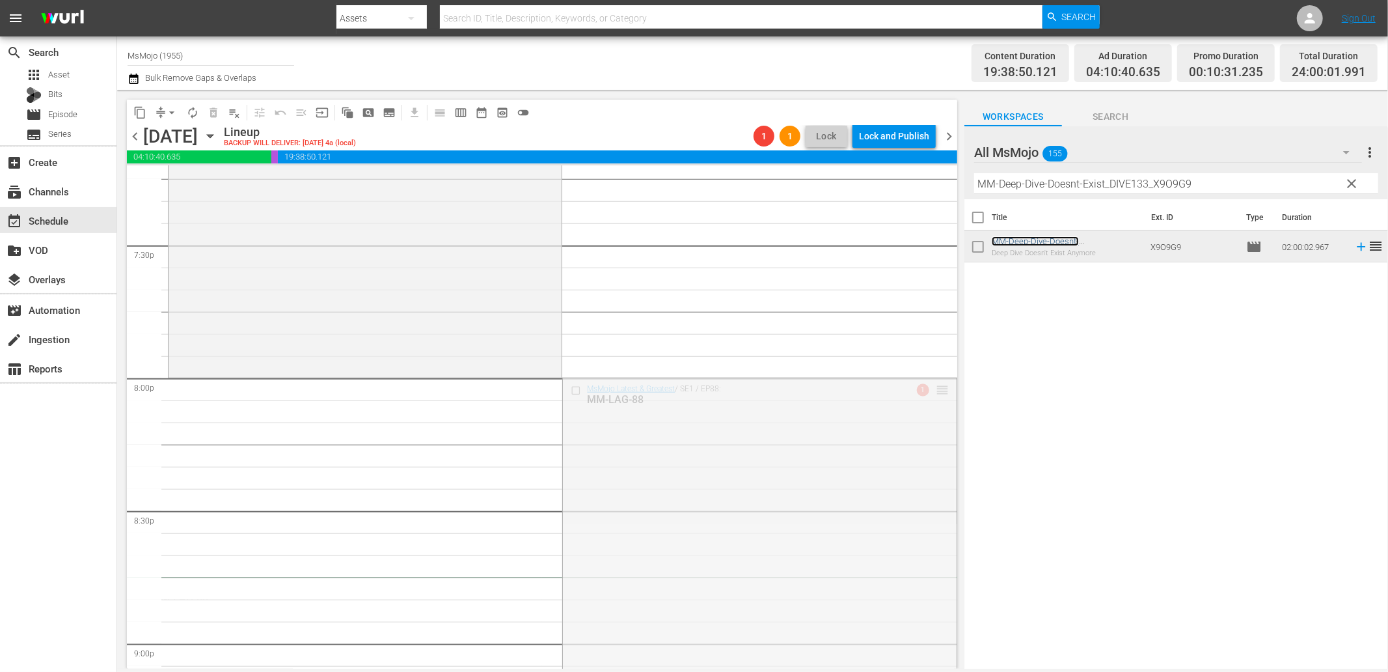
drag, startPoint x: 928, startPoint y: 387, endPoint x: 663, endPoint y: 602, distance: 341.6
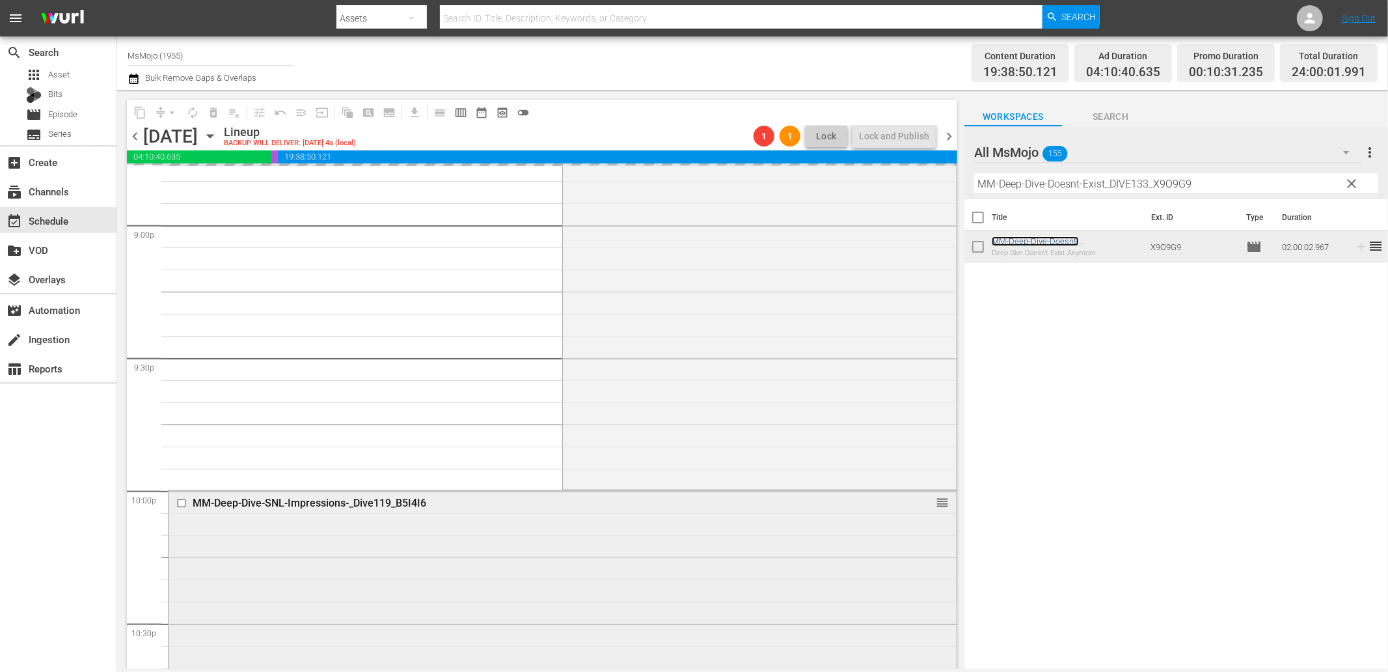
scroll to position [5533, 0]
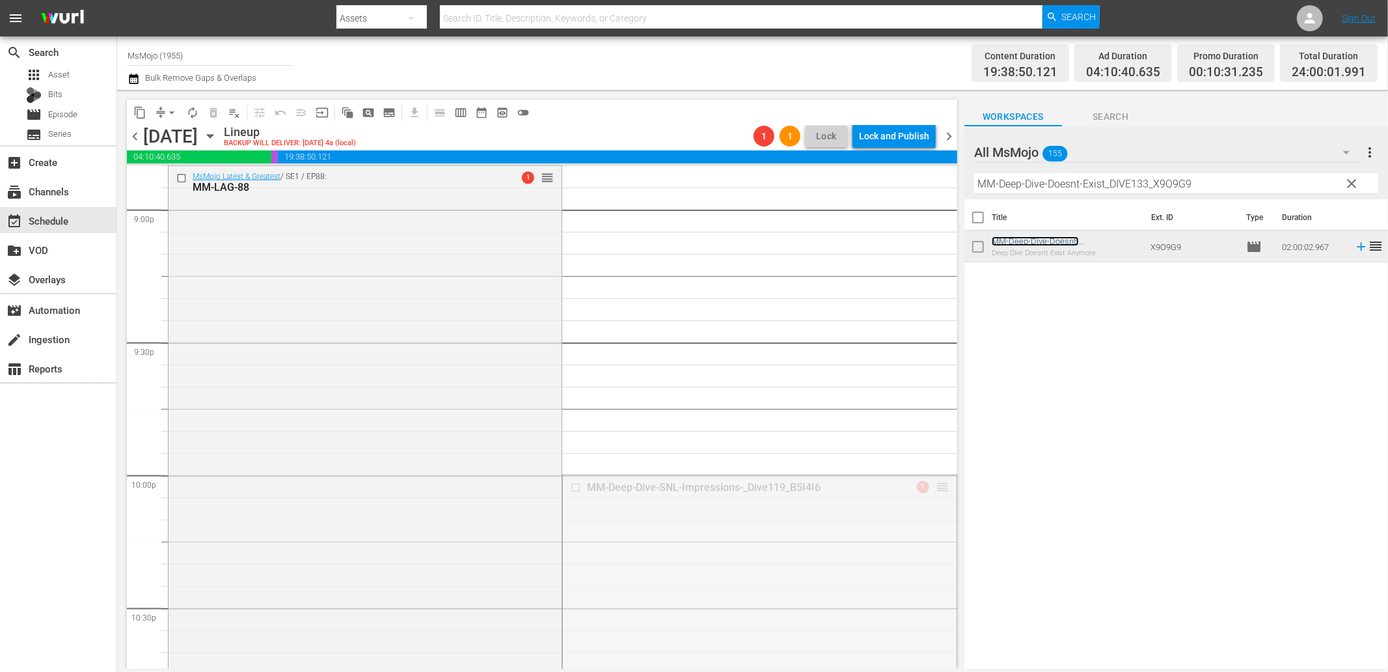
click at [887, 154] on div "content_copy compress arrow_drop_down autorenew_outlined delete_forever_outline…" at bounding box center [542, 384] width 831 height 569
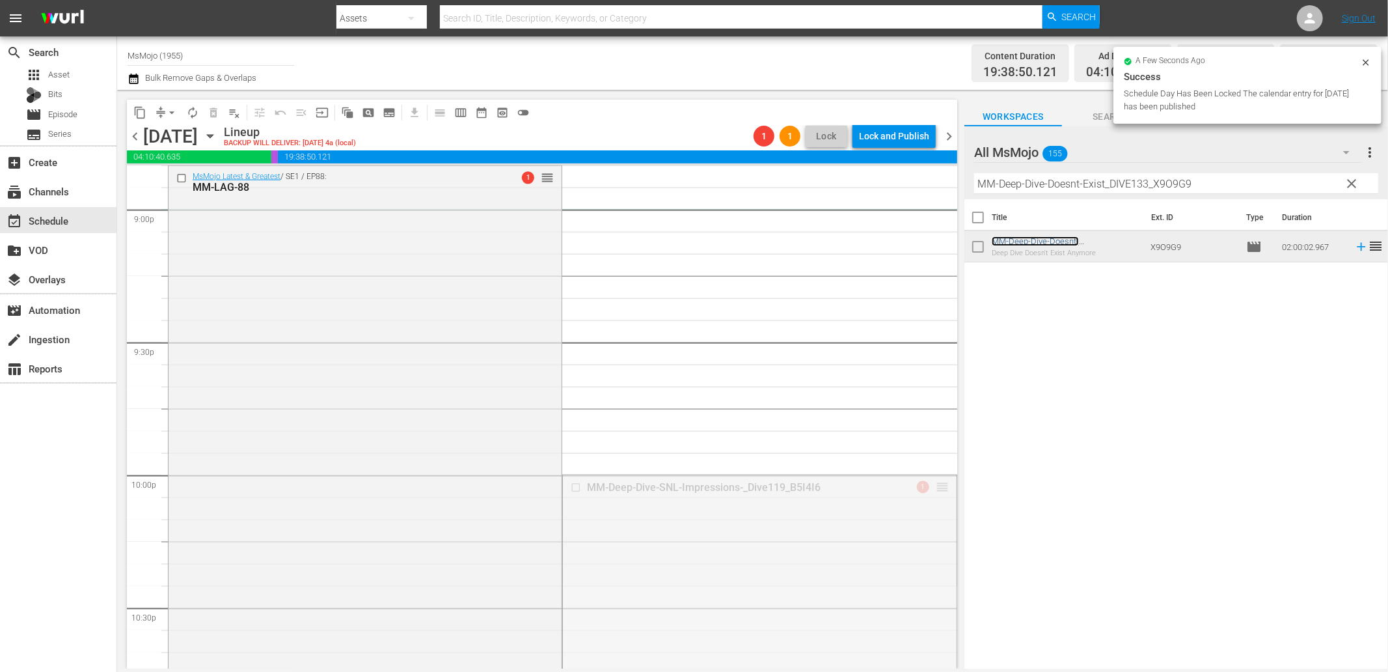
drag, startPoint x: 923, startPoint y: 512, endPoint x: 889, endPoint y: 196, distance: 318.1
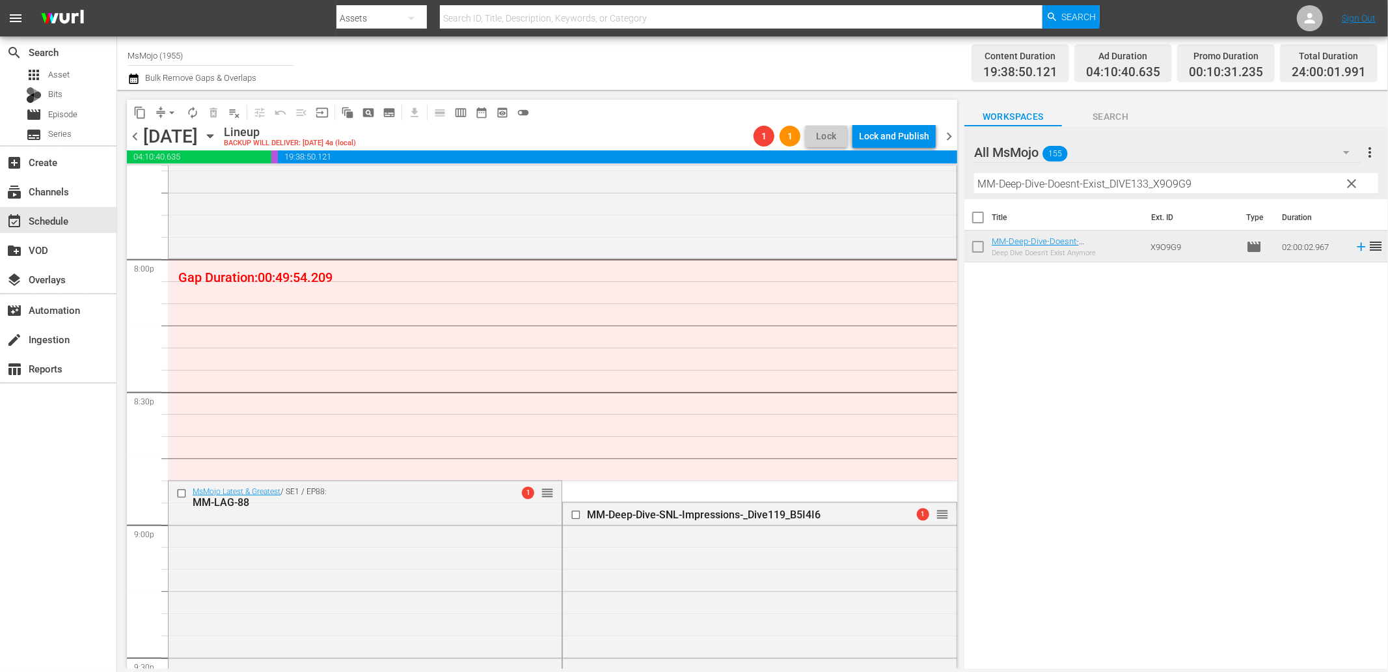
scroll to position [5147, 0]
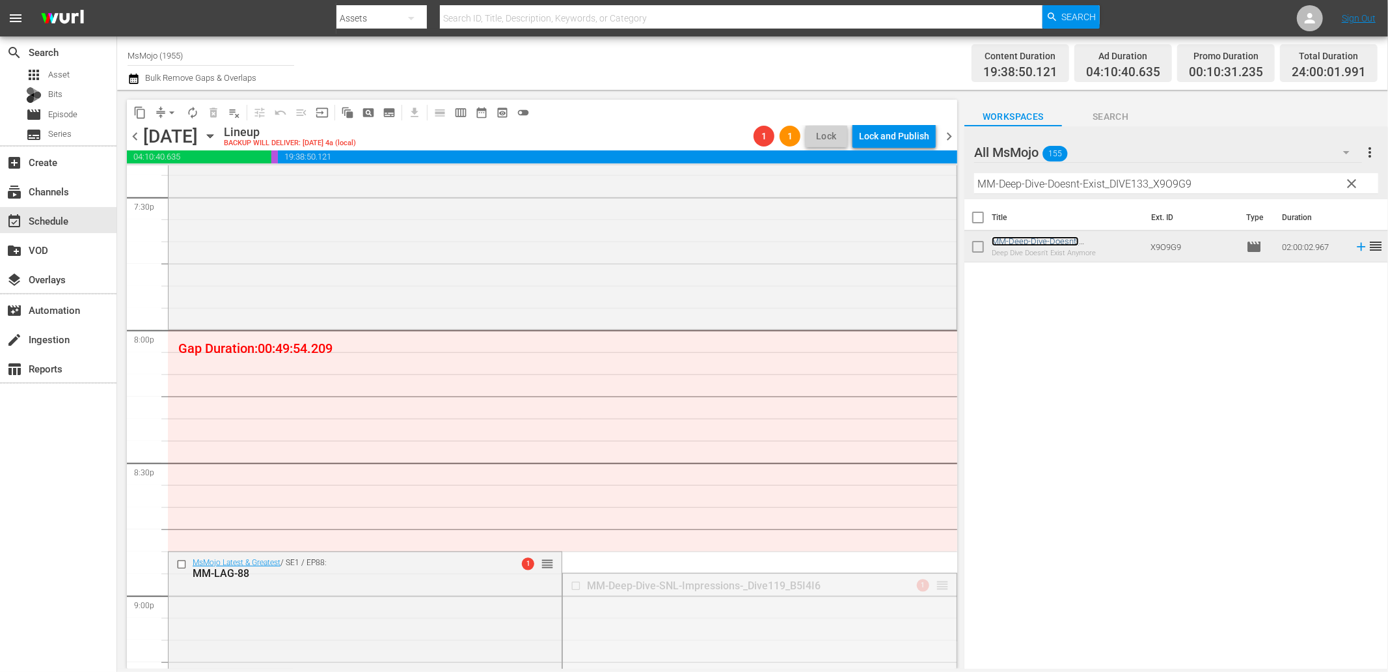
drag, startPoint x: 935, startPoint y: 588, endPoint x: 875, endPoint y: 346, distance: 248.9
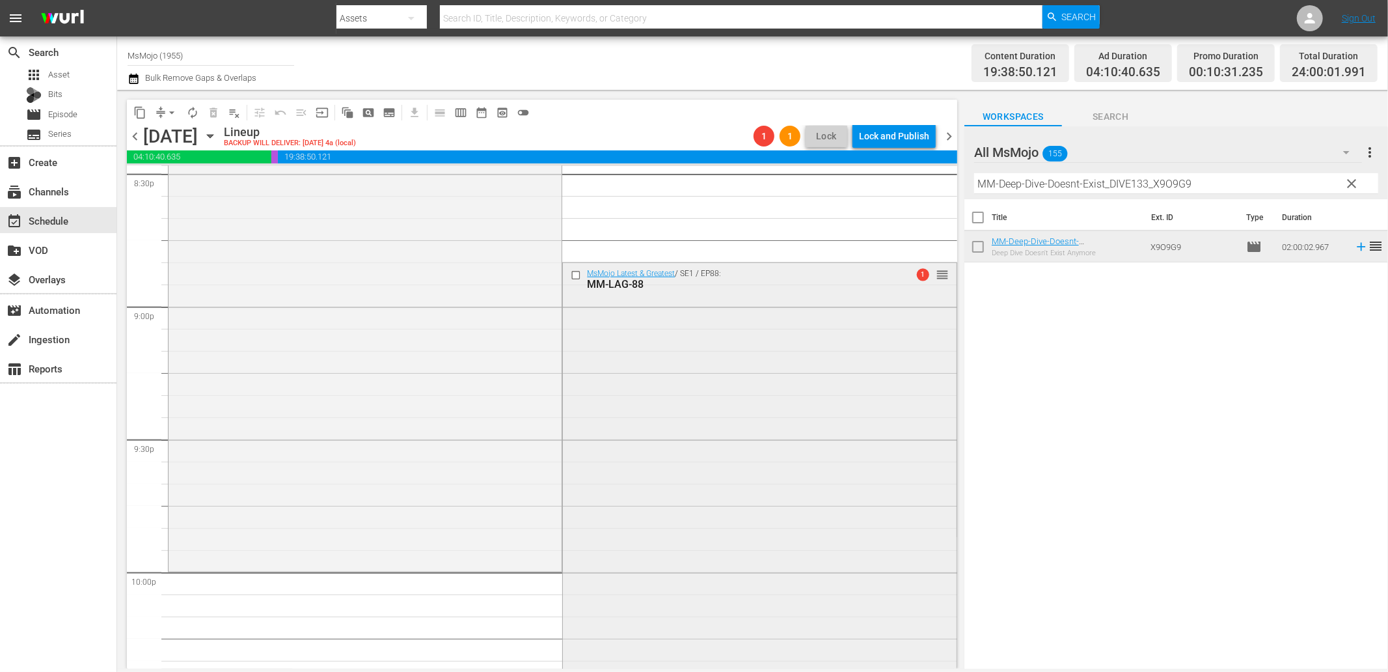
scroll to position [5437, 0]
drag, startPoint x: 931, startPoint y: 269, endPoint x: 858, endPoint y: 562, distance: 301.8
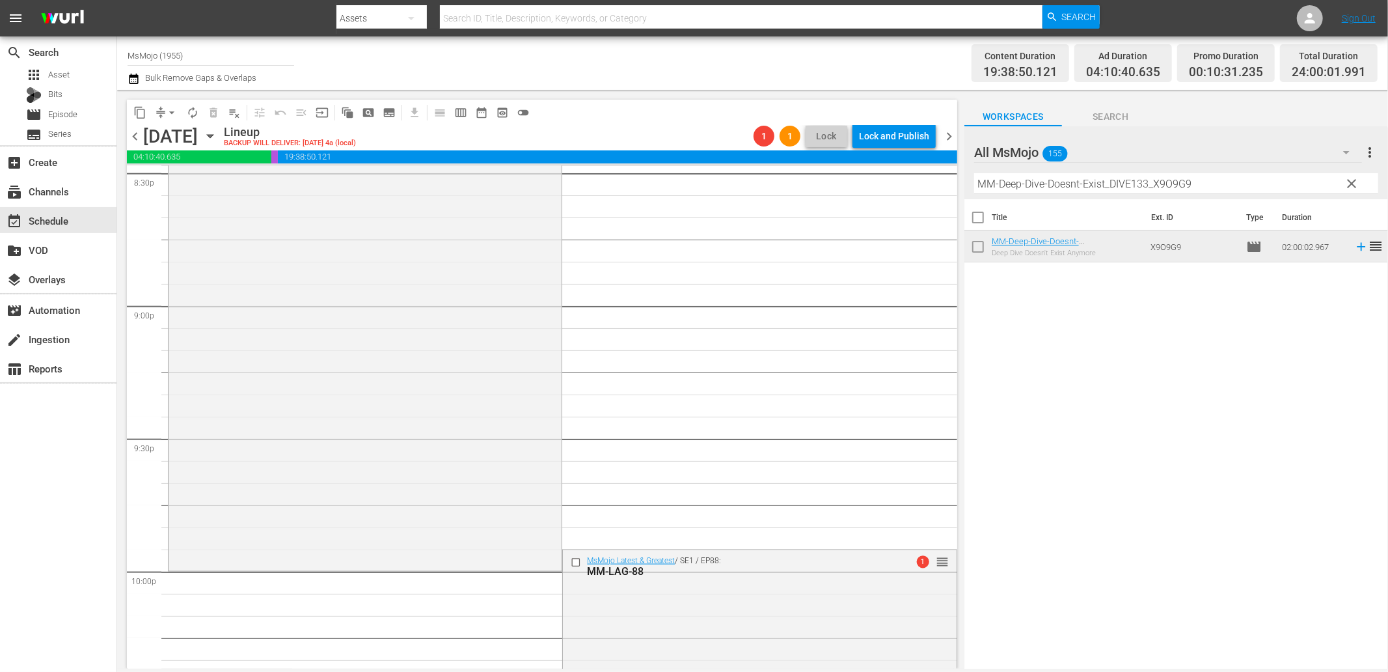
click at [161, 107] on button "arrow_drop_down" at bounding box center [171, 112] width 21 height 21
click at [166, 182] on li "Align to End of Previous Day" at bounding box center [172, 181] width 137 height 21
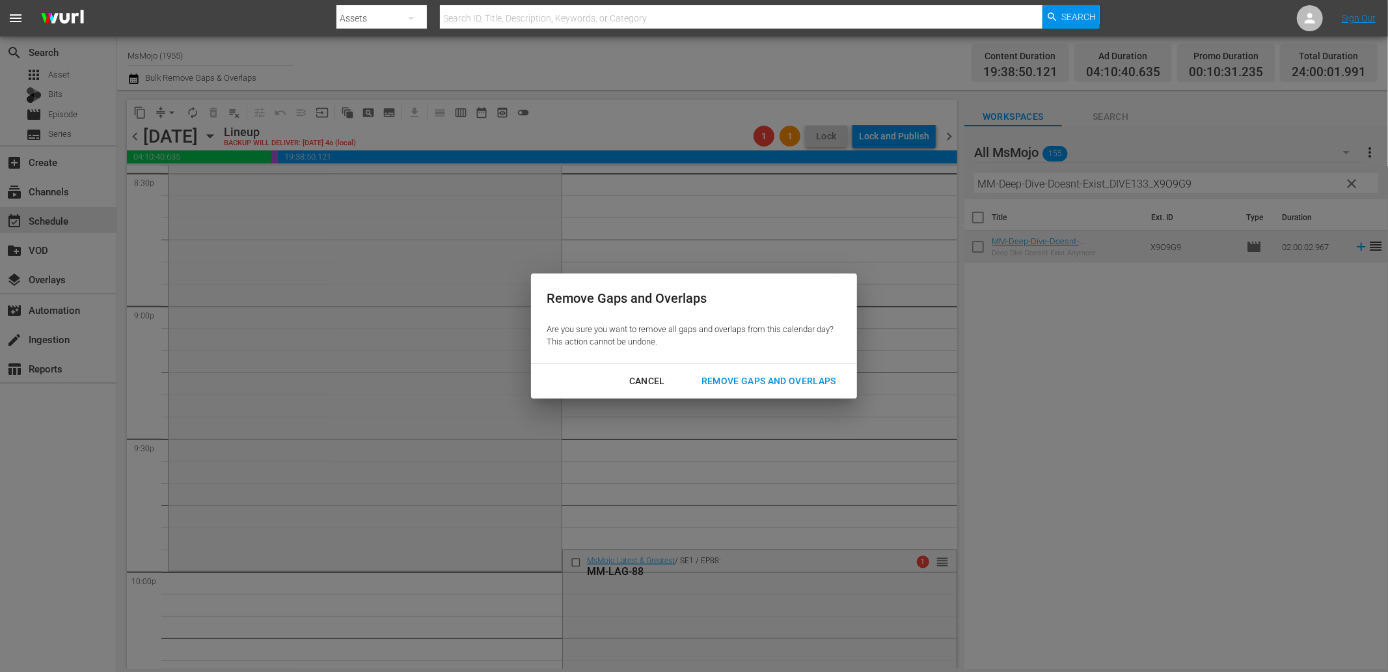
click at [749, 382] on div "Remove Gaps and Overlaps" at bounding box center [769, 381] width 156 height 16
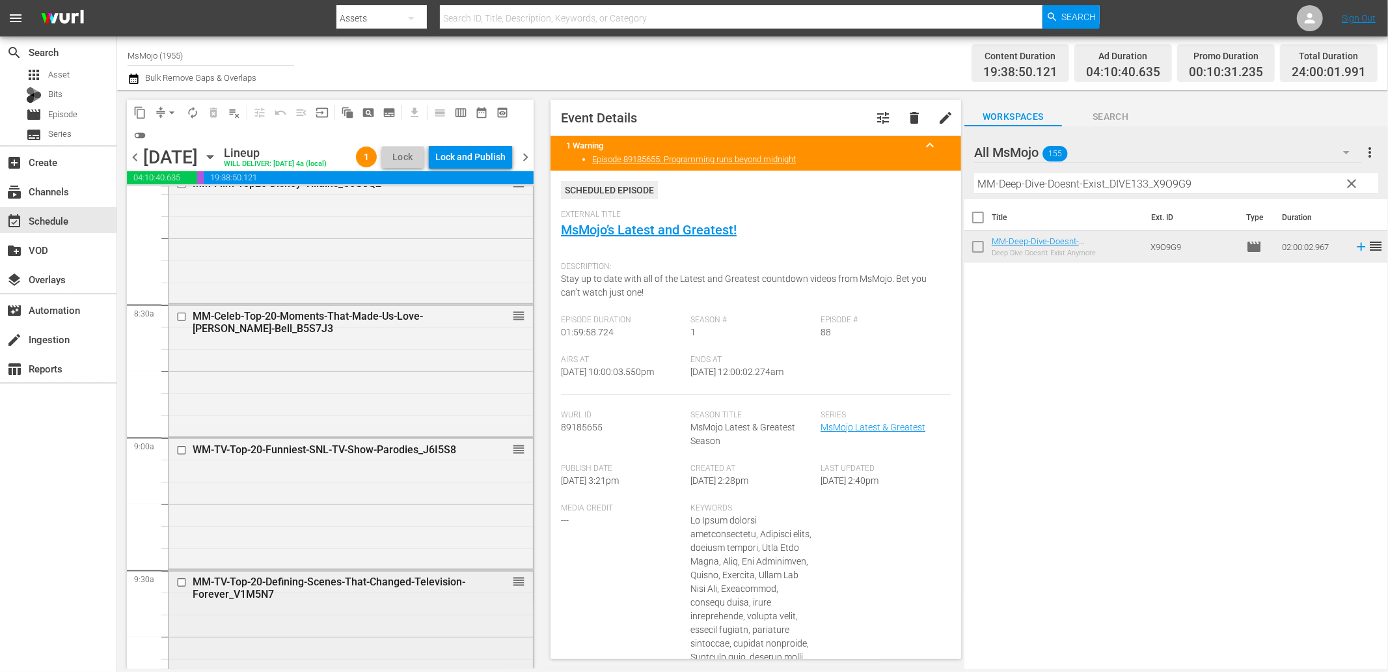
scroll to position [2206, 0]
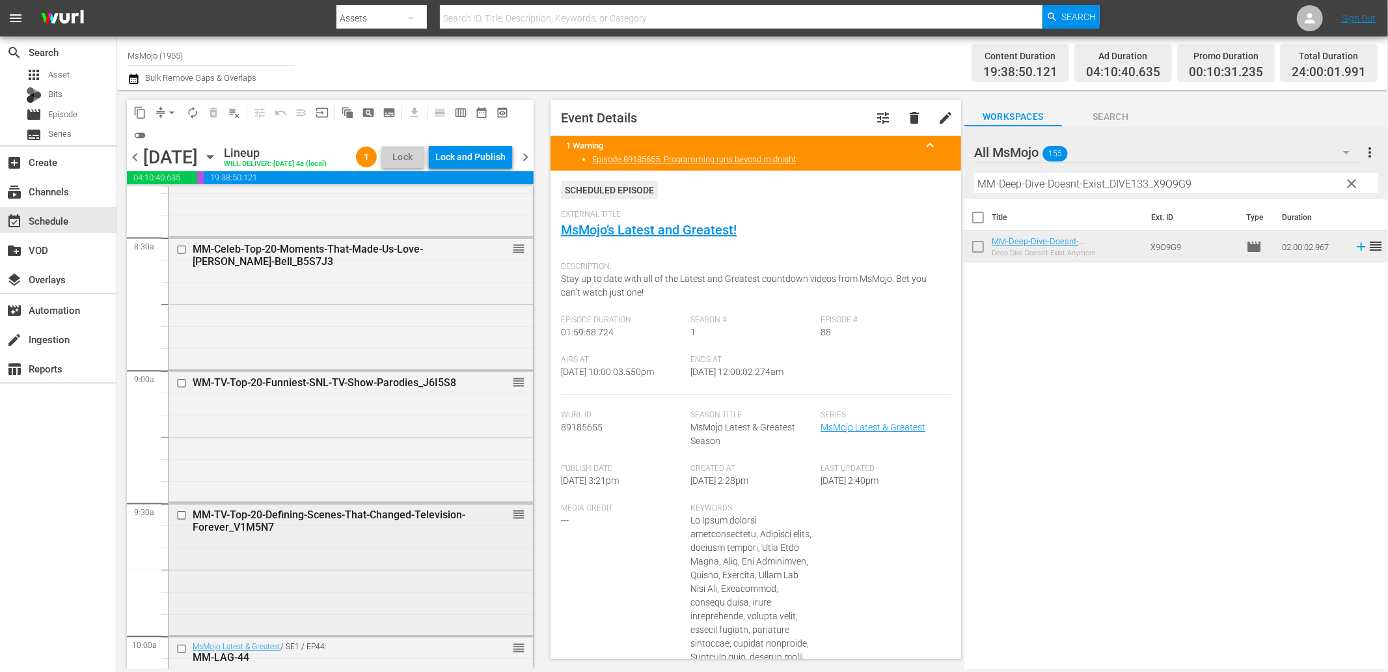
click at [379, 519] on div "MM-TV-Top-20-Defining-Scenes-That-Changed-Television-Forever_V1M5N7" at bounding box center [329, 521] width 273 height 25
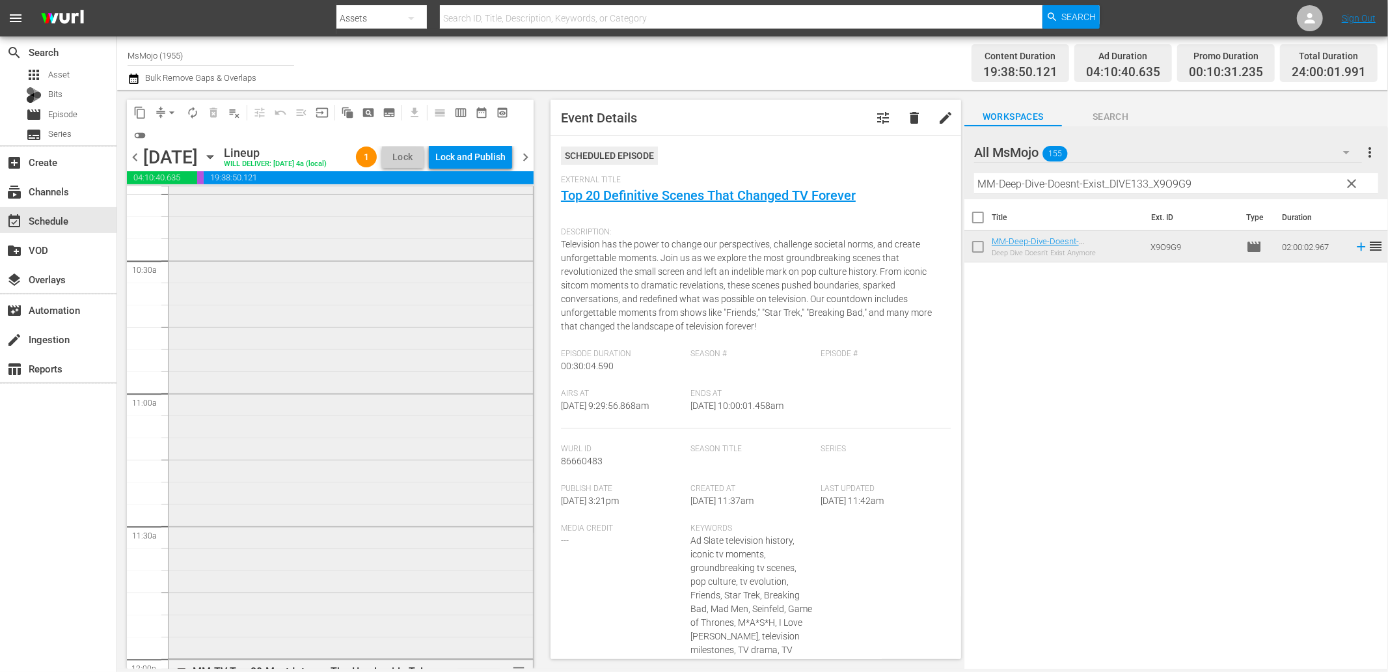
scroll to position [2737, 0]
click at [337, 509] on div "MsMojo Latest & Greatest / SE1 / EP44: MM-LAG-44 reorder" at bounding box center [351, 369] width 364 height 527
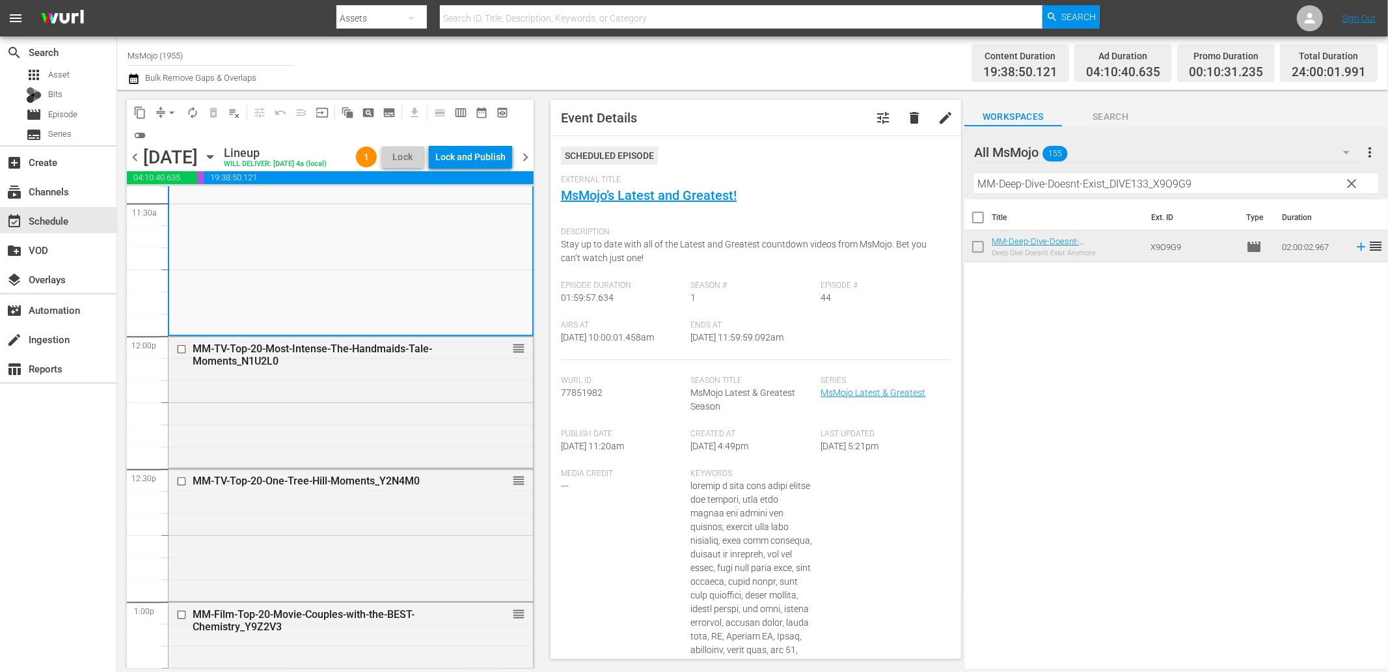
scroll to position [3412, 0]
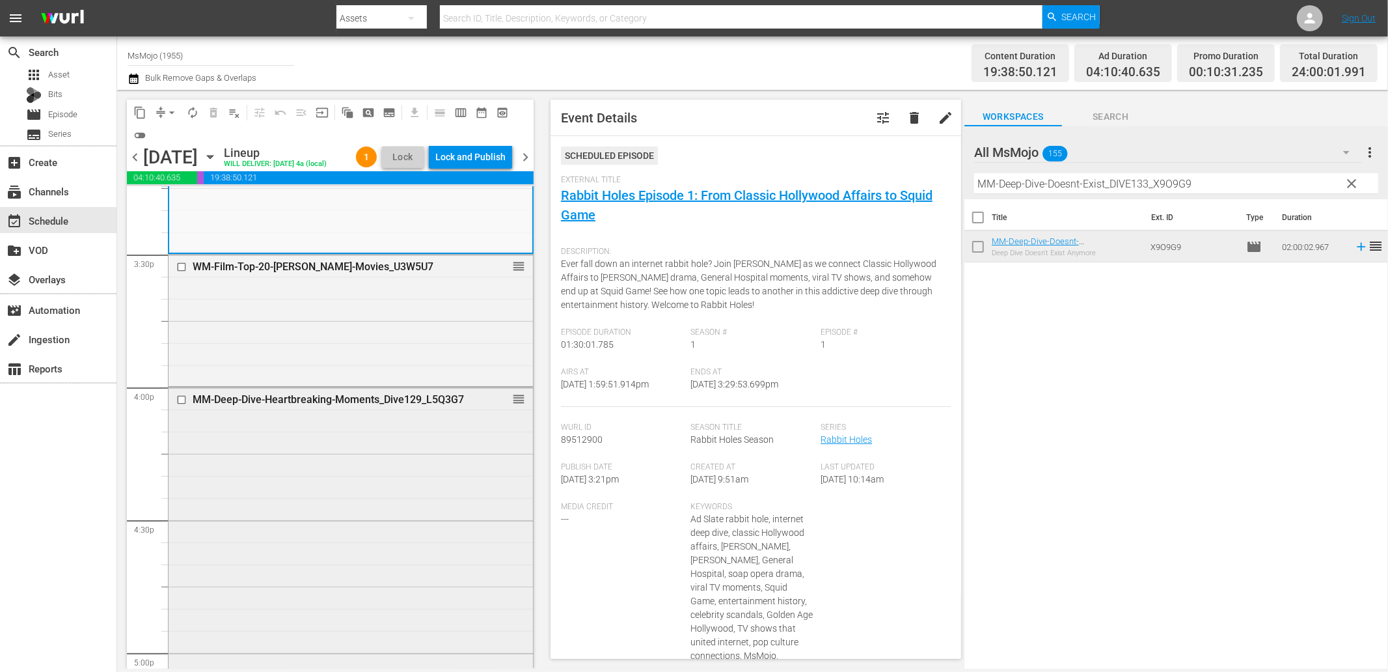
scroll to position [4086, 0]
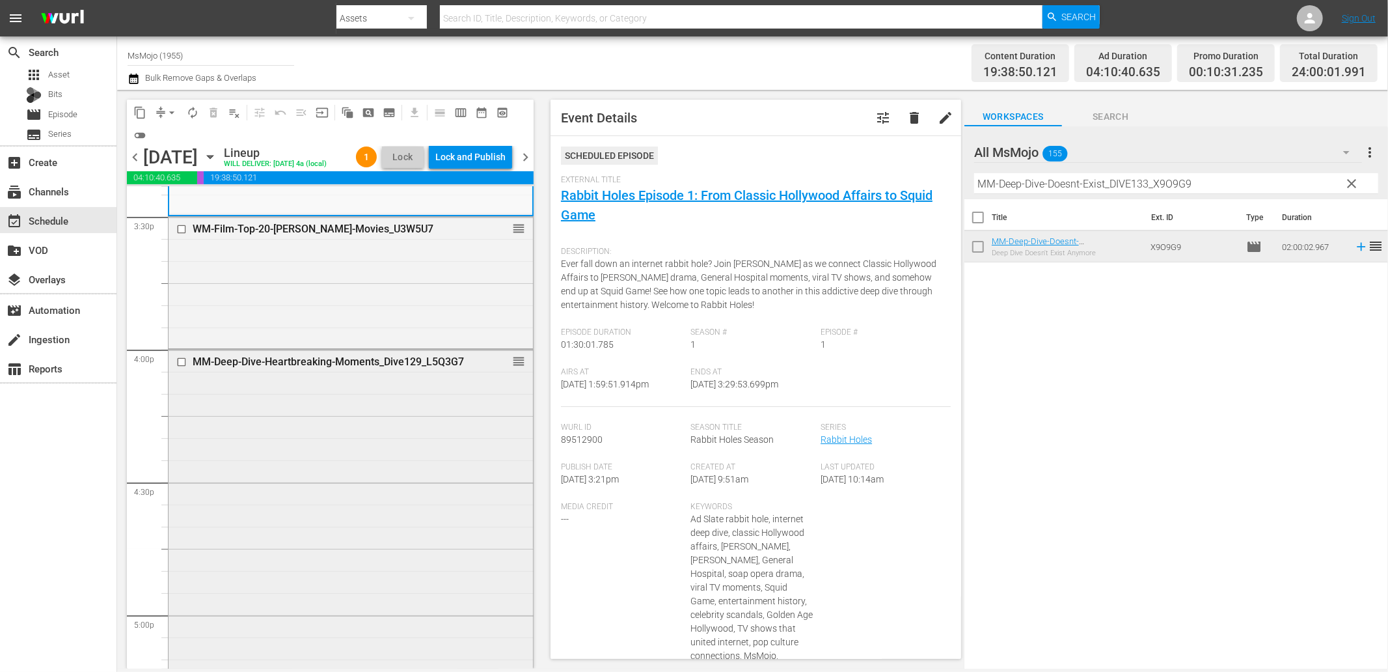
click at [343, 456] on div "MM-Deep-Dive-Heartbreaking-Moments_Dive129_L5Q3G7 reorder" at bounding box center [351, 613] width 364 height 527
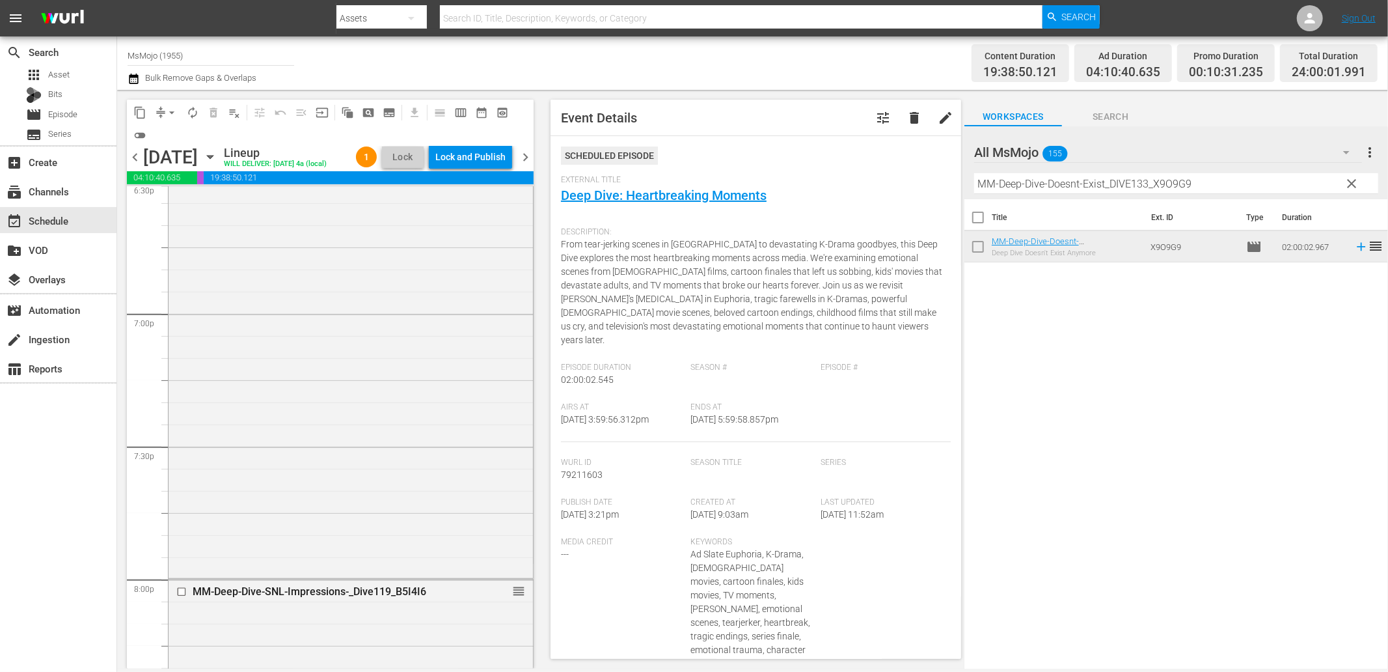
scroll to position [5244, 0]
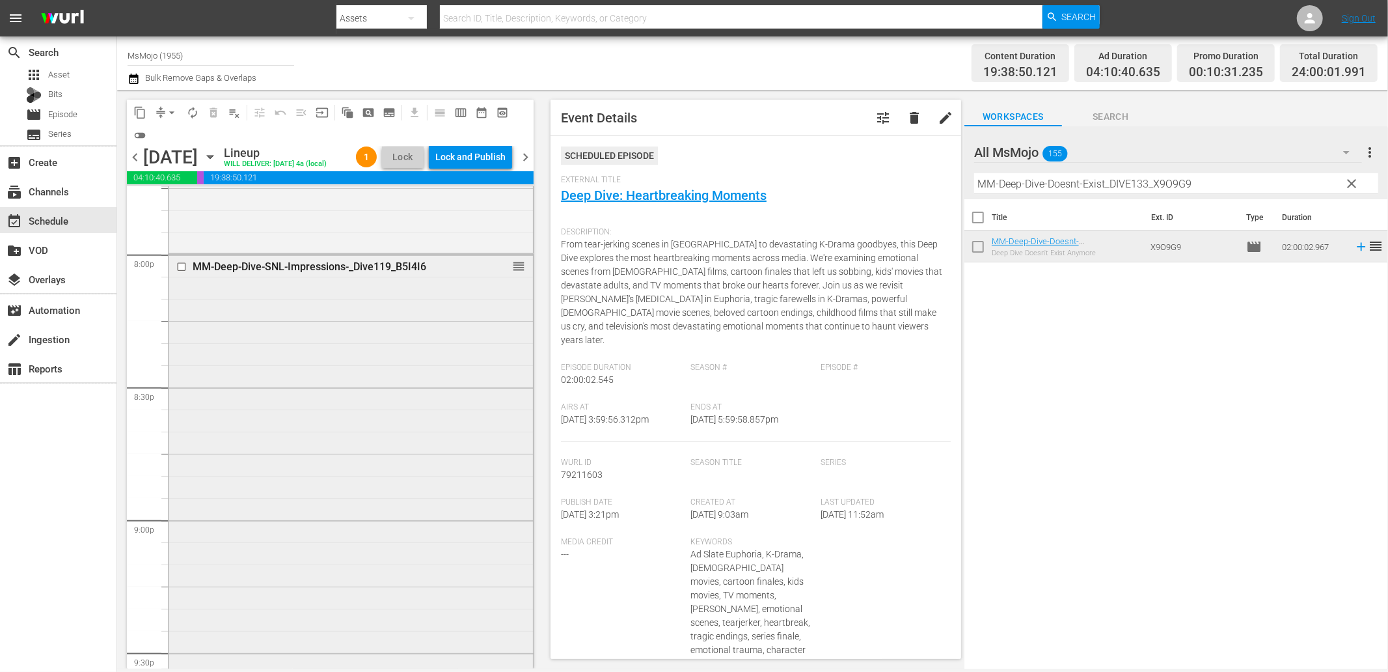
click at [370, 471] on div "MM-Deep-Dive-SNL-Impressions-_Dive119_B5I4I6 reorder" at bounding box center [351, 517] width 364 height 527
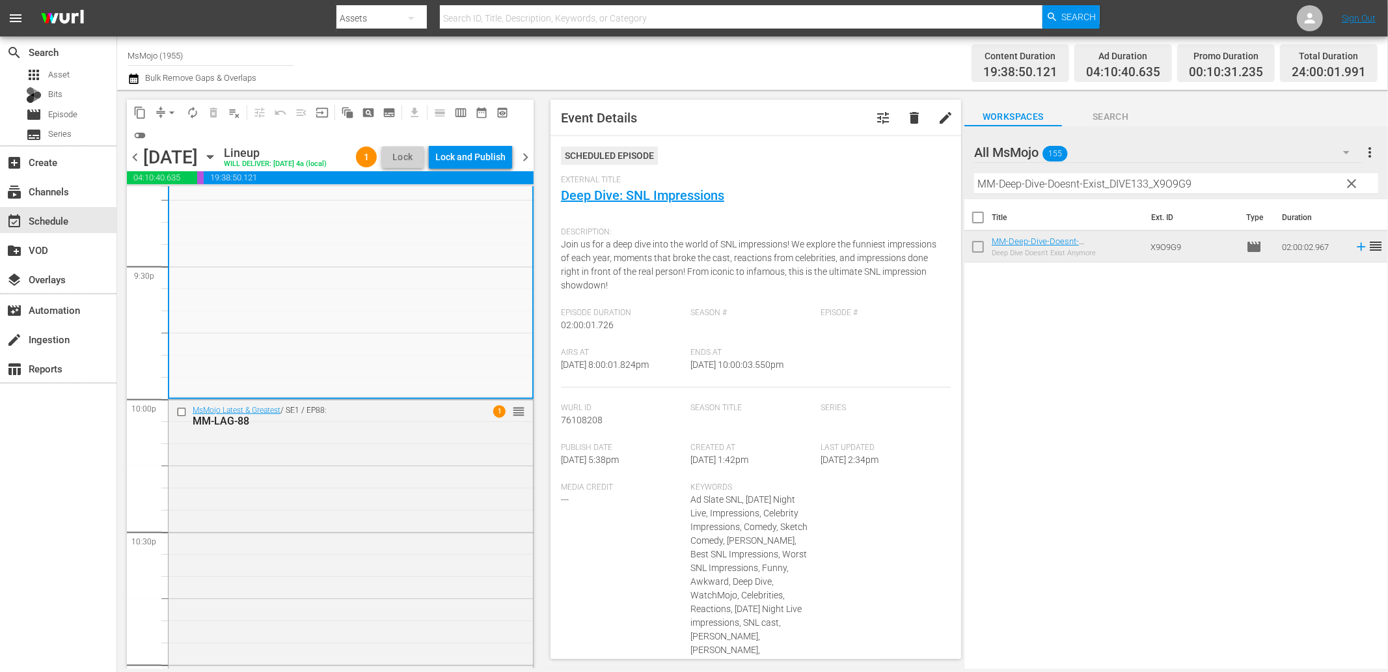
click at [381, 482] on div "MsMojo Latest & Greatest / SE1 / EP88: MM-LAG-88 1 reorder" at bounding box center [351, 663] width 364 height 527
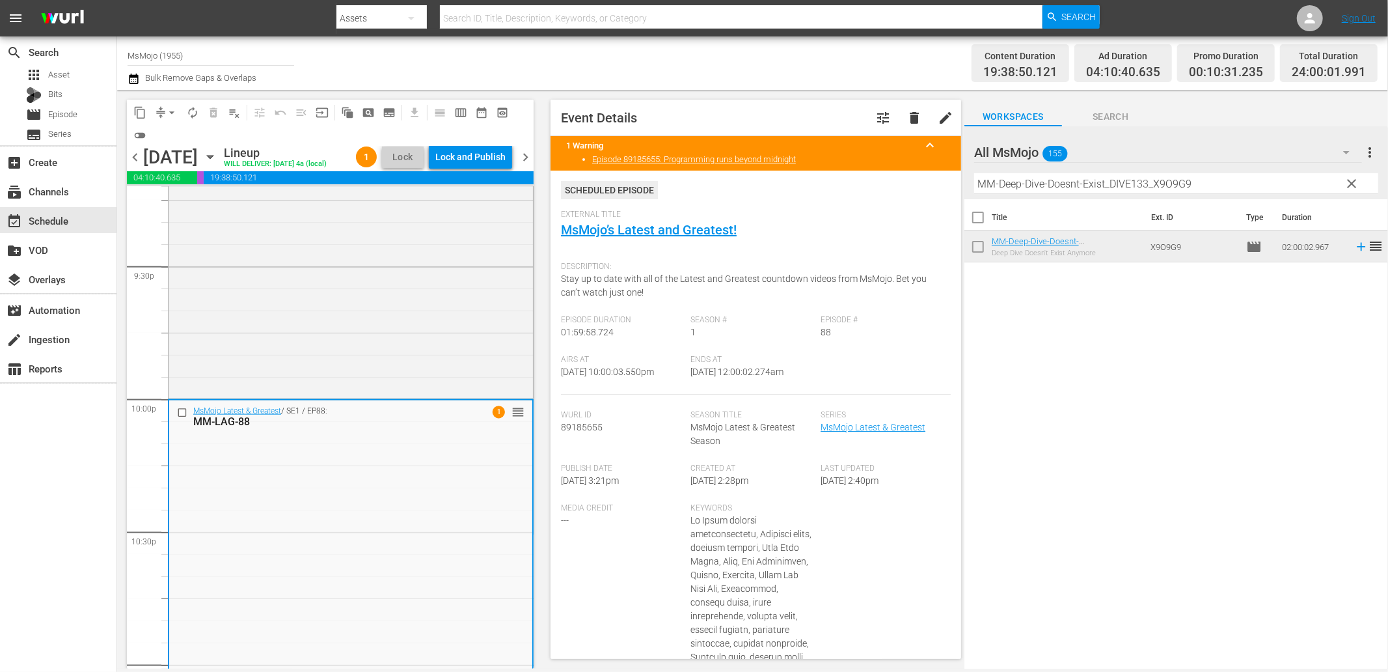
scroll to position [5678, 0]
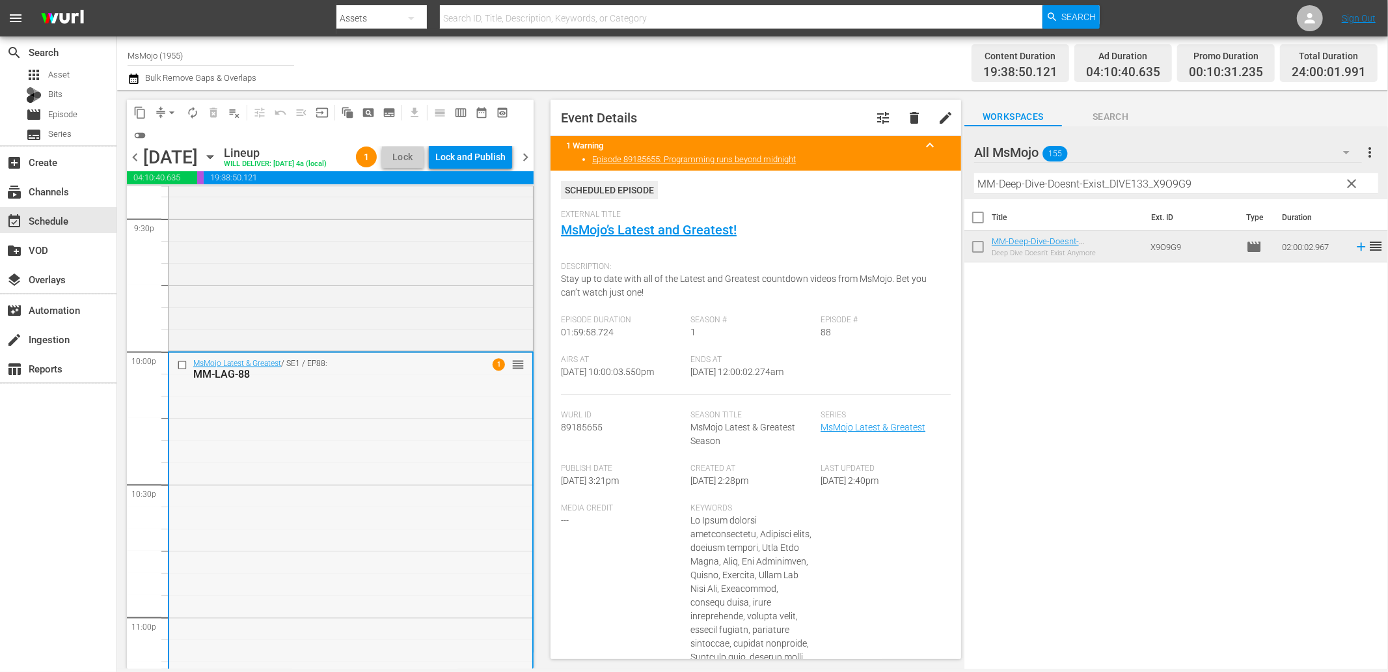
click at [399, 460] on div "MsMojo Latest & Greatest / SE1 / EP88: MM-LAG-88 1 reorder" at bounding box center [350, 616] width 363 height 527
click at [1356, 189] on span "clear" at bounding box center [1353, 184] width 16 height 16
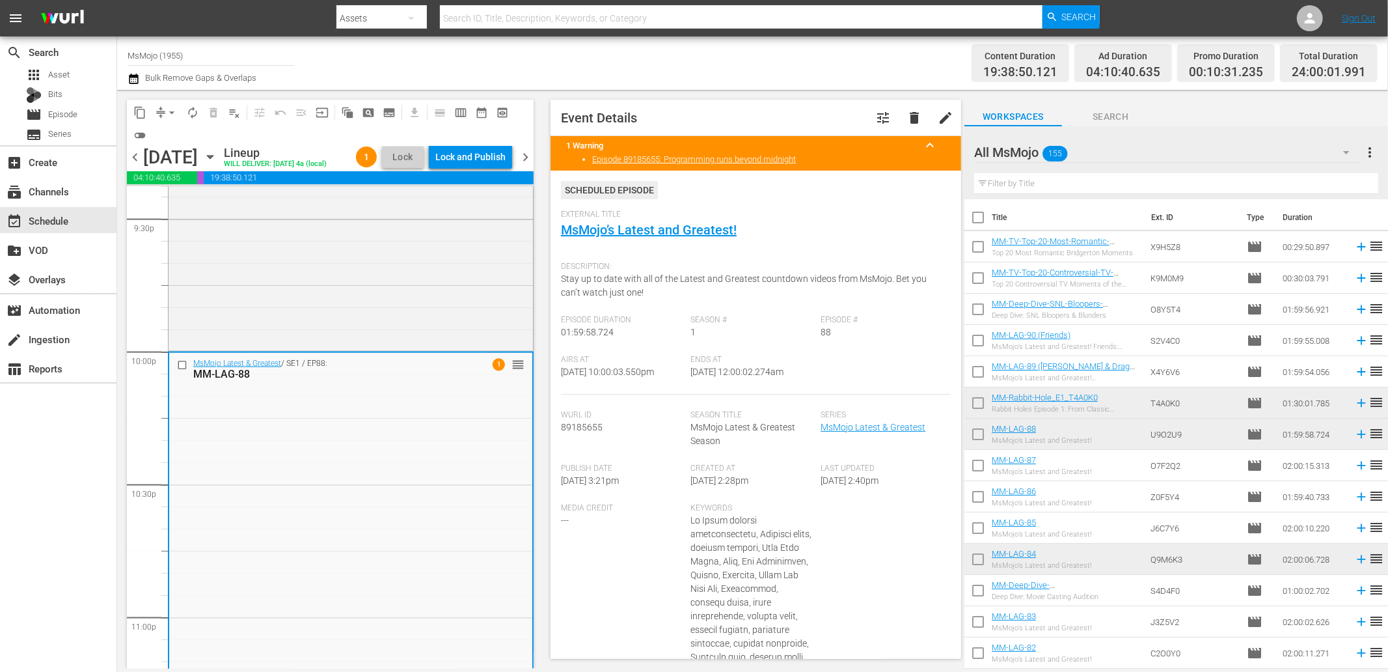
click at [1241, 187] on input "text" at bounding box center [1176, 183] width 404 height 21
paste input "MM-LAG-70"
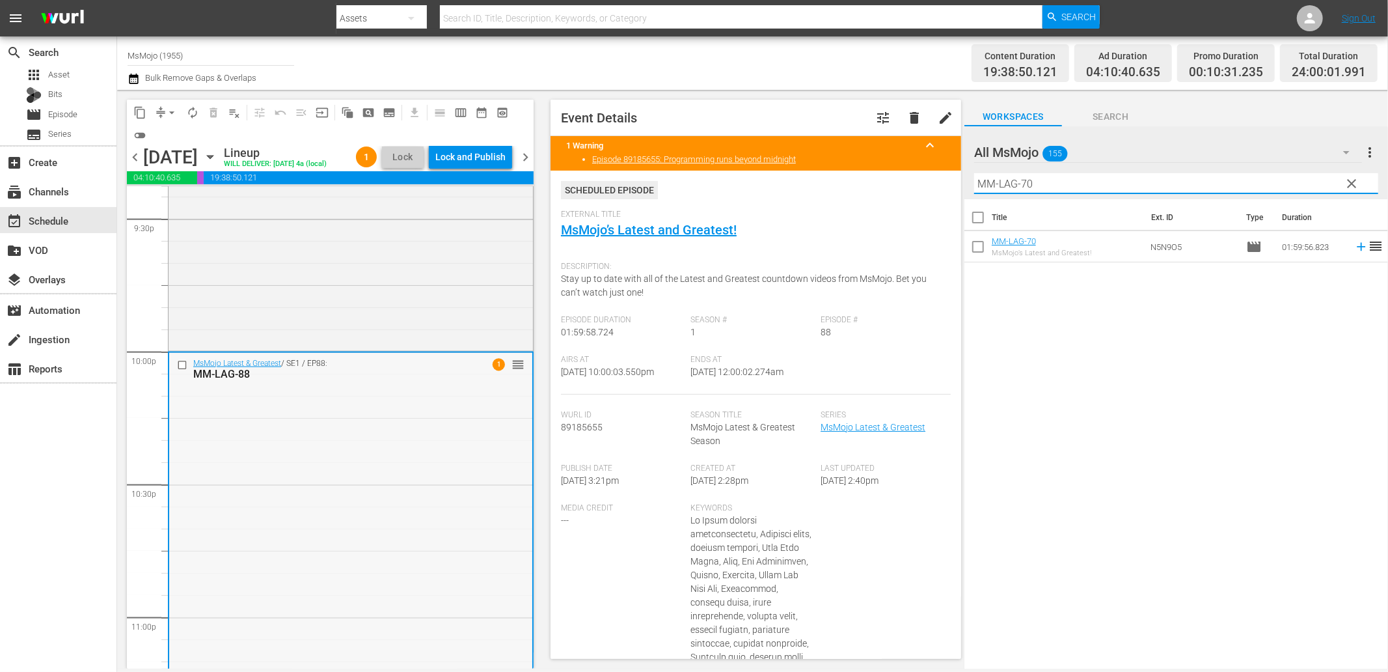
type input "MM-LAG-70"
click at [185, 363] on input "checkbox" at bounding box center [184, 364] width 14 height 11
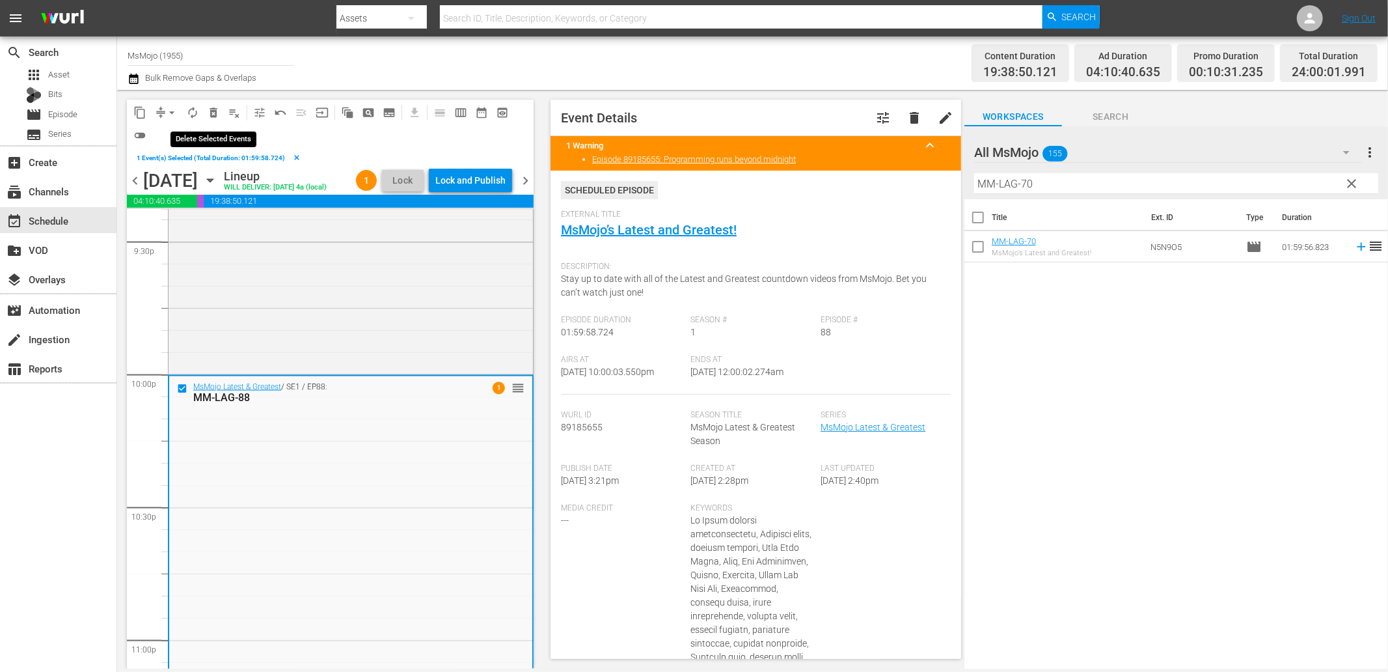
click at [209, 113] on span "delete_forever_outlined" at bounding box center [213, 112] width 13 height 13
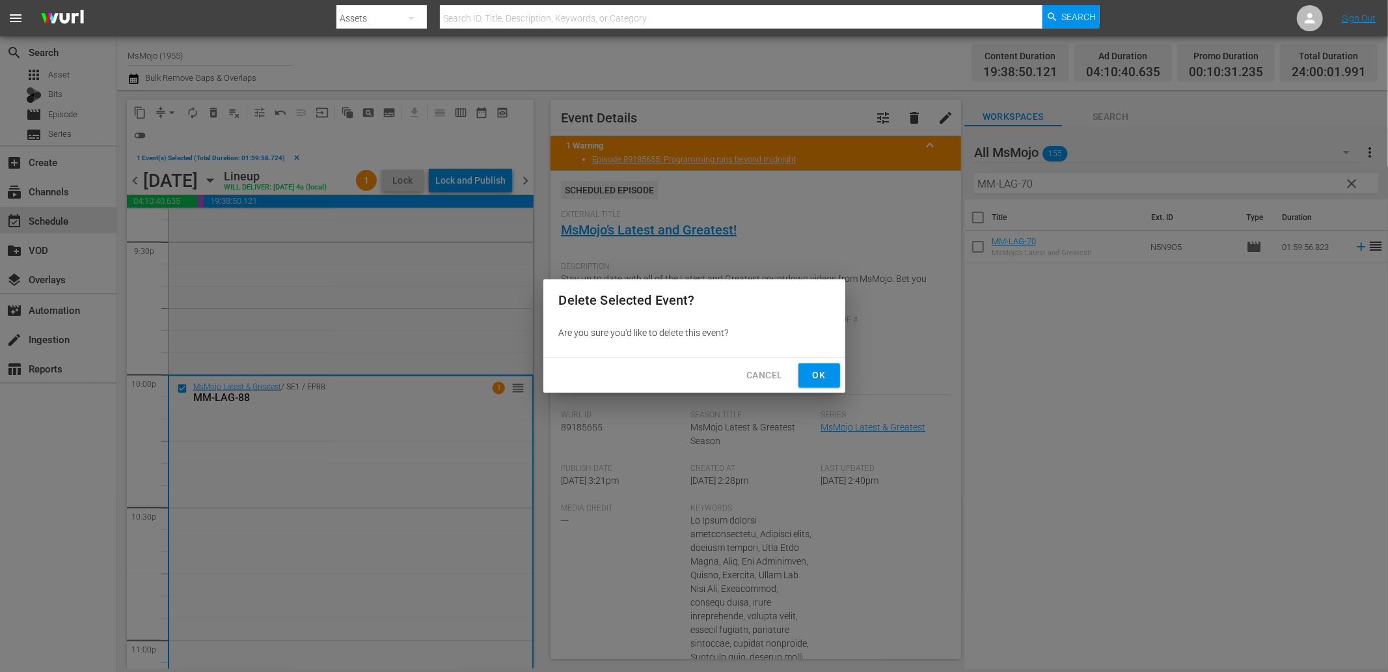
click at [812, 373] on span "Ok" at bounding box center [819, 375] width 21 height 16
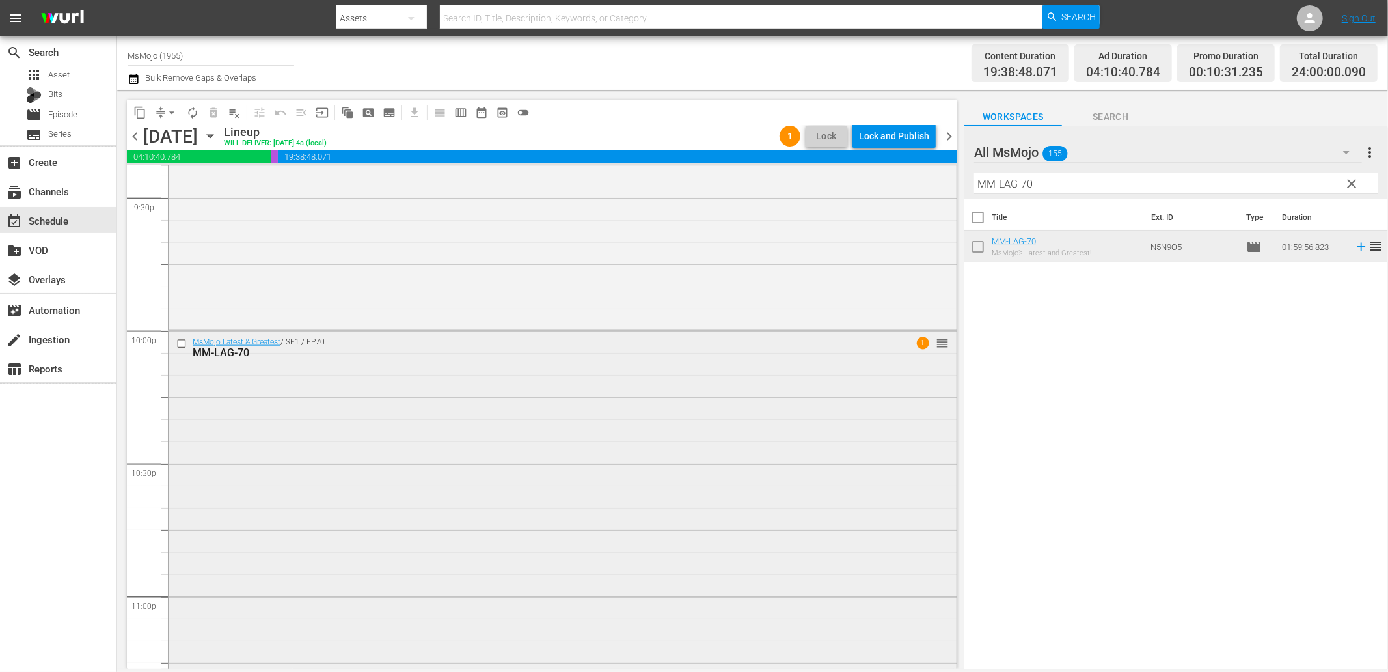
click at [306, 406] on div "MsMojo Latest & Greatest / SE1 / EP70: MM-LAG-70 1 reorder" at bounding box center [563, 594] width 788 height 527
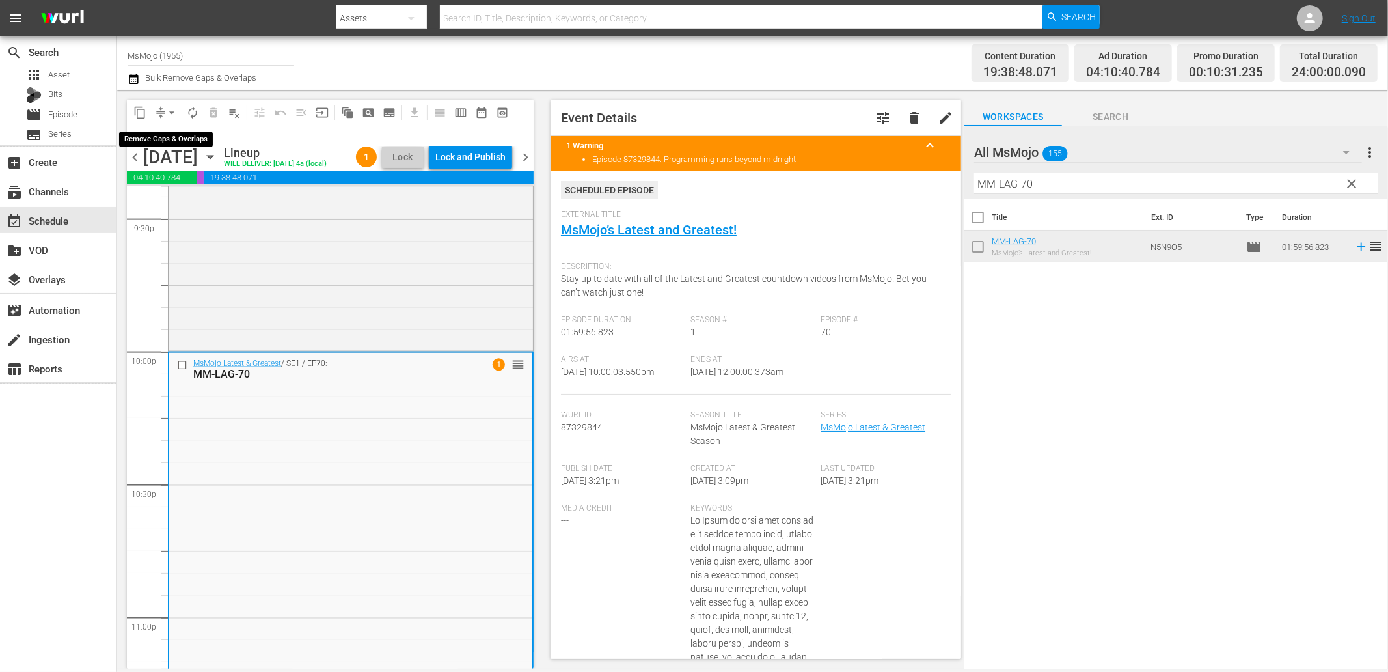
click at [168, 113] on span "arrow_drop_down" at bounding box center [171, 112] width 13 height 13
click at [202, 182] on li "Align to End of Previous Day" at bounding box center [172, 181] width 137 height 21
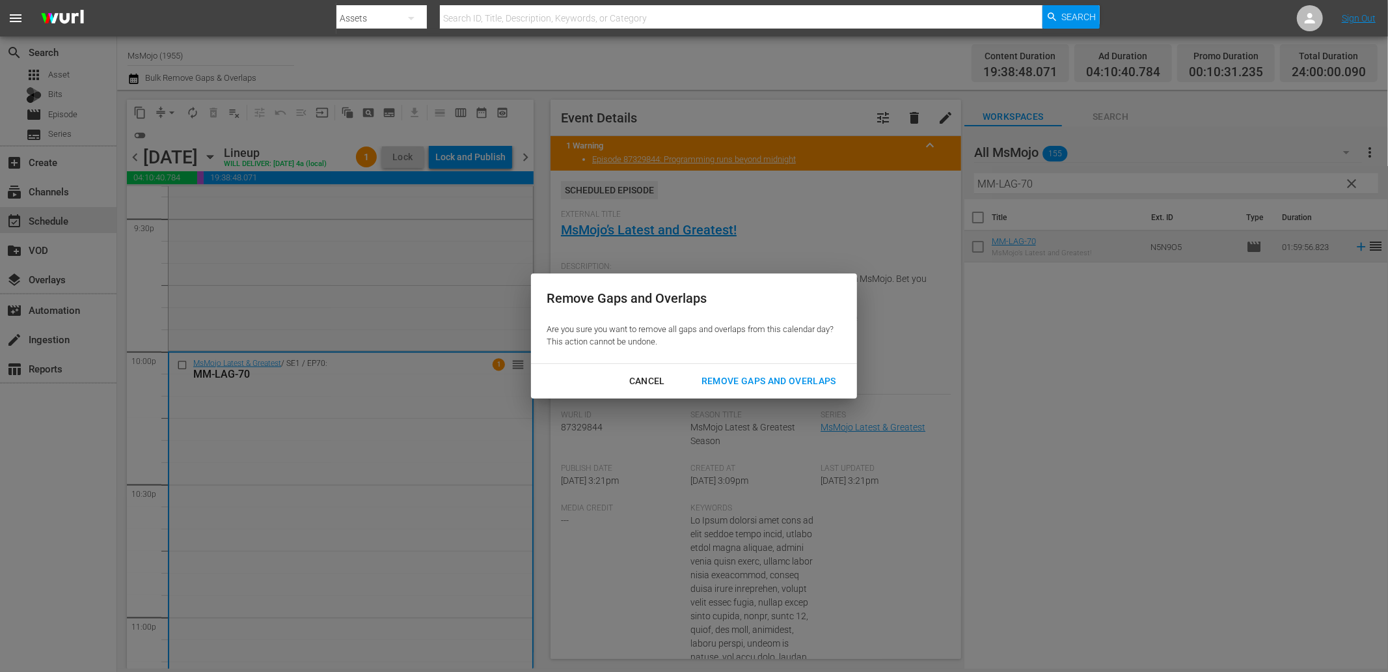
click at [732, 388] on div "Remove Gaps and Overlaps" at bounding box center [769, 381] width 156 height 16
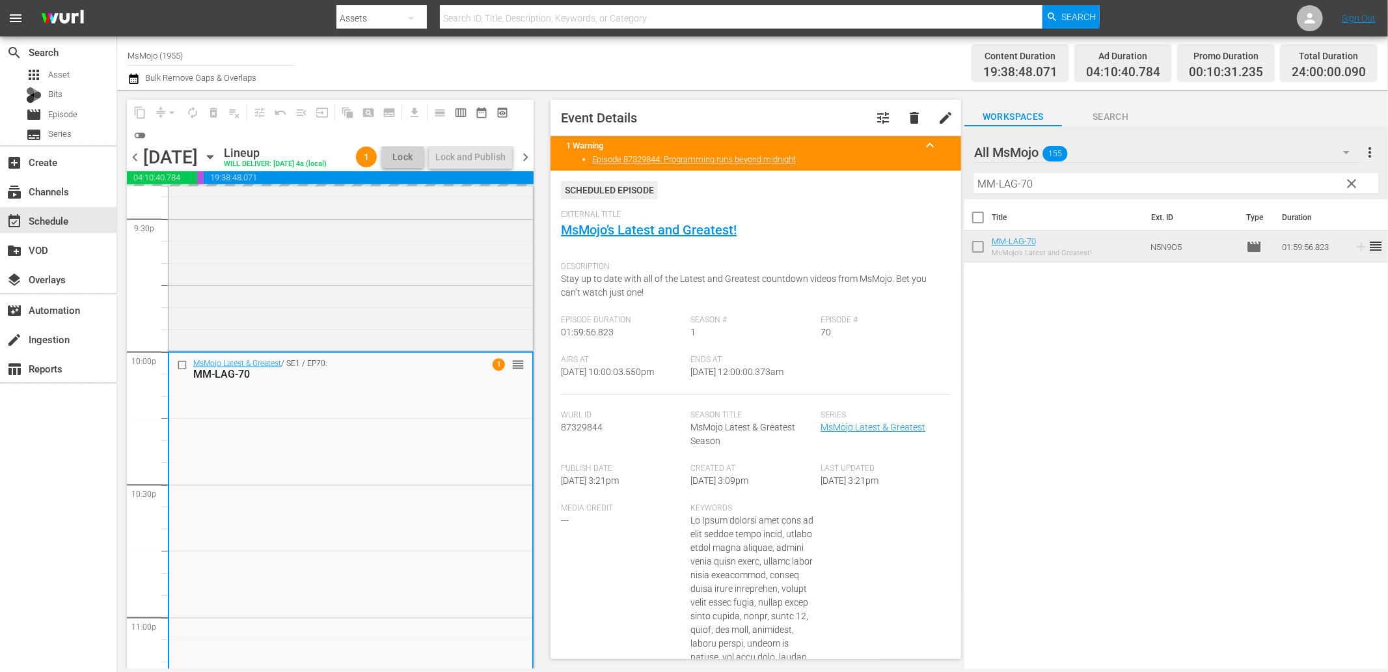
drag, startPoint x: 803, startPoint y: 372, endPoint x: 732, endPoint y: 375, distance: 70.3
click at [732, 375] on div "Ends At 10/8/25 @ 12:00:00.373am" at bounding box center [756, 375] width 130 height 40
copy span "12:00:00.373am"
click at [457, 159] on div "Lock and Publish" at bounding box center [470, 156] width 70 height 23
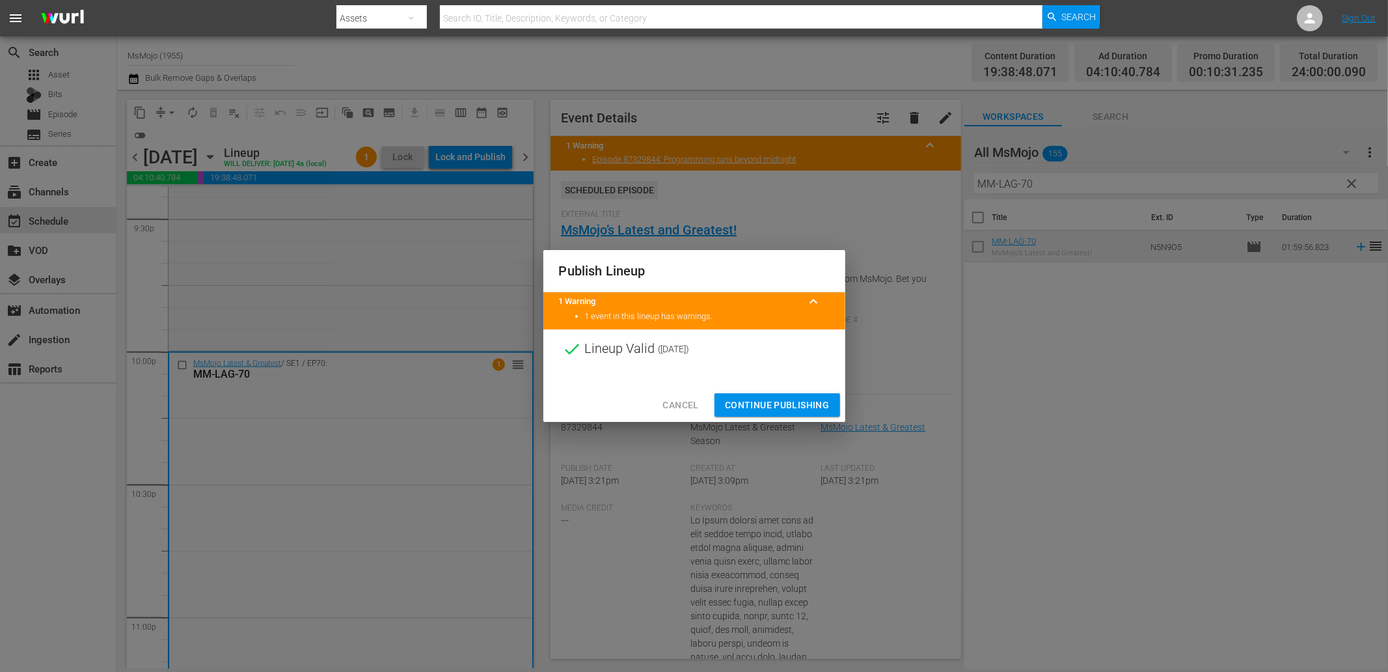
click at [763, 400] on span "Continue Publishing" at bounding box center [777, 405] width 105 height 16
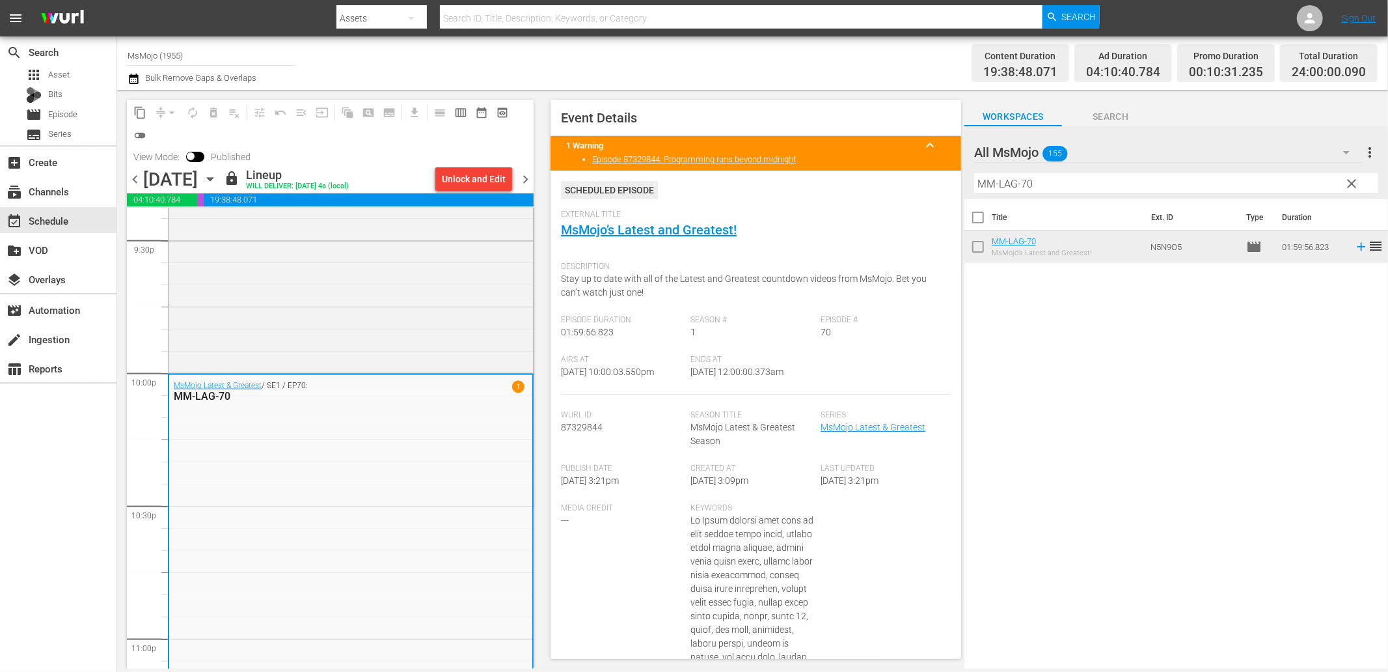
click at [523, 181] on span "chevron_right" at bounding box center [525, 179] width 16 height 16
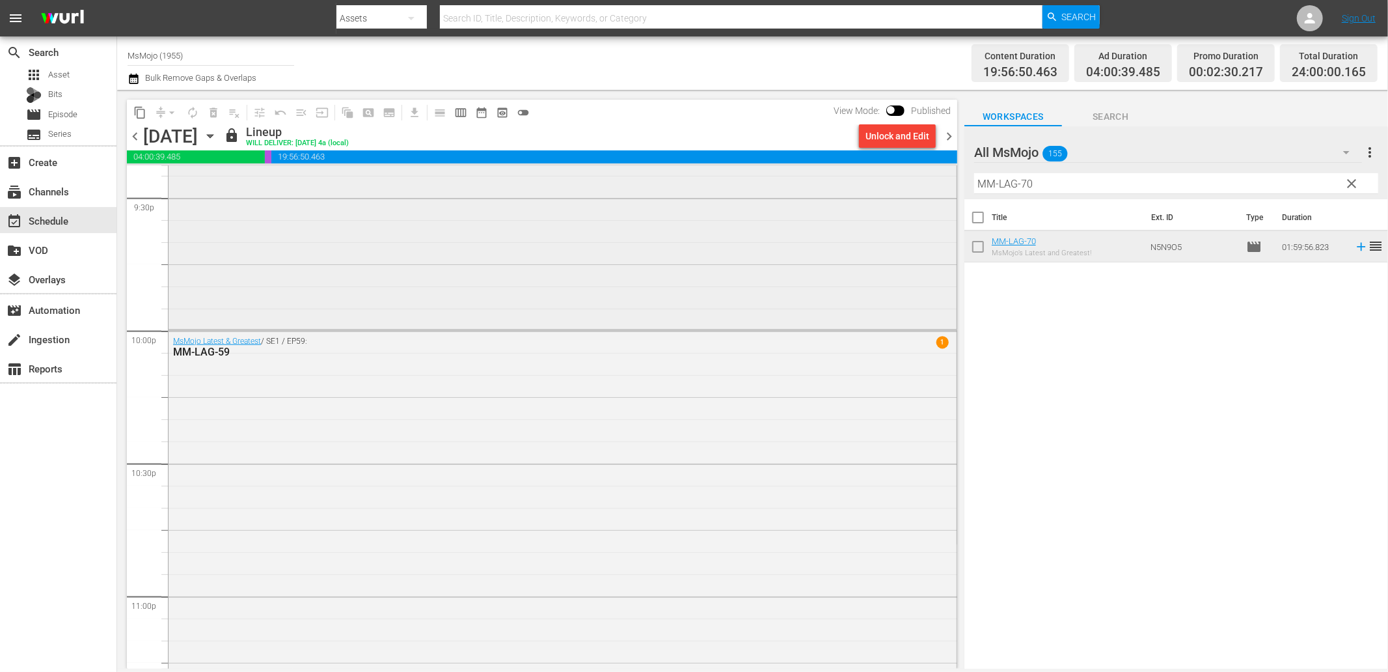
scroll to position [5630, 0]
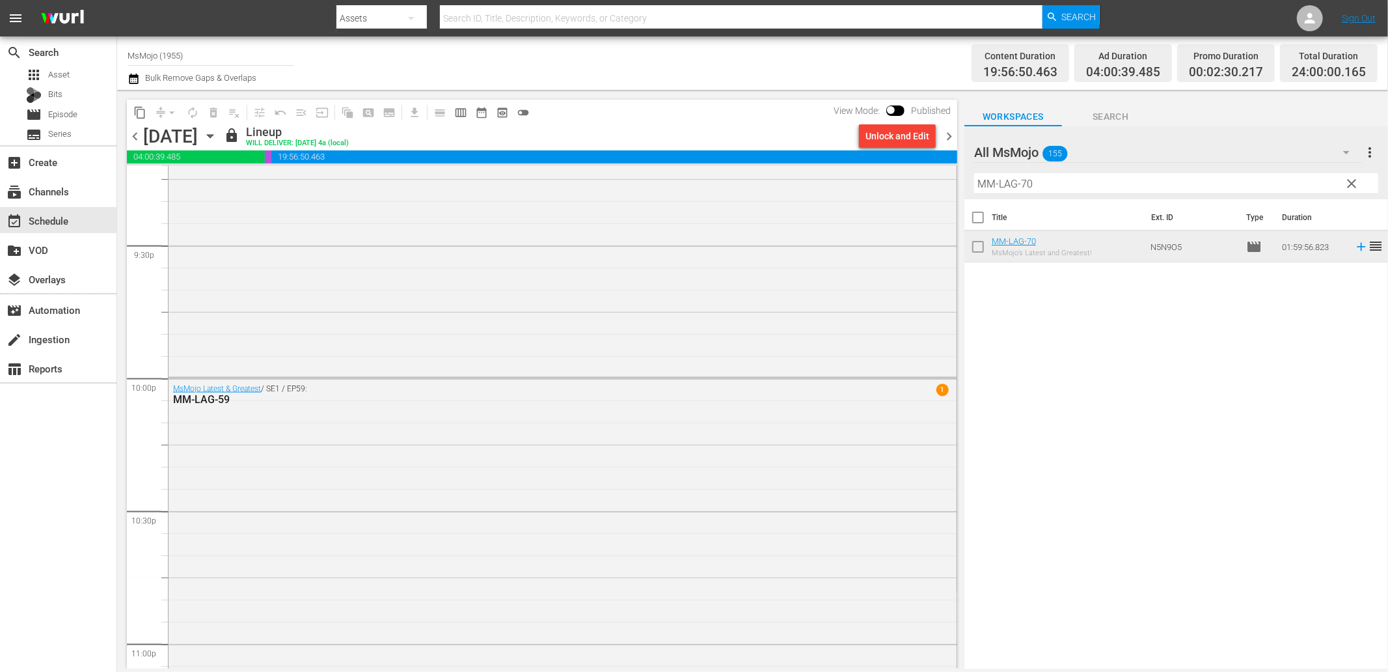
click at [913, 148] on div "chevron_left Wednesday, October 8th October 8th lock Lineup WILL DELIVER: 10/7 …" at bounding box center [542, 137] width 831 height 25
click at [907, 124] on div "content_copy compress arrow_drop_down autorenew_outlined delete_forever_outline…" at bounding box center [542, 112] width 831 height 25
click at [903, 135] on div "Unlock and Edit" at bounding box center [898, 135] width 64 height 23
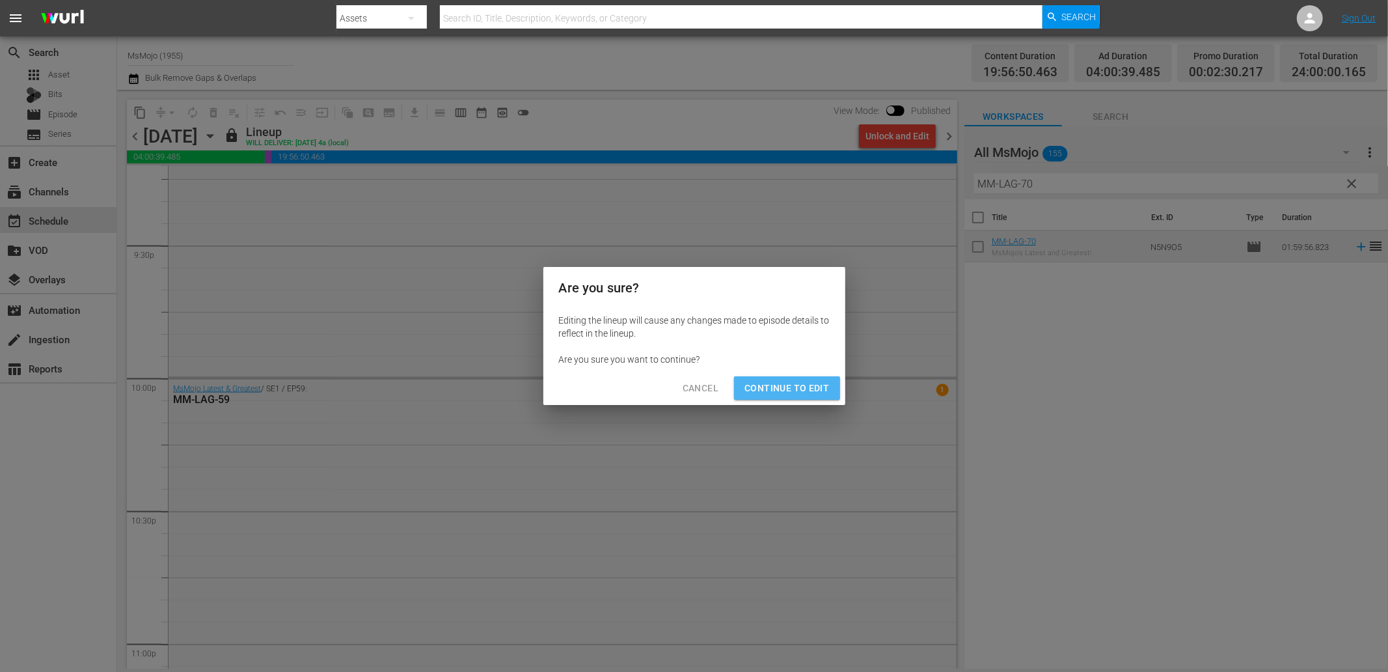
click at [804, 391] on span "Continue to Edit" at bounding box center [787, 388] width 85 height 16
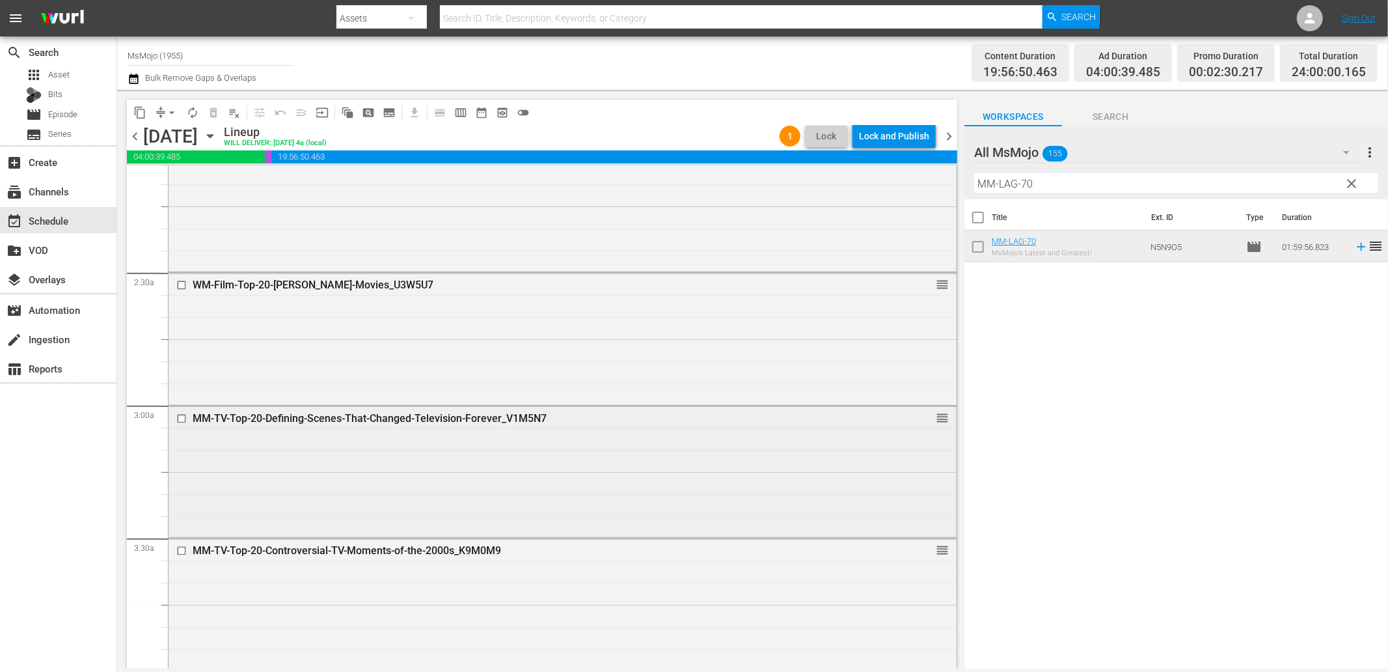
scroll to position [578, 0]
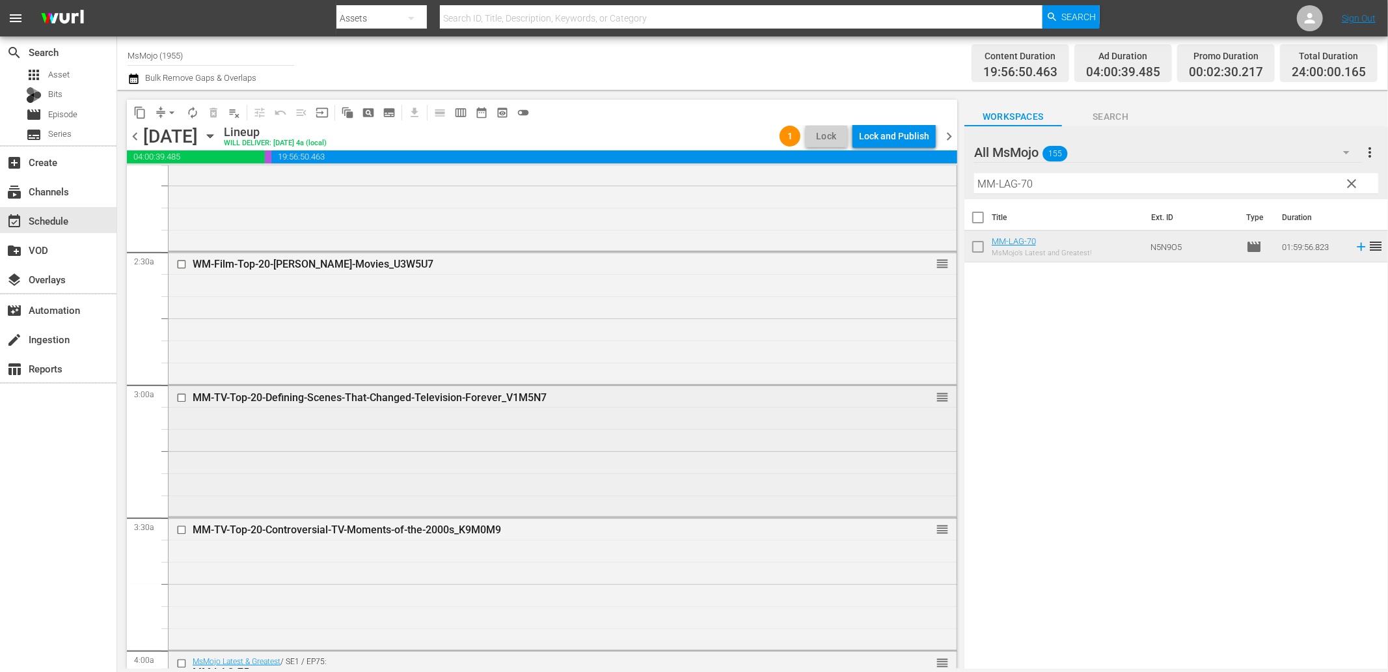
click at [179, 400] on input "checkbox" at bounding box center [183, 397] width 14 height 11
click at [213, 111] on span "delete_forever_outlined" at bounding box center [213, 112] width 13 height 13
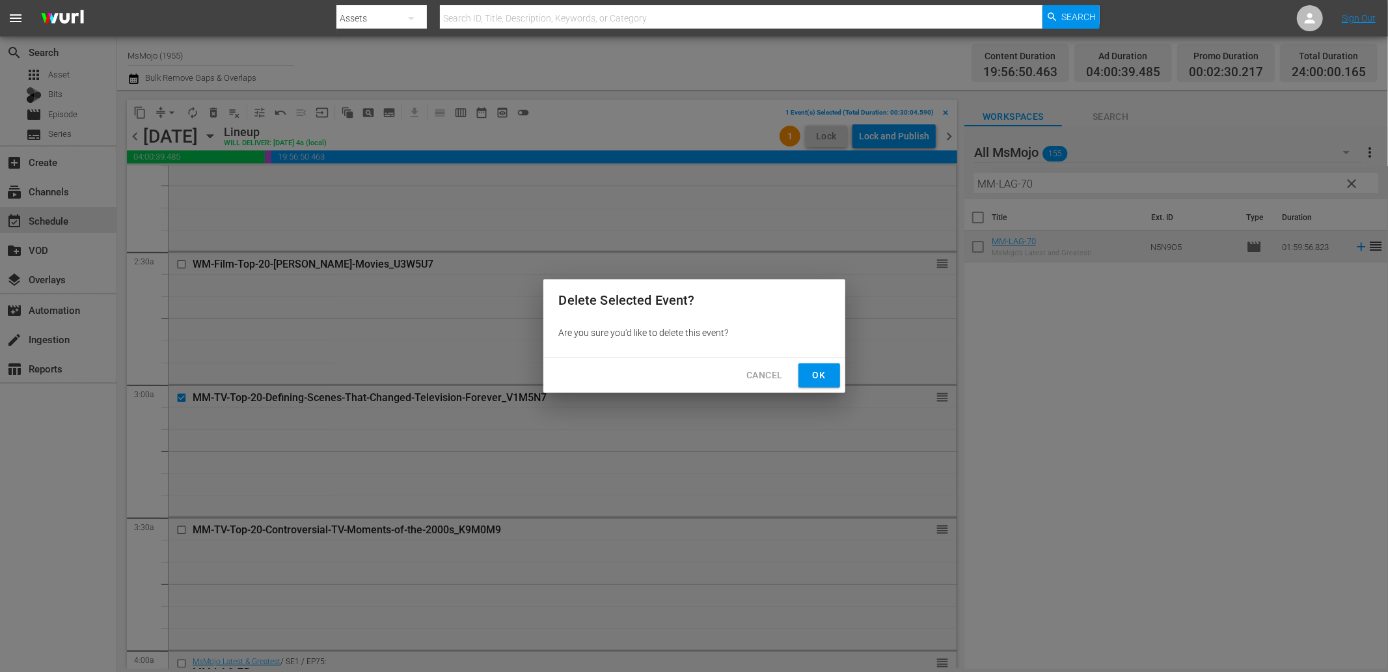
click at [811, 373] on span "Ok" at bounding box center [819, 375] width 21 height 16
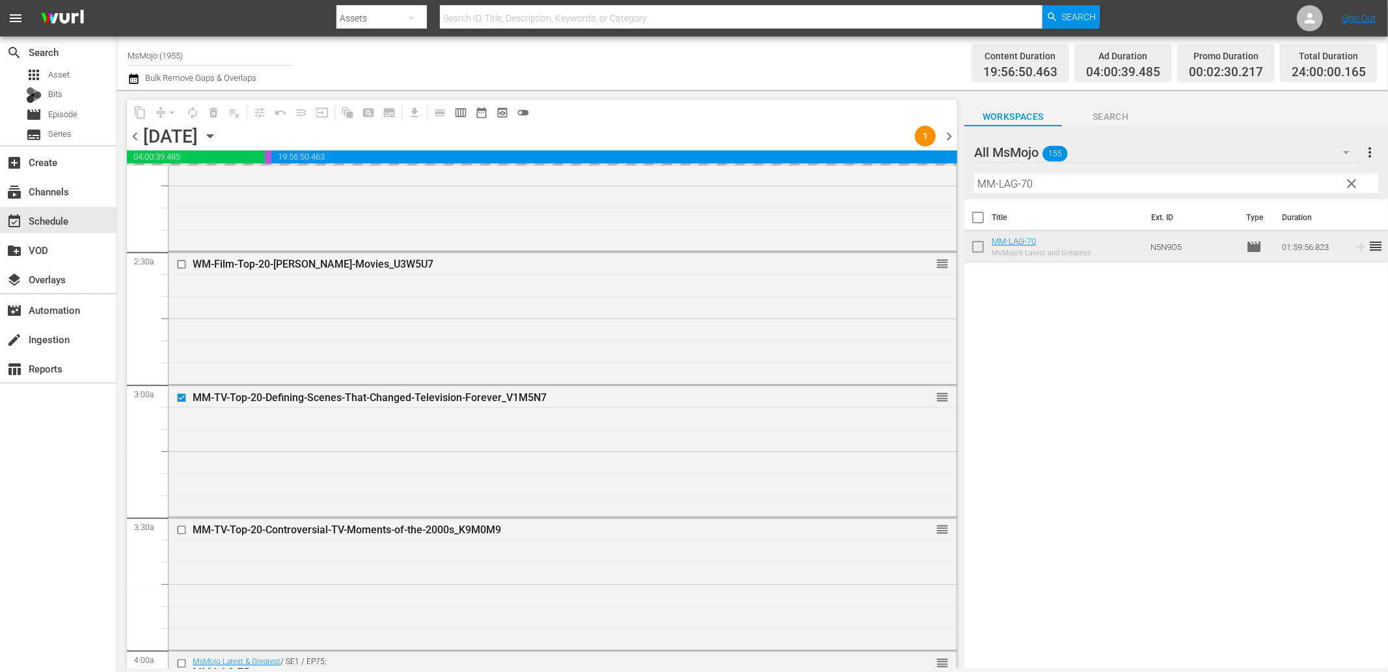
click at [1347, 180] on span "clear" at bounding box center [1353, 184] width 16 height 16
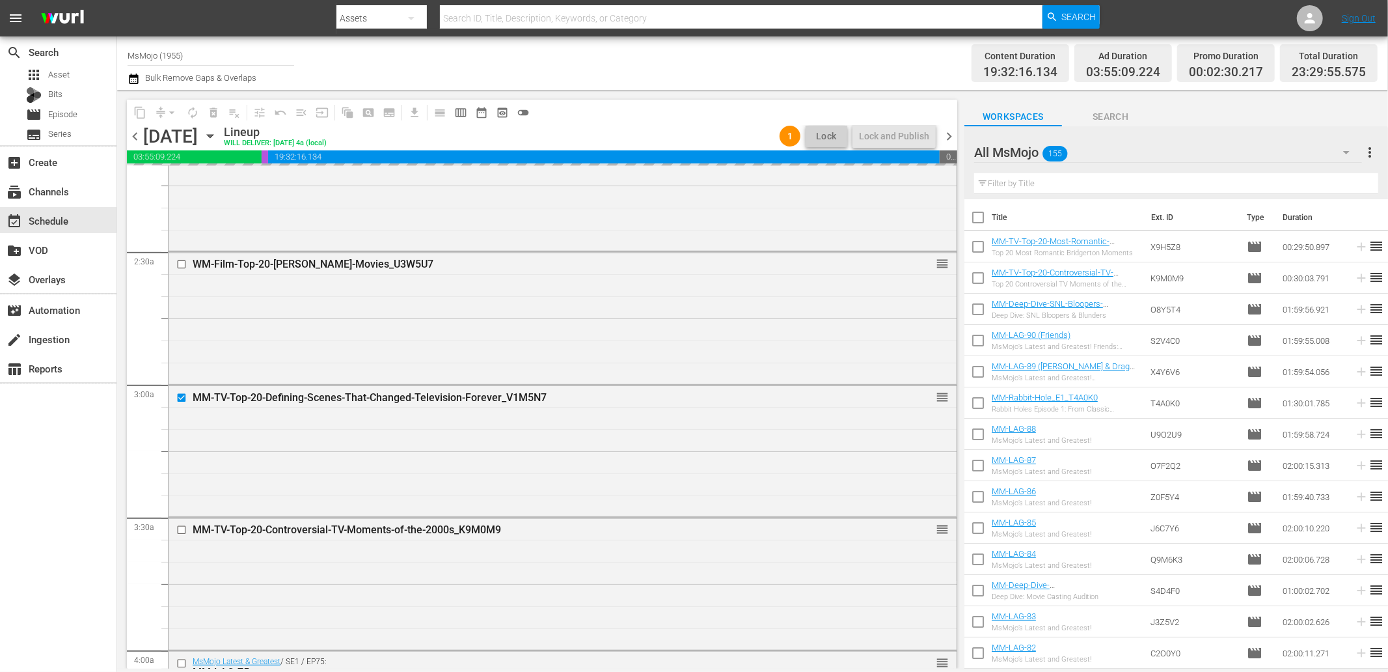
click at [1206, 178] on input "text" at bounding box center [1176, 183] width 404 height 21
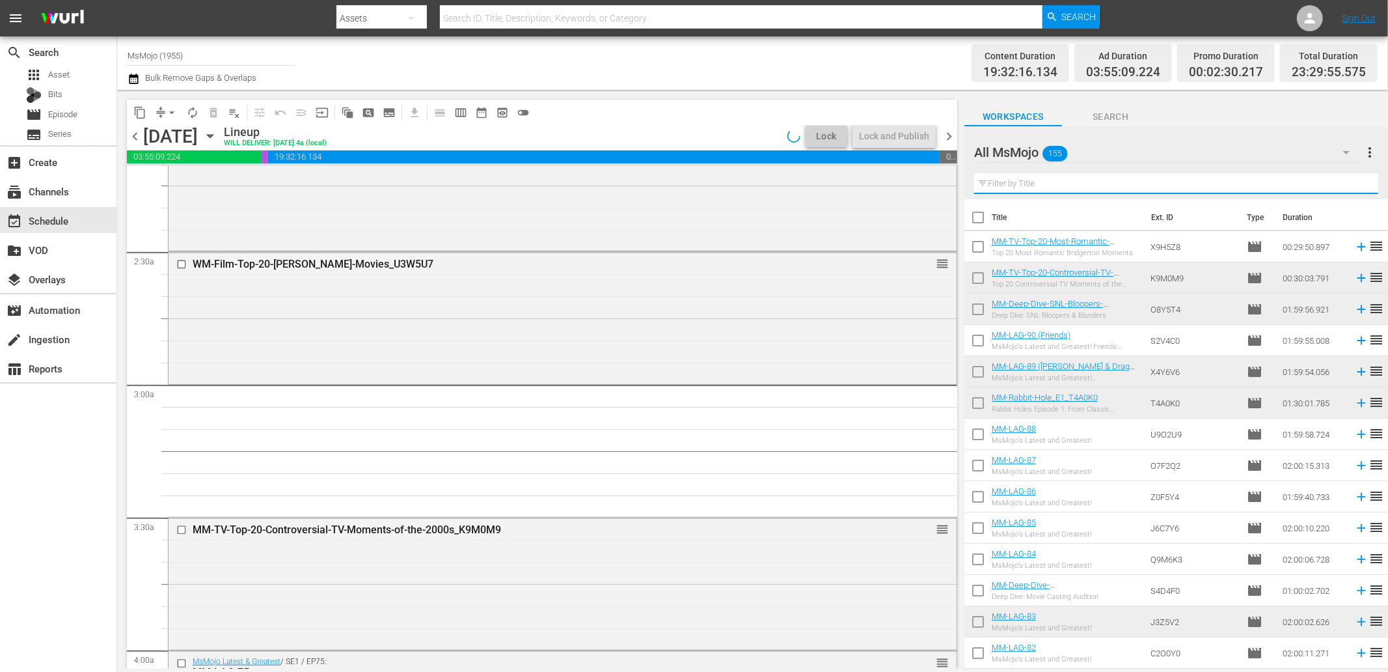
type input "y"
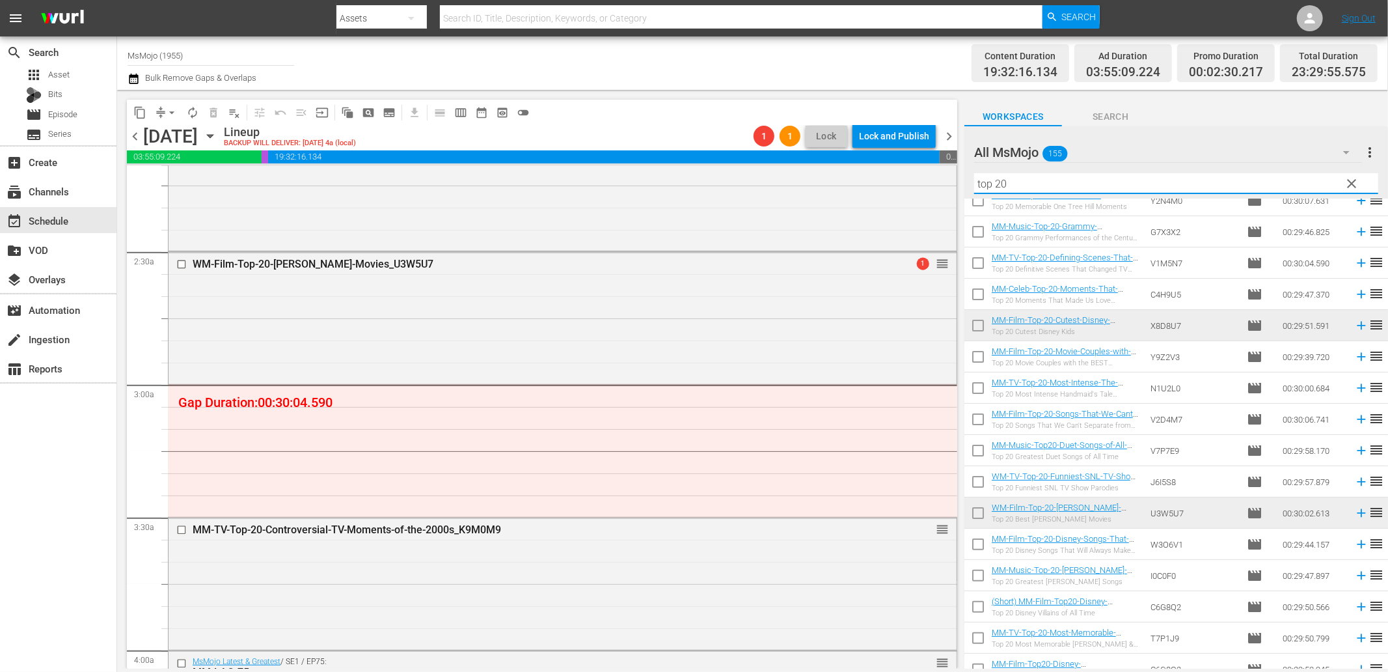
scroll to position [193, 0]
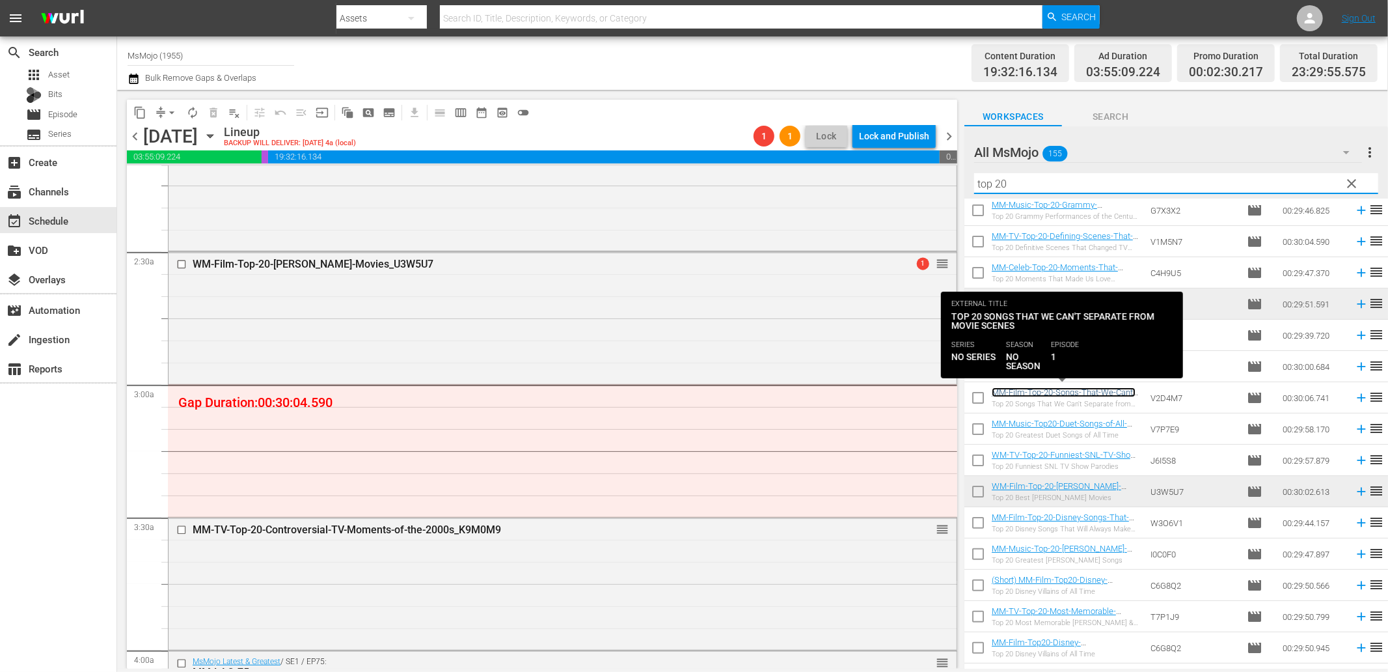
click at [1064, 391] on link "MM-Film-Top-20-Songs-That-We-Cant-Separate-from-Movie-Scenes_V2D4M7" at bounding box center [1064, 397] width 144 height 20
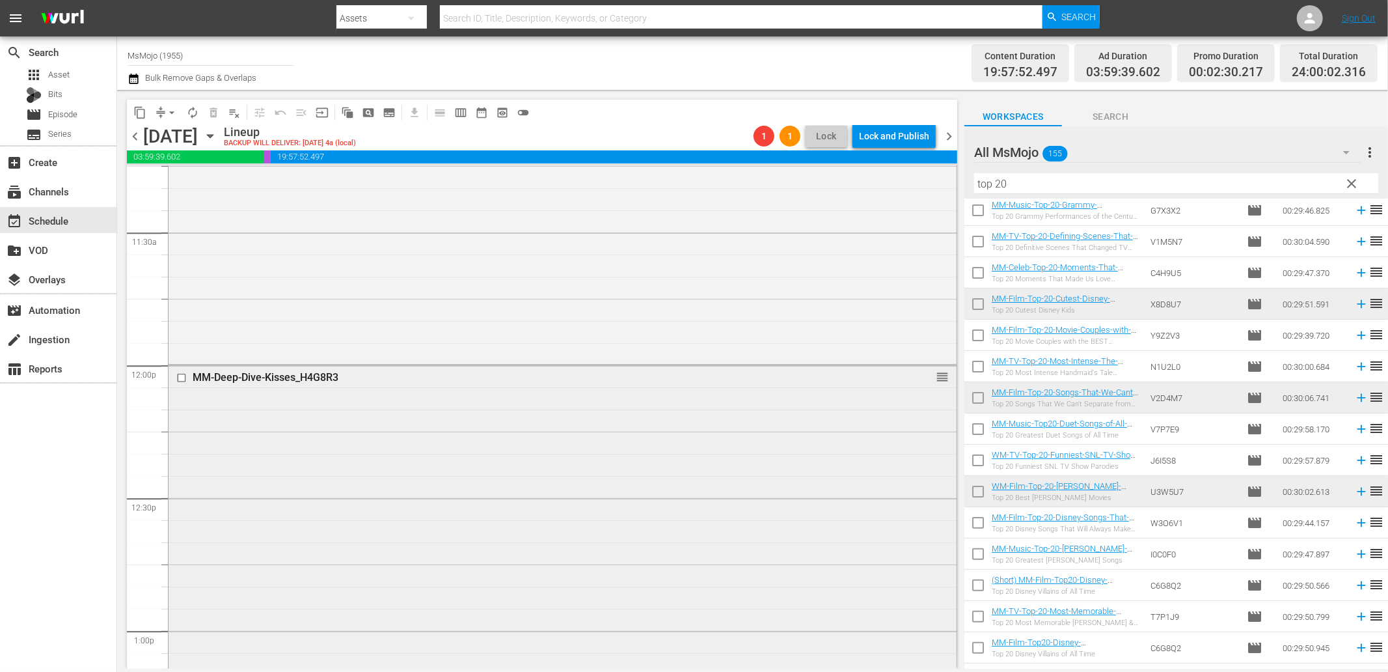
scroll to position [2989, 0]
click at [318, 443] on div "MM-Deep-Dive-Kisses_H4G8R3 reorder" at bounding box center [563, 628] width 788 height 528
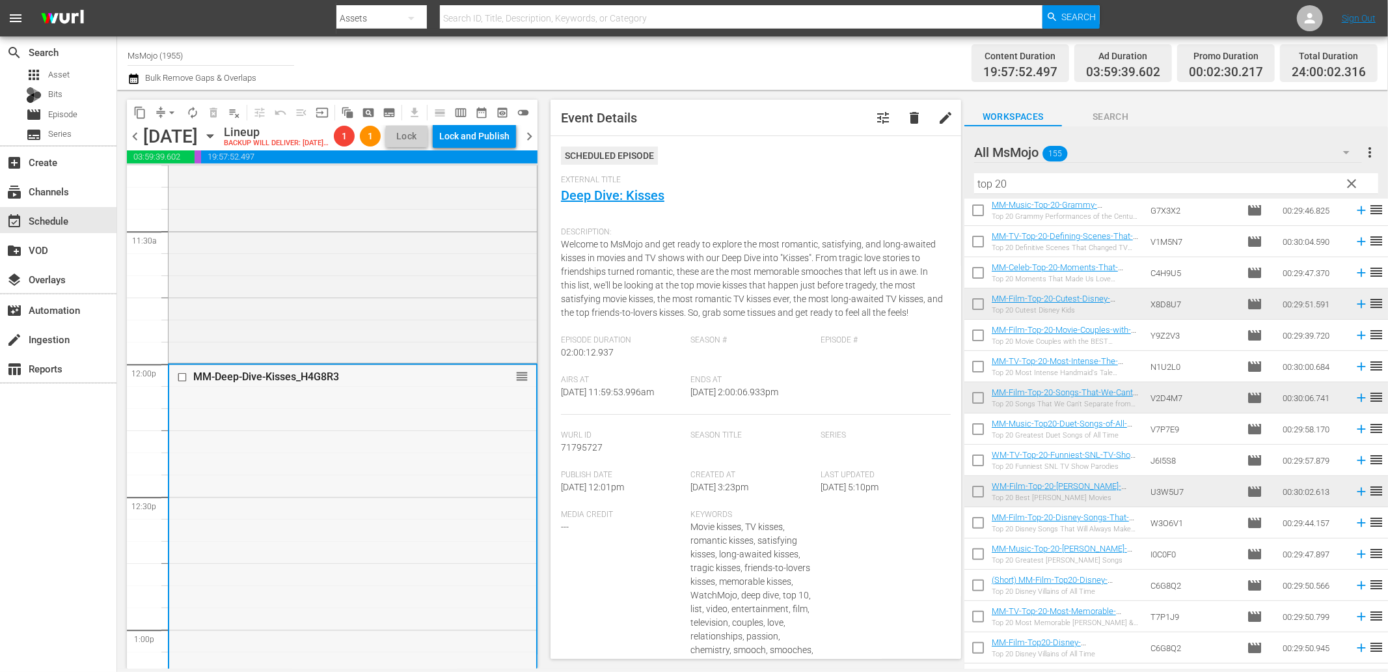
click at [183, 382] on input "checkbox" at bounding box center [184, 376] width 14 height 11
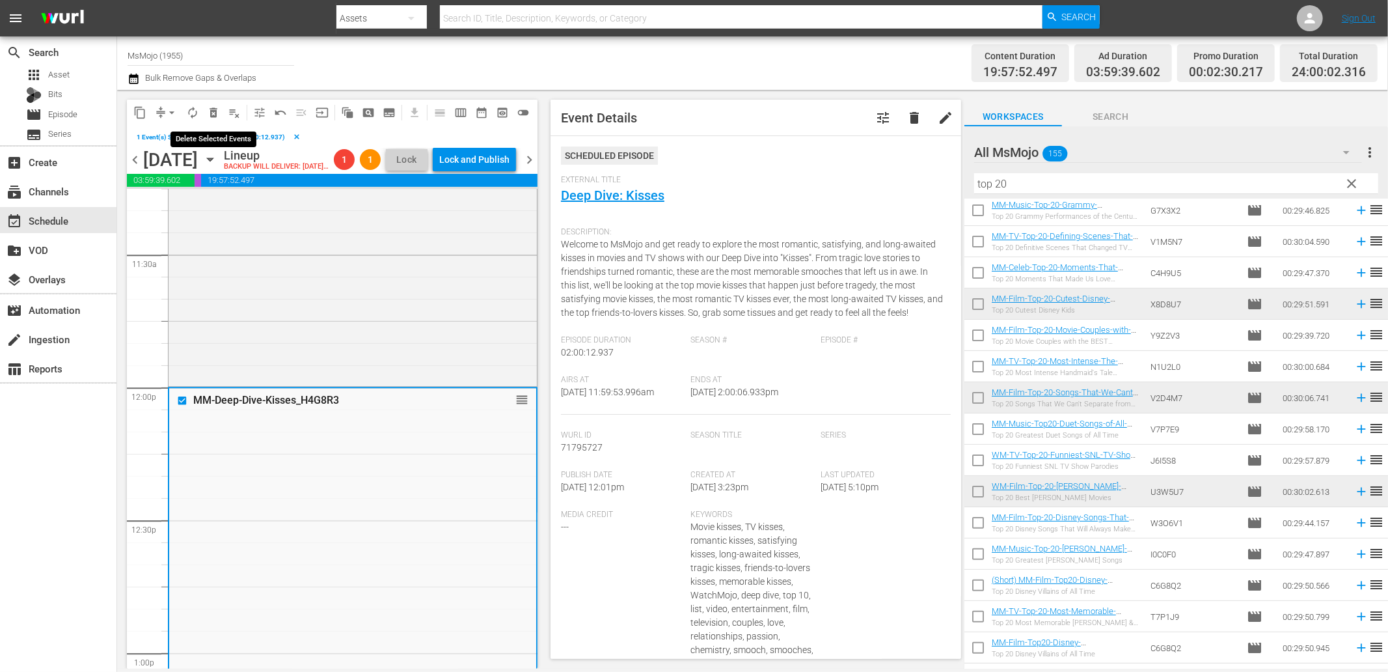
click at [211, 114] on span "delete_forever_outlined" at bounding box center [213, 112] width 13 height 13
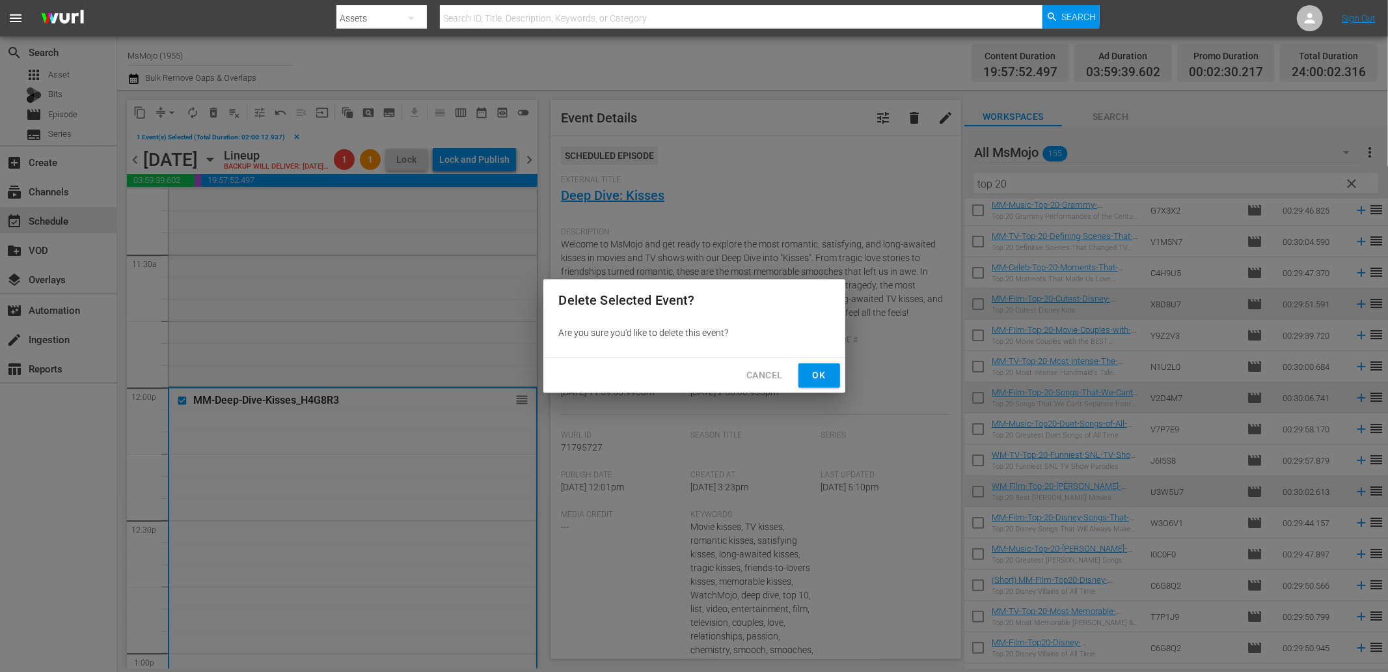
click at [822, 376] on span "Ok" at bounding box center [819, 375] width 21 height 16
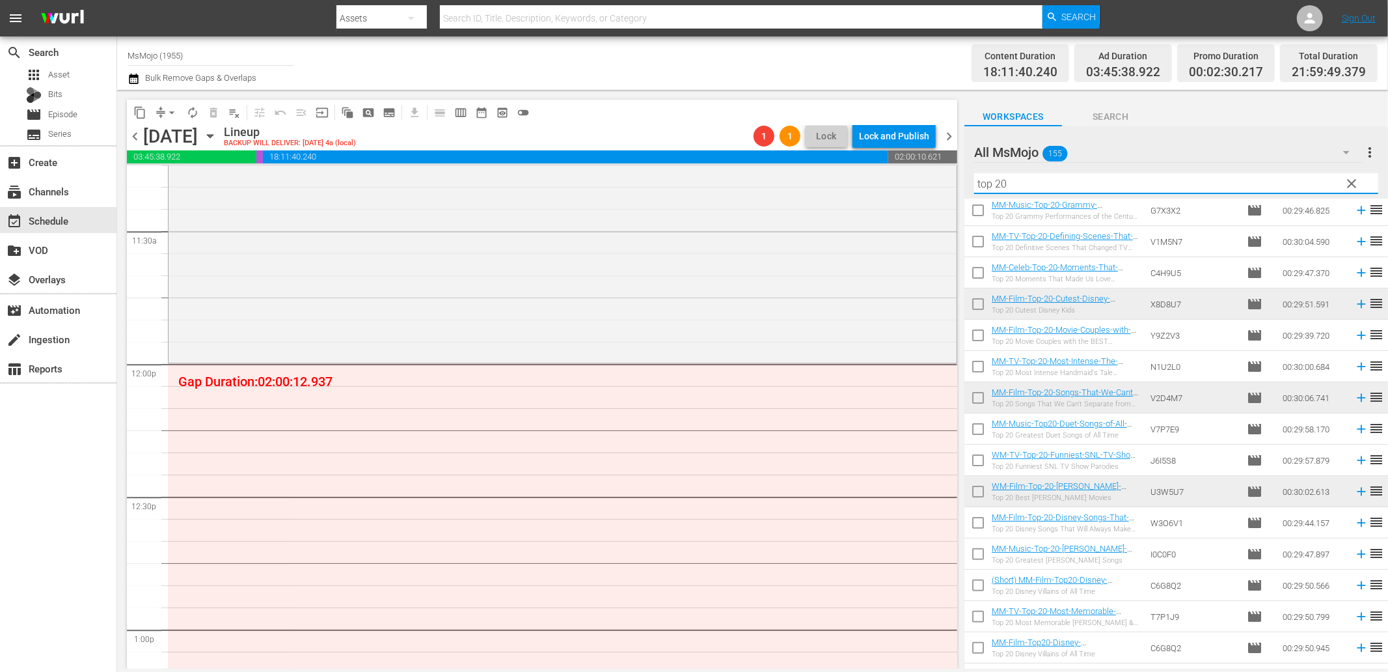
drag, startPoint x: 1084, startPoint y: 179, endPoint x: 881, endPoint y: 161, distance: 204.5
click at [881, 159] on div "content_copy compress arrow_drop_down autorenew_outlined delete_forever_outline…" at bounding box center [752, 379] width 1271 height 579
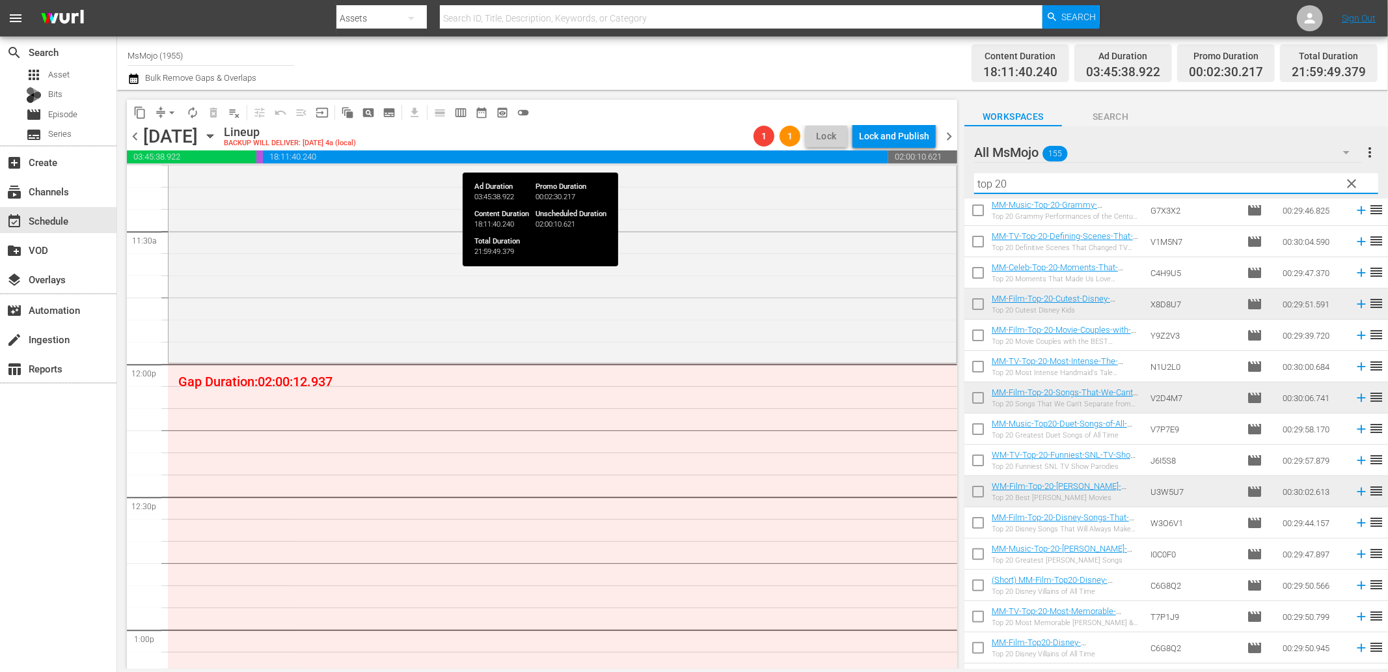
paste input "MM-Deep-Dive-SNL-Bloopers-Blunders_Dive148_O8Y5T4"
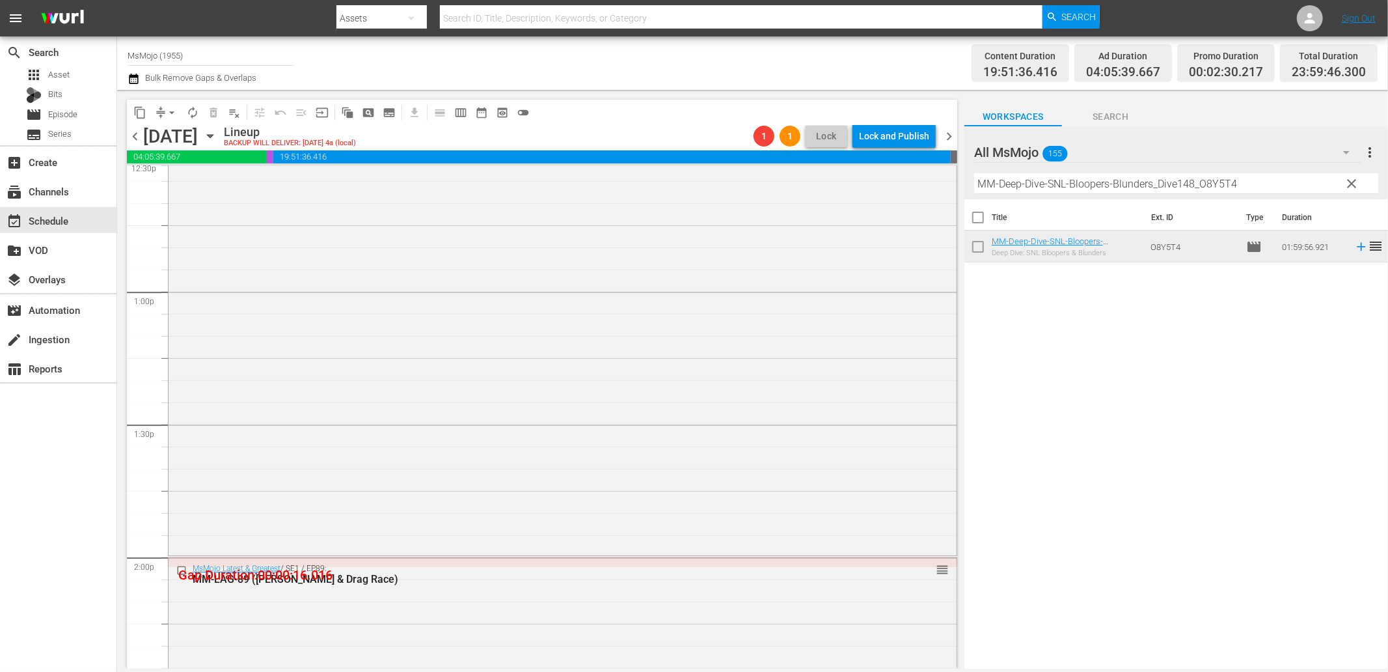
scroll to position [3422, 0]
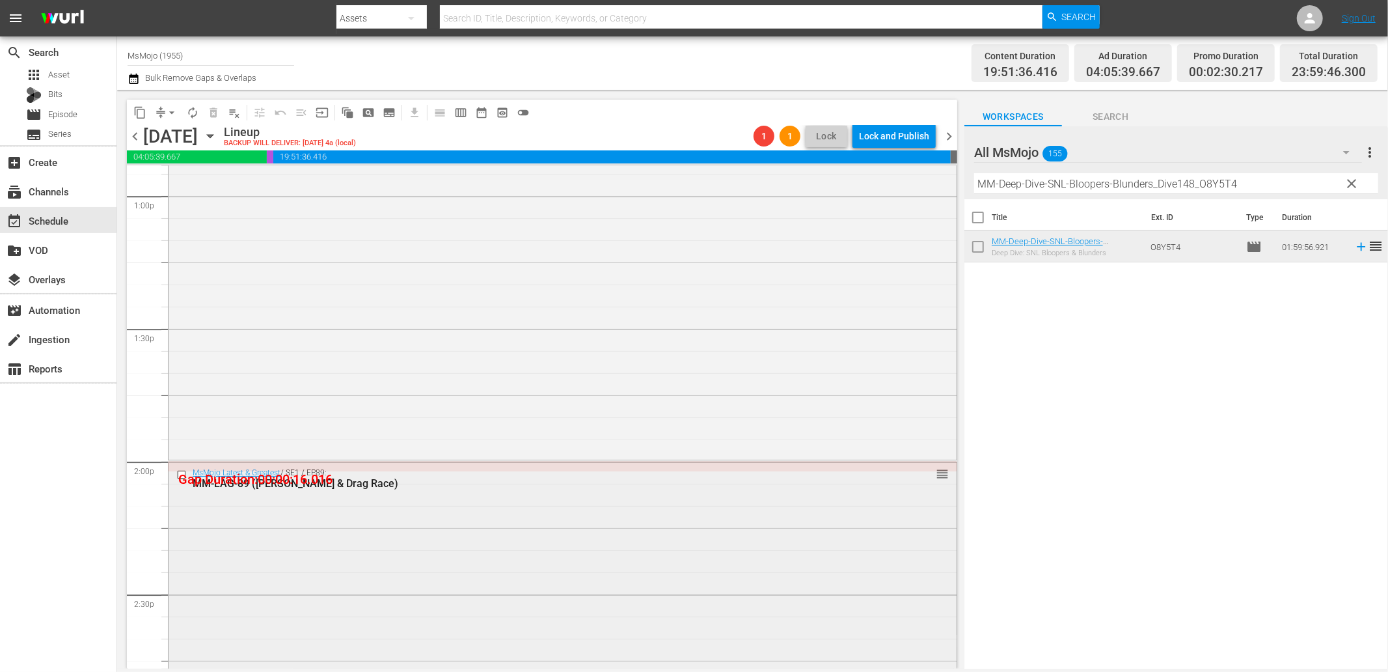
click at [177, 473] on input "checkbox" at bounding box center [183, 474] width 14 height 11
click at [215, 111] on span "delete_forever_outlined" at bounding box center [213, 112] width 13 height 13
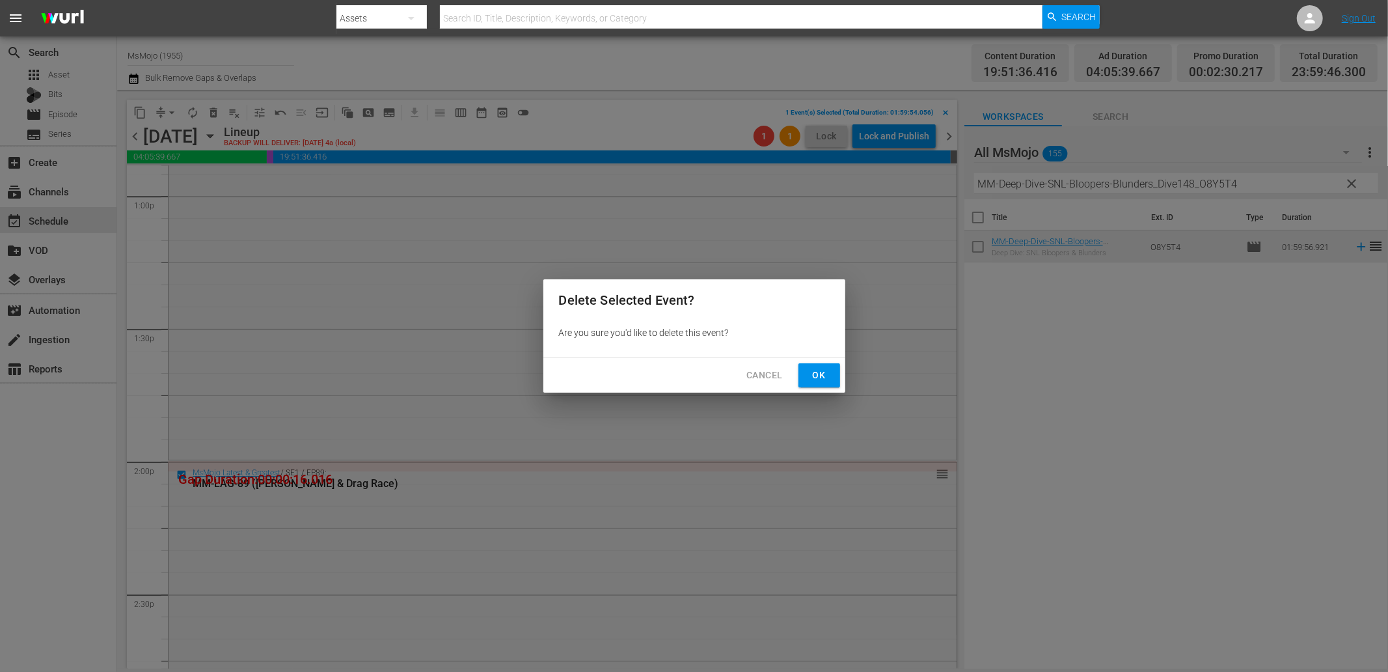
click at [806, 379] on button "Ok" at bounding box center [820, 375] width 42 height 24
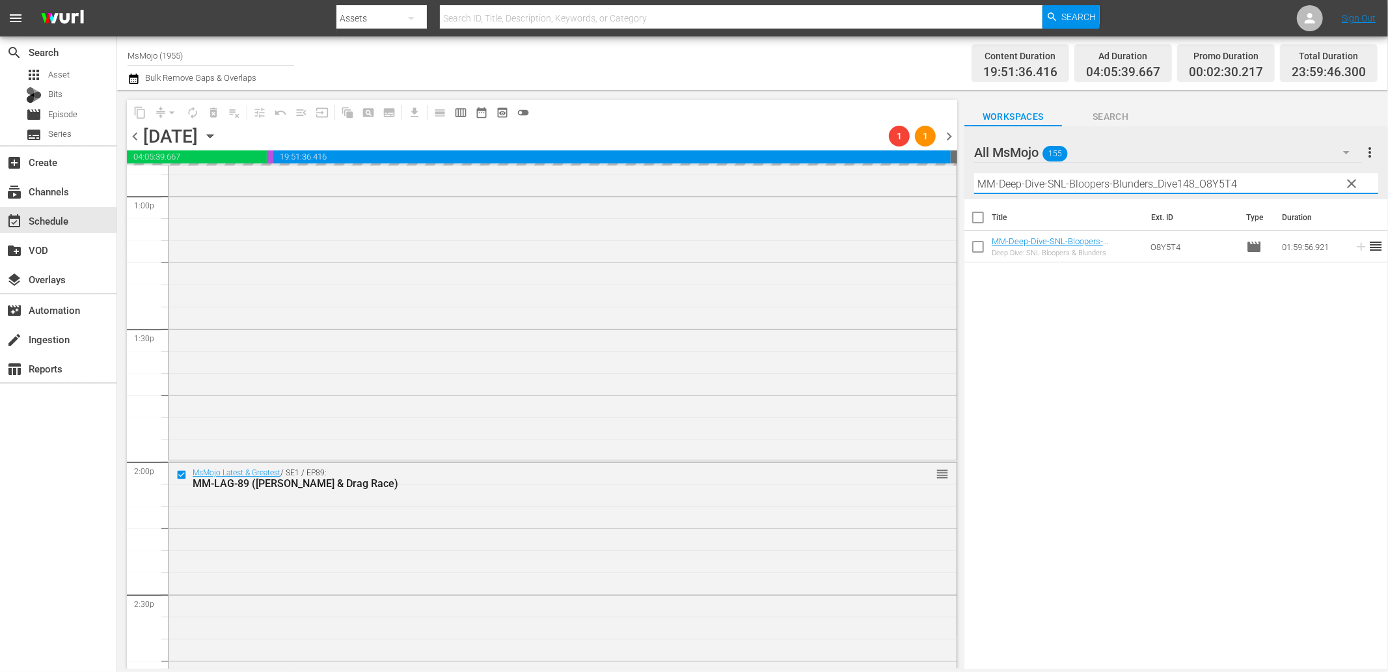
click at [907, 178] on div "content_copy compress arrow_drop_down autorenew_outlined delete_forever_outline…" at bounding box center [752, 379] width 1271 height 579
paste input "ongs-You-Didnt-Know-Were-Written-By_H4L1D0"
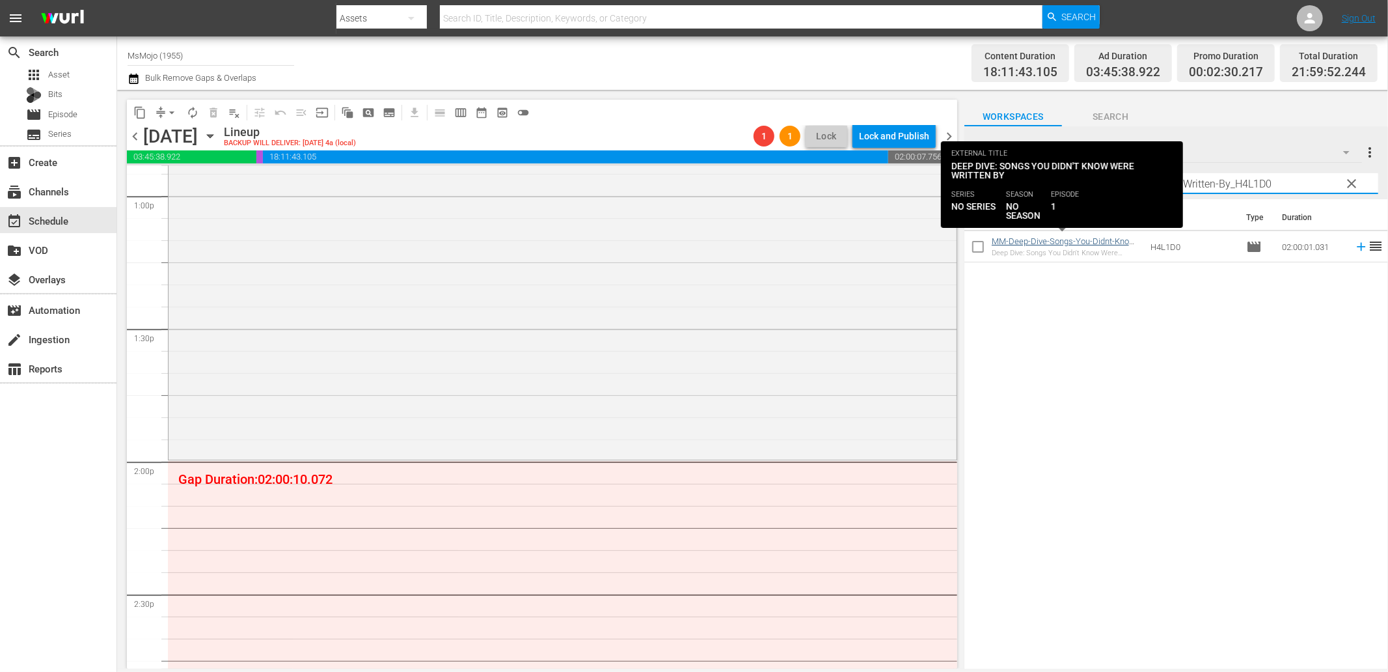
type input "MM-Deep-Dive-Songs-You-Didnt-Know-Were-Written-By_H4L1D0"
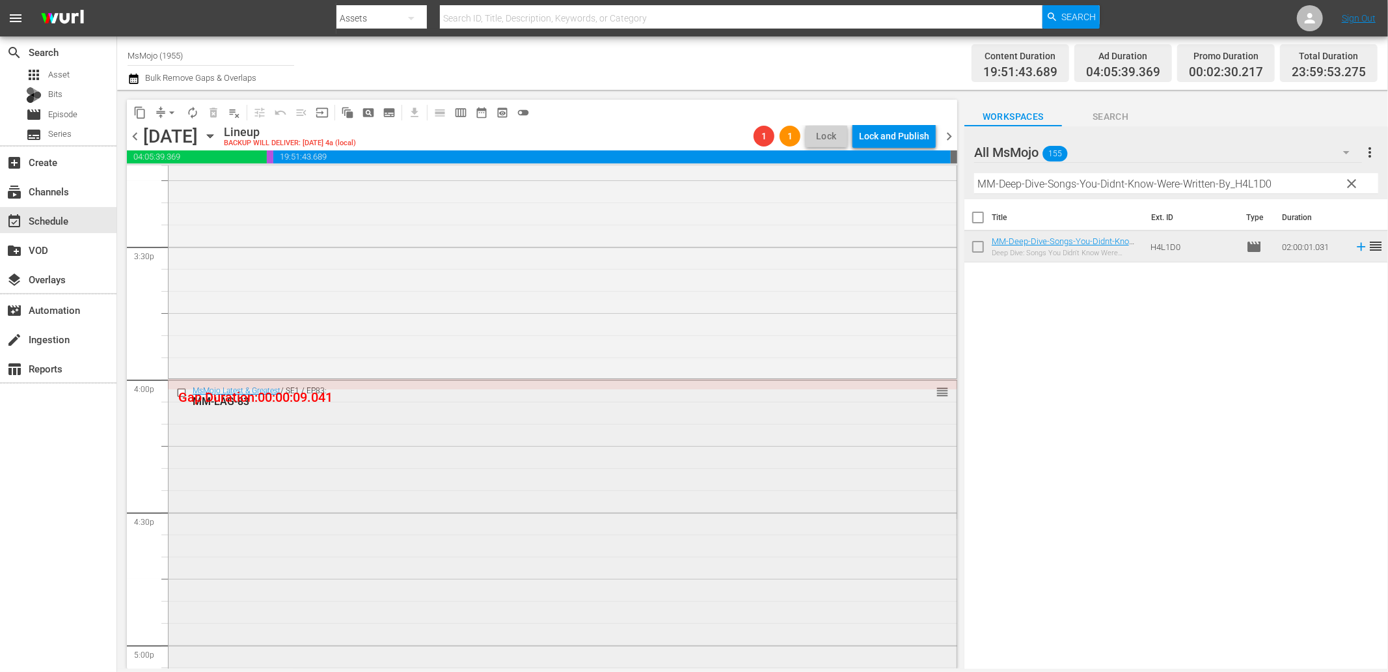
scroll to position [4050, 0]
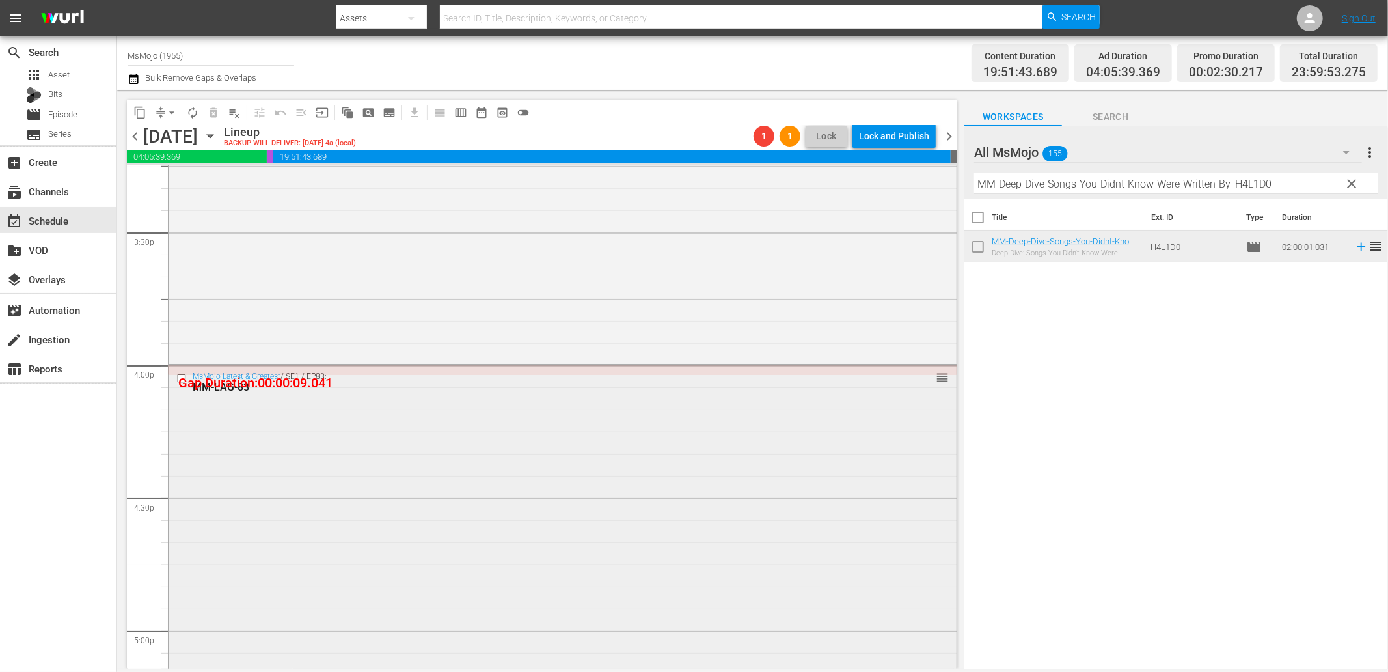
click at [228, 489] on div "MsMojo Latest & Greatest / SE1 / EP83: MM-LAG-83 reorder" at bounding box center [563, 629] width 788 height 527
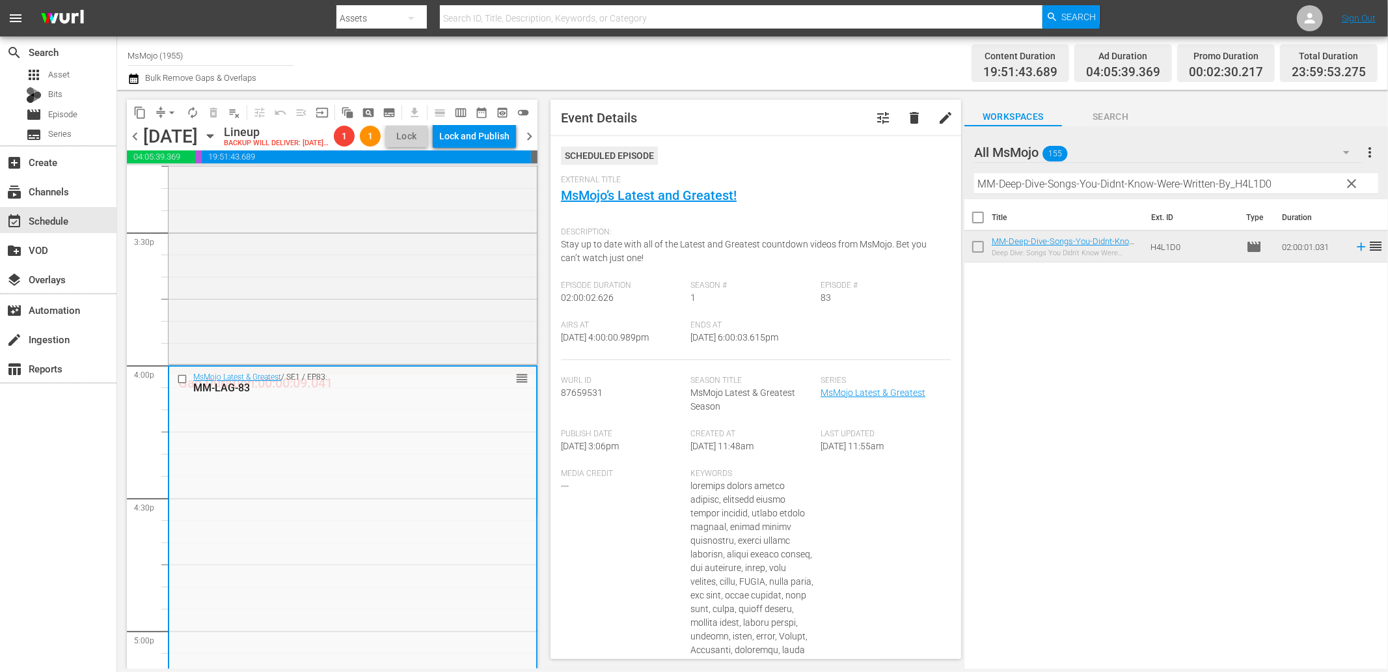
click at [183, 385] on input "checkbox" at bounding box center [184, 379] width 14 height 11
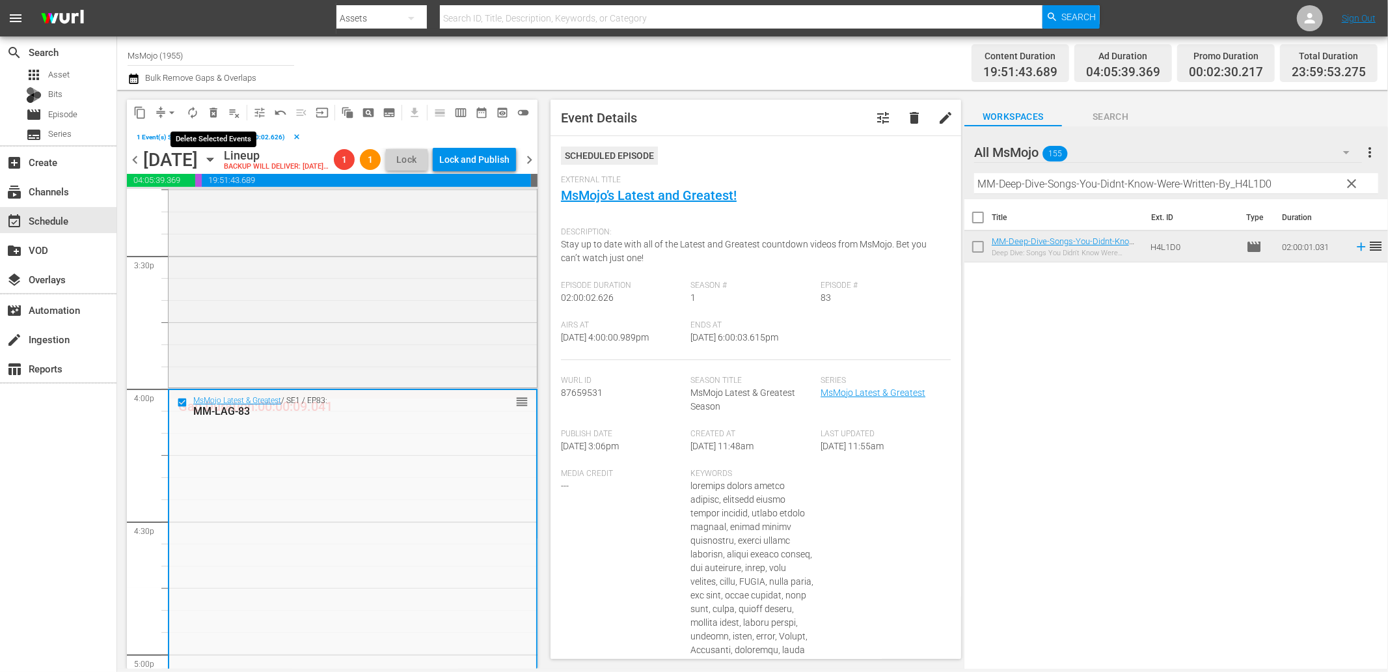
click at [211, 113] on span "delete_forever_outlined" at bounding box center [213, 112] width 13 height 13
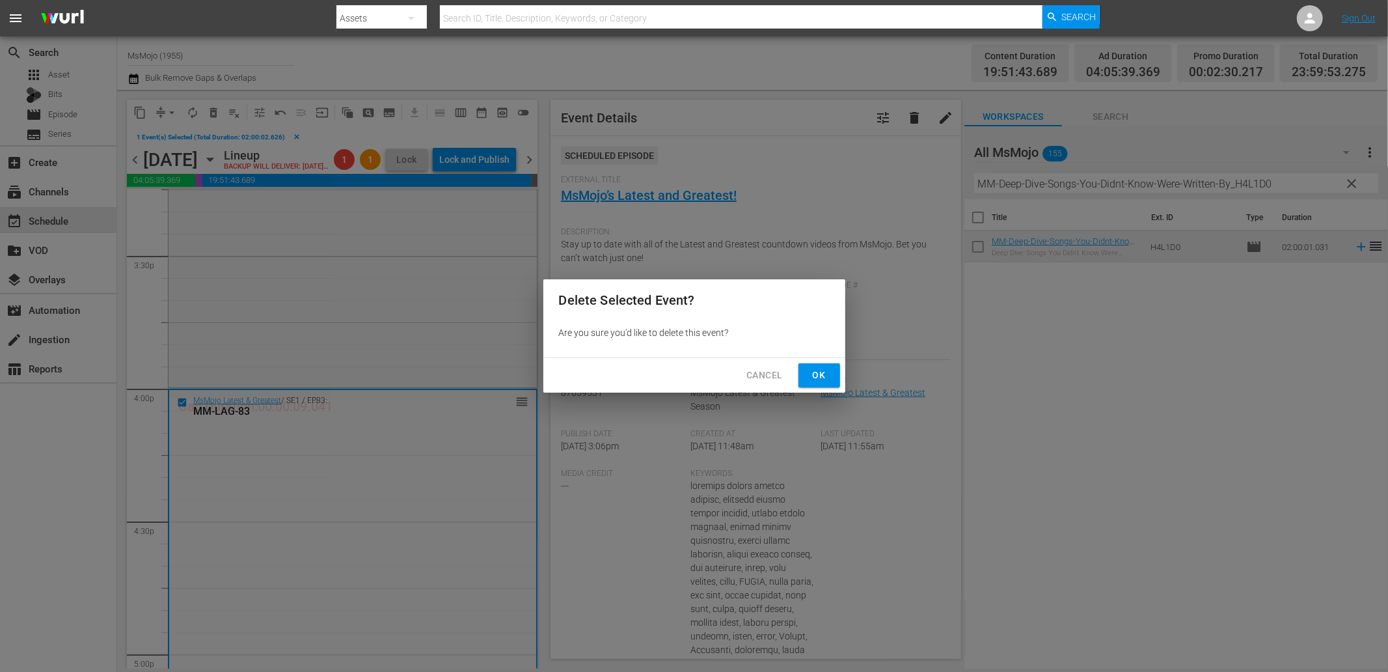
click at [818, 379] on span "Ok" at bounding box center [819, 375] width 21 height 16
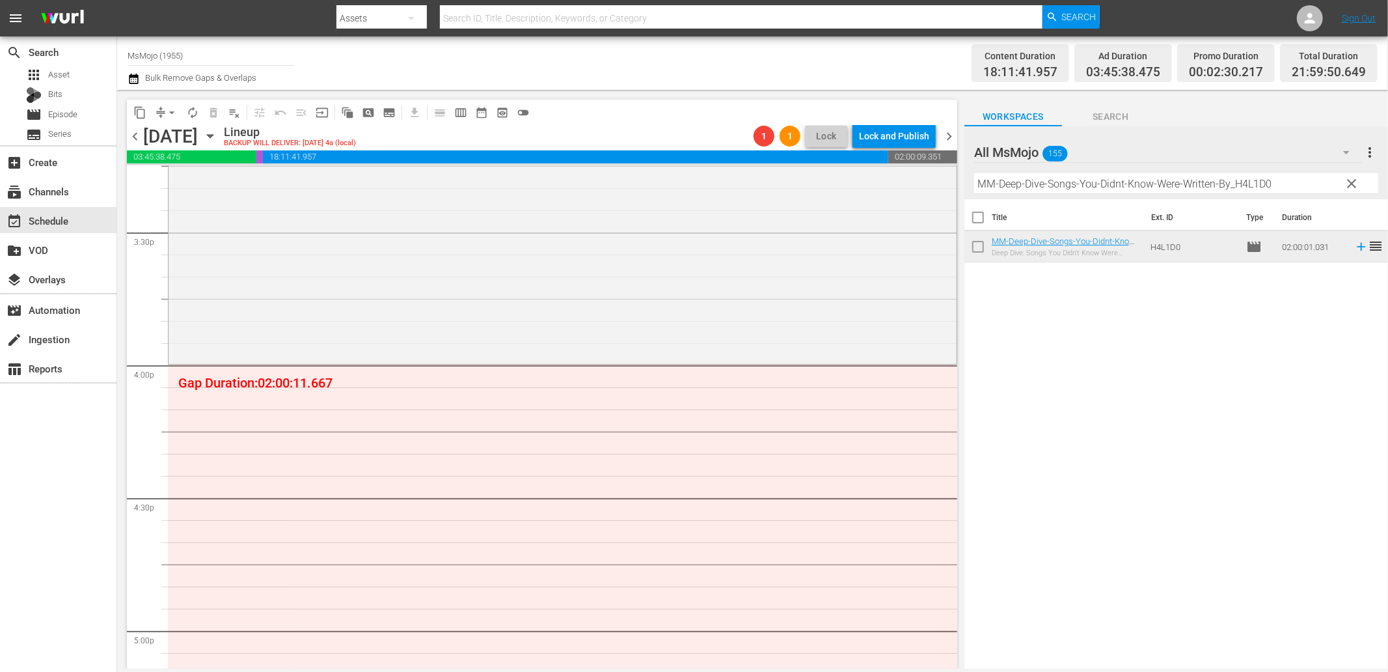
drag, startPoint x: 1347, startPoint y: 189, endPoint x: 1253, endPoint y: 190, distance: 94.4
click at [1347, 189] on span "clear" at bounding box center [1353, 184] width 16 height 16
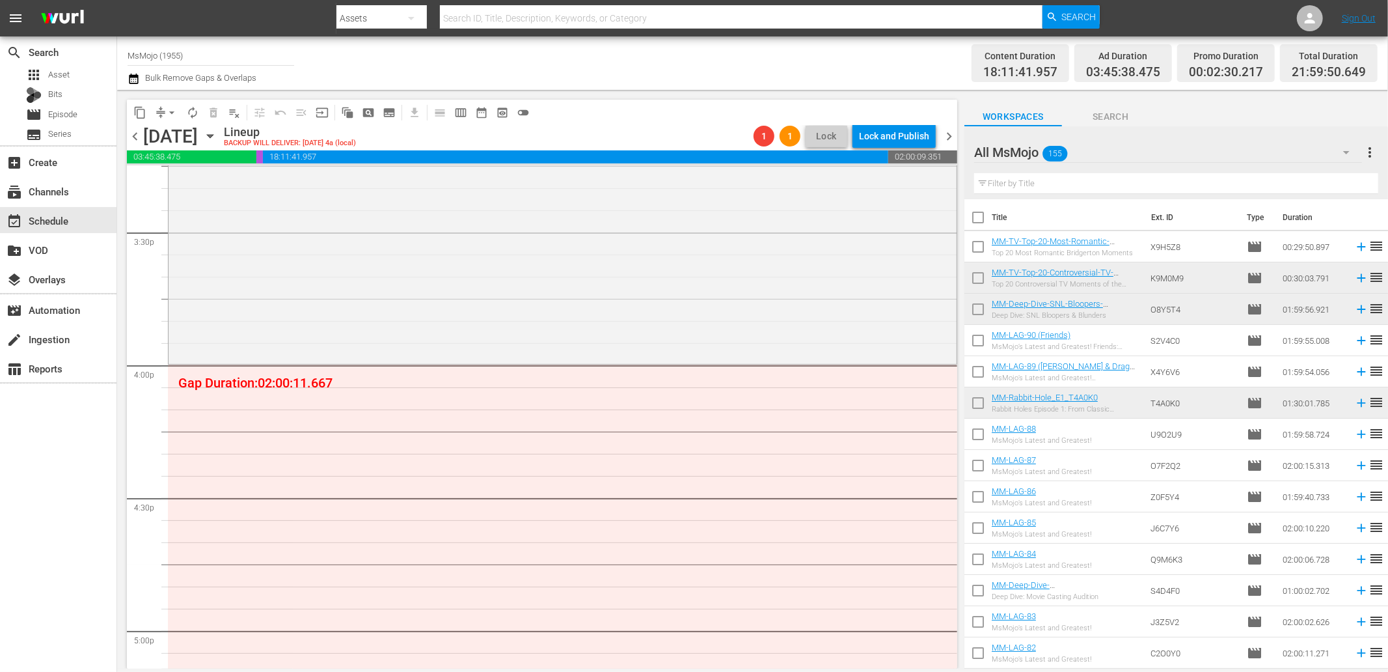
click at [1220, 181] on input "text" at bounding box center [1176, 183] width 404 height 21
paste input "MM-TV-20-Most-Heartbreaking-Moments-in-TV-History_H2C6K3"
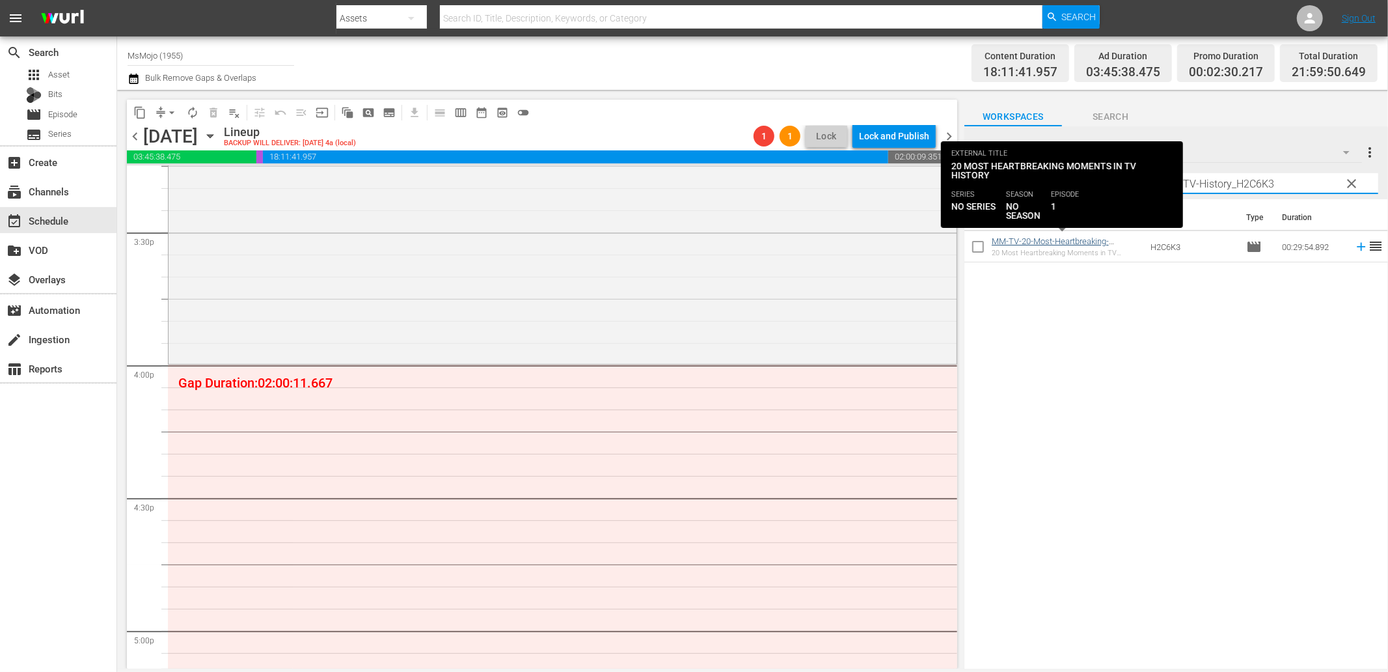
type input "MM-TV-20-Most-Heartbreaking-Moments-in-TV-History_H2C6K3"
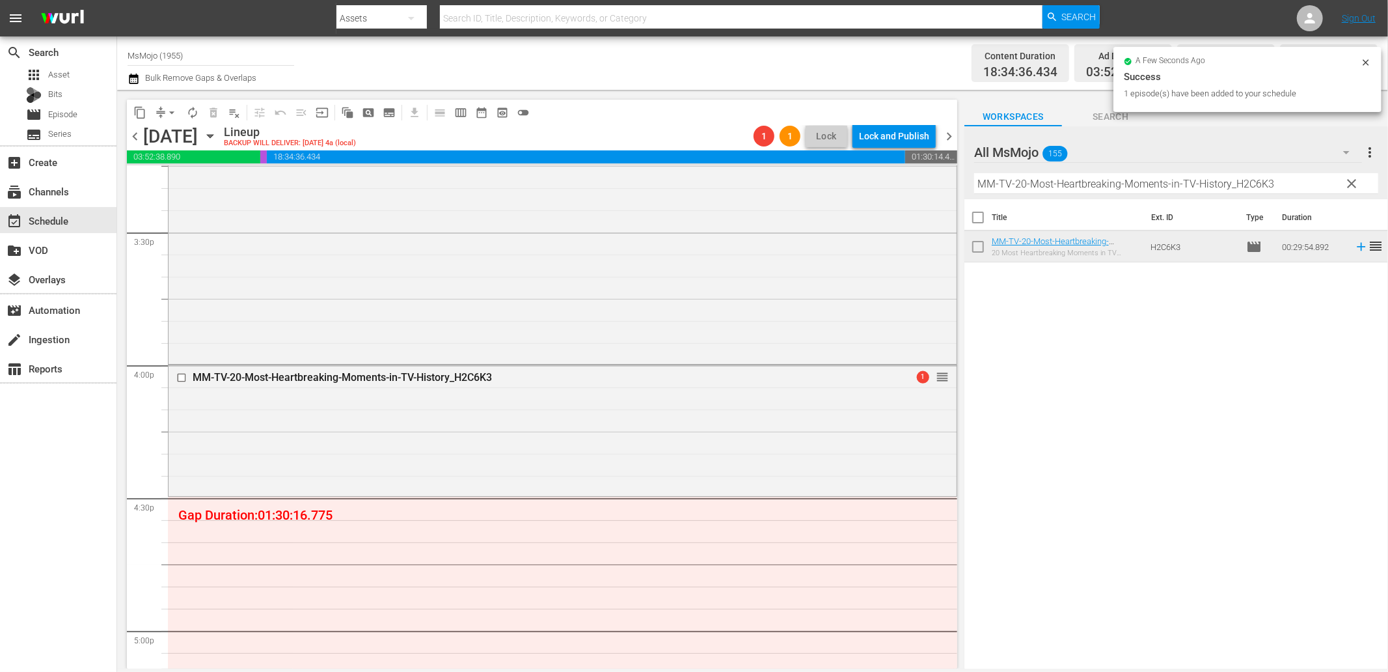
drag, startPoint x: 1346, startPoint y: 184, endPoint x: 1305, endPoint y: 181, distance: 41.1
click at [1346, 184] on span "clear" at bounding box center [1353, 184] width 16 height 16
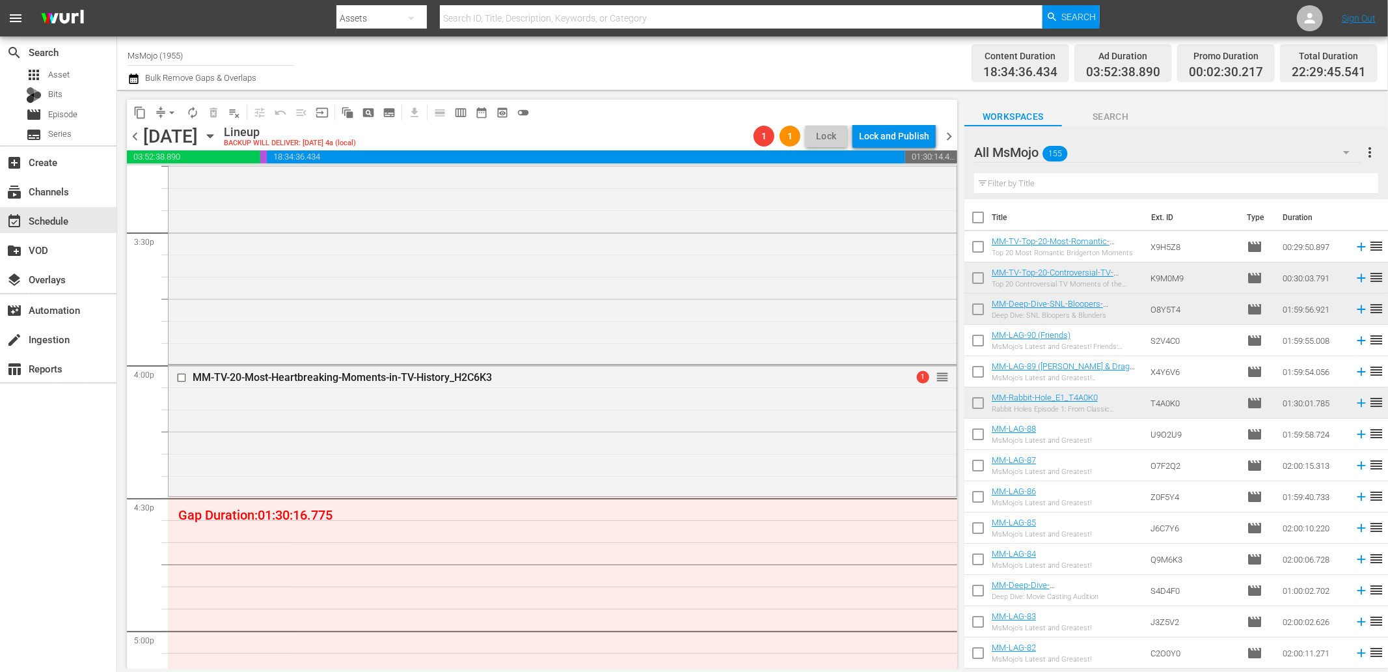
click at [1291, 181] on input "text" at bounding box center [1176, 183] width 404 height 21
paste input "MM-TV-Top-20-Defining-Scenes-That-Changed-Television-Forever_V1M5N7"
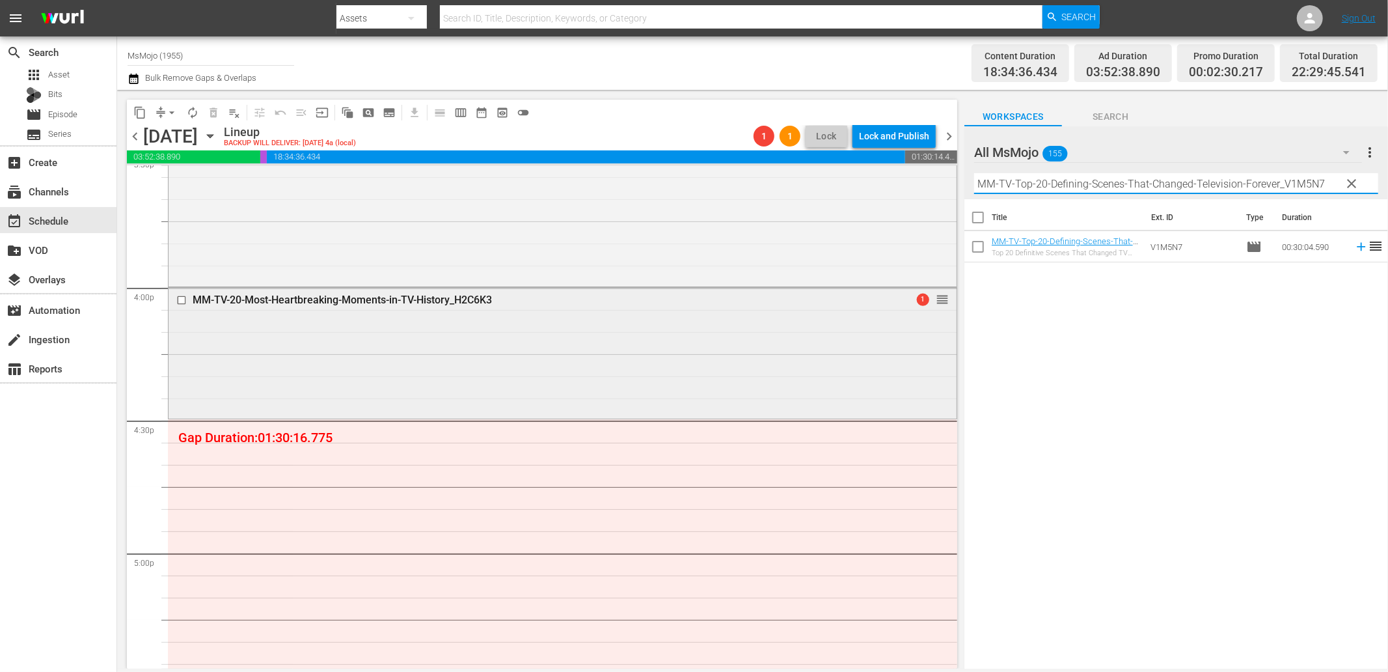
scroll to position [4194, 0]
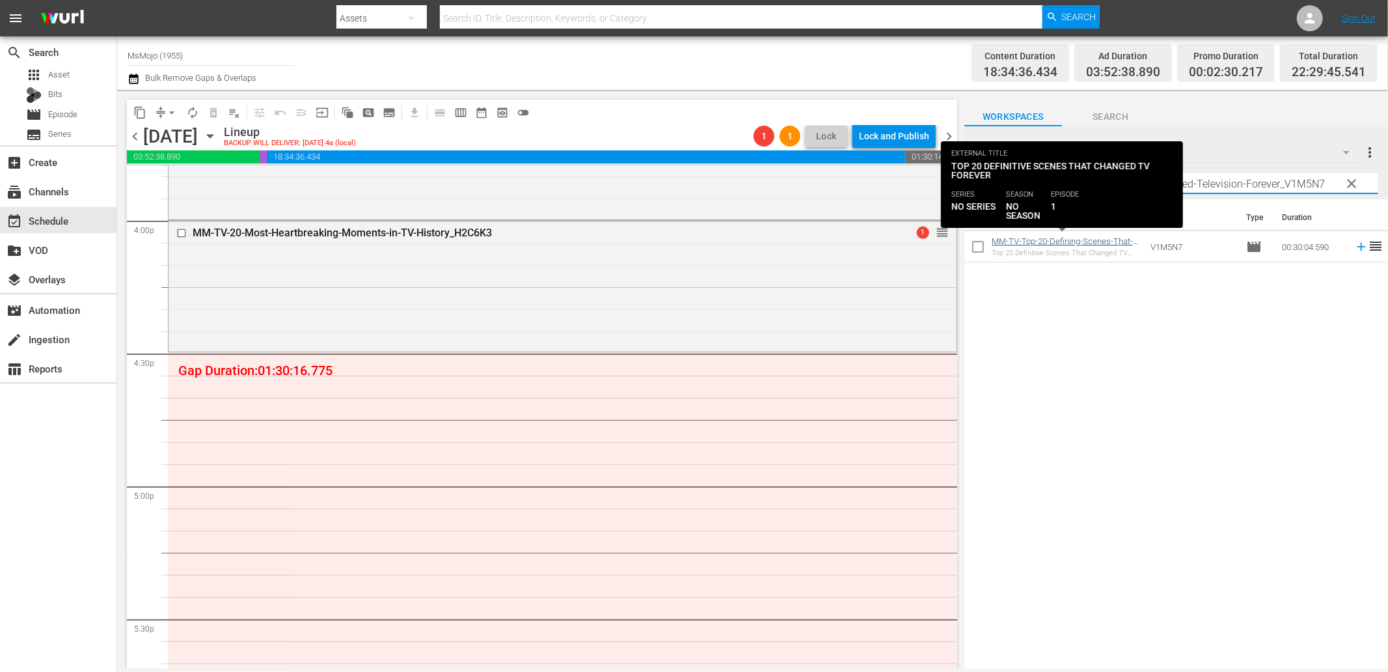
type input "MM-TV-Top-20-Defining-Scenes-That-Changed-Television-Forever_V1M5N7"
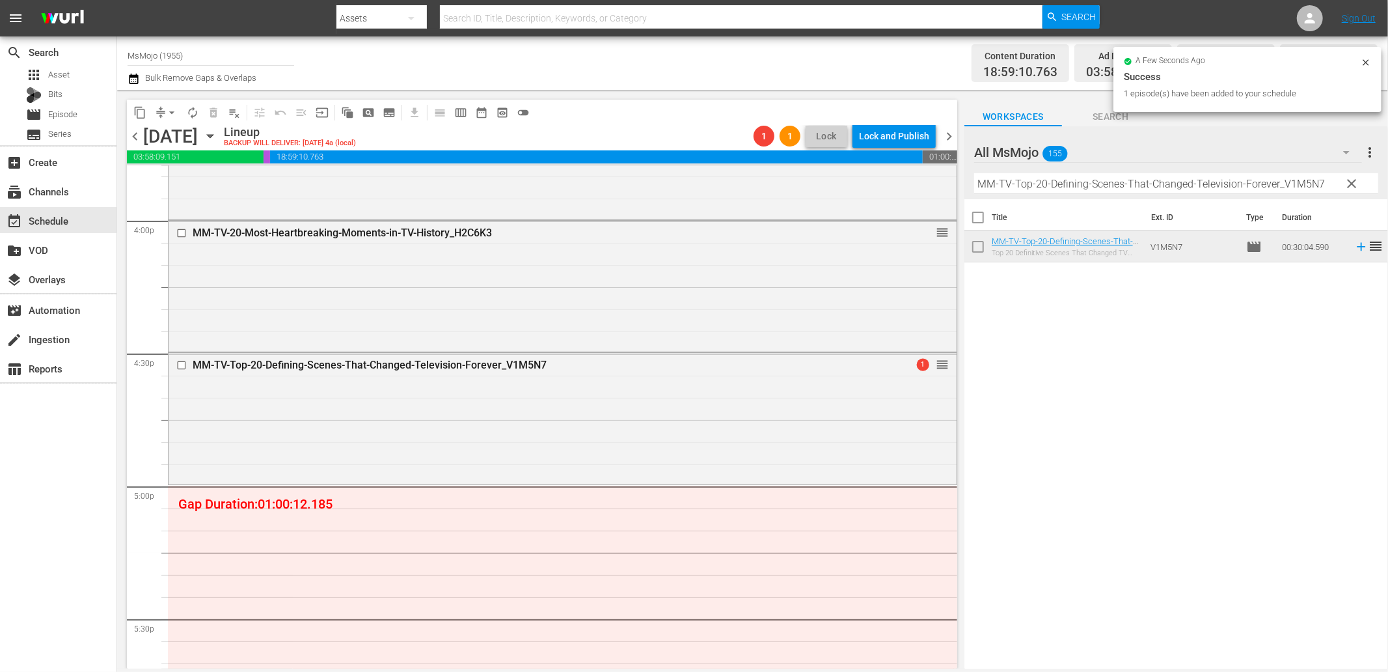
click at [1352, 172] on div "Filter by Title MM-TV-Top-20-Defining-Scenes-That-Changed-Television-Forever_V1…" at bounding box center [1176, 183] width 404 height 31
click at [1351, 183] on span "clear" at bounding box center [1353, 184] width 16 height 16
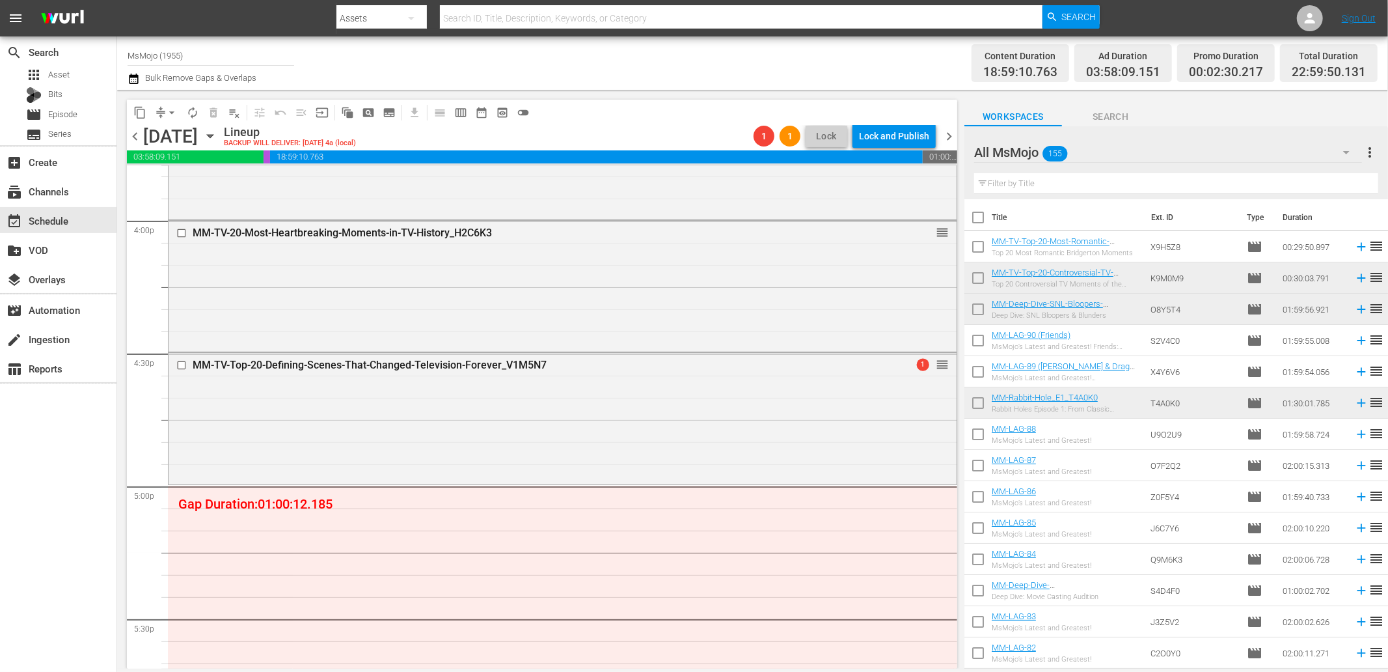
click at [1142, 178] on input "text" at bounding box center [1176, 183] width 404 height 21
paste input "MM-TV-Top-20-Controversial-TV-Moments-of-the-2000s_K9M0M9"
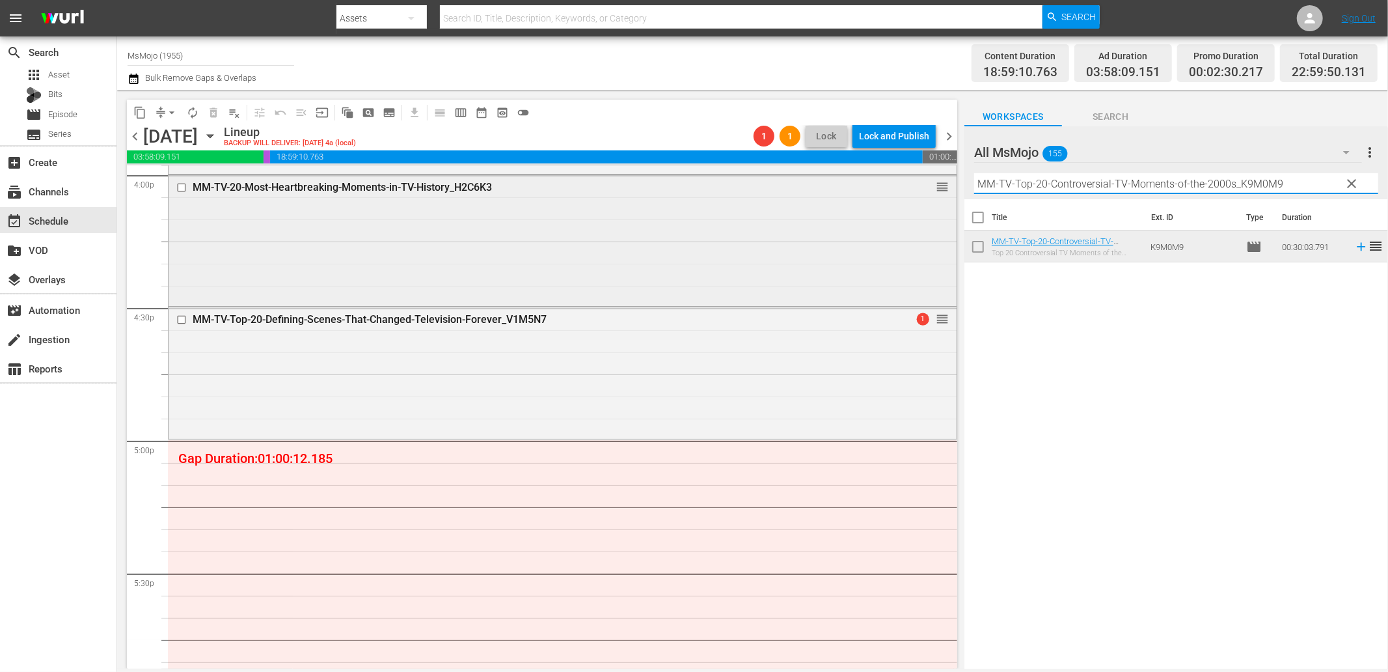
scroll to position [4435, 0]
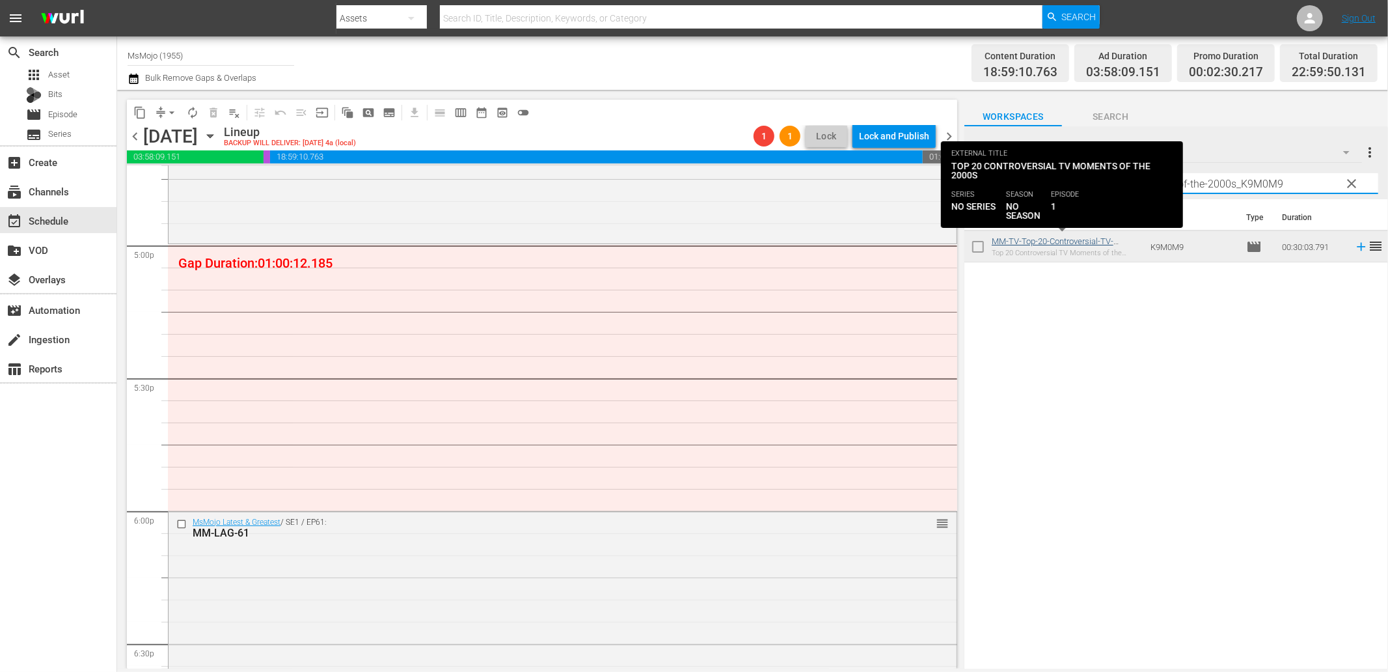
type input "MM-TV-Top-20-Controversial-TV-Moments-of-the-2000s_K9M0M9"
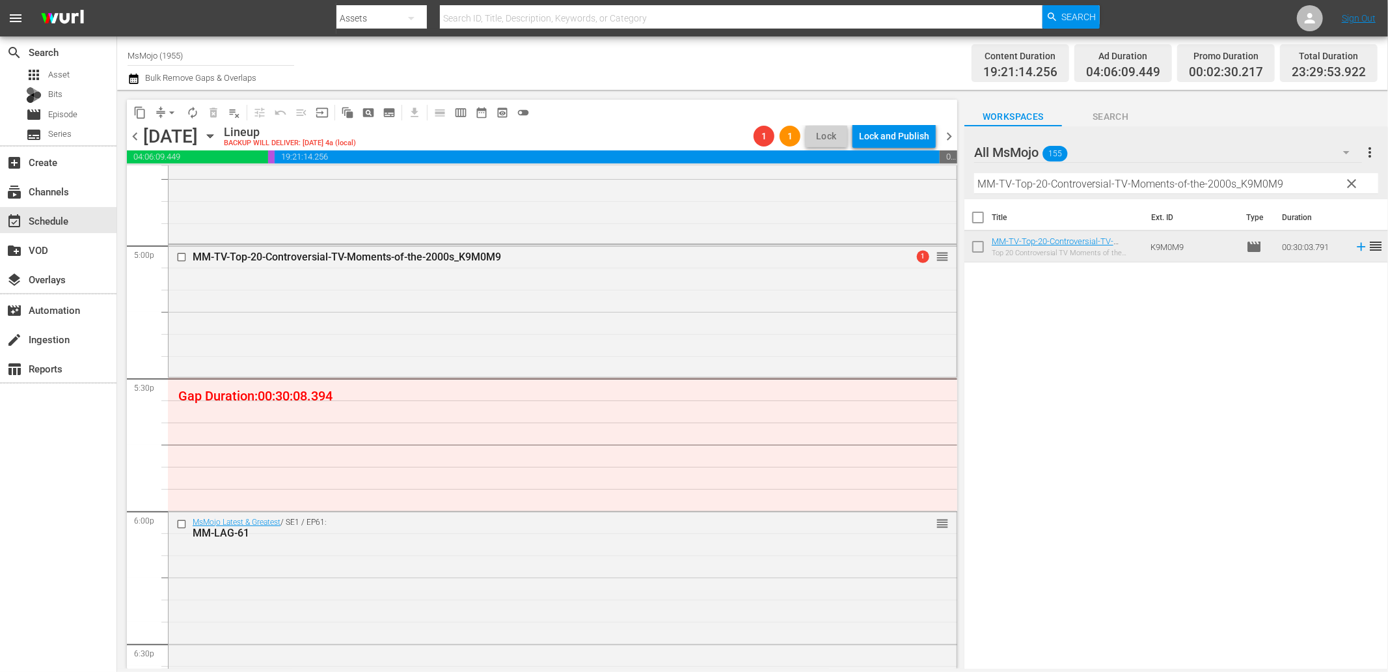
drag, startPoint x: 1343, startPoint y: 187, endPoint x: 1276, endPoint y: 184, distance: 66.5
click at [1343, 187] on button "clear" at bounding box center [1351, 182] width 21 height 21
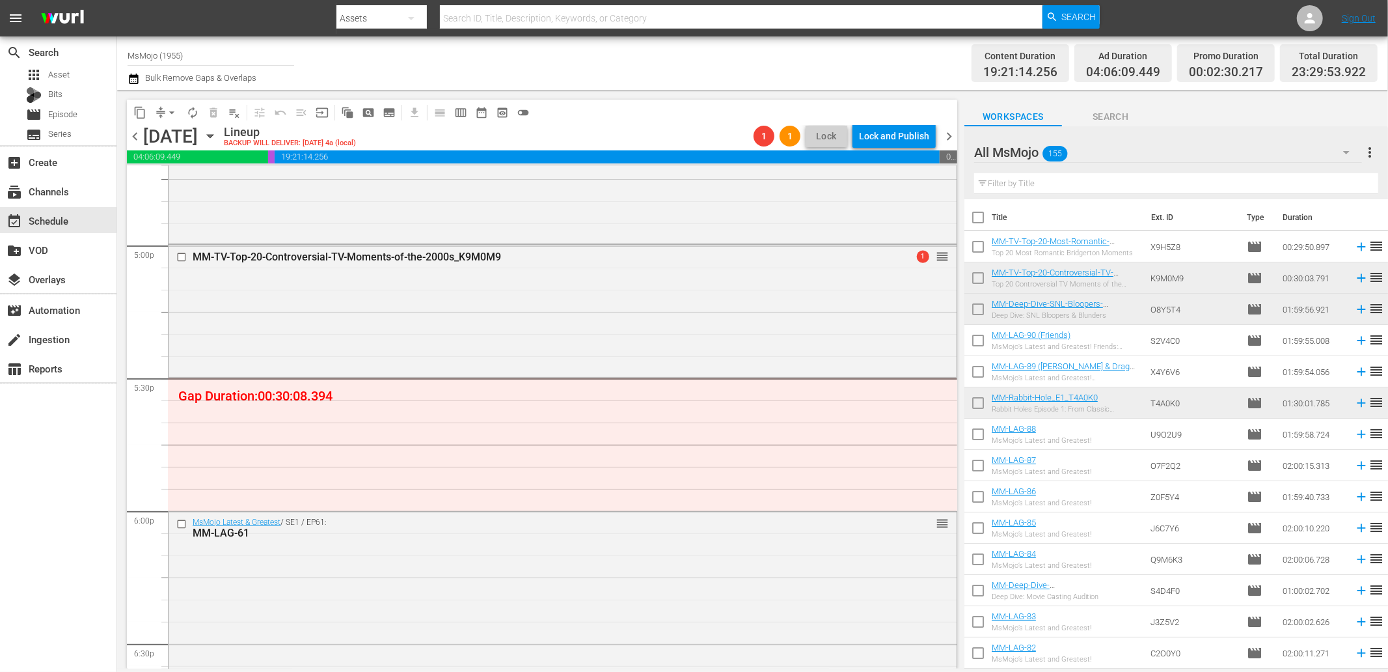
click at [1189, 183] on input "text" at bounding box center [1176, 183] width 404 height 21
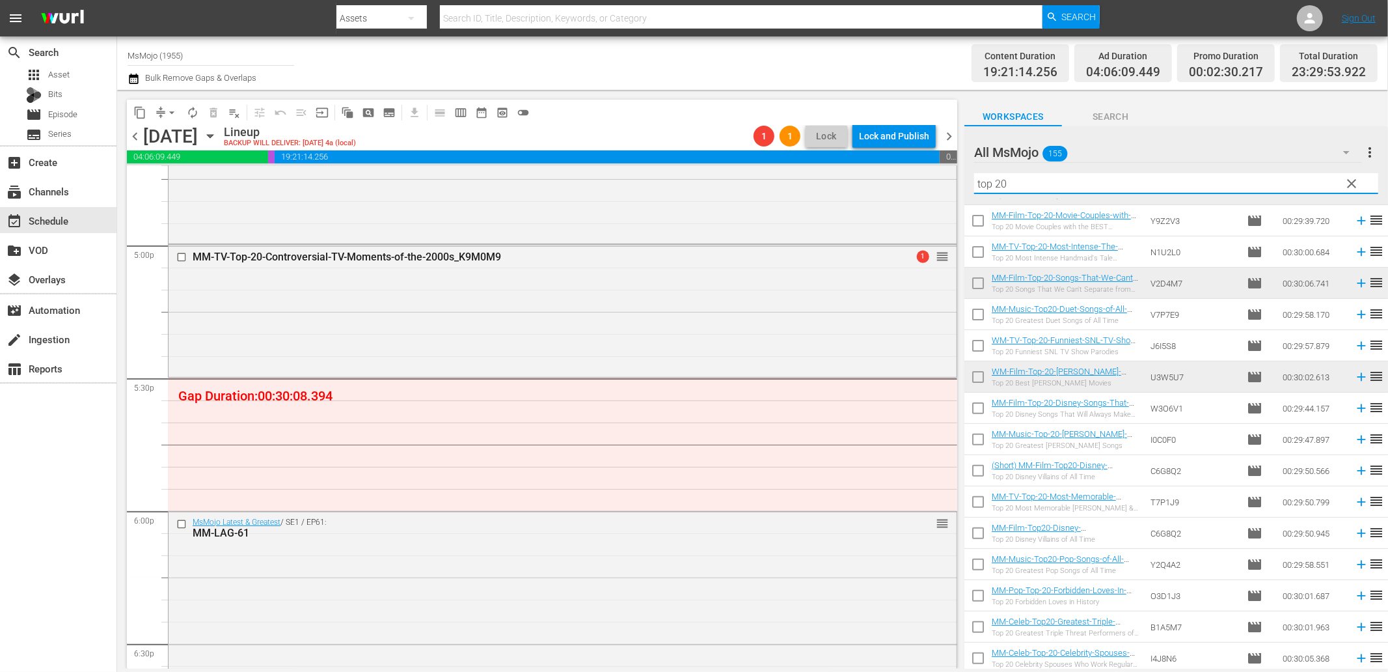
scroll to position [337, 0]
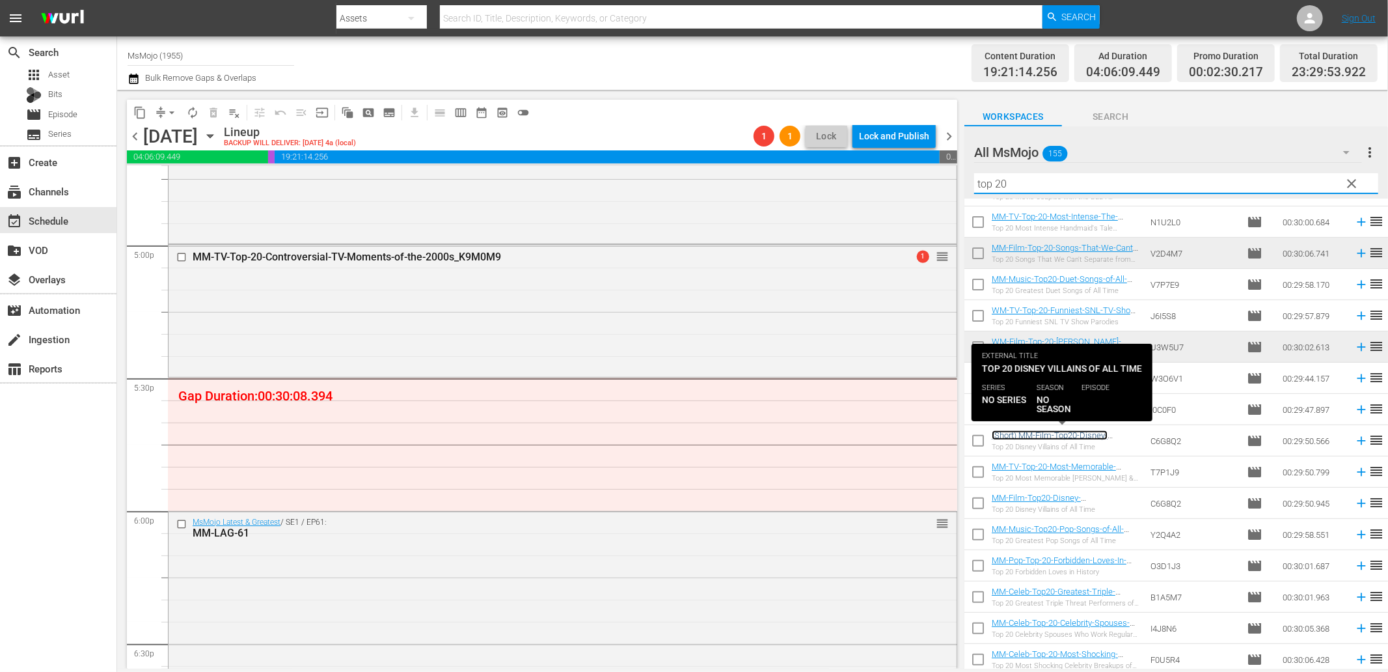
click at [1059, 437] on link "(Short) MM-Film-Top20-Disney-Villains_C6G8Q2" at bounding box center [1050, 440] width 116 height 20
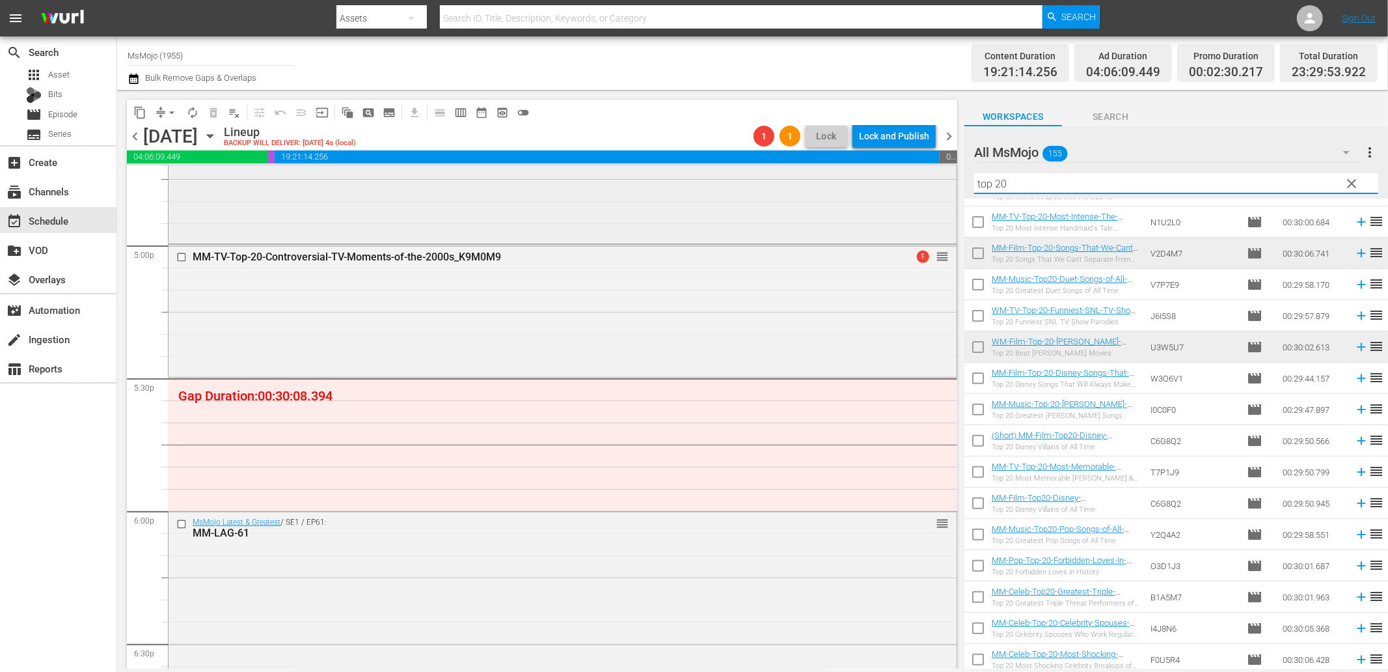
drag, startPoint x: 1032, startPoint y: 185, endPoint x: 945, endPoint y: 176, distance: 87.7
click at [945, 176] on div "content_copy compress arrow_drop_down autorenew_outlined delete_forever_outline…" at bounding box center [752, 379] width 1271 height 579
paste input "MM-Film-Top20-Disney-Villains_C6G8Q2"
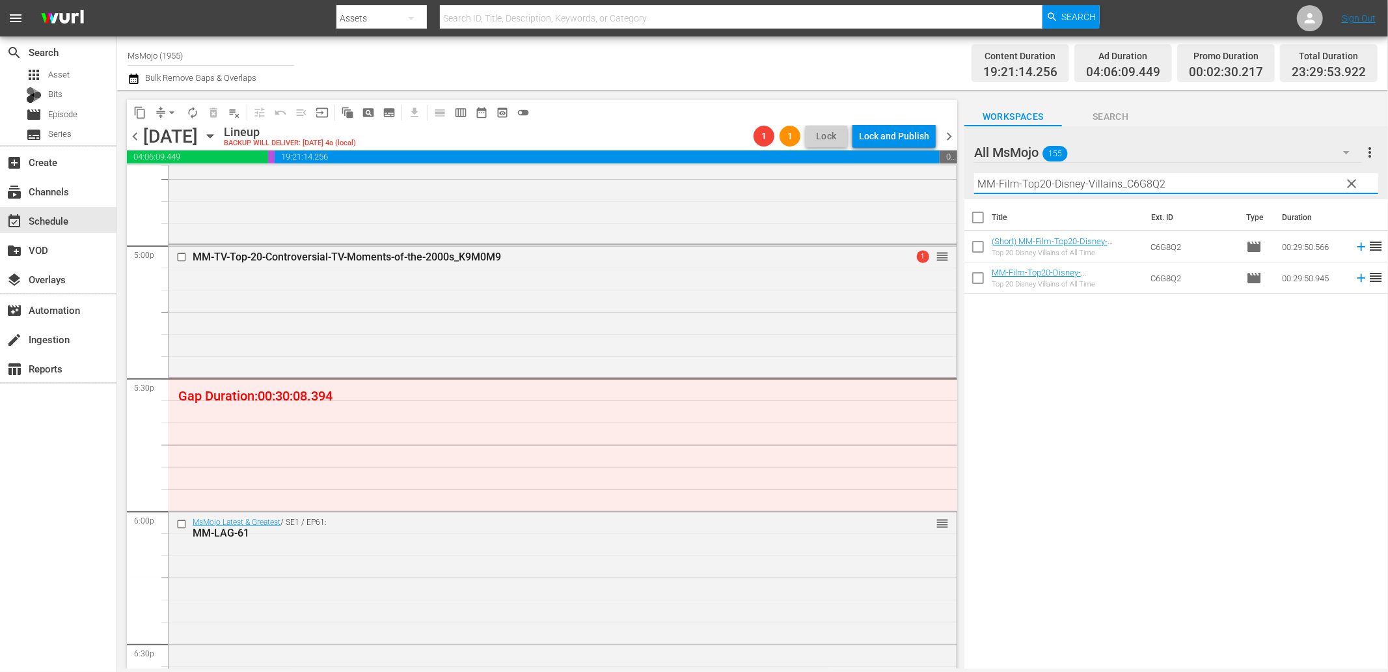
scroll to position [0, 0]
type input "MM-Film-Top20-Disney-Villains_C6G8Q2"
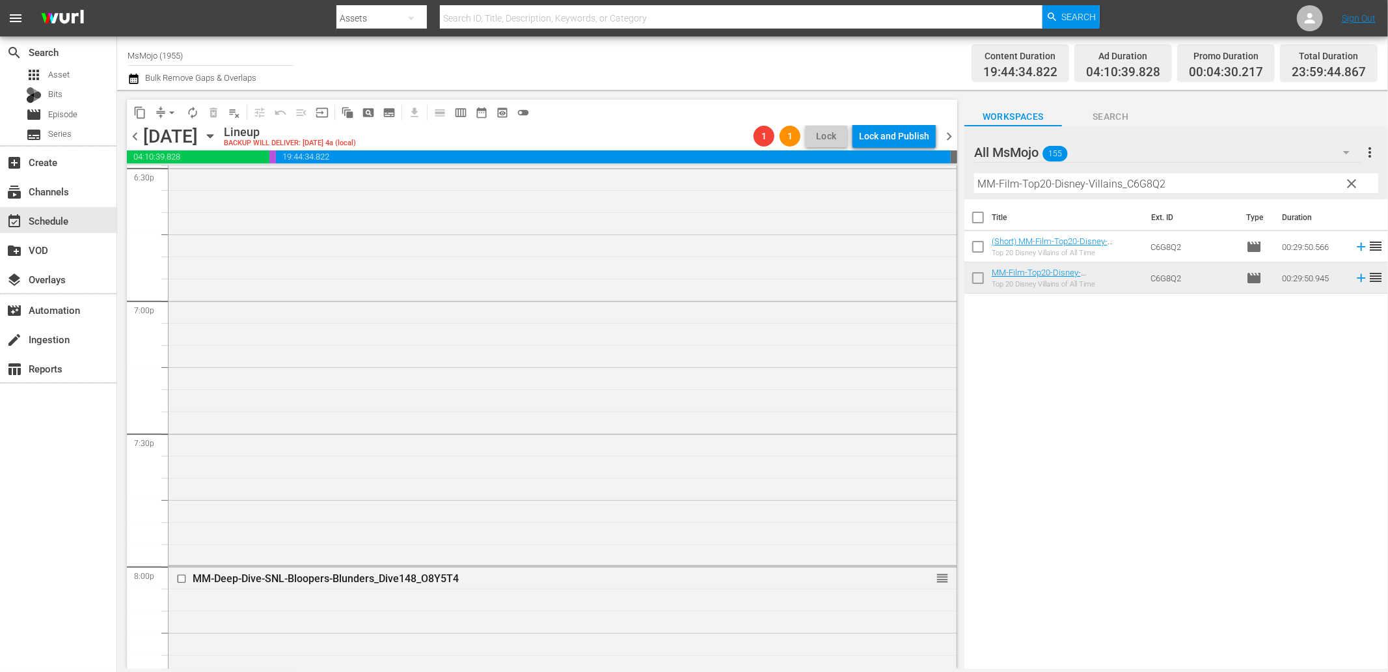
scroll to position [4966, 0]
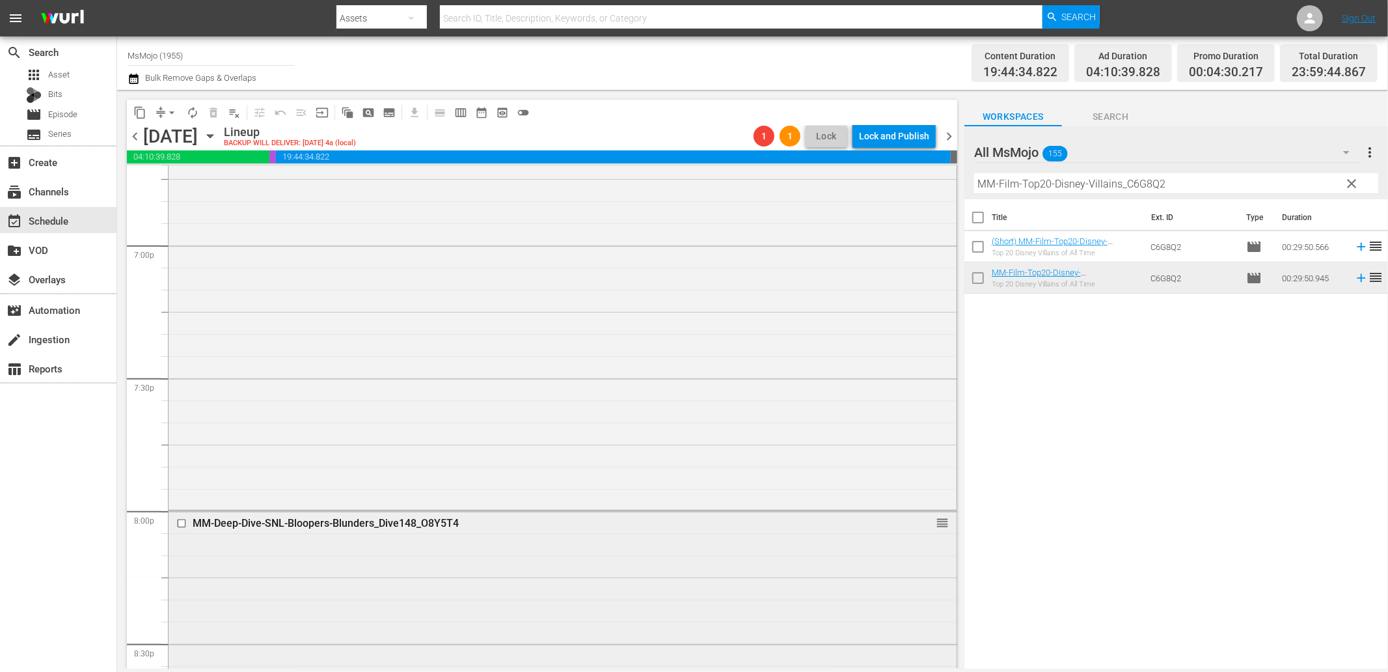
click at [197, 521] on div "MM-Deep-Dive-SNL-Bloopers-Blunders_Dive148_O8Y5T4" at bounding box center [538, 523] width 691 height 12
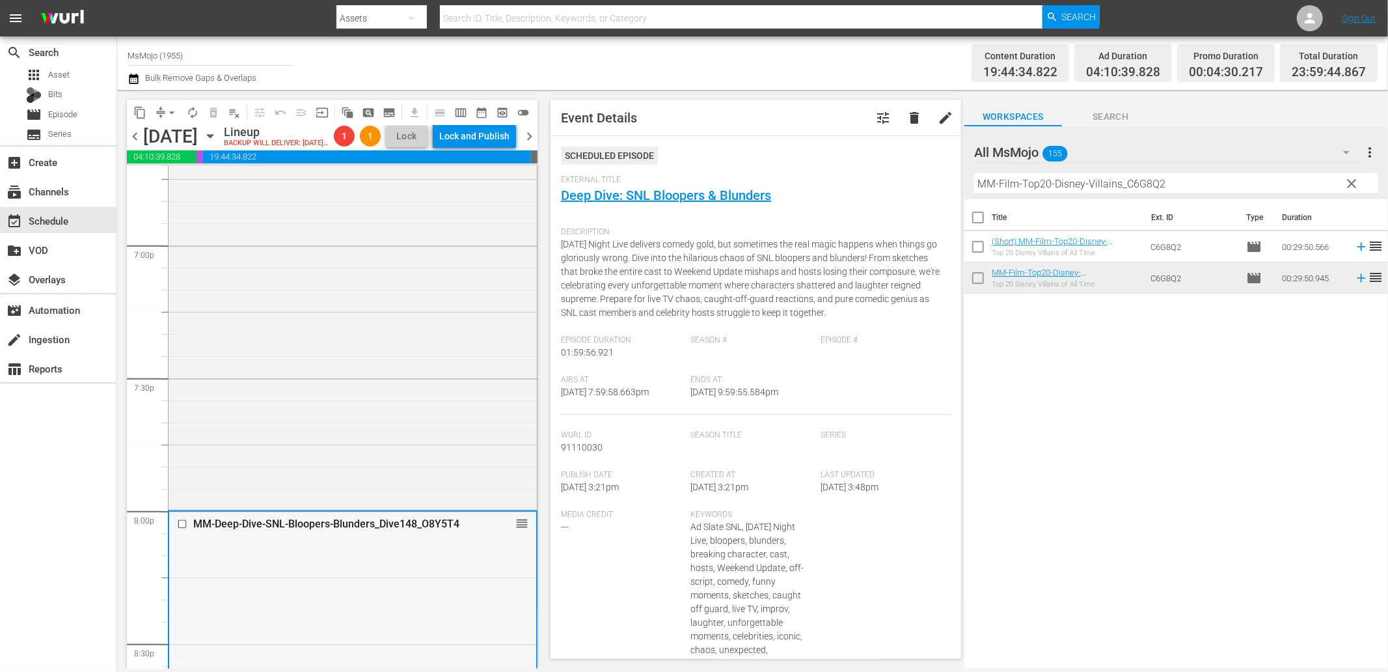
click at [179, 530] on input "checkbox" at bounding box center [184, 524] width 14 height 11
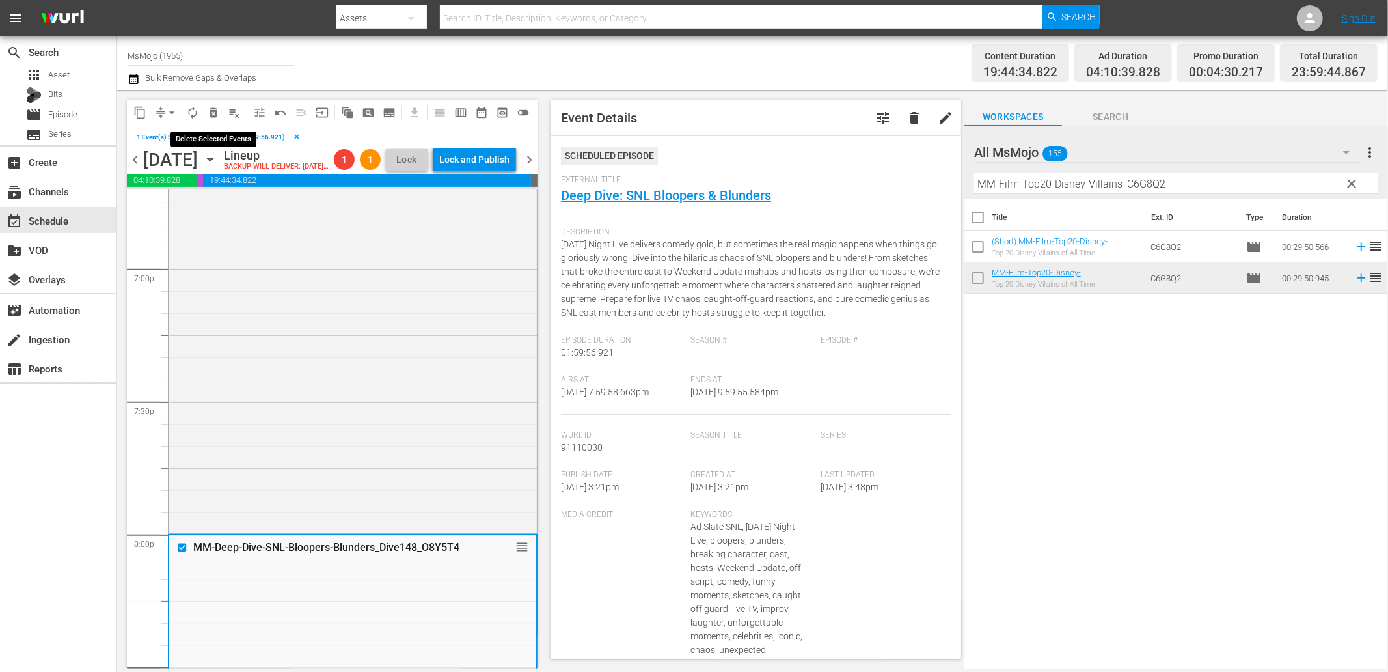
click at [220, 109] on button "delete_forever_outlined" at bounding box center [213, 112] width 21 height 21
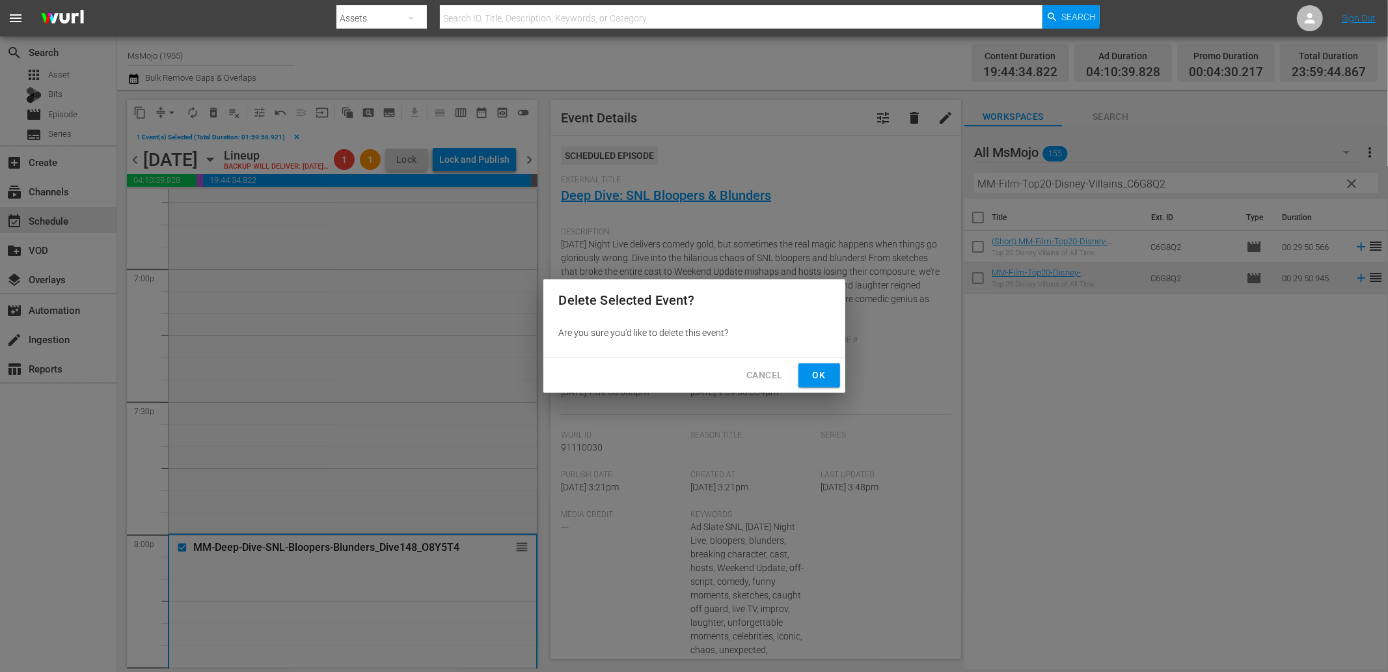
click at [818, 371] on span "Ok" at bounding box center [819, 375] width 21 height 16
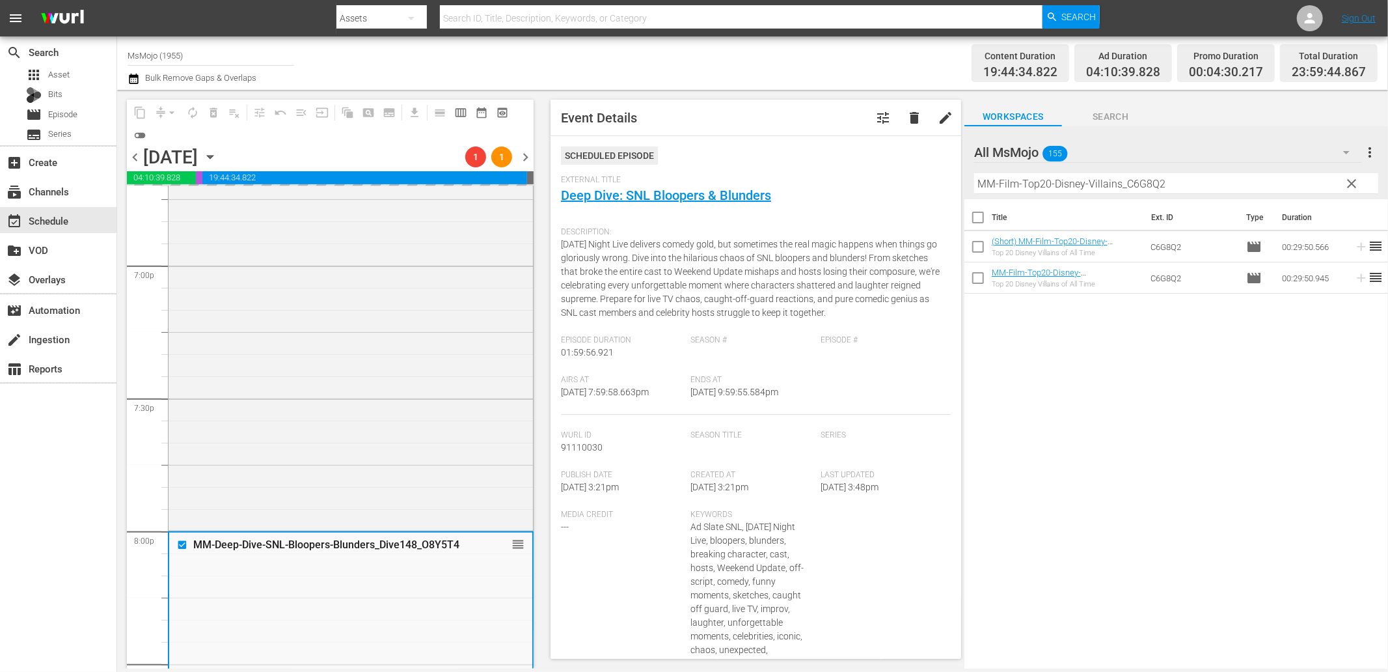
click at [1354, 189] on span "clear" at bounding box center [1353, 184] width 16 height 16
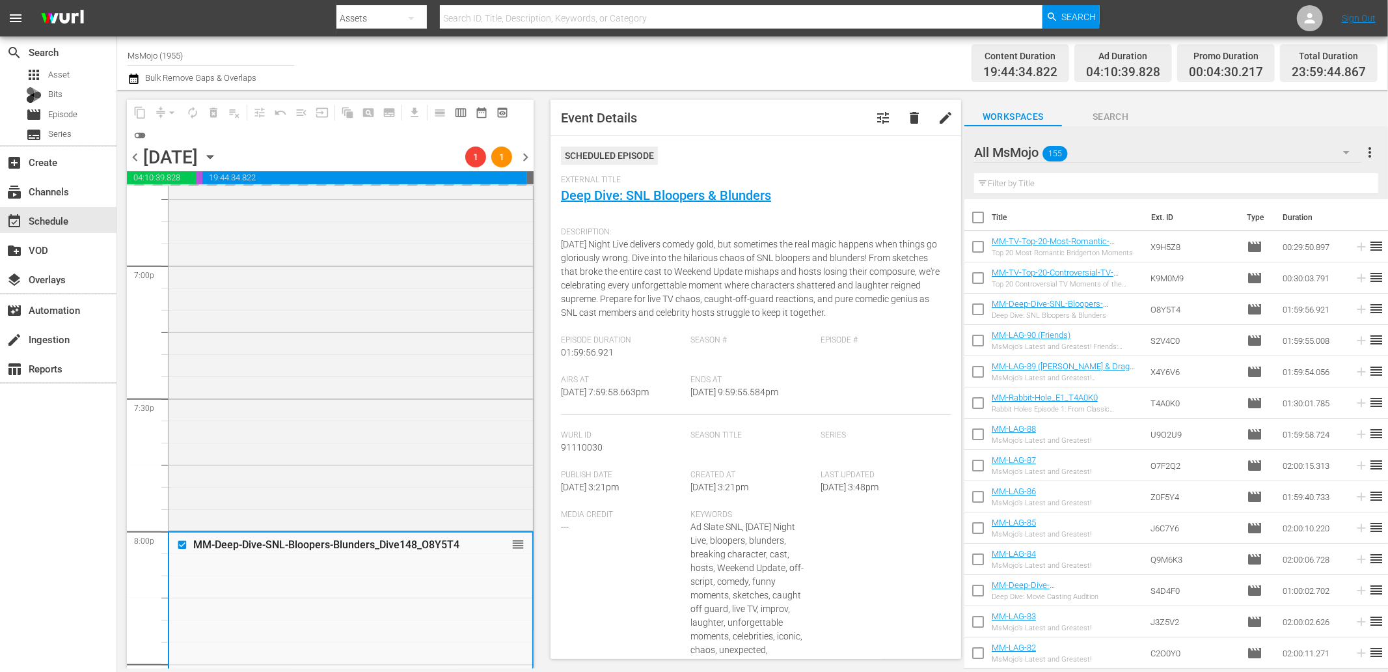
click at [1196, 183] on input "text" at bounding box center [1176, 183] width 404 height 21
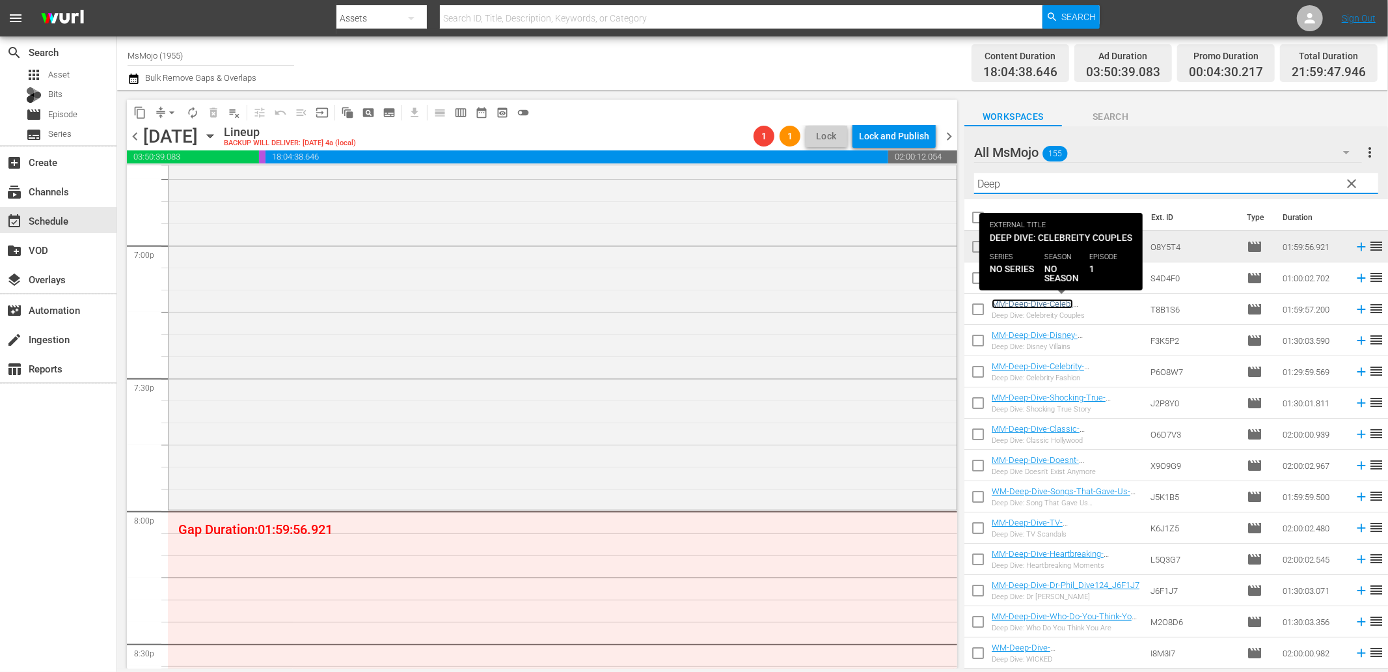
click at [1034, 302] on link "MM-Deep-Dive-Celeb-Couples_Dive144_T8B1S6" at bounding box center [1040, 309] width 97 height 20
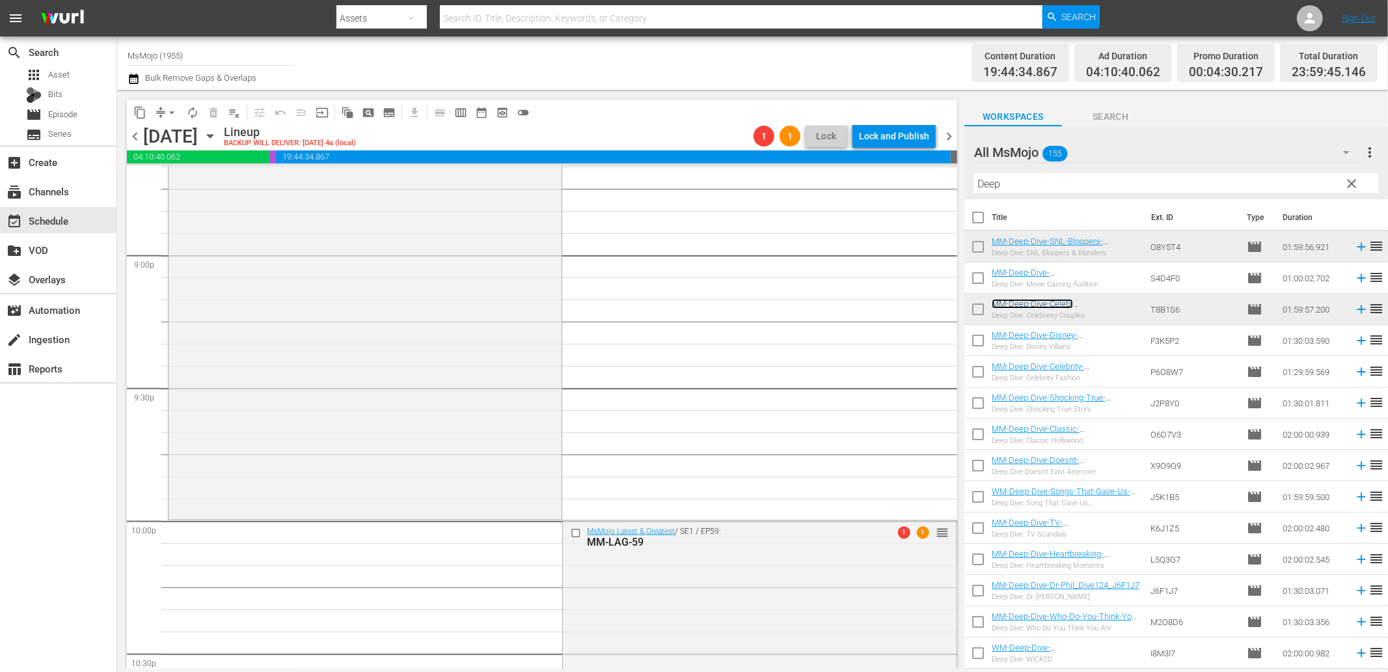
scroll to position [5871, 0]
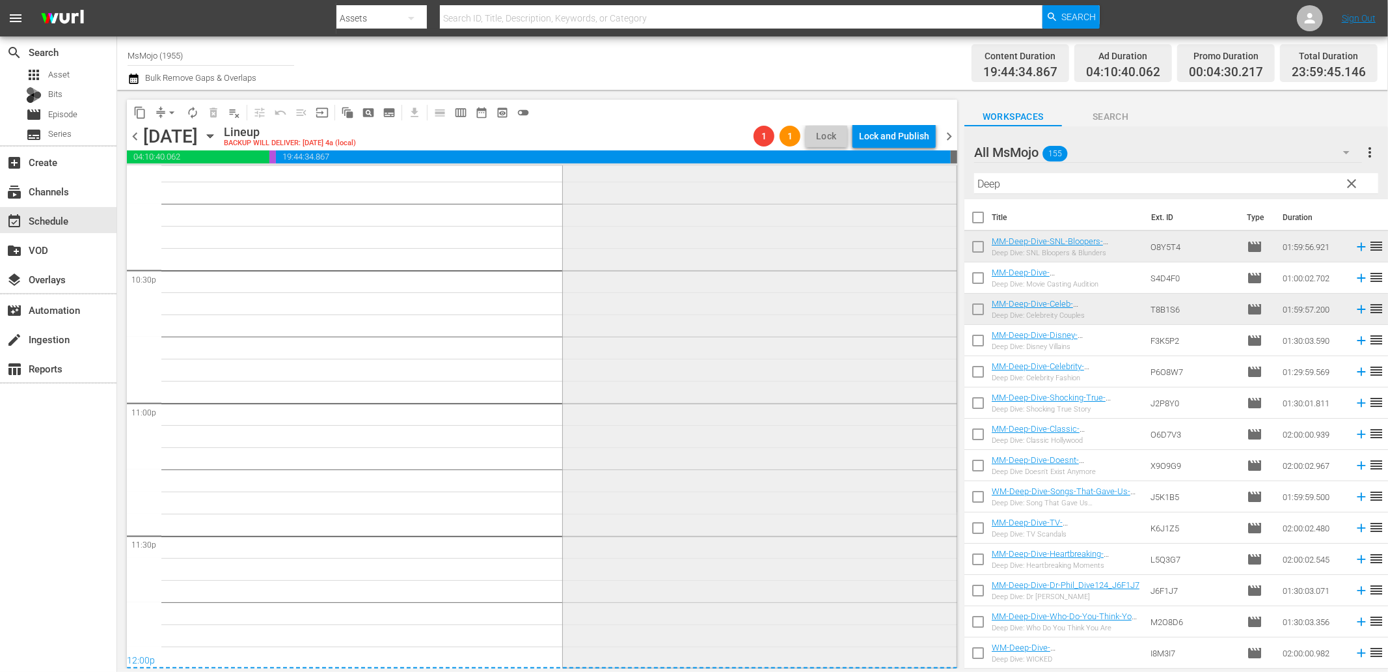
click at [691, 454] on div "MsMojo Latest & Greatest / SE1 / EP59: MM-LAG-59 1 1 reorder" at bounding box center [759, 401] width 393 height 528
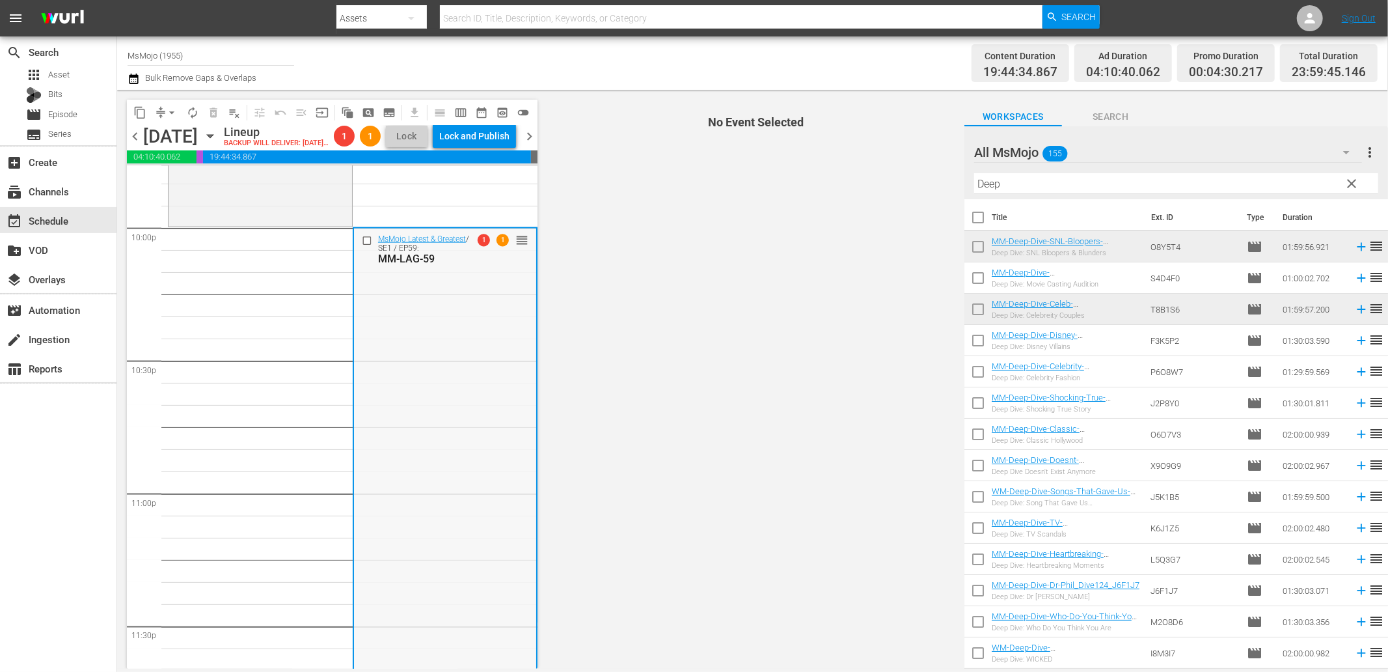
scroll to position [5775, 0]
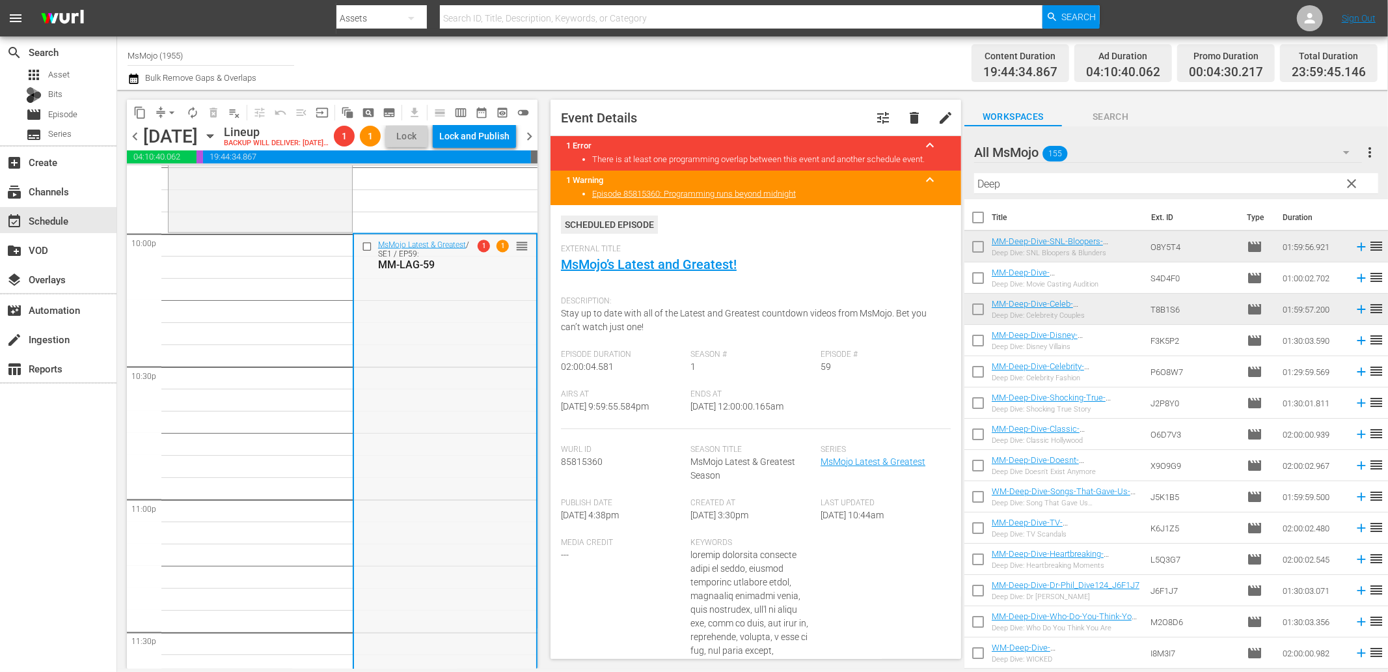
click at [413, 363] on div "MsMojo Latest & Greatest / SE1 / EP59: MM-LAG-59 1 1 reorder" at bounding box center [445, 498] width 182 height 528
click at [167, 107] on span "arrow_drop_down" at bounding box center [171, 112] width 13 height 13
click at [187, 171] on li "Align to End of Previous Day" at bounding box center [172, 181] width 137 height 21
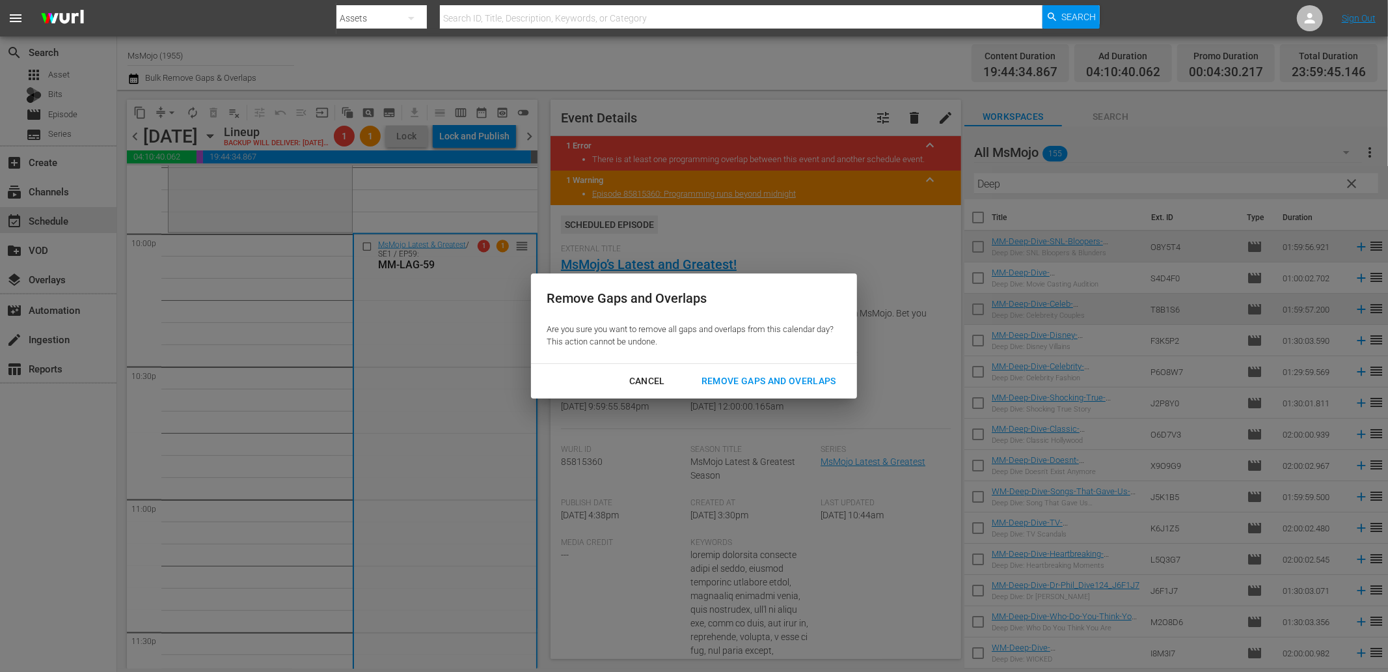
click at [816, 386] on div "Remove Gaps and Overlaps" at bounding box center [769, 381] width 156 height 16
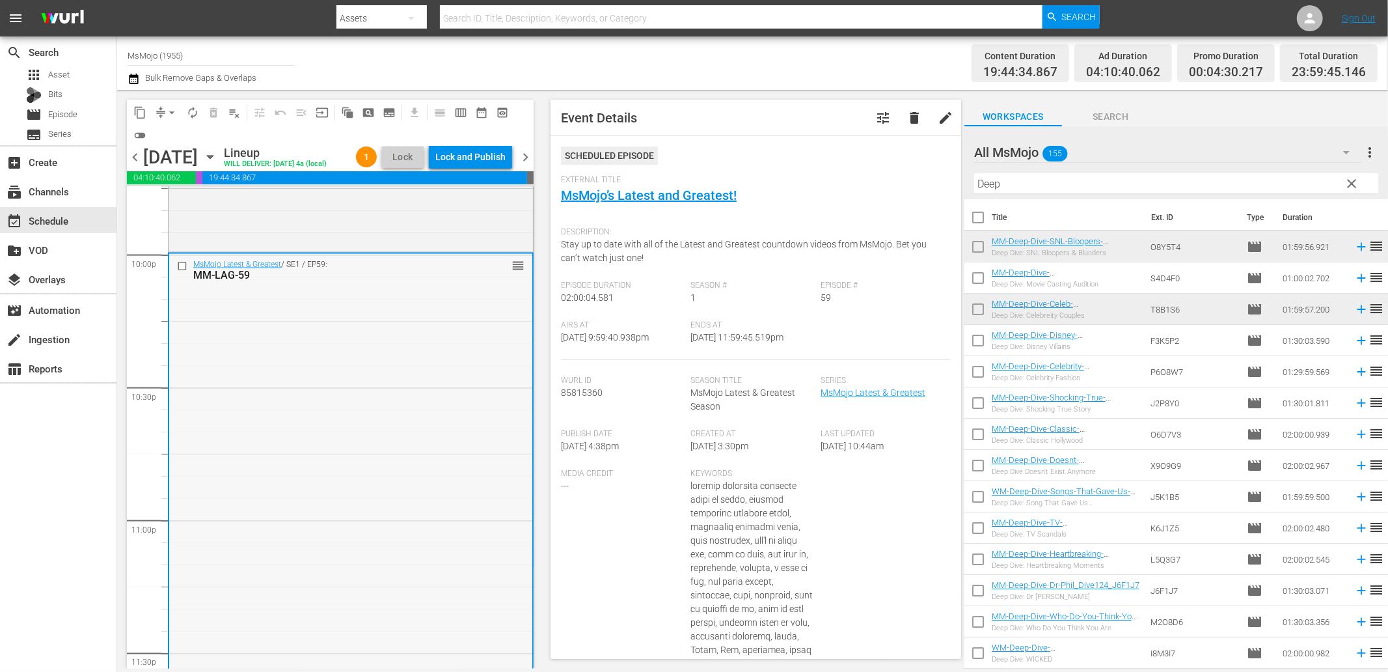
click at [267, 383] on div "MsMojo Latest & Greatest / SE1 / EP59: MM-LAG-59 reorder" at bounding box center [350, 518] width 363 height 528
click at [265, 383] on div "MsMojo Latest & Greatest / SE1 / EP59: MM-LAG-59 reorder" at bounding box center [350, 518] width 363 height 528
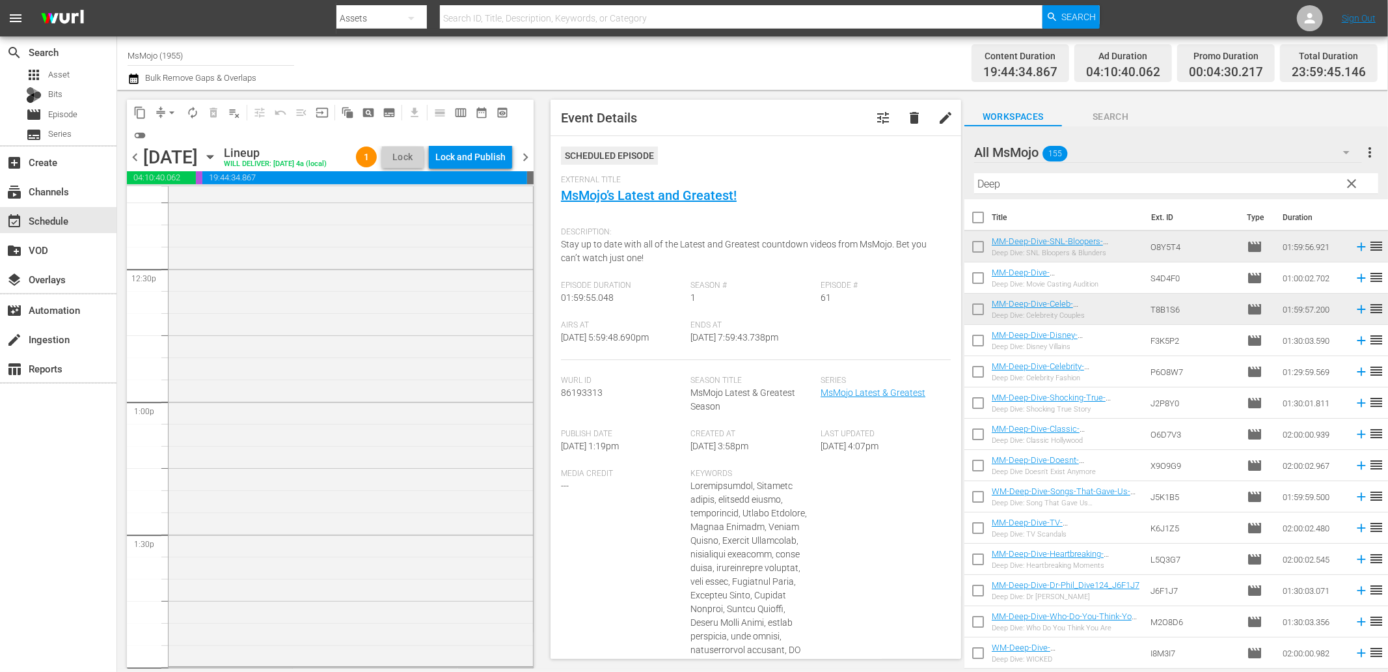
scroll to position [3122, 0]
click at [309, 428] on div "MM-Deep-Dive-SNL-Bloopers-Blunders_Dive148_O8Y5T4 reorder" at bounding box center [351, 515] width 364 height 527
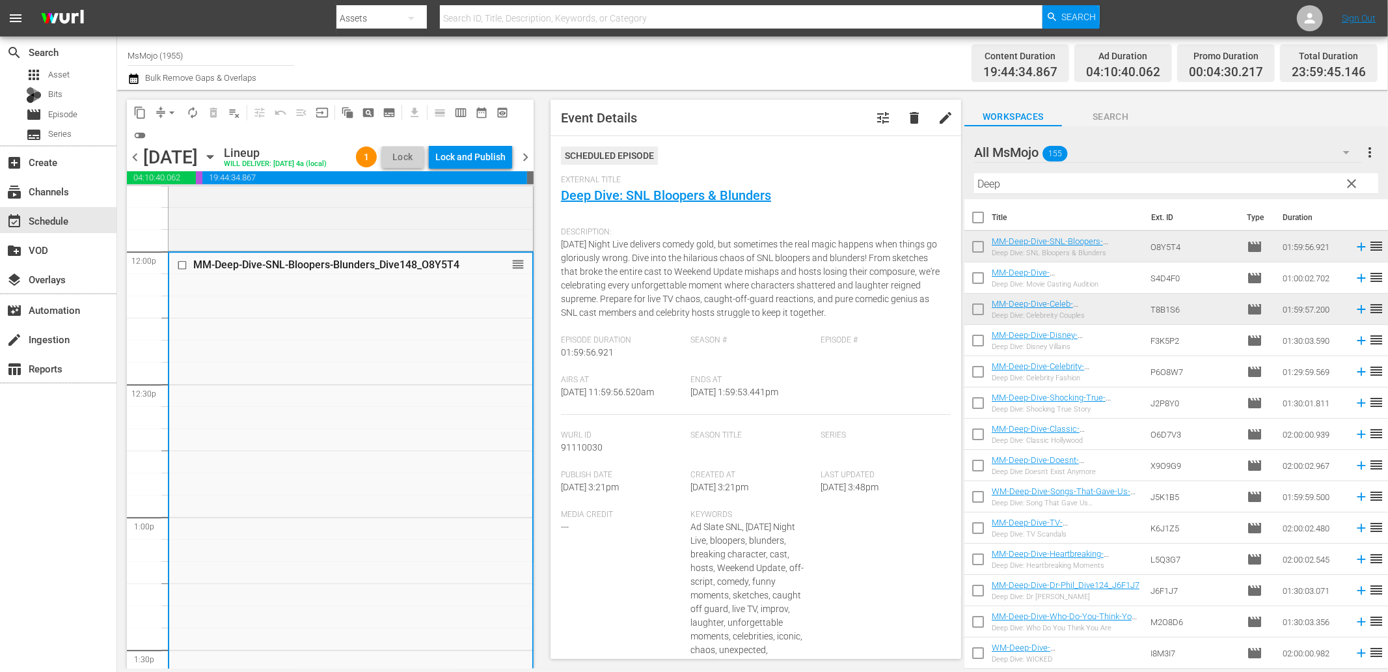
scroll to position [3605, 0]
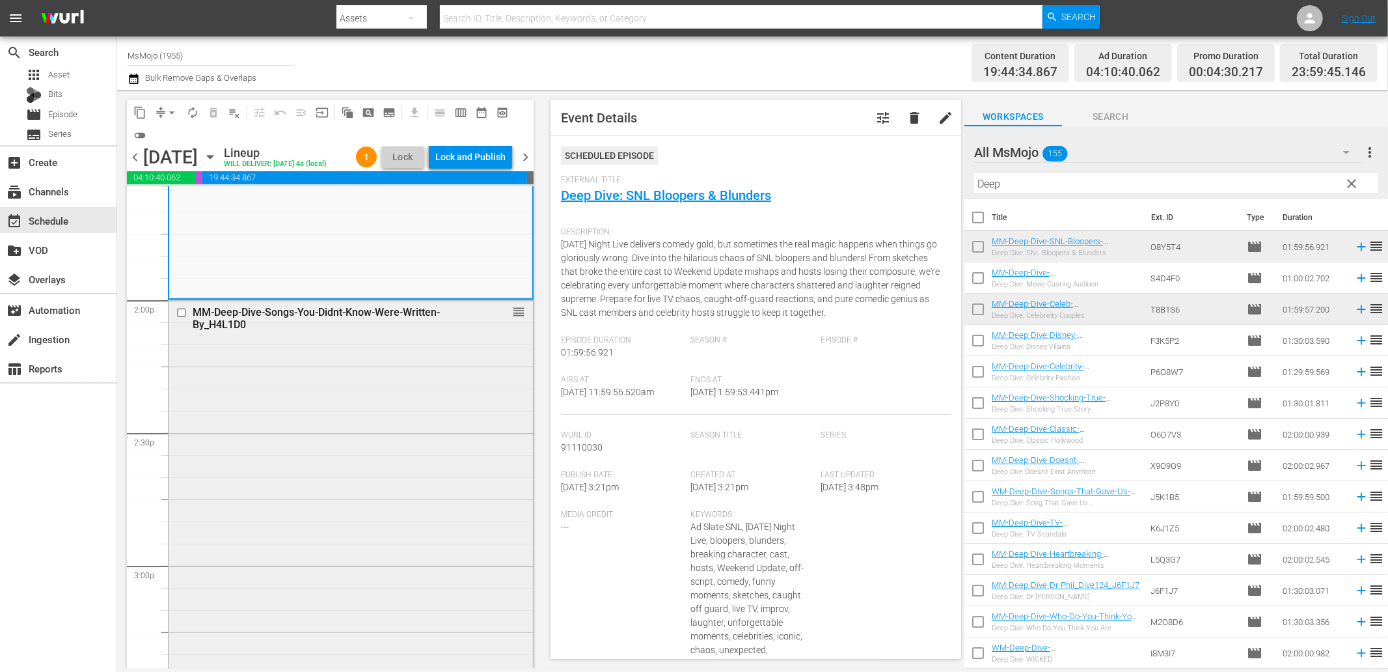
click at [307, 453] on div "MM-Deep-Dive-Songs-You-Didnt-Know-Were-Written-By_H4L1D0 reorder" at bounding box center [351, 563] width 364 height 527
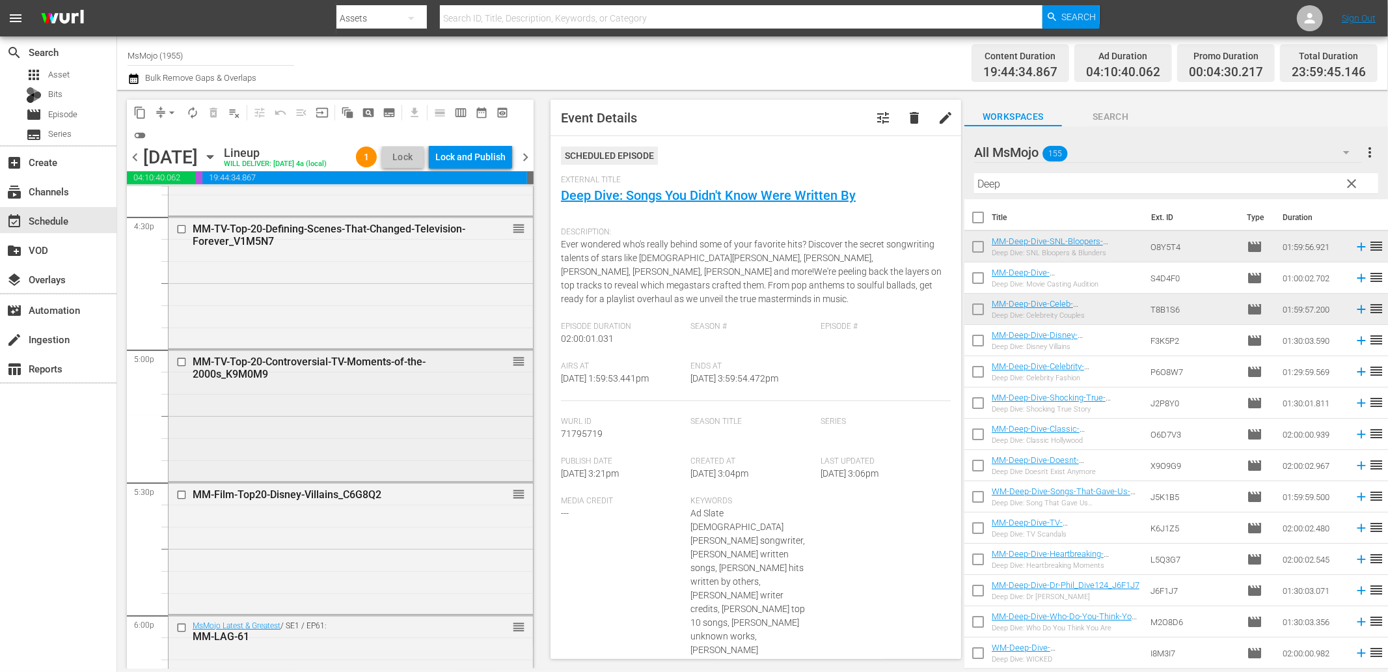
scroll to position [4376, 0]
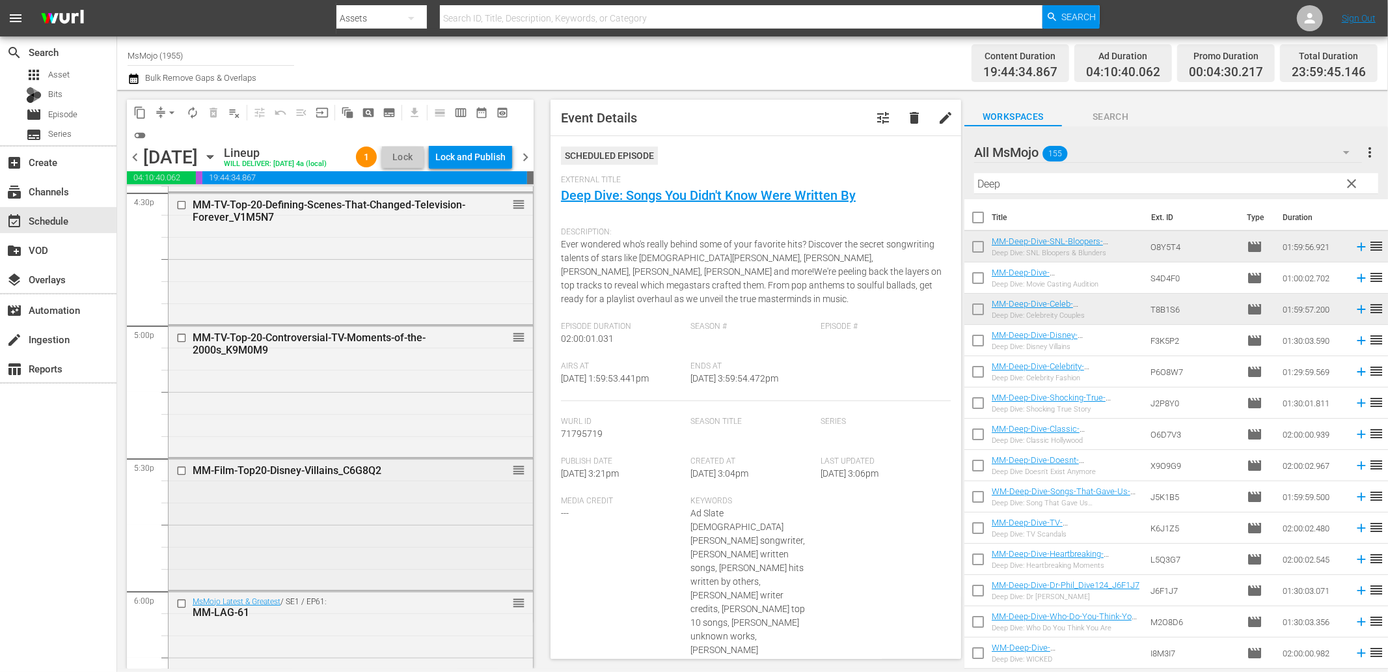
click at [251, 527] on div "MM-Film-Top20-Disney-Villains_C6G8Q2 reorder" at bounding box center [351, 522] width 364 height 128
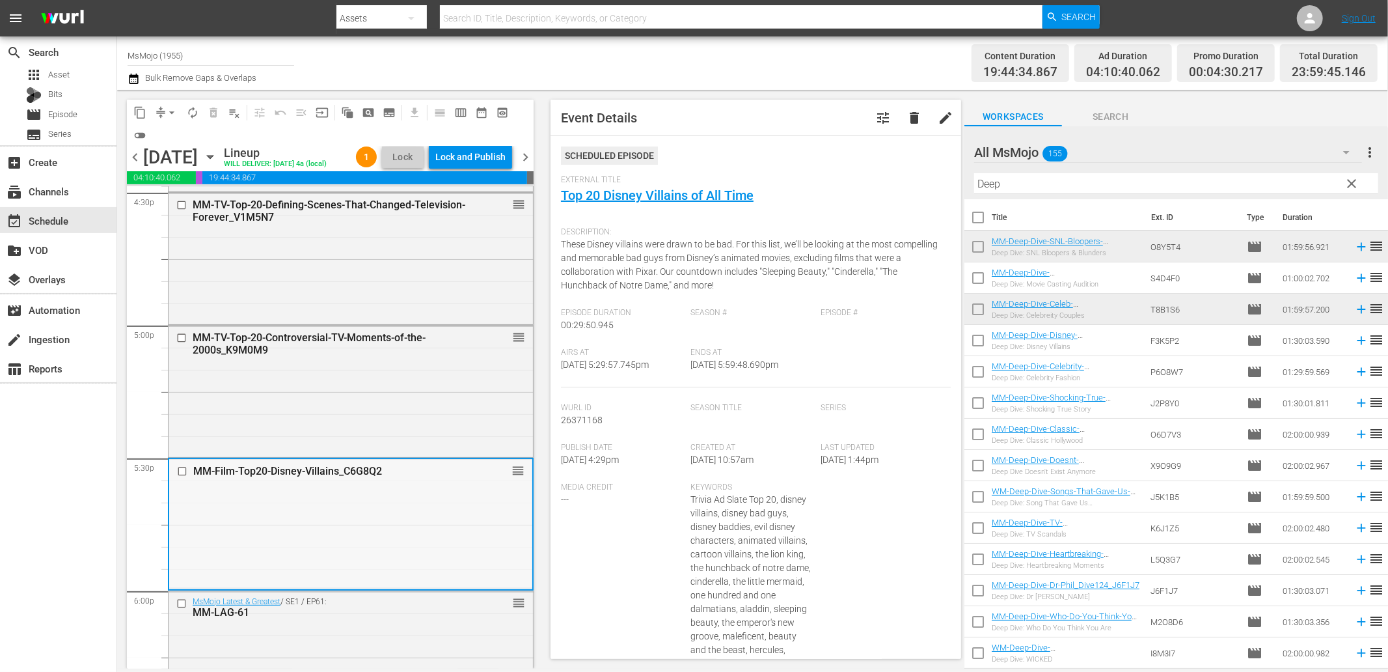
click at [307, 560] on div "MM-Film-Top20-Disney-Villains_C6G8Q2 reorder" at bounding box center [350, 523] width 363 height 128
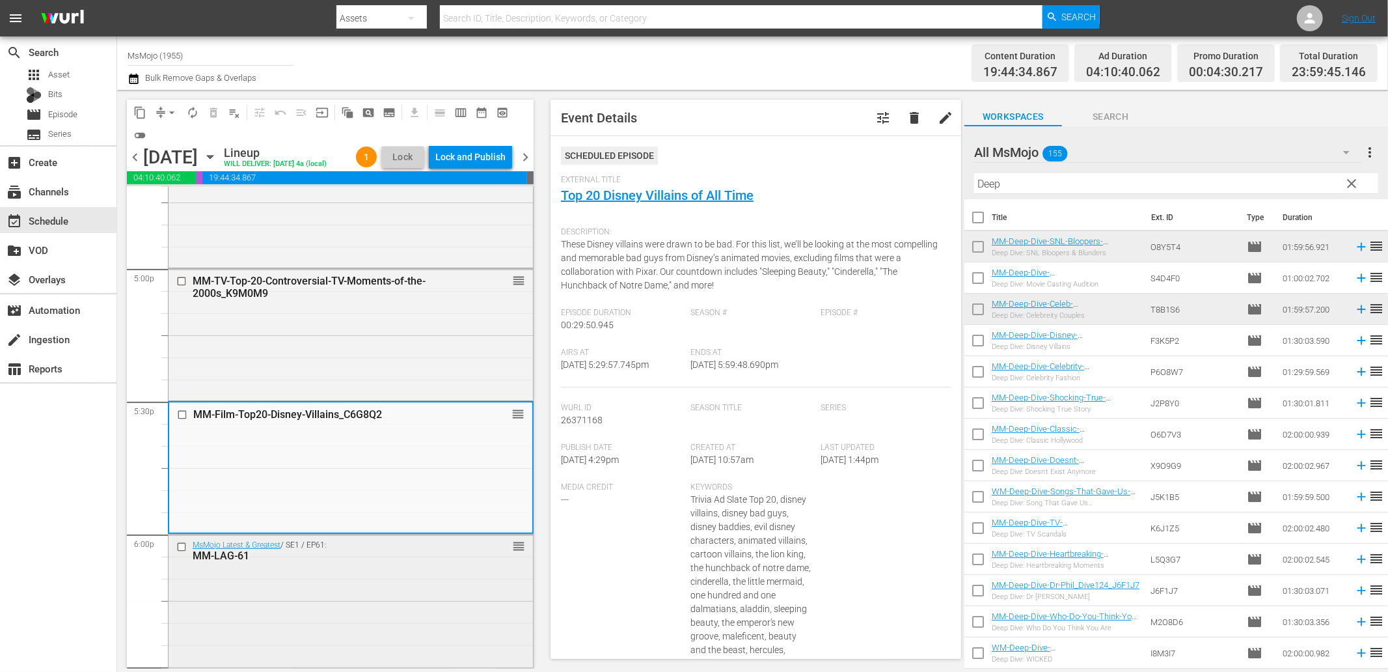
scroll to position [4617, 0]
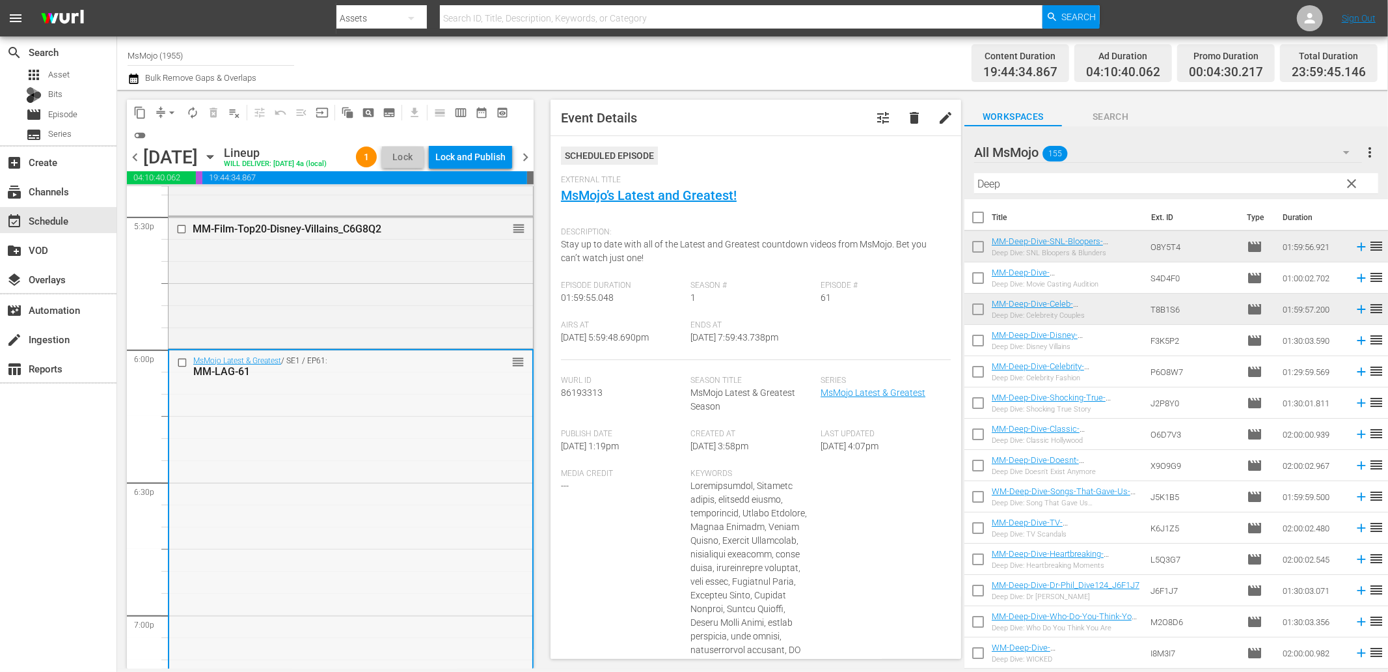
click at [288, 470] on div "MsMojo Latest & Greatest / SE1 / EP61: MM-LAG-61 reorder" at bounding box center [350, 613] width 363 height 527
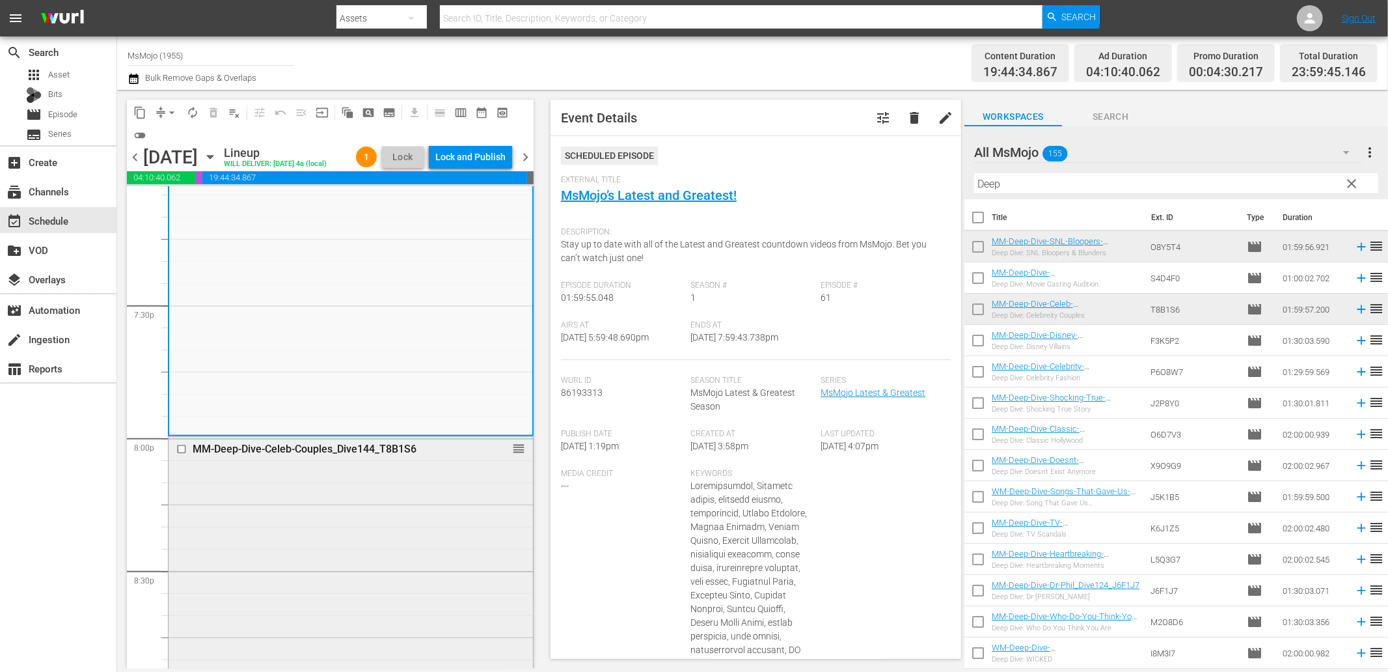
scroll to position [5099, 0]
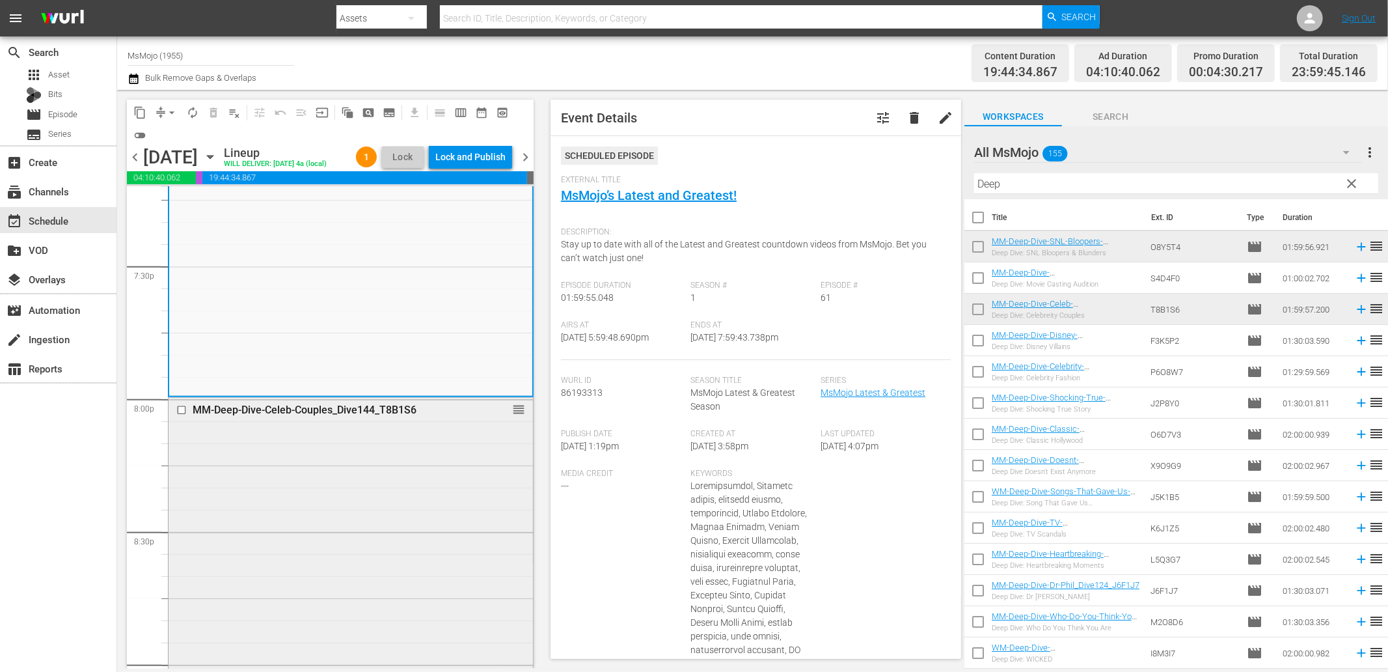
click at [283, 538] on div "MM-Deep-Dive-Celeb-Couples_Dive144_T8B1S6 reorder" at bounding box center [351, 661] width 364 height 527
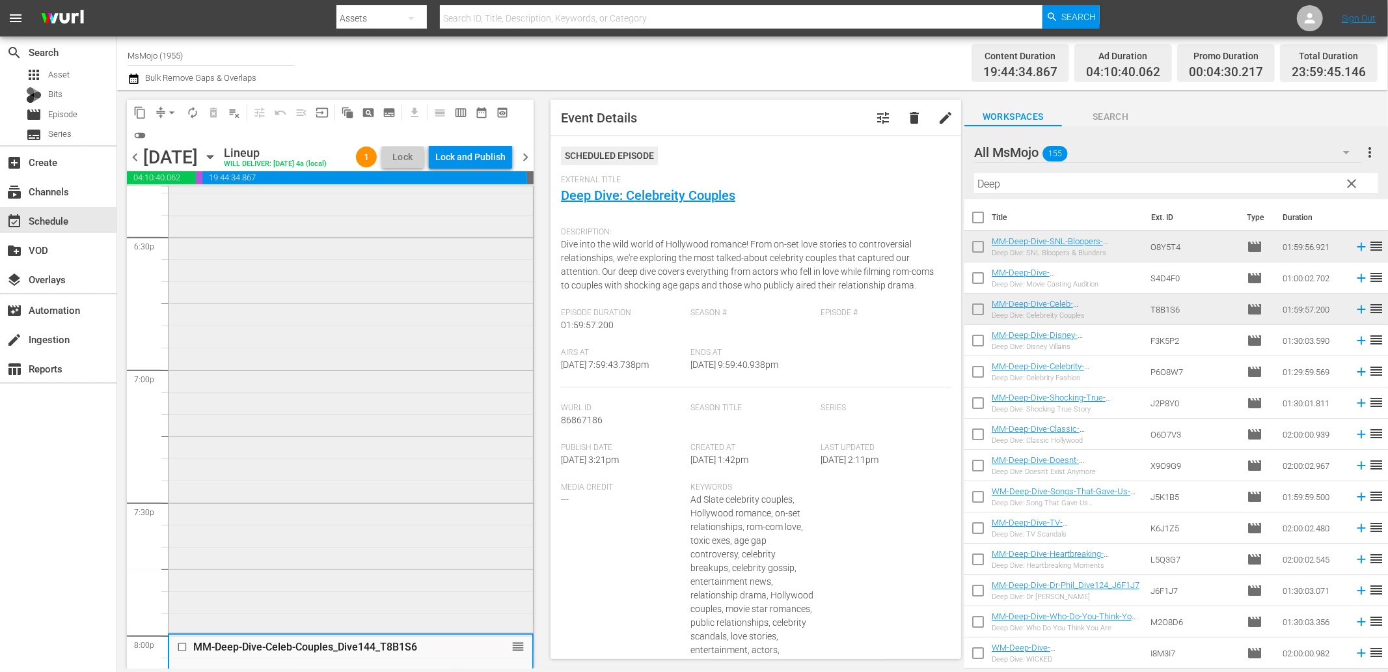
scroll to position [4858, 0]
click at [309, 404] on div "MsMojo Latest & Greatest / SE1 / EP61: MM-LAG-61 reorder" at bounding box center [351, 372] width 364 height 527
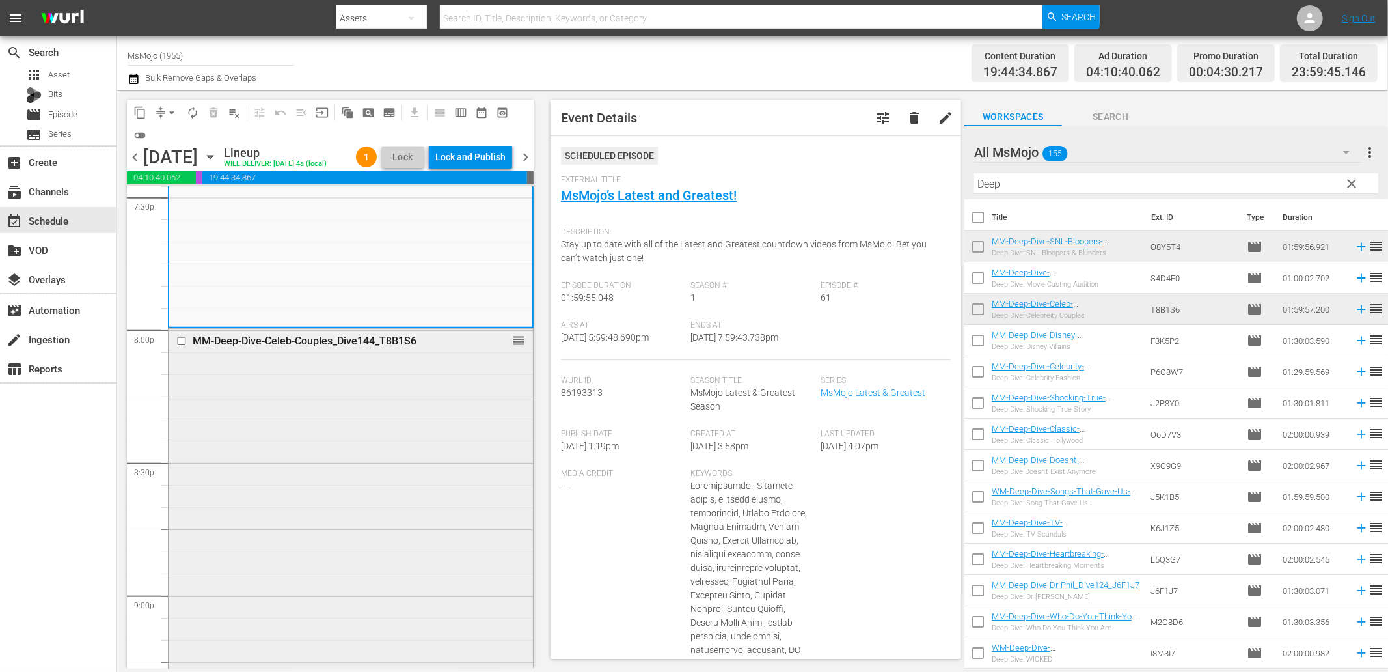
scroll to position [5292, 0]
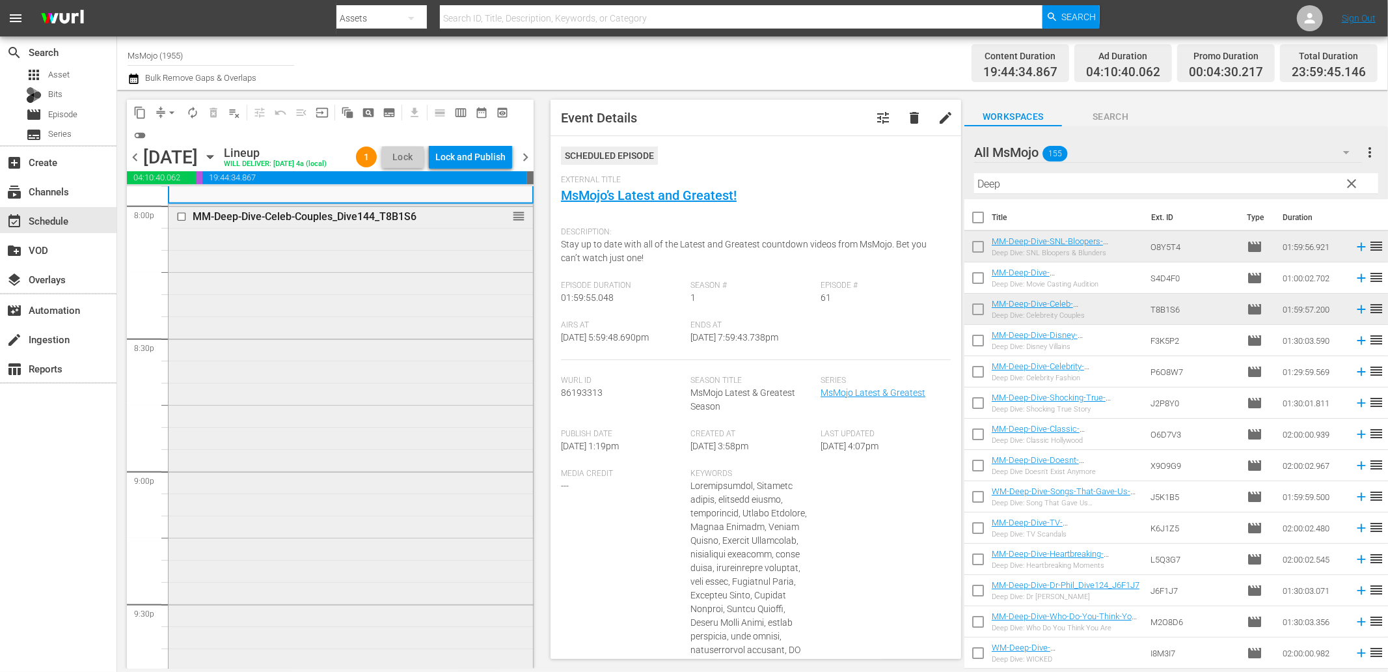
click at [387, 457] on div "MM-Deep-Dive-Celeb-Couples_Dive144_T8B1S6 reorder" at bounding box center [351, 467] width 364 height 527
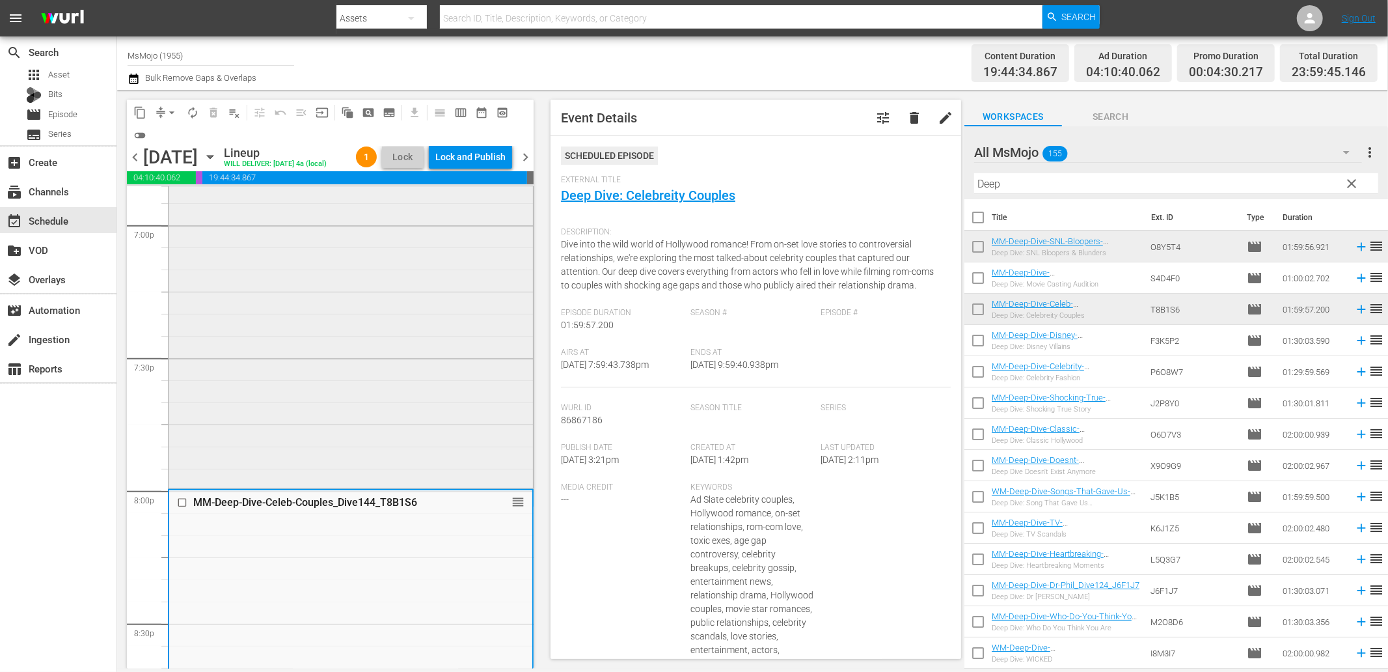
scroll to position [4955, 0]
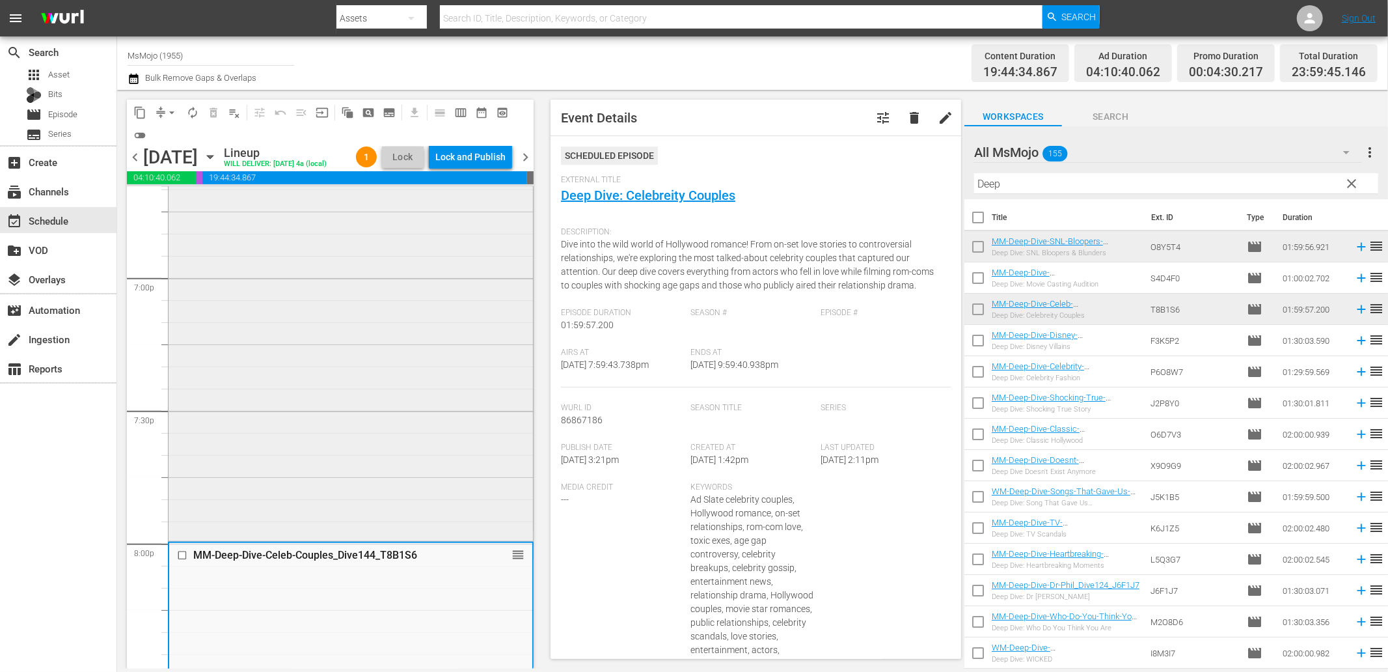
click at [457, 370] on div "MsMojo Latest & Greatest / SE1 / EP61: MM-LAG-61 reorder" at bounding box center [351, 275] width 364 height 527
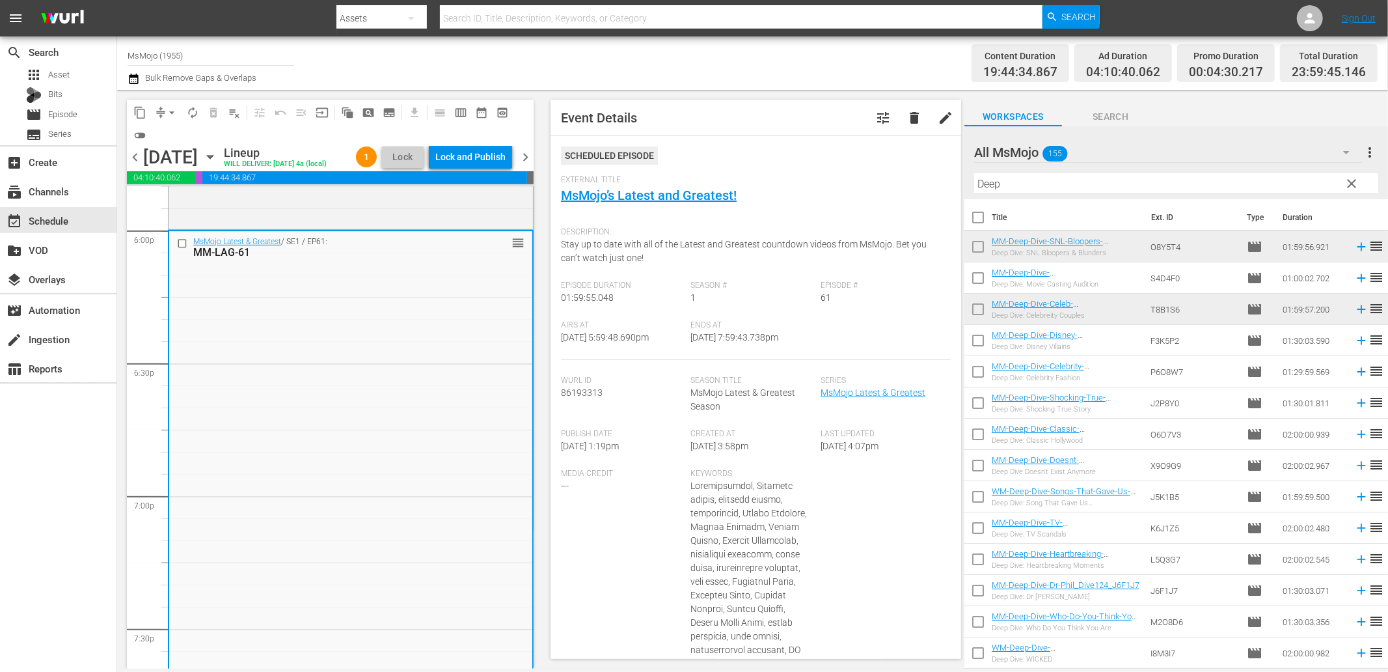
scroll to position [4714, 0]
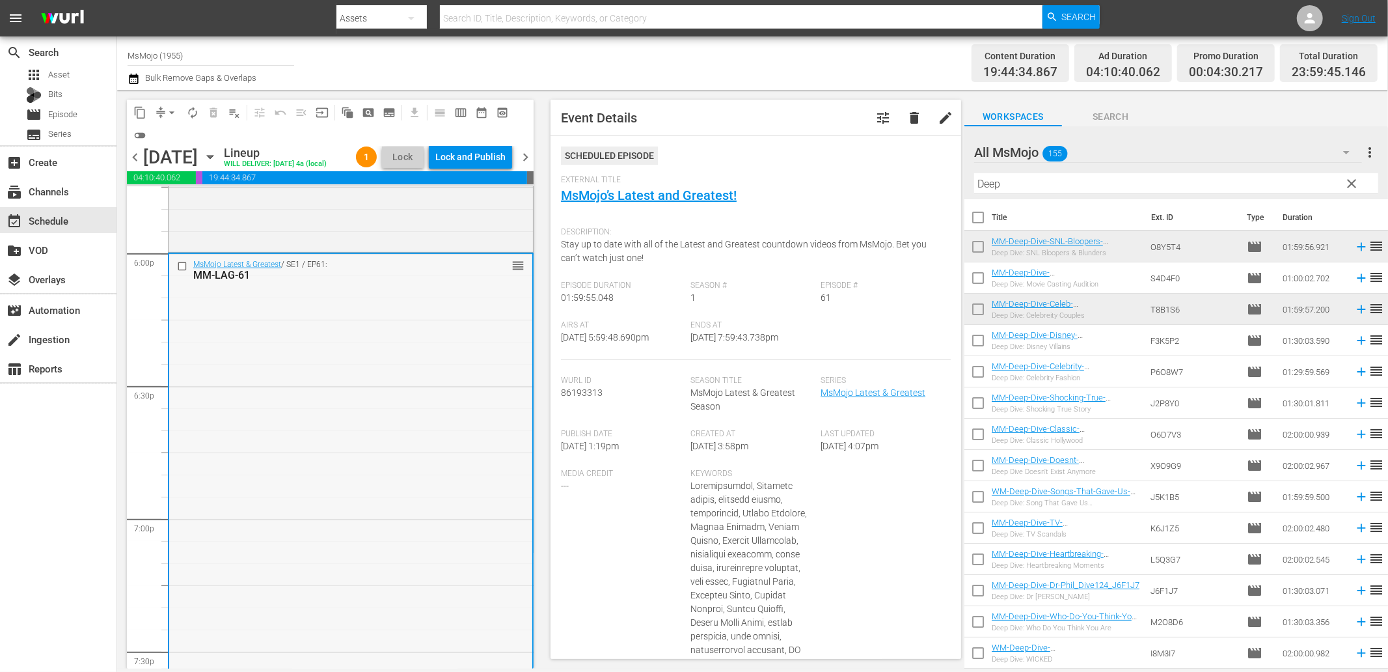
click at [184, 271] on input "checkbox" at bounding box center [184, 265] width 14 height 11
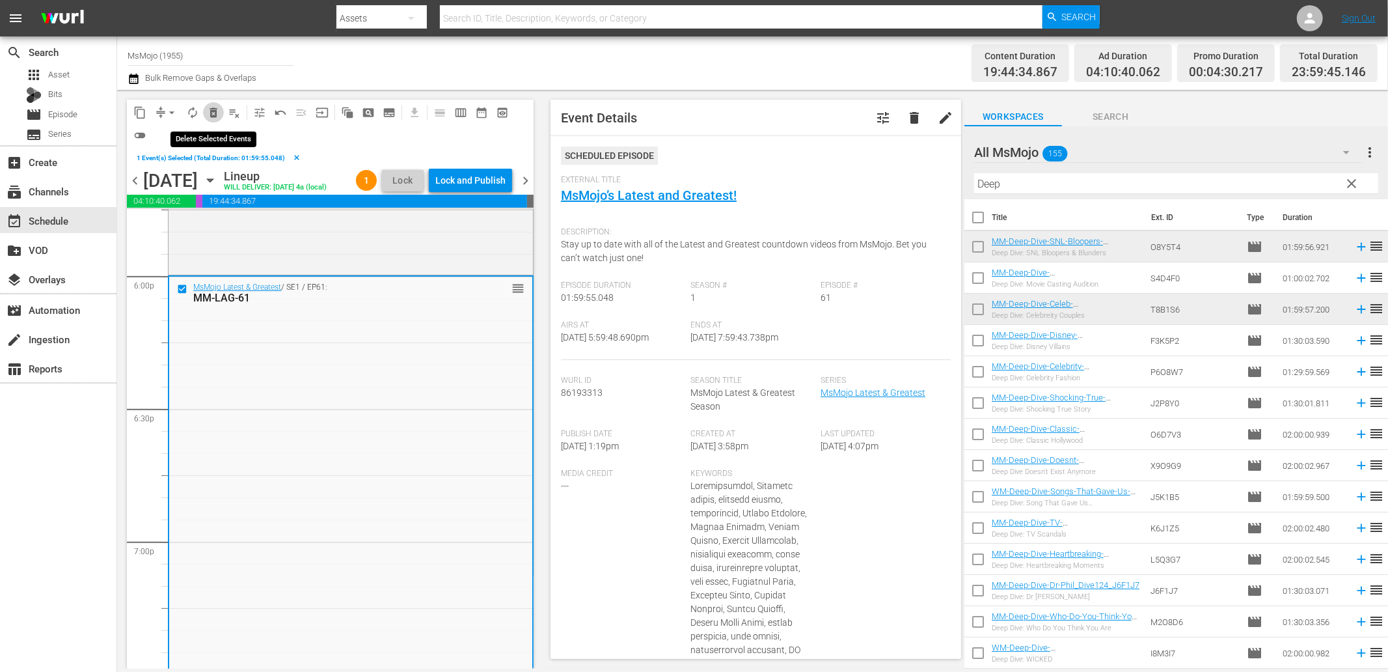
click at [211, 116] on span "delete_forever_outlined" at bounding box center [213, 112] width 13 height 13
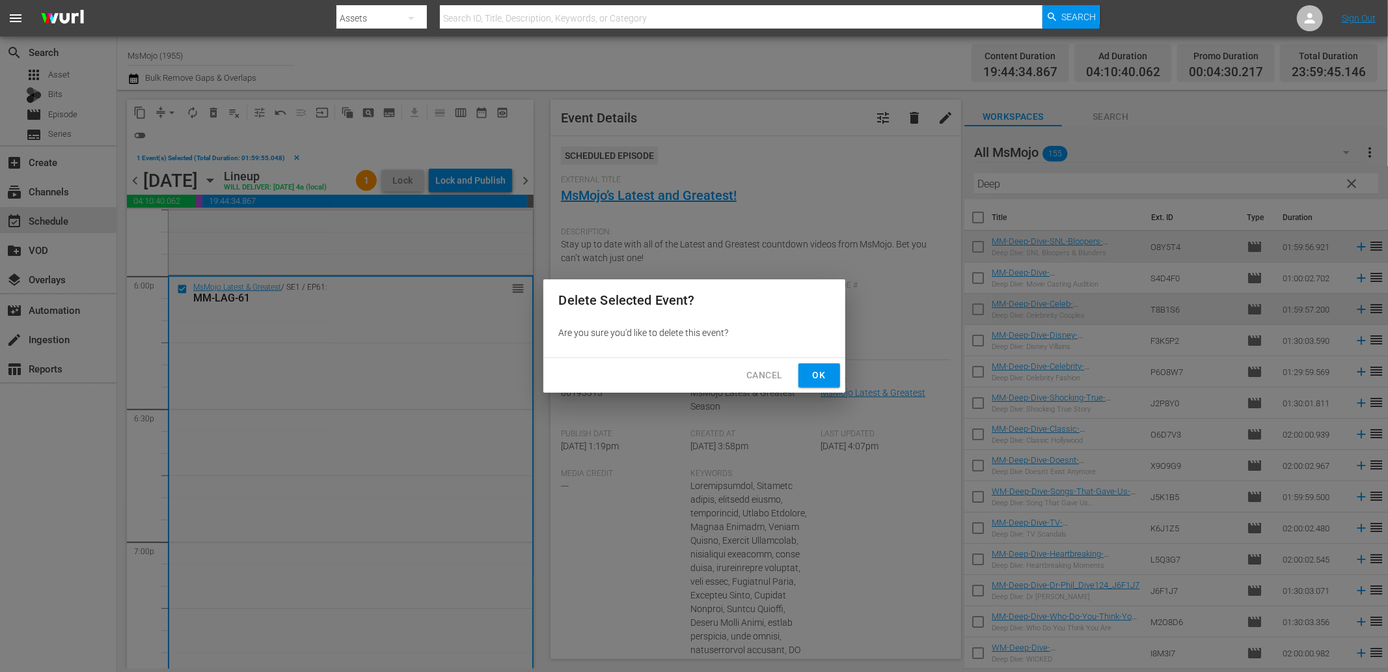
click at [818, 378] on span "Ok" at bounding box center [819, 375] width 21 height 16
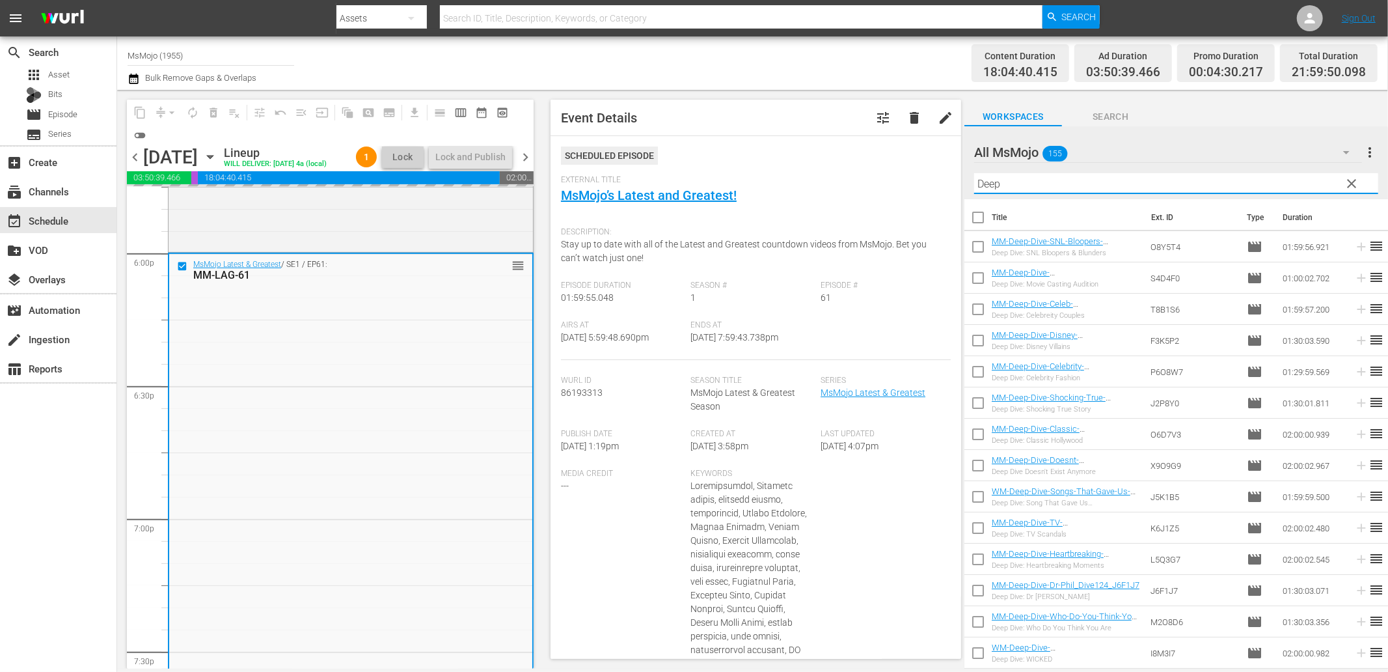
drag, startPoint x: 1045, startPoint y: 187, endPoint x: 918, endPoint y: 197, distance: 126.7
click at [918, 197] on div "content_copy compress arrow_drop_down autorenew_outlined delete_forever_outline…" at bounding box center [752, 379] width 1271 height 579
paste input "MM-LAG-74"
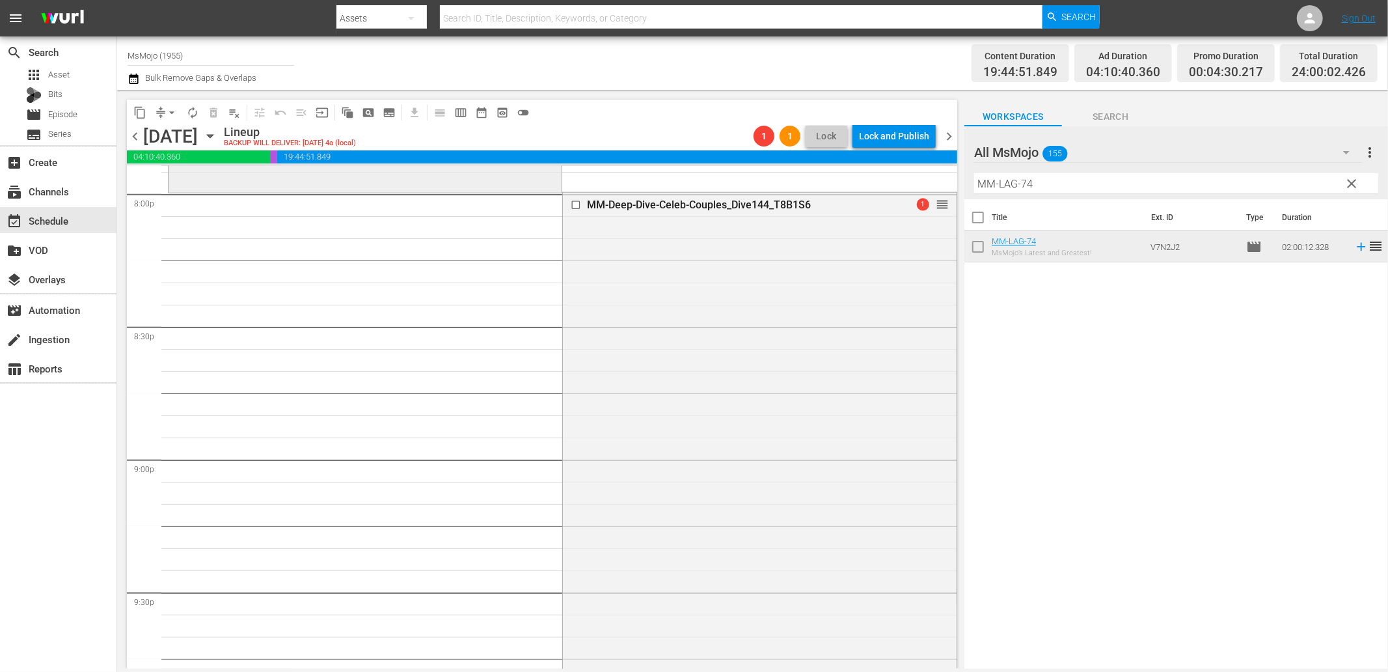
scroll to position [5292, 0]
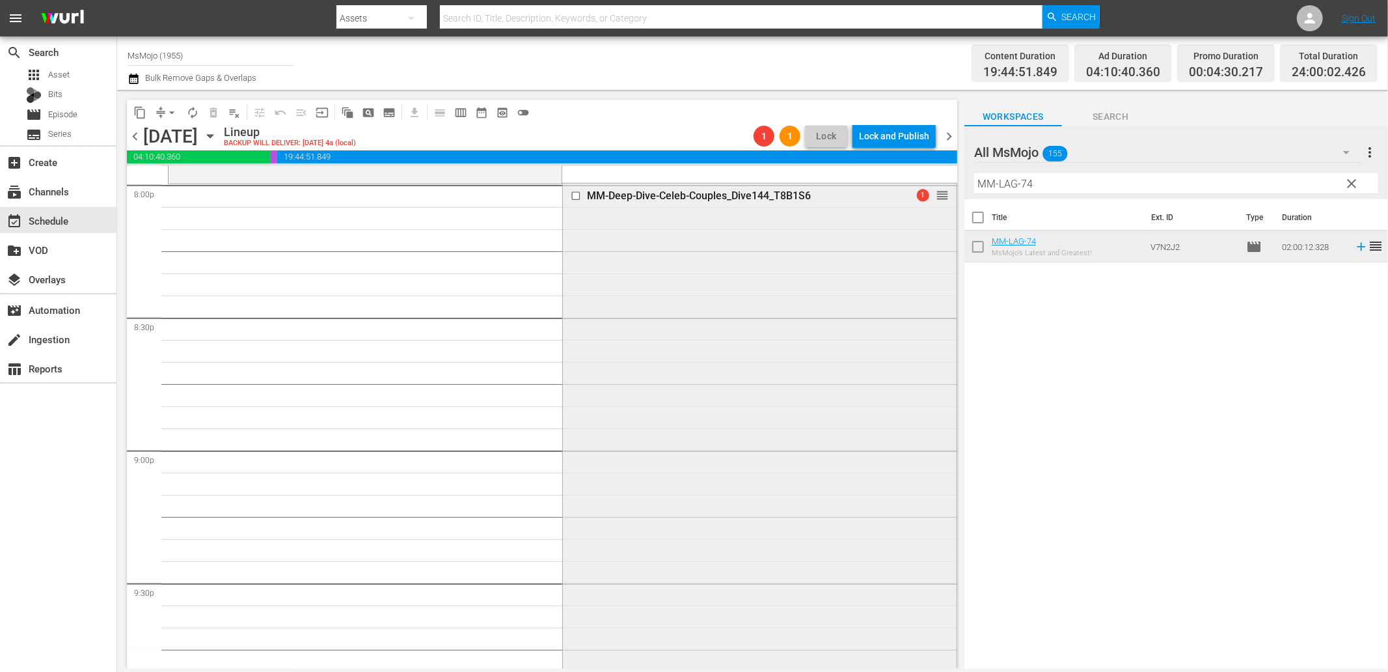
click at [732, 361] on div "MM-Deep-Dive-Celeb-Couples_Dive144_T8B1S6 1 reorder" at bounding box center [759, 447] width 393 height 527
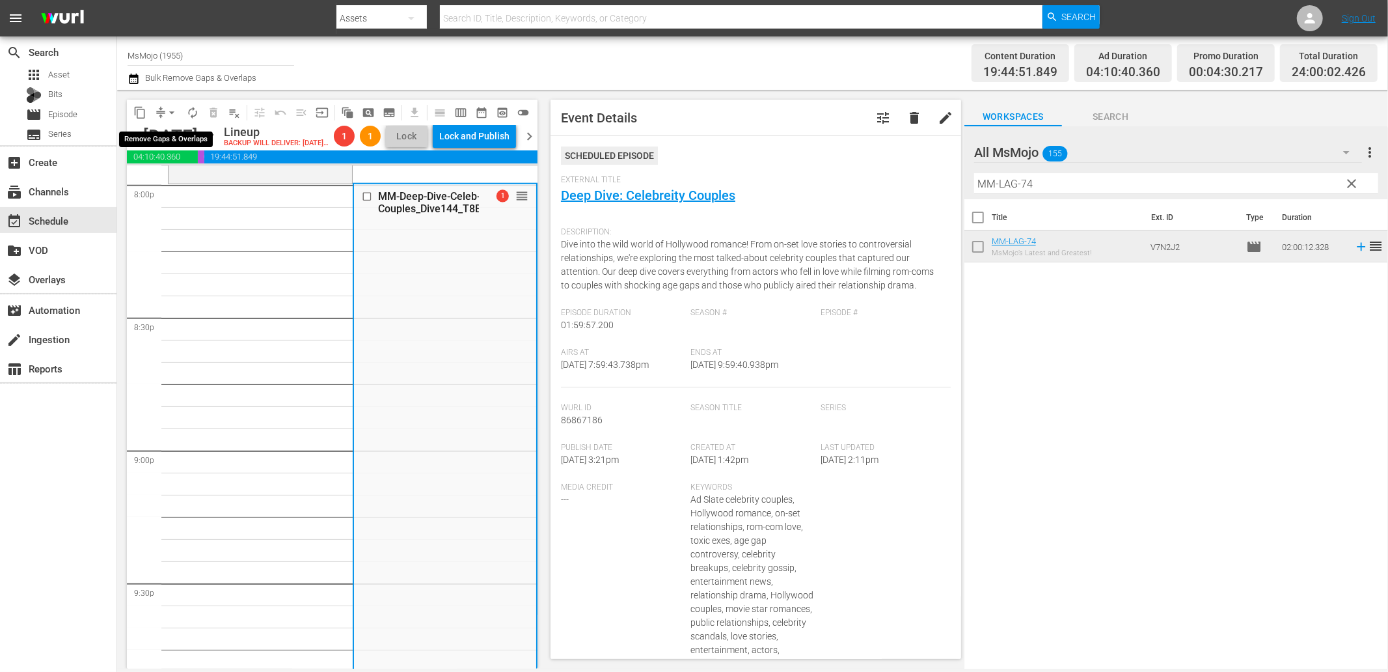
click at [171, 109] on span "arrow_drop_down" at bounding box center [171, 112] width 13 height 13
click at [200, 176] on li "Align to End of Previous Day" at bounding box center [172, 181] width 137 height 21
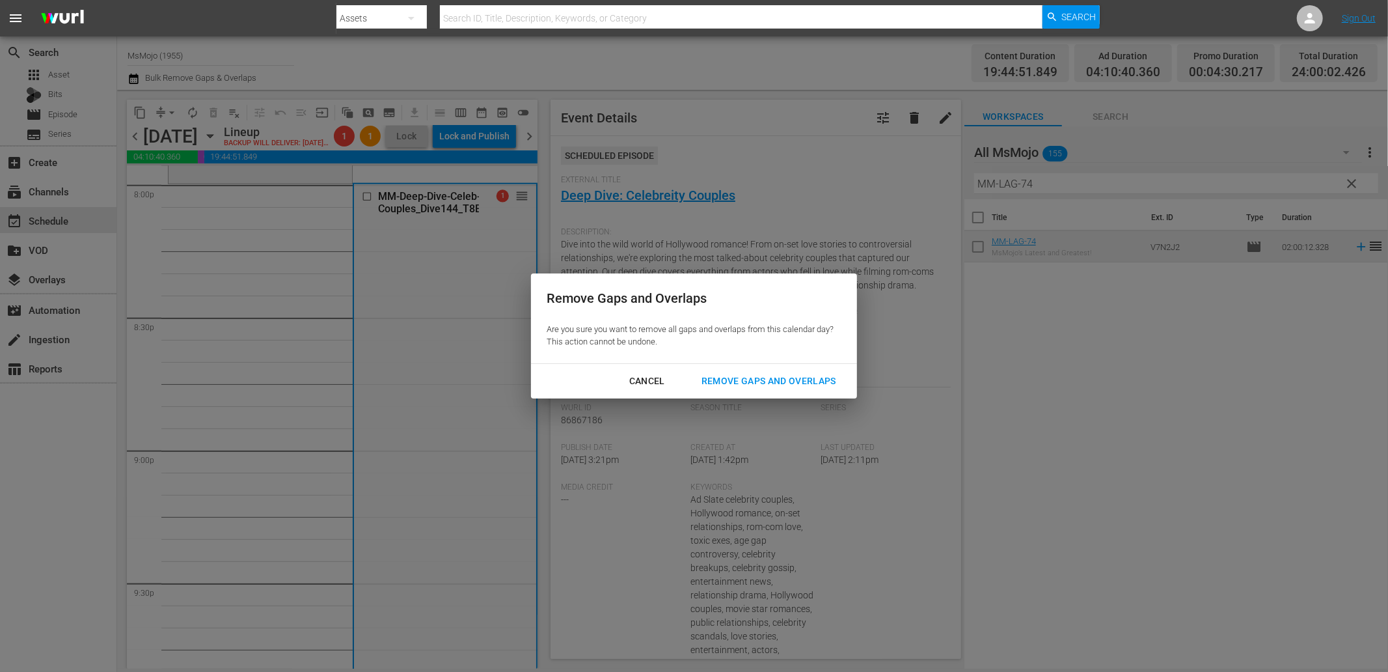
click at [782, 376] on div "Remove Gaps and Overlaps" at bounding box center [769, 381] width 156 height 16
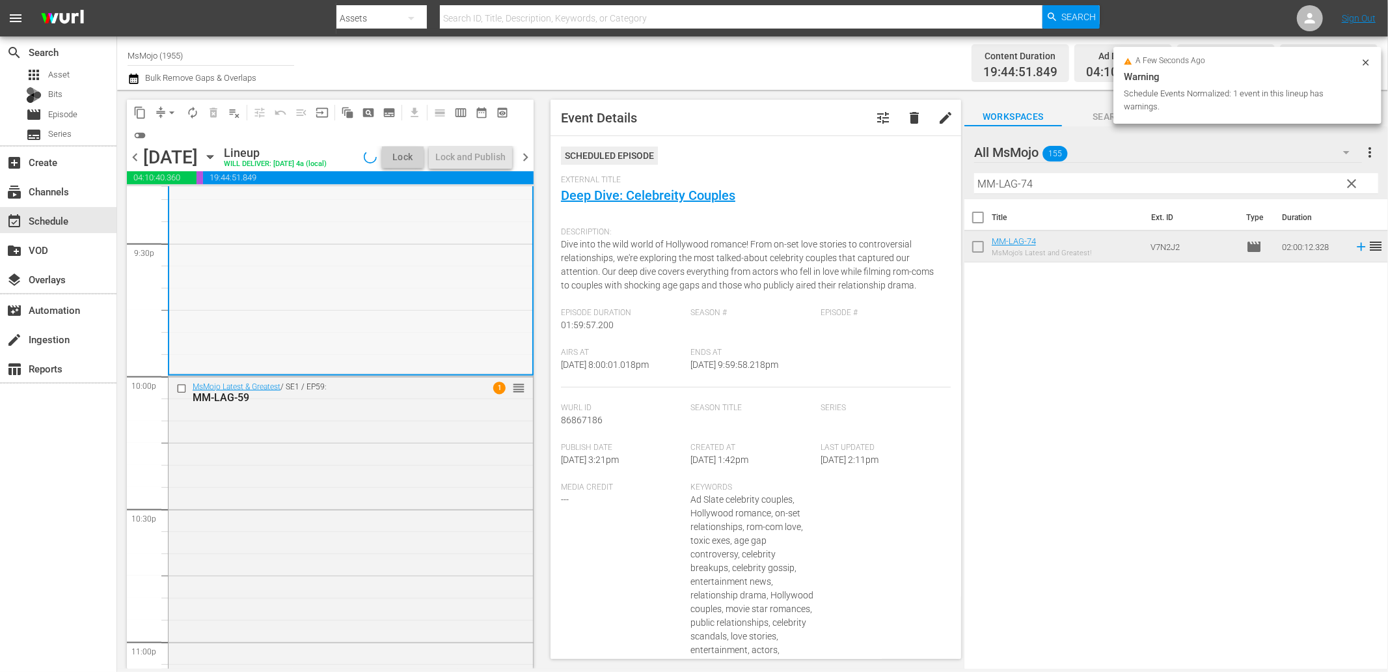
scroll to position [5678, 0]
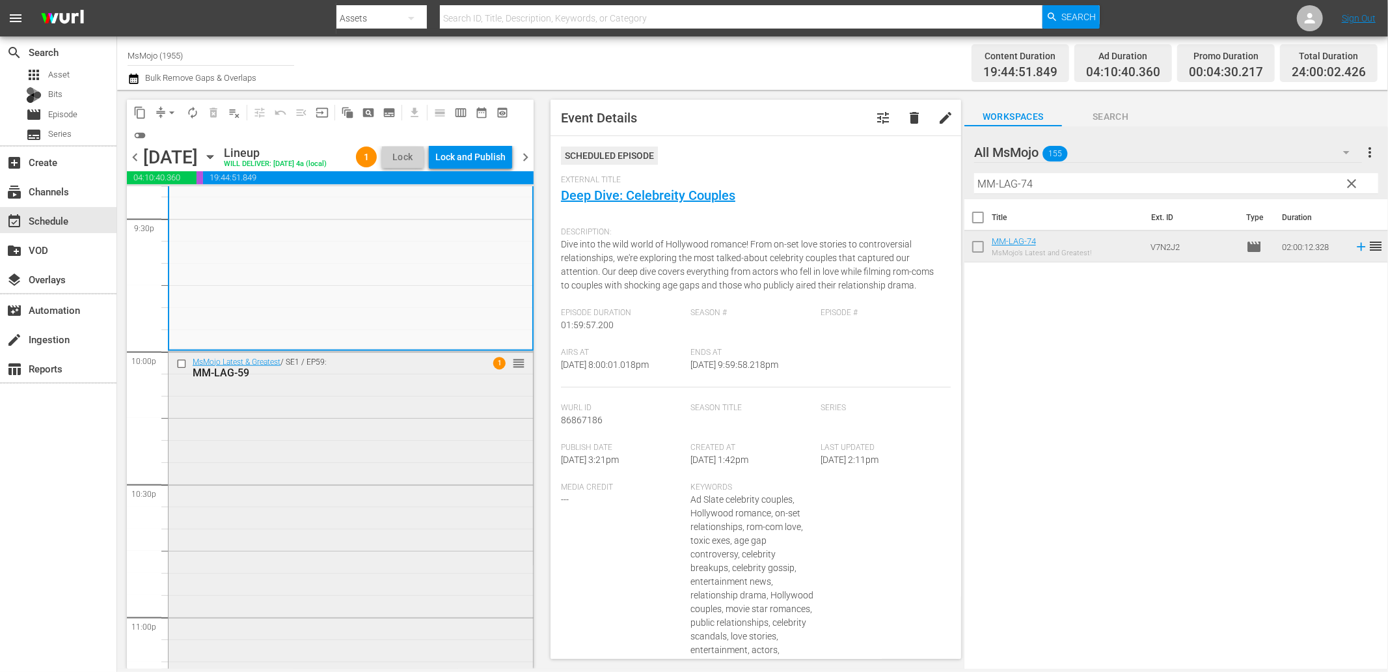
click at [285, 465] on div "MsMojo Latest & Greatest / SE1 / EP59: MM-LAG-59 1 reorder" at bounding box center [351, 615] width 364 height 528
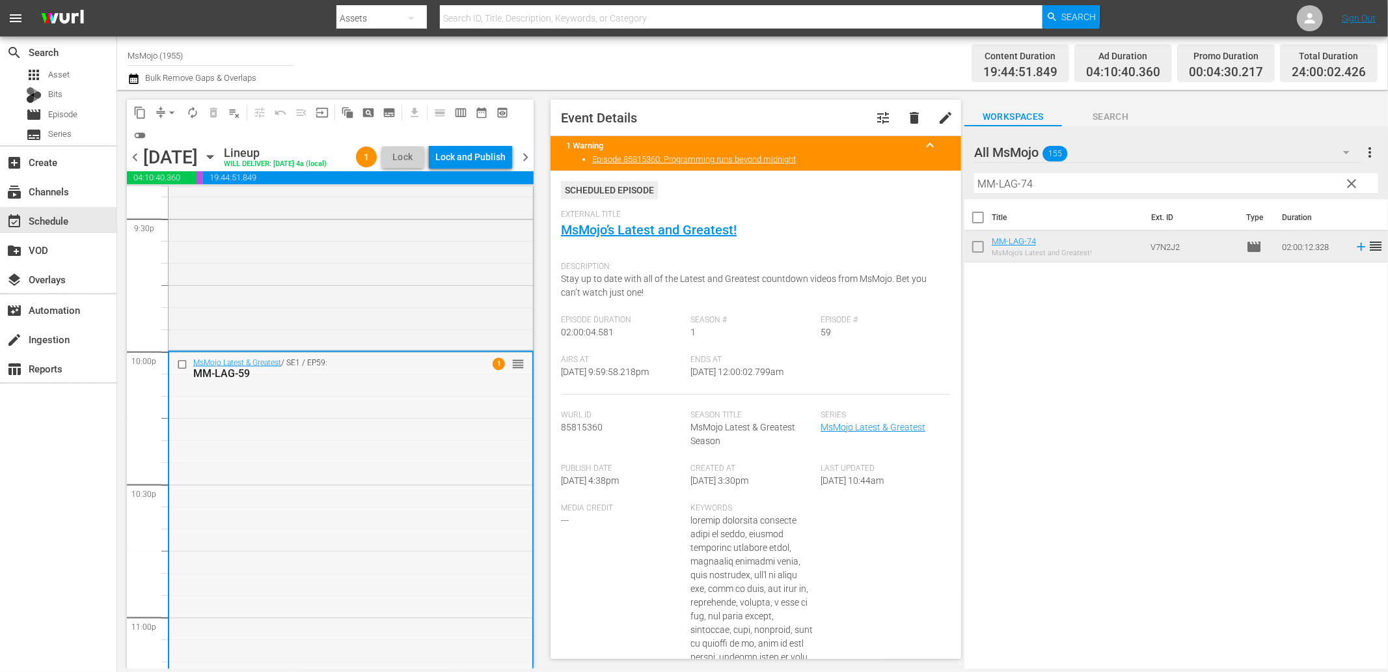
scroll to position [5672, 0]
click at [307, 452] on div "MsMojo Latest & Greatest / SE1 / EP59: MM-LAG-59 1 reorder" at bounding box center [350, 622] width 363 height 528
click at [301, 450] on div "MsMojo Latest & Greatest / SE1 / EP59: MM-LAG-59 1 reorder" at bounding box center [350, 622] width 363 height 528
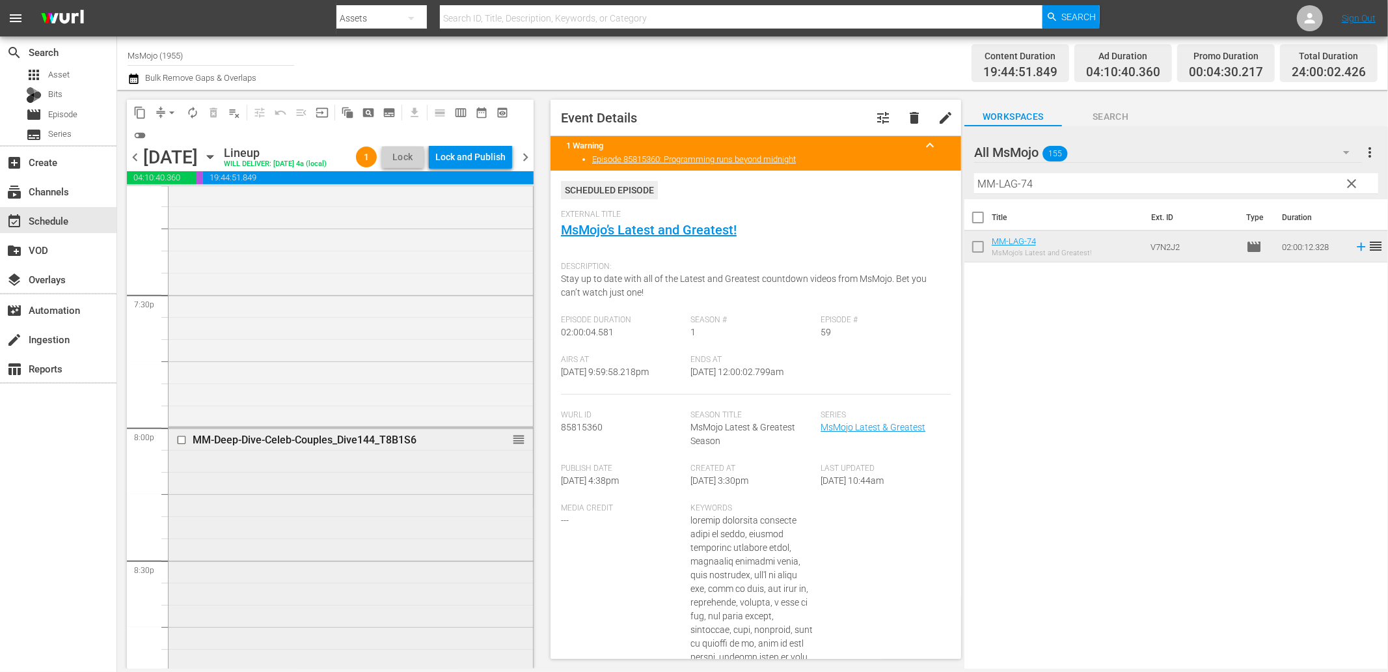
scroll to position [5045, 0]
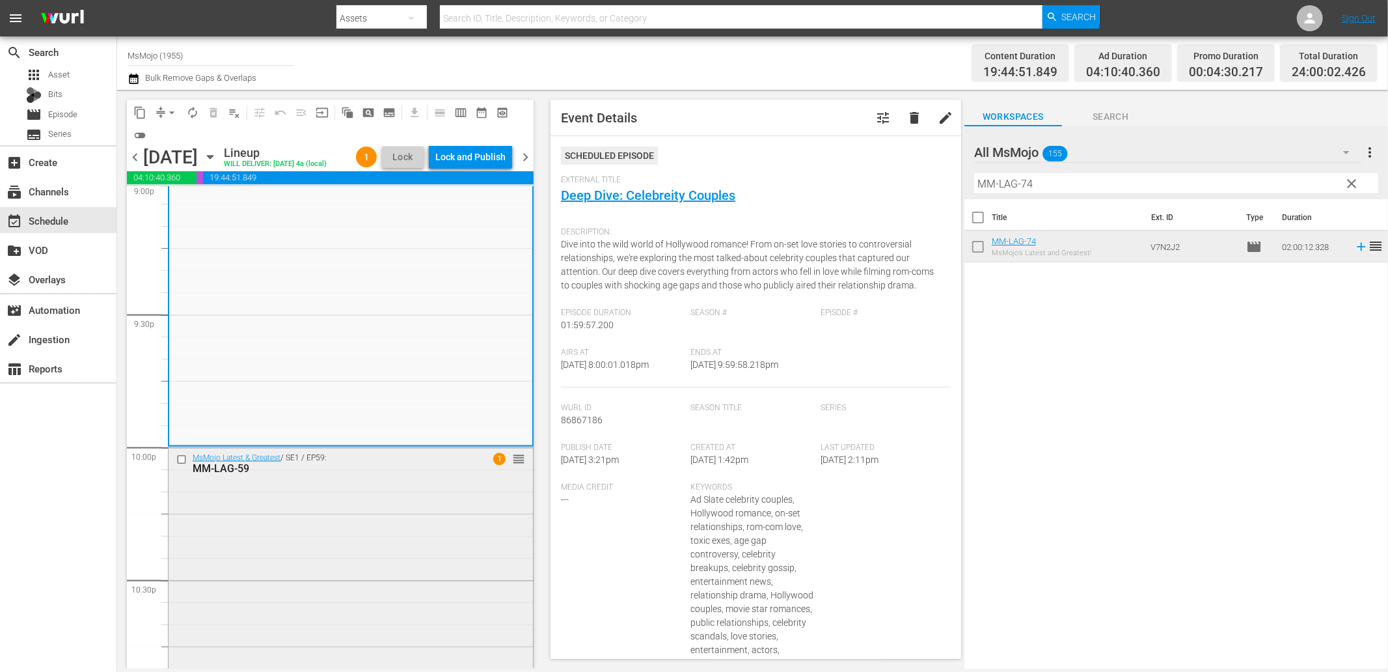
scroll to position [5624, 0]
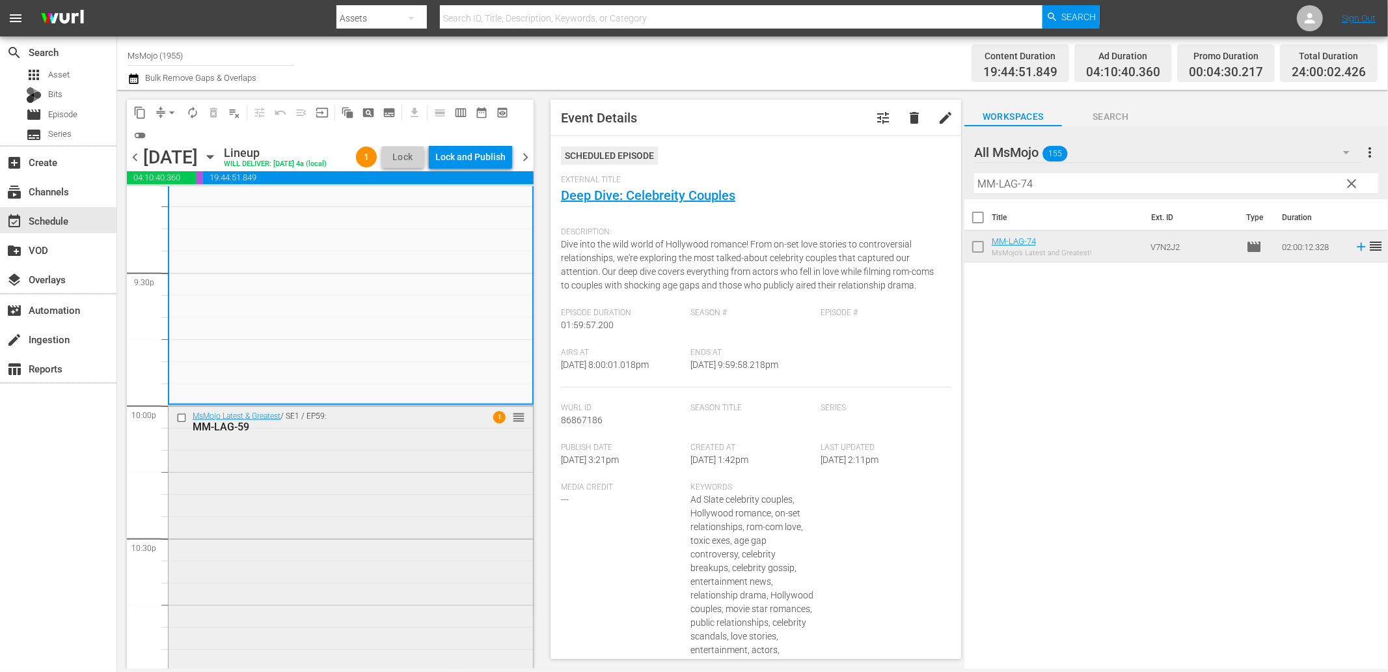
click at [334, 568] on div "MsMojo Latest & Greatest / SE1 / EP59: MM-LAG-59 1 reorder" at bounding box center [351, 669] width 364 height 528
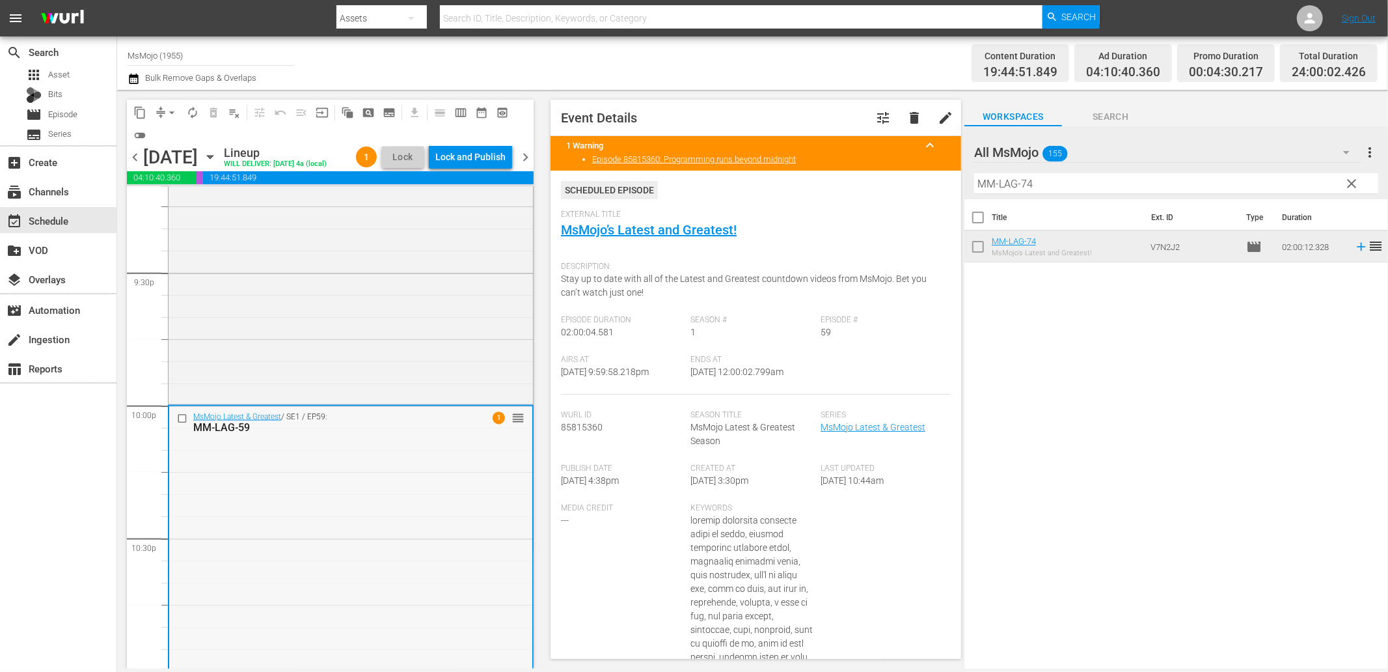
click at [177, 424] on input "checkbox" at bounding box center [184, 418] width 14 height 11
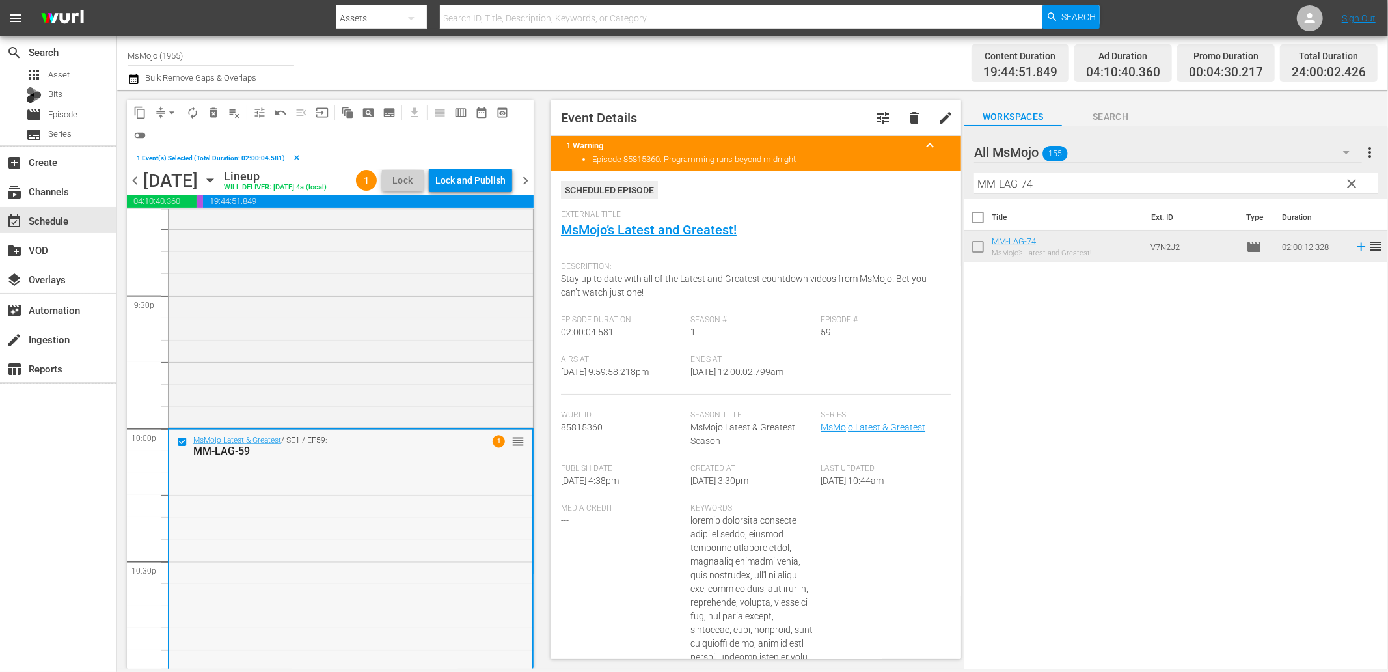
click at [216, 113] on span "delete_forever_outlined" at bounding box center [213, 112] width 13 height 13
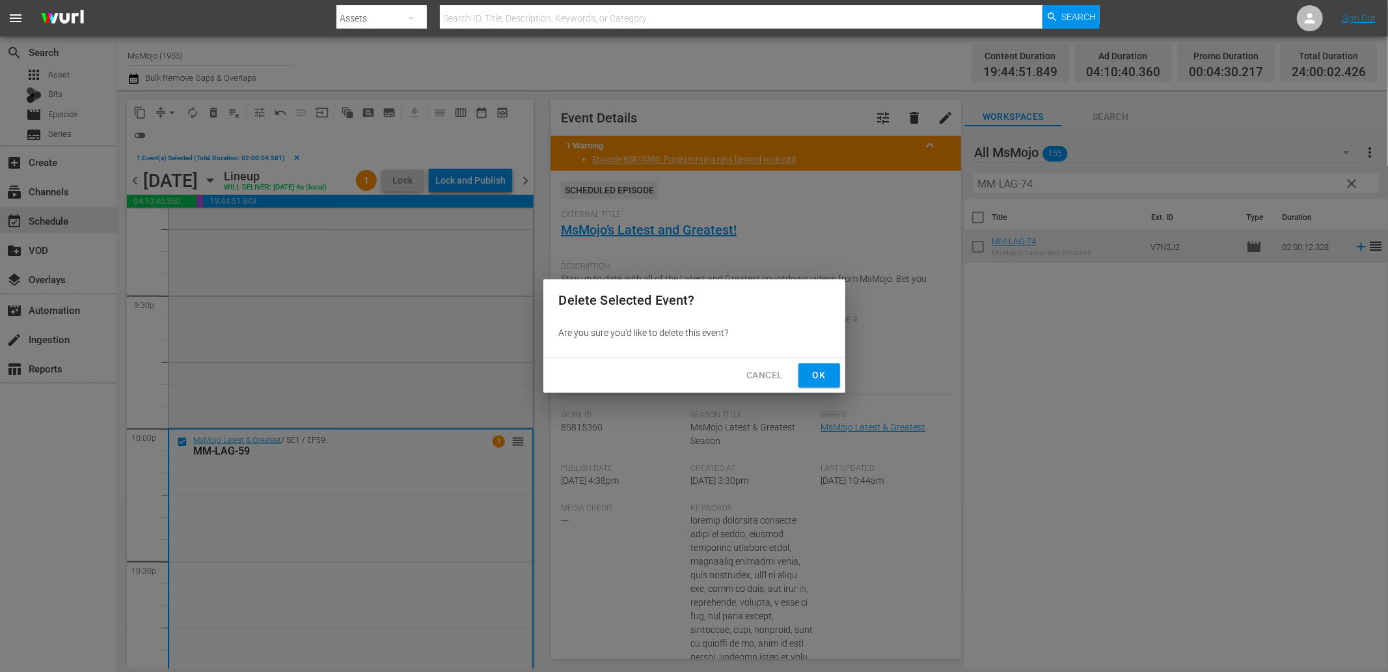
click at [831, 369] on button "Ok" at bounding box center [820, 375] width 42 height 24
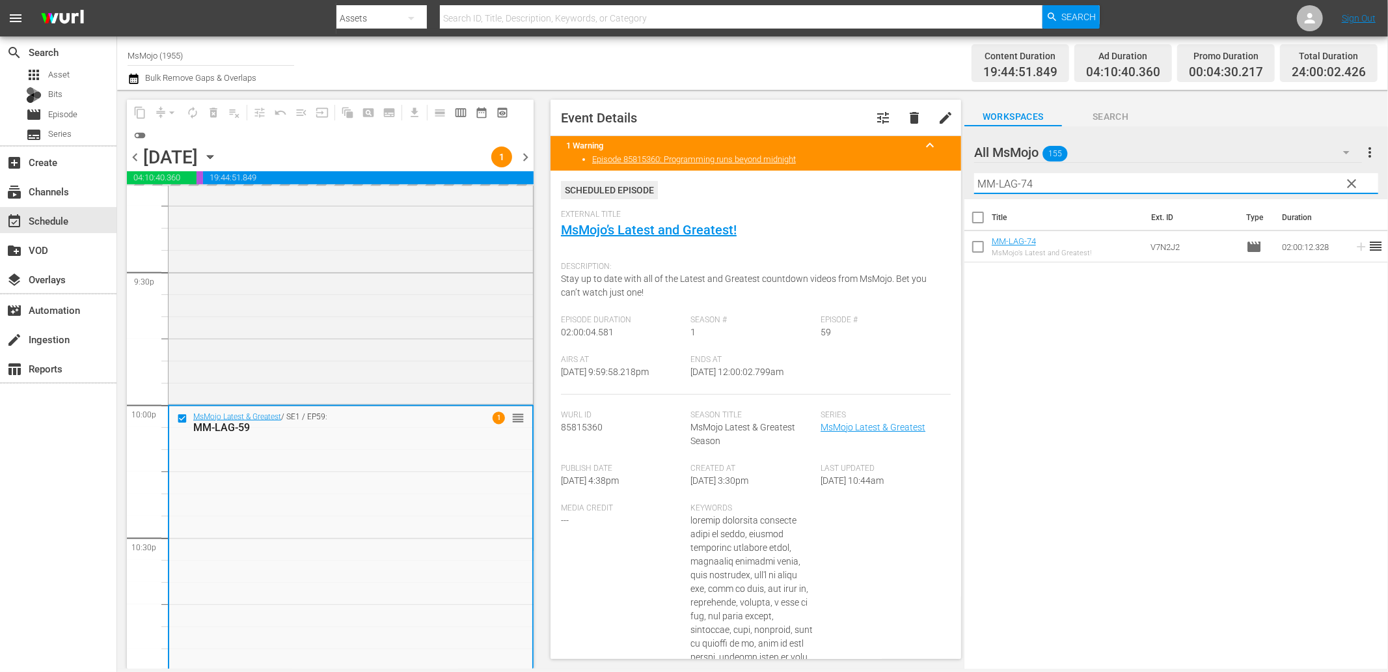
drag, startPoint x: 1050, startPoint y: 180, endPoint x: 911, endPoint y: 187, distance: 138.8
click at [914, 187] on div "content_copy compress arrow_drop_down autorenew_outlined delete_forever_outline…" at bounding box center [752, 379] width 1271 height 579
paste input "11"
type input "MM-LAG-11"
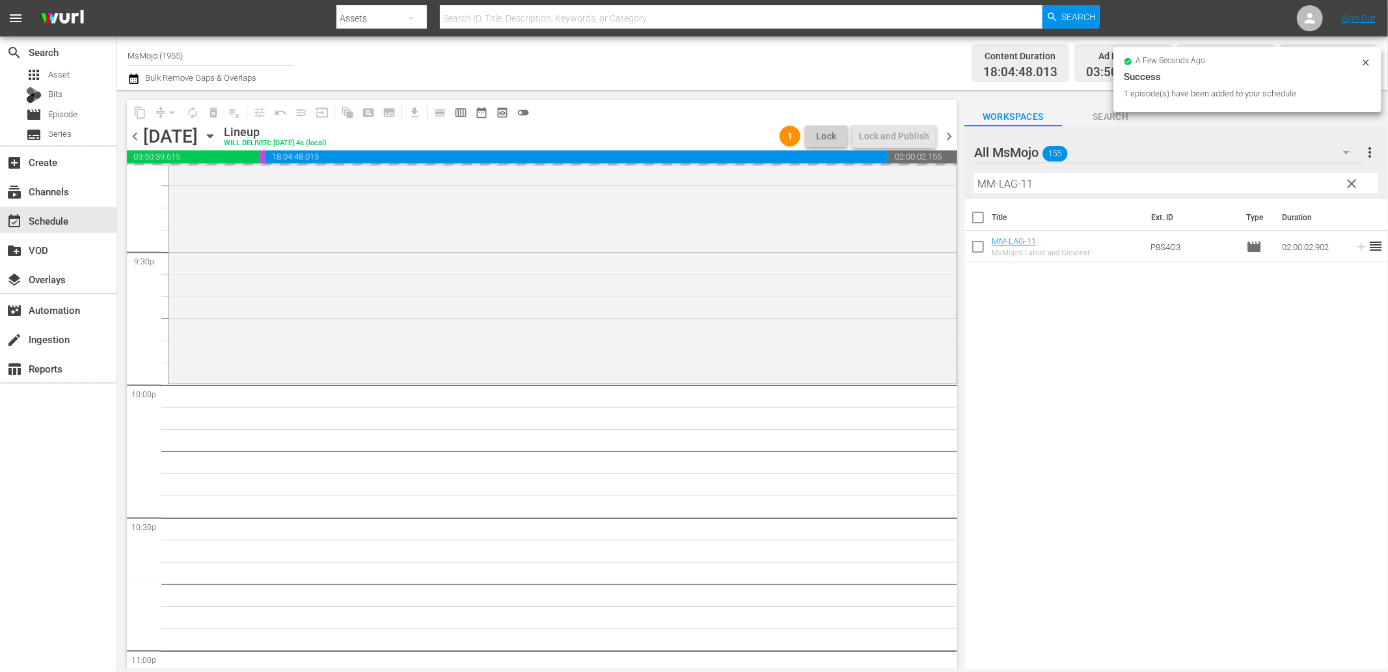
click at [1355, 187] on span "clear" at bounding box center [1353, 184] width 16 height 16
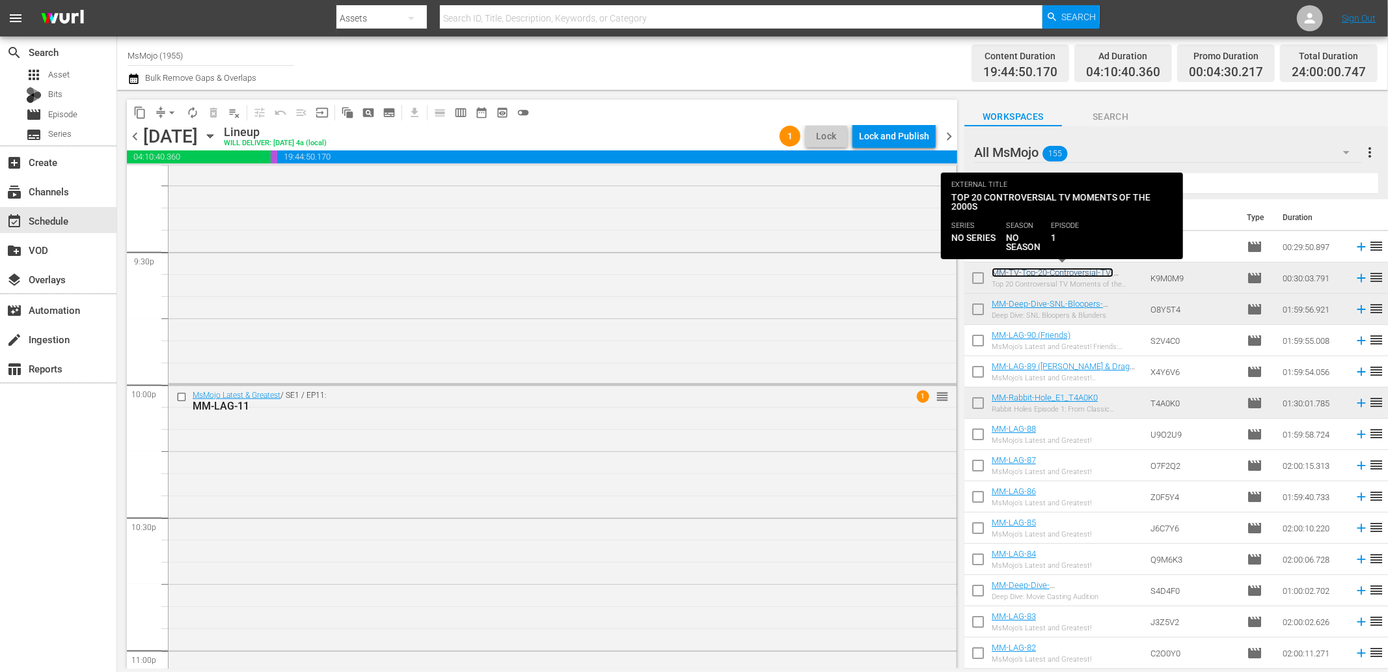
click at [1026, 274] on link "MM-TV-Top-20-Controversial-TV-Moments-of-the-2000s_K9M0M9" at bounding box center [1053, 278] width 122 height 20
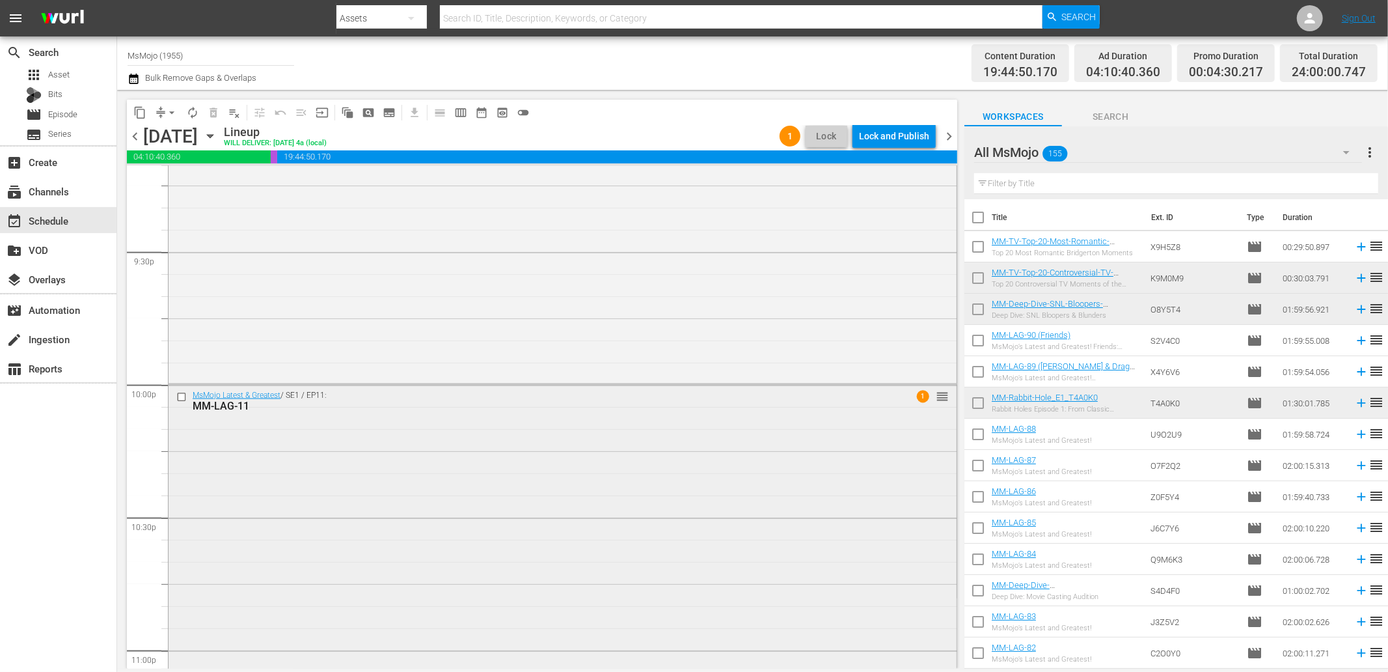
click at [462, 467] on div "MsMojo Latest & Greatest / SE1 / EP11: MM-LAG-11 1 reorder" at bounding box center [563, 648] width 788 height 527
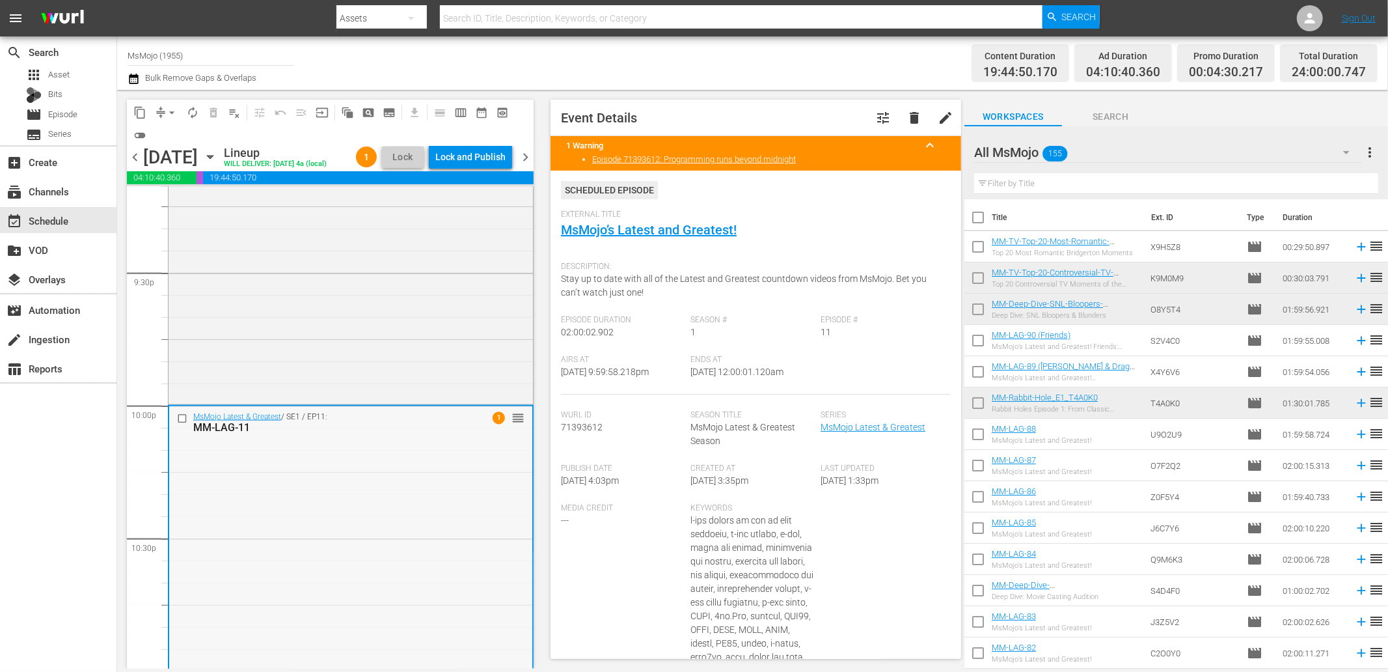
click at [393, 489] on div "MsMojo Latest & Greatest / SE1 / EP11: MM-LAG-11 1 reorder" at bounding box center [350, 669] width 363 height 527
click at [174, 107] on span "arrow_drop_down" at bounding box center [171, 112] width 13 height 13
click at [202, 181] on li "Align to End of Previous Day" at bounding box center [172, 181] width 137 height 21
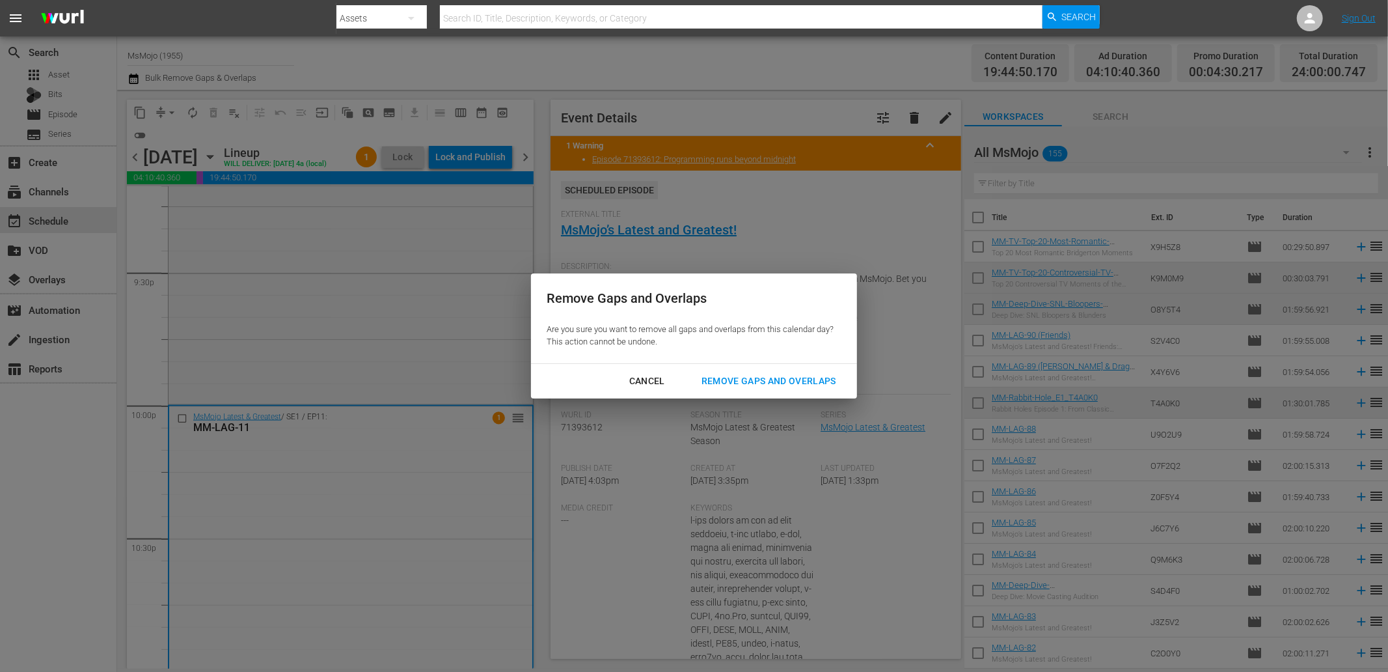
click at [757, 369] on button "Remove Gaps and Overlaps" at bounding box center [769, 381] width 166 height 24
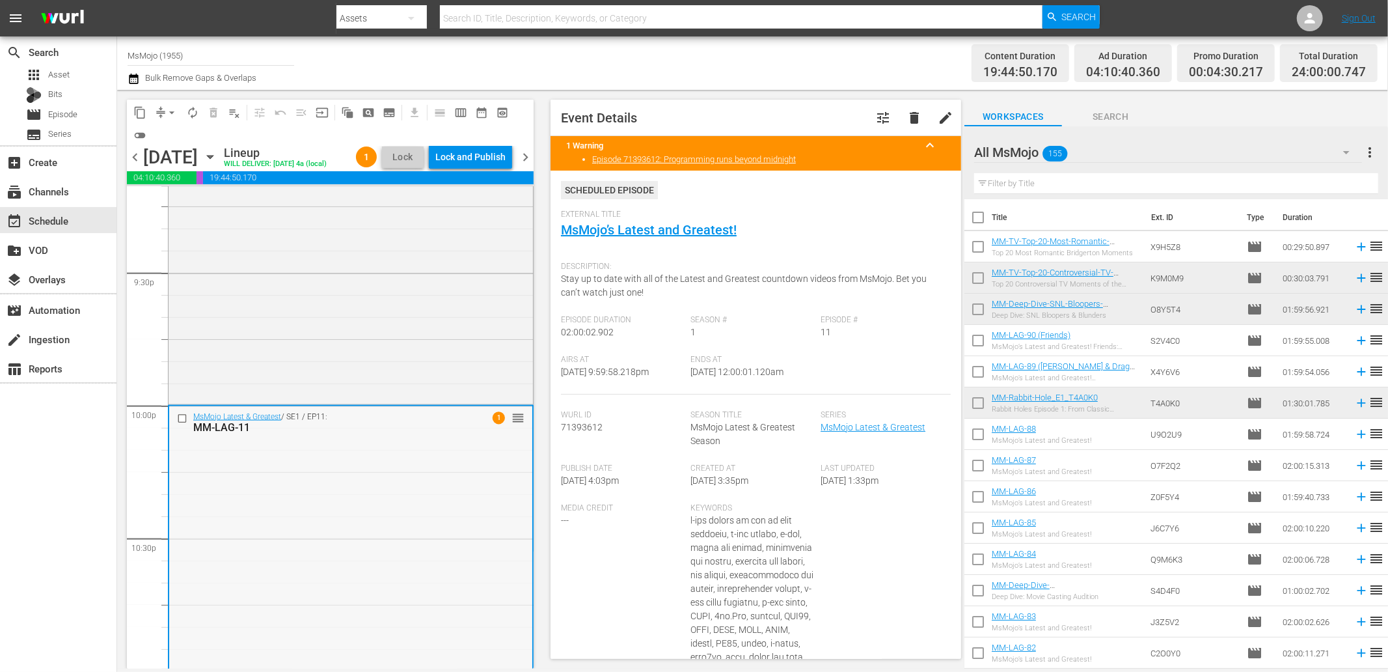
click at [186, 424] on input "checkbox" at bounding box center [184, 418] width 14 height 11
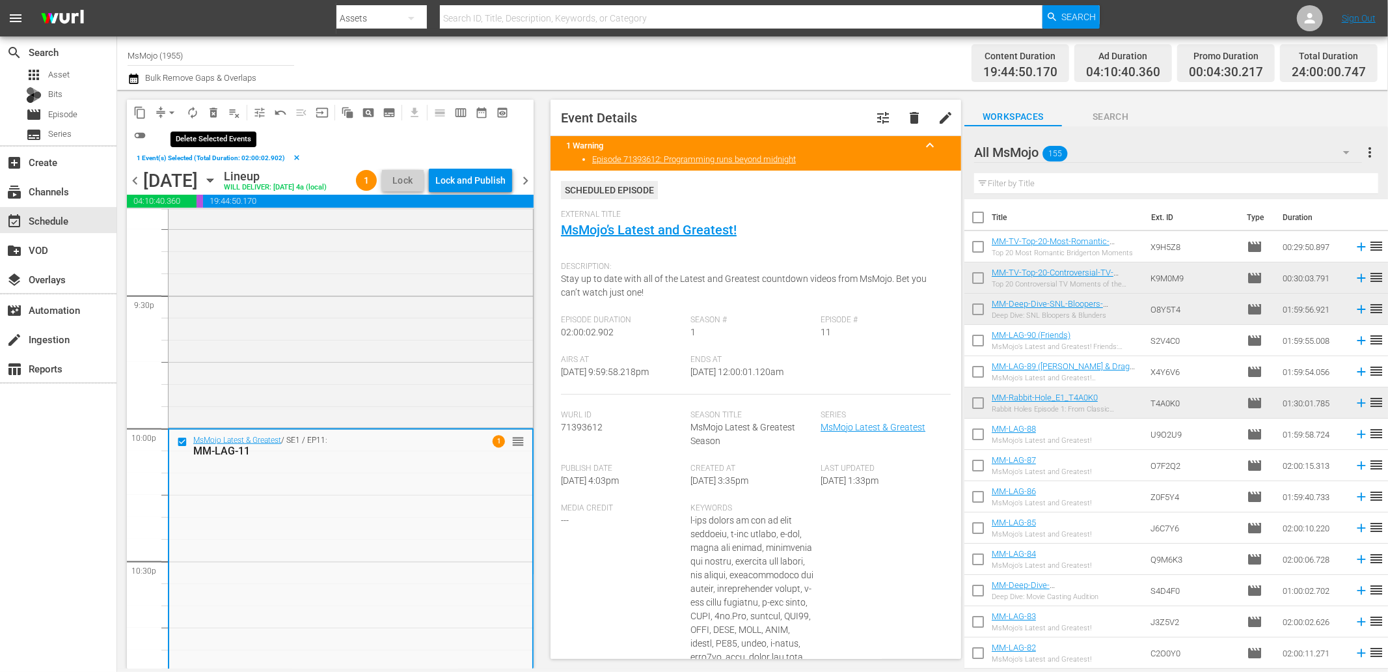
click at [216, 113] on span "delete_forever_outlined" at bounding box center [213, 112] width 13 height 13
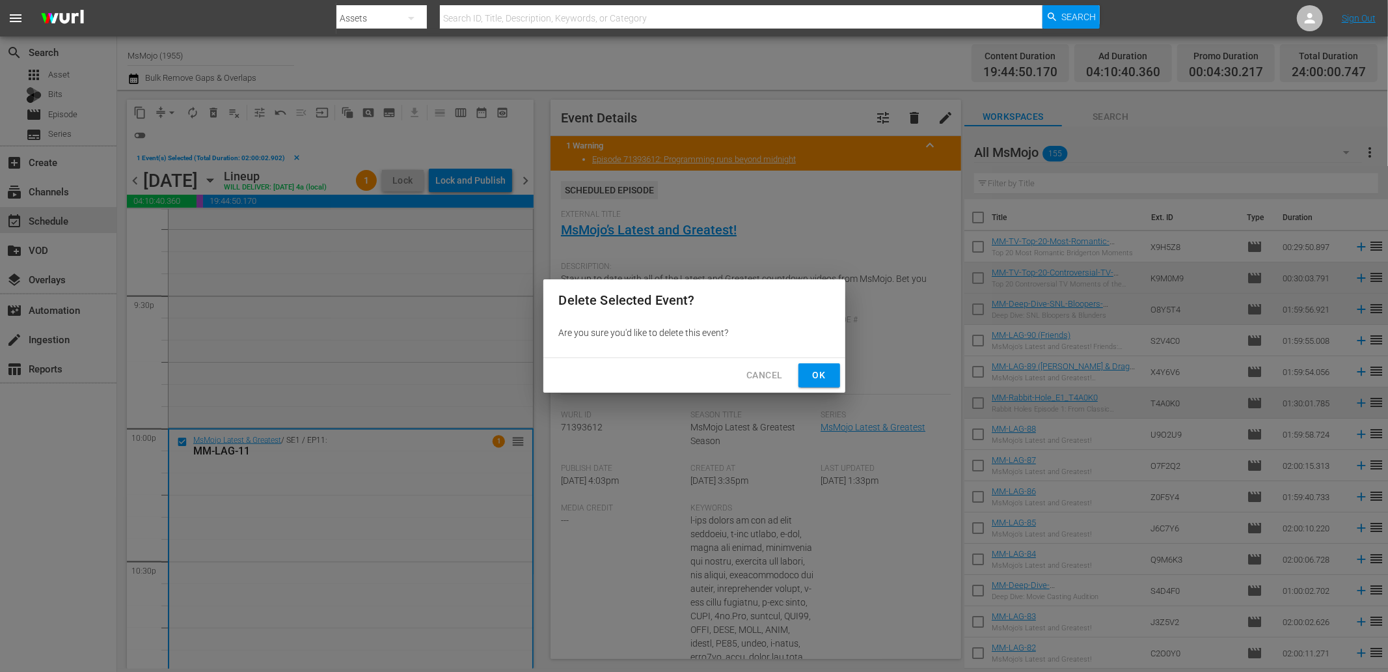
click at [838, 376] on button "Ok" at bounding box center [820, 375] width 42 height 24
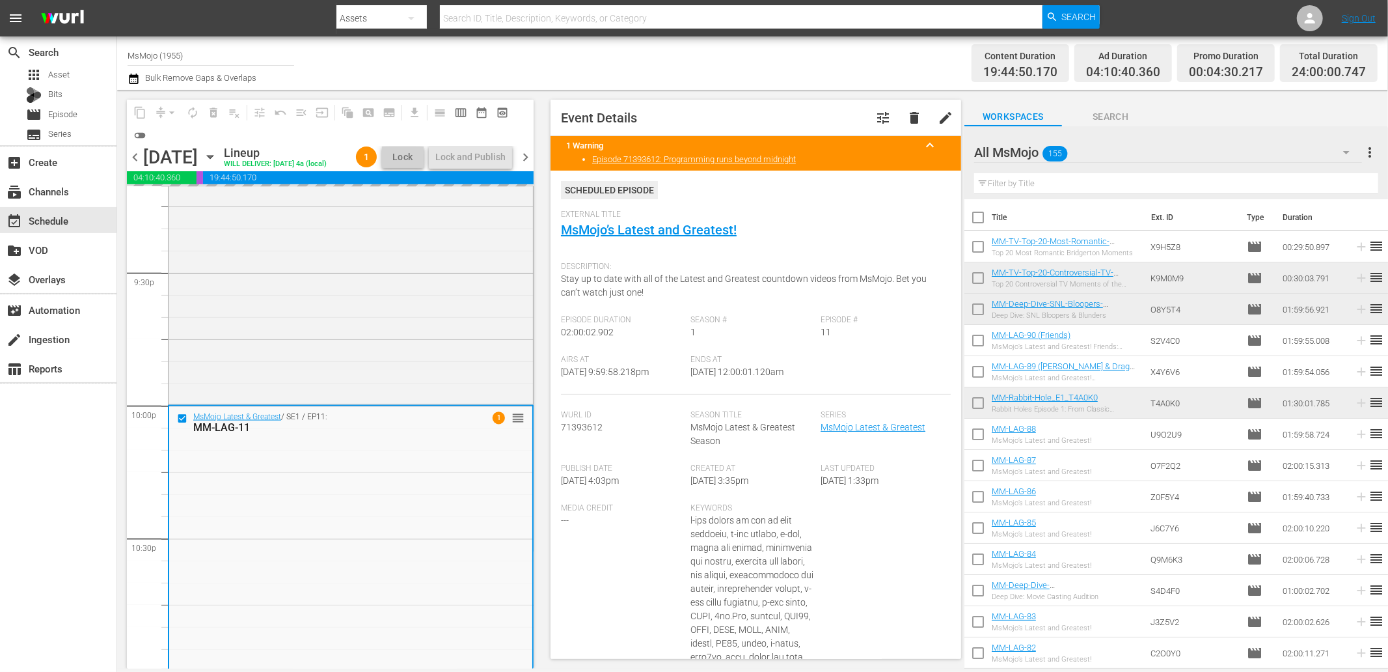
click at [1035, 181] on input "text" at bounding box center [1176, 183] width 404 height 21
paste input "MM-LAG-50"
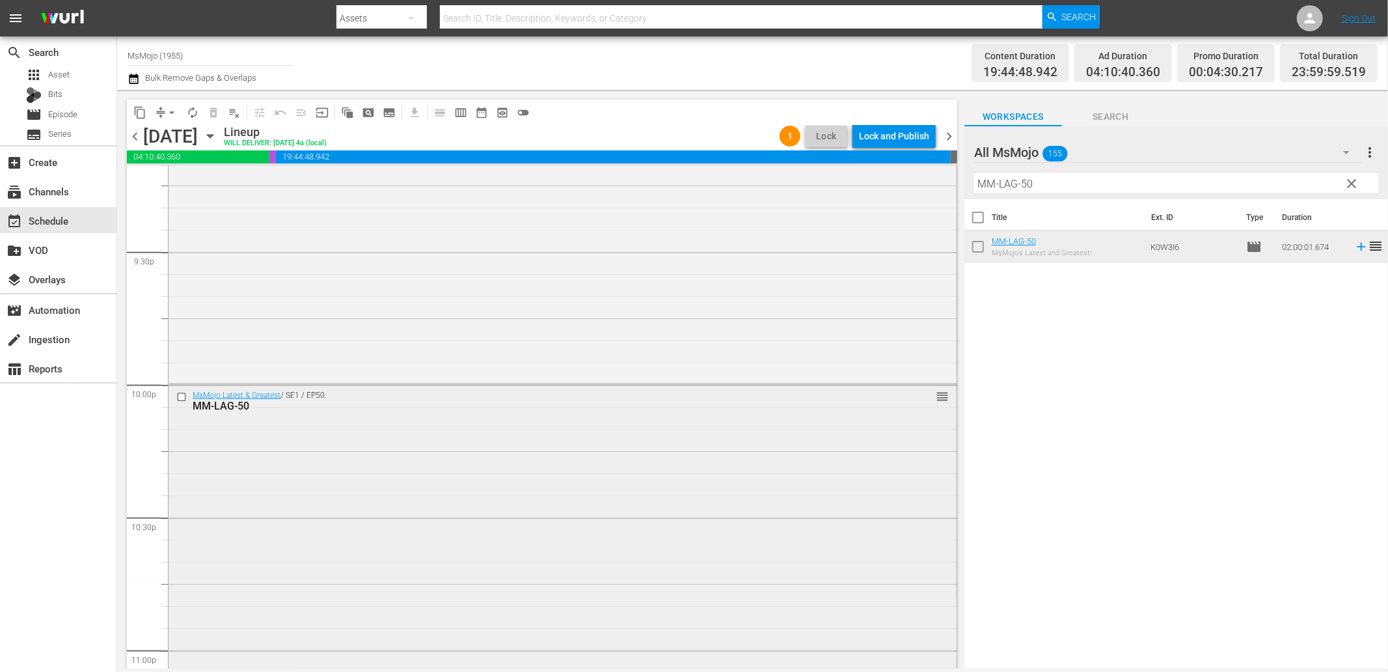
click at [301, 469] on div "MsMojo Latest & Greatest / SE1 / EP50: MM-LAG-50 reorder" at bounding box center [563, 648] width 788 height 527
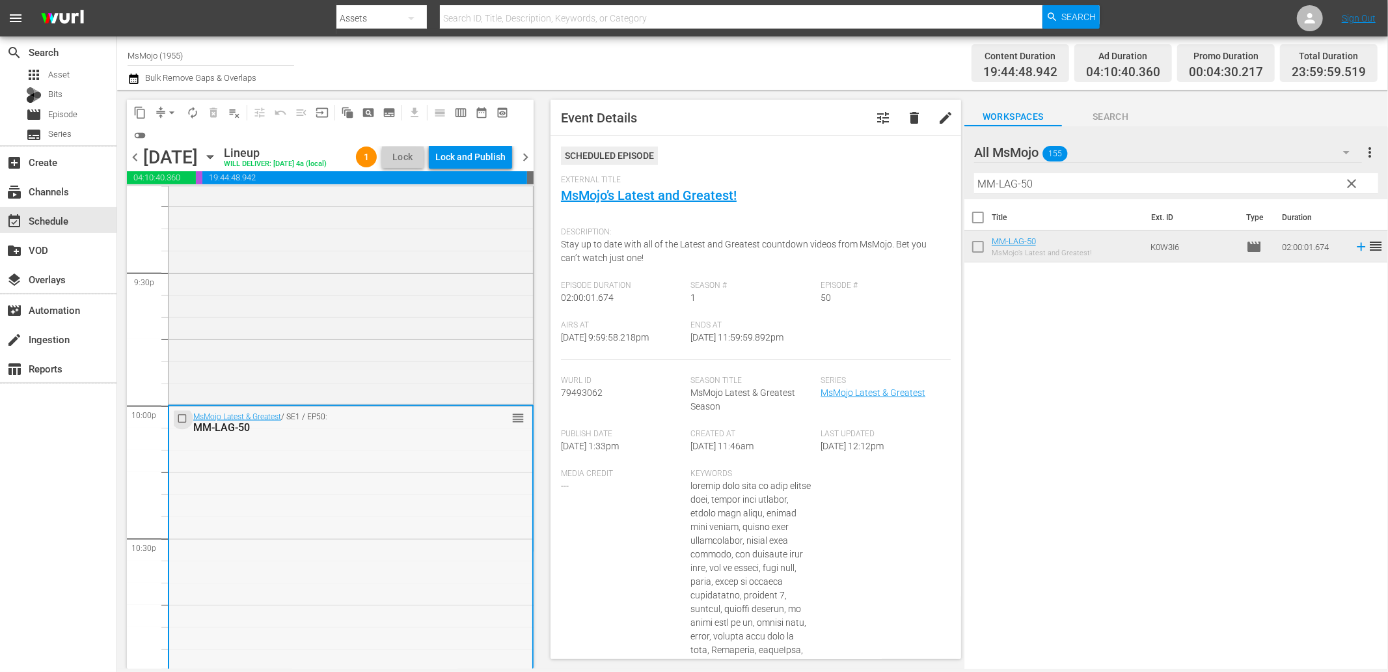
click at [180, 424] on input "checkbox" at bounding box center [184, 418] width 14 height 11
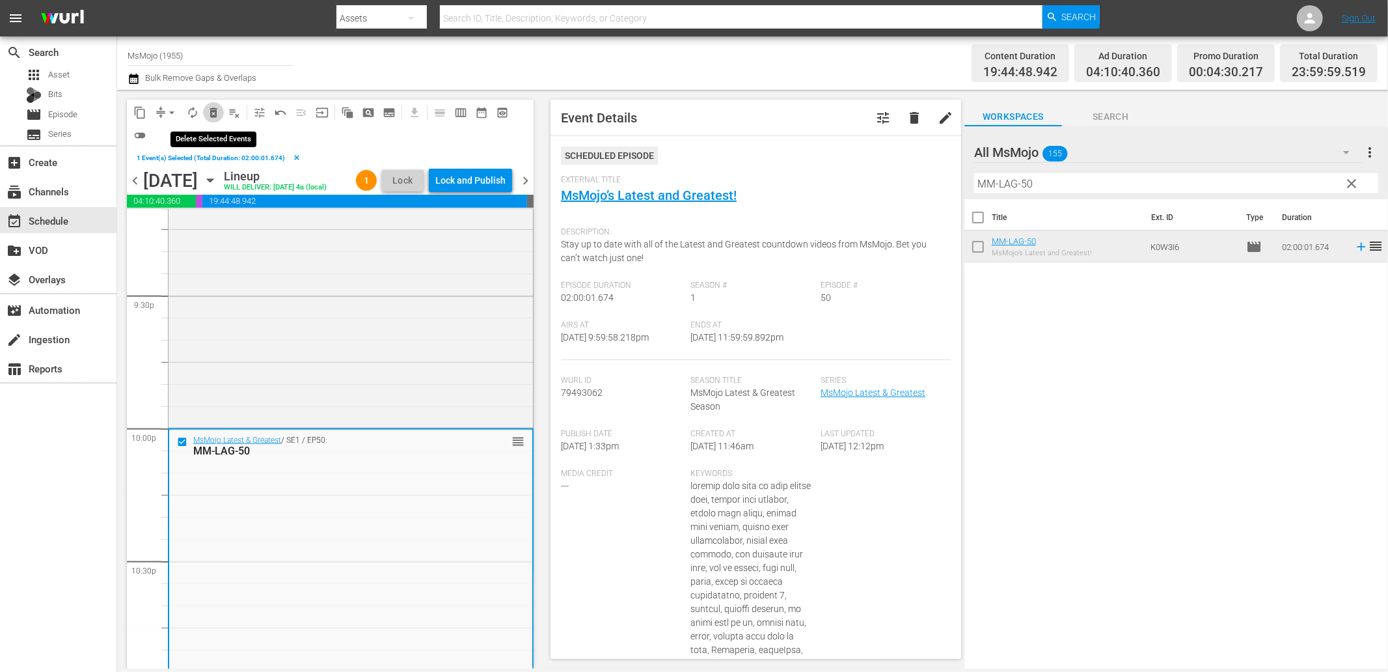
click at [212, 113] on span "delete_forever_outlined" at bounding box center [213, 112] width 13 height 13
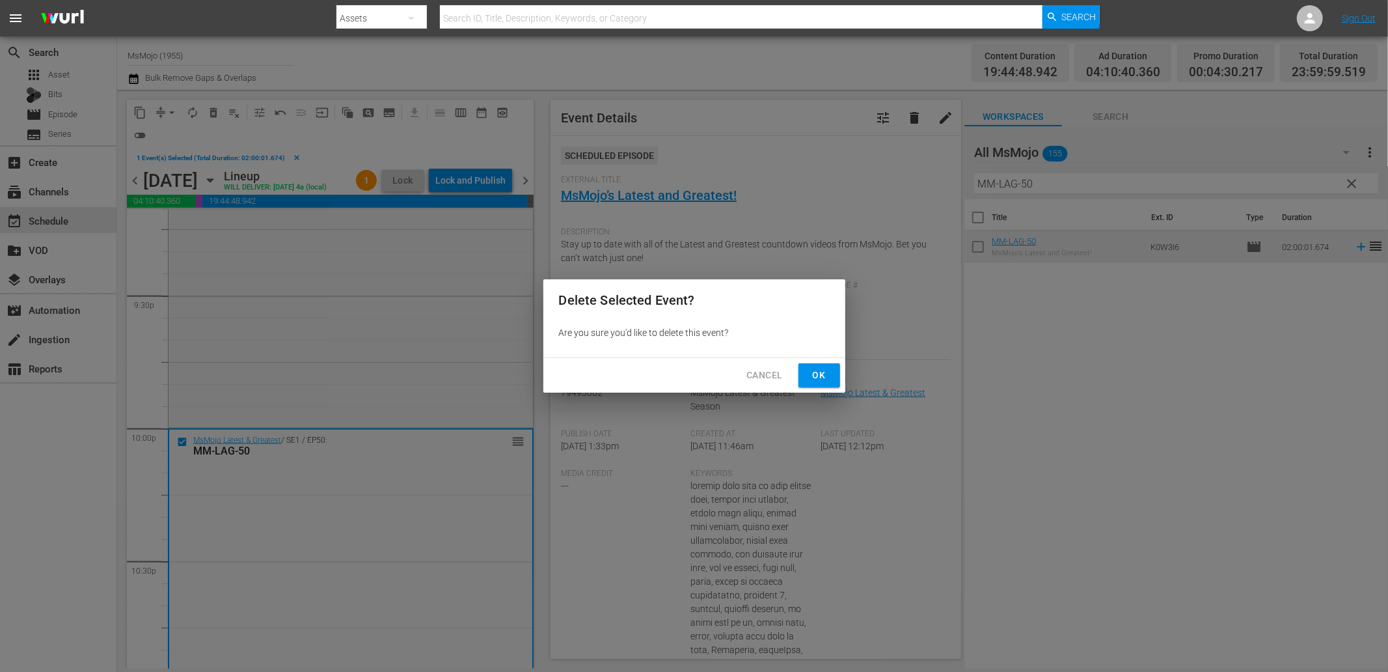
click at [821, 372] on span "Ok" at bounding box center [819, 375] width 21 height 16
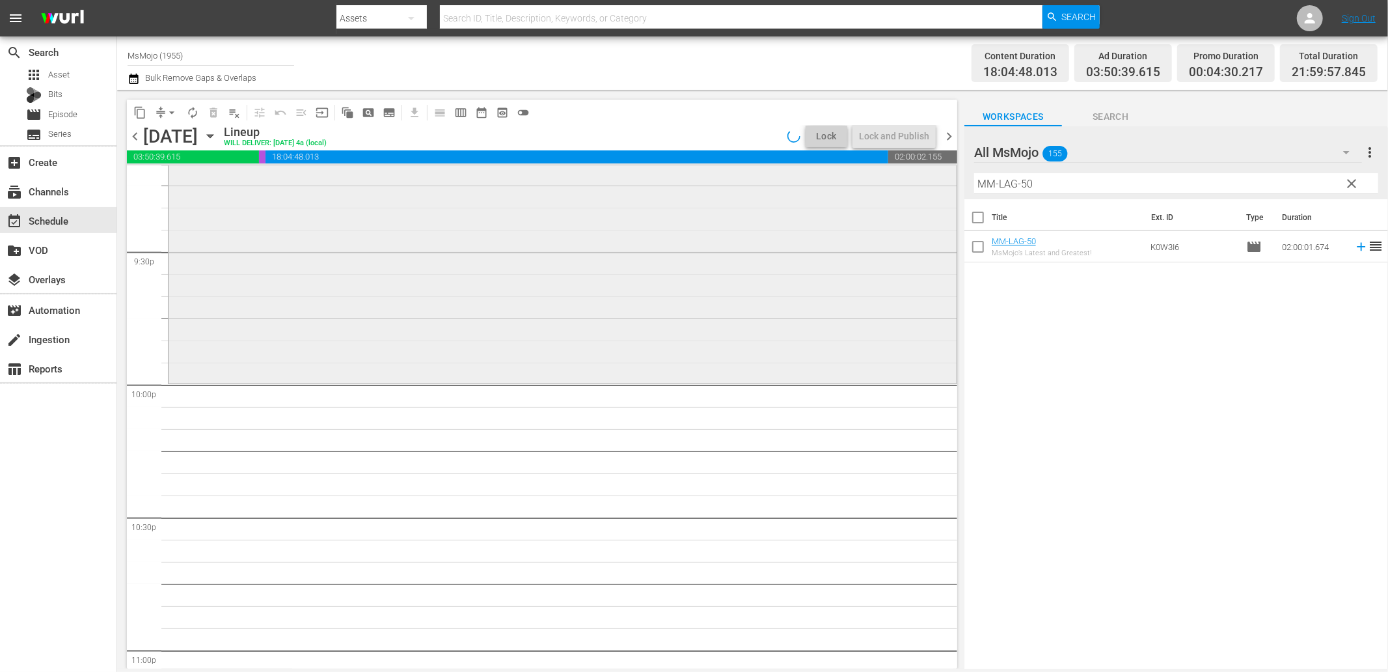
drag, startPoint x: 1048, startPoint y: 181, endPoint x: 914, endPoint y: 189, distance: 134.3
click at [914, 189] on div "content_copy compress arrow_drop_down autorenew_outlined delete_forever_outline…" at bounding box center [752, 379] width 1271 height 579
paste input "11"
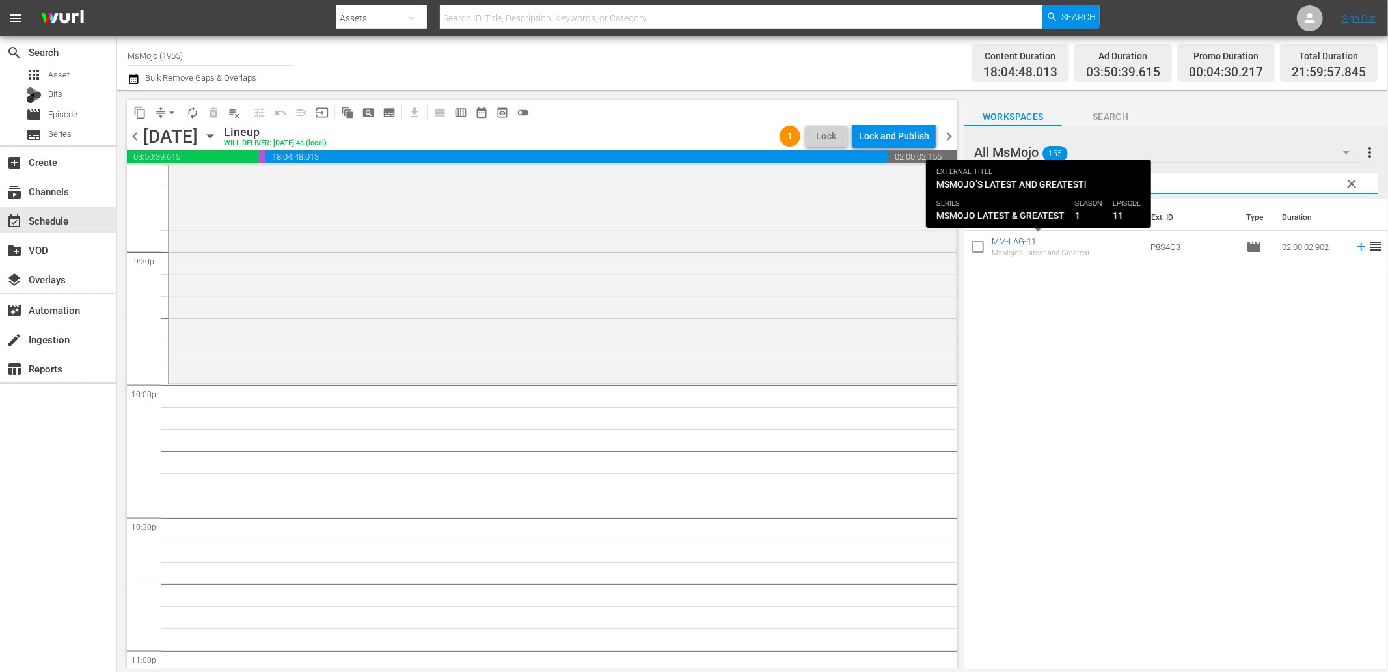
type input "MM-LAG-11"
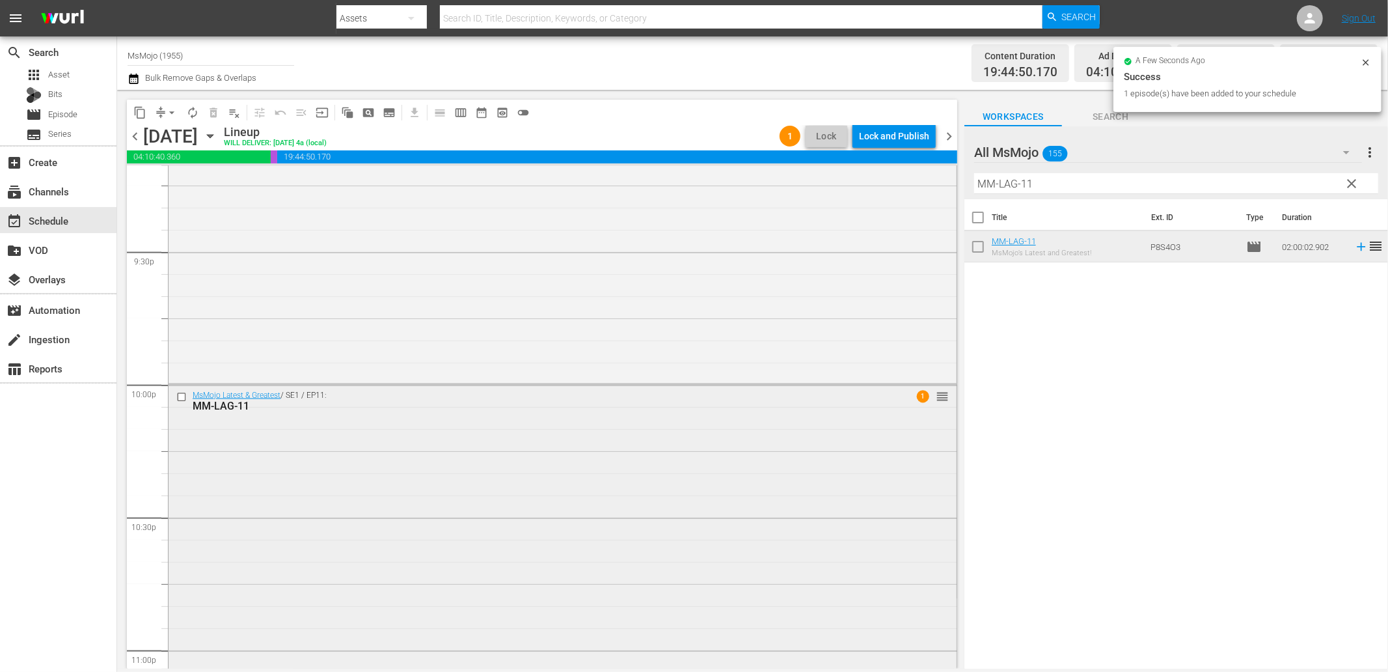
click at [419, 482] on div "MsMojo Latest & Greatest / SE1 / EP11: MM-LAG-11 1 reorder" at bounding box center [563, 648] width 788 height 527
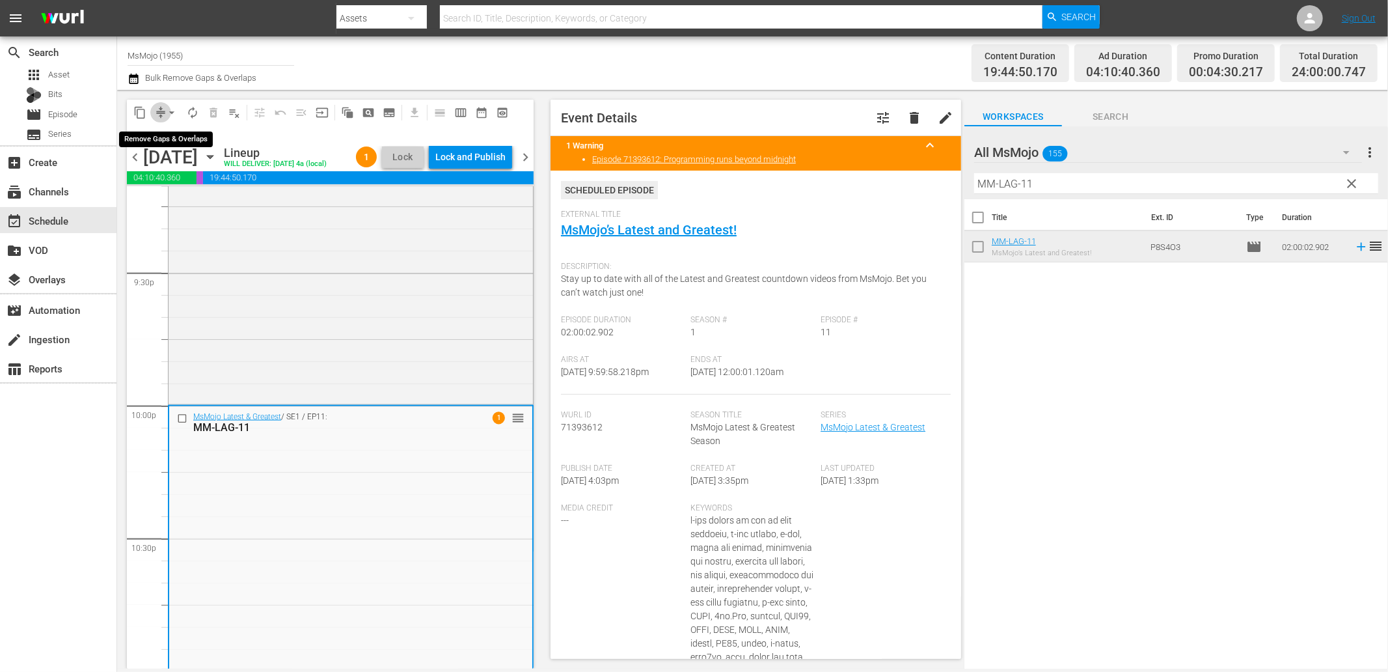
click at [154, 111] on span "compress" at bounding box center [160, 112] width 13 height 13
click at [163, 111] on button "arrow_drop_down" at bounding box center [171, 112] width 21 height 21
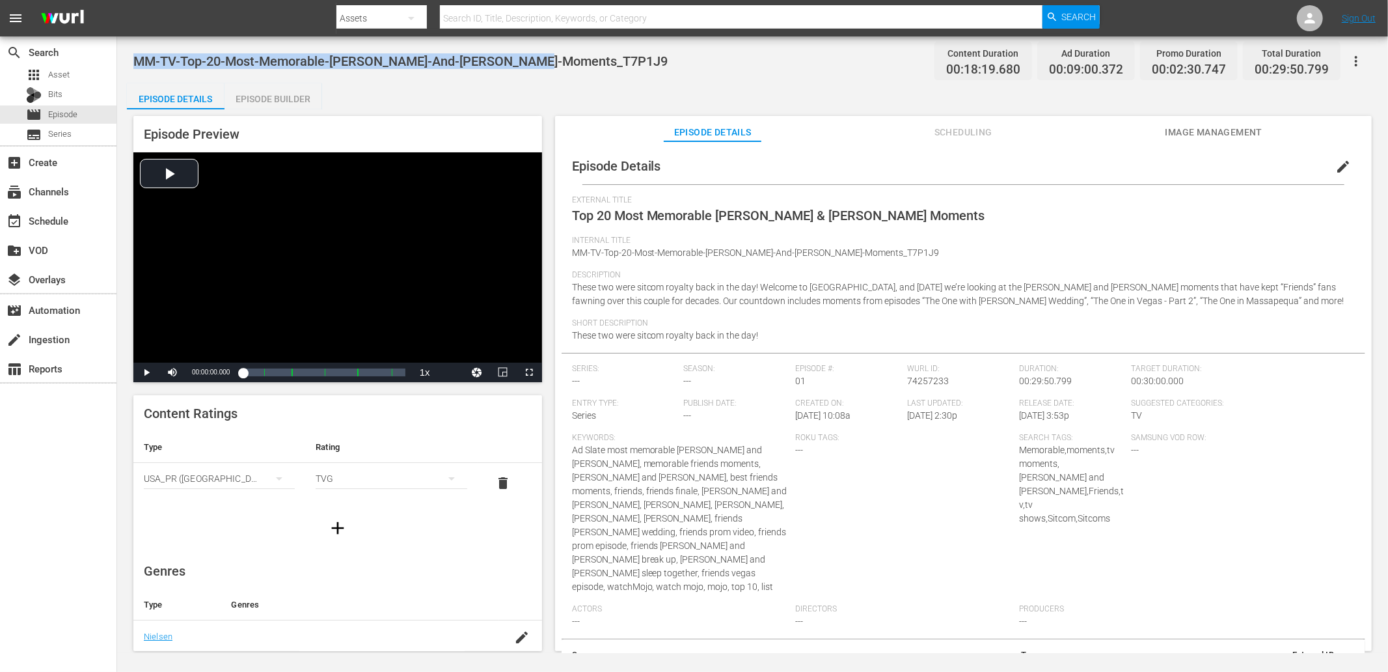
drag, startPoint x: 582, startPoint y: 62, endPoint x: 140, endPoint y: 70, distance: 442.0
click at [137, 70] on div "MM-TV-Top-20-Most-Memorable-Ross-And-Rachel-Moments_T7P1J9 Content Duration 00:…" at bounding box center [752, 60] width 1239 height 29
copy span "MM-TV-Top-20-Most-Memorable-[PERSON_NAME]-And-[PERSON_NAME]-Moments_T7P1J9"
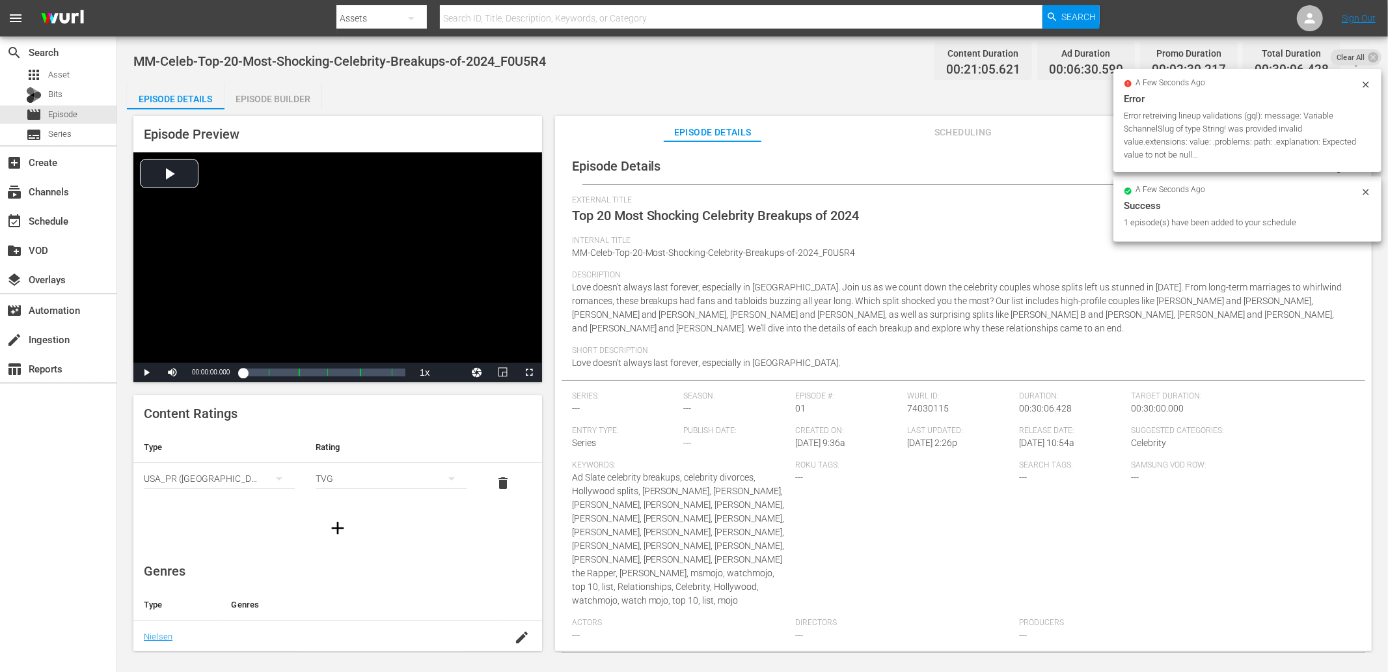
click at [570, 55] on div "MM-Celeb-Top-20-Most-Shocking-Celebrity-Breakups-of-2024_F0U5R4 Content Duratio…" at bounding box center [752, 60] width 1239 height 29
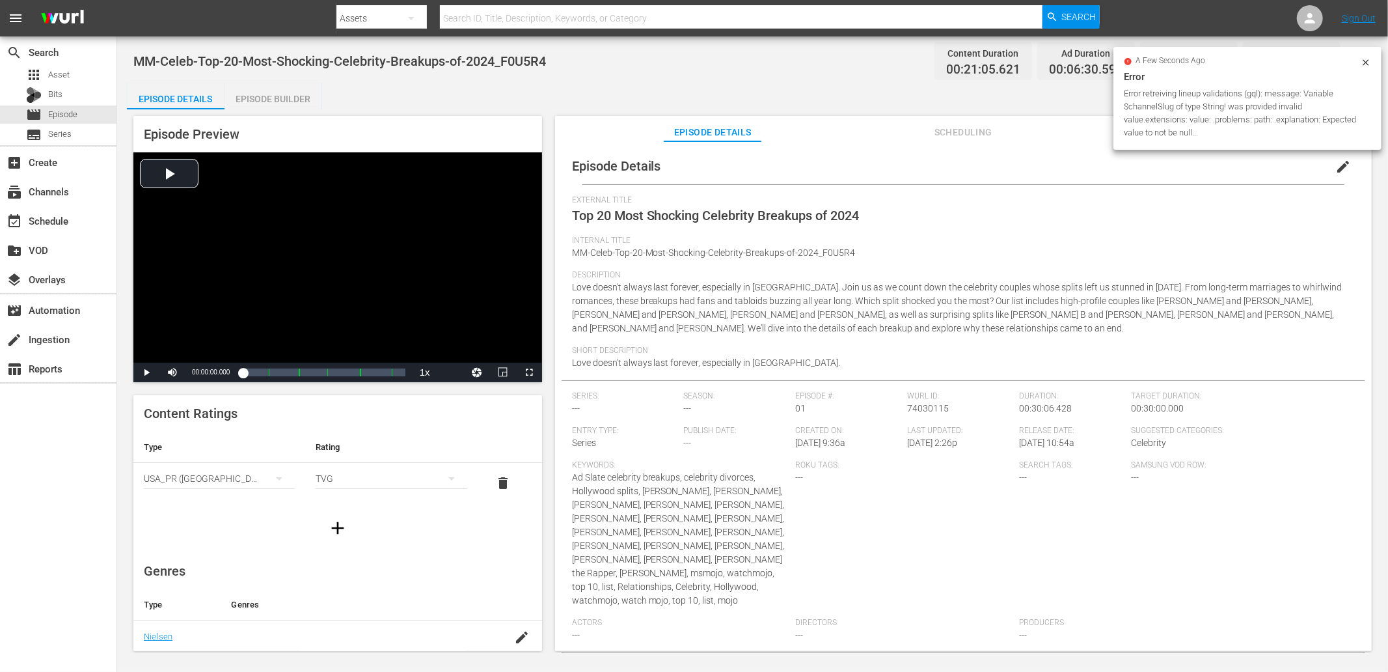
click at [568, 59] on div "MM-Celeb-Top-20-Most-Shocking-Celebrity-Breakups-of-2024_F0U5R4 Content Duratio…" at bounding box center [752, 60] width 1239 height 29
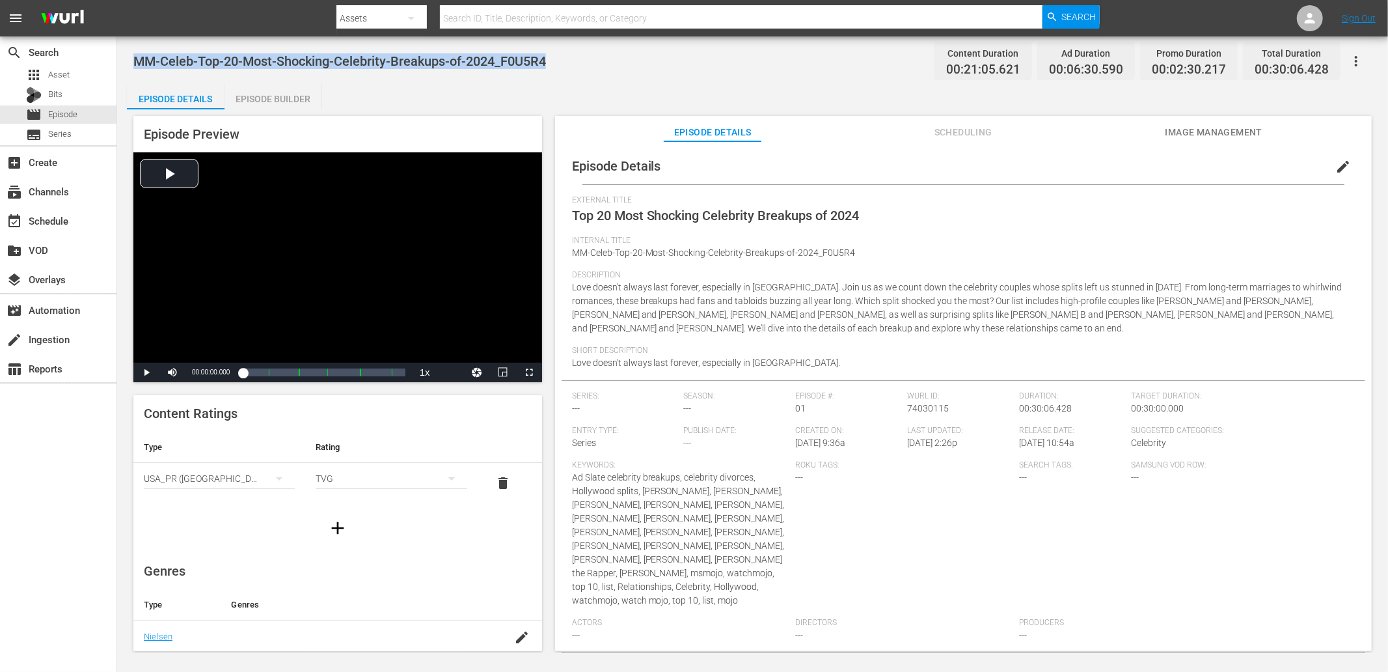
drag, startPoint x: 568, startPoint y: 59, endPoint x: 139, endPoint y: 56, distance: 428.9
click at [139, 56] on div "MM-Celeb-Top-20-Most-Shocking-Celebrity-Breakups-of-2024_F0U5R4 Content Duratio…" at bounding box center [752, 60] width 1239 height 29
copy span "MM-Celeb-Top-20-Most-Shocking-Celebrity-Breakups-of-2024_F0U5R4"
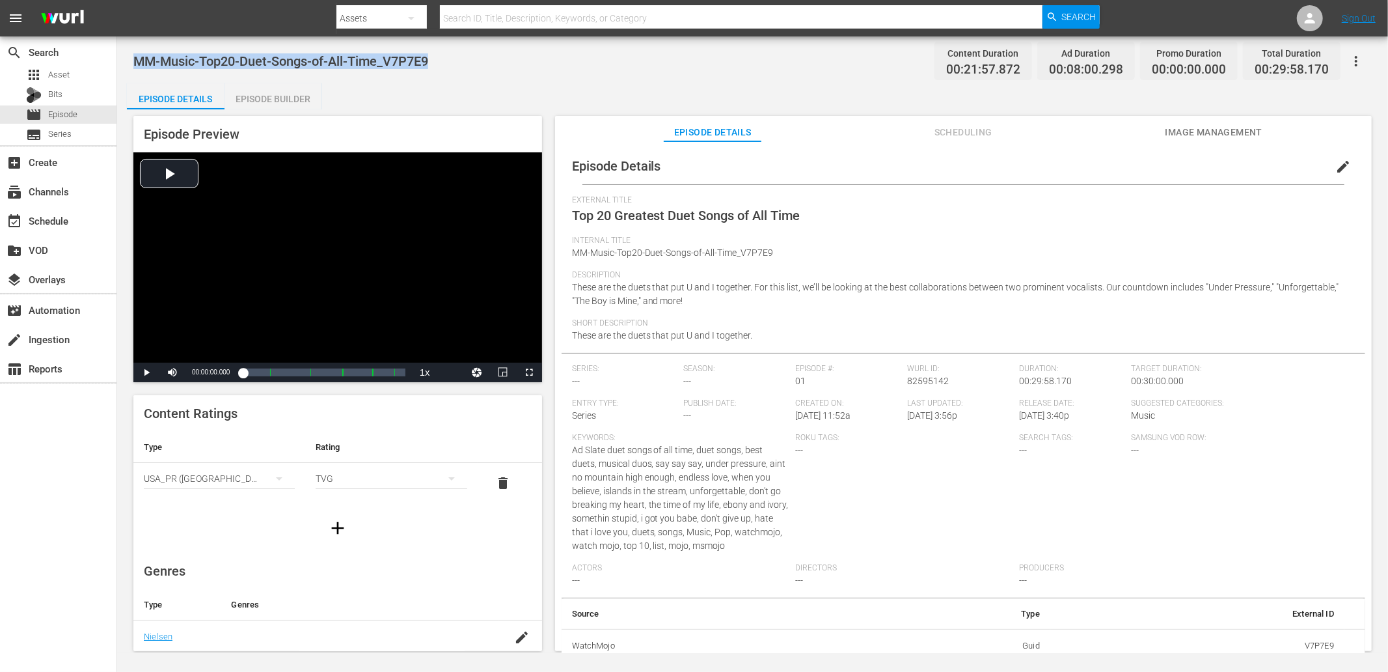
drag, startPoint x: 379, startPoint y: 64, endPoint x: 137, endPoint y: 48, distance: 242.7
click at [137, 48] on div "MM-Music-Top20-Duet-Songs-of-All-Time_V7P7E9 Content Duration 00:21:57.872 Ad D…" at bounding box center [752, 60] width 1239 height 29
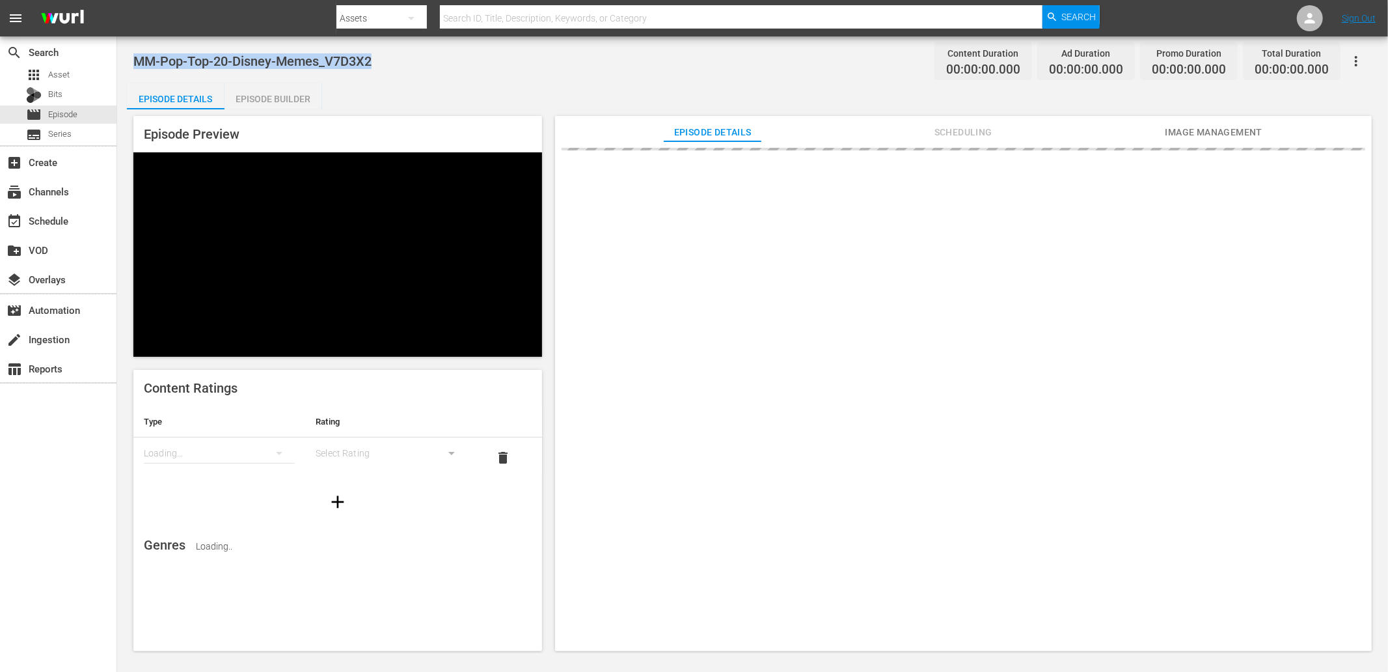
drag, startPoint x: 426, startPoint y: 53, endPoint x: 130, endPoint y: 46, distance: 296.2
click at [130, 46] on div "MM-Pop-Top-20-Disney-Memes_V7D3X2 Content Duration 00:00:00.000 Ad Duration 00:…" at bounding box center [752, 344] width 1271 height 616
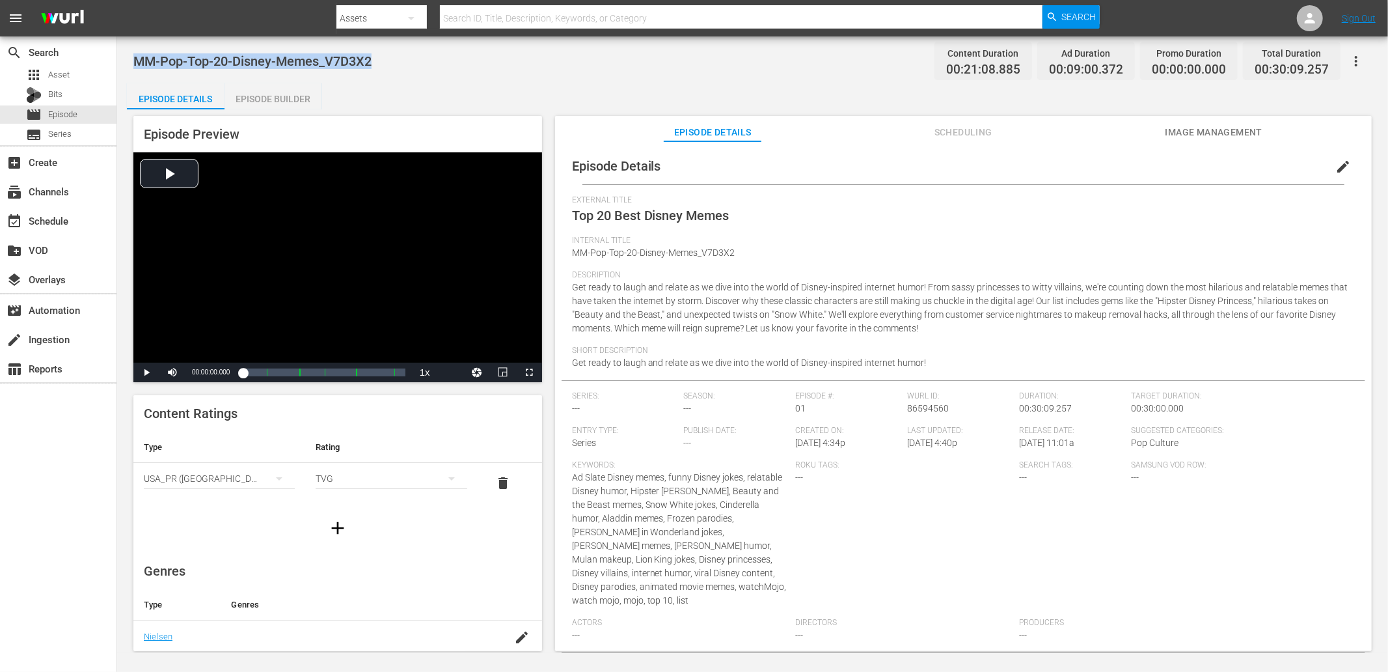
copy span "MM-Pop-Top-20-Disney-Memes_V7D3X2"
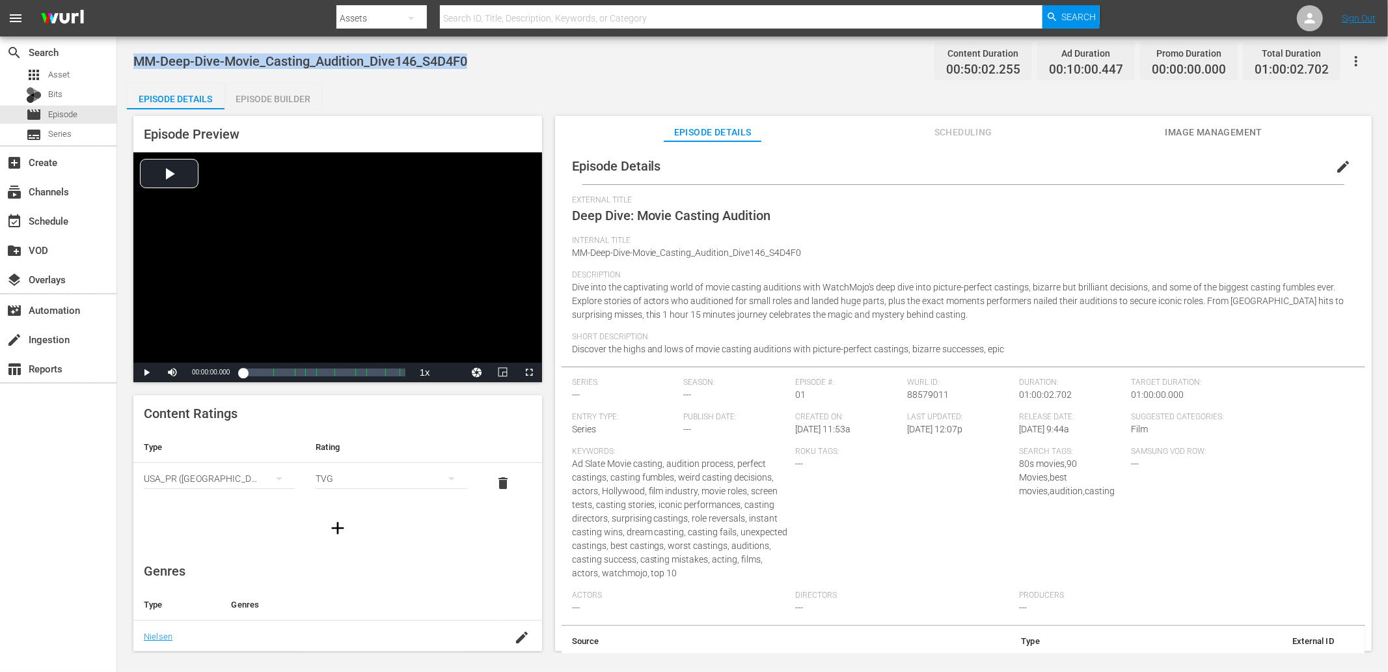
drag, startPoint x: 486, startPoint y: 62, endPoint x: 135, endPoint y: 64, distance: 350.8
click at [135, 64] on div "MM-Deep-Dive-Movie_Casting_Audition_Dive146_S4D4F0 Content Duration 00:50:02.25…" at bounding box center [752, 60] width 1239 height 29
copy span "MM-Deep-Dive-Movie_Casting_Audition_Dive146_S4D4F0"
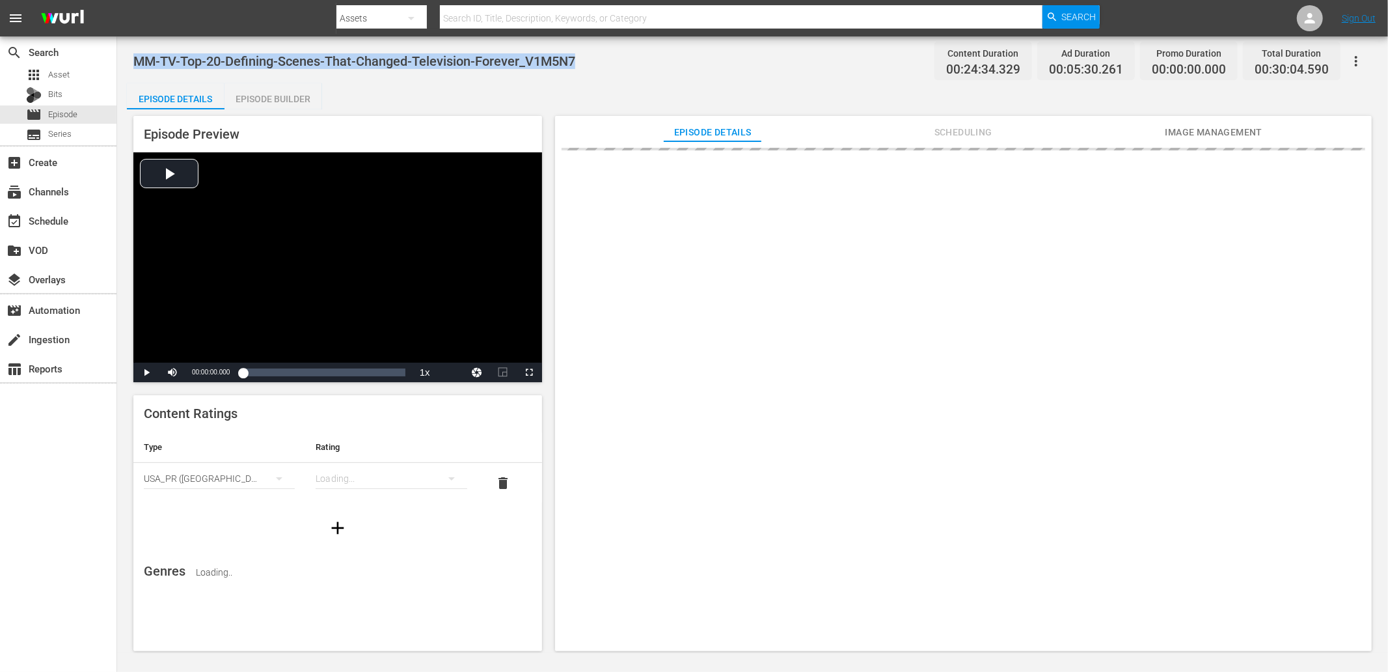
drag, startPoint x: 605, startPoint y: 51, endPoint x: 133, endPoint y: 56, distance: 471.9
click at [133, 56] on div "MM-TV-Top-20-Defining-Scenes-That-Changed-Television-Forever_V1M5N7 Content Dur…" at bounding box center [752, 60] width 1239 height 29
copy span "MM-TV-Top-20-Defining-Scenes-That-Changed-Television-Forever_V1M5N7"
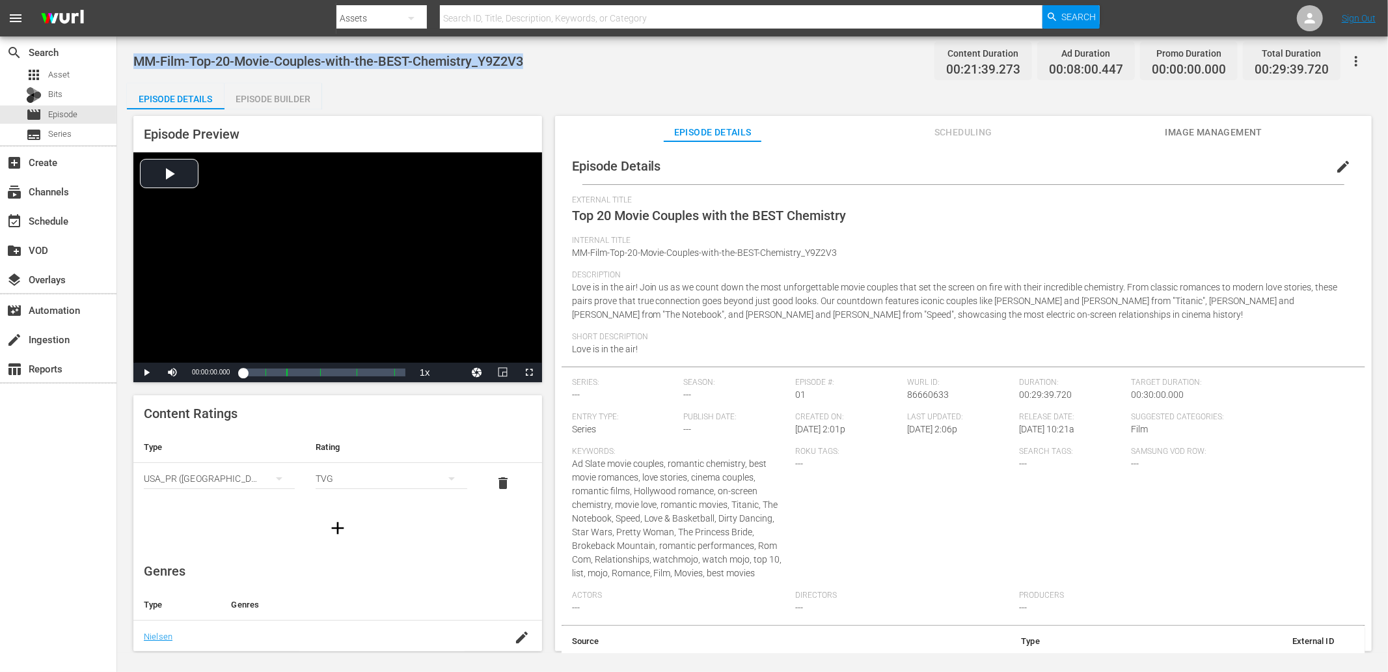
drag, startPoint x: 560, startPoint y: 48, endPoint x: 135, endPoint y: 57, distance: 425.1
click at [135, 57] on div "MM-Film-Top-20-Movie-Couples-with-the-BEST-Chemistry_Y9Z2V3 Content Duration 00…" at bounding box center [752, 60] width 1239 height 29
copy span "MM-Film-Top-20-Movie-Couples-with-the-BEST-Chemistry_Y9Z2V3"
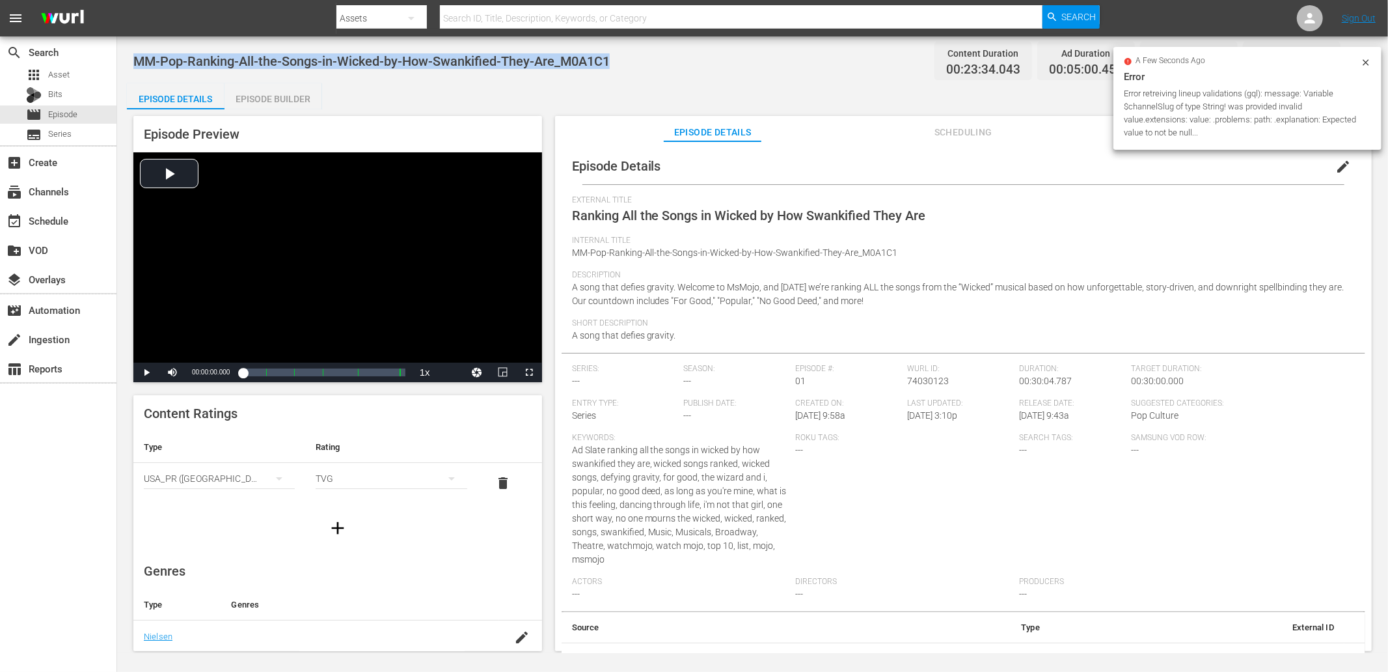
drag, startPoint x: 627, startPoint y: 61, endPoint x: 137, endPoint y: 49, distance: 490.2
click at [137, 49] on div "MM-Pop-Ranking-All-the-Songs-in-Wicked-by-How-Swankified-They-Are_M0A1C1 Conten…" at bounding box center [752, 60] width 1239 height 29
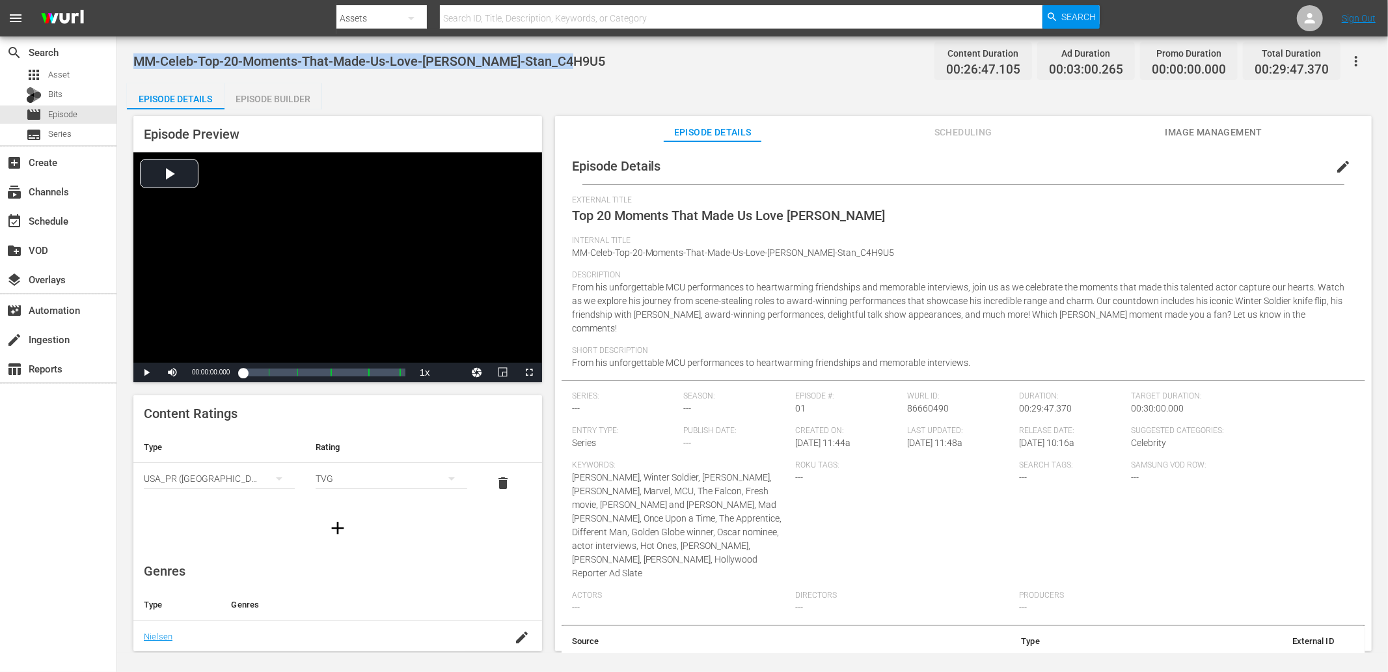
drag, startPoint x: 583, startPoint y: 61, endPoint x: 131, endPoint y: 51, distance: 451.8
click at [131, 51] on div "MM-Celeb-Top-20-Moments-That-Made-Us-Love-[PERSON_NAME]-Stan_C4H9U5 Content Dur…" at bounding box center [752, 344] width 1271 height 616
copy span "MM-Celeb-Top-20-Moments-That-Made-Us-Love-[PERSON_NAME]-Stan_C4H9U5"
click at [512, 75] on div "MM-Celeb-Top-20-Moments-That-Made-Us-Love-Sebastian-Stan_C4H9U5 Content Duratio…" at bounding box center [752, 60] width 1239 height 29
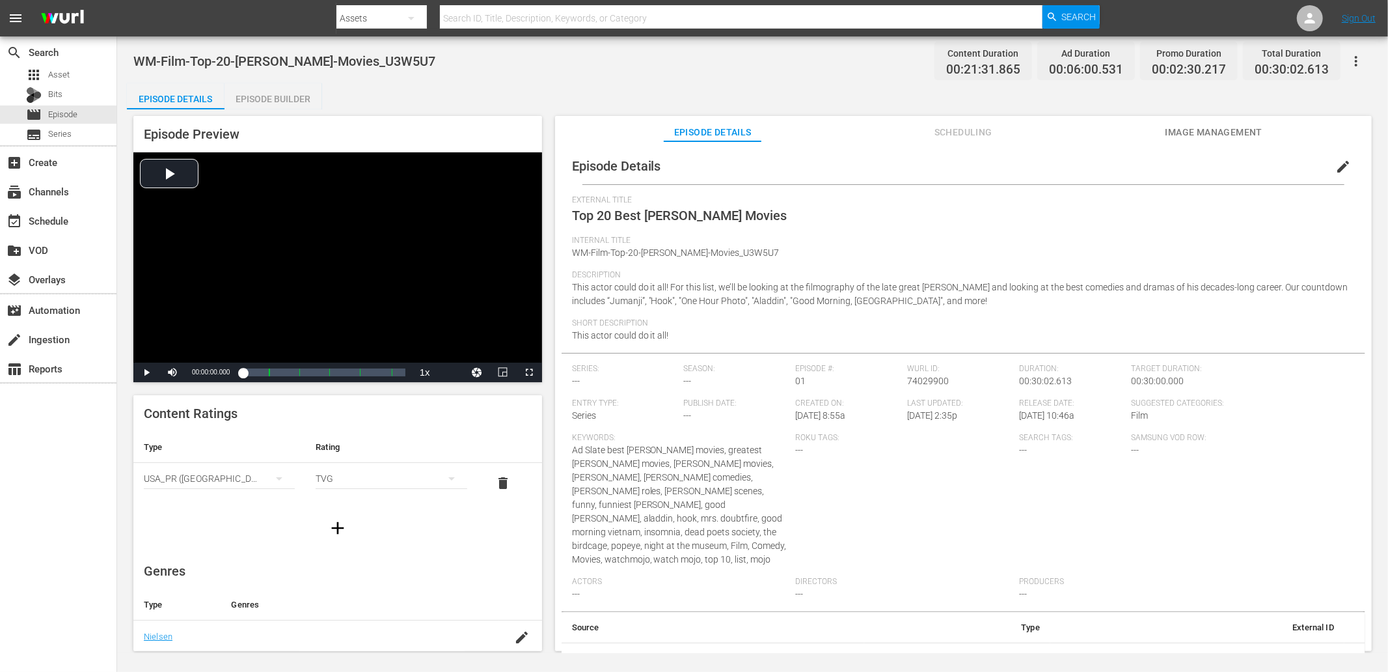
drag, startPoint x: 385, startPoint y: 55, endPoint x: 133, endPoint y: 44, distance: 251.5
click at [133, 44] on div "WM-Film-Top-20-Robin-Williams-Movies_U3W5U7 Content Duration 00:21:31.865 Ad Du…" at bounding box center [752, 344] width 1271 height 616
copy span "WM-Film-Top-20-Robin-Williams-Movies_U3W5U7"
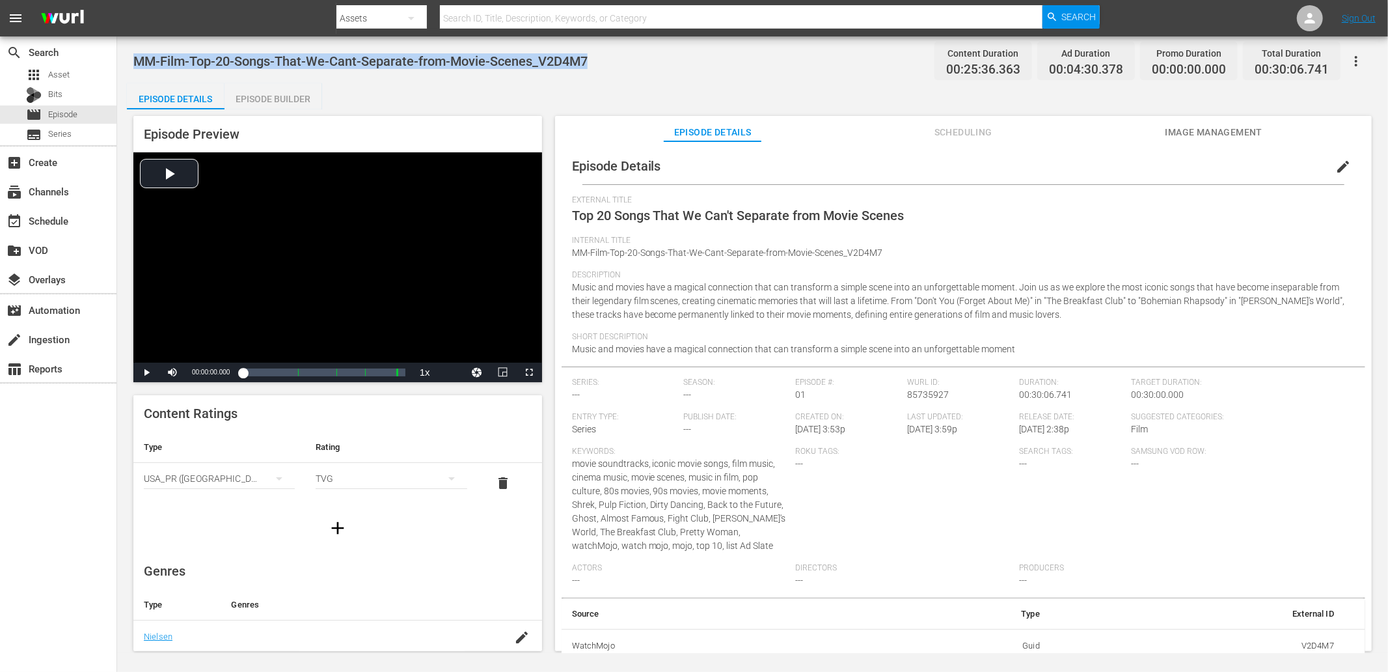
drag, startPoint x: 502, startPoint y: 64, endPoint x: 135, endPoint y: 55, distance: 367.2
click at [135, 55] on div "MM-Film-Top-20-Songs-That-We-Cant-Separate-from-Movie-Scenes_V2D4M7 Content Dur…" at bounding box center [752, 60] width 1239 height 29
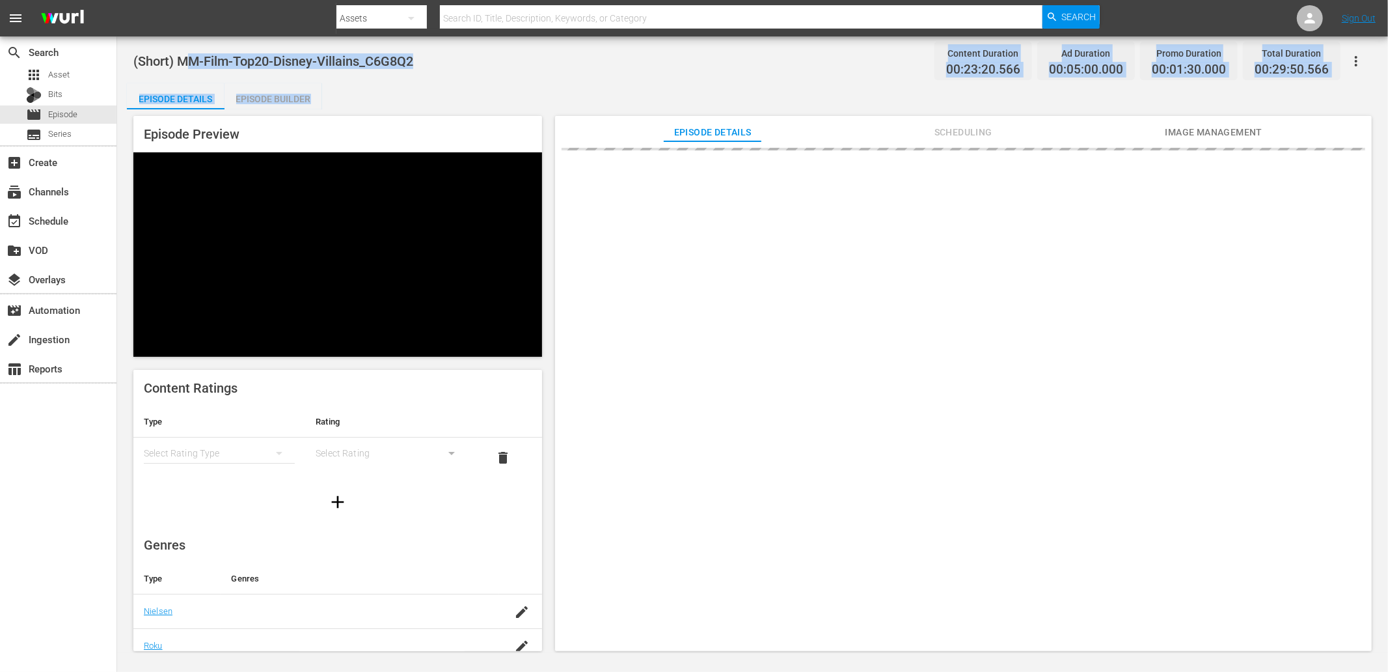
drag, startPoint x: 433, startPoint y: 79, endPoint x: 186, endPoint y: 61, distance: 248.0
click at [186, 61] on div "(Short) MM-Film-Top20-Disney-Villains_C6G8Q2 Content Duration 00:23:20.566 Ad D…" at bounding box center [752, 344] width 1271 height 616
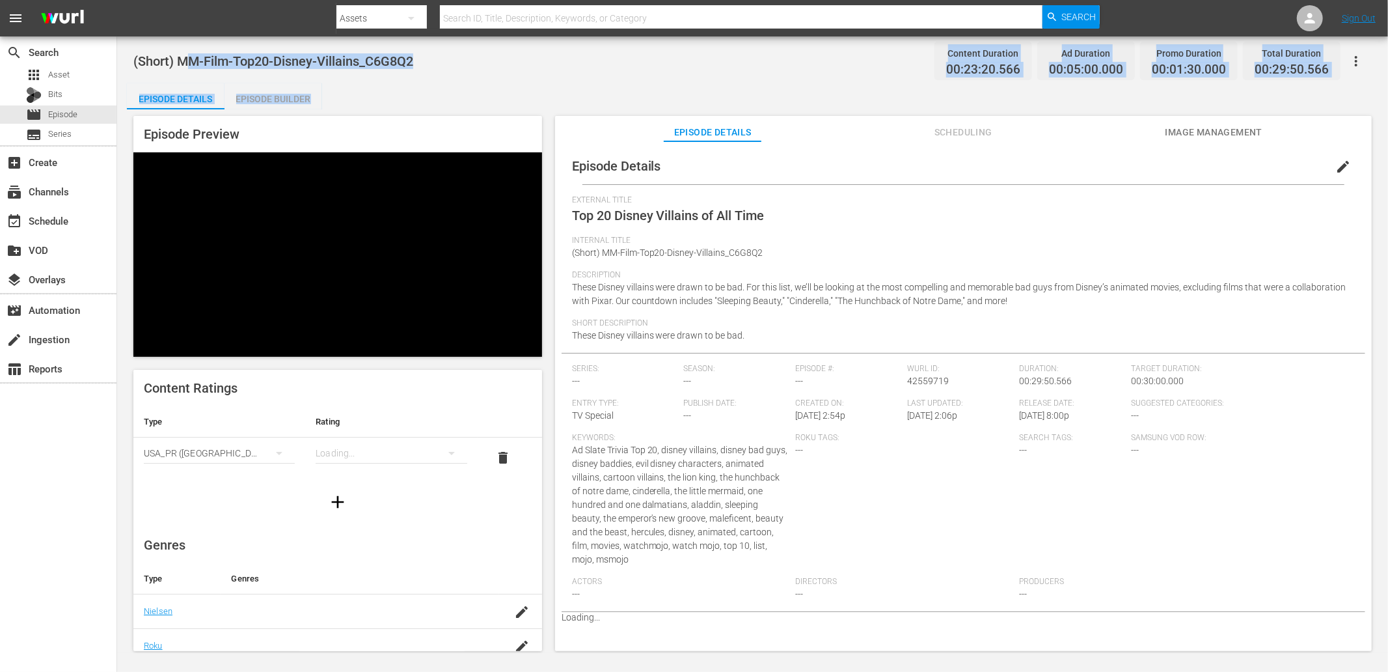
click at [187, 61] on span "(Short) MM-Film-Top20-Disney-Villains_C6G8Q2" at bounding box center [273, 61] width 280 height 16
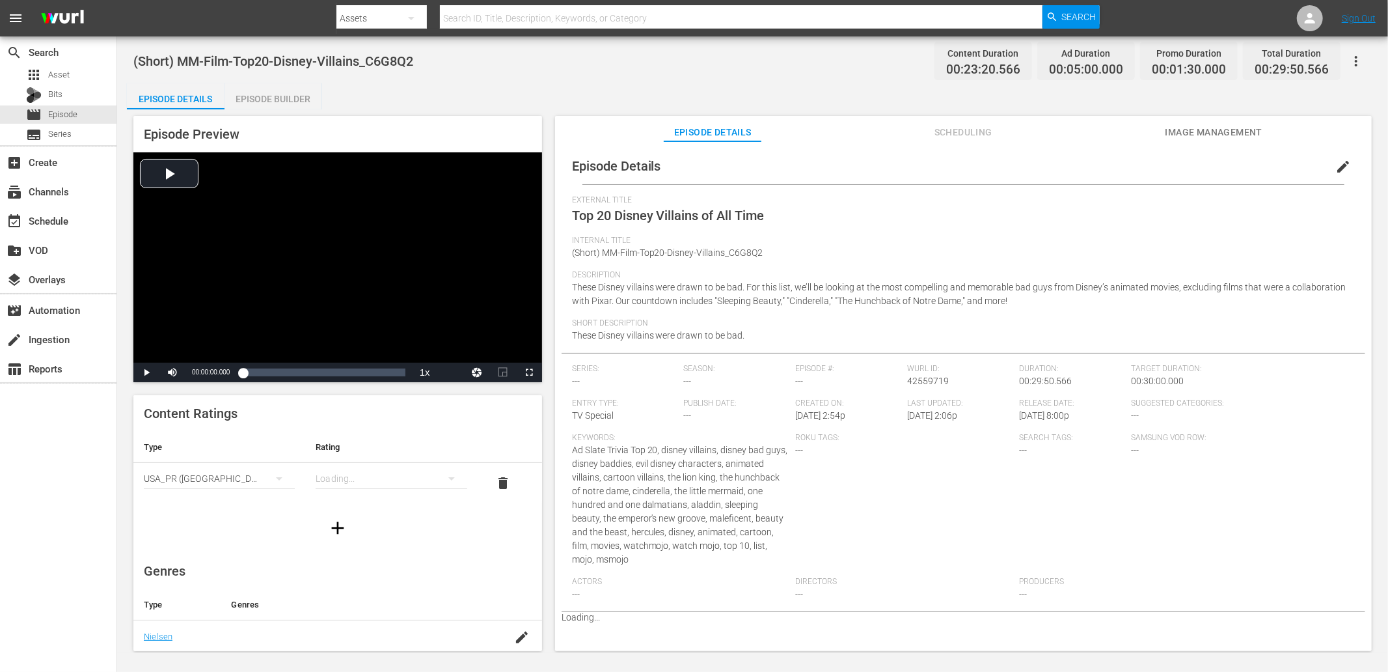
click at [187, 61] on span "(Short) MM-Film-Top20-Disney-Villains_C6G8Q2" at bounding box center [273, 61] width 280 height 16
click at [435, 64] on div "(Short) MM-Film-Top20-Disney-Villains_C6G8Q2 Content Duration 00:23:20.566 Ad D…" at bounding box center [752, 60] width 1239 height 29
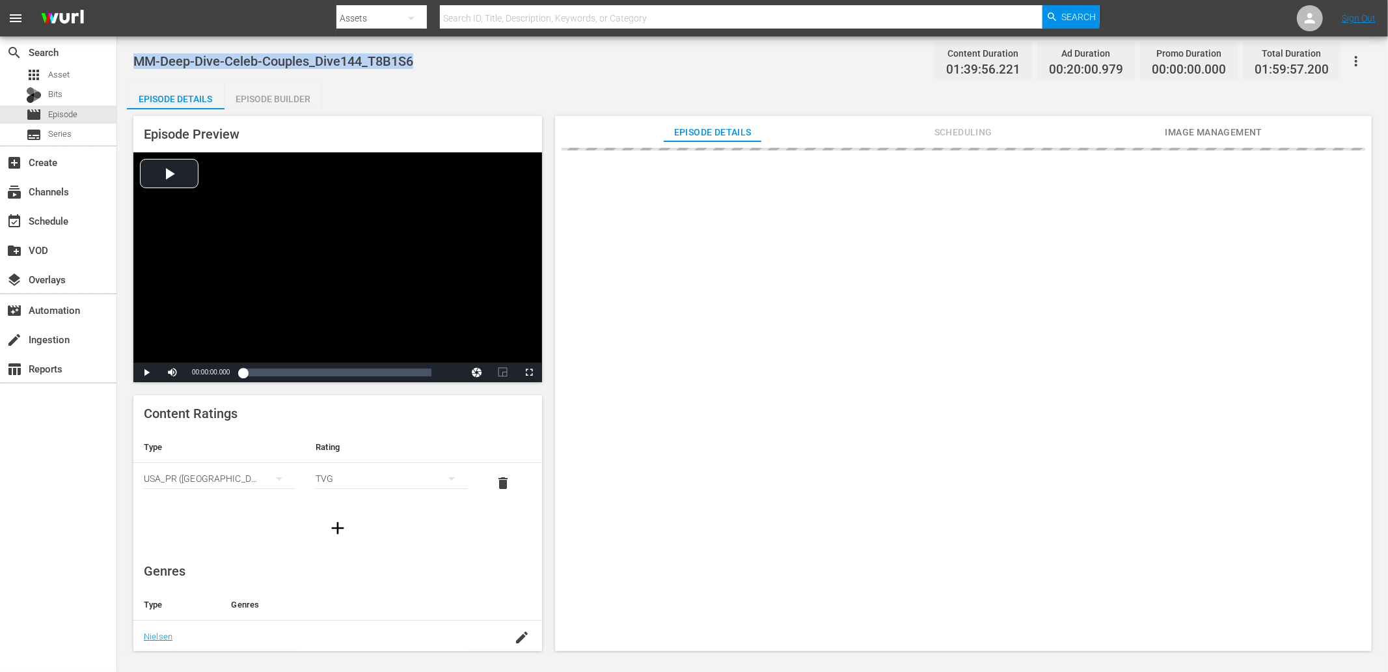
drag, startPoint x: 445, startPoint y: 56, endPoint x: 137, endPoint y: 60, distance: 307.2
click at [137, 60] on div "MM-Deep-Dive-Celeb-Couples_Dive144_T8B1S6 Content Duration 01:39:56.221 Ad Dura…" at bounding box center [752, 60] width 1239 height 29
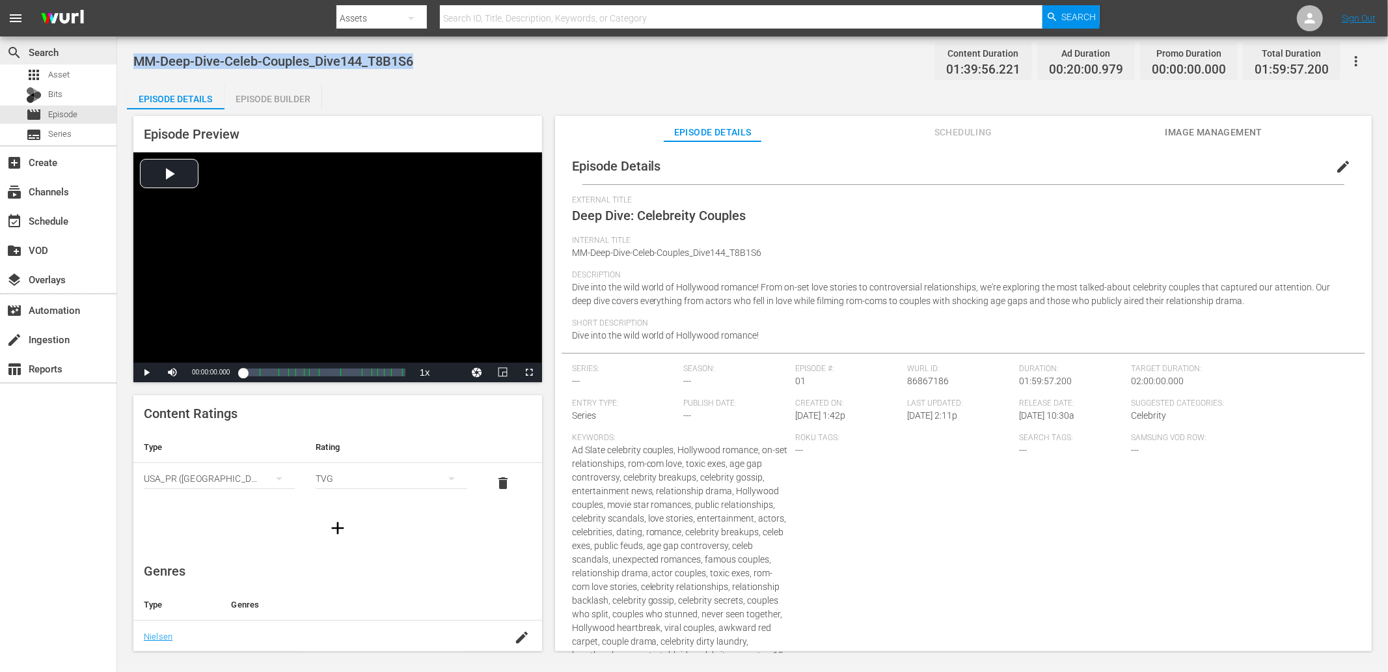
copy span "MM-Deep-Dive-Celeb-Couples_Dive144_T8B1S6"
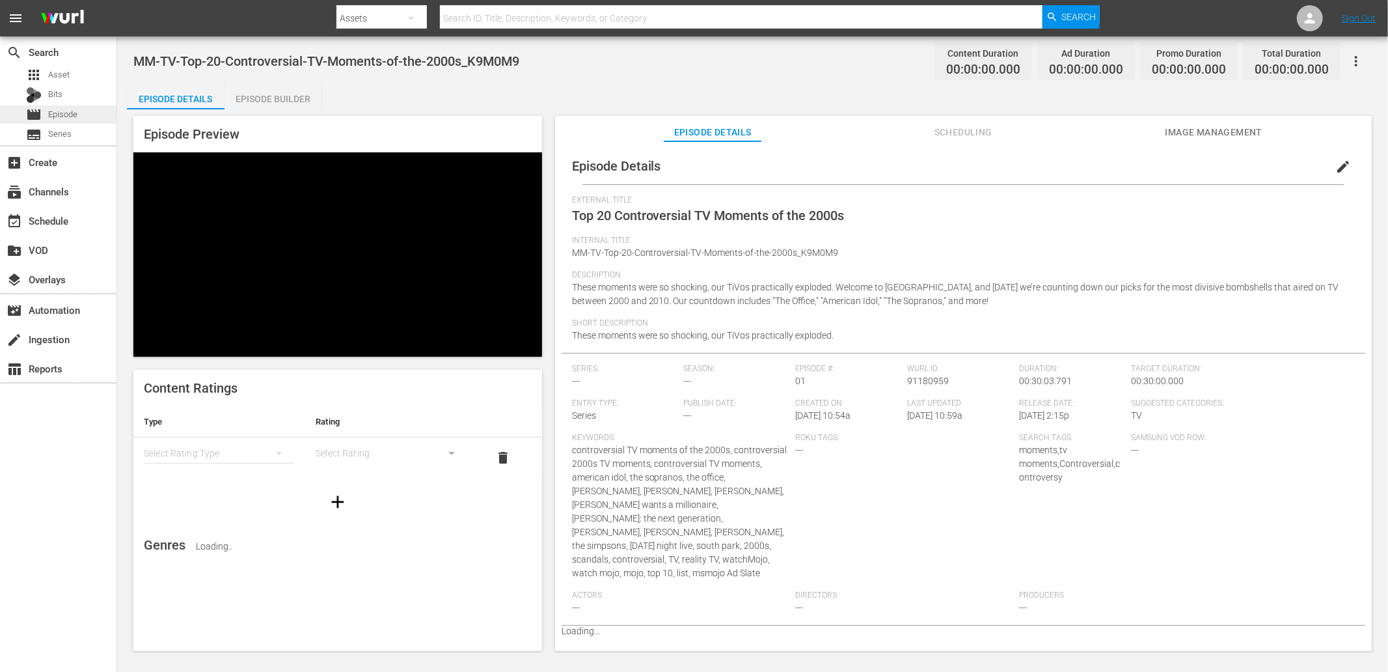
click at [82, 115] on div "movie Episode" at bounding box center [58, 114] width 117 height 18
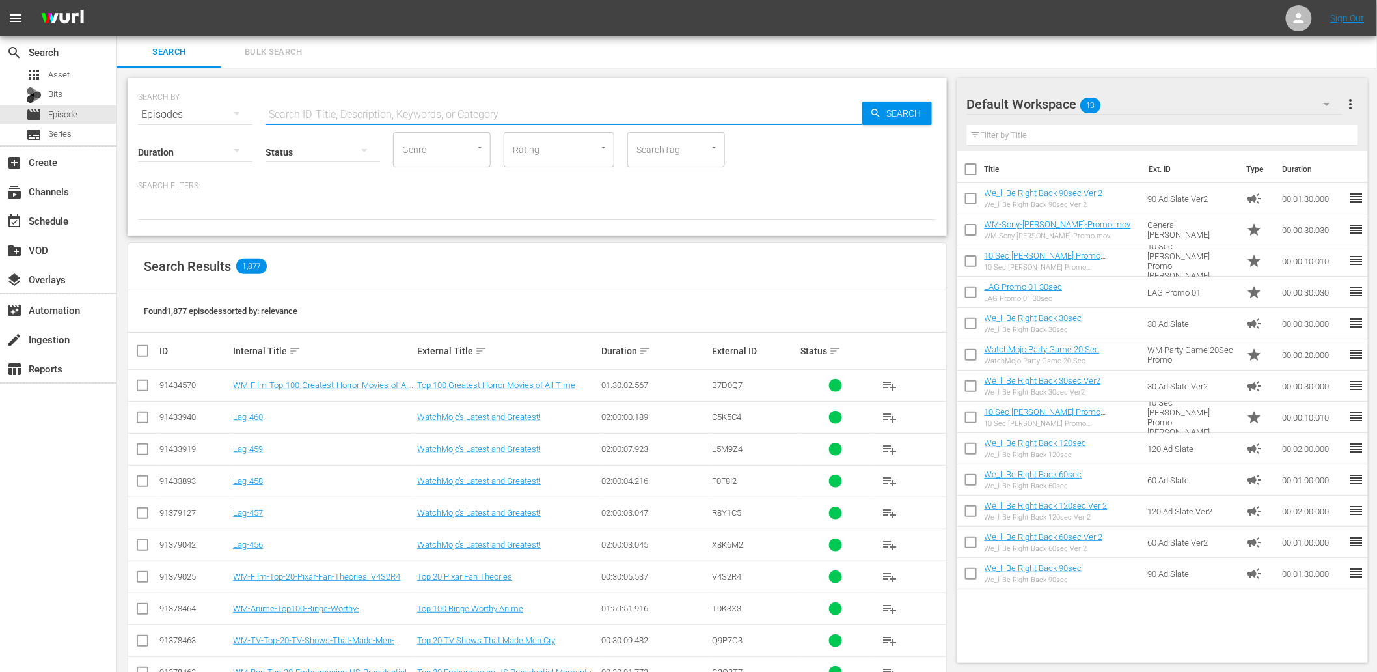
click at [337, 109] on input "text" at bounding box center [564, 114] width 597 height 31
type input "MM-"
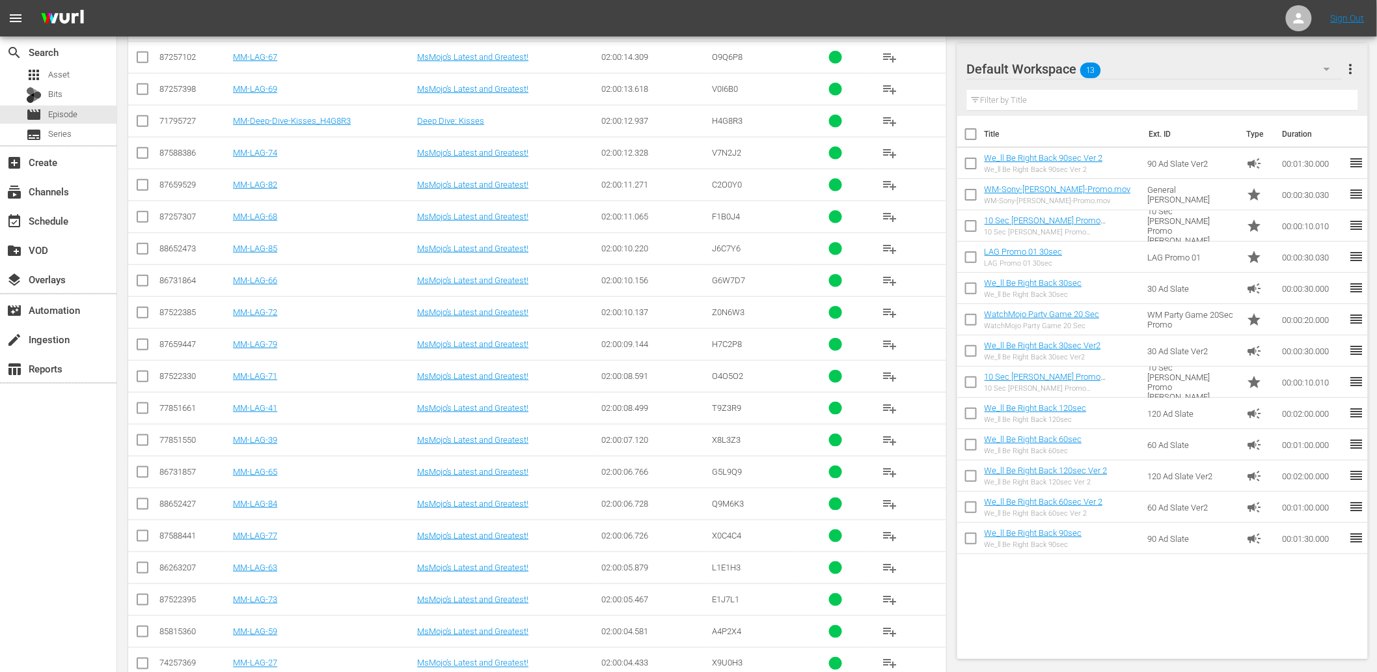
scroll to position [777, 0]
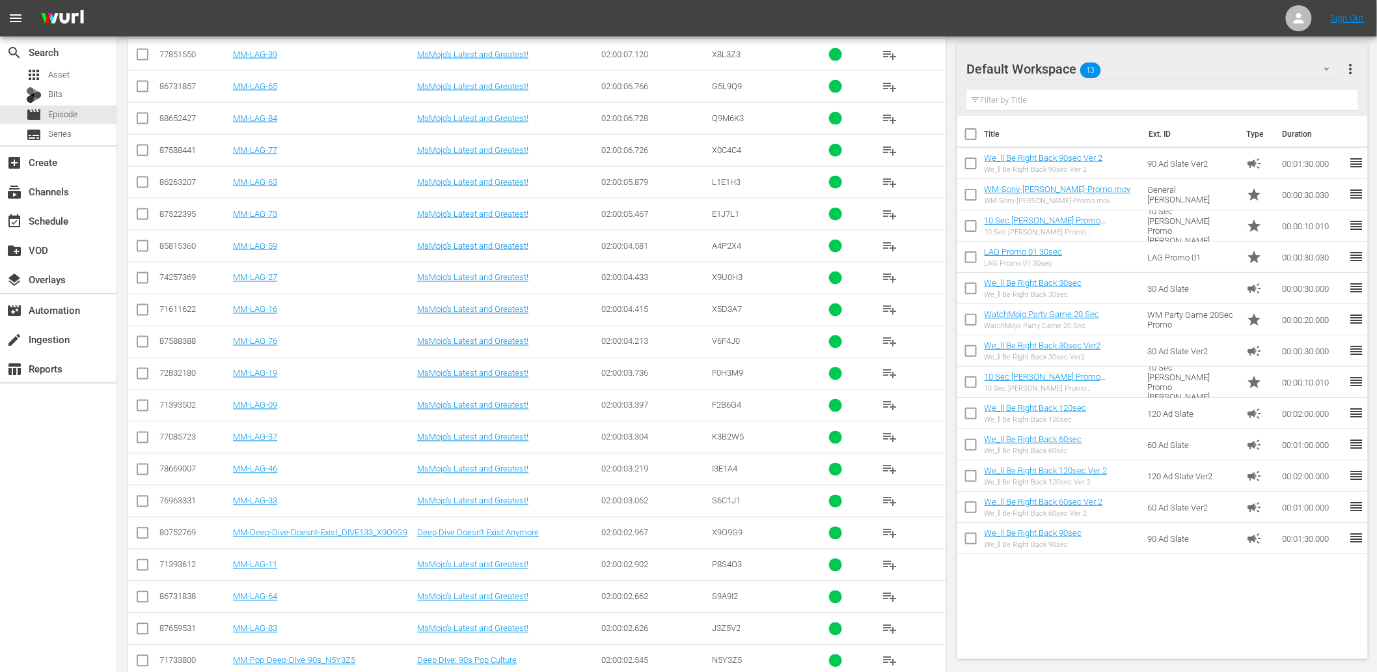
click at [733, 532] on span "X9O9G9" at bounding box center [727, 533] width 31 height 10
copy span "X9O9G9"
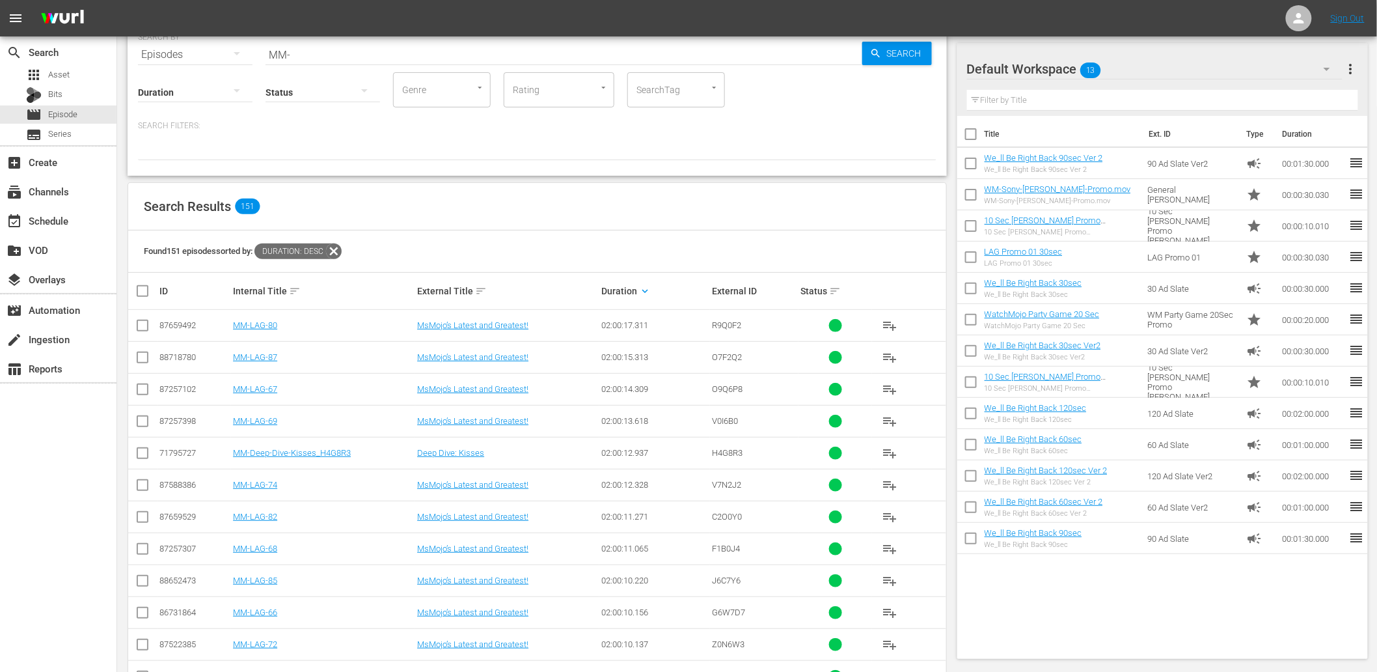
scroll to position [54, 0]
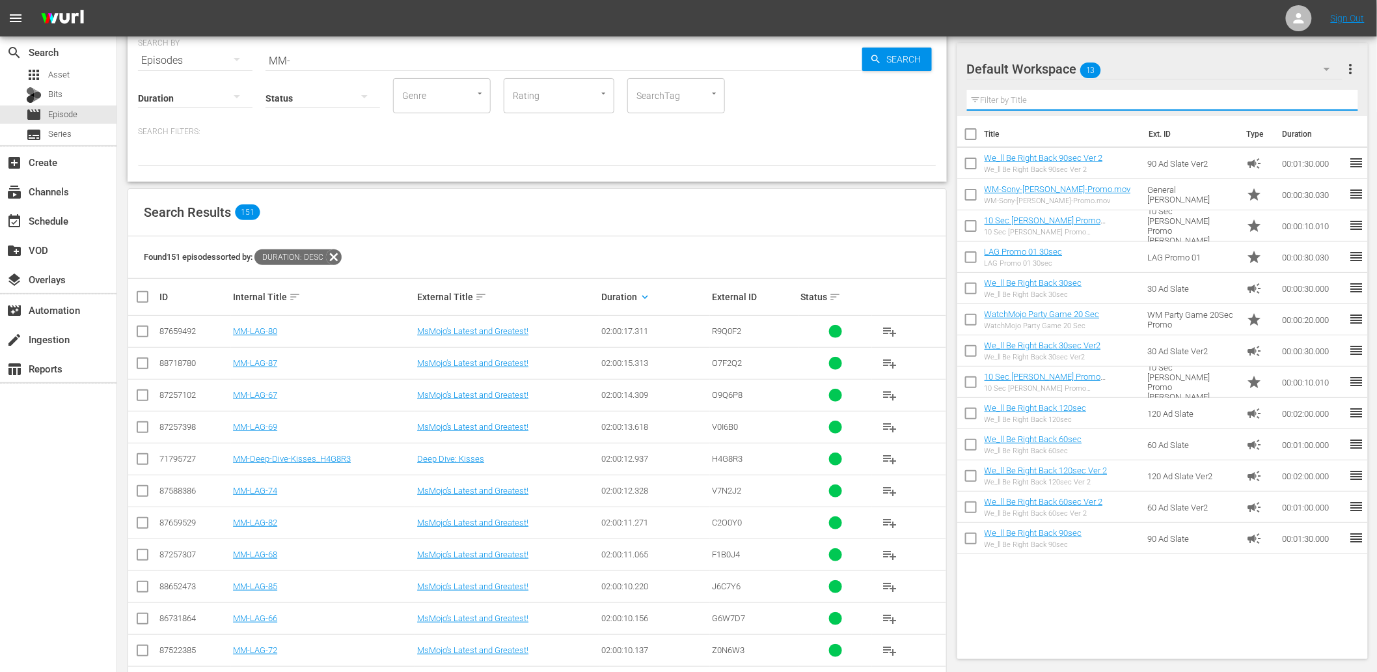
click at [1088, 104] on input "text" at bounding box center [1163, 100] width 392 height 21
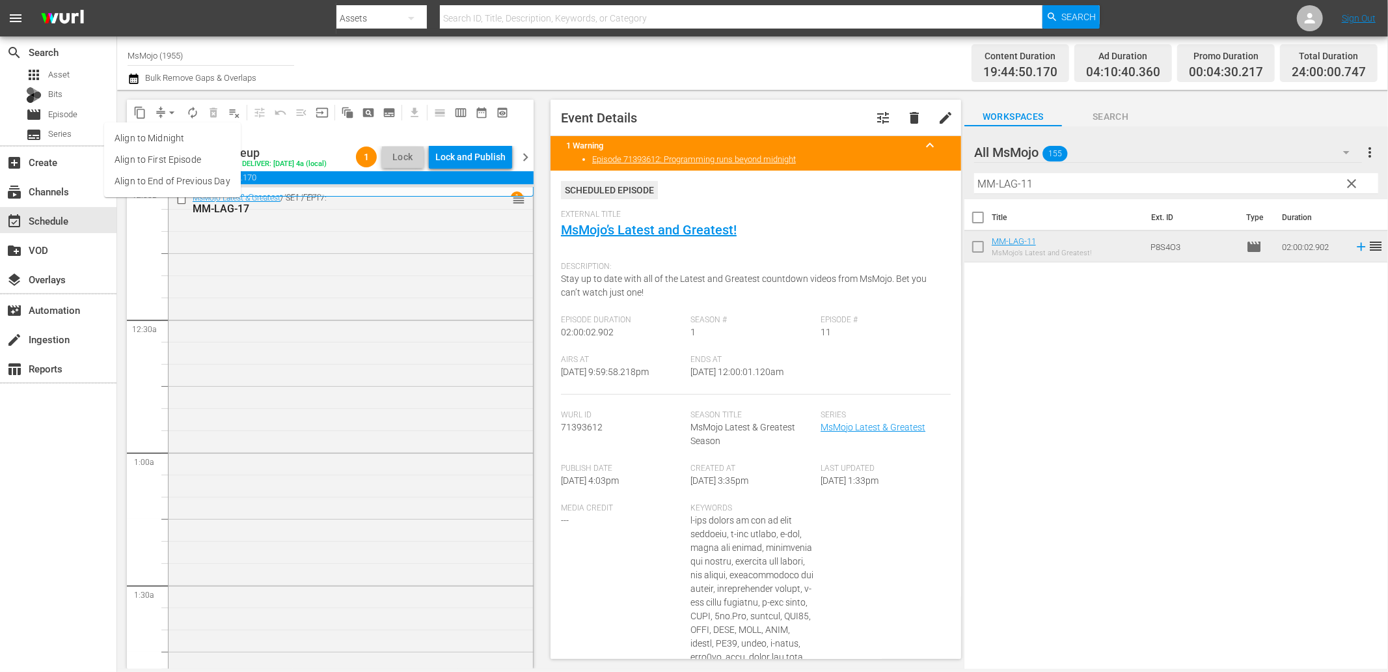
scroll to position [5624, 0]
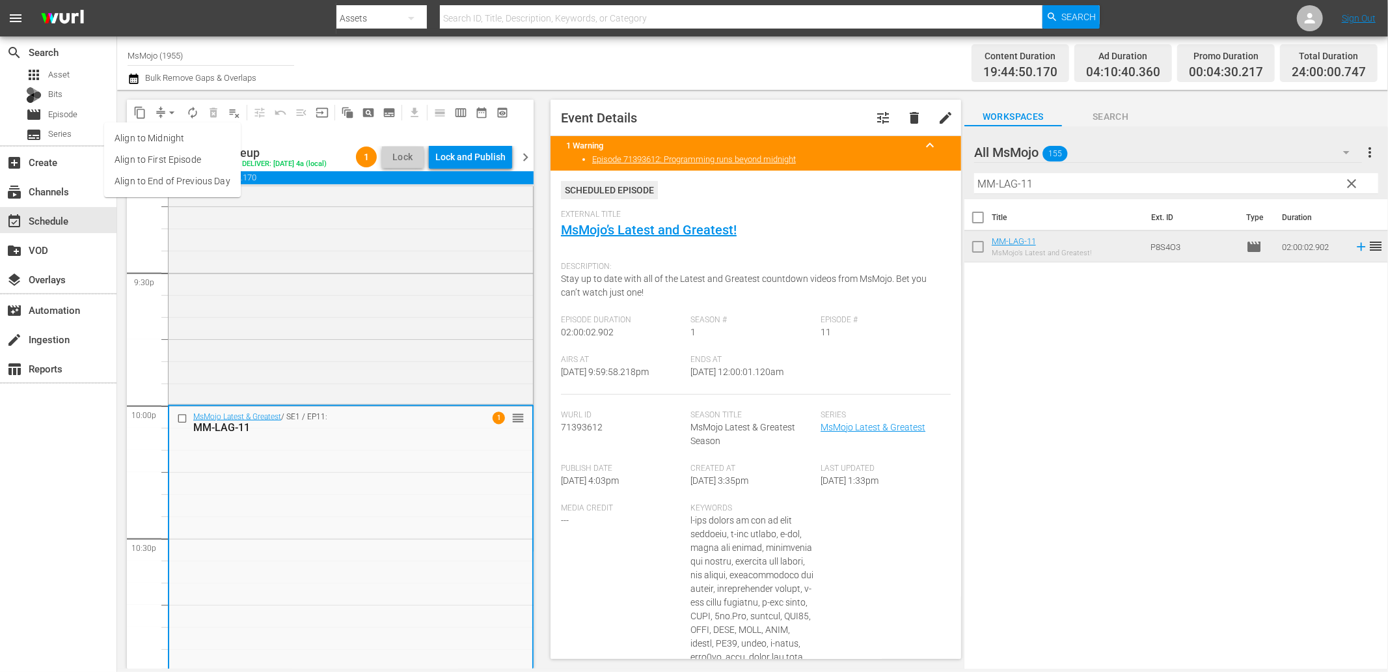
click at [180, 174] on li "Align to End of Previous Day" at bounding box center [172, 181] width 137 height 21
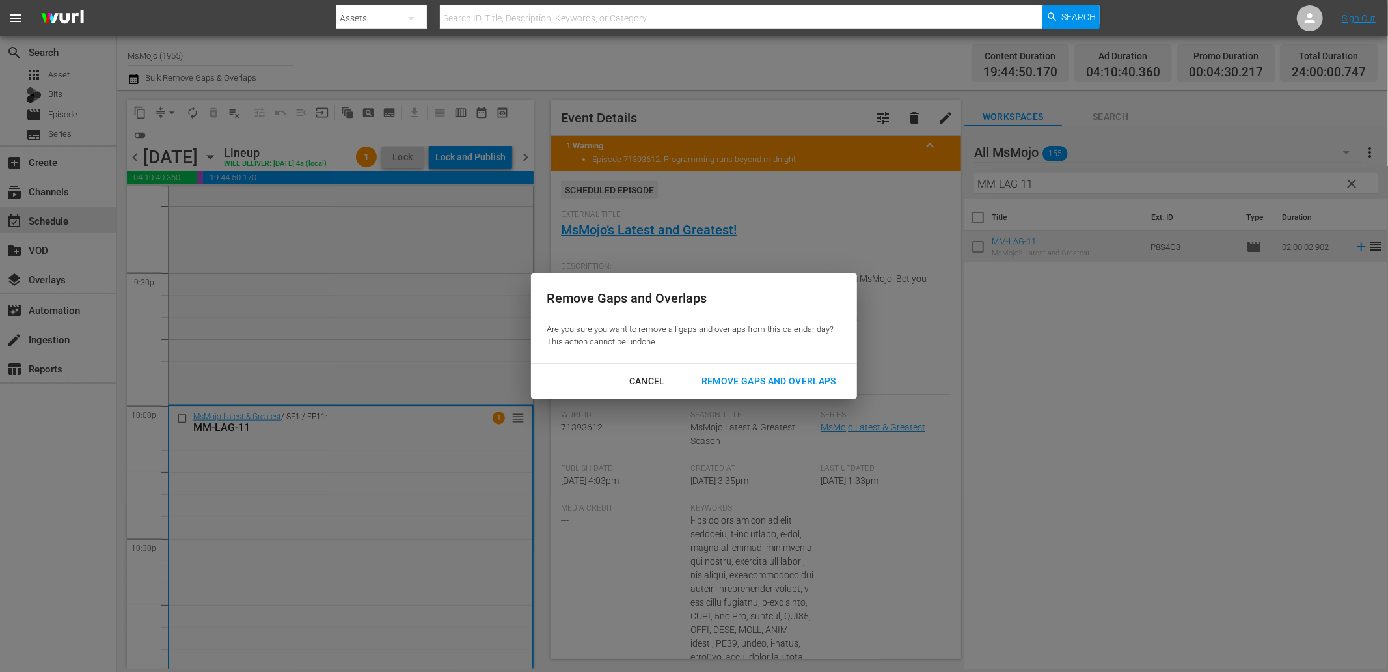
click at [769, 387] on div "Remove Gaps and Overlaps" at bounding box center [769, 381] width 156 height 16
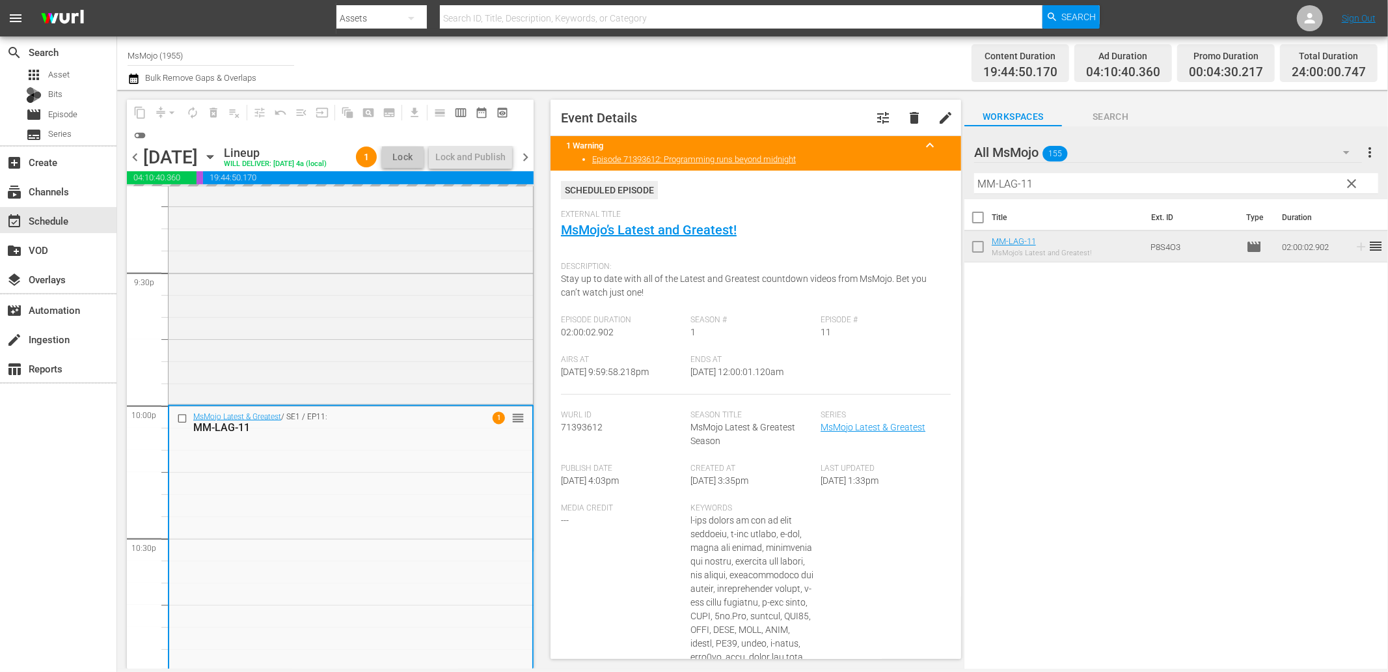
click at [737, 392] on div "Airs At [DATE] 9:59:58.218pm Ends At [DATE] 12:00:01.120am" at bounding box center [756, 375] width 390 height 40
copy span "2:00:01.120am"
click at [467, 161] on div "Lock and Publish" at bounding box center [470, 156] width 70 height 23
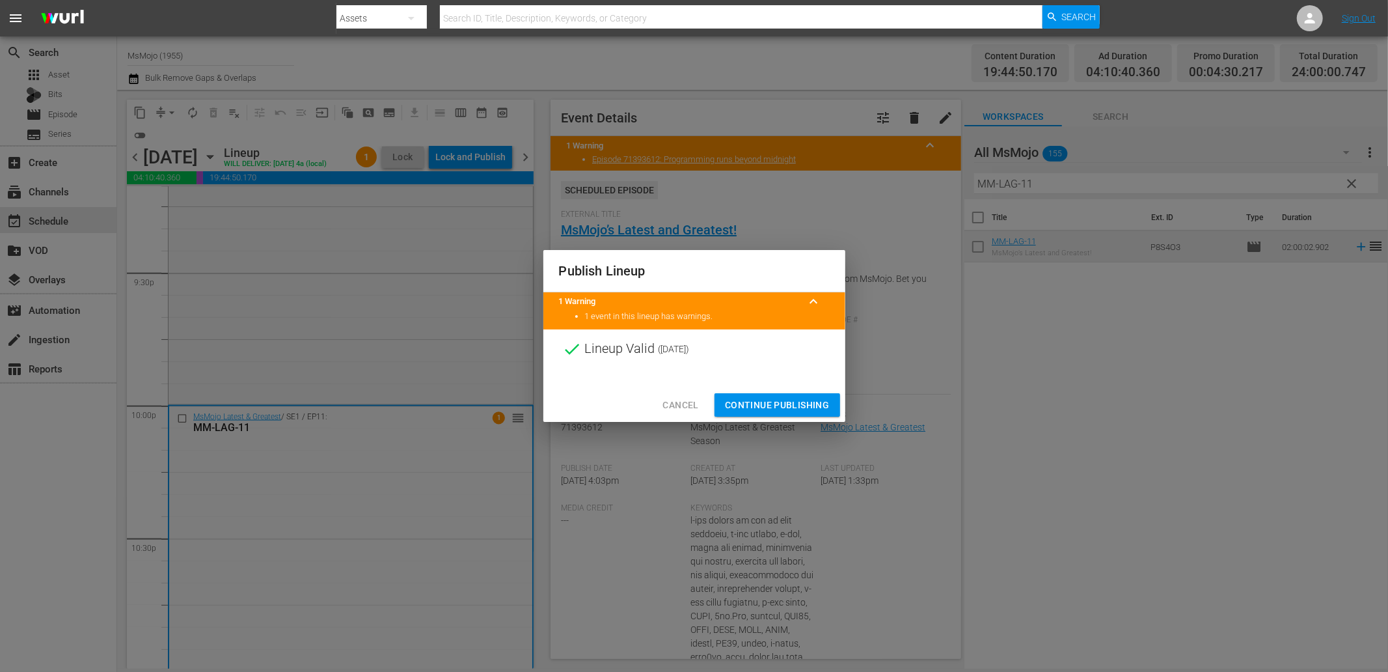
click at [739, 402] on span "Continue Publishing" at bounding box center [777, 405] width 105 height 16
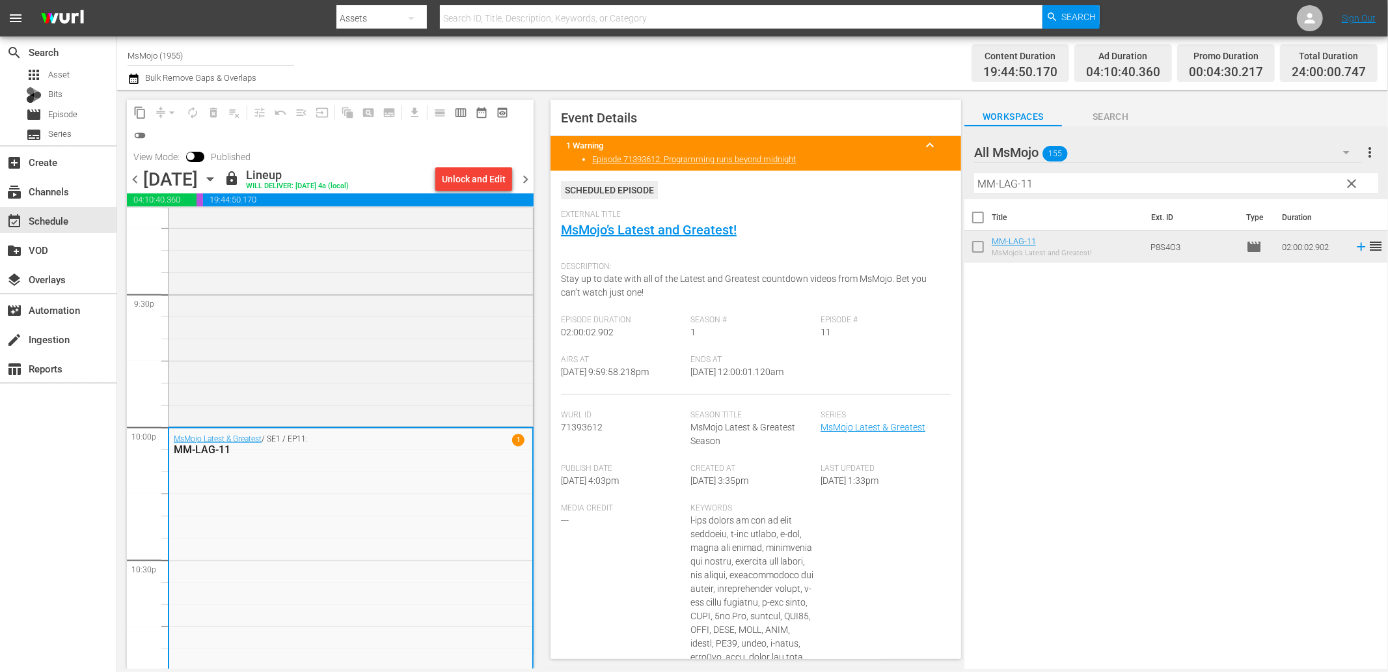
click at [525, 176] on span "chevron_right" at bounding box center [525, 179] width 16 height 16
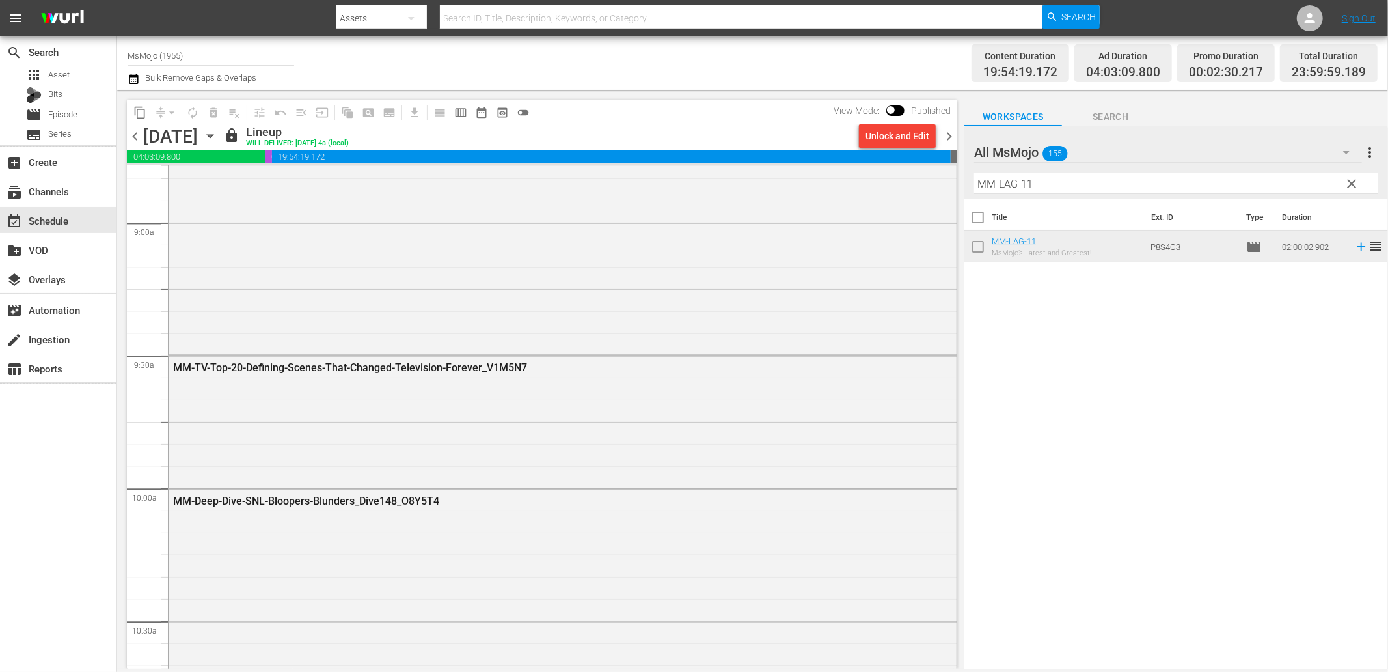
scroll to position [2363, 0]
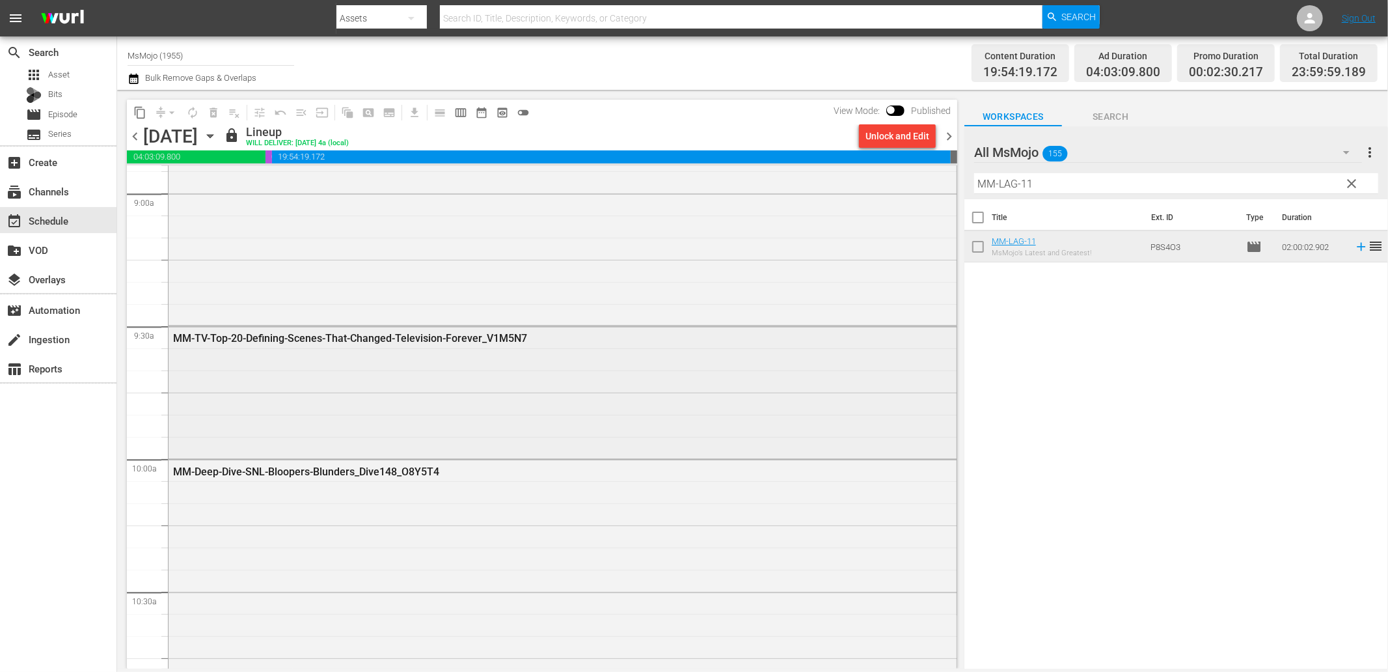
click at [262, 368] on div "MM-TV-Top-20-Defining-Scenes-That-Changed-Television-Forever_V1M5N7" at bounding box center [563, 391] width 788 height 130
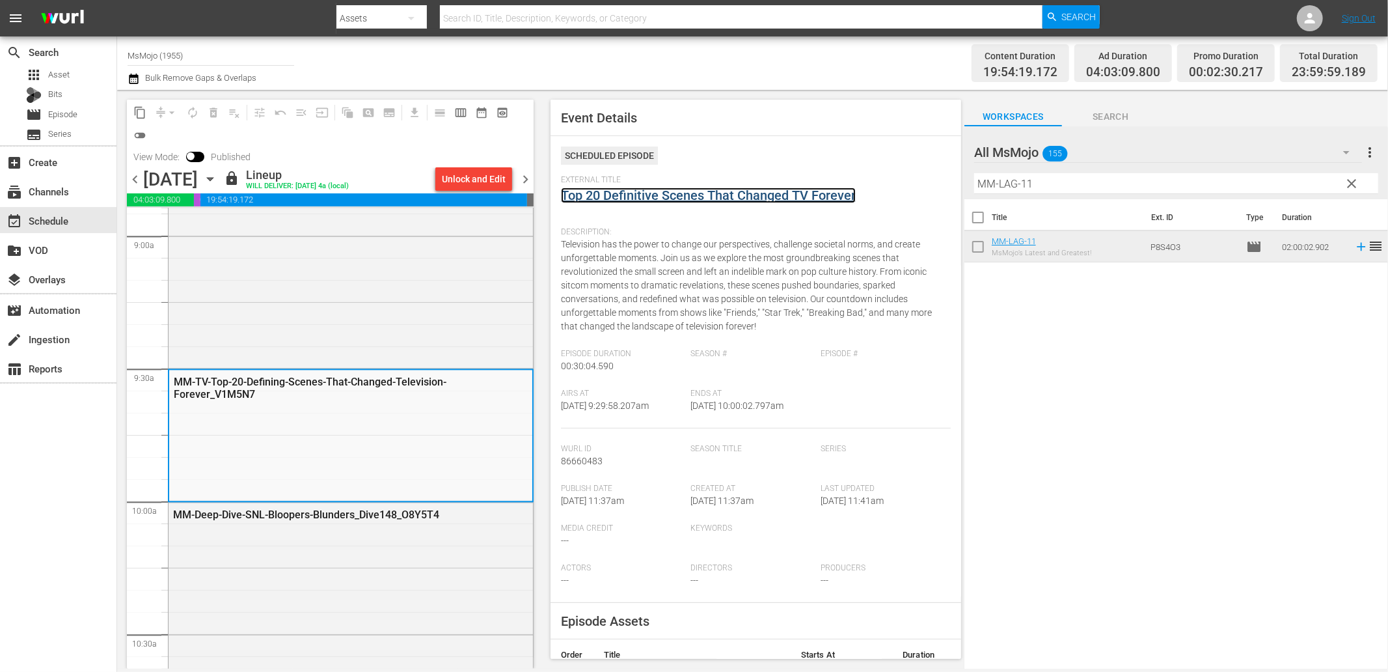
click at [706, 195] on link "Top 20 Definitive Scenes That Changed TV Forever" at bounding box center [708, 195] width 295 height 16
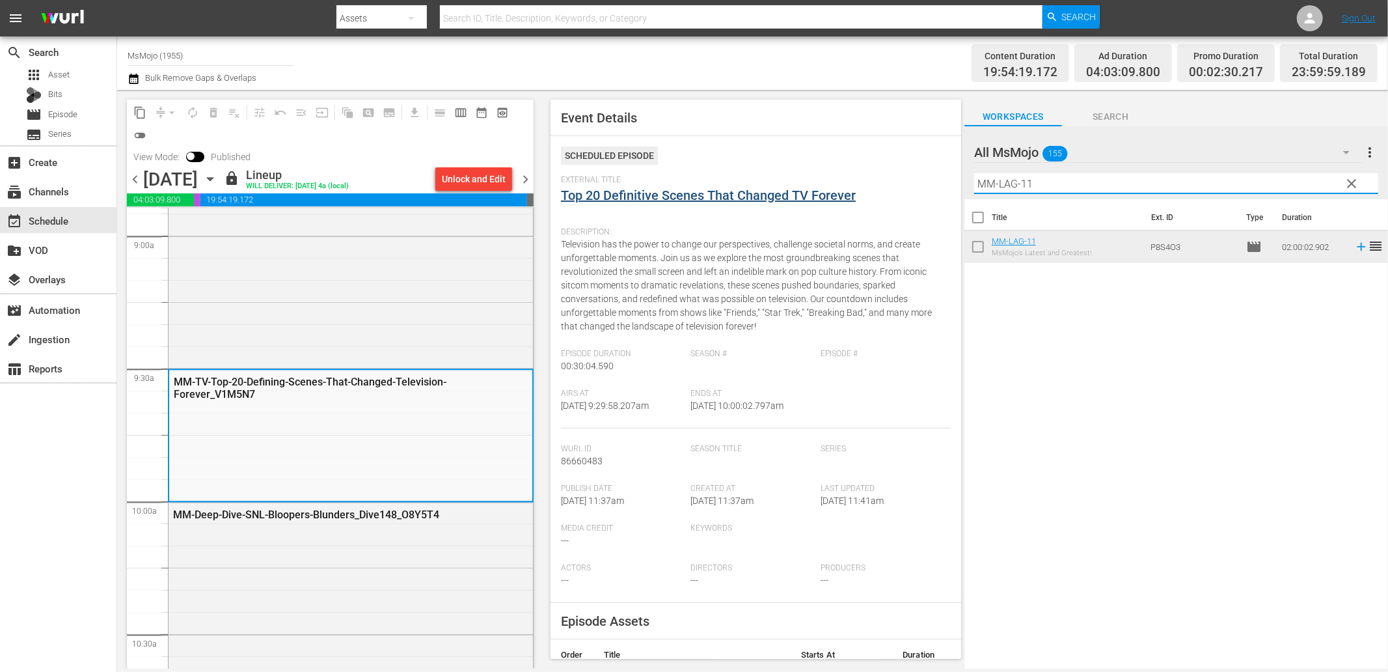
drag, startPoint x: 1095, startPoint y: 186, endPoint x: 838, endPoint y: 192, distance: 257.2
click at [844, 192] on div "content_copy compress arrow_drop_down autorenew_outlined delete_forever_outline…" at bounding box center [752, 379] width 1271 height 579
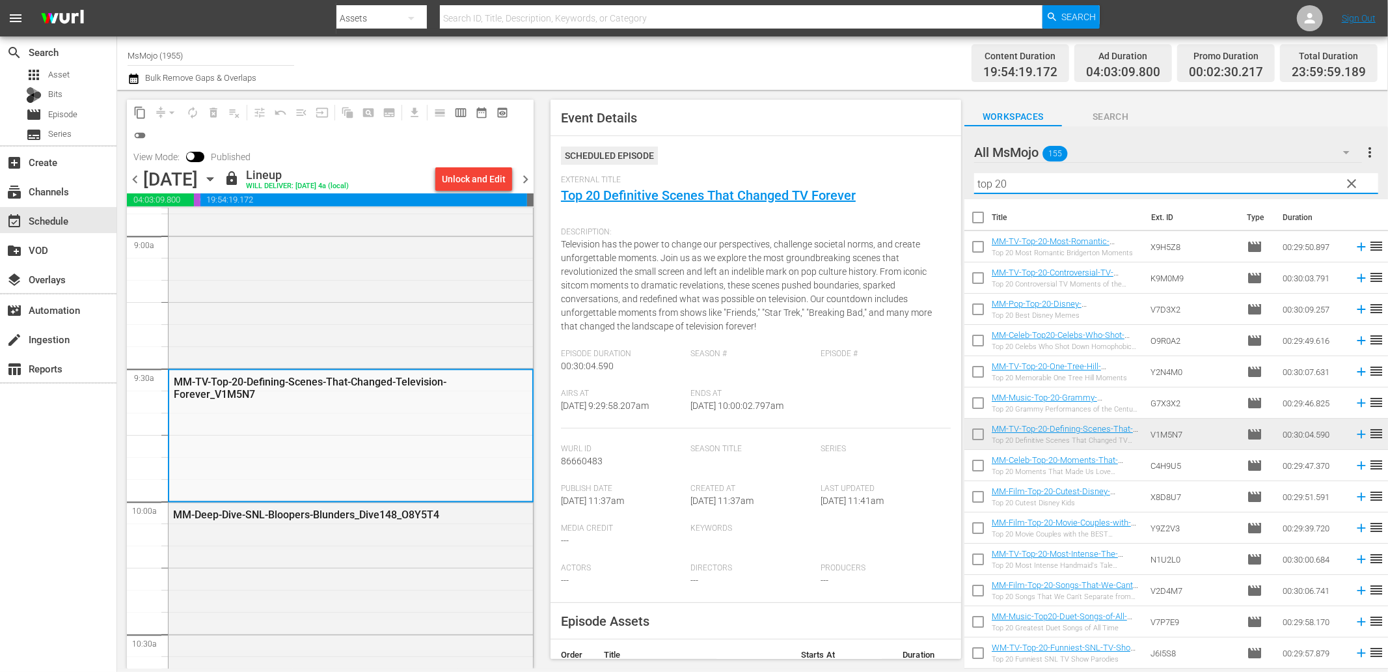
click at [1162, 271] on td "K9M0M9" at bounding box center [1194, 277] width 96 height 31
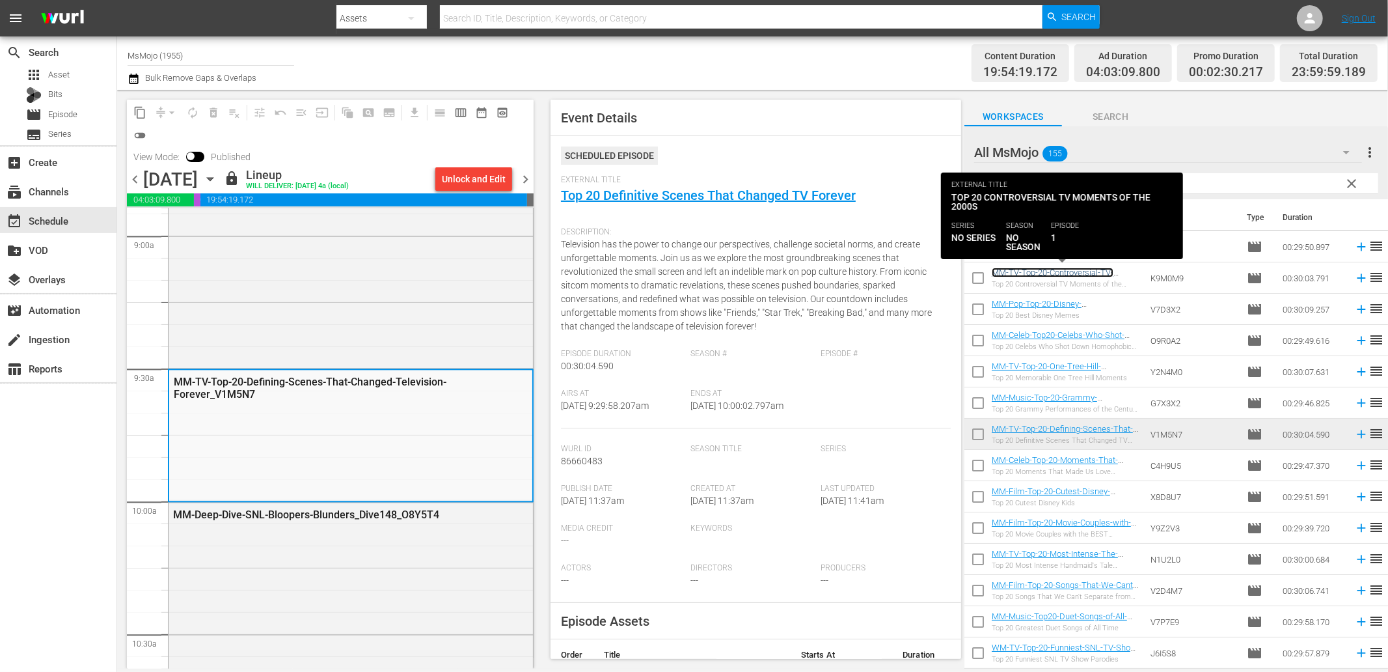
click at [1071, 277] on link "MM-TV-Top-20-Controversial-TV-Moments-of-the-2000s_K9M0M9" at bounding box center [1053, 278] width 122 height 20
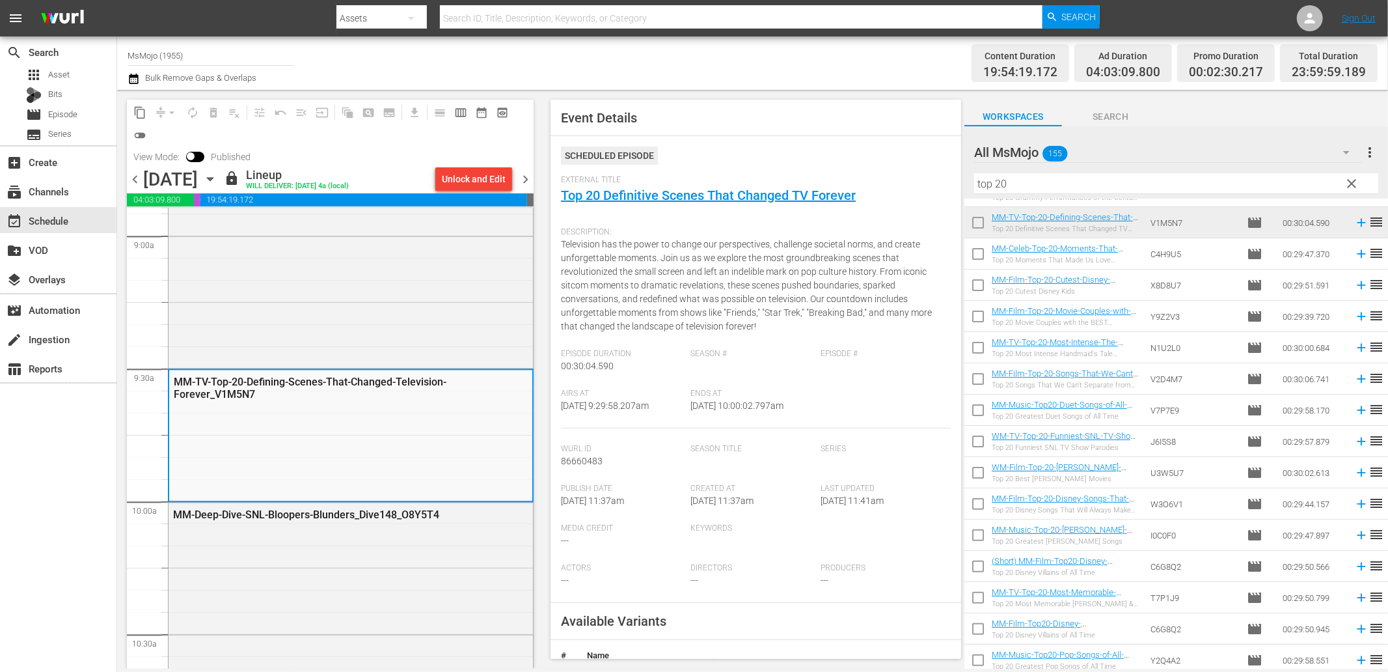
scroll to position [289, 0]
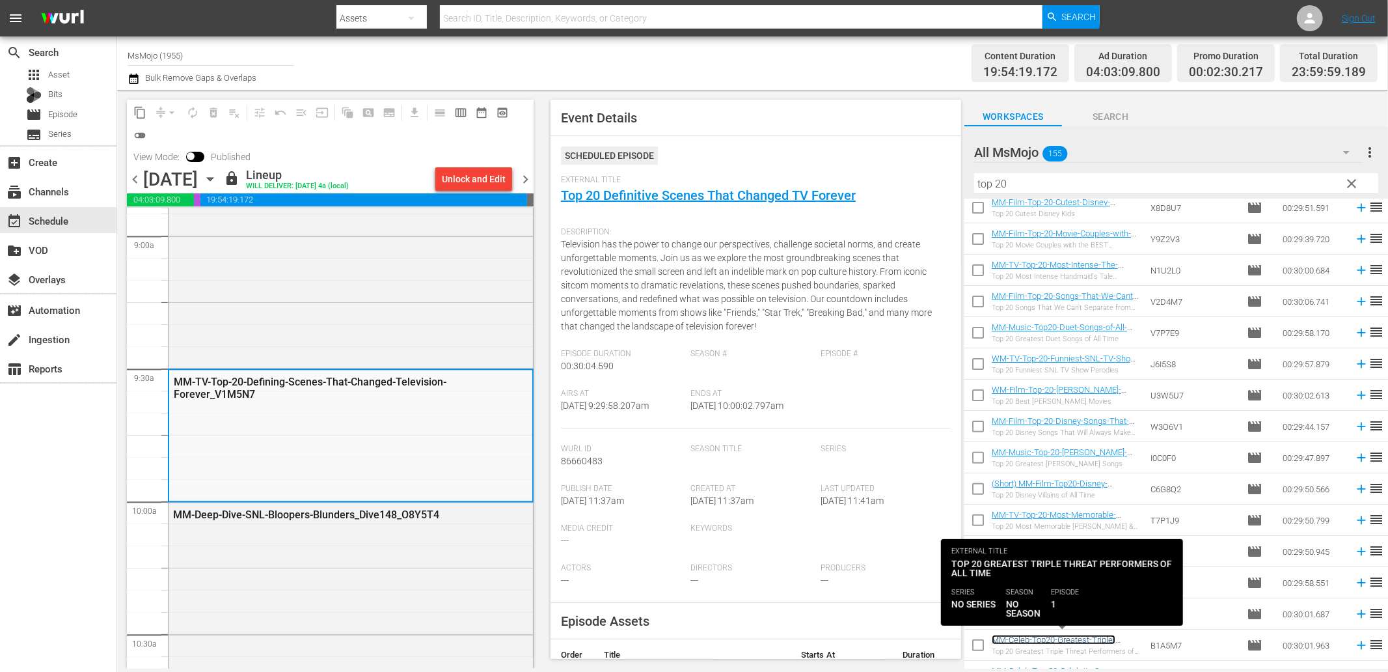
click at [1079, 639] on link "MM-Celeb-Top20-Greatest-Triple-Threat-Performers_B1A5M7" at bounding box center [1054, 645] width 124 height 20
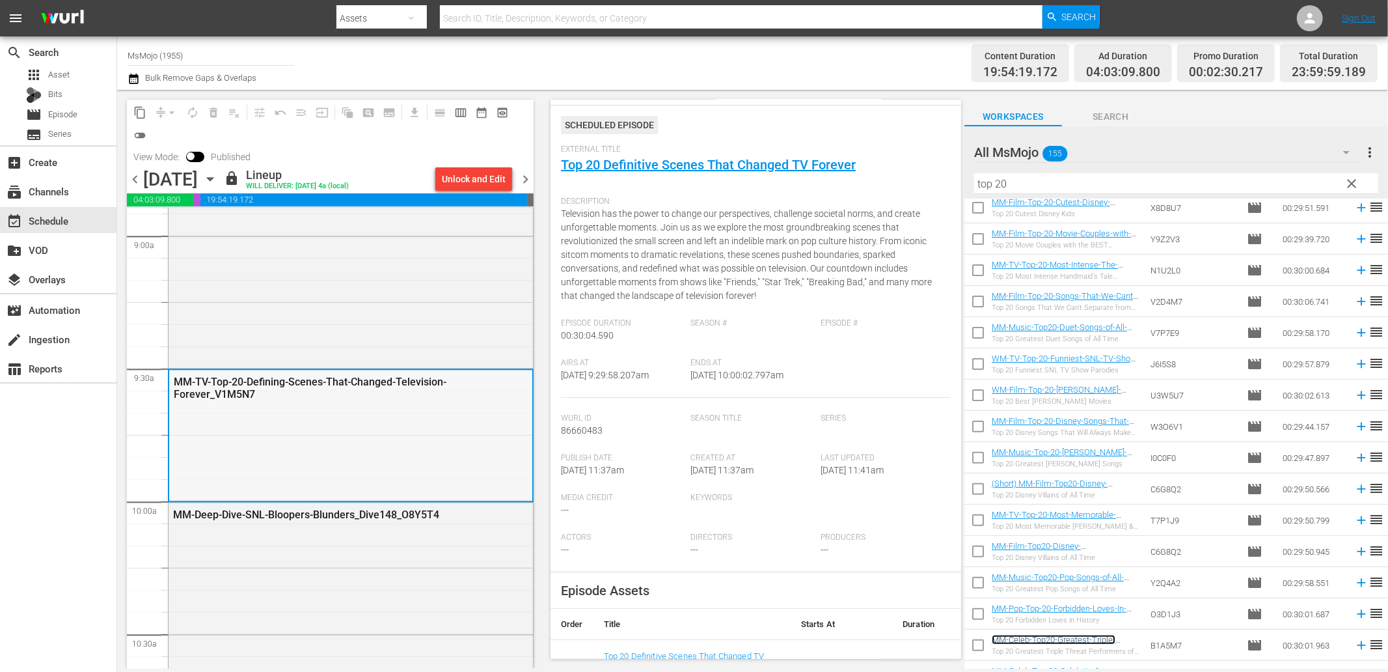
scroll to position [48, 0]
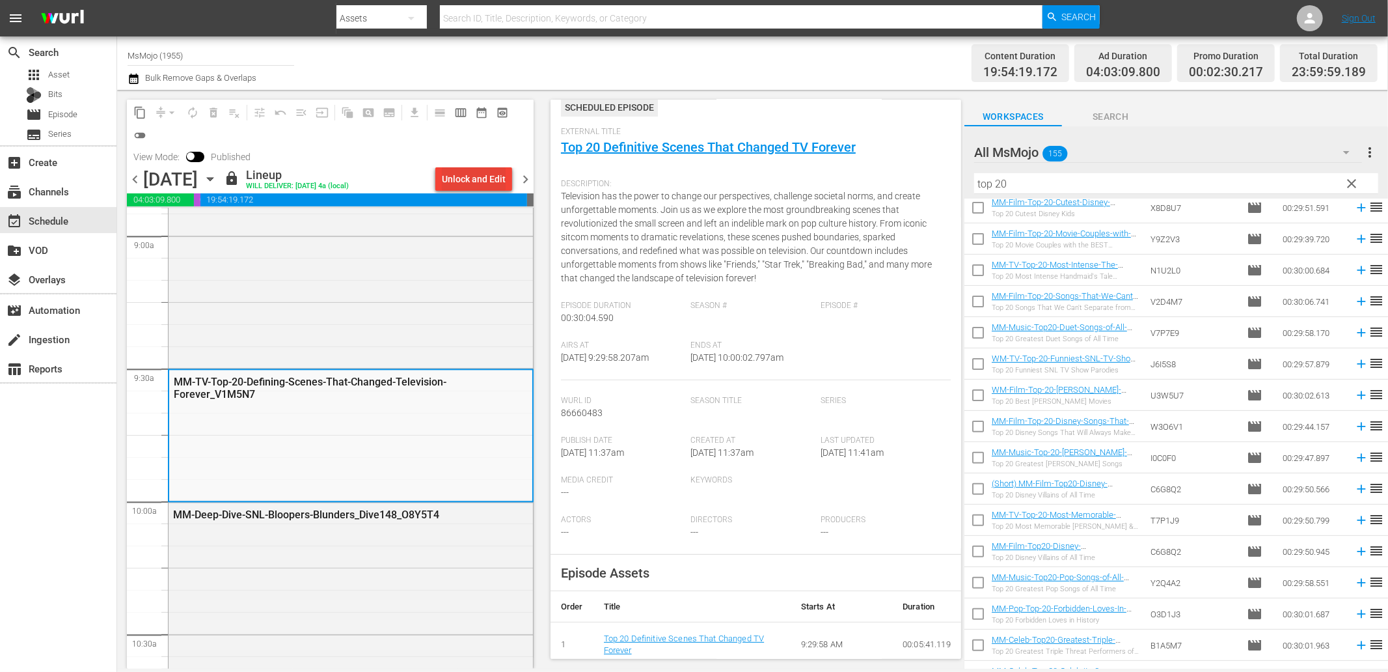
click at [476, 180] on div "Unlock and Edit" at bounding box center [474, 178] width 64 height 23
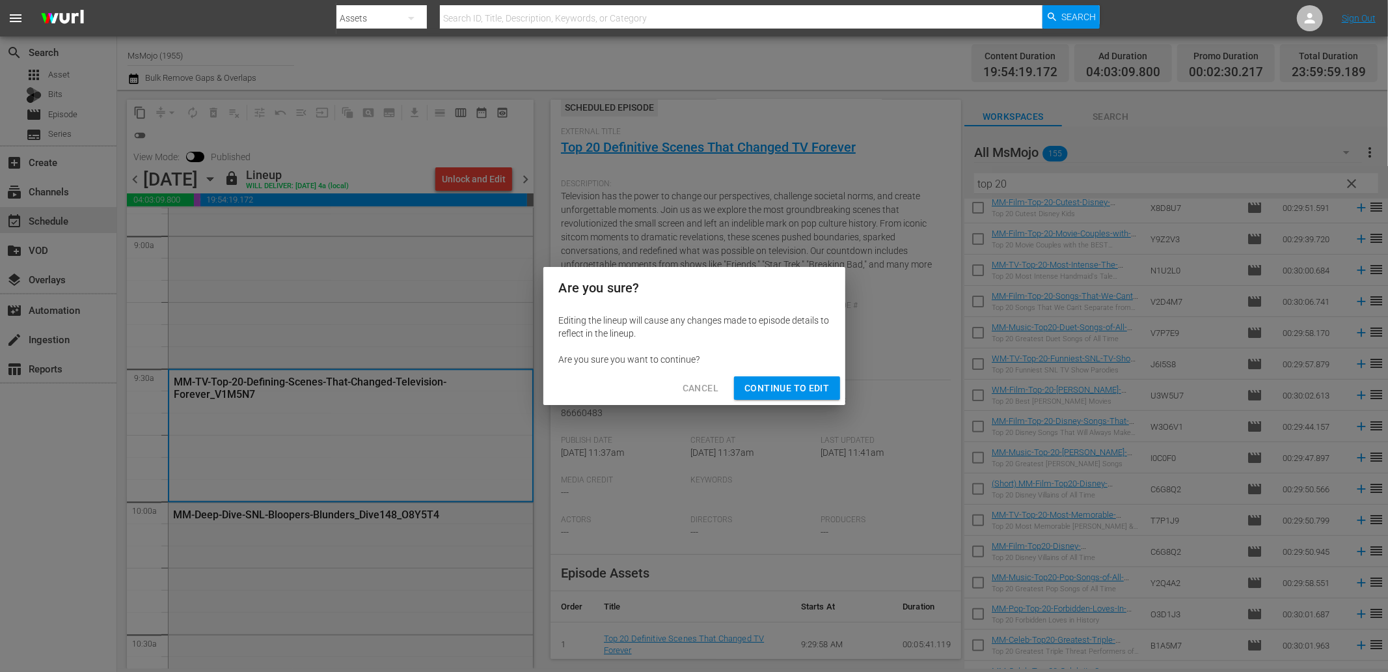
click at [793, 386] on span "Continue to Edit" at bounding box center [787, 388] width 85 height 16
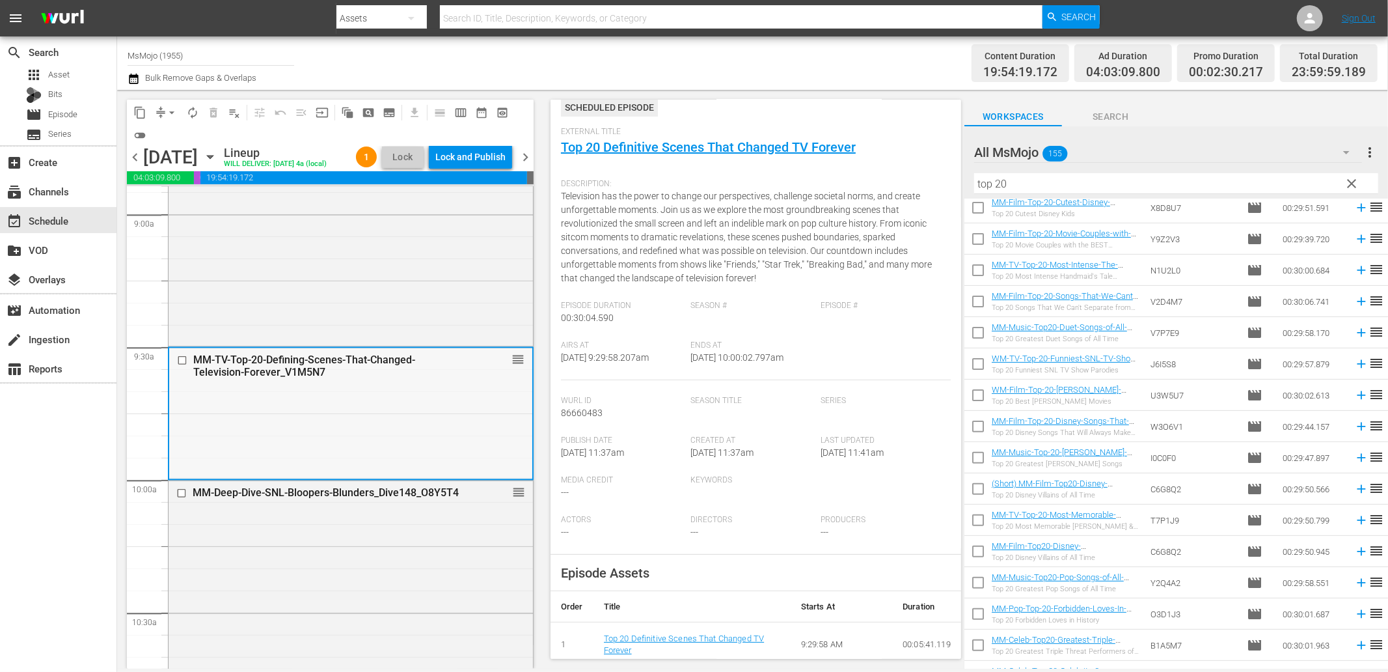
click at [182, 359] on input "checkbox" at bounding box center [184, 360] width 14 height 11
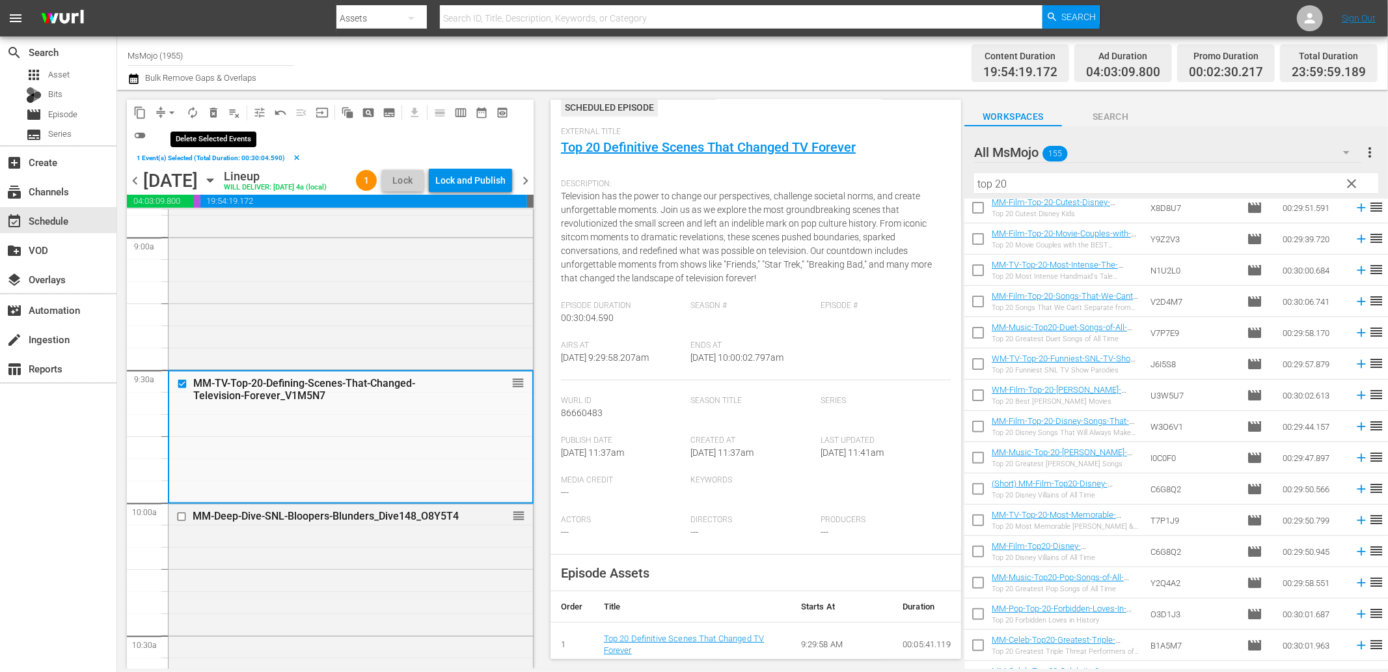
click at [213, 104] on button "delete_forever_outlined" at bounding box center [213, 112] width 21 height 21
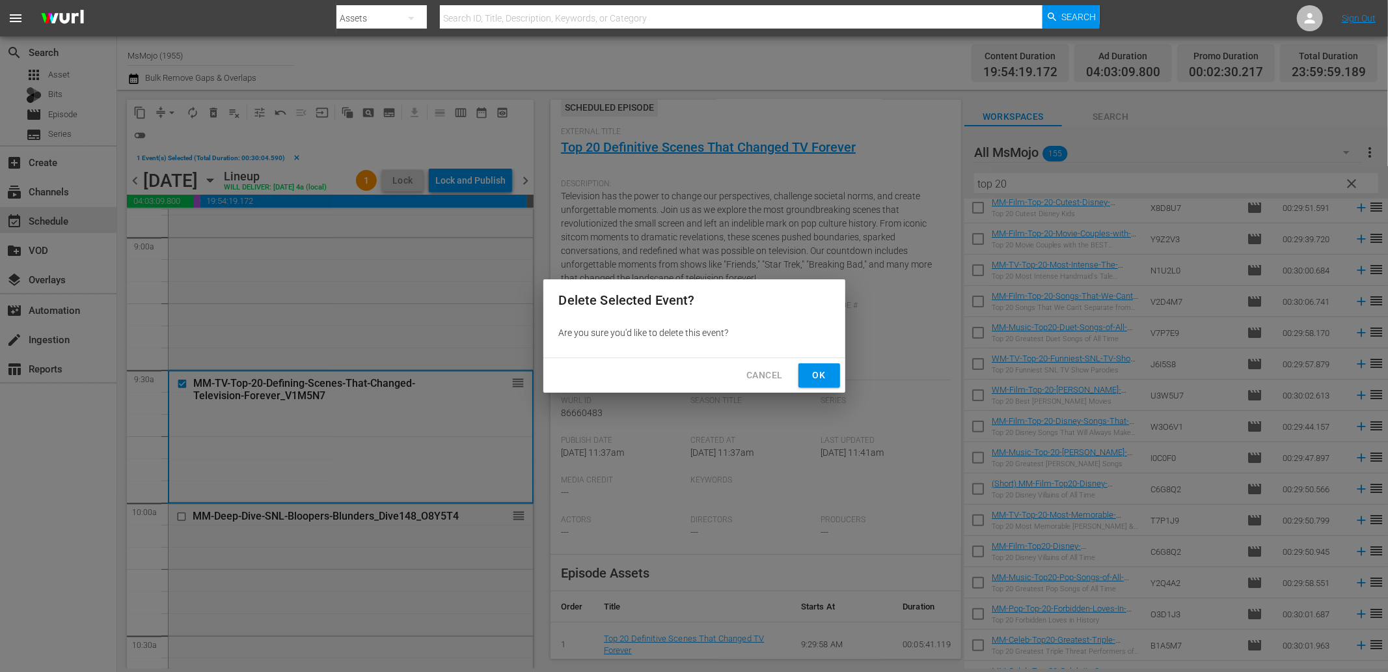
click at [822, 373] on span "Ok" at bounding box center [819, 375] width 21 height 16
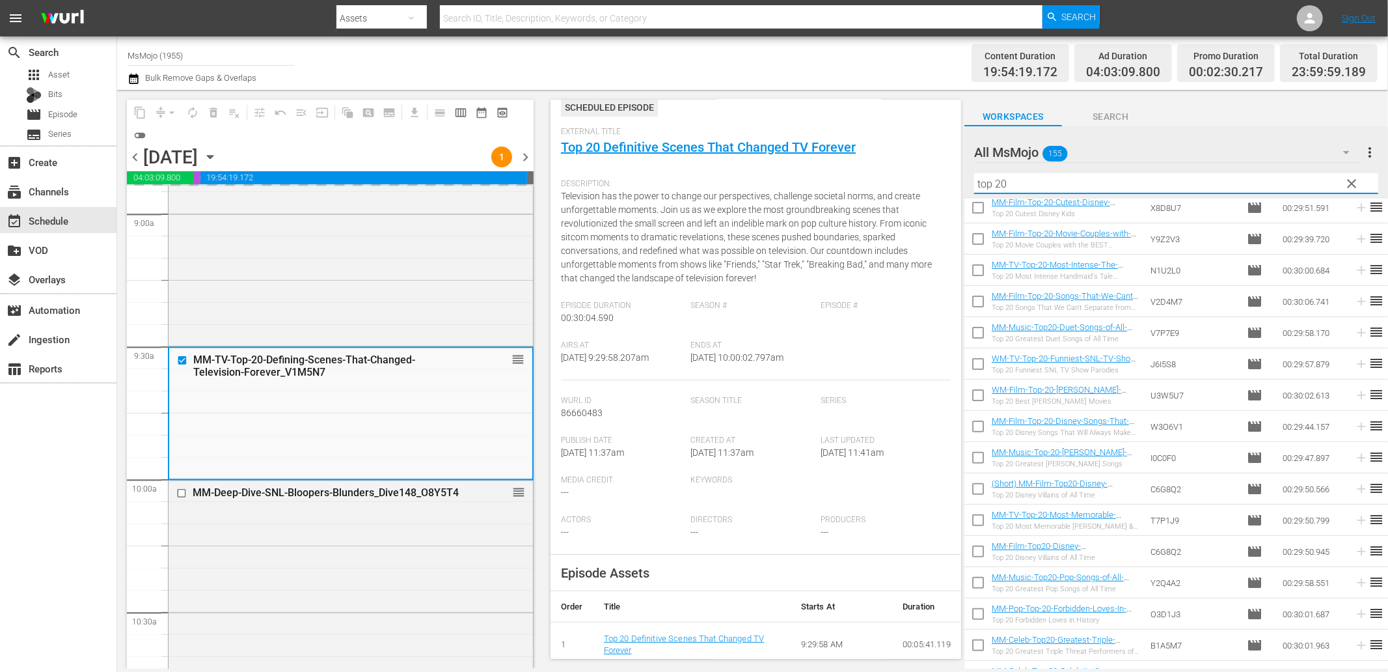
drag, startPoint x: 972, startPoint y: 174, endPoint x: 933, endPoint y: 180, distance: 40.0
click at [933, 180] on div "content_copy compress arrow_drop_down autorenew_outlined delete_forever_outline…" at bounding box center [752, 379] width 1271 height 579
paste input "MM-Celeb-Top20-Greatest-Triple-Threat-Performers_B1A5M7"
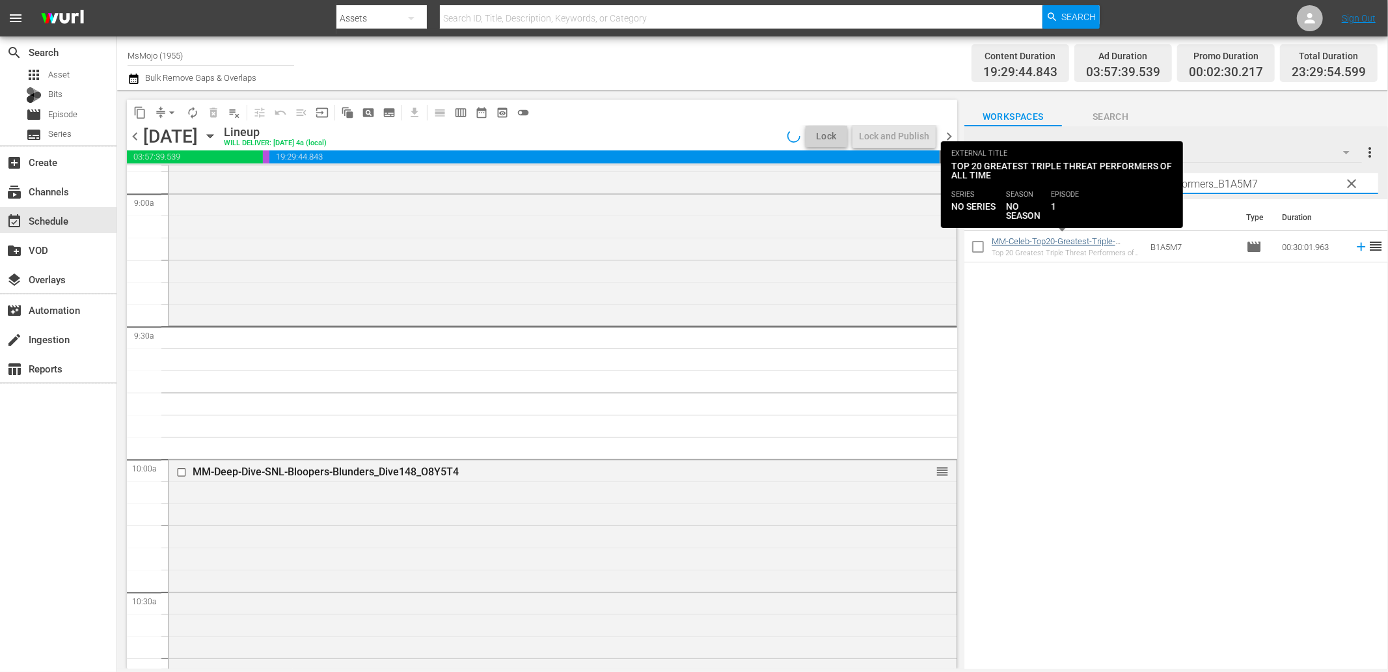
type input "MM-Celeb-Top20-Greatest-Triple-Threat-Performers_B1A5M7"
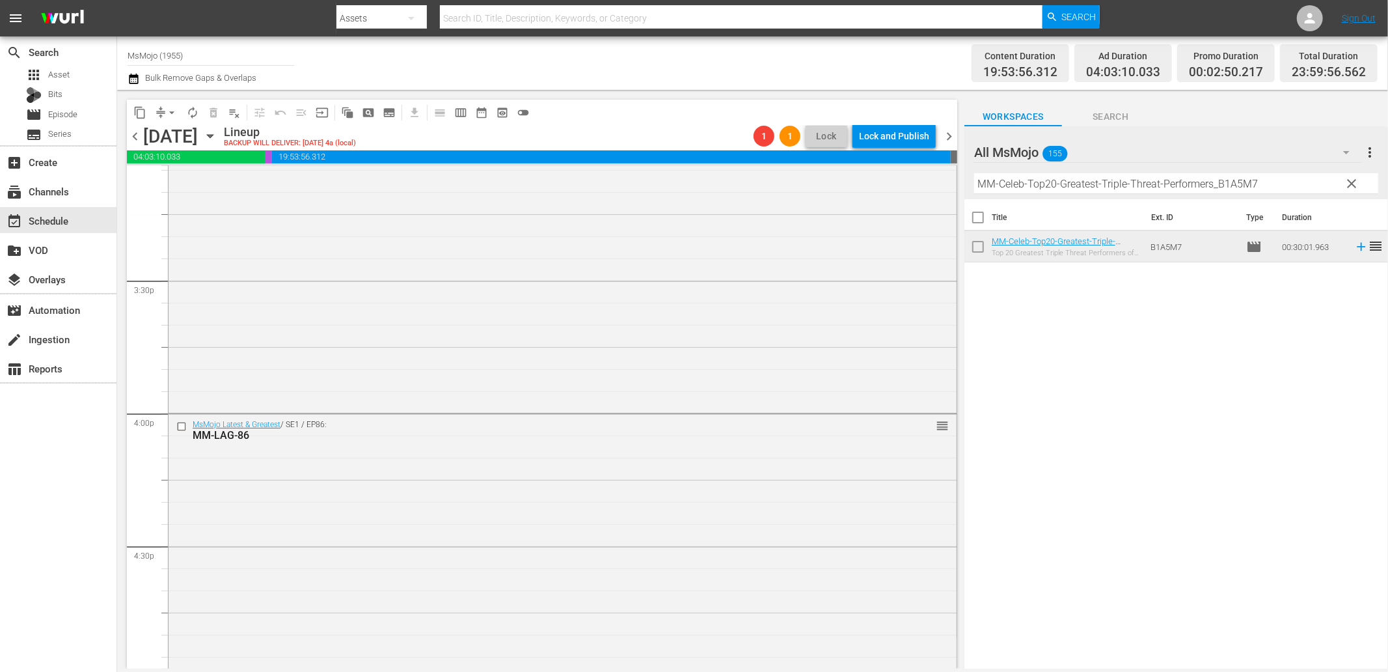
scroll to position [4098, 0]
click at [182, 325] on input "checkbox" at bounding box center [183, 330] width 14 height 11
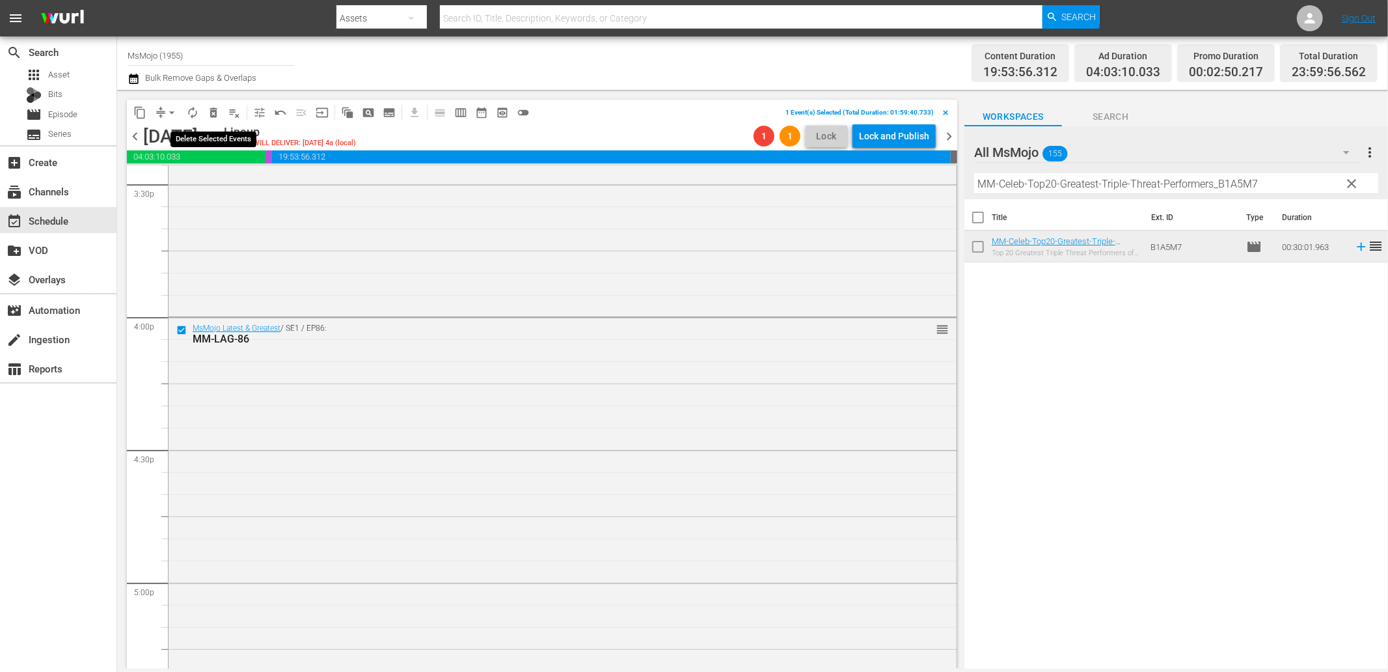
click at [215, 106] on span "delete_forever_outlined" at bounding box center [213, 112] width 13 height 13
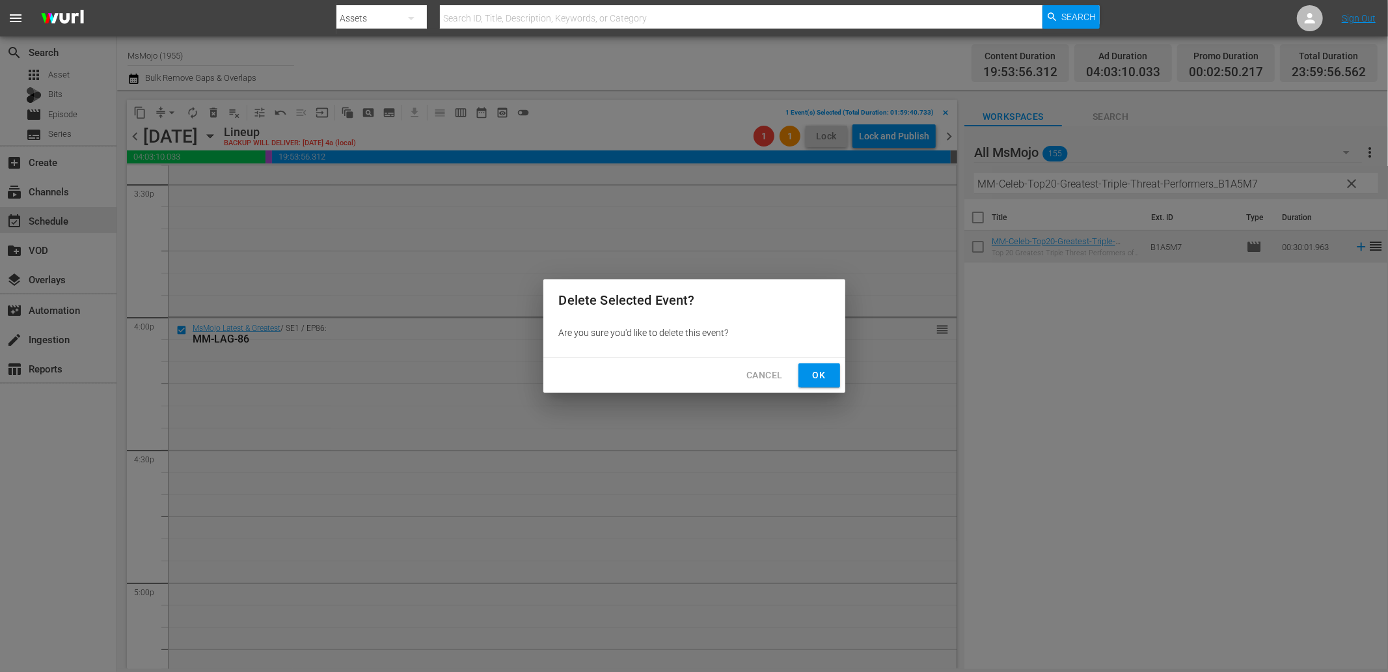
click at [825, 368] on span "Ok" at bounding box center [819, 375] width 21 height 16
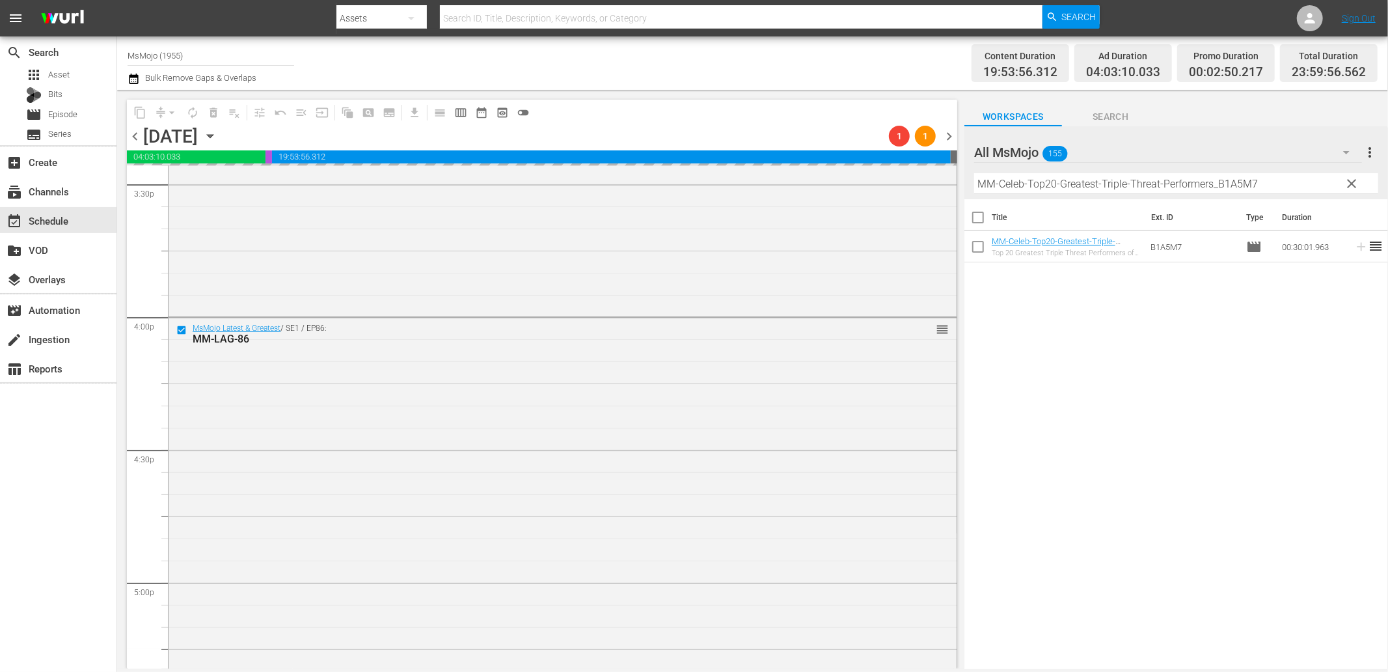
click at [1350, 186] on span "clear" at bounding box center [1353, 184] width 16 height 16
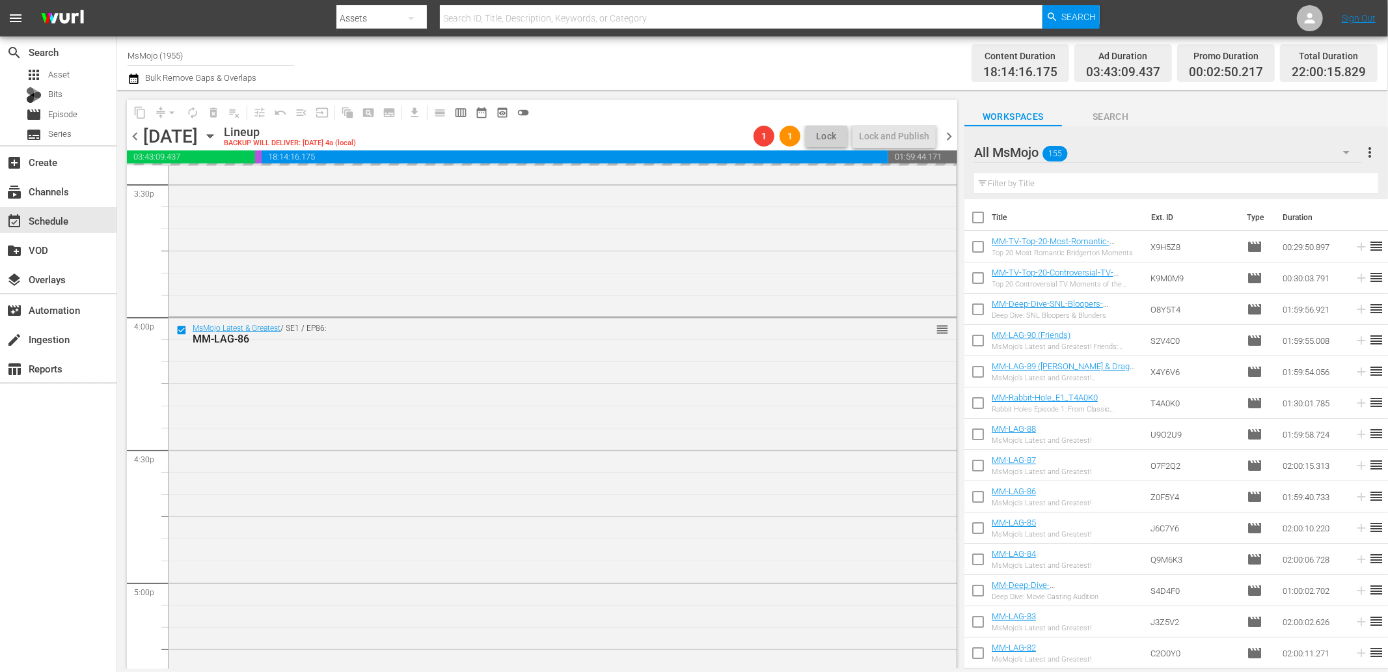
click at [1179, 184] on input "text" at bounding box center [1176, 183] width 404 height 21
paste input "MM-Music-Deep-Dive-Broadway_W1S8K9"
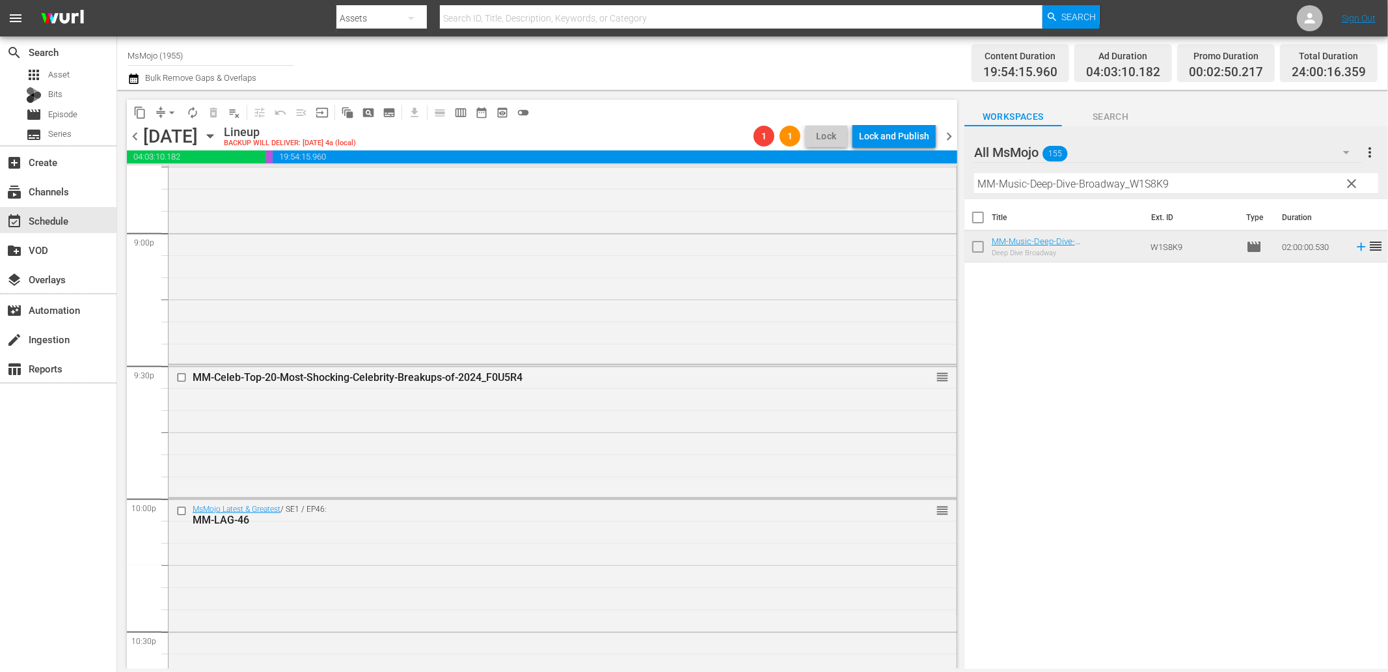
scroll to position [5871, 0]
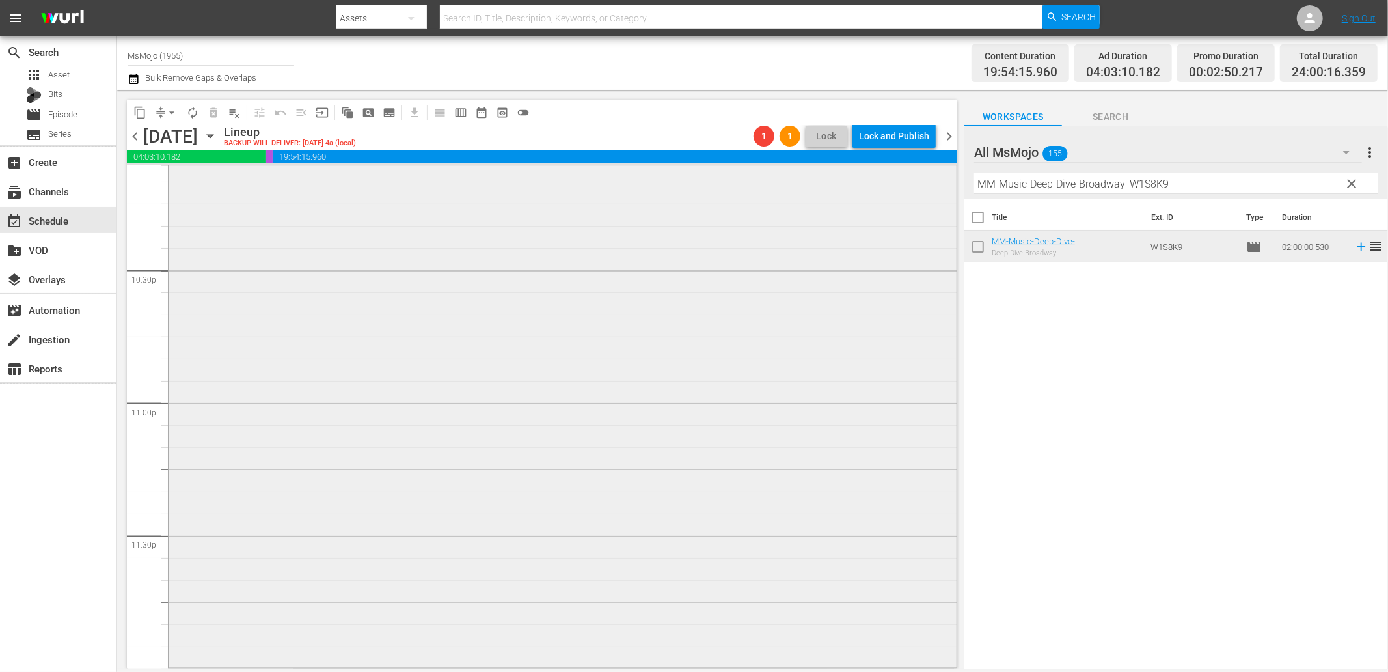
click at [368, 557] on div "MsMojo Latest & Greatest / SE1 / EP46: MM-LAG-46 reorder" at bounding box center [563, 400] width 788 height 527
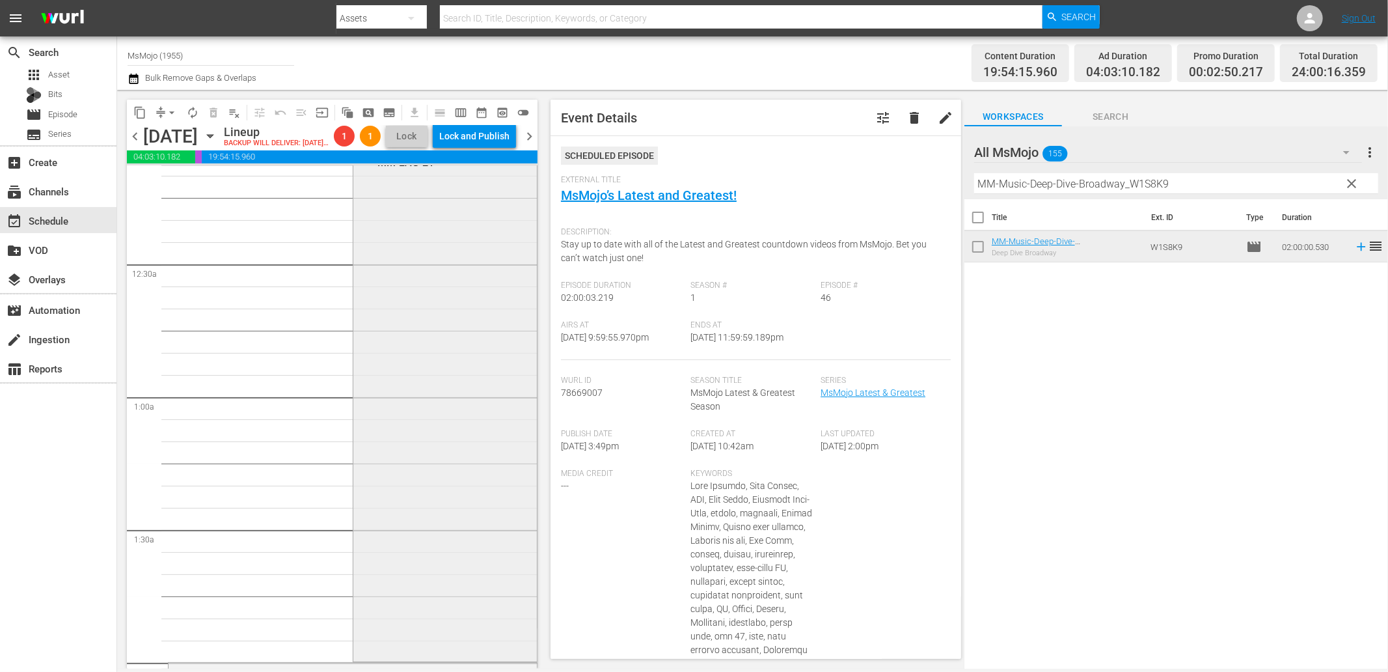
scroll to position [0, 0]
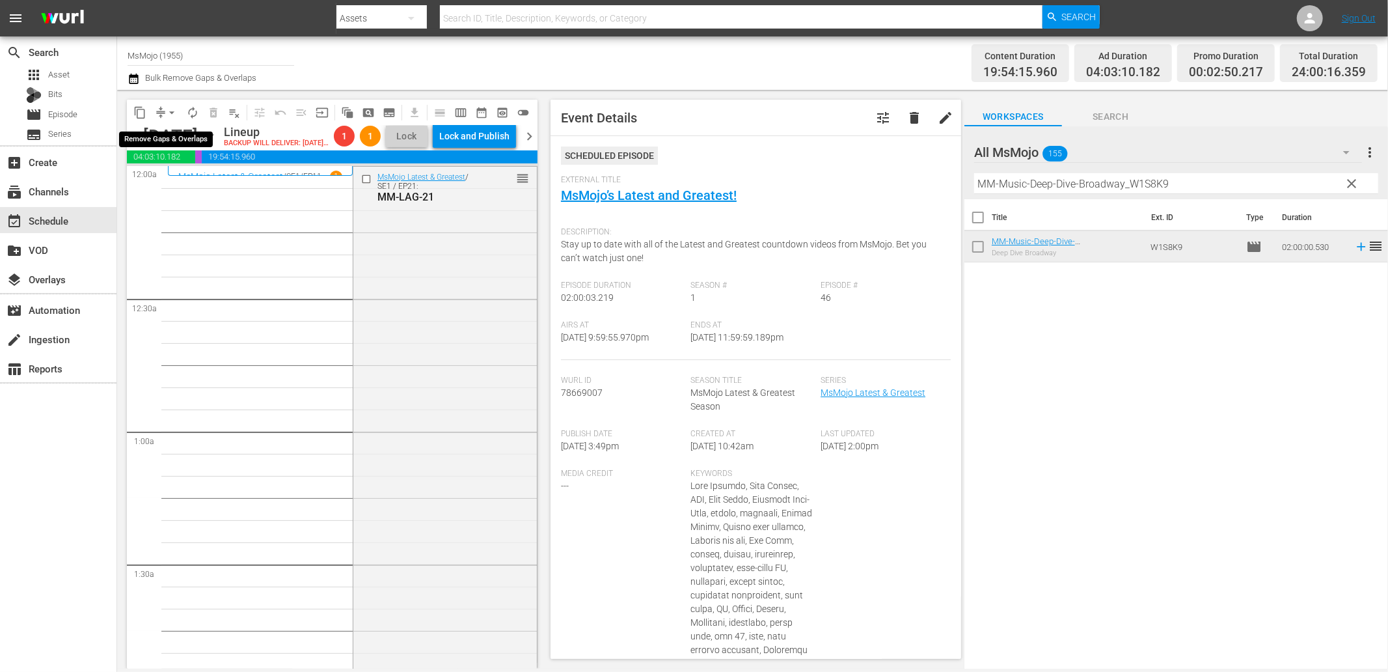
click at [171, 115] on span "arrow_drop_down" at bounding box center [171, 112] width 13 height 13
click at [202, 180] on li "Align to End of Previous Day" at bounding box center [172, 181] width 137 height 21
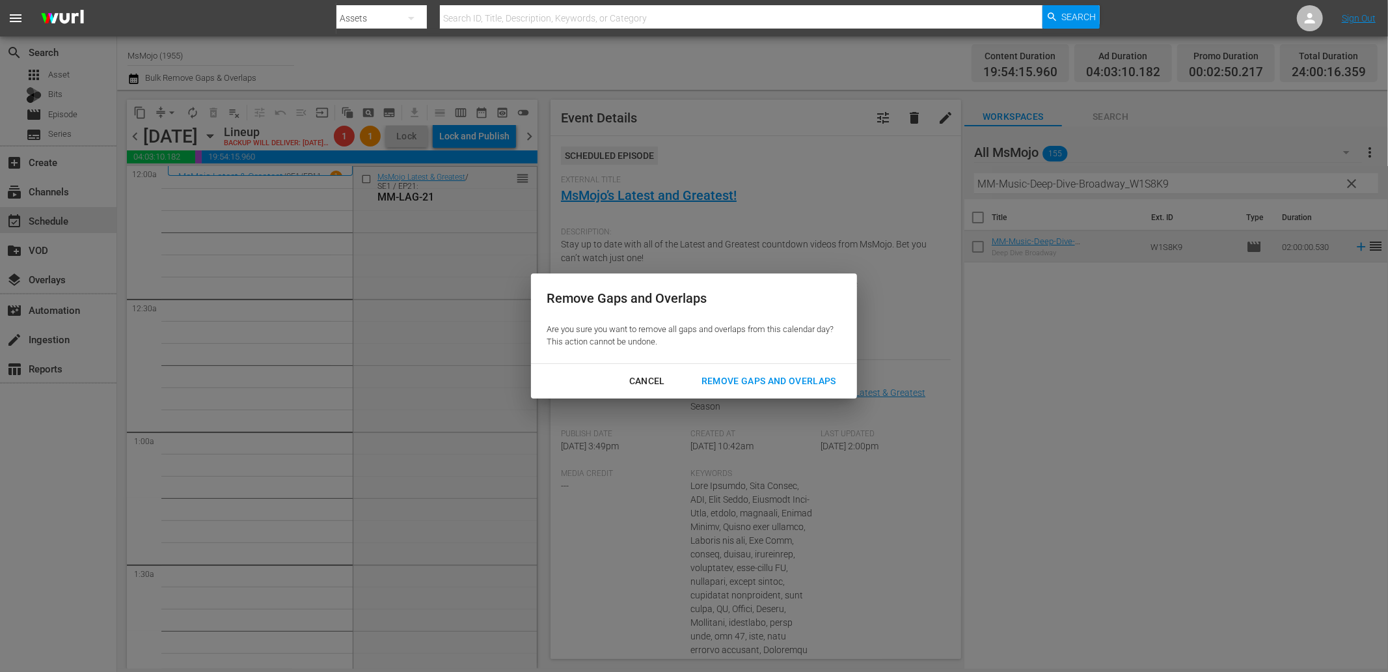
click at [711, 384] on div "Remove Gaps and Overlaps" at bounding box center [769, 381] width 156 height 16
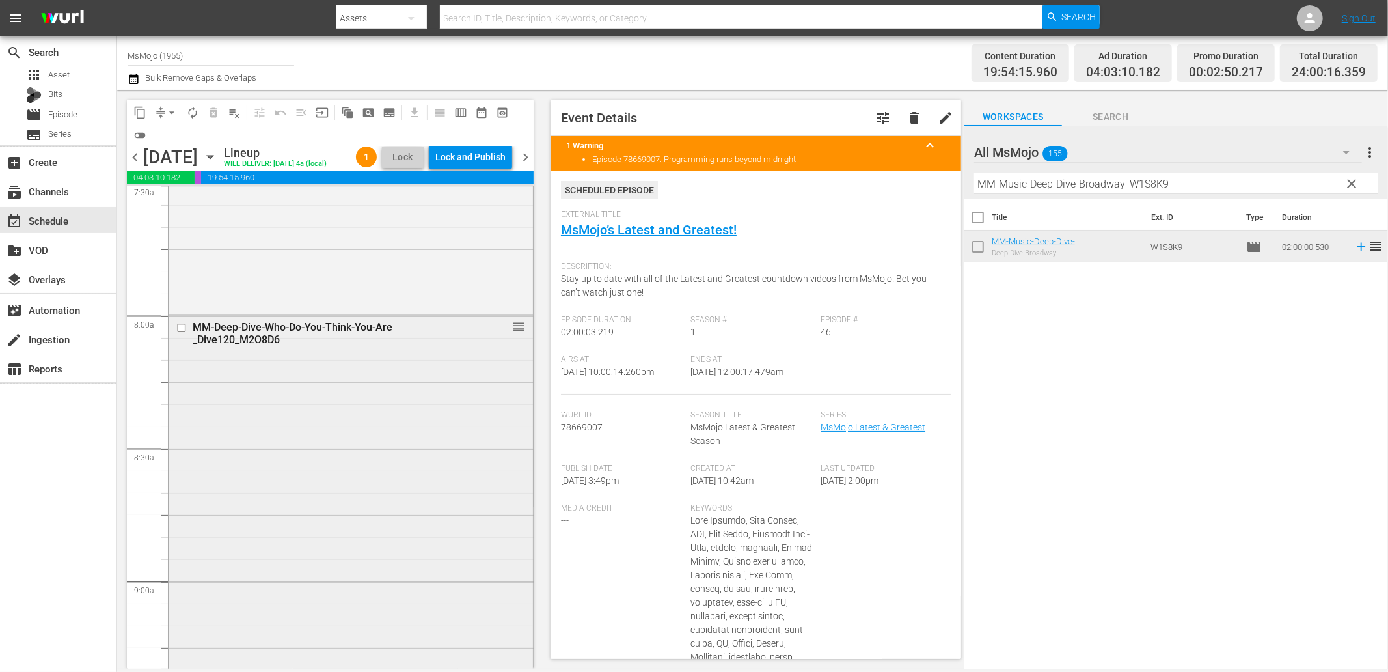
scroll to position [2025, 0]
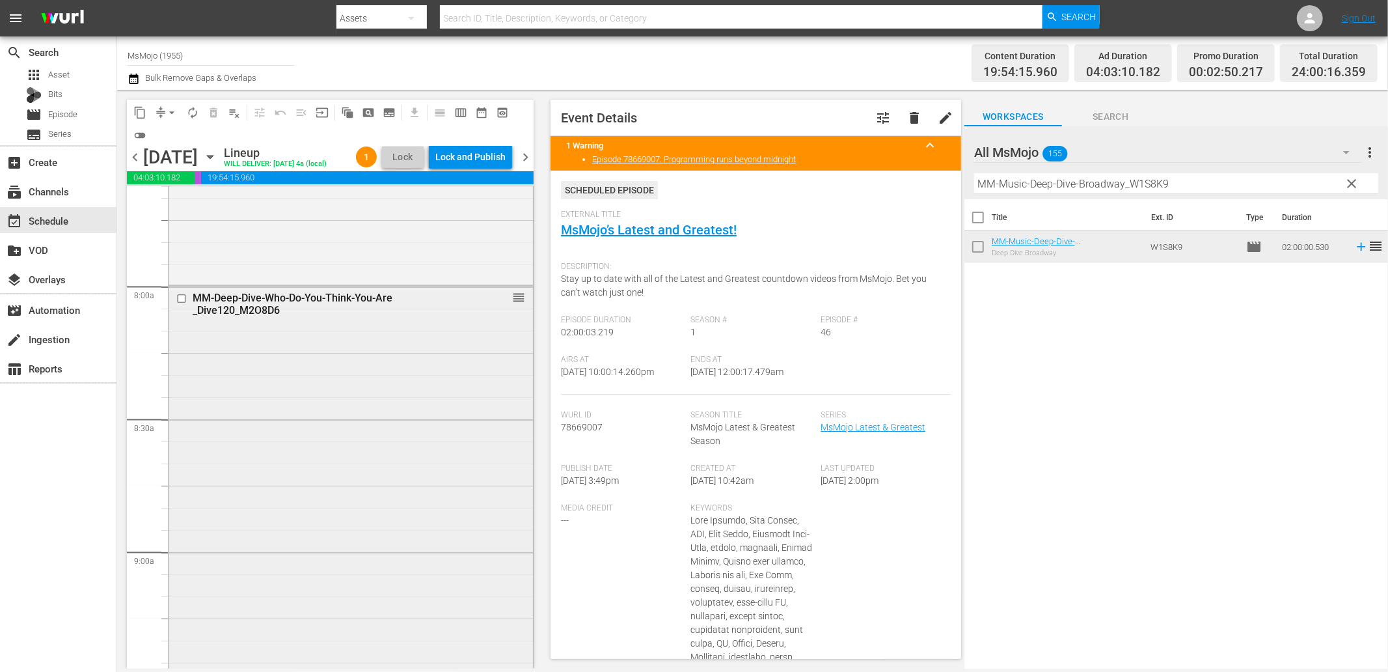
click at [370, 496] on div "MM-Deep-Dive-Who-Do-You-Think-You-Are _Dive120_M2O8D6 reorder" at bounding box center [351, 483] width 364 height 394
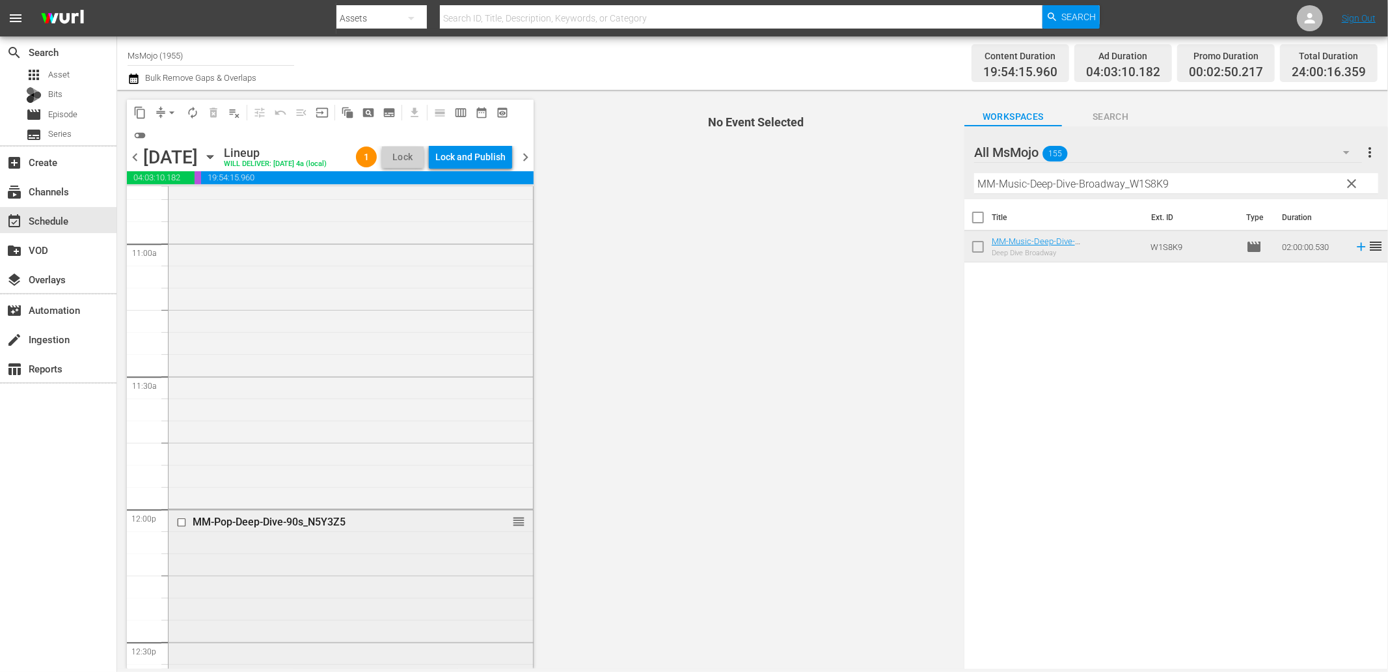
scroll to position [3086, 0]
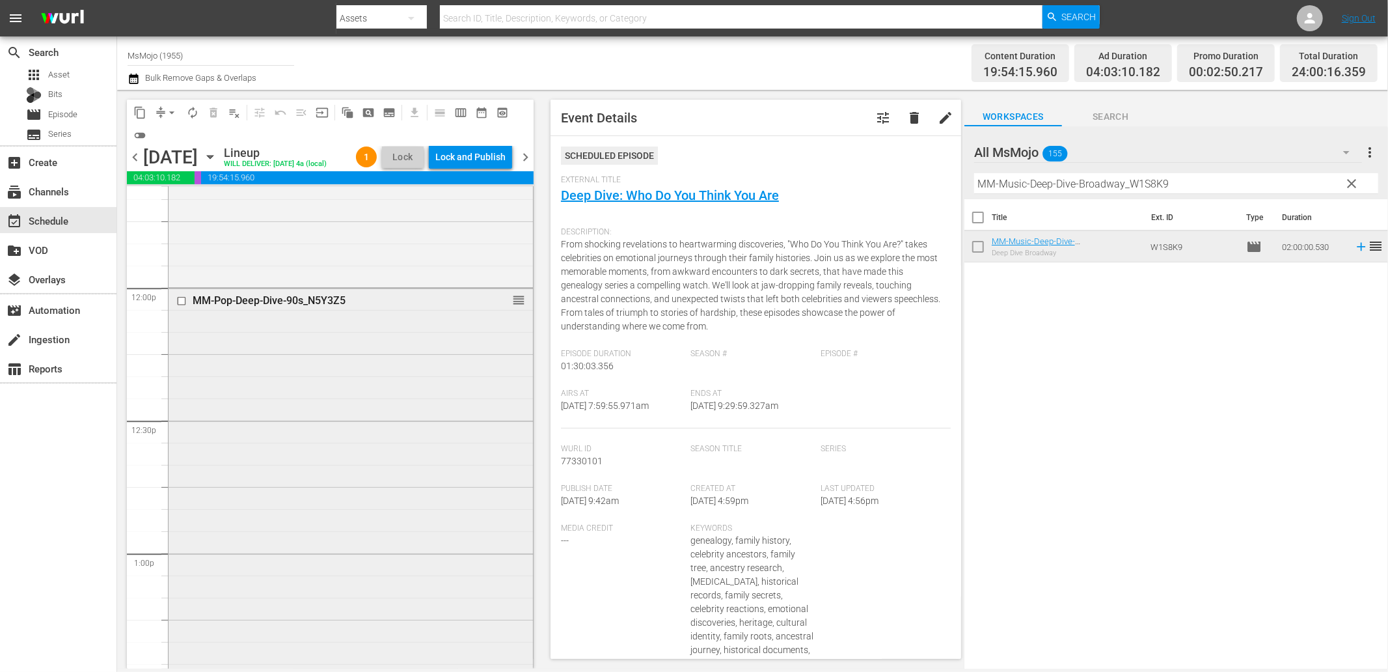
click at [330, 473] on div "MM-Pop-Deep-Dive-90s_N5Y3Z5 reorder" at bounding box center [351, 551] width 364 height 527
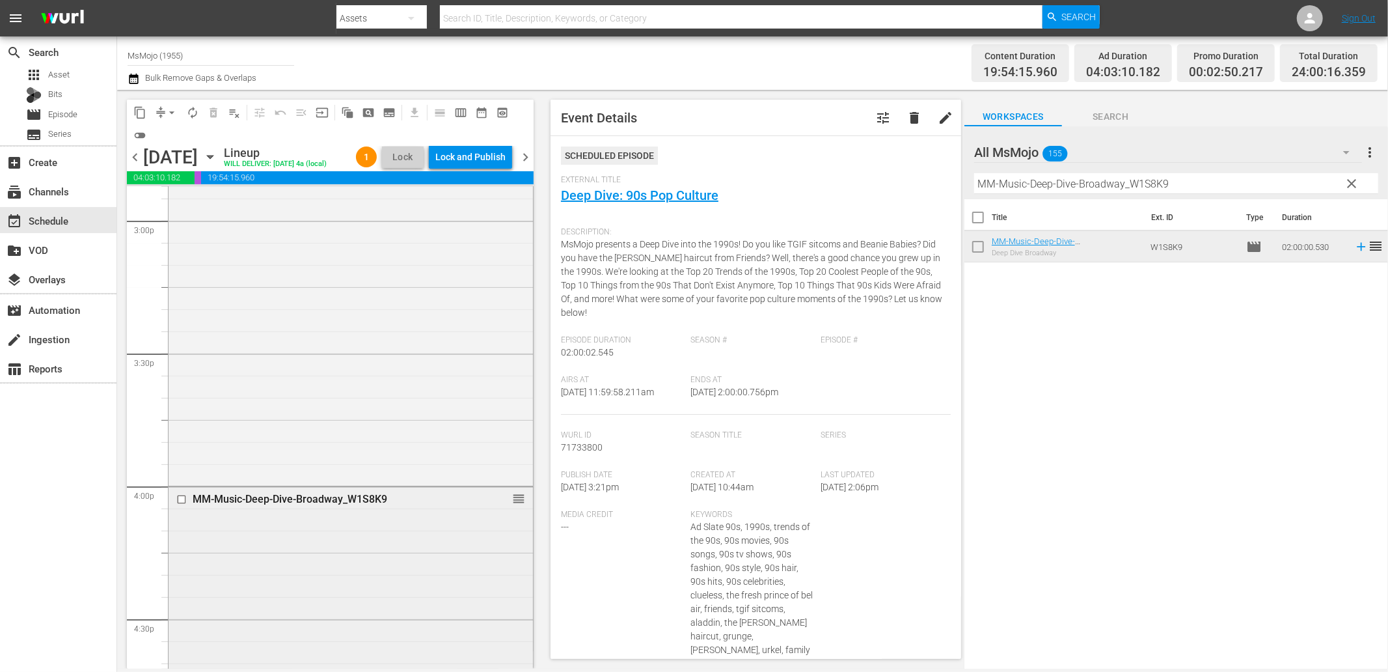
scroll to position [3953, 0]
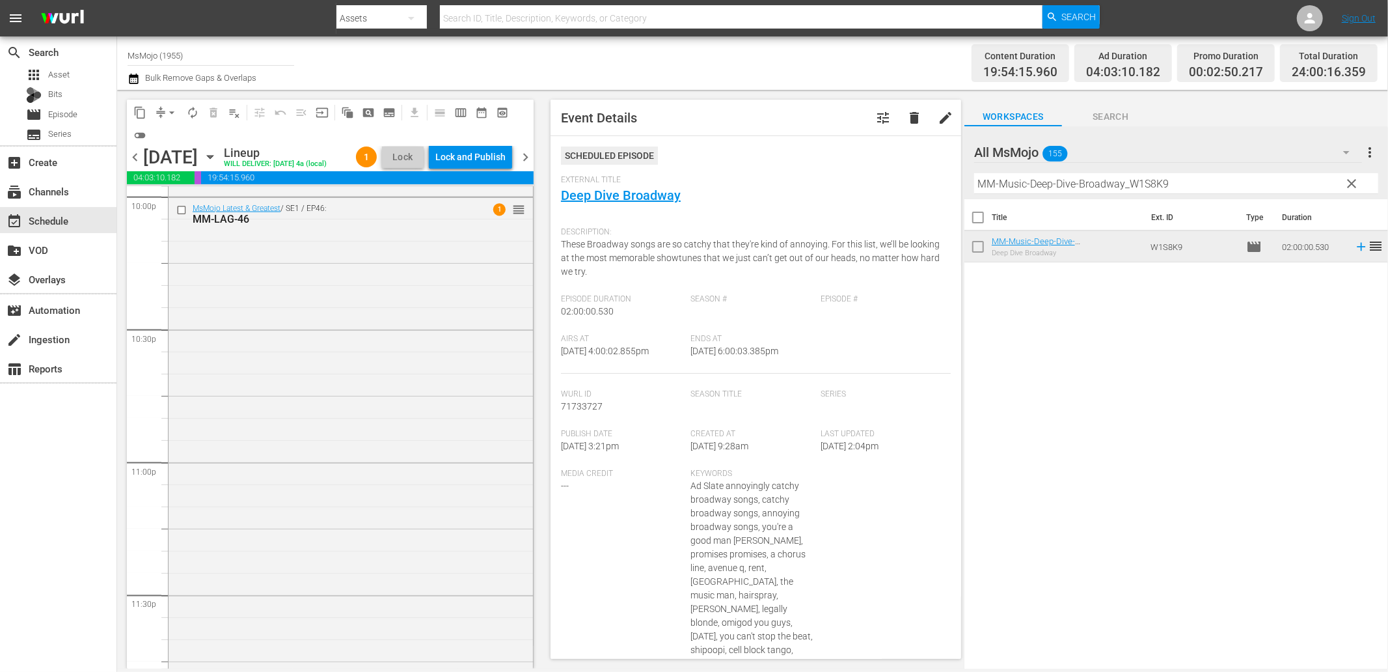
scroll to position [5834, 0]
click at [363, 471] on div "MsMojo Latest & Greatest / SE1 / EP46: MM-LAG-46 1 reorder" at bounding box center [351, 460] width 364 height 527
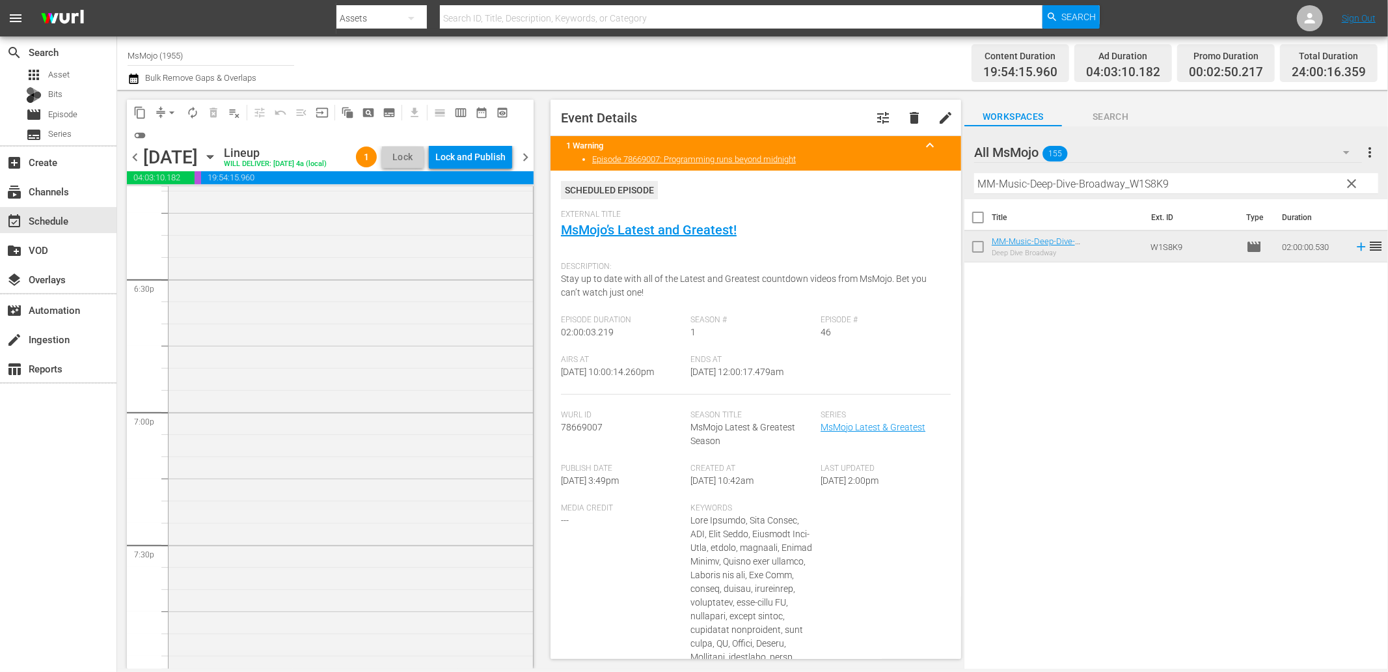
scroll to position [4542, 0]
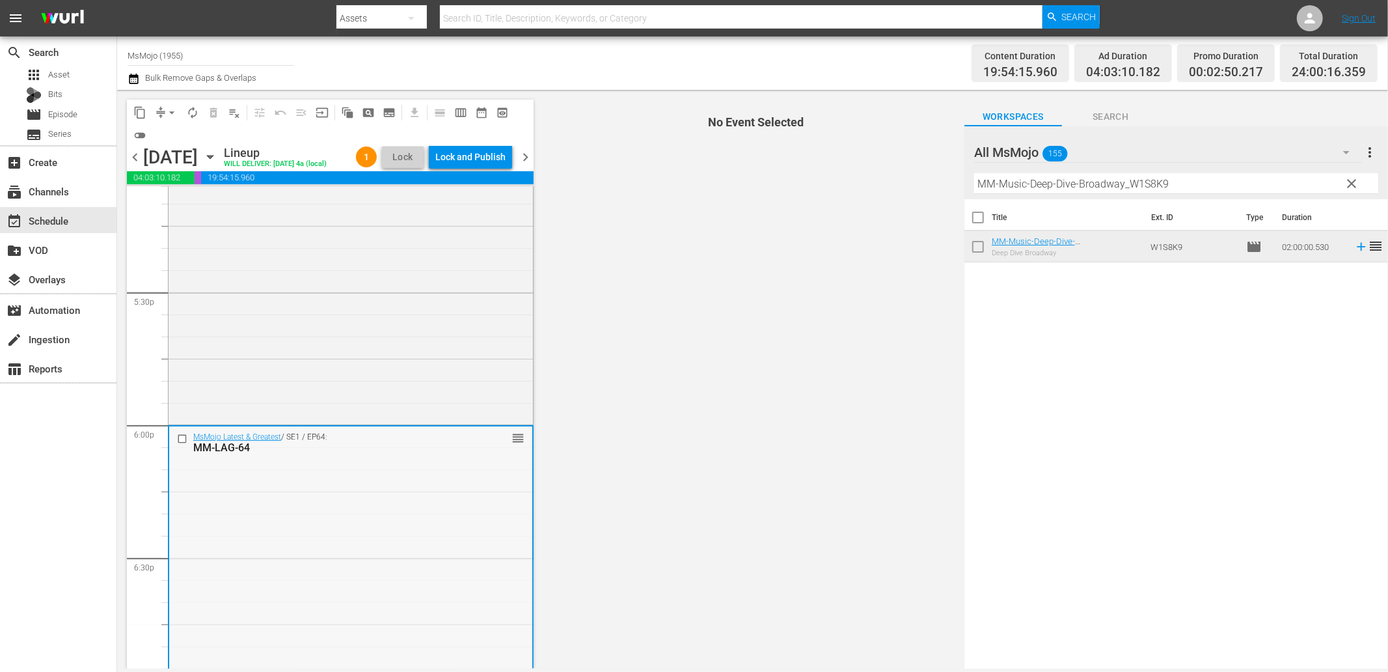
click at [182, 440] on input "checkbox" at bounding box center [184, 438] width 14 height 11
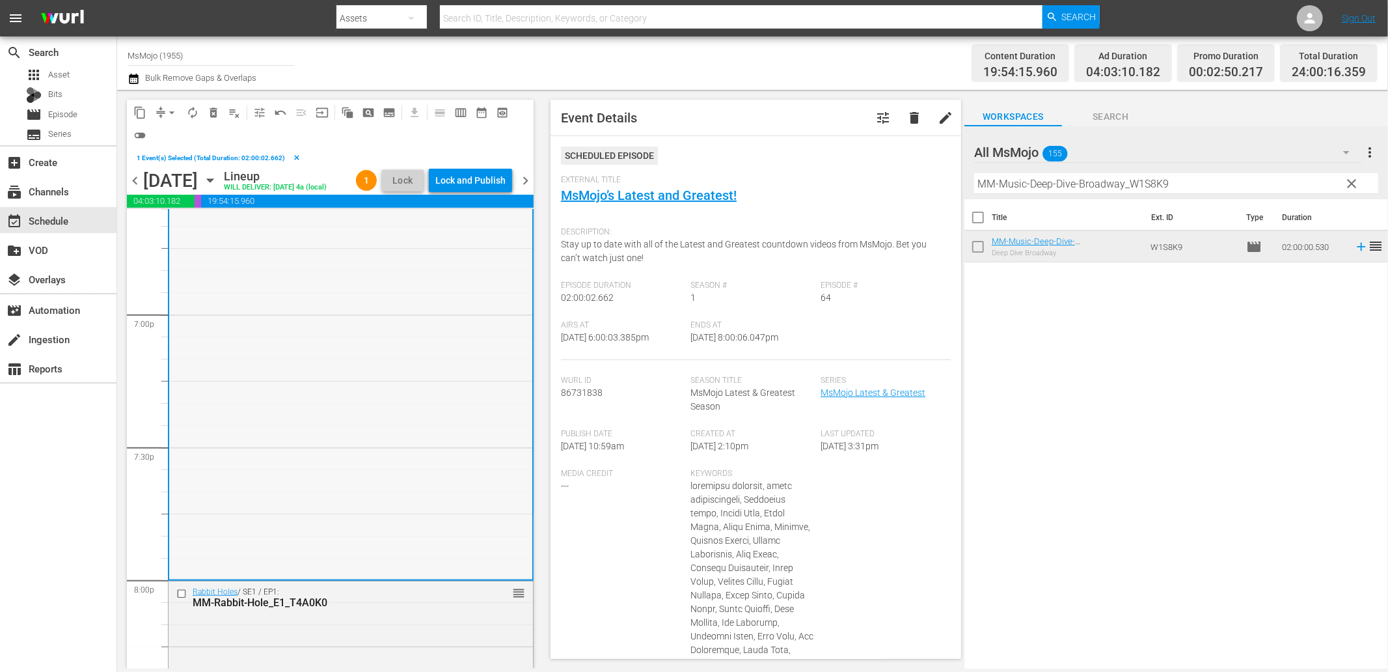
scroll to position [5025, 0]
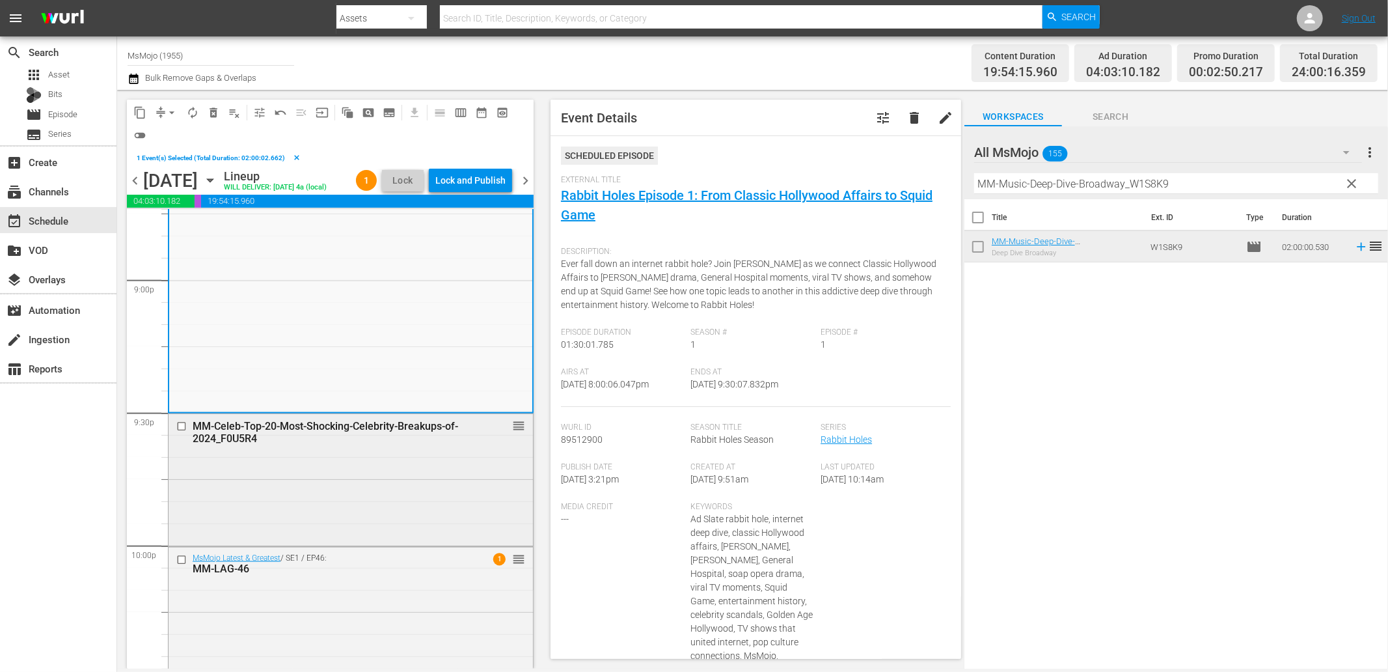
scroll to position [5507, 0]
click at [296, 517] on div "MM-Celeb-Top-20-Most-Shocking-Celebrity-Breakups-of-2024_F0U5R4 reorder" at bounding box center [351, 478] width 364 height 130
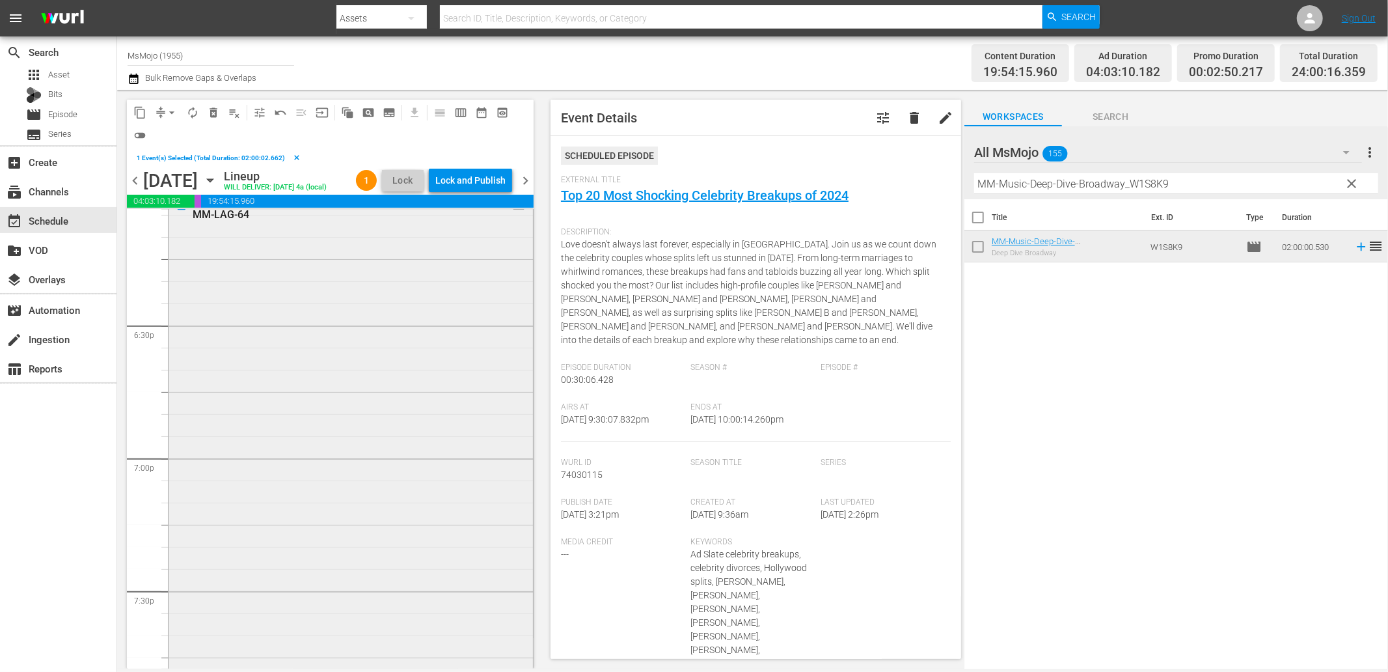
scroll to position [4735, 0]
click at [323, 438] on div "MsMojo Latest & Greatest / SE1 / EP64: MM-LAG-64 reorder" at bounding box center [351, 518] width 364 height 527
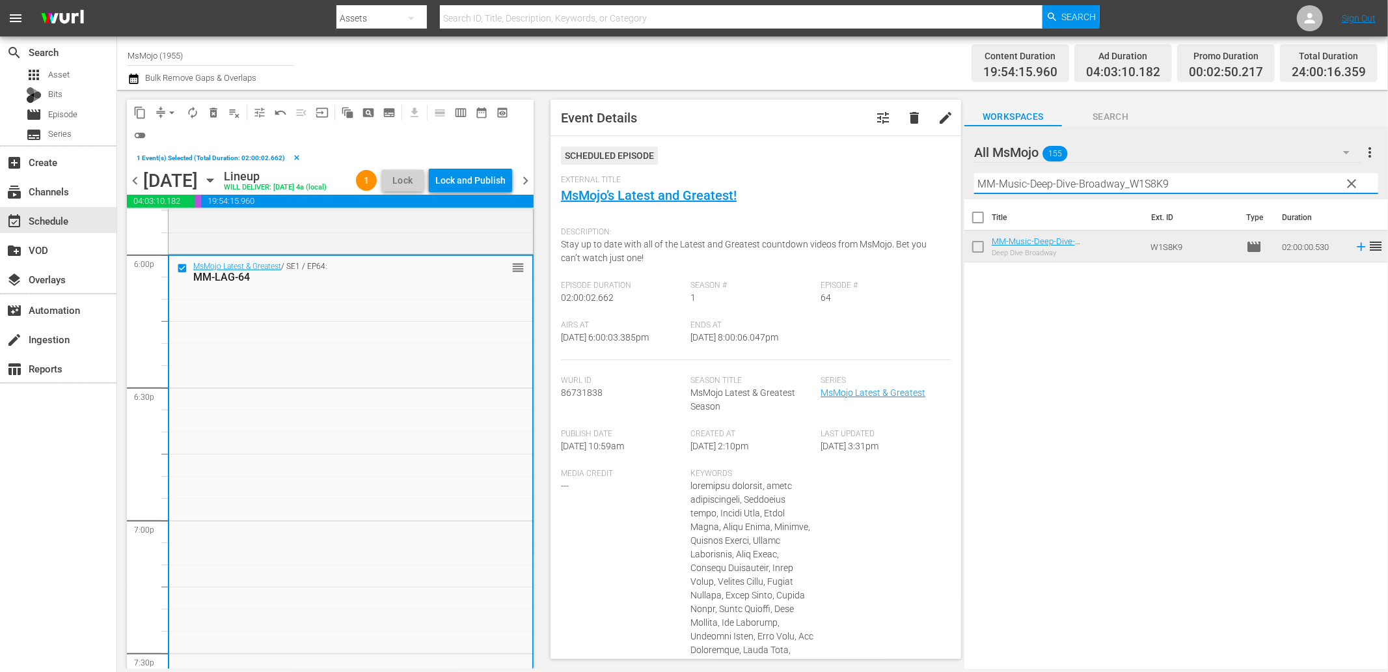
drag, startPoint x: 1183, startPoint y: 184, endPoint x: 847, endPoint y: 202, distance: 336.3
click at [847, 202] on div "content_copy compress arrow_drop_down autorenew_outlined delete_forever_outline…" at bounding box center [752, 379] width 1271 height 579
paste input "LAG-70"
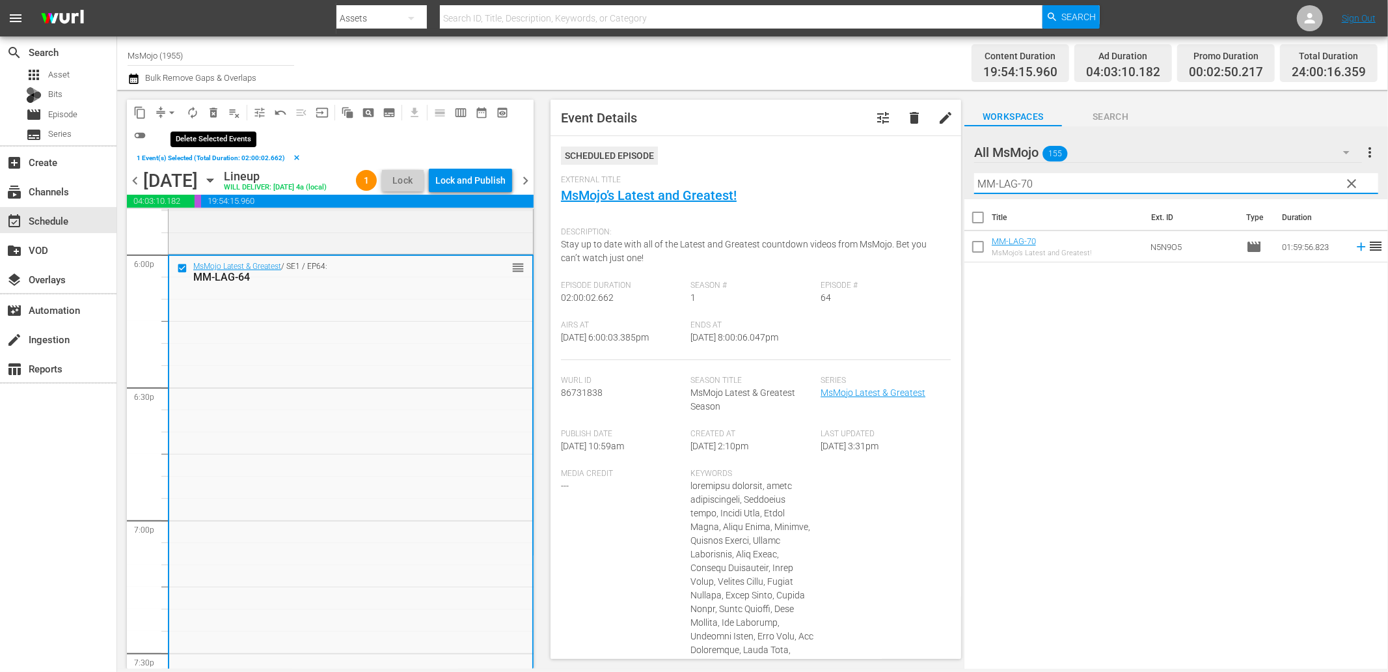
type input "MM-LAG-70"
click at [217, 104] on button "delete_forever_outlined" at bounding box center [213, 112] width 21 height 21
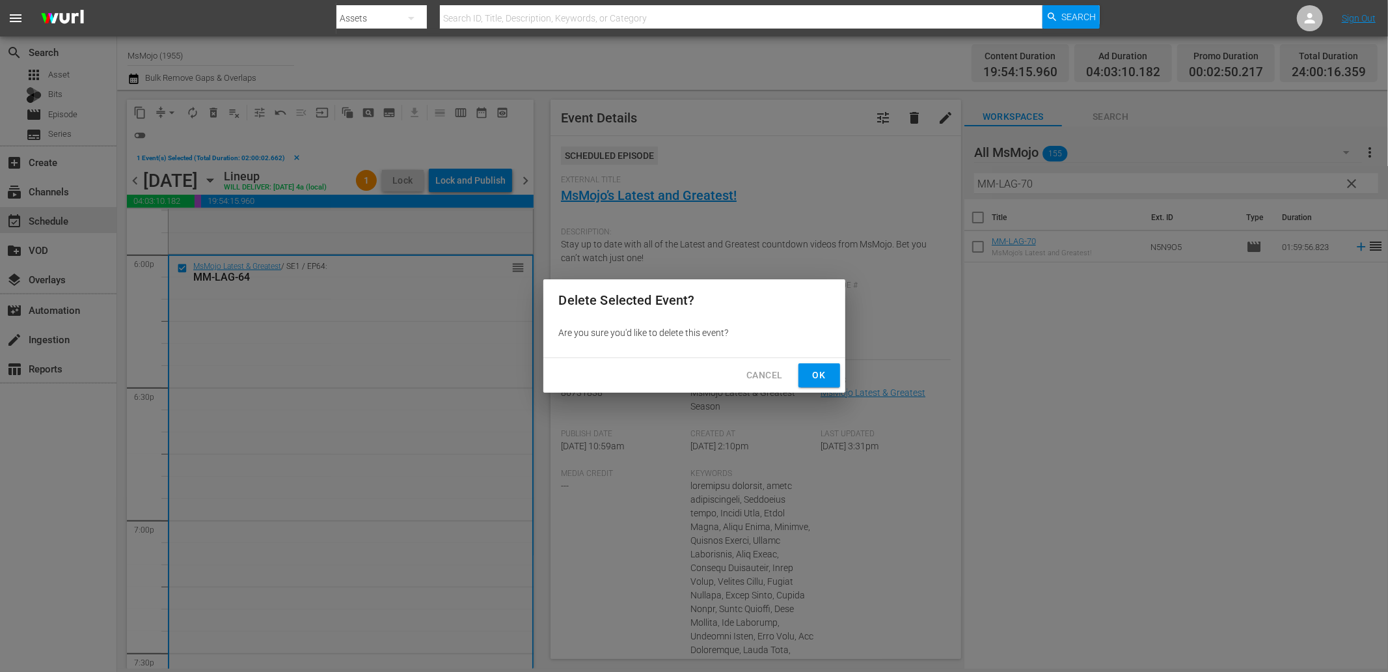
click at [815, 378] on span "Ok" at bounding box center [819, 375] width 21 height 16
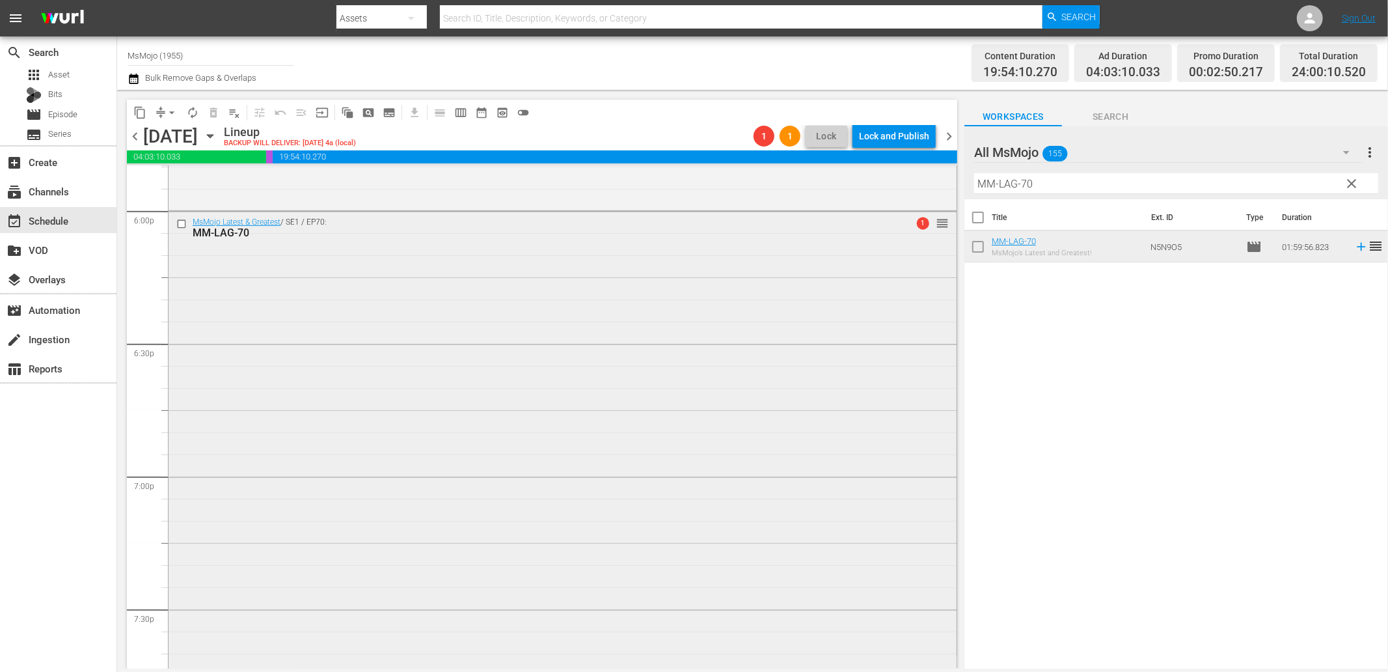
click at [558, 417] on div "MsMojo Latest & Greatest / SE1 / EP70: MM-LAG-70 1 reorder" at bounding box center [563, 475] width 788 height 527
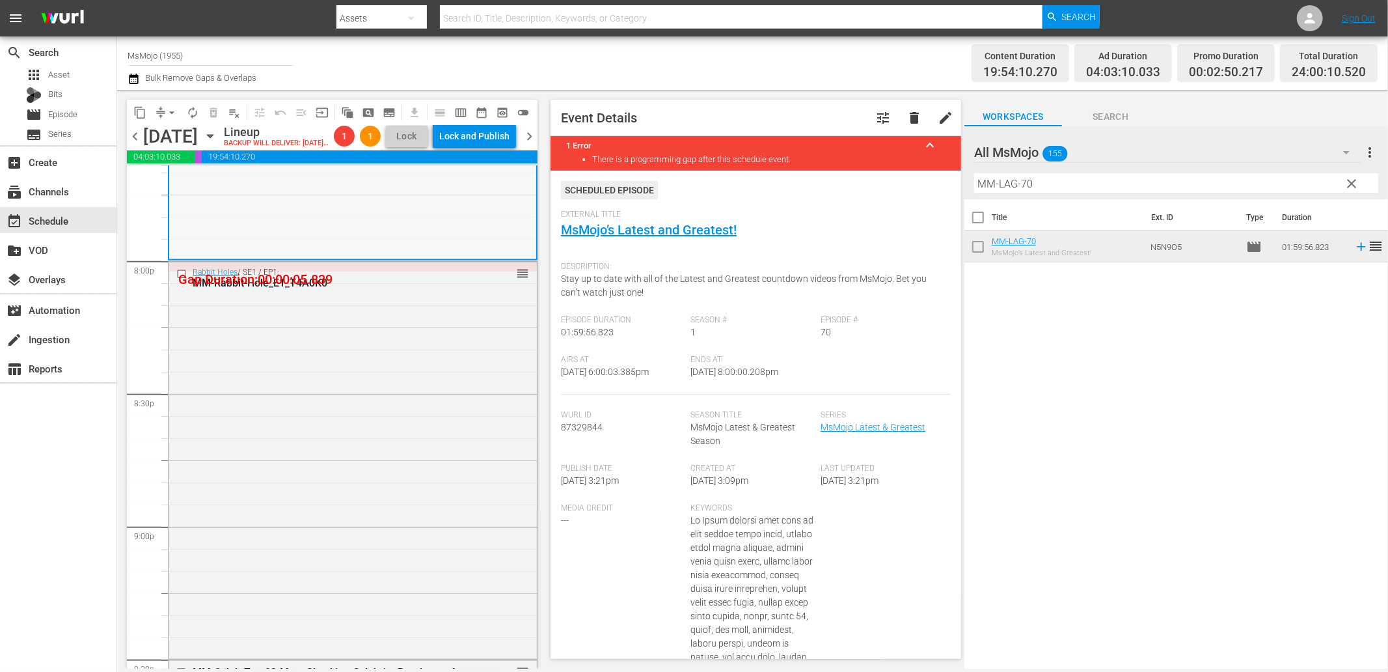
scroll to position [5217, 0]
click at [399, 424] on div "Rabbit Holes / SE1 / EP1: MM-Rabbit-Hole_E1_T4A0K0 reorder" at bounding box center [353, 457] width 368 height 394
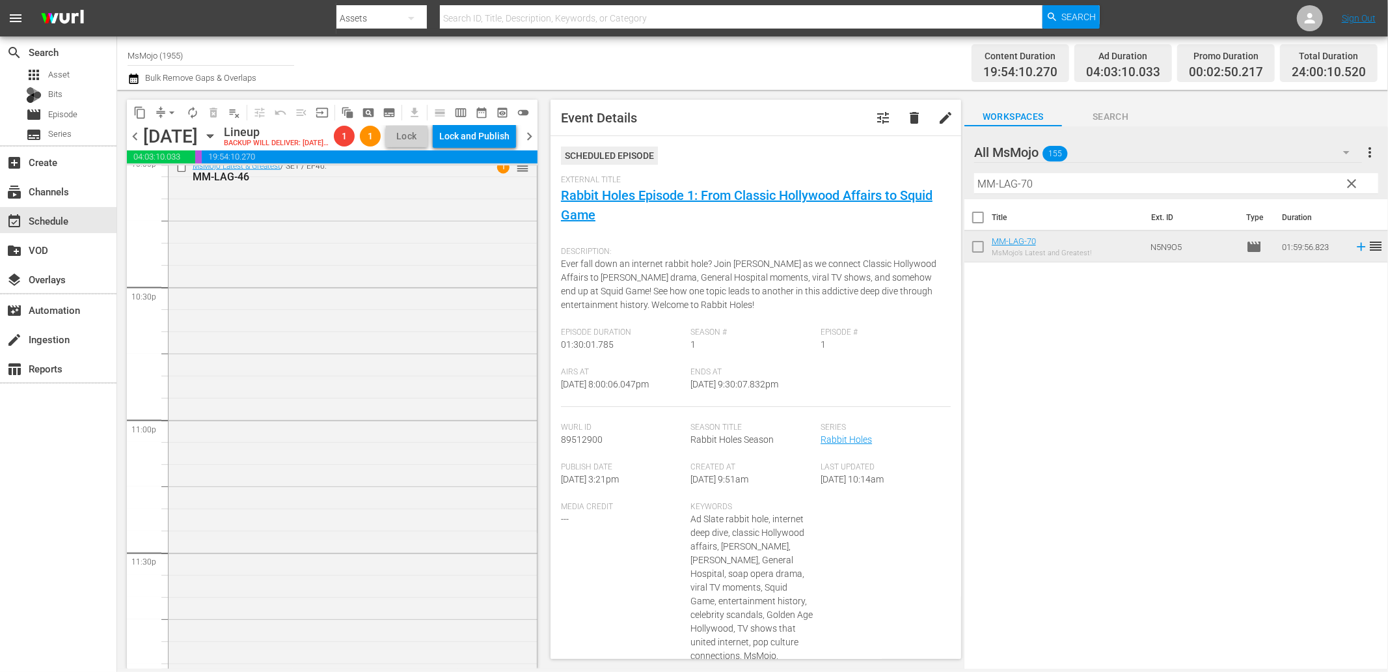
scroll to position [5893, 0]
click at [355, 397] on div "MsMojo Latest & Greatest / SE1 / EP46: MM-LAG-46 1 reorder" at bounding box center [353, 400] width 368 height 527
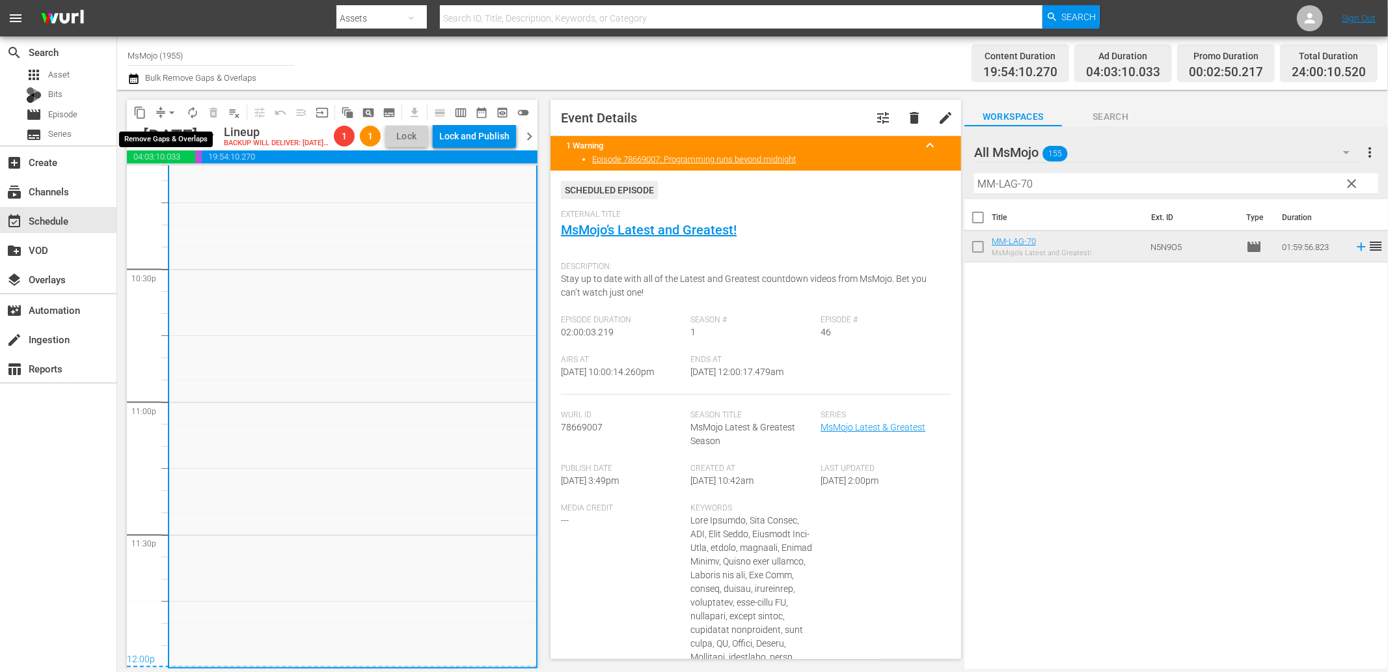
click at [161, 113] on button "arrow_drop_down" at bounding box center [171, 112] width 21 height 21
click at [204, 181] on li "Align to End of Previous Day" at bounding box center [172, 181] width 137 height 21
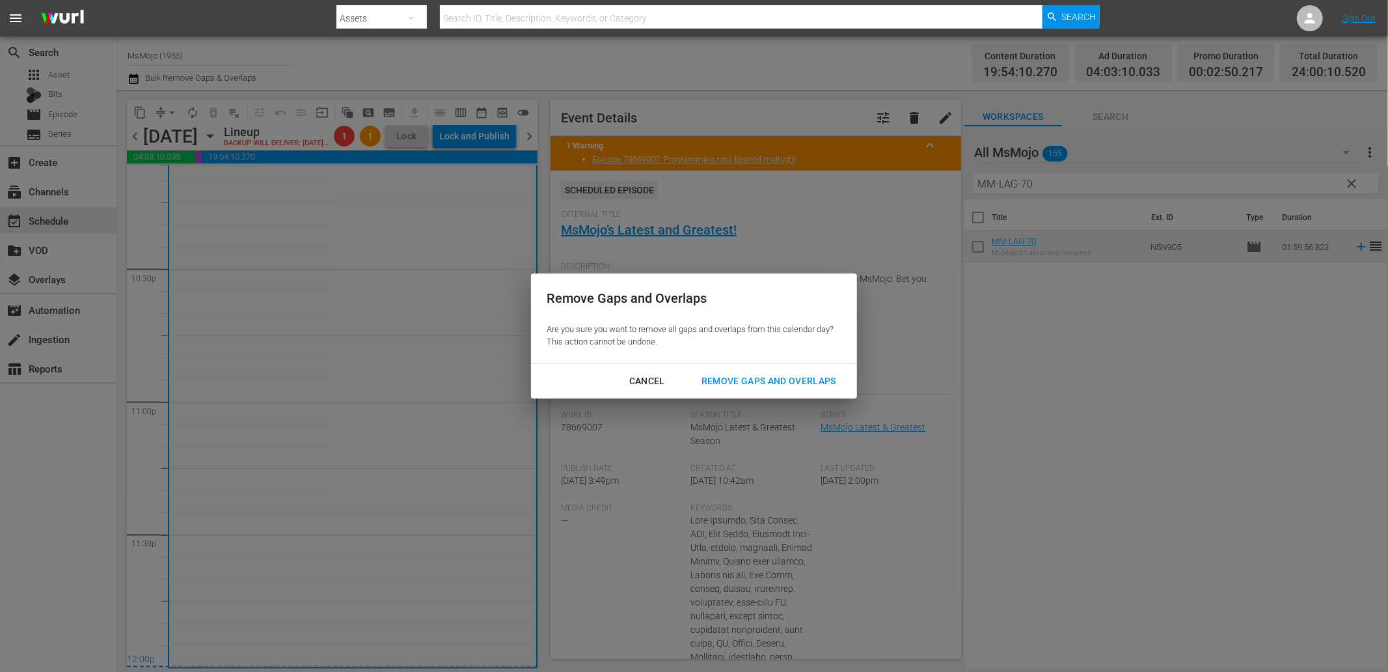
click at [782, 385] on div "Remove Gaps and Overlaps" at bounding box center [769, 381] width 156 height 16
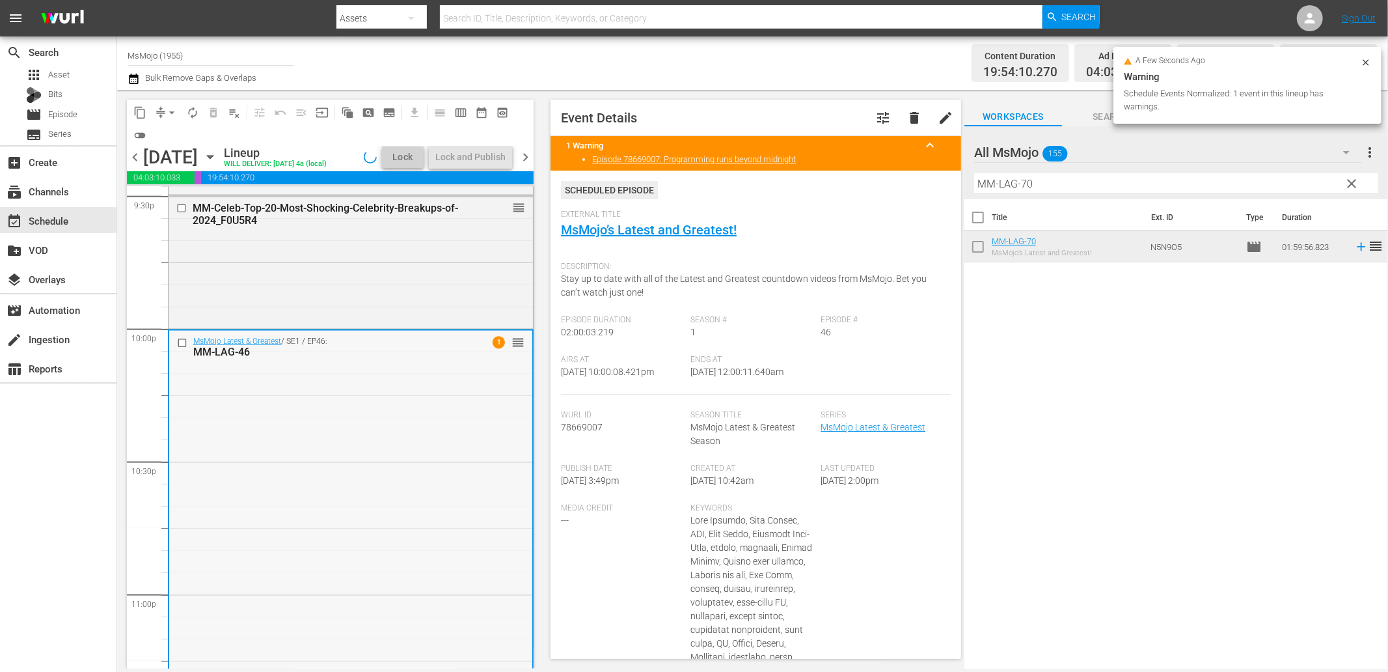
scroll to position [5698, 0]
click at [294, 451] on div "MsMojo Latest & Greatest / SE1 / EP46: MM-LAG-46 1 reorder" at bounding box center [350, 596] width 363 height 527
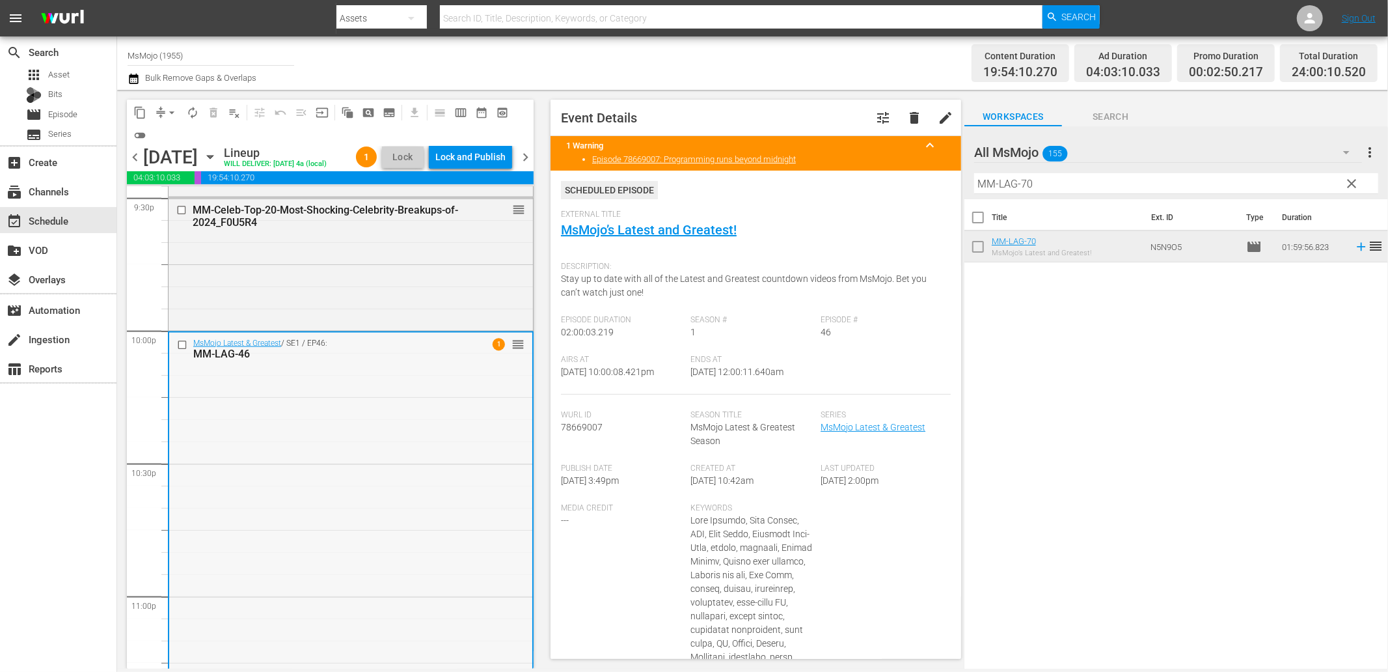
click at [293, 432] on div "MsMojo Latest & Greatest / SE1 / EP46: MM-LAG-46 1 reorder" at bounding box center [350, 596] width 363 height 527
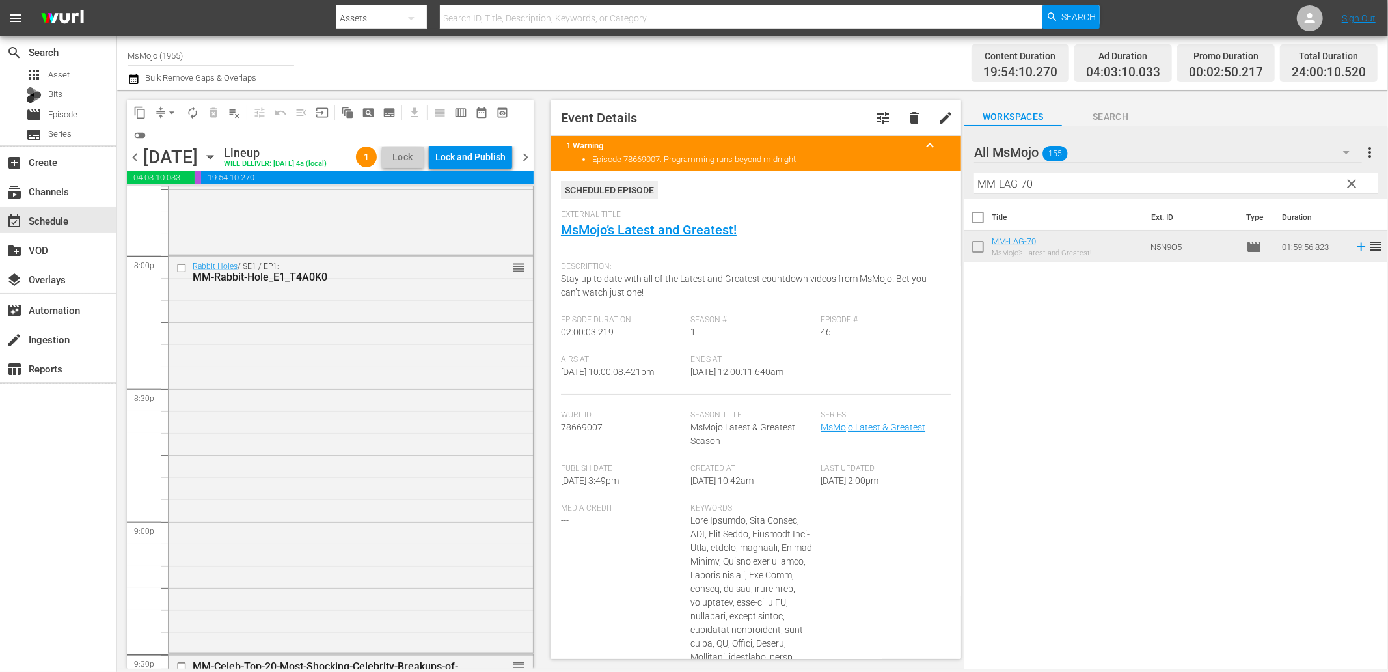
scroll to position [5169, 0]
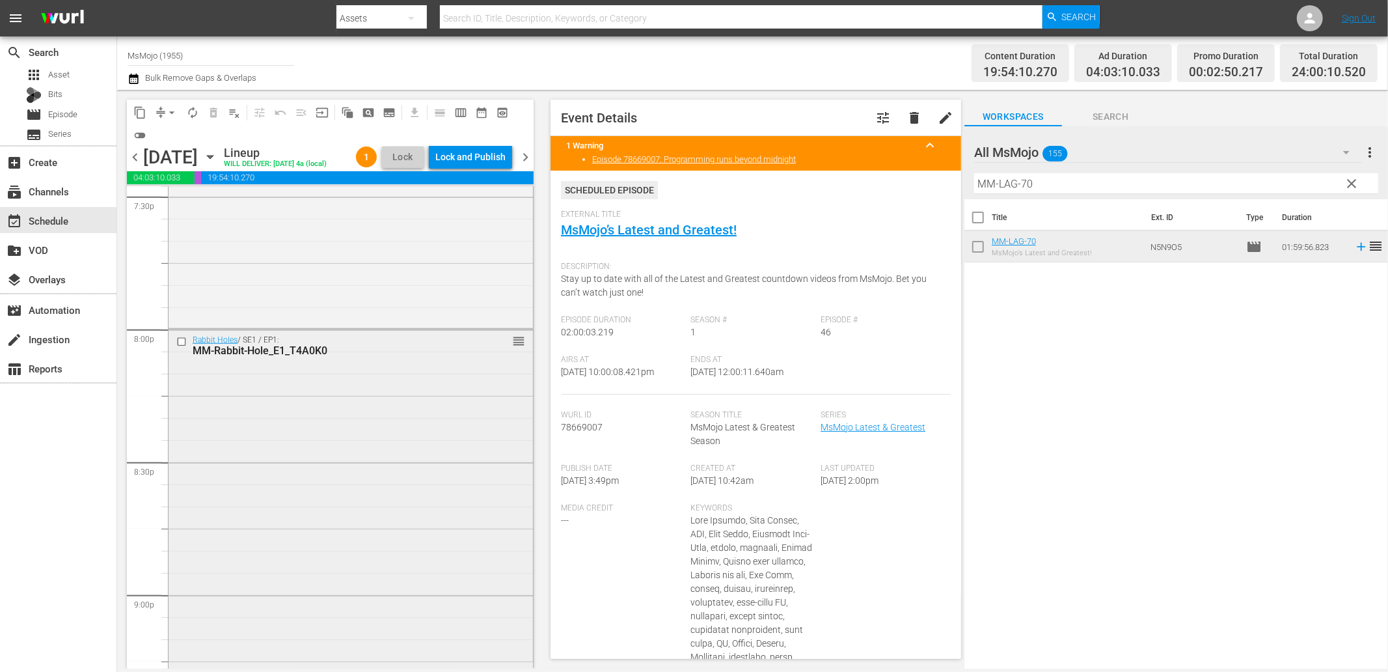
click at [290, 402] on div "Rabbit Holes / SE1 / EP1: MM-Rabbit-Hole_E1_T4A0K0 reorder" at bounding box center [351, 526] width 364 height 394
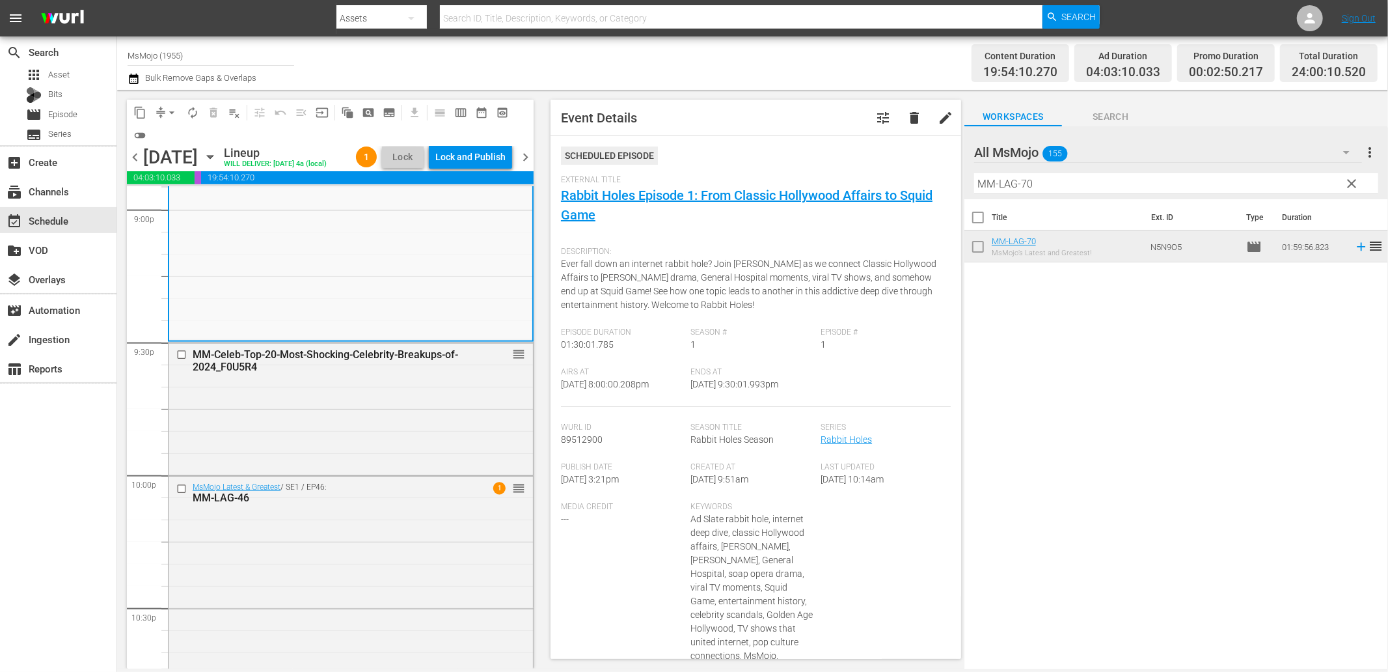
scroll to position [5602, 0]
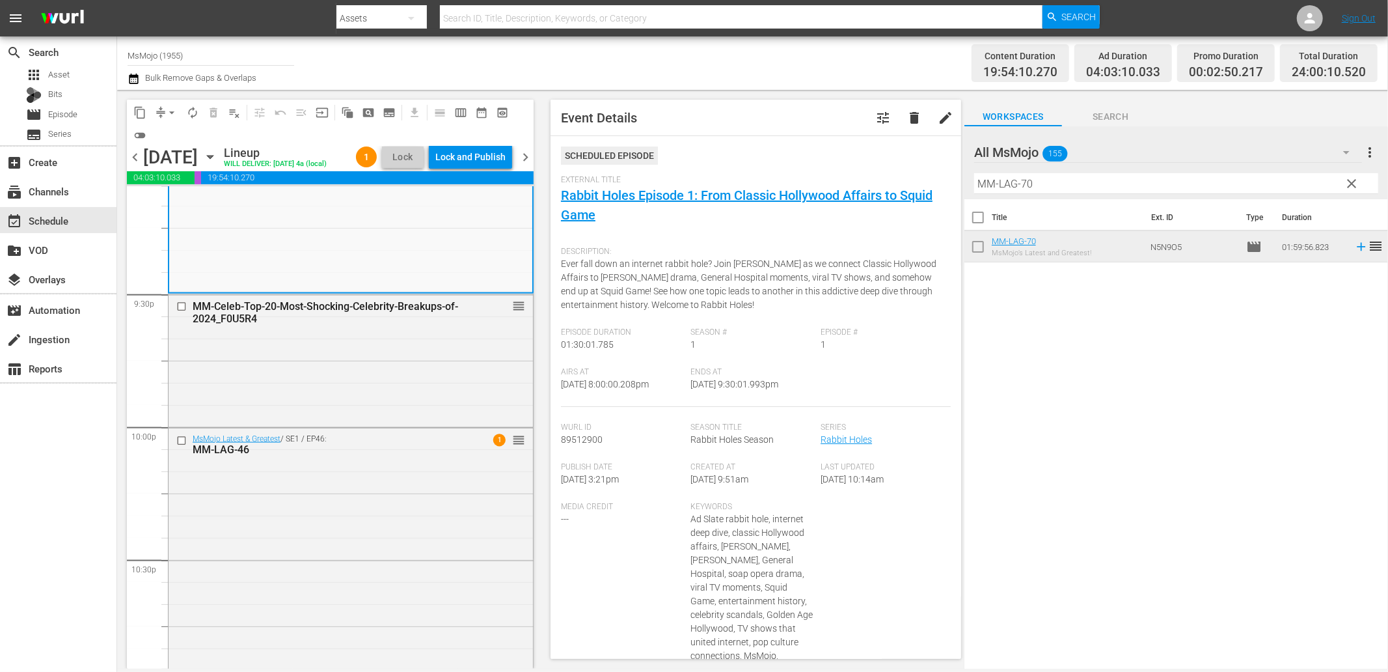
click at [290, 402] on div "MM-Celeb-Top-20-Most-Shocking-Celebrity-Breakups-of-2024_F0U5R4 reorder" at bounding box center [351, 359] width 364 height 130
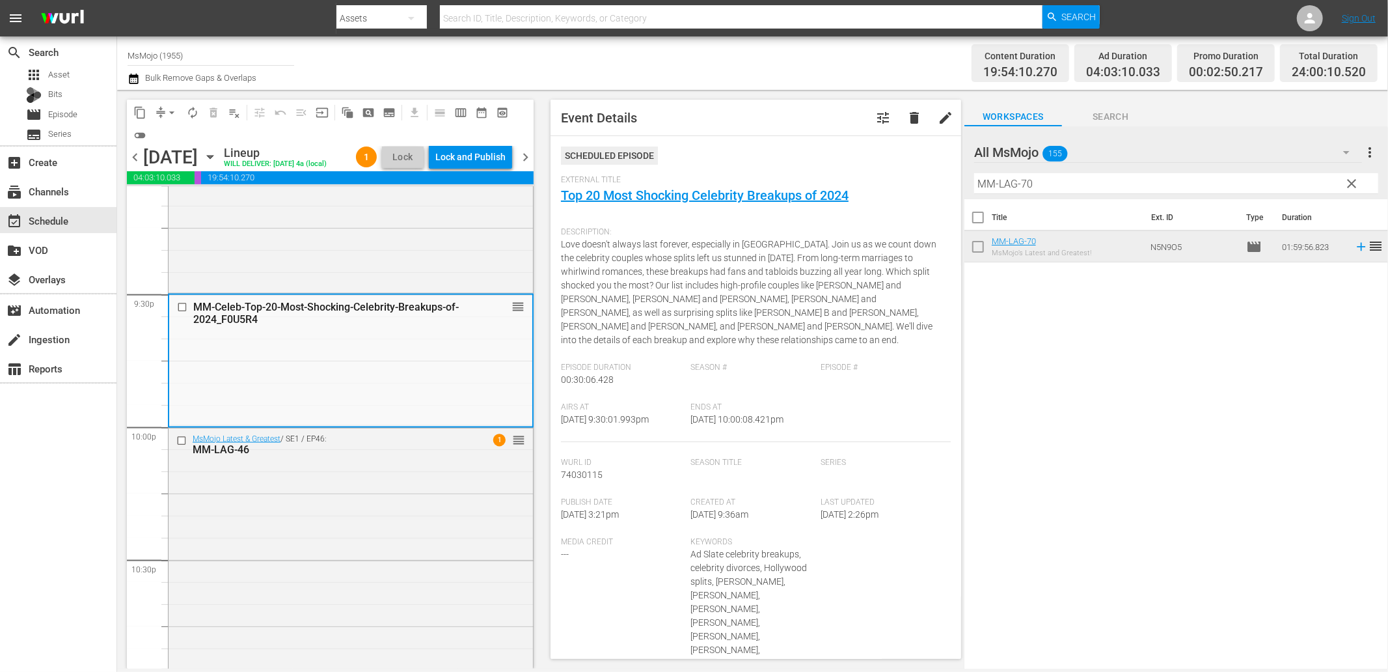
click at [1351, 185] on span "clear" at bounding box center [1353, 184] width 16 height 16
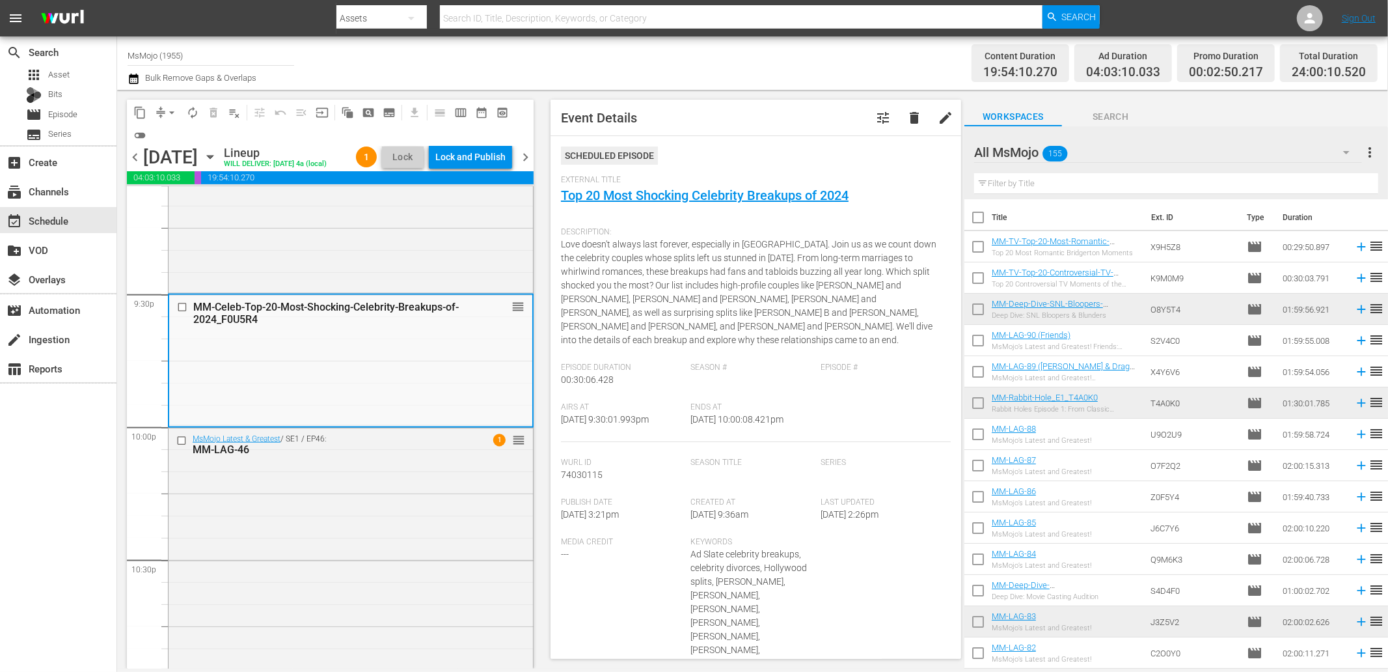
click at [1162, 181] on input "text" at bounding box center [1176, 183] width 404 height 21
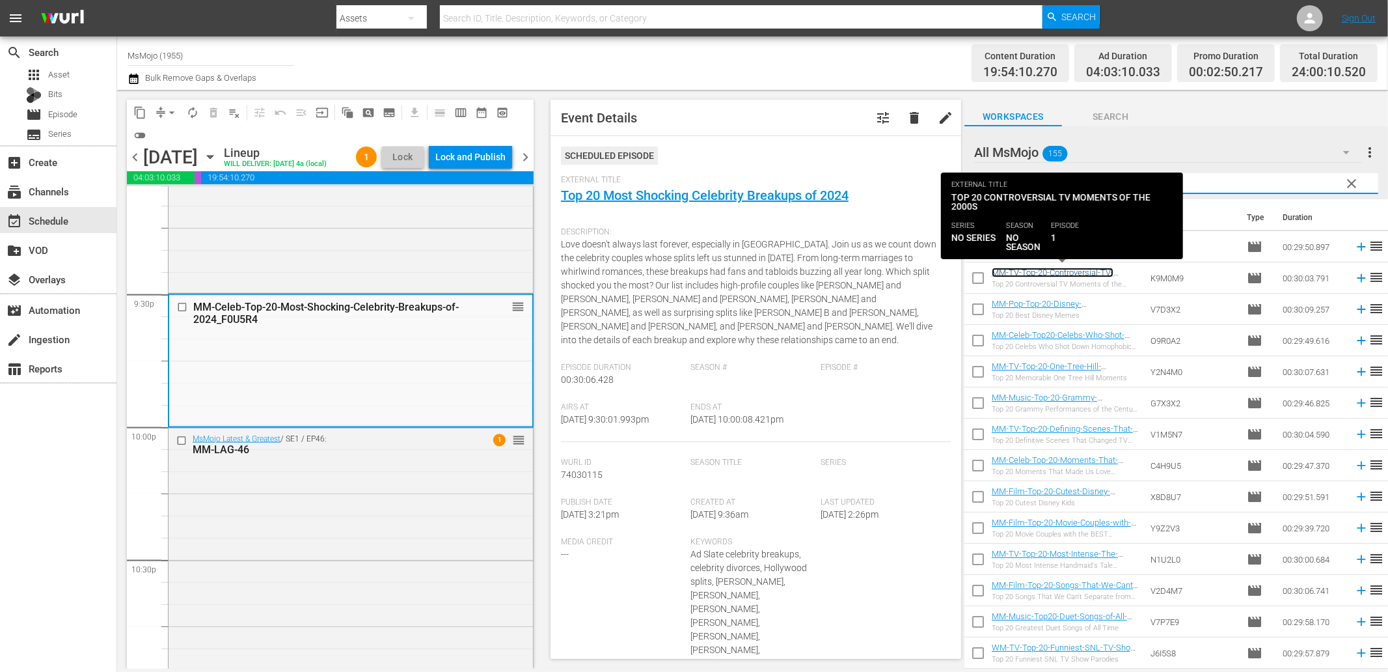
click at [1074, 270] on link "MM-TV-Top-20-Controversial-TV-Moments-of-the-2000s_K9M0M9" at bounding box center [1053, 278] width 122 height 20
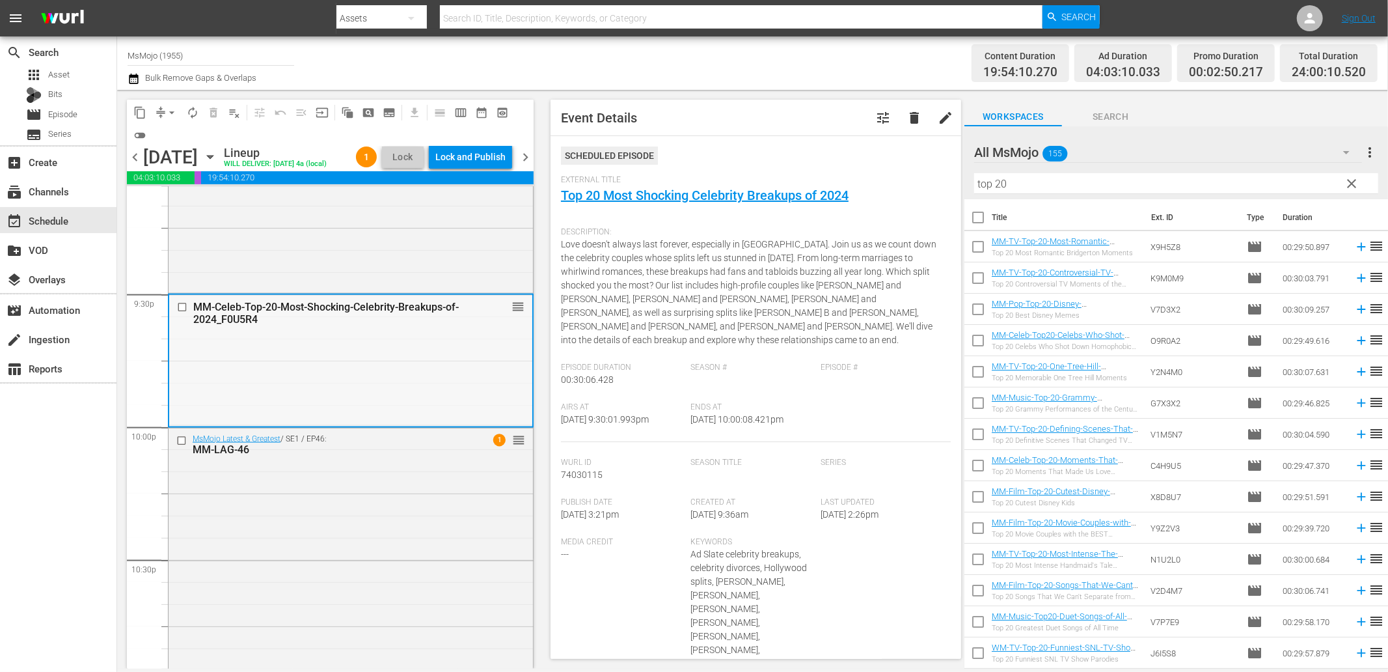
click at [187, 309] on input "checkbox" at bounding box center [184, 307] width 14 height 11
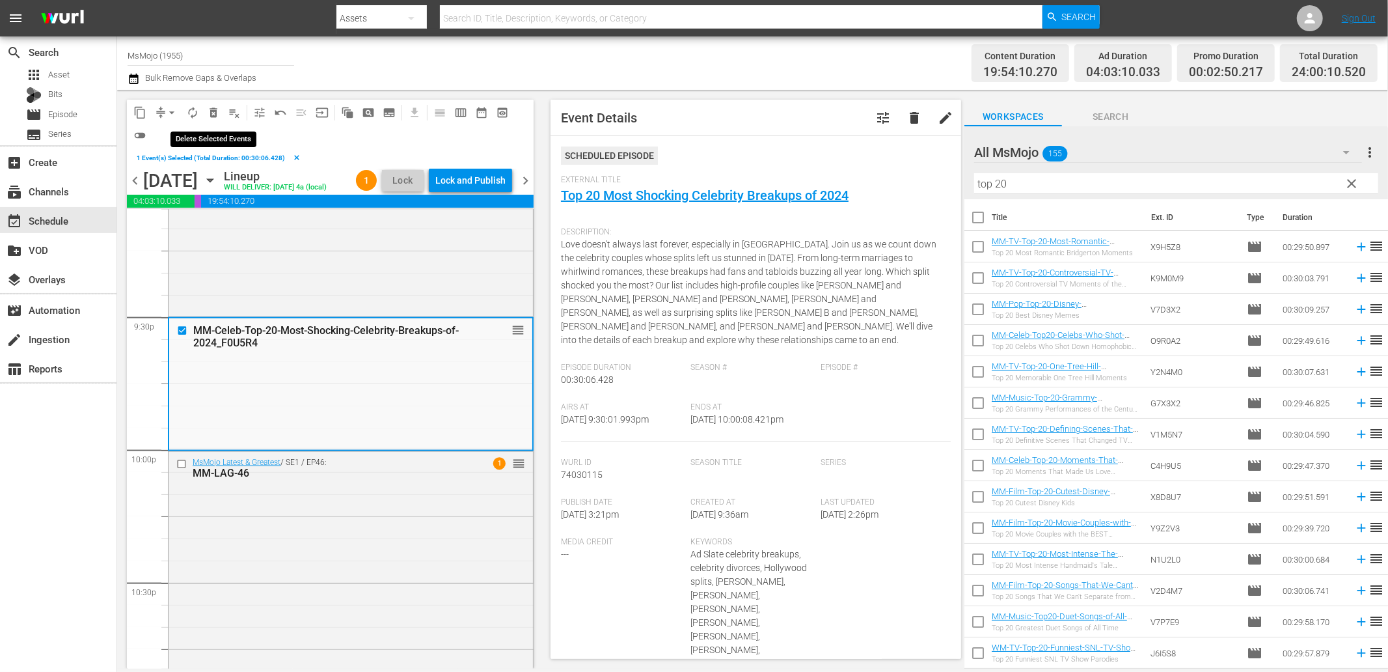
click at [217, 111] on span "delete_forever_outlined" at bounding box center [213, 112] width 13 height 13
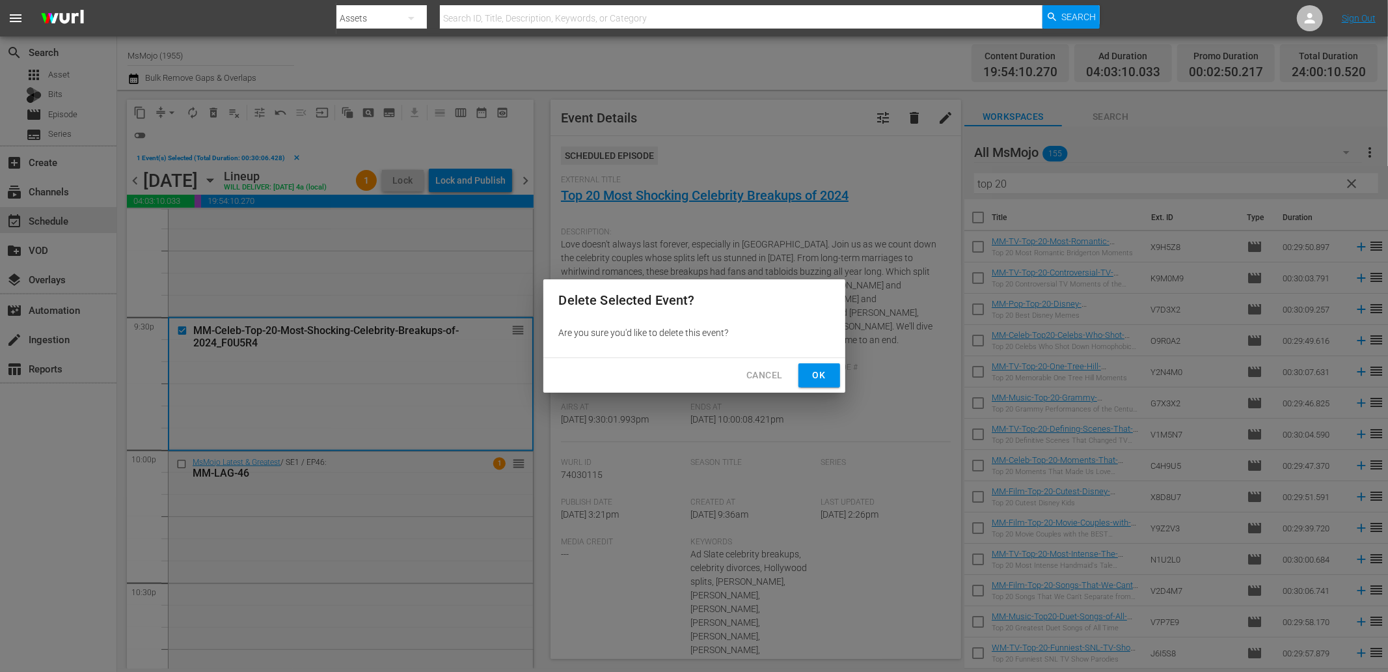
click at [810, 368] on span "Ok" at bounding box center [819, 375] width 21 height 16
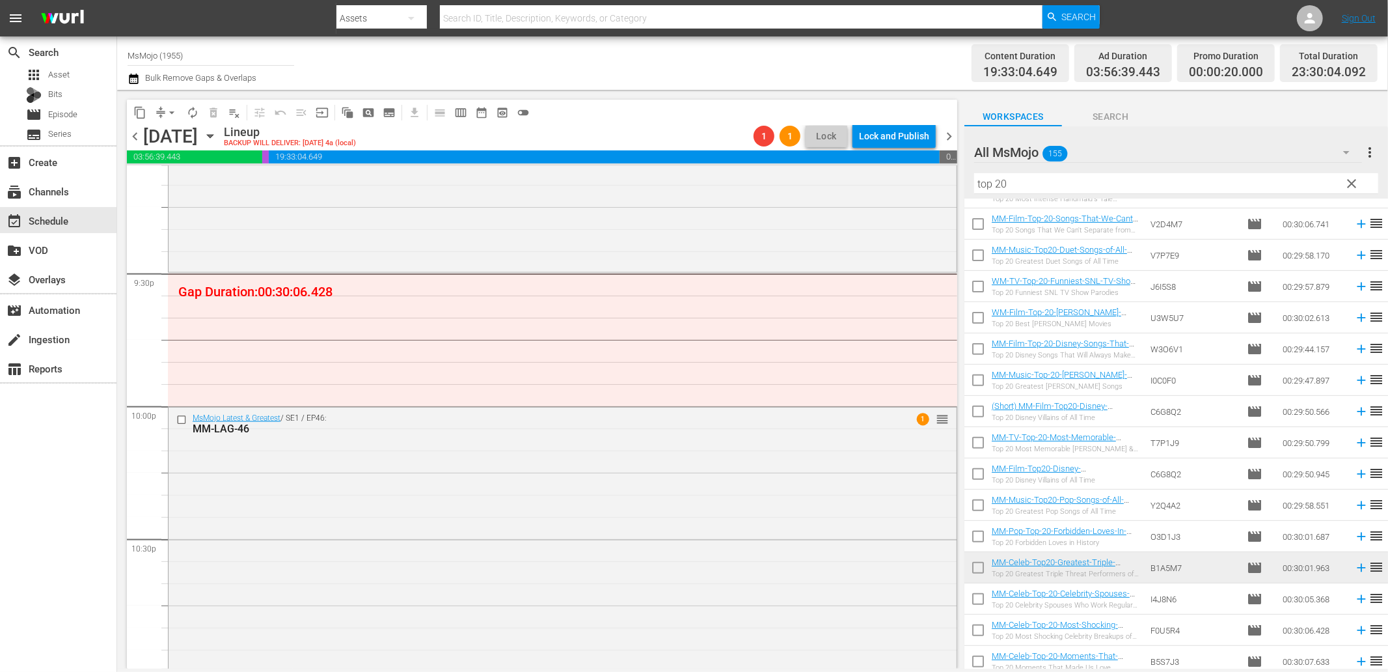
scroll to position [372, 0]
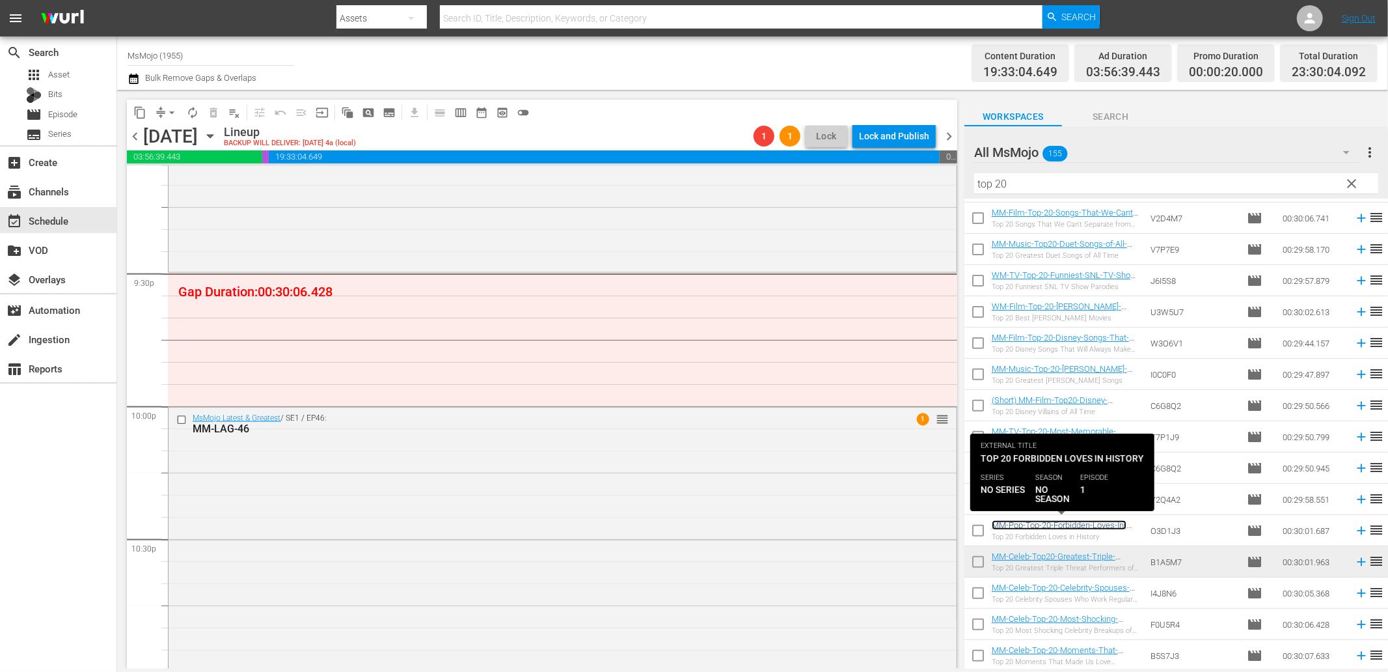
click at [1074, 523] on link "MM-Pop-Top-20-Forbidden-Loves-In-History_O3D1J3" at bounding box center [1059, 530] width 135 height 20
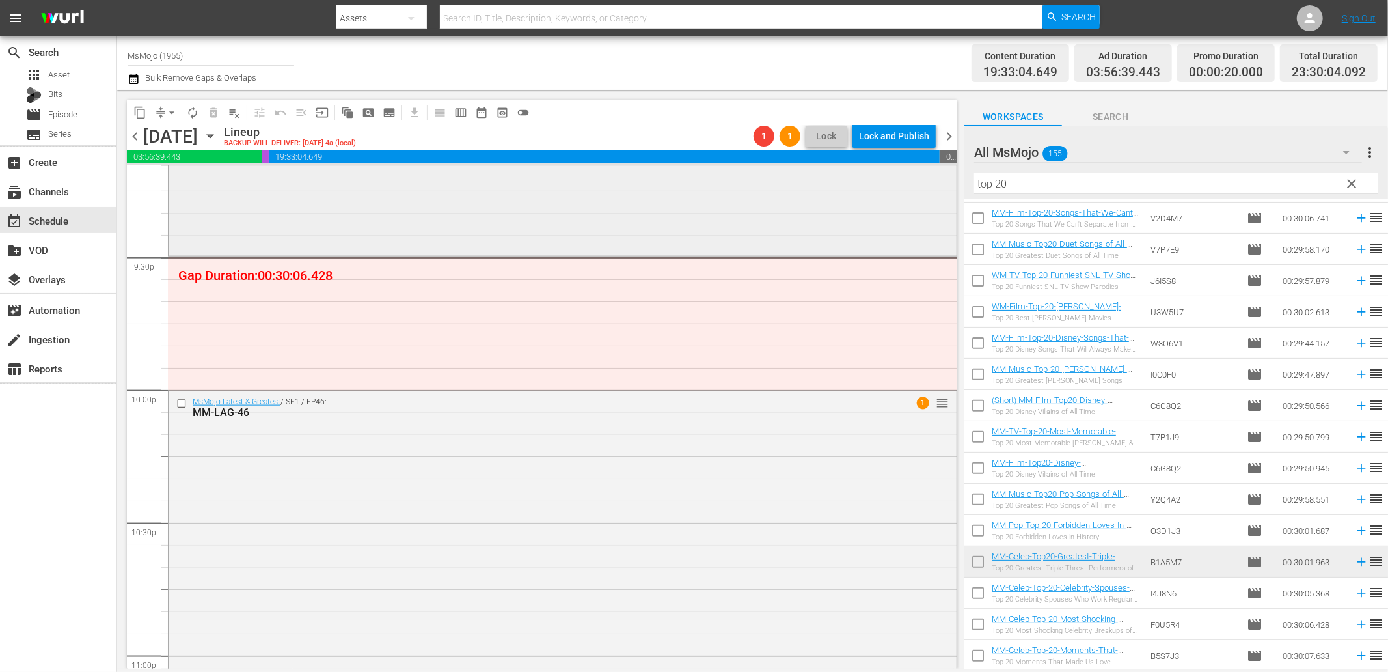
scroll to position [5602, 0]
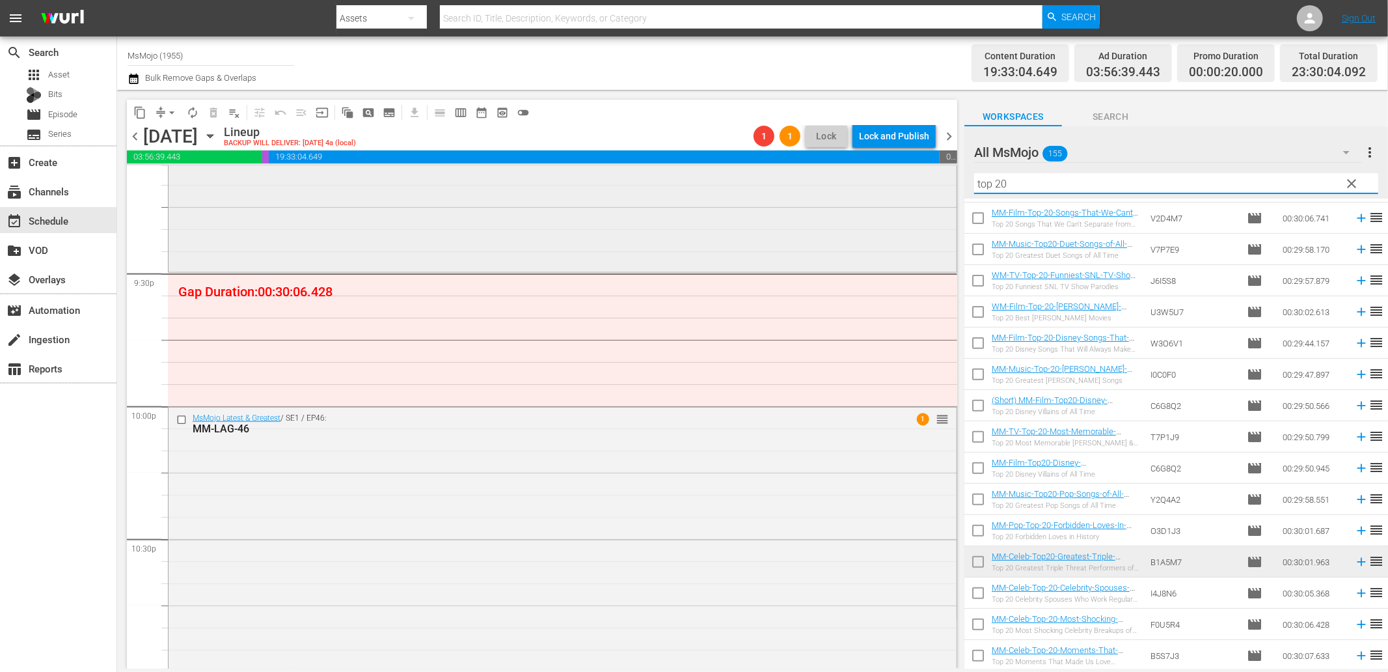
drag, startPoint x: 1048, startPoint y: 178, endPoint x: 901, endPoint y: 174, distance: 146.5
click at [901, 174] on div "content_copy compress arrow_drop_down autorenew_outlined delete_forever_outline…" at bounding box center [752, 379] width 1271 height 579
paste input "MM-Pop-Top-20-Forbidden-Loves-In-History_O3D1J3"
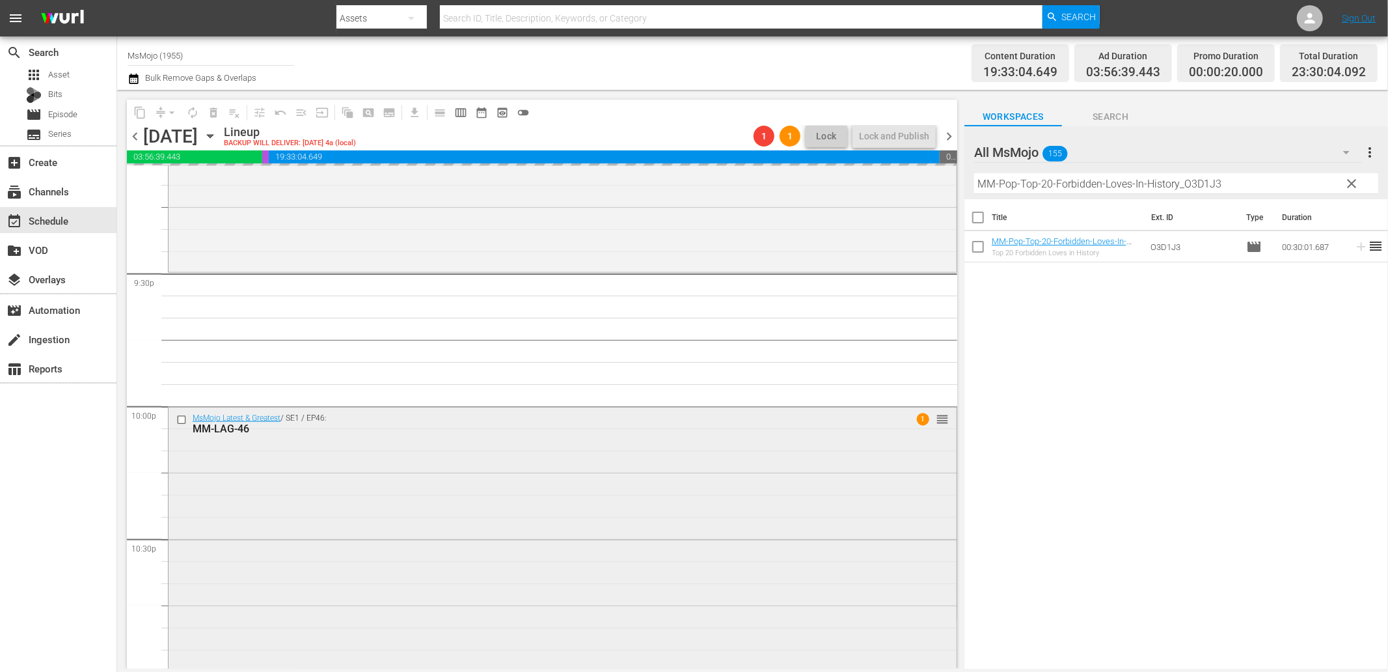
click at [502, 527] on div "MsMojo Latest & Greatest / SE1 / EP46: MM-LAG-46 1 reorder" at bounding box center [563, 670] width 788 height 527
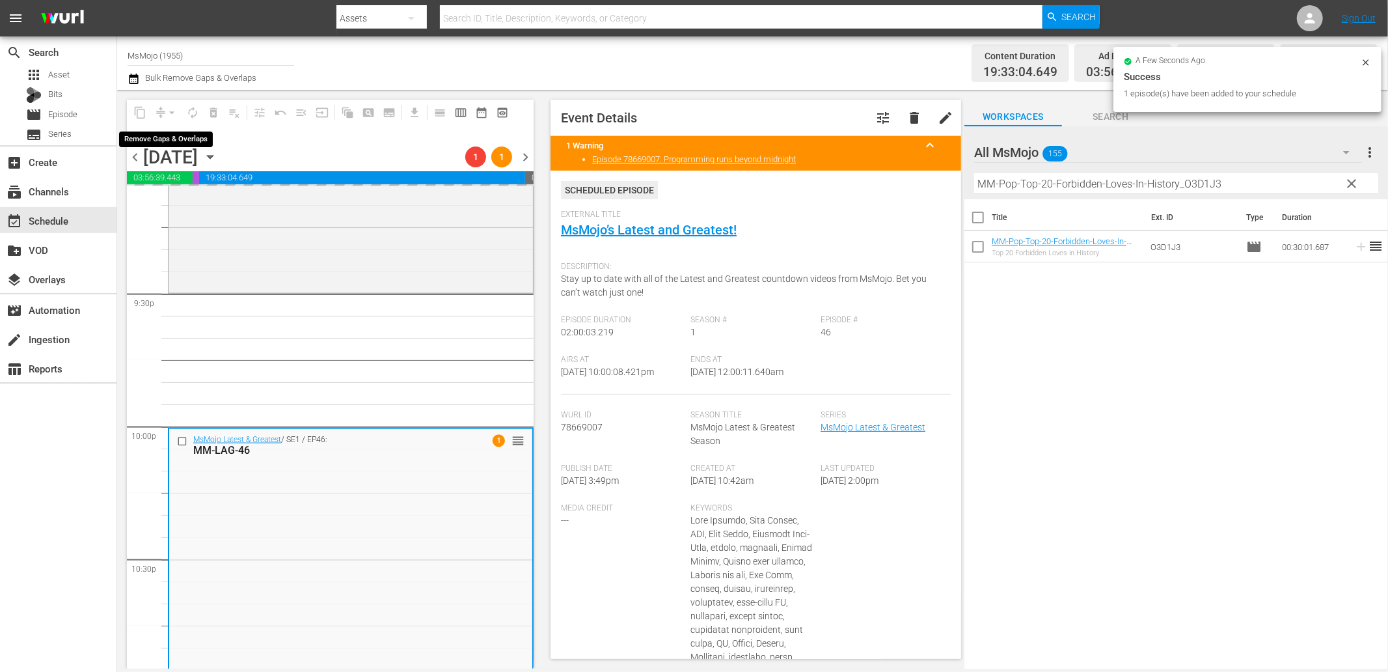
click at [170, 109] on div "arrow_drop_down" at bounding box center [171, 112] width 21 height 21
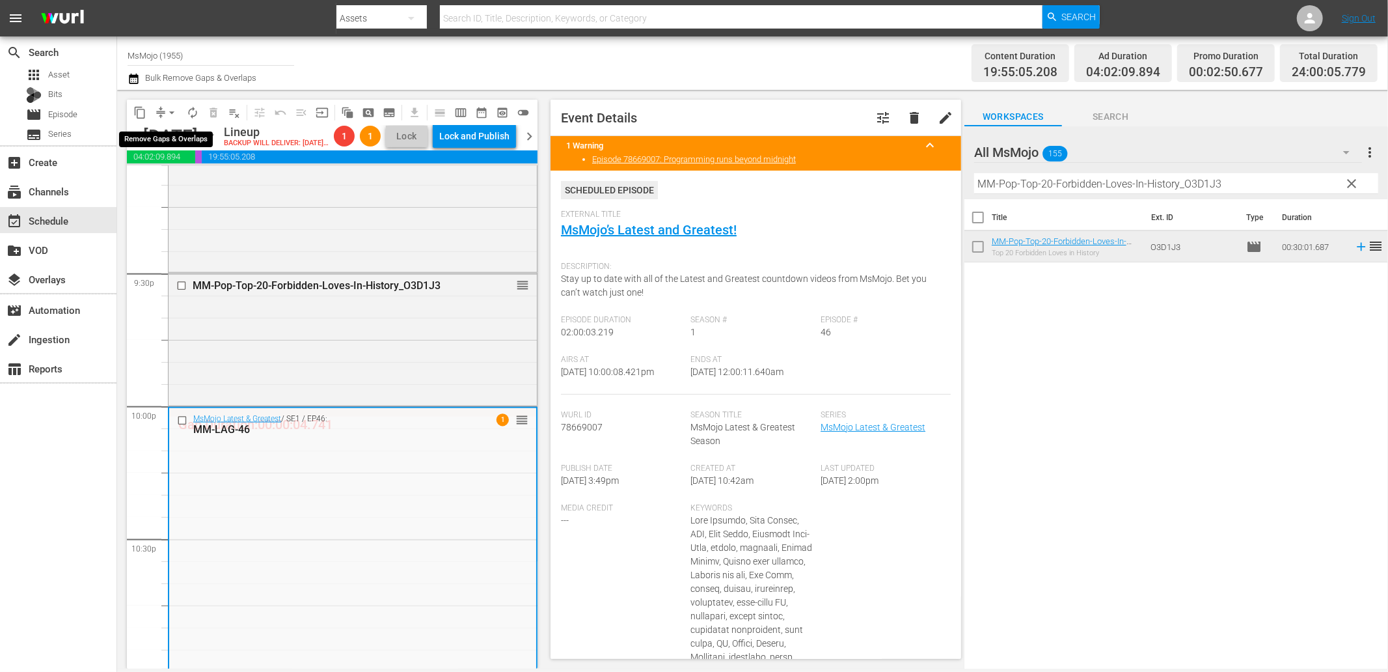
click at [167, 113] on span "arrow_drop_down" at bounding box center [171, 112] width 13 height 13
click at [186, 185] on li "Align to End of Previous Day" at bounding box center [172, 181] width 137 height 21
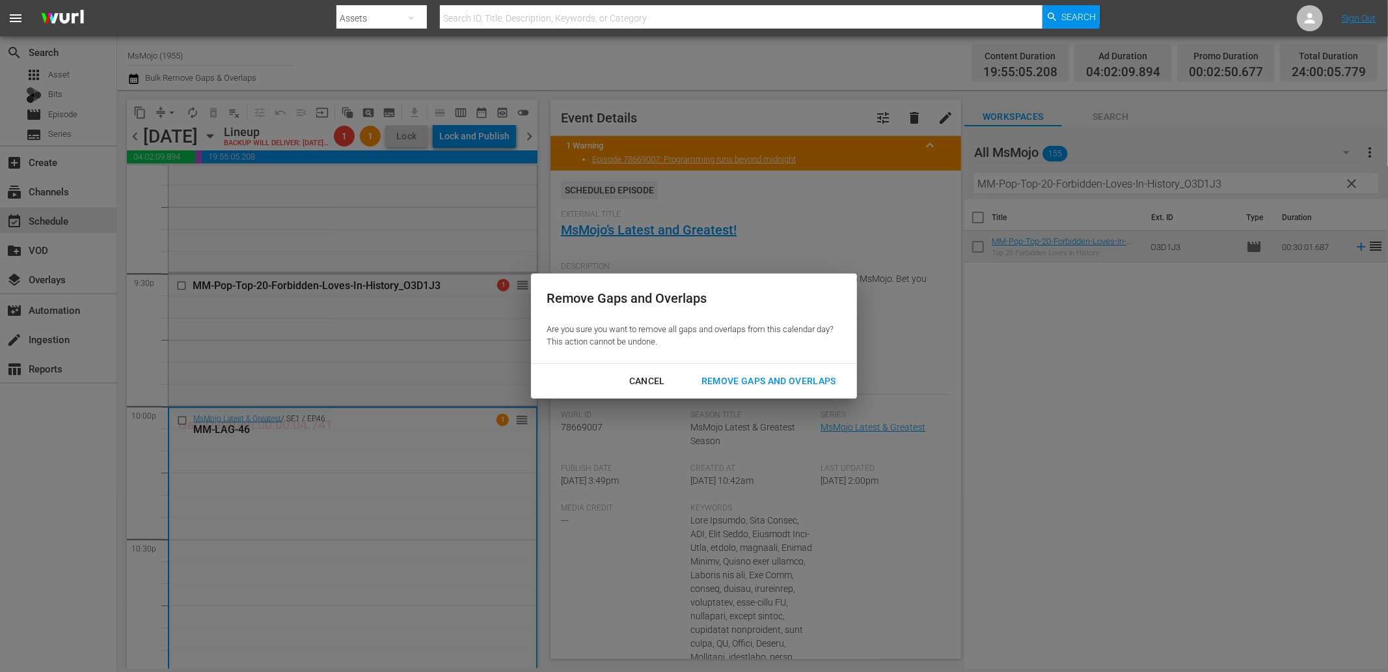
click at [769, 373] on div "Remove Gaps and Overlaps" at bounding box center [769, 381] width 156 height 16
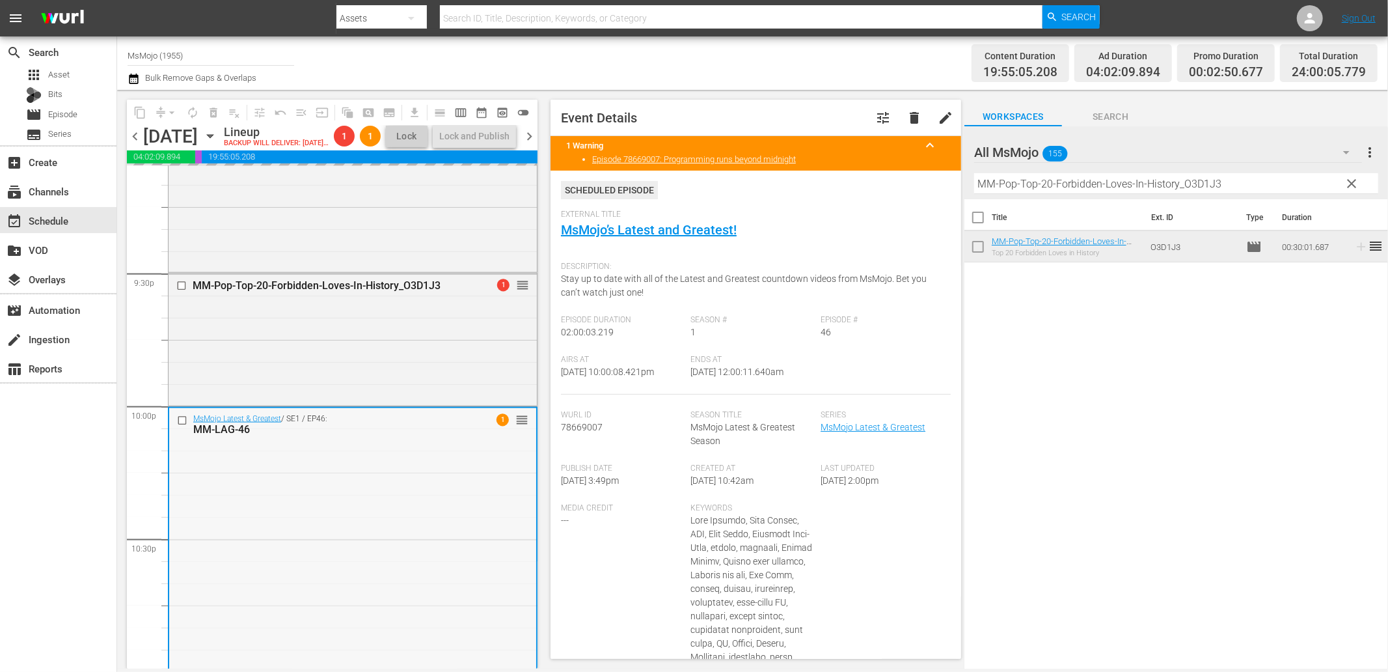
click at [322, 542] on div "MsMojo Latest & Greatest / SE1 / EP46: MM-LAG-46 1 reorder" at bounding box center [352, 671] width 367 height 527
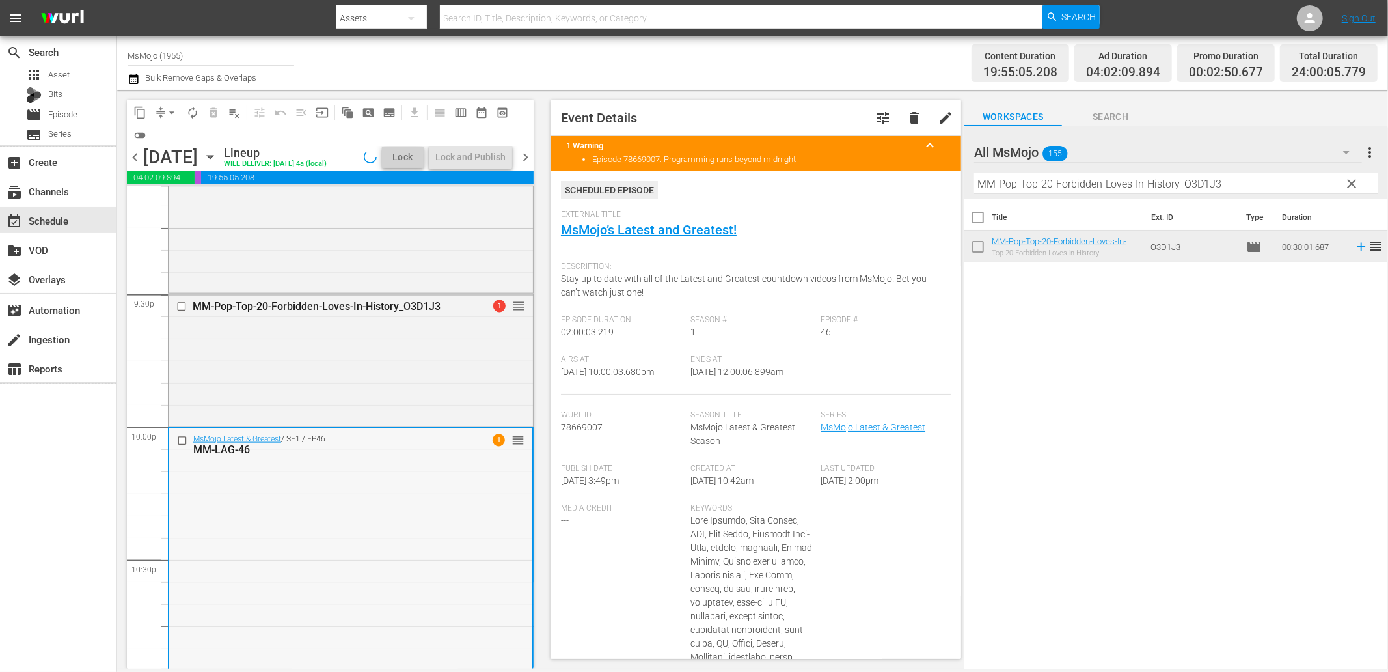
drag, startPoint x: 1179, startPoint y: 171, endPoint x: 750, endPoint y: 148, distance: 429.5
click at [768, 148] on div "content_copy compress arrow_drop_down autorenew_outlined delete_forever_outline…" at bounding box center [752, 379] width 1271 height 579
paste input "LAG-88"
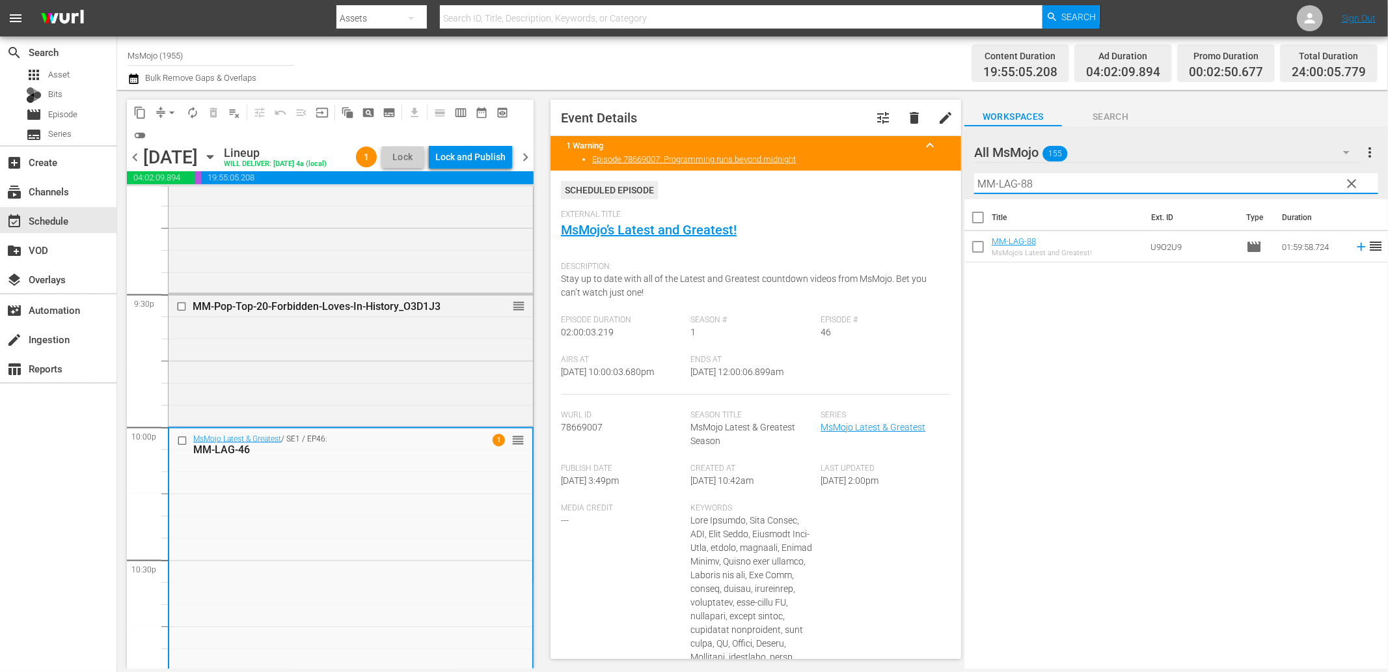
drag, startPoint x: 905, startPoint y: 163, endPoint x: 873, endPoint y: 171, distance: 33.3
click at [873, 171] on div "content_copy compress arrow_drop_down autorenew_outlined delete_forever_outline…" at bounding box center [752, 379] width 1271 height 579
paste input "5"
type input "MM-LAG-58"
click at [194, 440] on div "MsMojo Latest & Greatest / SE1 / EP46: MM-LAG-46" at bounding box center [320, 444] width 292 height 23
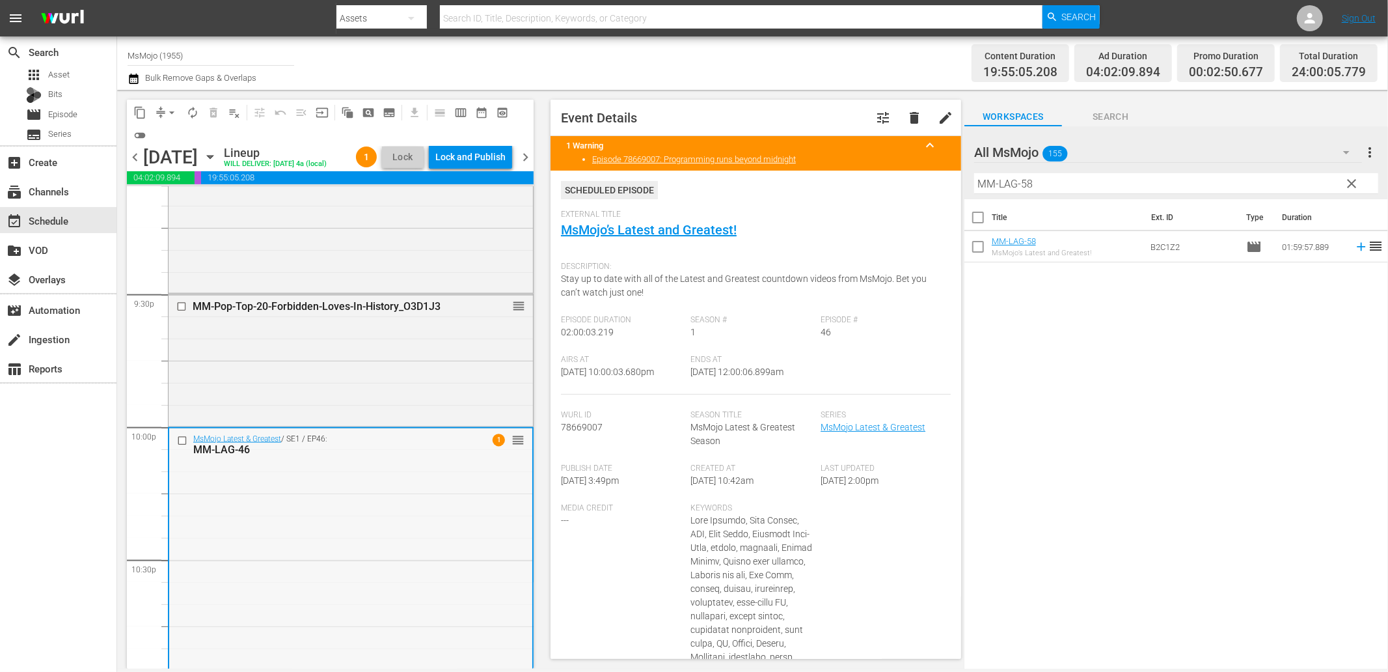
click at [182, 437] on input "checkbox" at bounding box center [184, 440] width 14 height 11
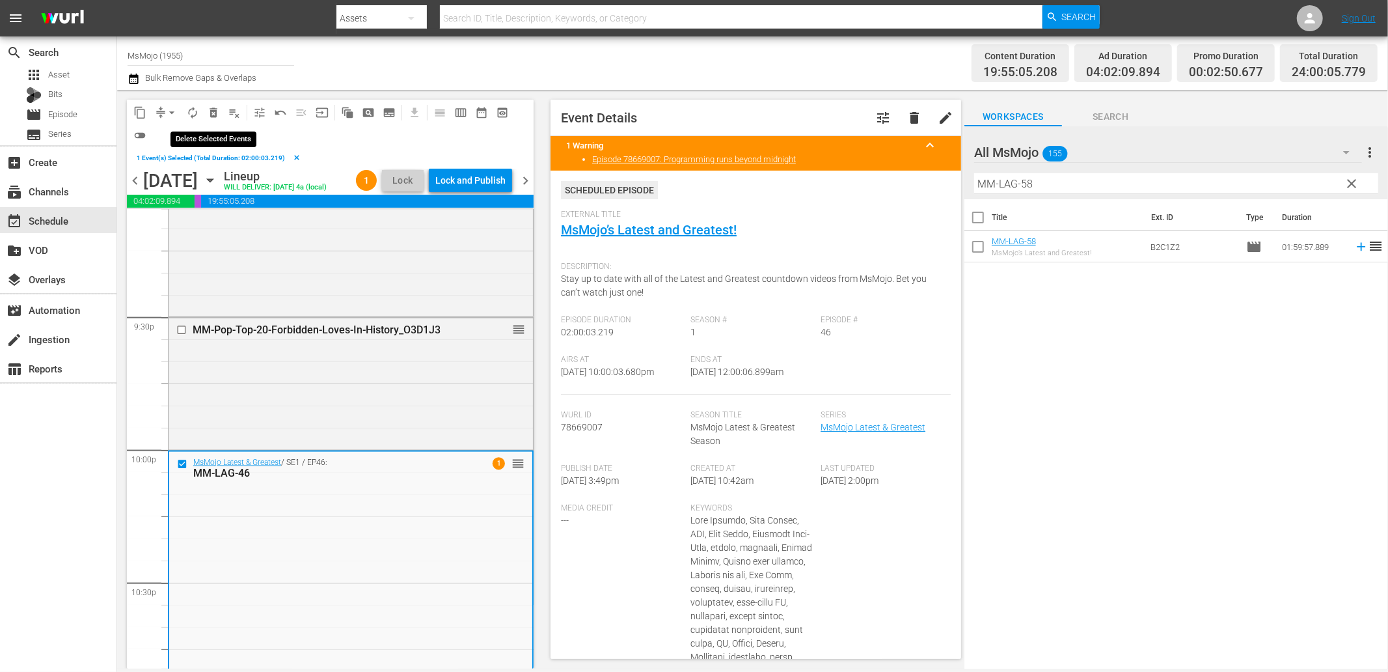
click at [209, 107] on span "delete_forever_outlined" at bounding box center [213, 112] width 13 height 13
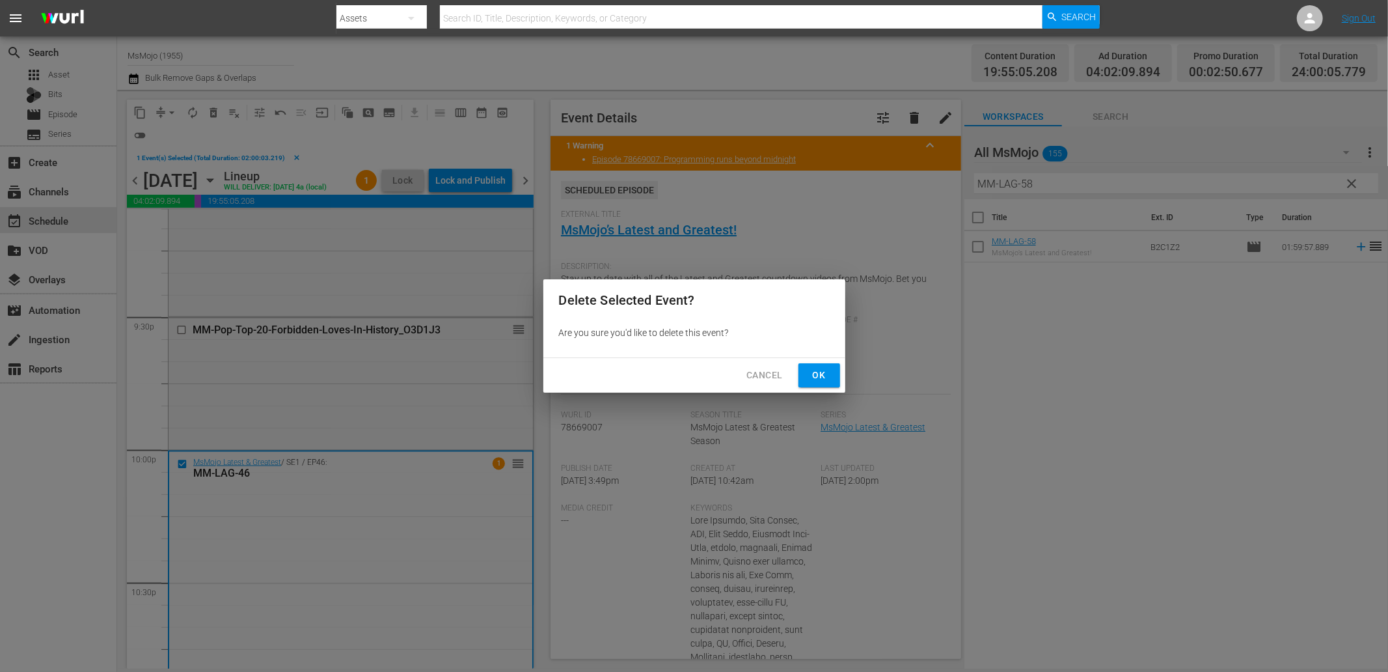
click at [816, 380] on span "Ok" at bounding box center [819, 375] width 21 height 16
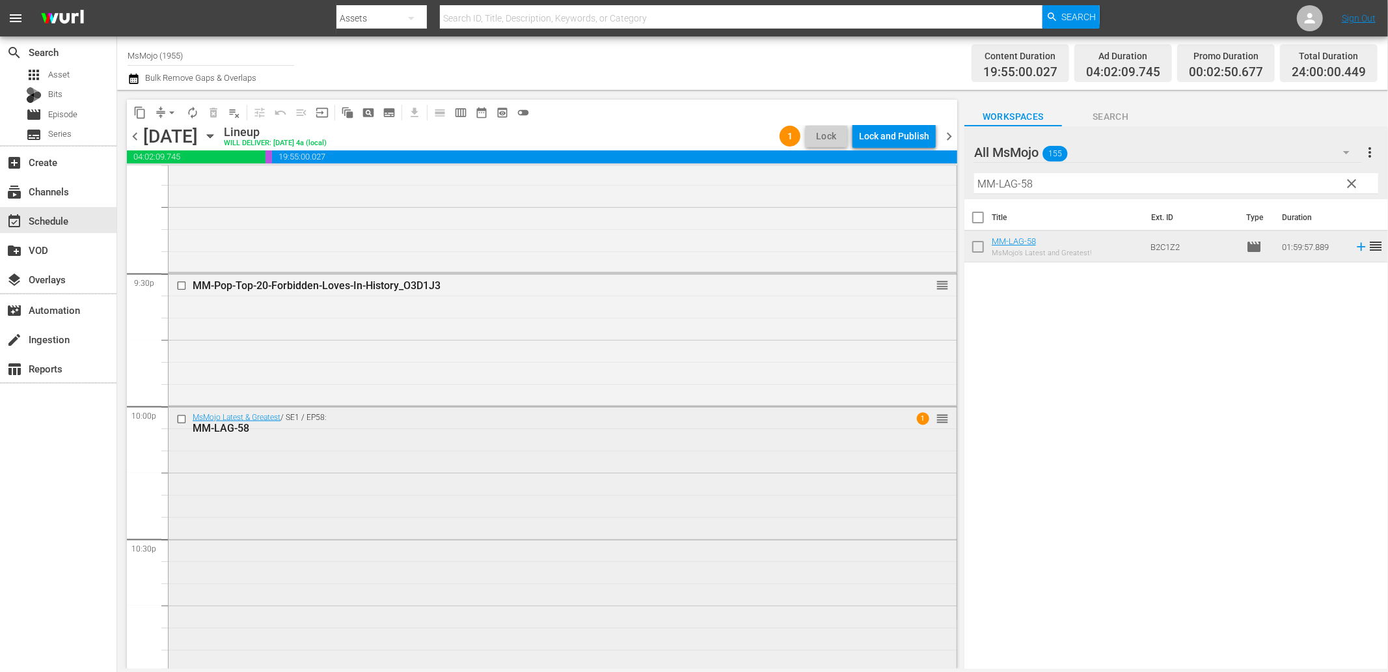
click at [343, 472] on div "MsMojo Latest & Greatest / SE1 / EP58: MM-LAG-58 1 reorder" at bounding box center [563, 670] width 788 height 527
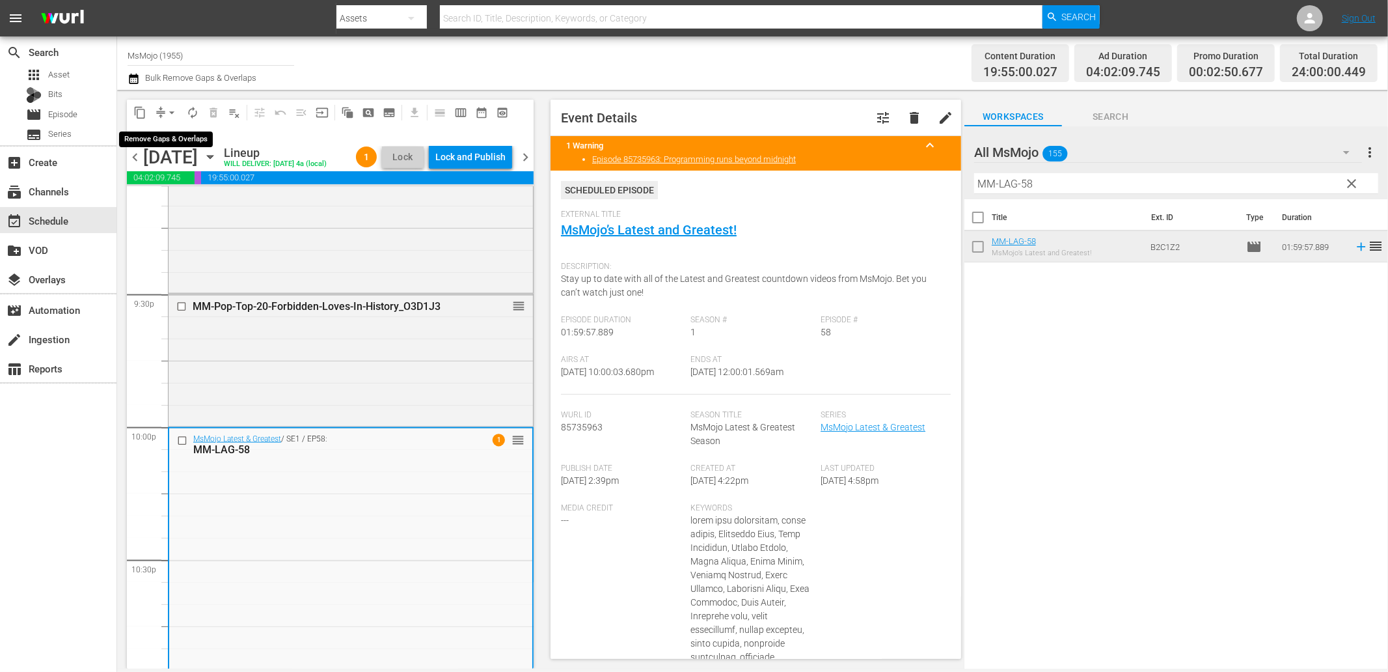
click at [171, 107] on span "arrow_drop_down" at bounding box center [171, 112] width 13 height 13
click at [199, 189] on li "Align to End of Previous Day" at bounding box center [172, 181] width 137 height 21
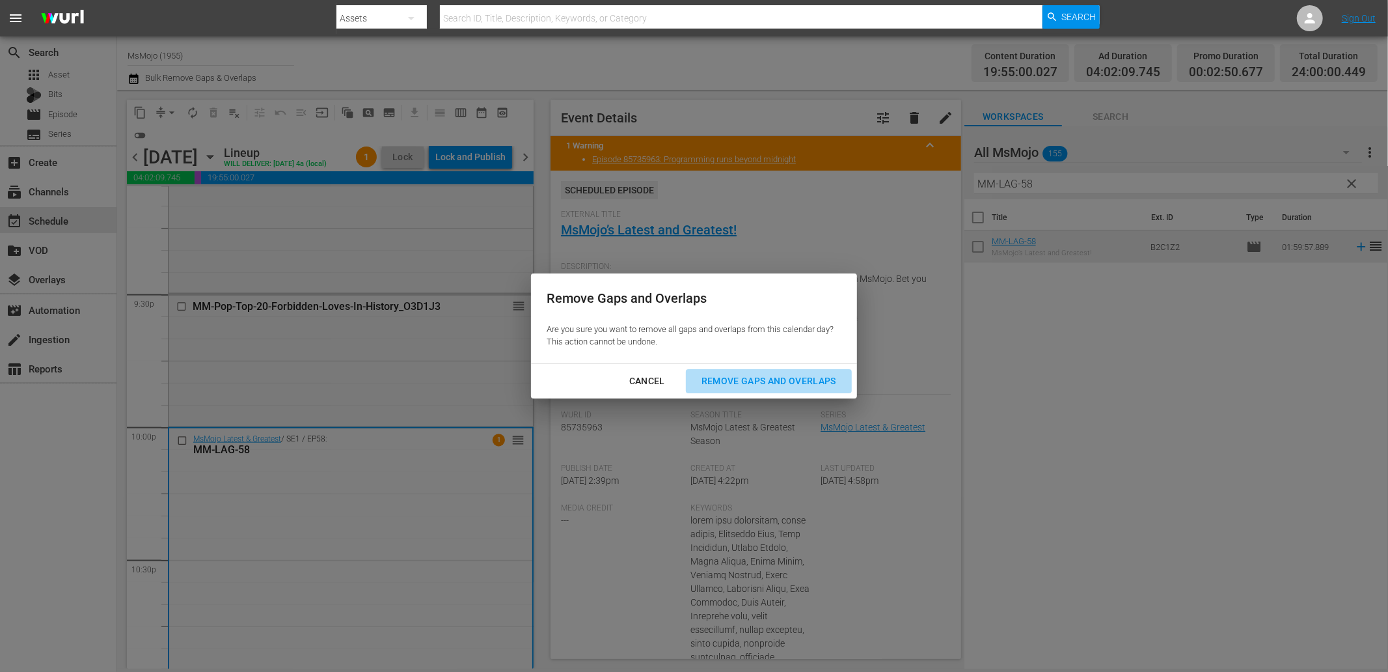
click at [722, 384] on div "Remove Gaps and Overlaps" at bounding box center [769, 381] width 156 height 16
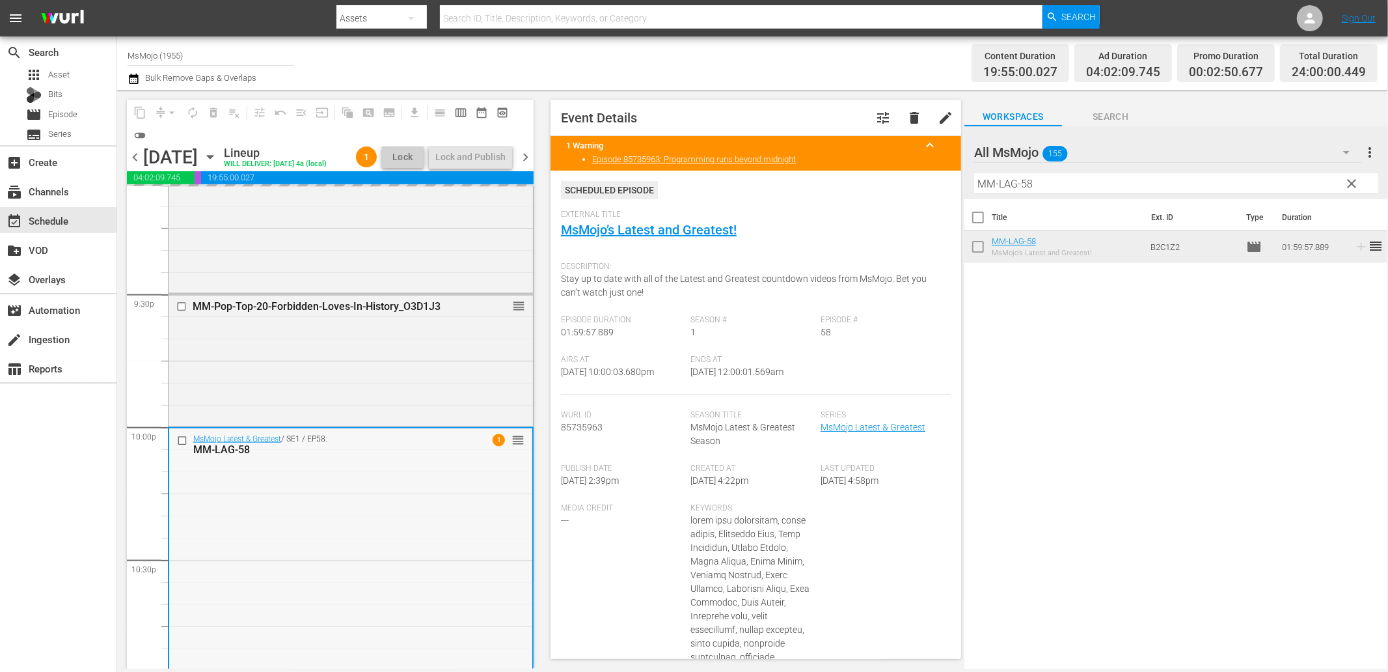
click at [757, 378] on div "Airs At 10/9/25 @ 10:00:03.680pm Ends At 10/10/25 @ 12:00:01.569am" at bounding box center [756, 375] width 390 height 40
copy span "12:00:01.569am"
click at [467, 158] on div "Lock and Publish" at bounding box center [470, 156] width 70 height 23
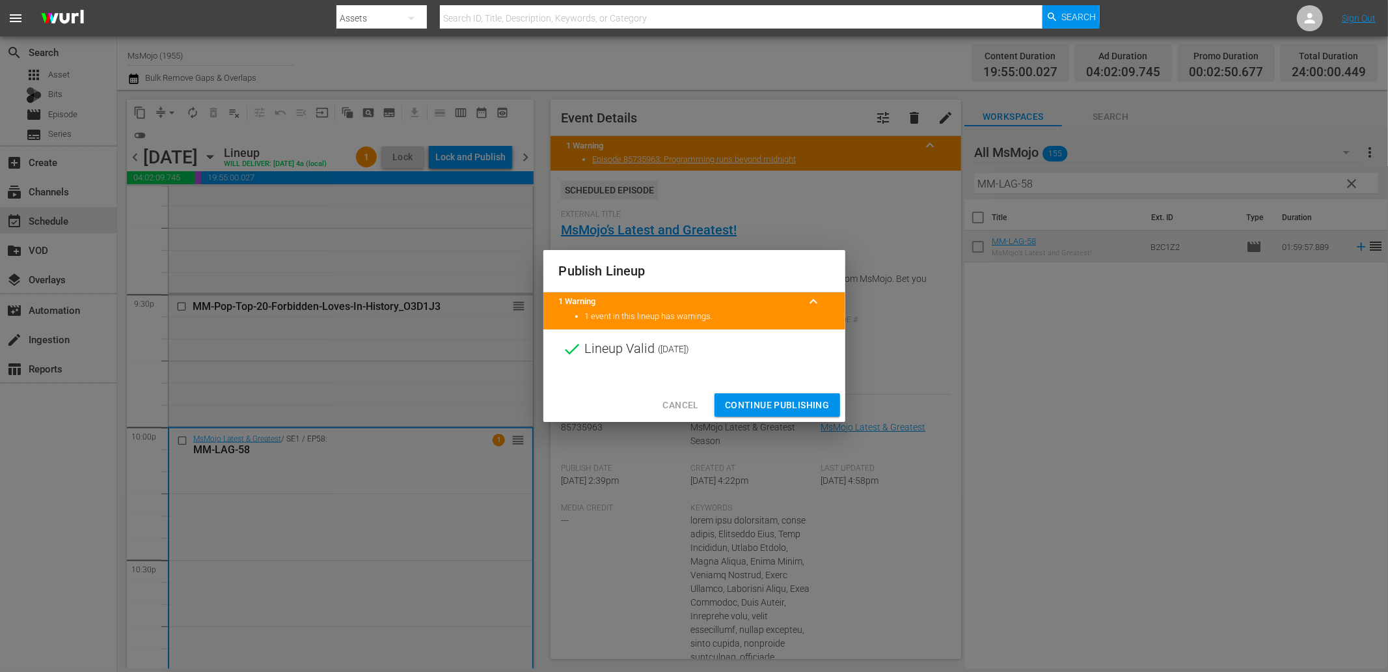
click at [755, 402] on span "Continue Publishing" at bounding box center [777, 405] width 105 height 16
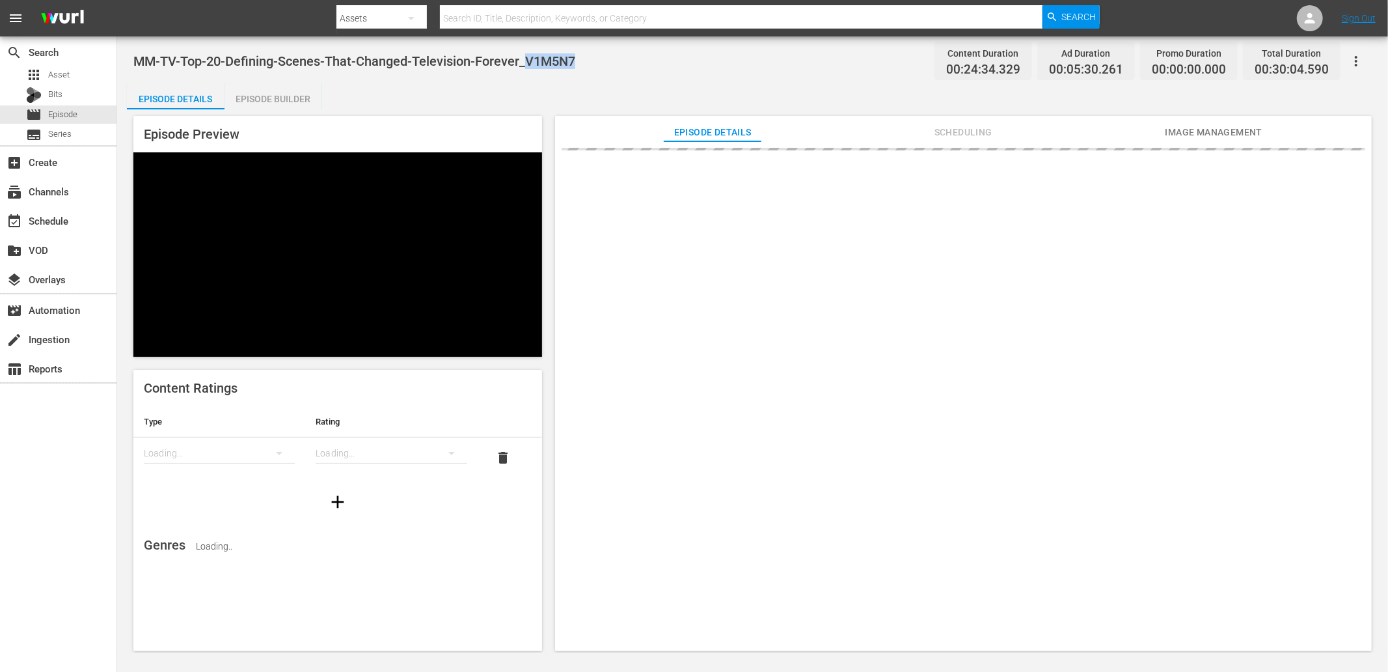
drag, startPoint x: 590, startPoint y: 68, endPoint x: 525, endPoint y: 57, distance: 66.0
click at [525, 57] on div "MM-TV-Top-20-Defining-Scenes-That-Changed-Television-Forever_V1M5N7 Content Dur…" at bounding box center [752, 60] width 1239 height 29
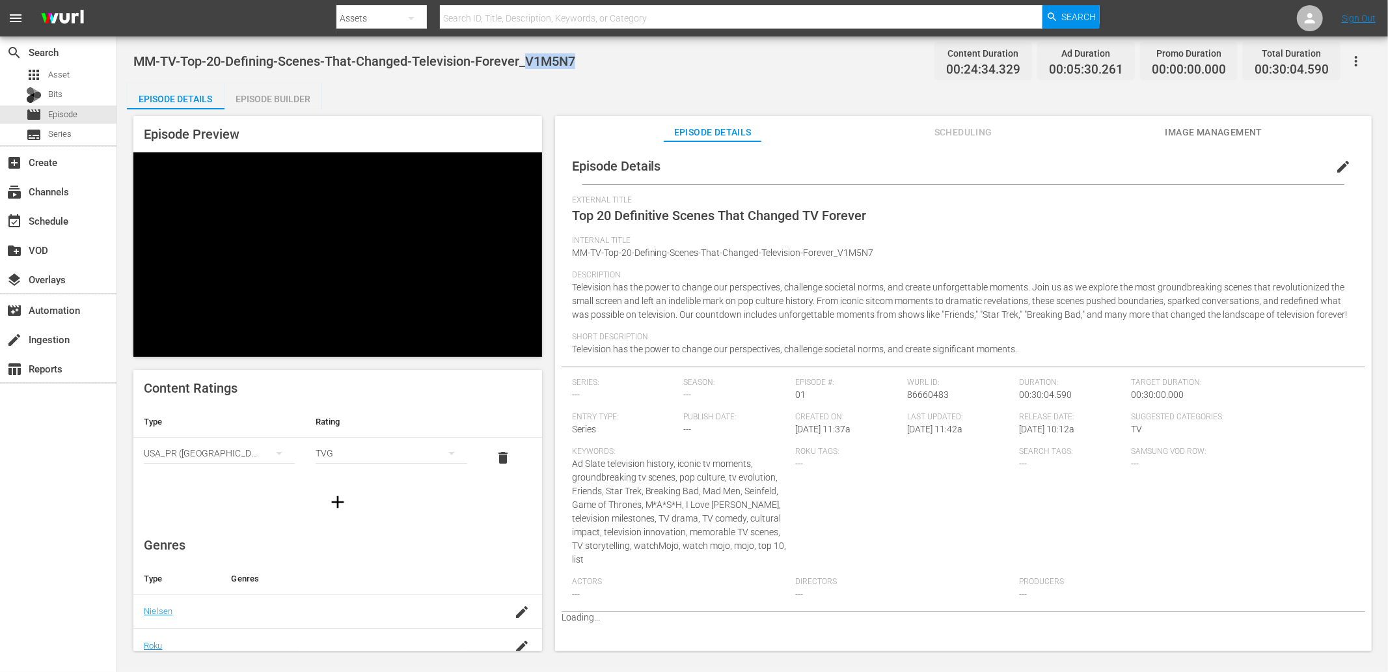
copy span "V1M5N7"
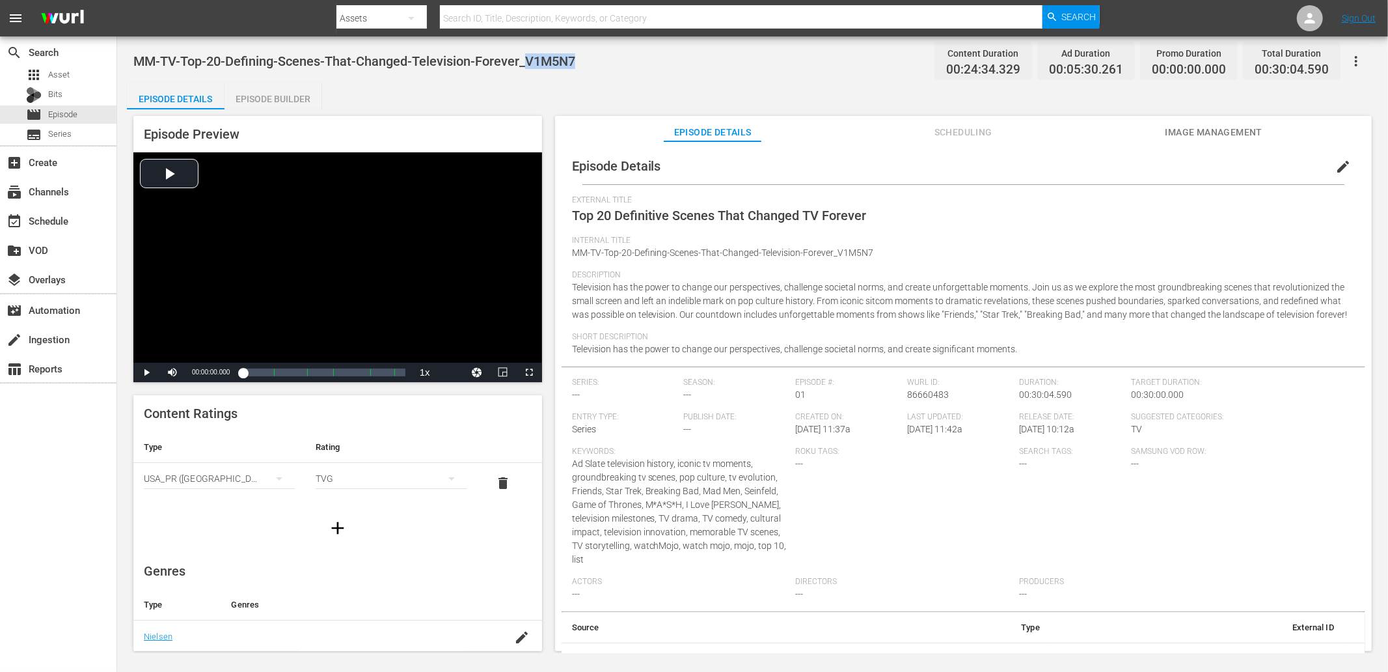
click at [657, 55] on div "MM-TV-Top-20-Defining-Scenes-That-Changed-Television-Forever_V1M5N7 Content Dur…" at bounding box center [752, 60] width 1239 height 29
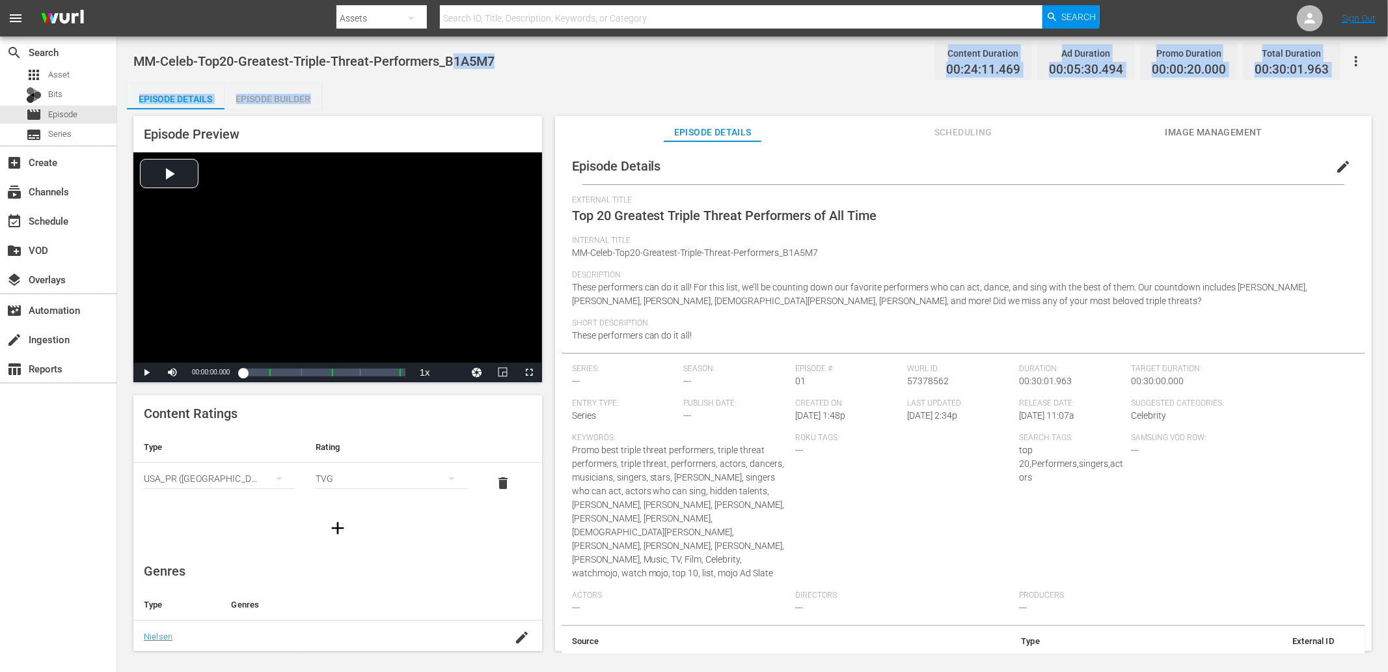
drag, startPoint x: 542, startPoint y: 79, endPoint x: 450, endPoint y: 66, distance: 93.3
click at [450, 66] on div "MM-Celeb-Top20-Greatest-Triple-Threat-Performers_B1A5M7 Content Duration 00:24:…" at bounding box center [752, 344] width 1271 height 616
click at [450, 66] on span "MM-Celeb-Top20-Greatest-Triple-Threat-Performers_B1A5M7" at bounding box center [313, 61] width 361 height 16
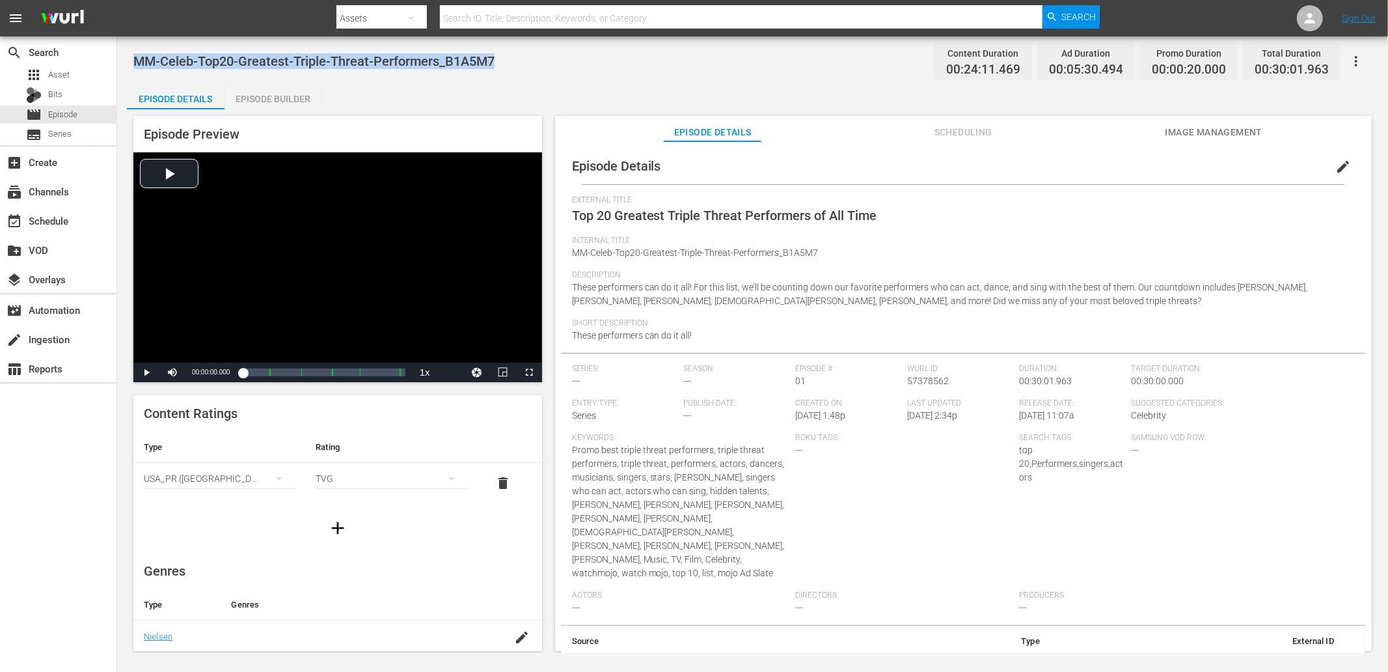
drag, startPoint x: 504, startPoint y: 48, endPoint x: 139, endPoint y: 53, distance: 365.2
click at [139, 53] on div "MM-Celeb-Top20-Greatest-Triple-Threat-Performers_B1A5M7 Content Duration 00:24:…" at bounding box center [752, 60] width 1239 height 29
copy span "MM-Celeb-Top20-Greatest-Triple-Threat-Performers_B1A5M7"
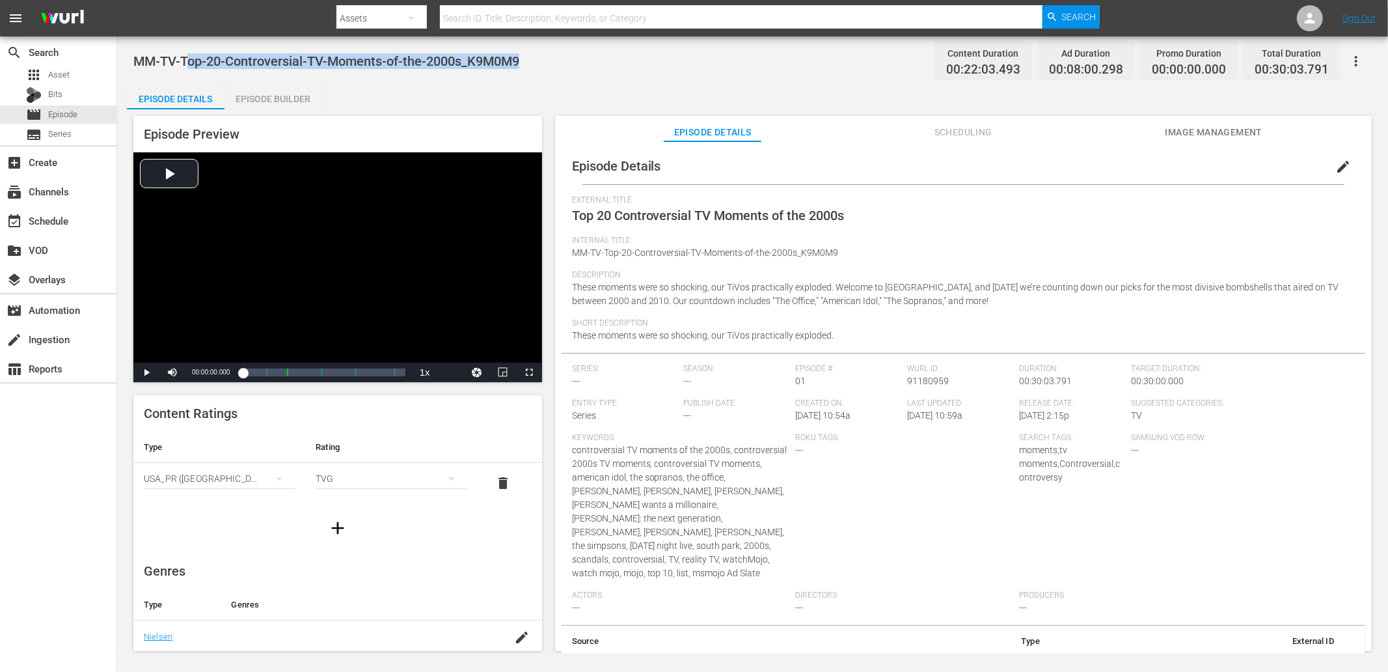
drag, startPoint x: 547, startPoint y: 62, endPoint x: 191, endPoint y: 72, distance: 356.1
click at [191, 72] on div "MM-TV-Top-20-Controversial-TV-Moments-of-the-2000s_K9M0M9 Content Duration 00:2…" at bounding box center [752, 60] width 1239 height 29
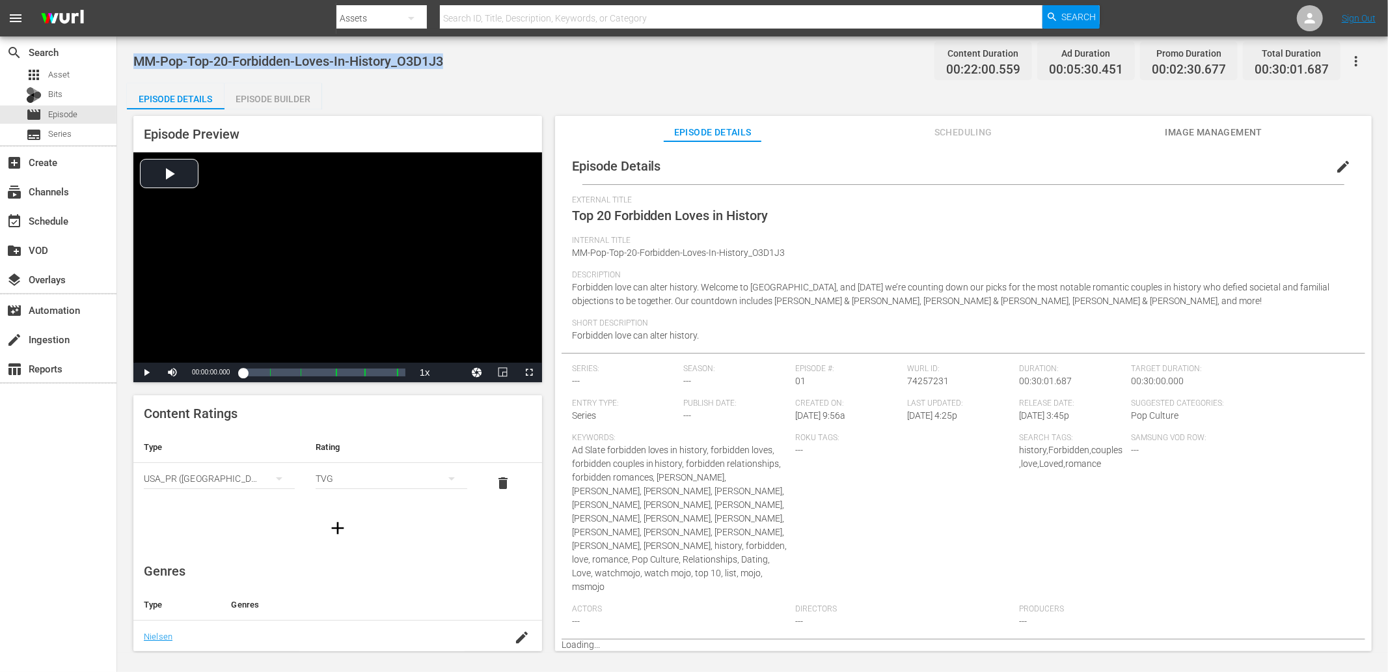
drag, startPoint x: 467, startPoint y: 62, endPoint x: 137, endPoint y: 66, distance: 330.0
click at [137, 66] on div "MM-Pop-Top-20-Forbidden-Loves-In-History_O3D1J3 Content Duration 00:22:00.559 A…" at bounding box center [752, 60] width 1239 height 29
copy span "MM-Pop-Top-20-Forbidden-Loves-In-History_O3D1J3"
